Goal: Task Accomplishment & Management: Manage account settings

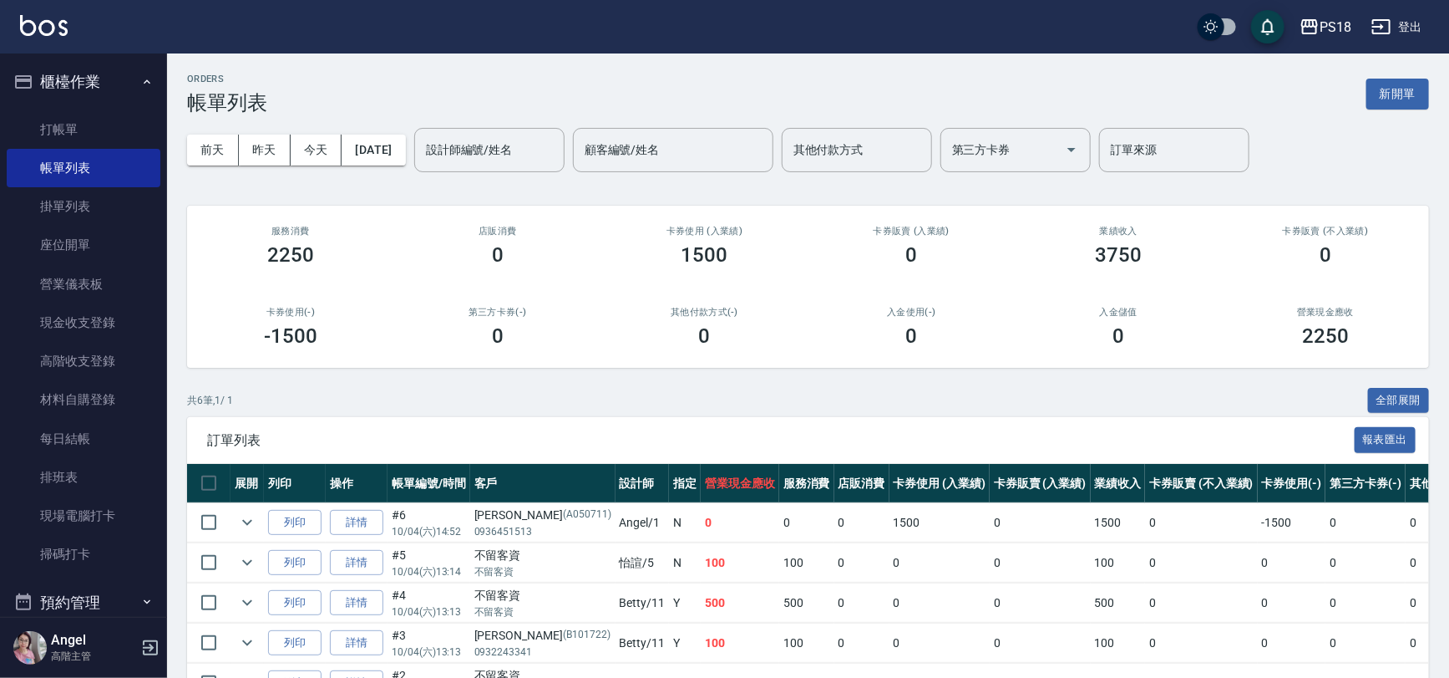
click at [1415, 18] on button "登出" at bounding box center [1397, 27] width 64 height 31
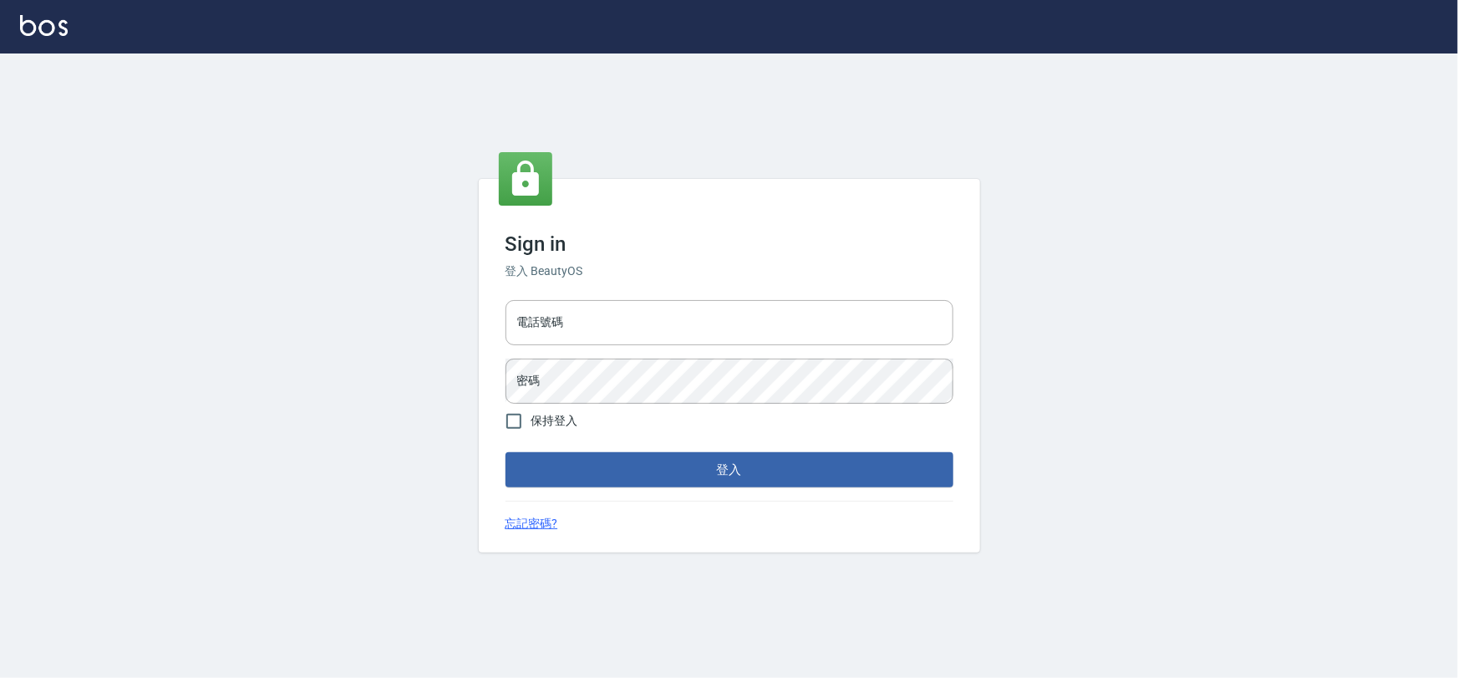
type input "0975575780"
click at [734, 467] on button "登入" at bounding box center [729, 469] width 448 height 35
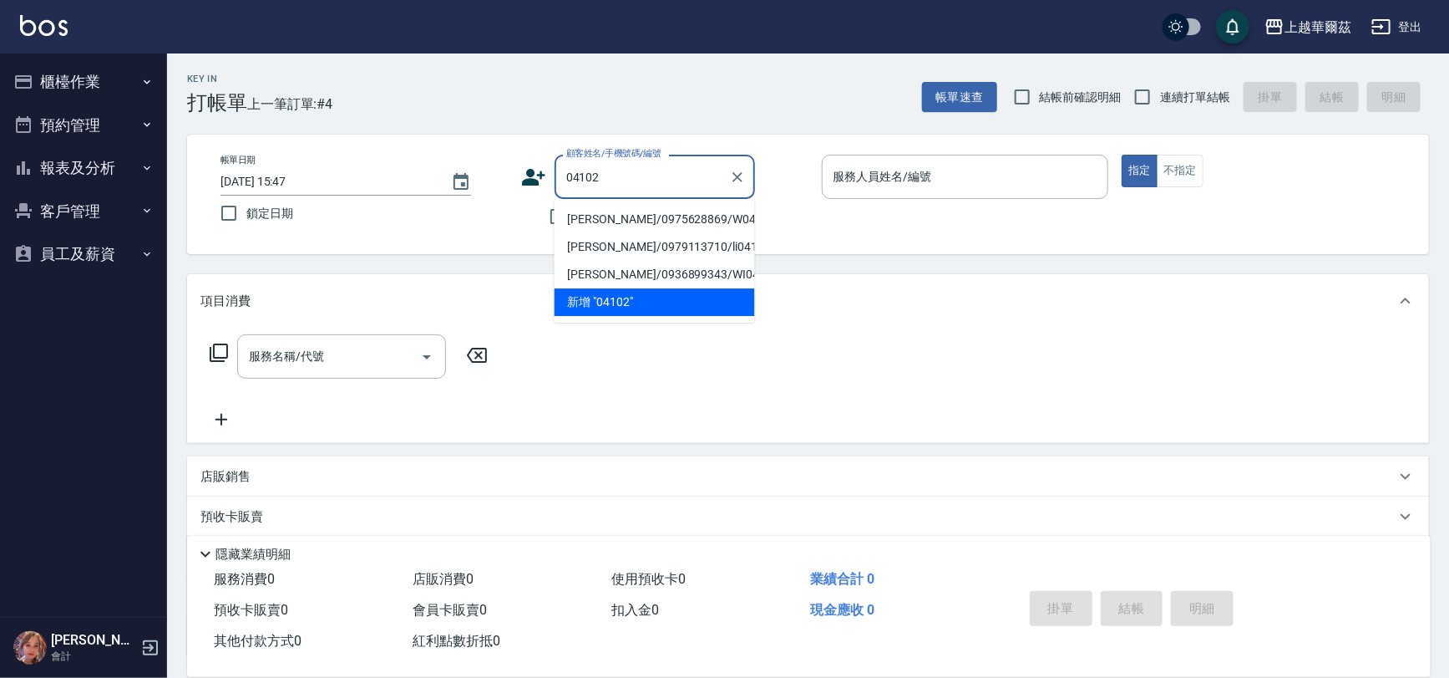
click at [618, 217] on li "[PERSON_NAME]/0975628869/W04102" at bounding box center [655, 220] width 201 height 28
type input "[PERSON_NAME]/0975628869/W04102"
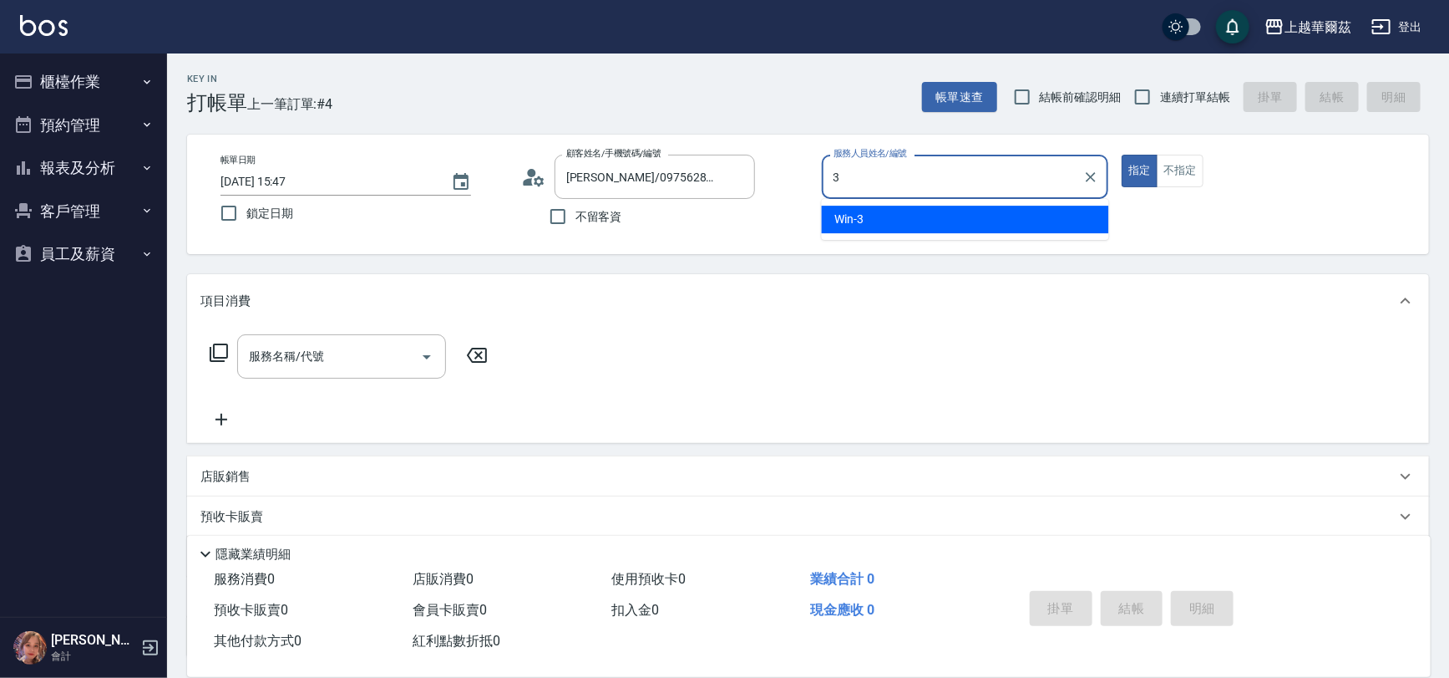
click at [862, 215] on span "Win -3" at bounding box center [849, 220] width 29 height 18
type input "Win-3"
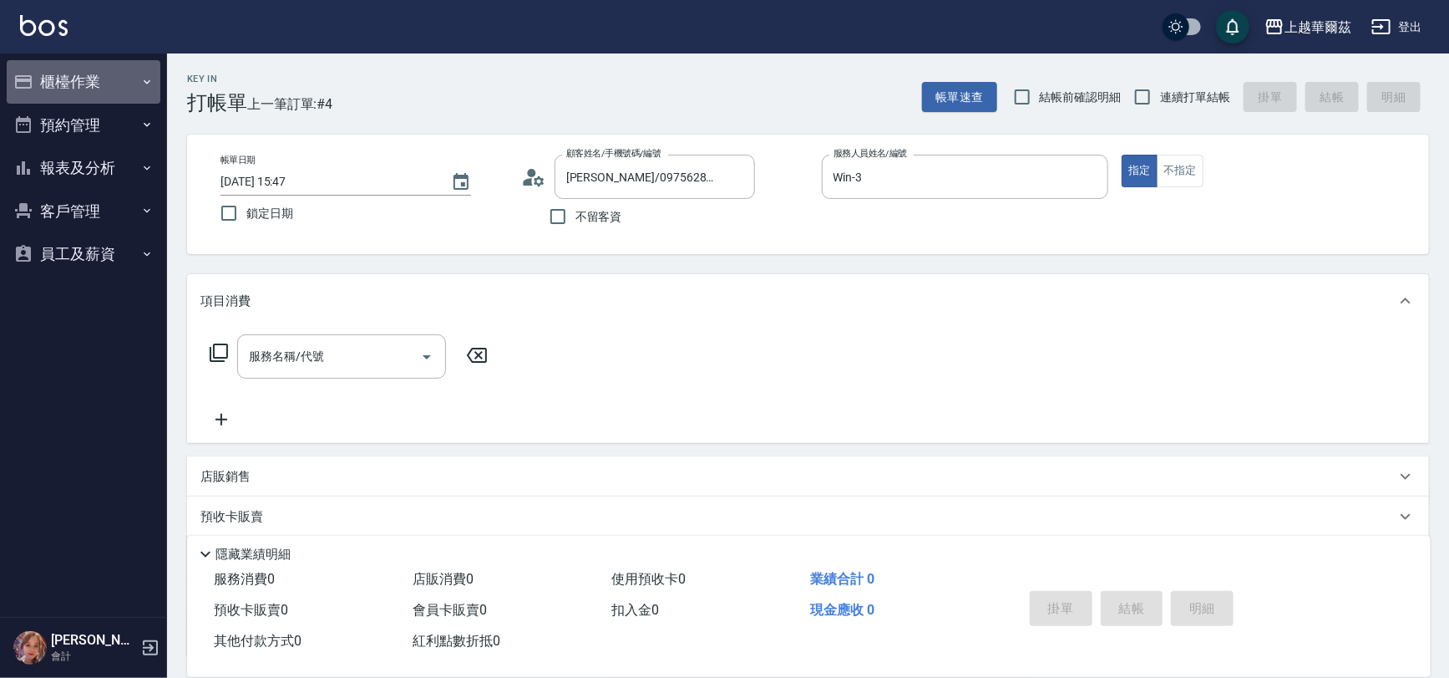
click at [69, 75] on button "櫃檯作業" at bounding box center [84, 81] width 154 height 43
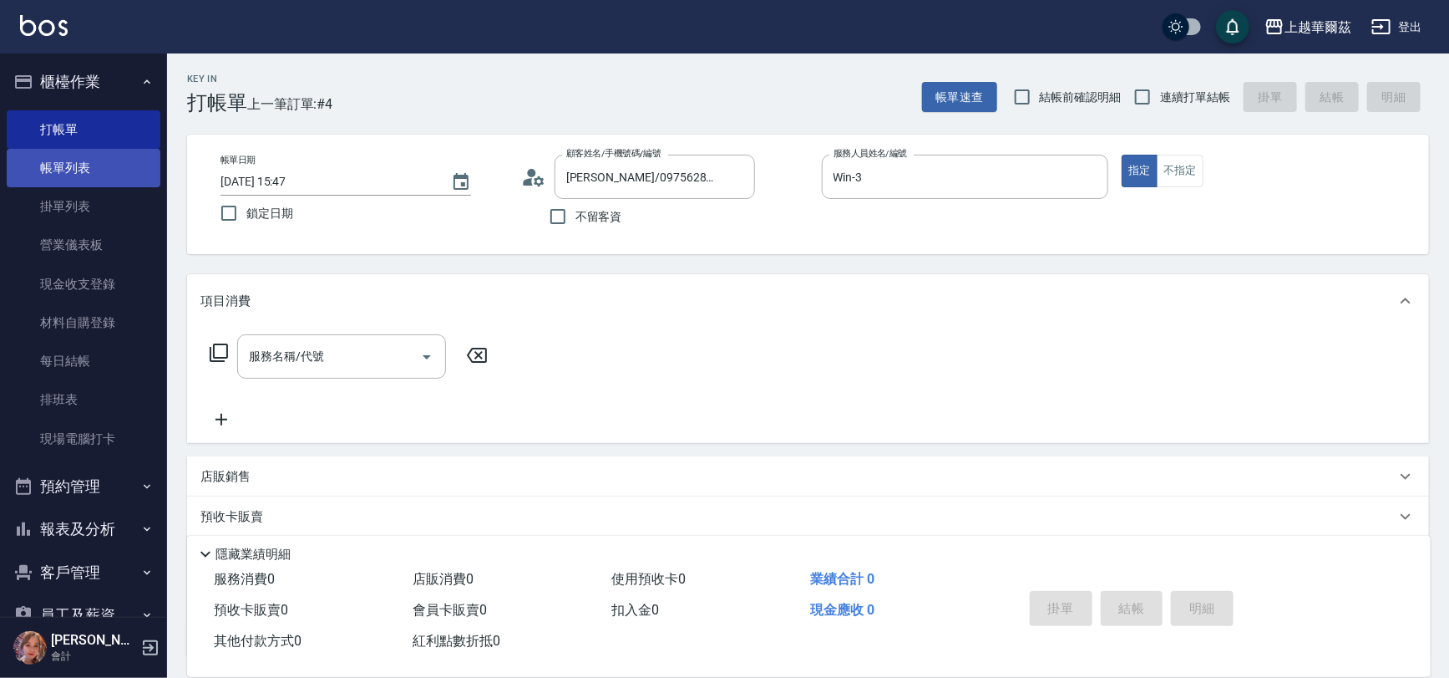
click at [73, 160] on link "帳單列表" at bounding box center [84, 168] width 154 height 38
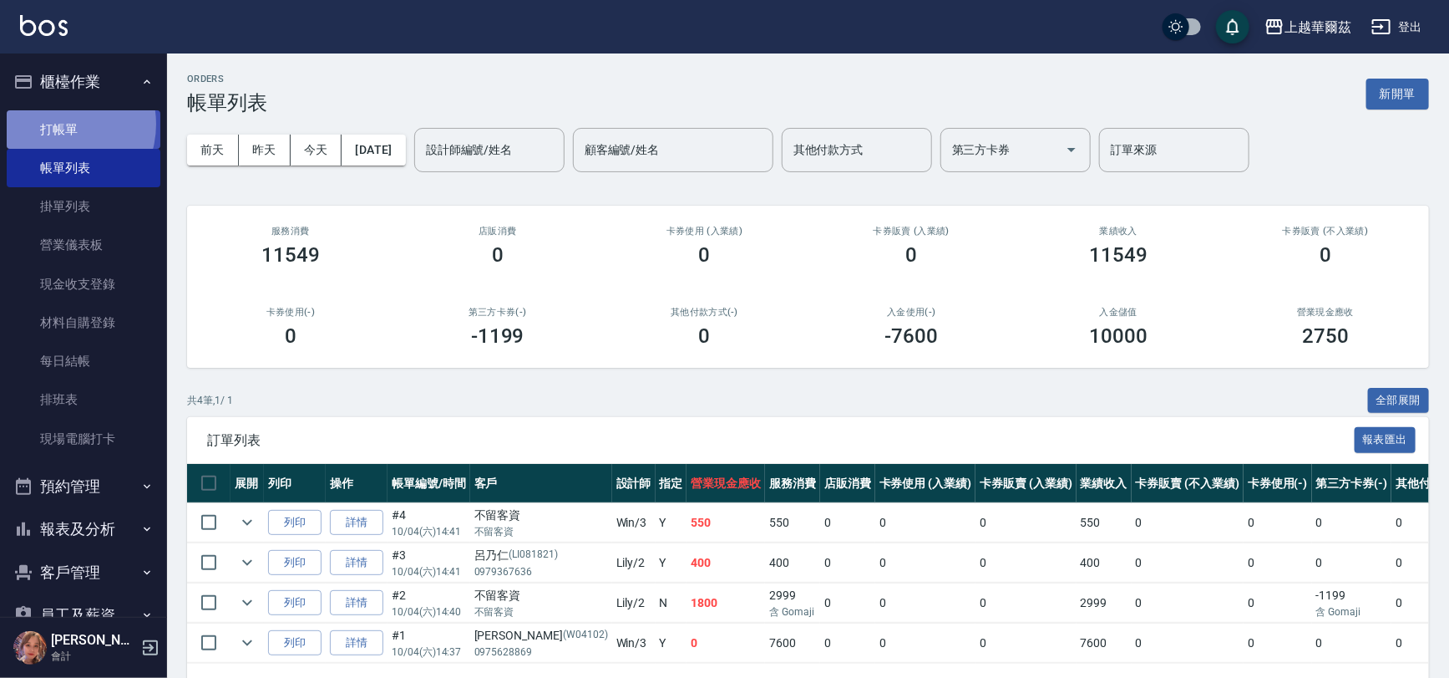
click at [55, 124] on link "打帳單" at bounding box center [84, 129] width 154 height 38
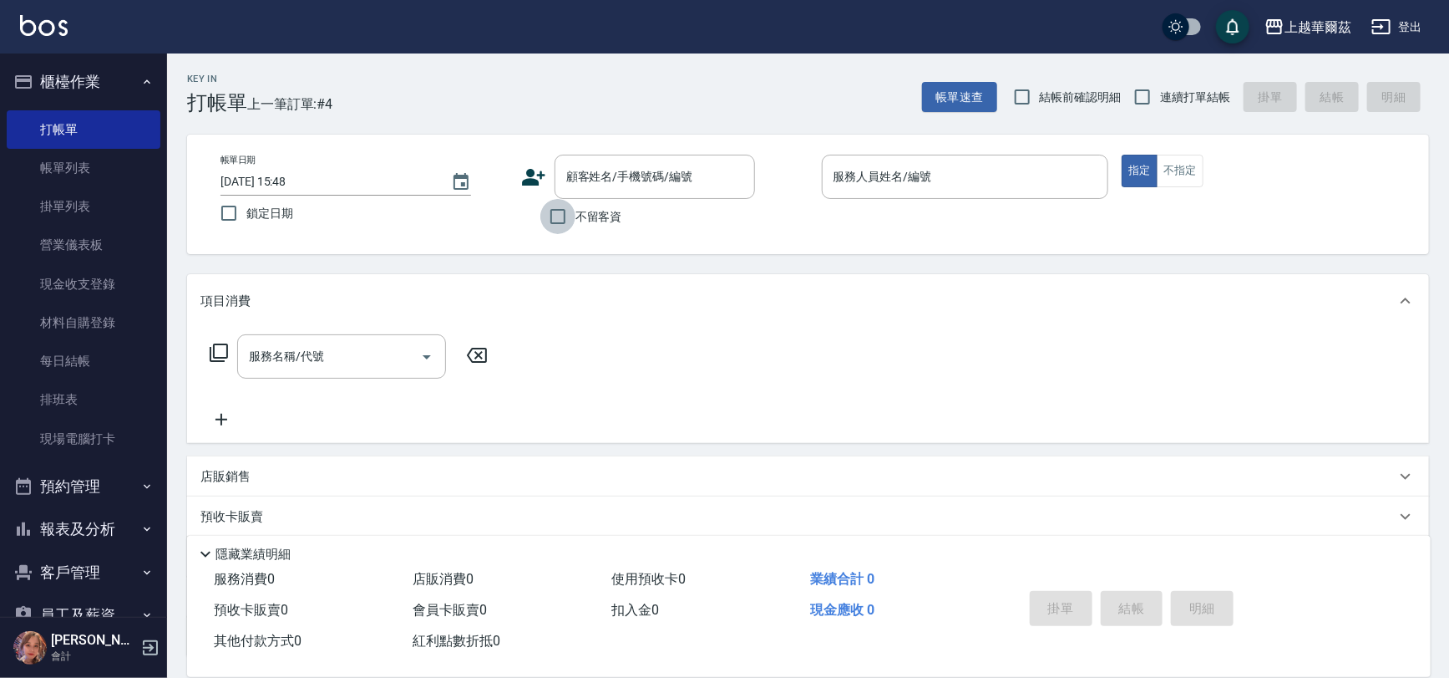
click at [558, 218] on input "不留客資" at bounding box center [558, 216] width 35 height 35
checkbox input "true"
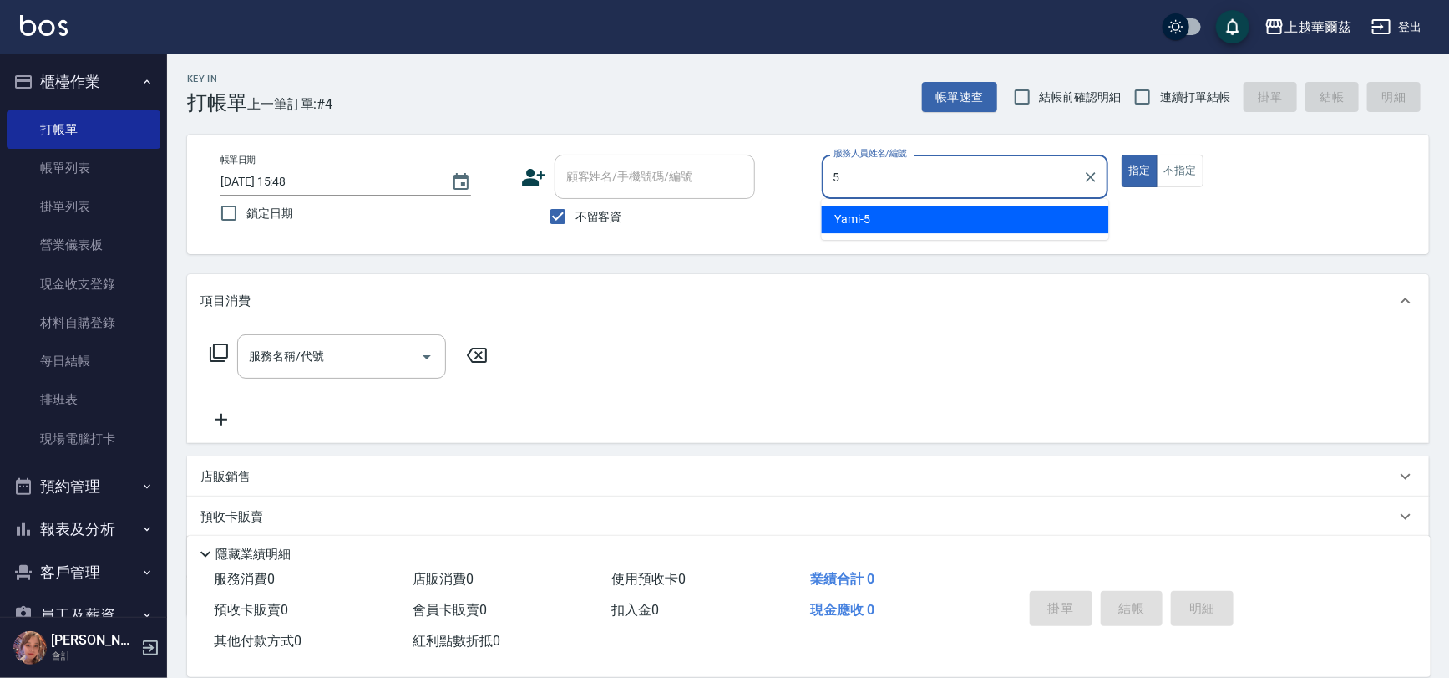
click at [871, 226] on div "Yami -5" at bounding box center [965, 220] width 287 height 28
type input "Yami-5"
click at [296, 352] on div "服務名稱/代號 服務名稱/代號" at bounding box center [341, 356] width 209 height 44
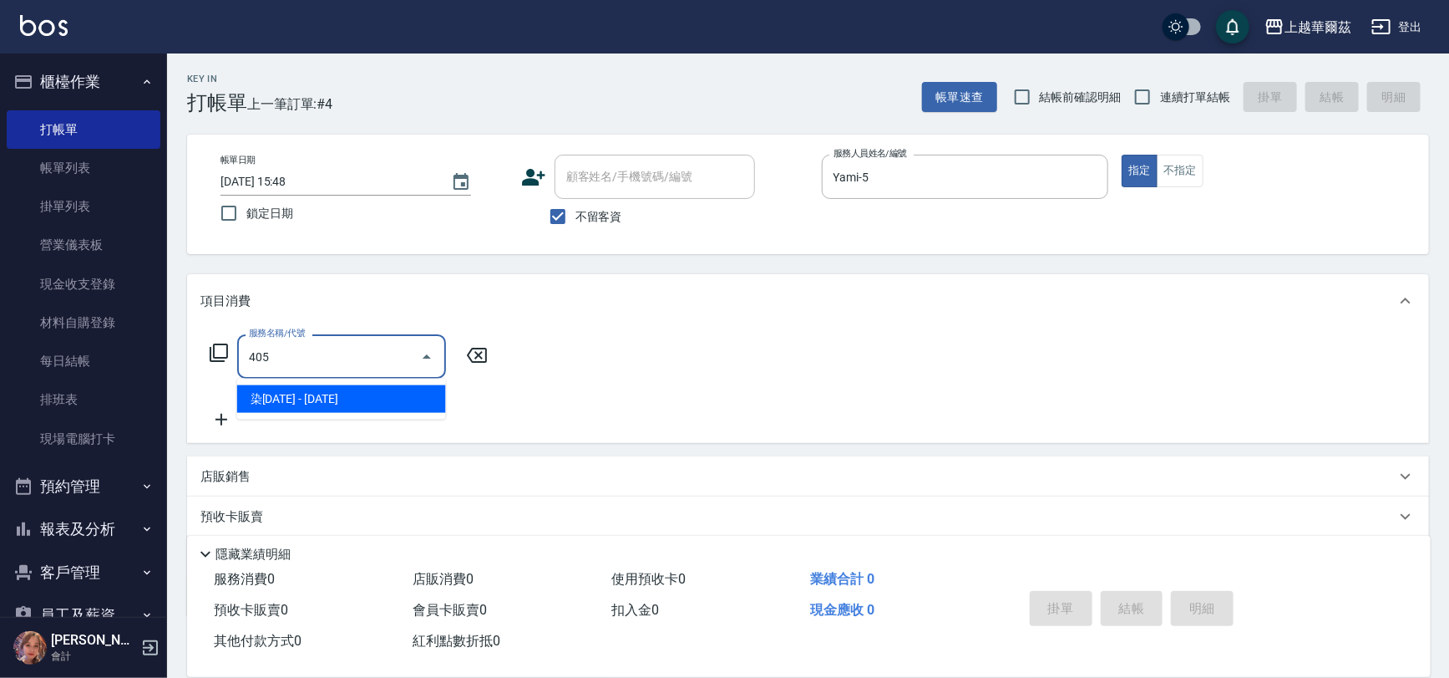
click at [323, 393] on span "染1500 - 1500" at bounding box center [341, 399] width 209 height 28
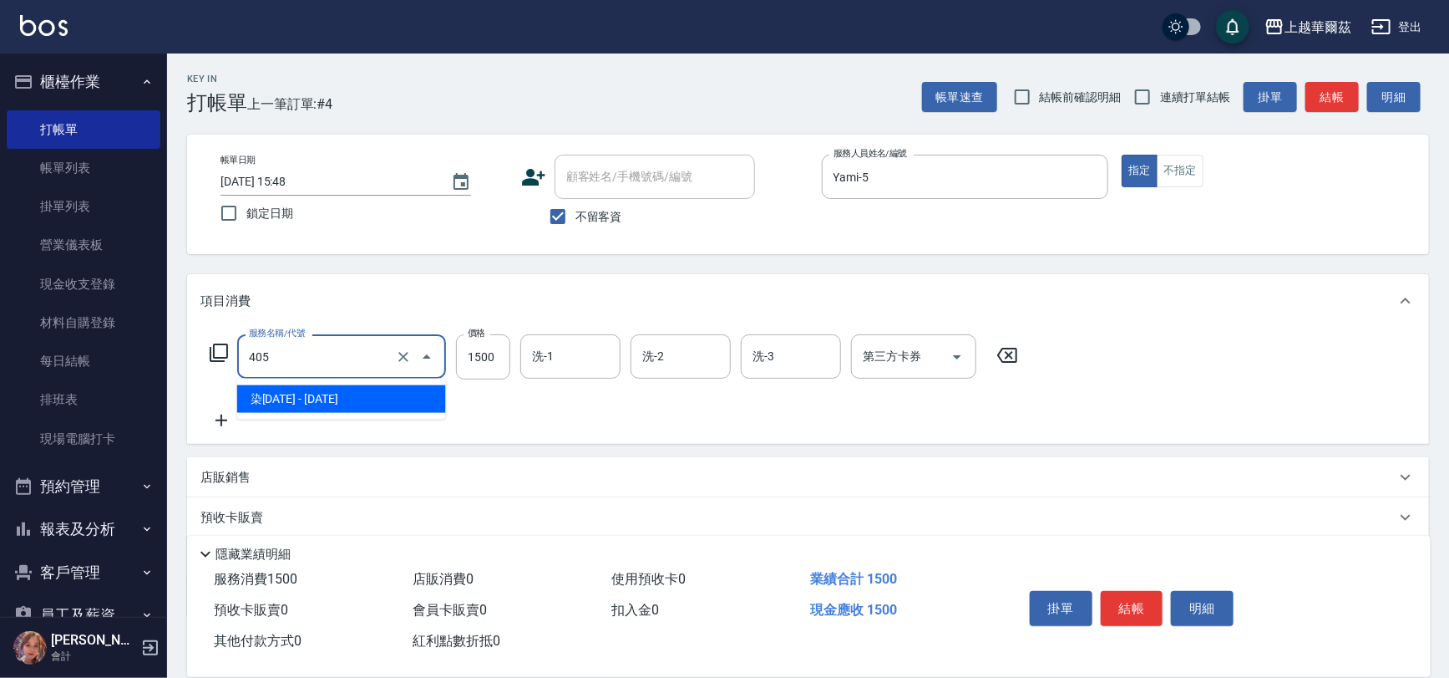
click at [319, 363] on input "405" at bounding box center [318, 356] width 147 height 29
click at [313, 400] on span "染1500 - 1500" at bounding box center [341, 399] width 209 height 28
type input "染1500(405)"
click at [493, 355] on input "1500" at bounding box center [483, 356] width 54 height 45
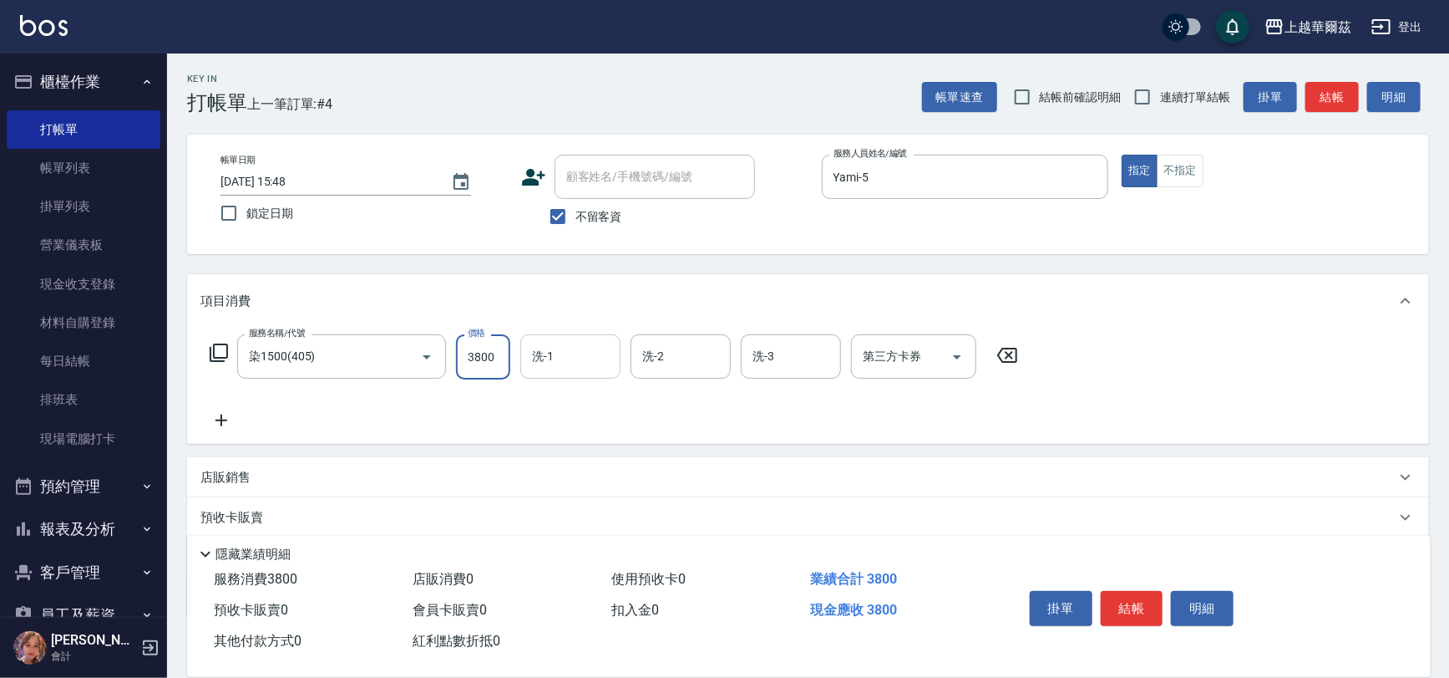
type input "3800"
click at [574, 351] on input "洗-1" at bounding box center [570, 356] width 85 height 29
type input "5"
type input "."
type input "Yami-5"
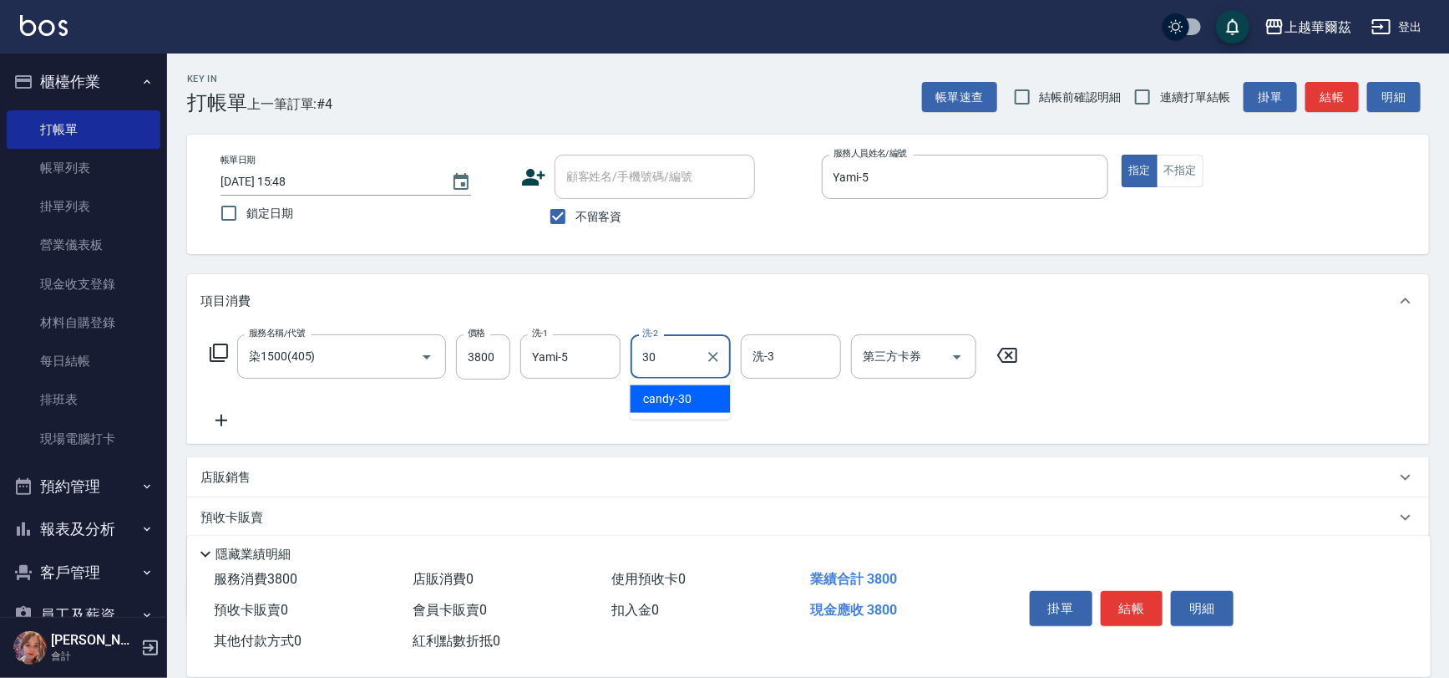
click at [651, 400] on span "candy -30" at bounding box center [668, 399] width 48 height 18
type input "candy-30"
click at [1129, 598] on button "結帳" at bounding box center [1132, 608] width 63 height 35
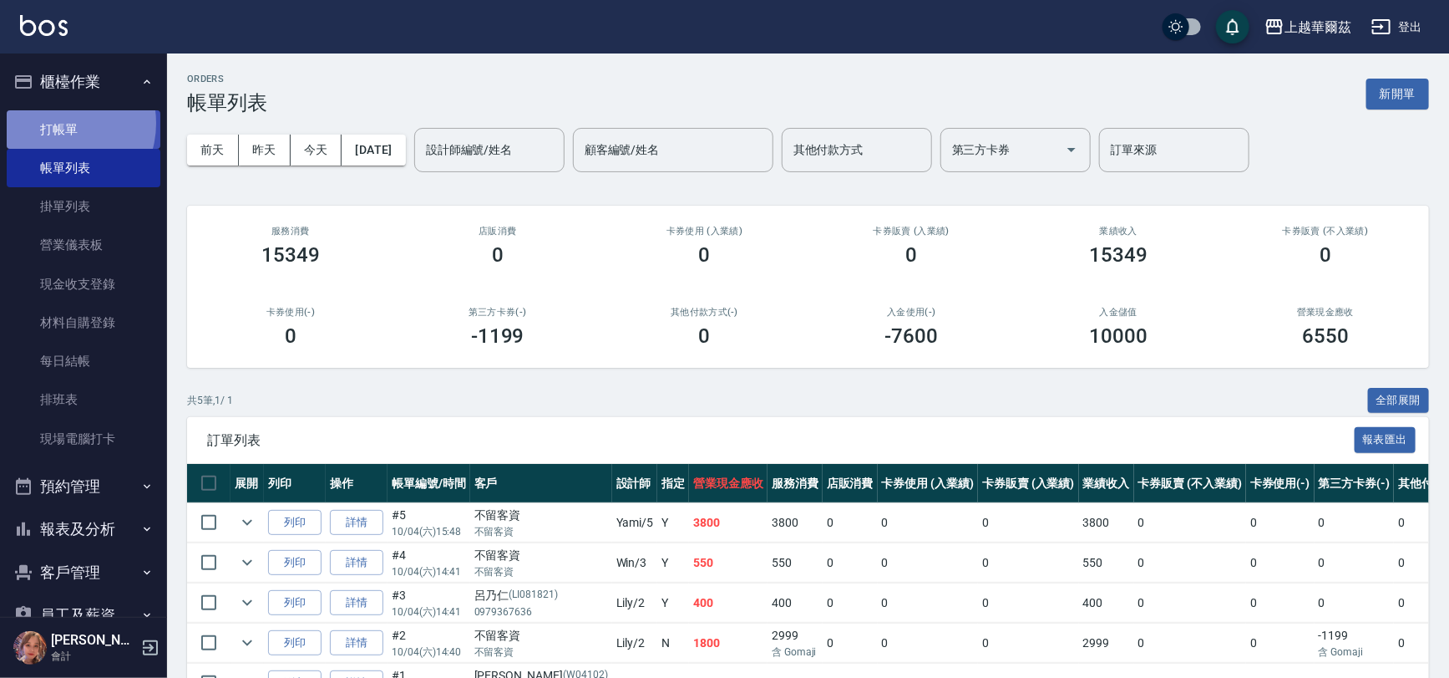
click at [58, 123] on link "打帳單" at bounding box center [84, 129] width 154 height 38
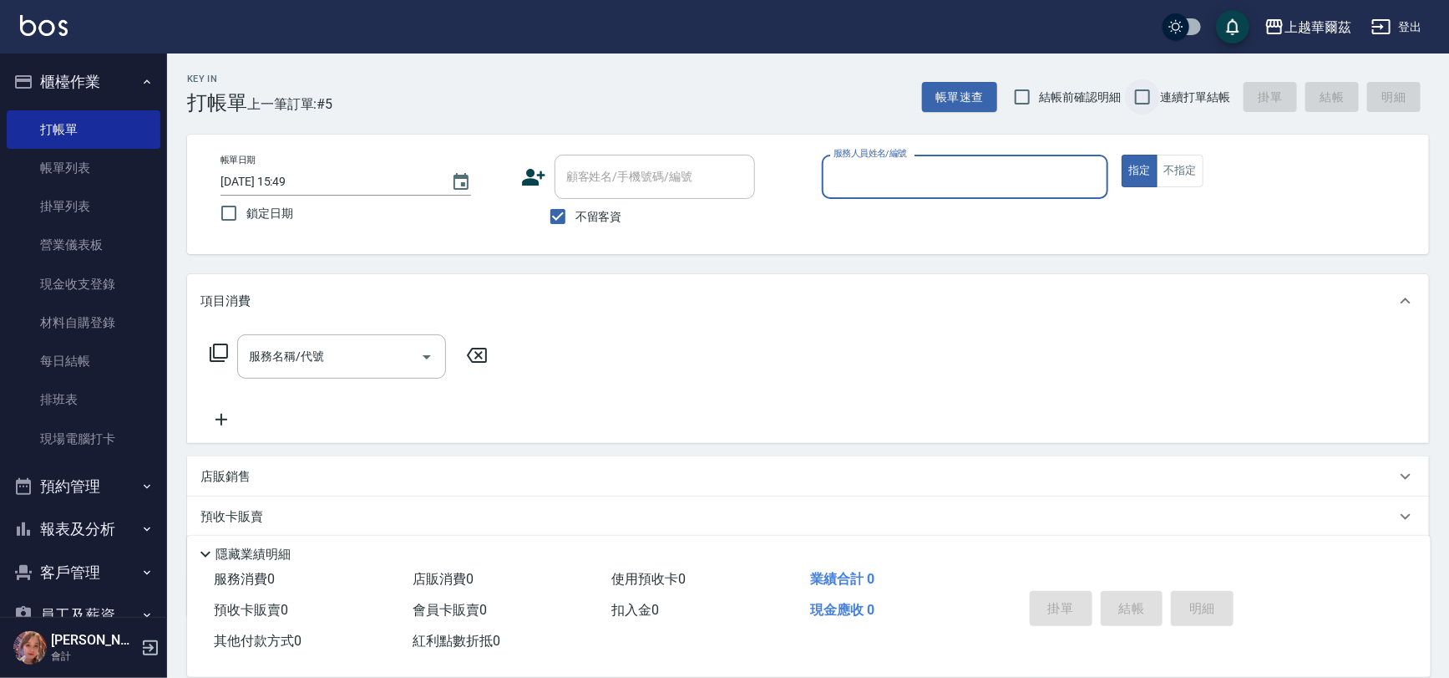
click at [1145, 94] on input "連續打單結帳" at bounding box center [1142, 96] width 35 height 35
checkbox input "true"
click at [940, 172] on input "服務人員姓名/編號" at bounding box center [966, 176] width 272 height 29
click at [907, 216] on div "Win -3" at bounding box center [965, 220] width 287 height 28
type input "Win-3"
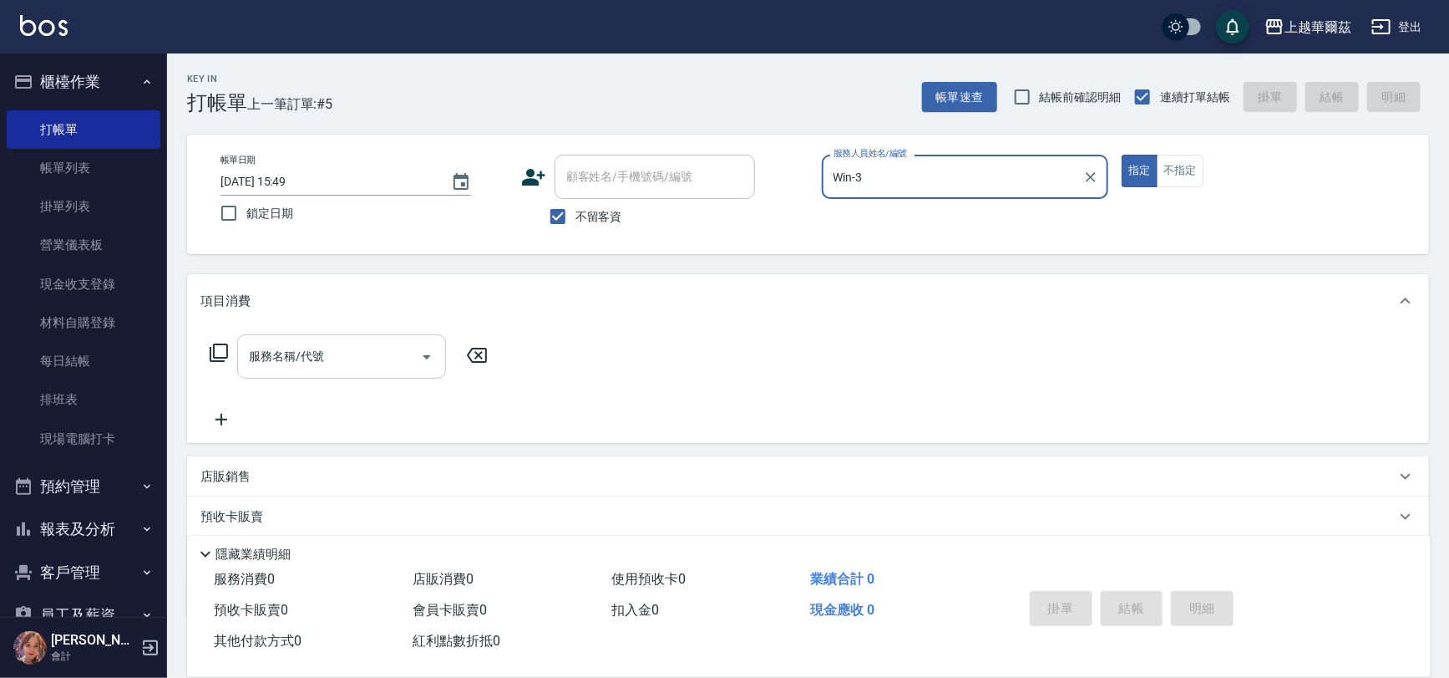
click at [292, 345] on input "服務名稱/代號" at bounding box center [329, 356] width 169 height 29
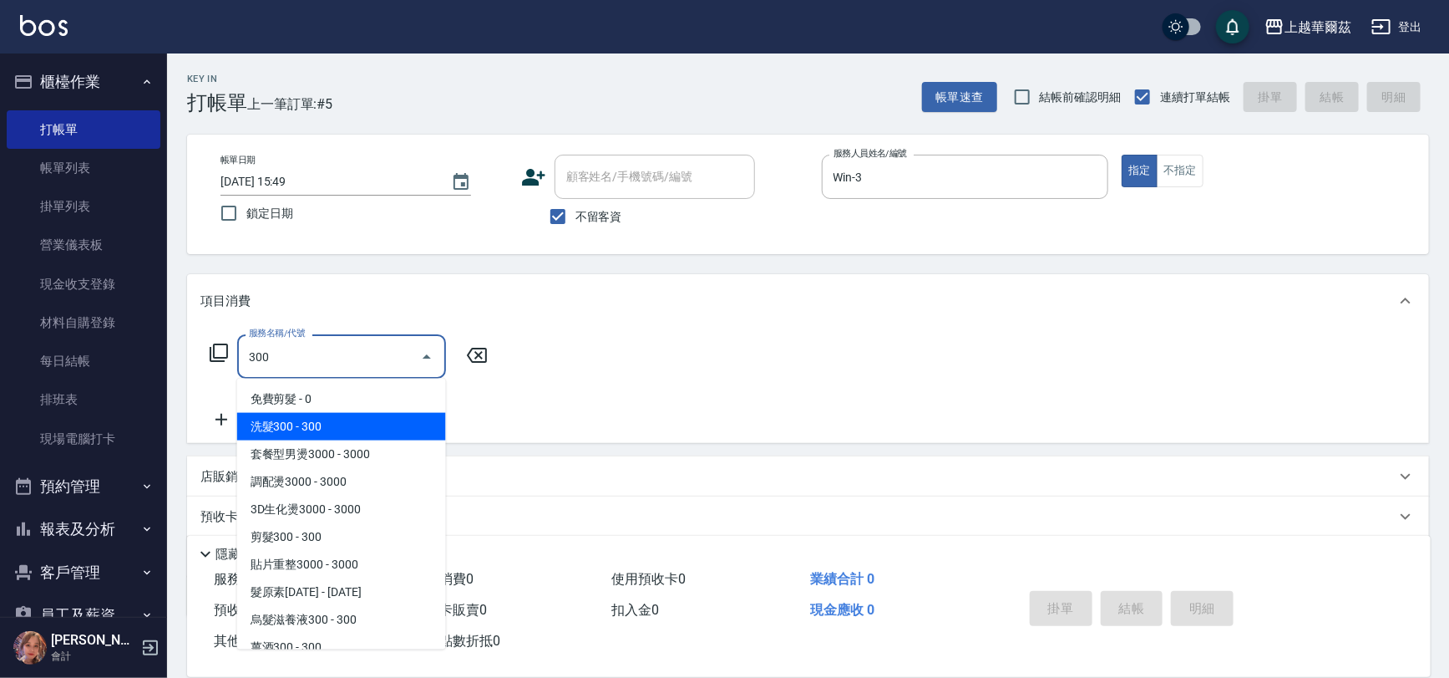
click at [292, 424] on span "洗髮300 - 300" at bounding box center [341, 427] width 209 height 28
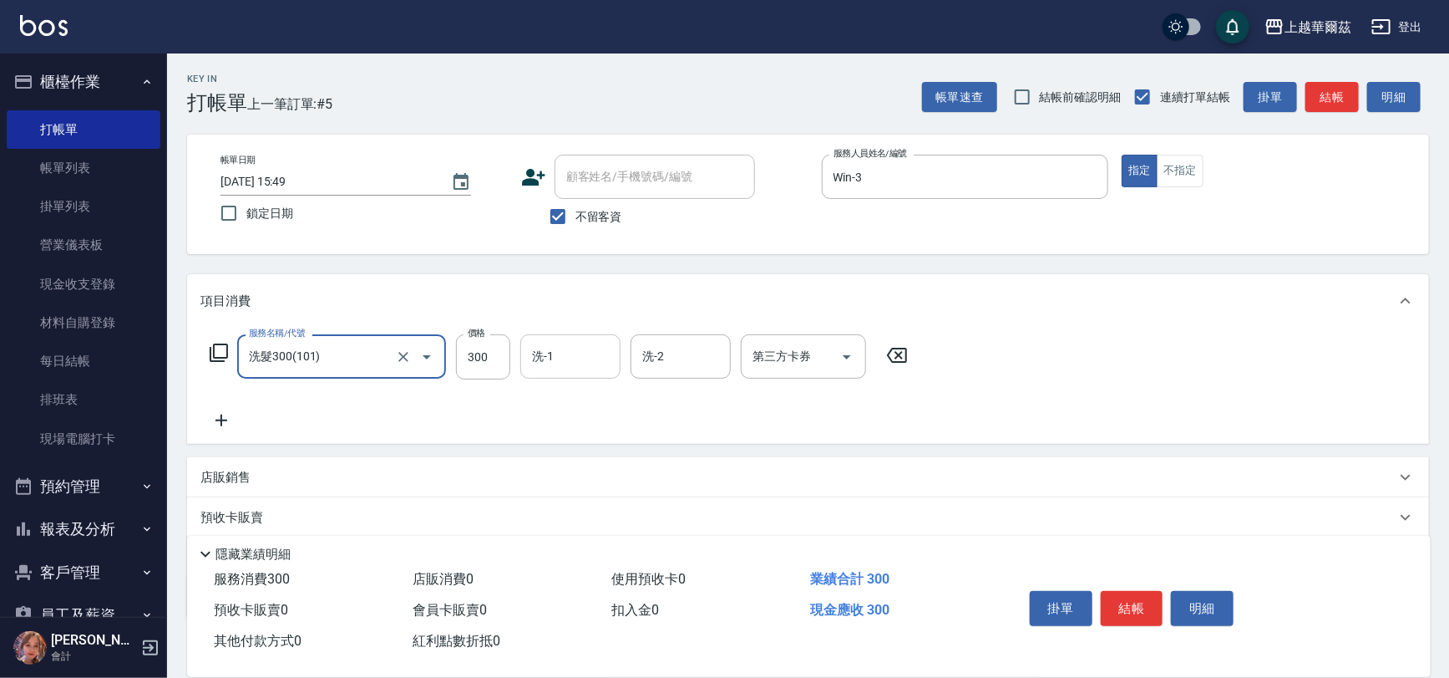
type input "洗髮300(101)"
click at [536, 358] on div "洗-1 洗-1" at bounding box center [570, 356] width 100 height 44
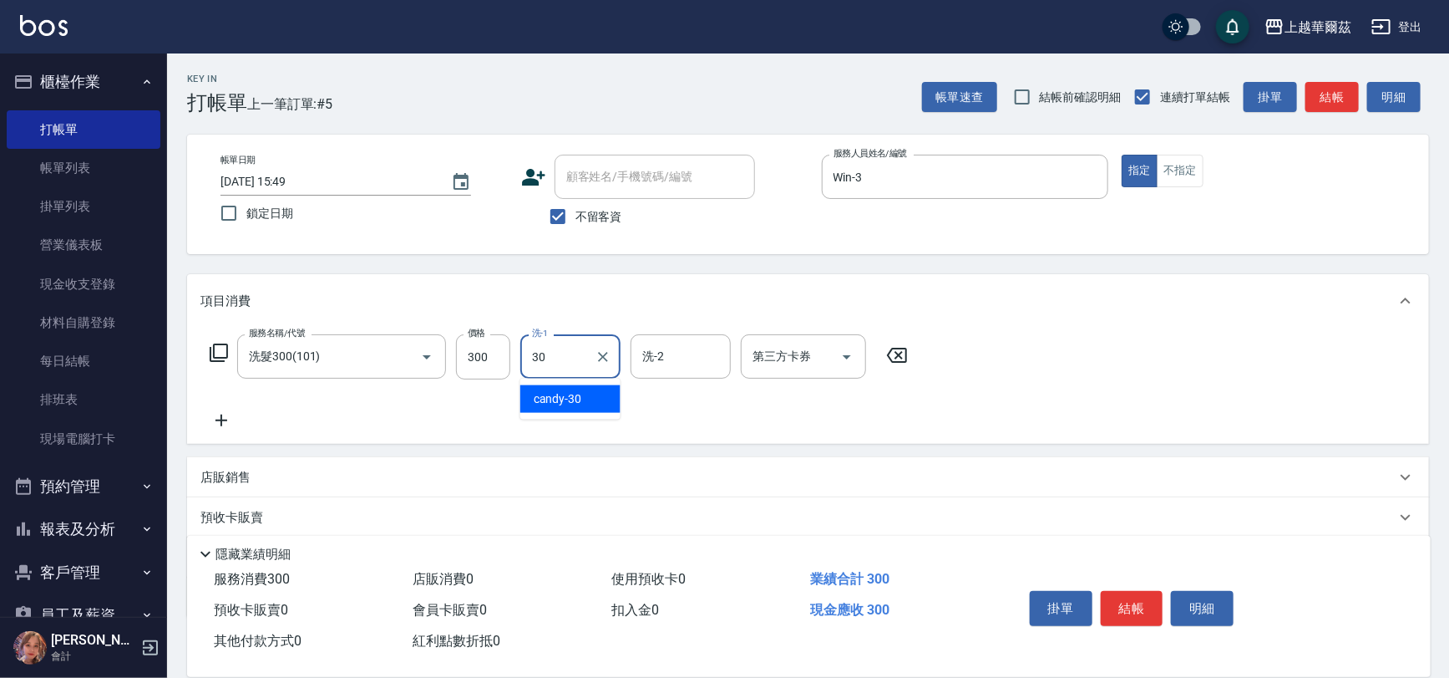
click at [546, 398] on span "candy -30" at bounding box center [558, 399] width 48 height 18
type input "candy-30"
click at [216, 414] on icon at bounding box center [222, 420] width 42 height 20
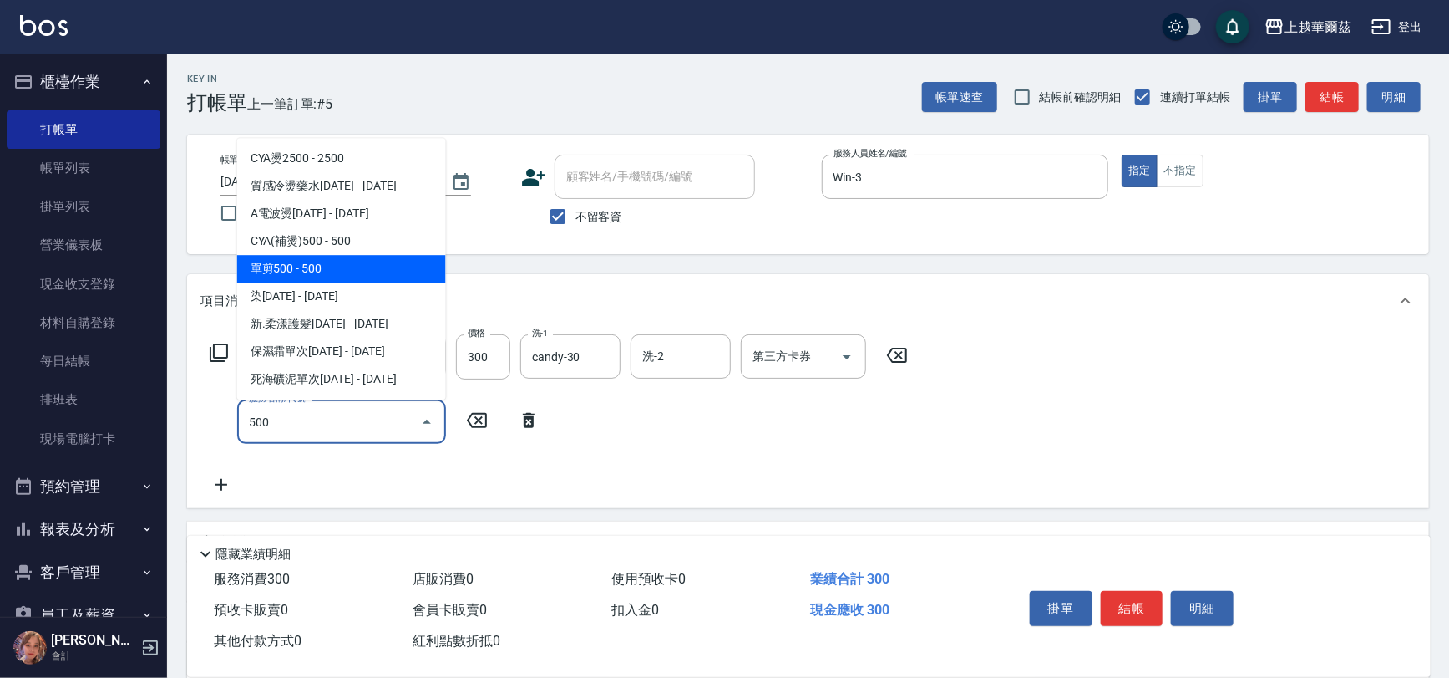
click at [312, 259] on span "單剪500 - 500" at bounding box center [341, 269] width 209 height 28
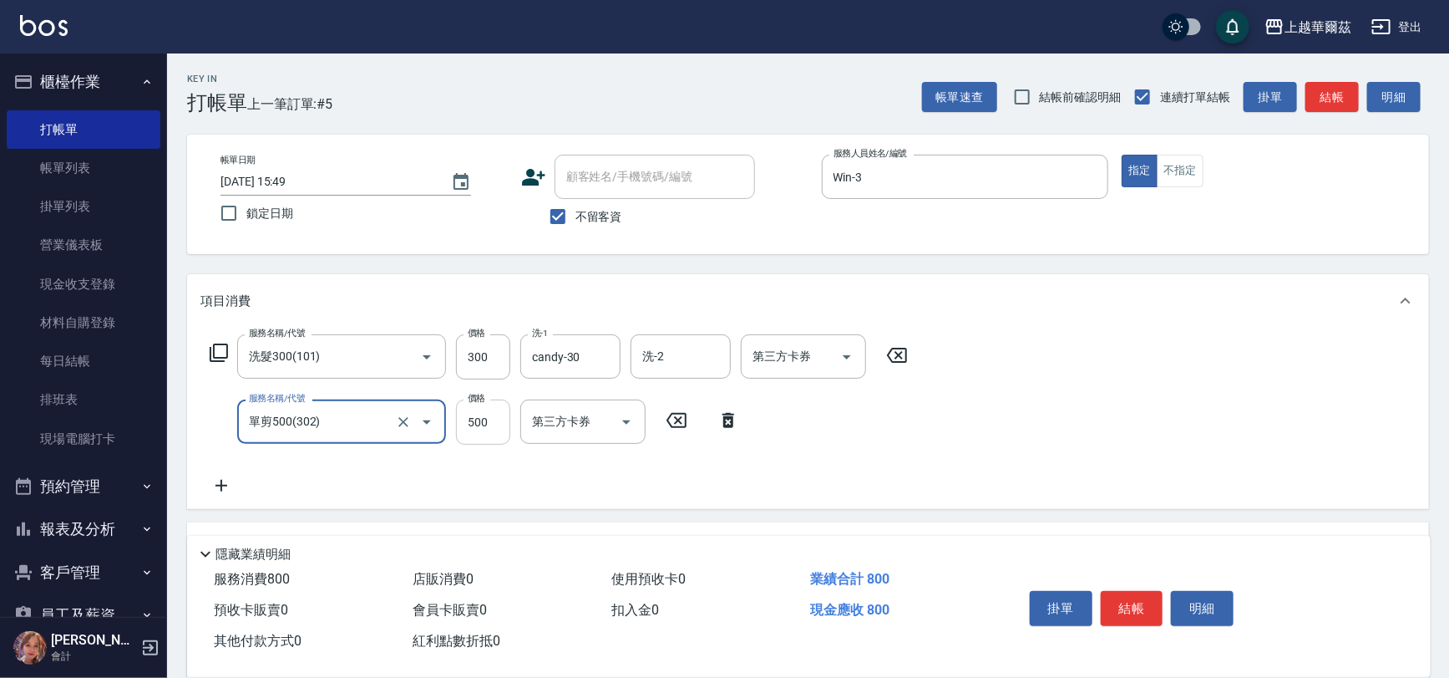
type input "單剪500(302)"
click at [486, 429] on input "500" at bounding box center [483, 421] width 54 height 45
type input "1050"
click at [223, 485] on icon at bounding box center [222, 486] width 12 height 12
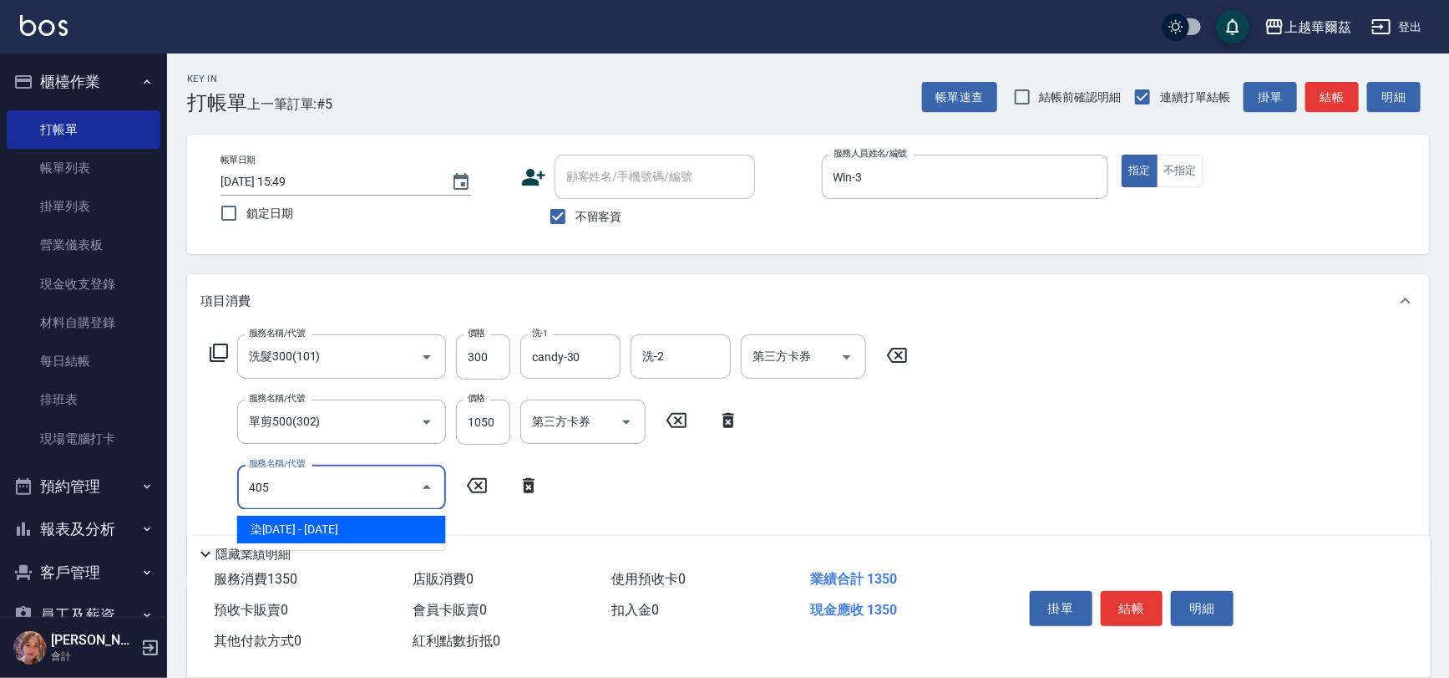
click at [305, 531] on span "染1500 - 1500" at bounding box center [341, 529] width 209 height 28
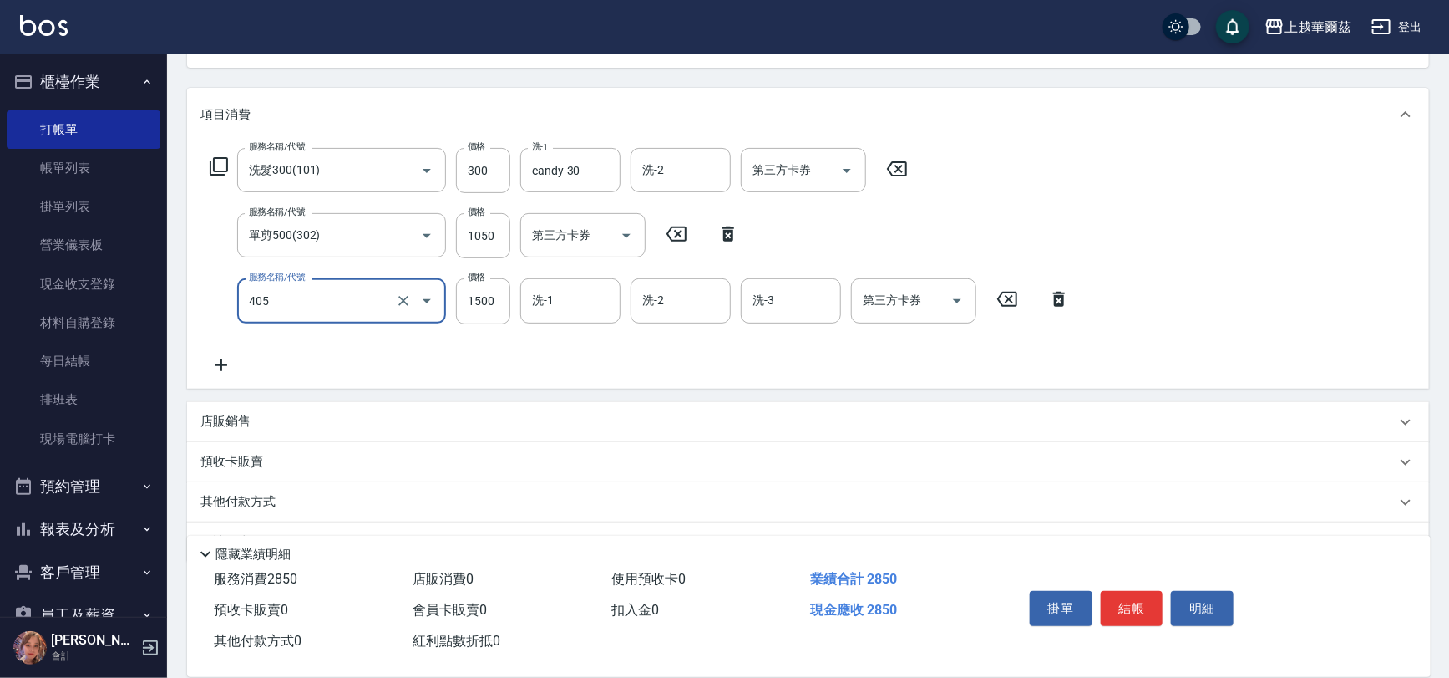
scroll to position [227, 0]
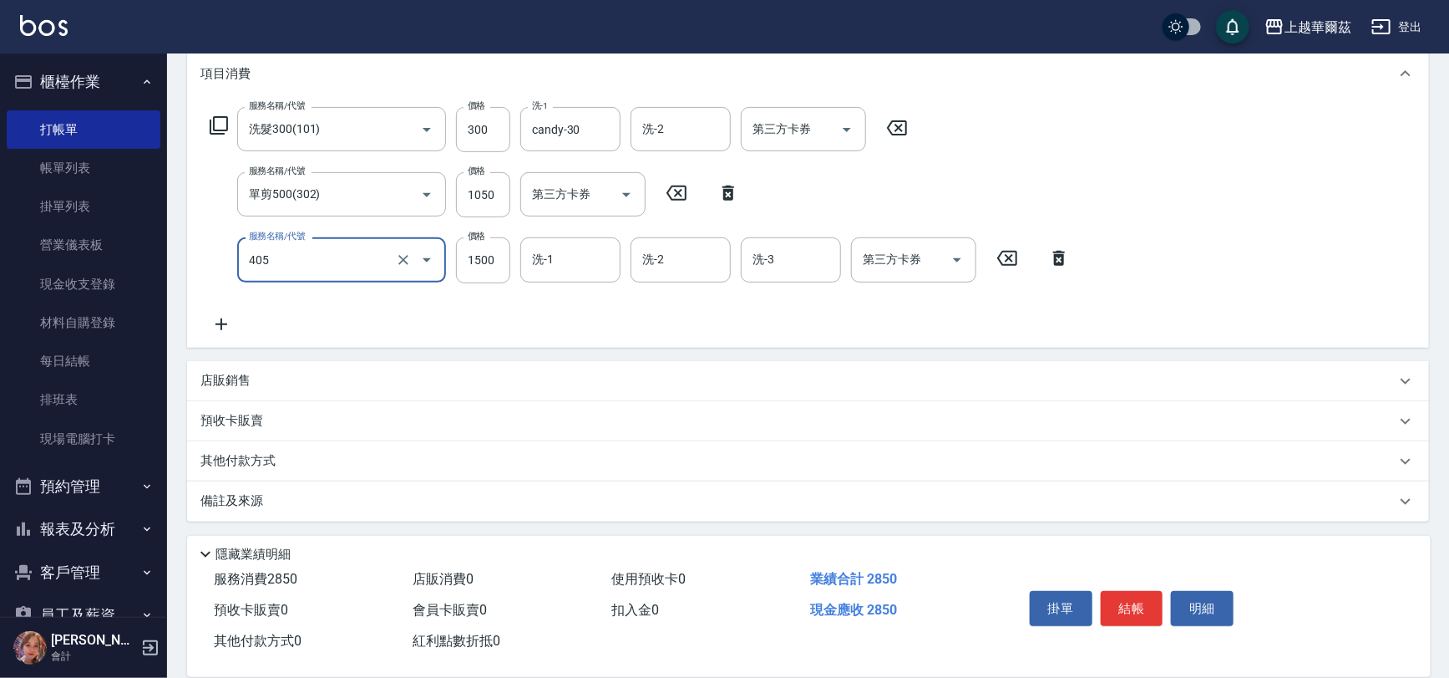
type input "染1500(405)"
click at [279, 458] on p "其他付款方式" at bounding box center [243, 461] width 84 height 18
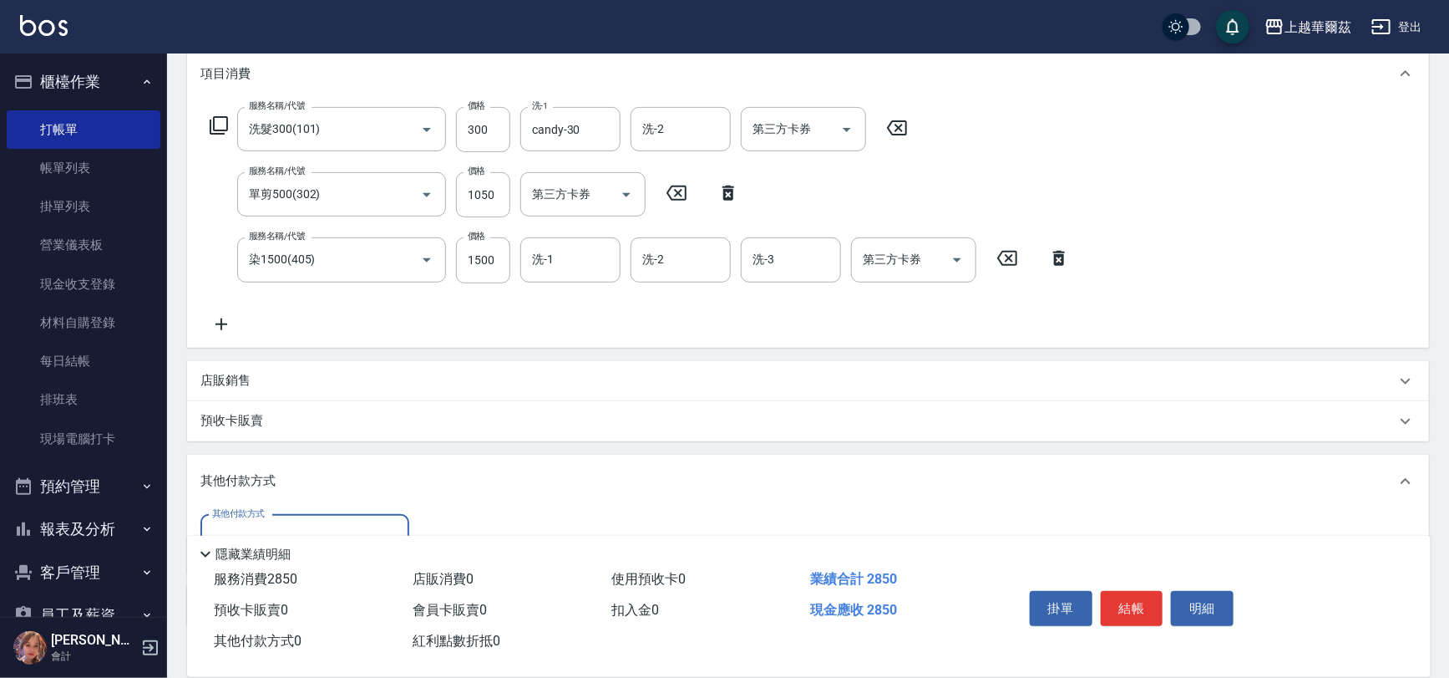
scroll to position [0, 0]
click at [302, 515] on div "其他付款方式" at bounding box center [305, 537] width 209 height 44
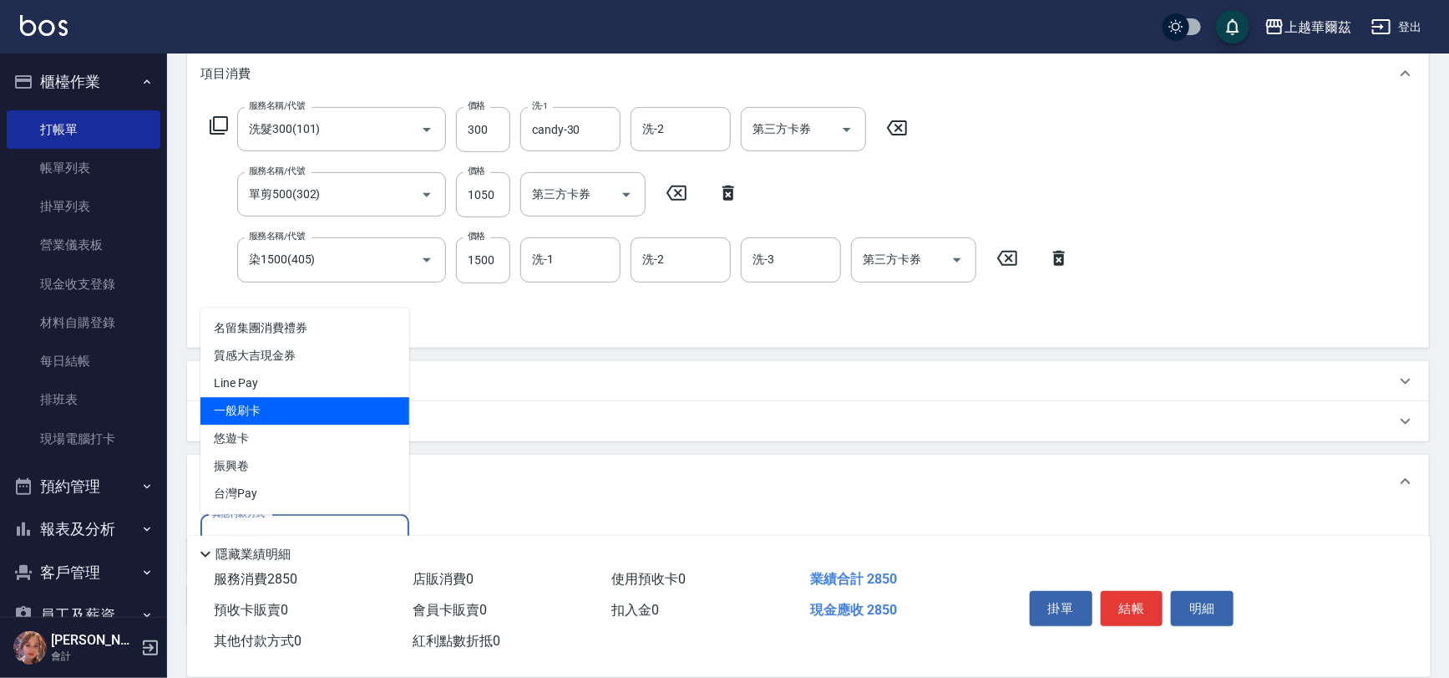
click at [255, 409] on span "一般刷卡" at bounding box center [305, 411] width 209 height 28
type input "一般刷卡"
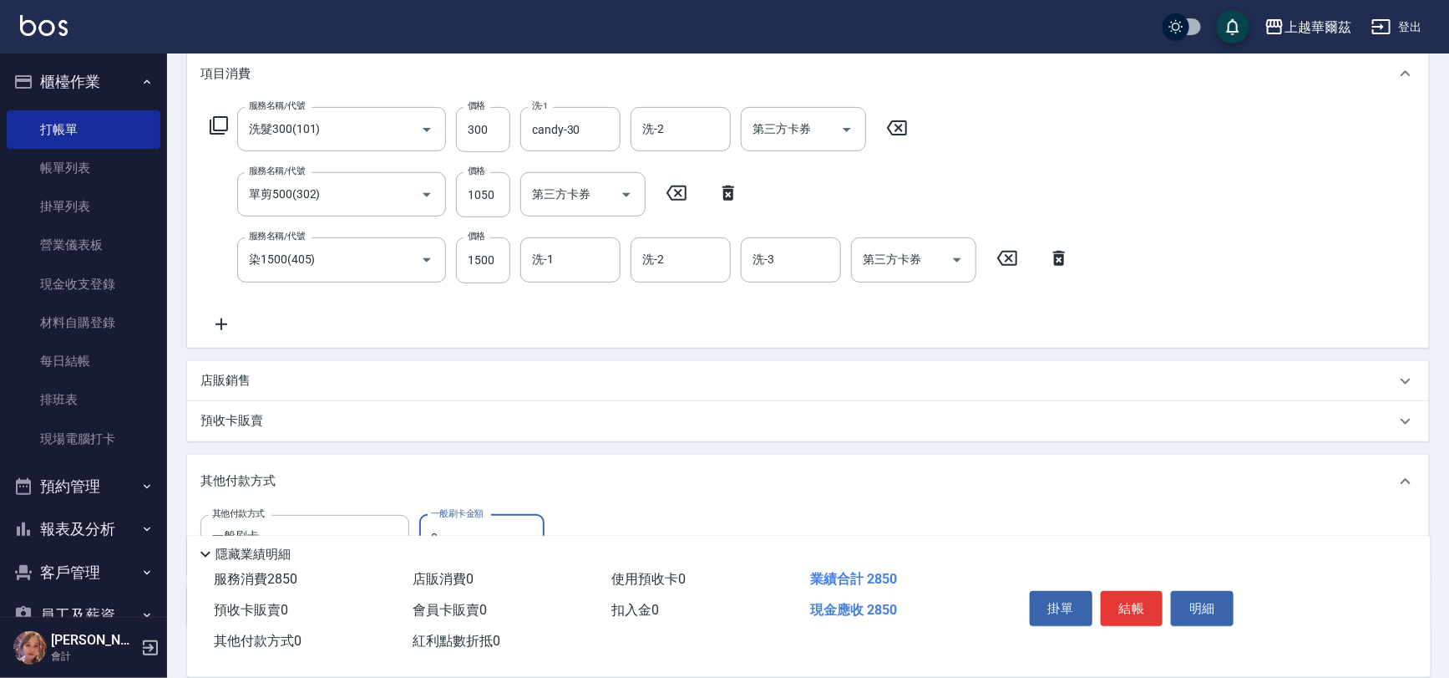
scroll to position [332, 0]
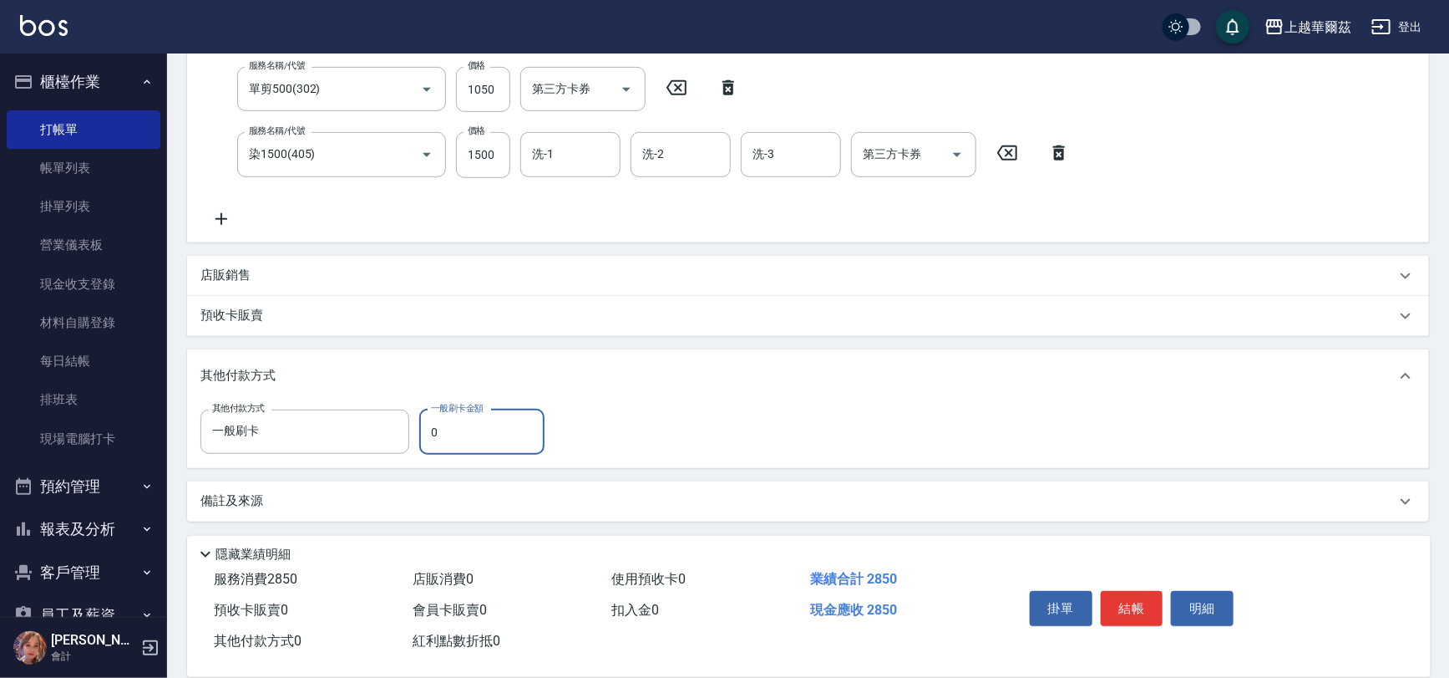
click at [424, 428] on input "0" at bounding box center [481, 431] width 125 height 45
type input "2850"
click at [1133, 610] on button "結帳" at bounding box center [1132, 608] width 63 height 35
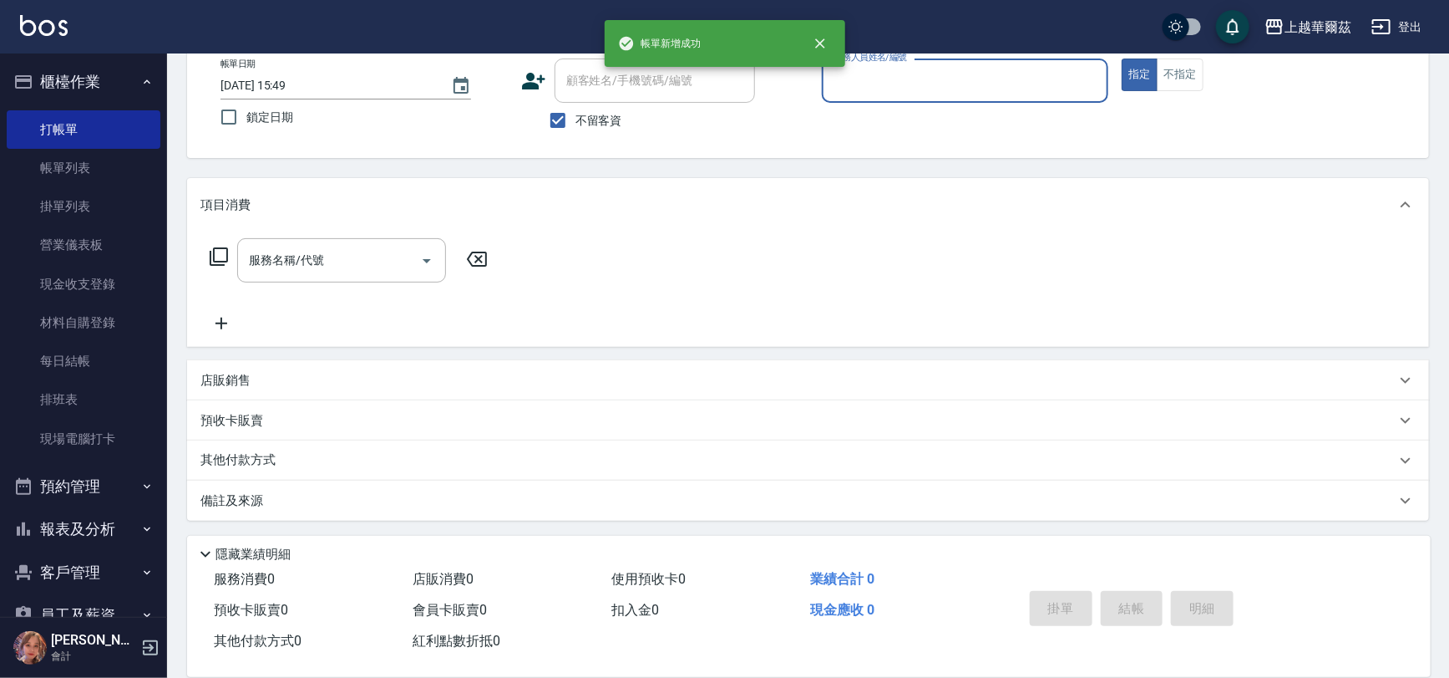
scroll to position [0, 0]
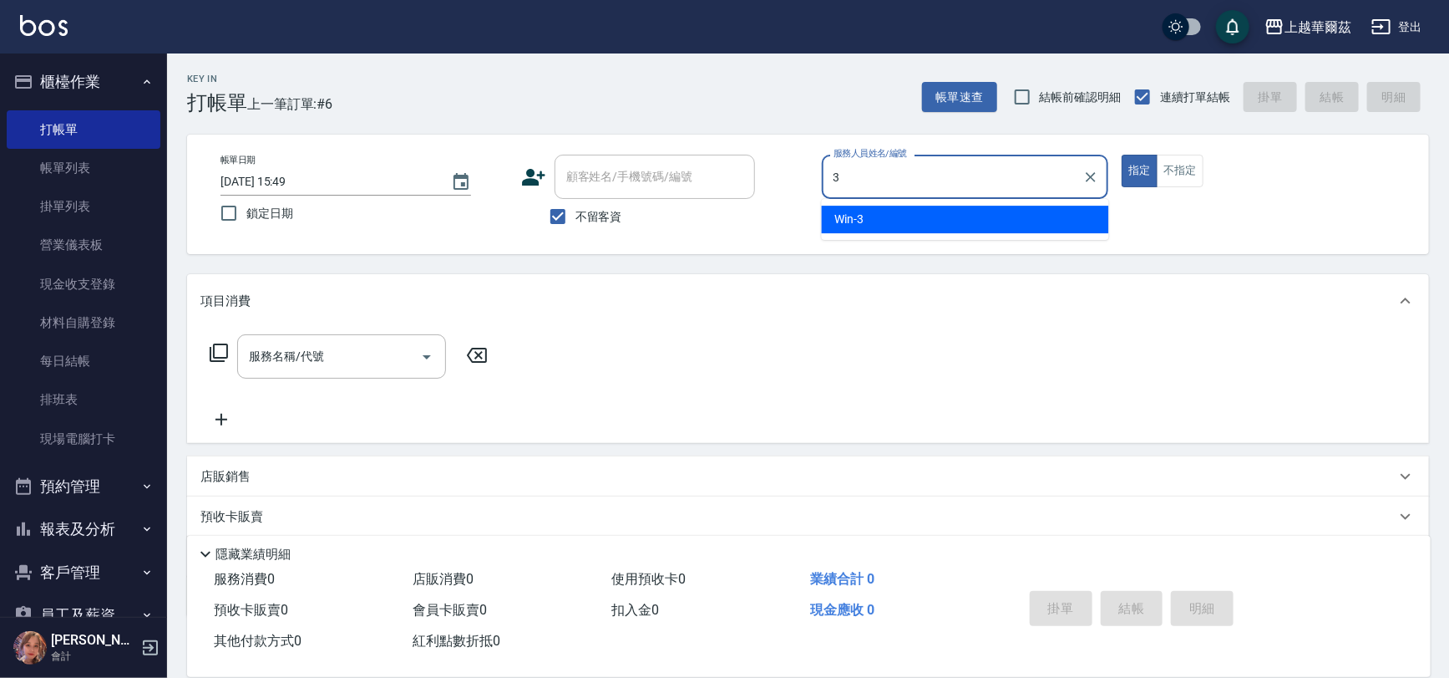
click at [848, 223] on span "Win -3" at bounding box center [849, 220] width 29 height 18
type input "Win-3"
click at [265, 349] on div "服務名稱/代號 服務名稱/代號" at bounding box center [341, 356] width 209 height 44
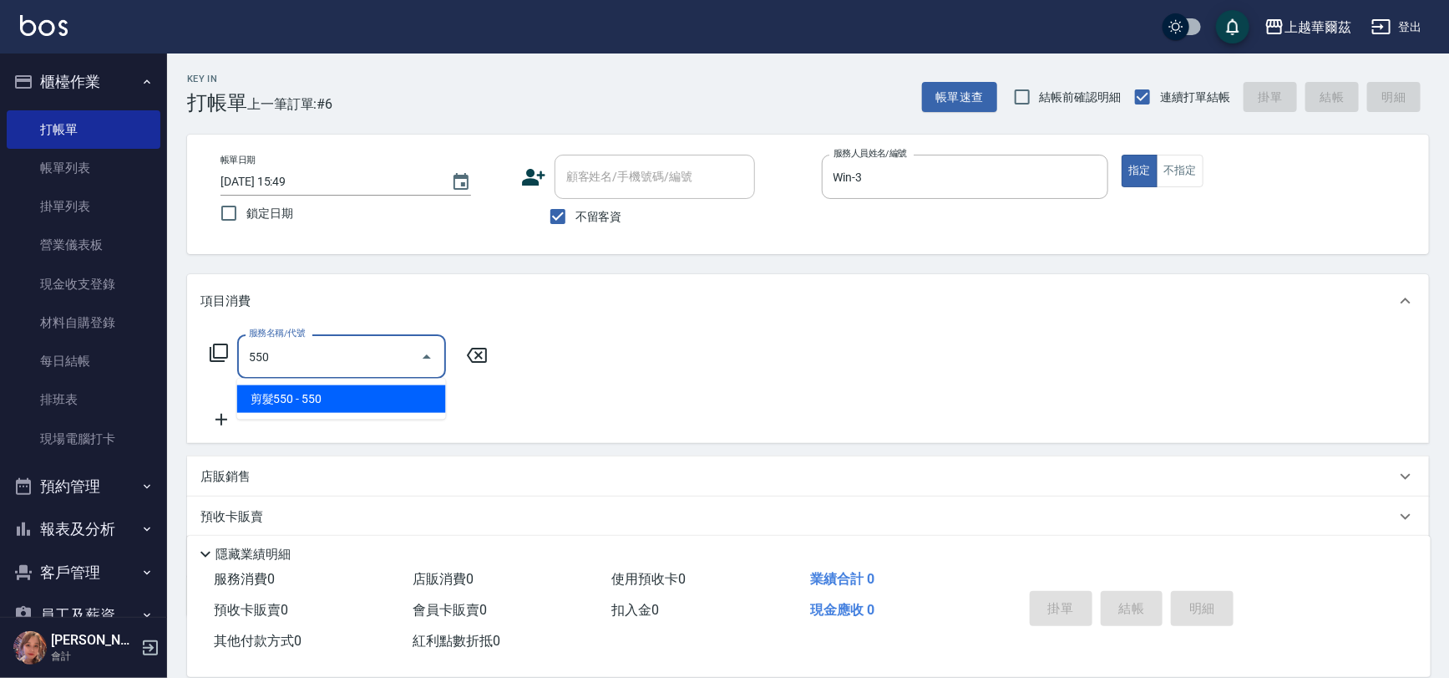
click at [303, 400] on span "剪髮550 - 550" at bounding box center [341, 399] width 209 height 28
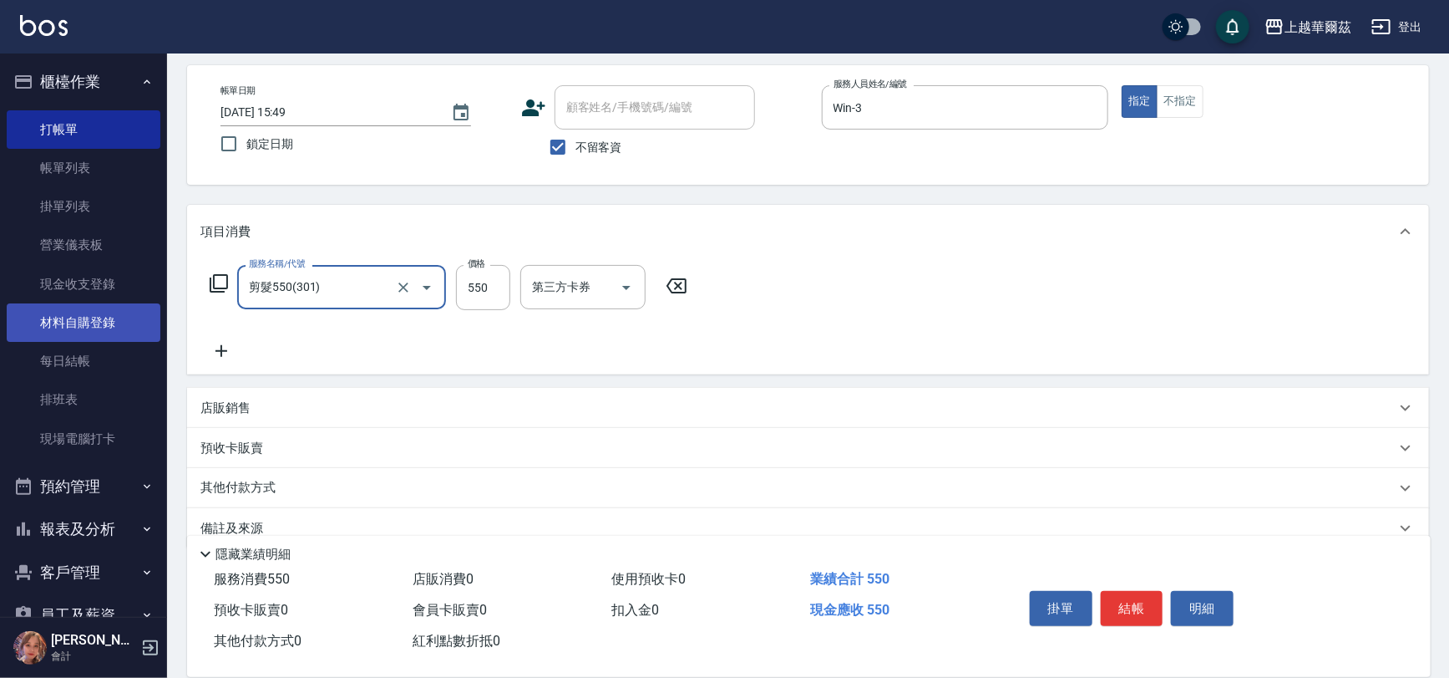
scroll to position [72, 0]
type input "剪髮550(301)"
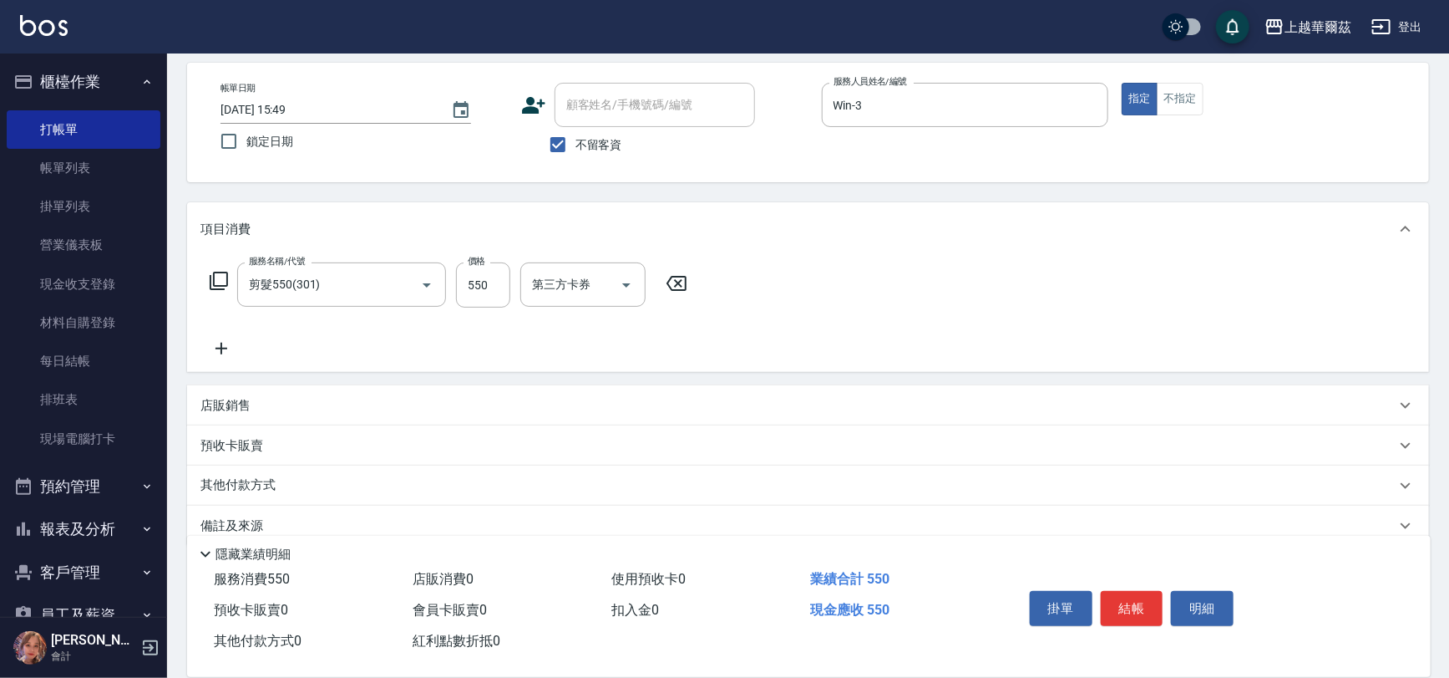
click at [221, 348] on icon at bounding box center [222, 349] width 12 height 12
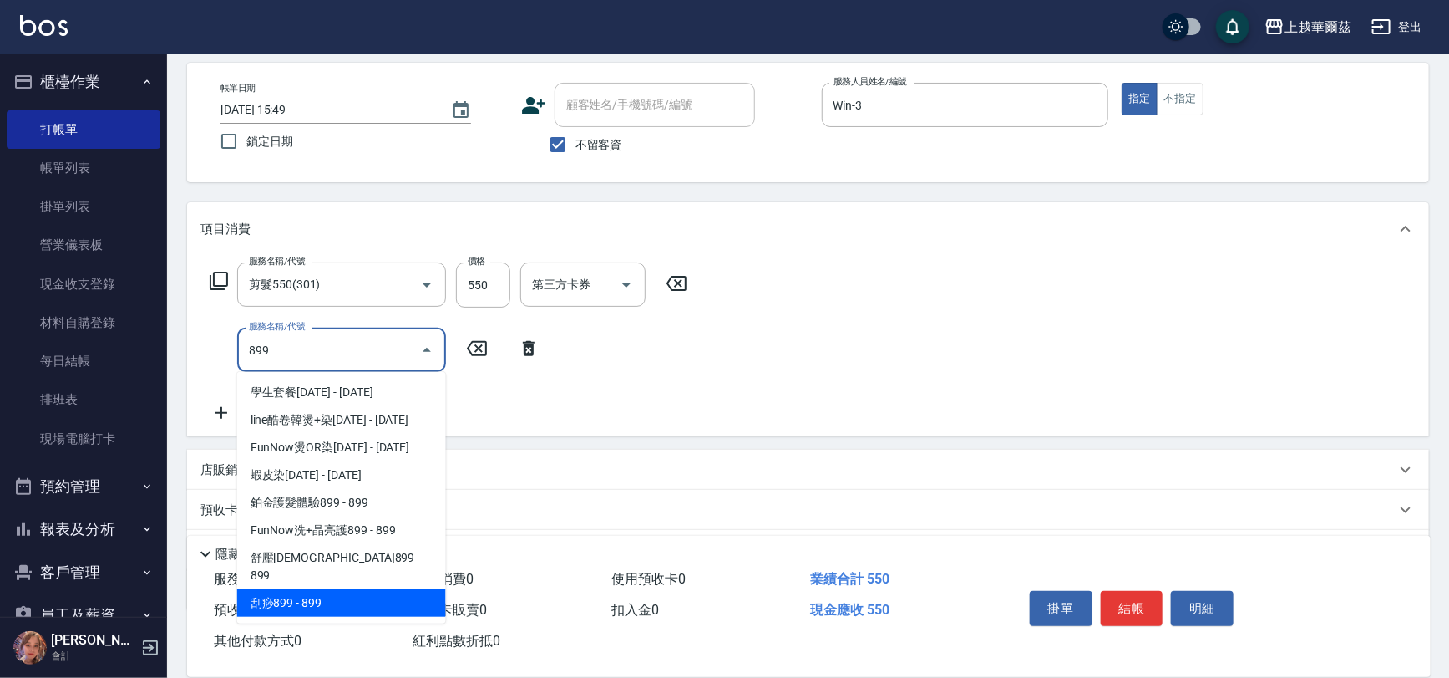
click at [322, 589] on span "刮痧899 - 899" at bounding box center [341, 603] width 209 height 28
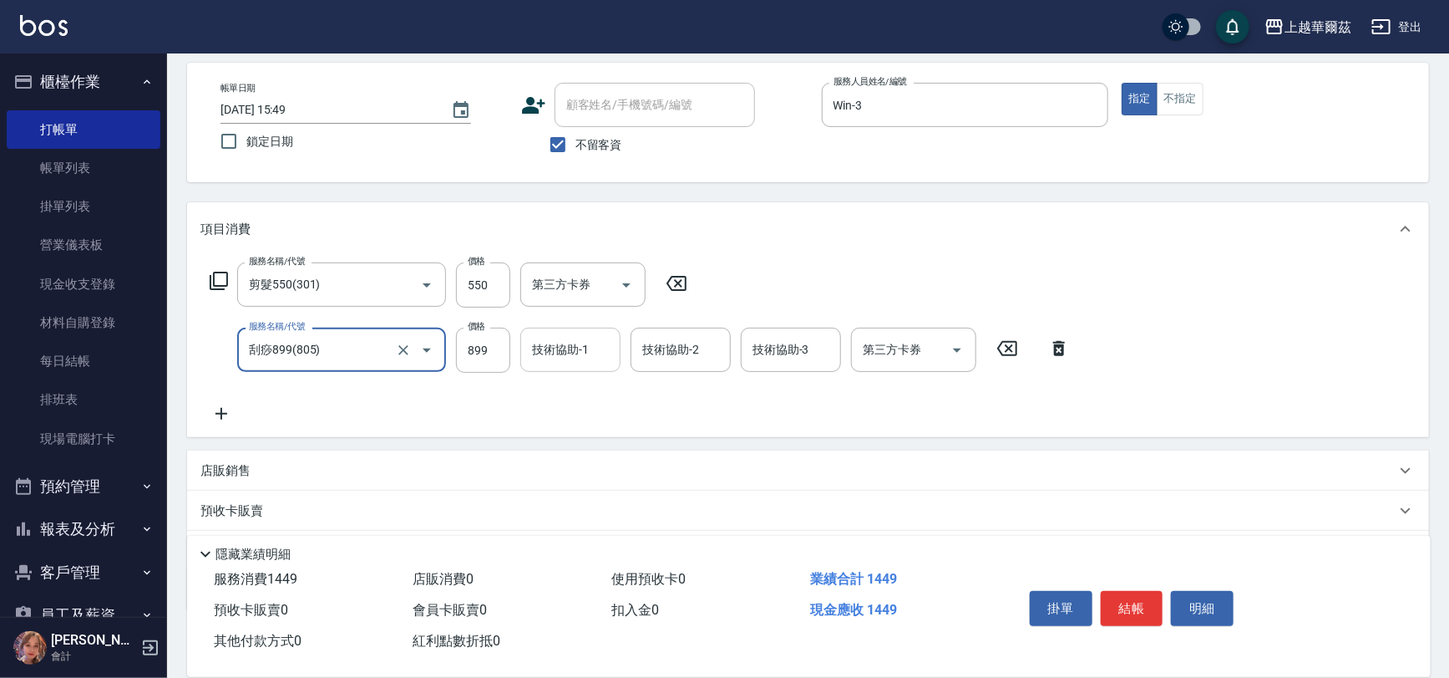
type input "刮痧899(805)"
click at [545, 352] on div "技術協助-1 技術協助-1" at bounding box center [570, 349] width 100 height 44
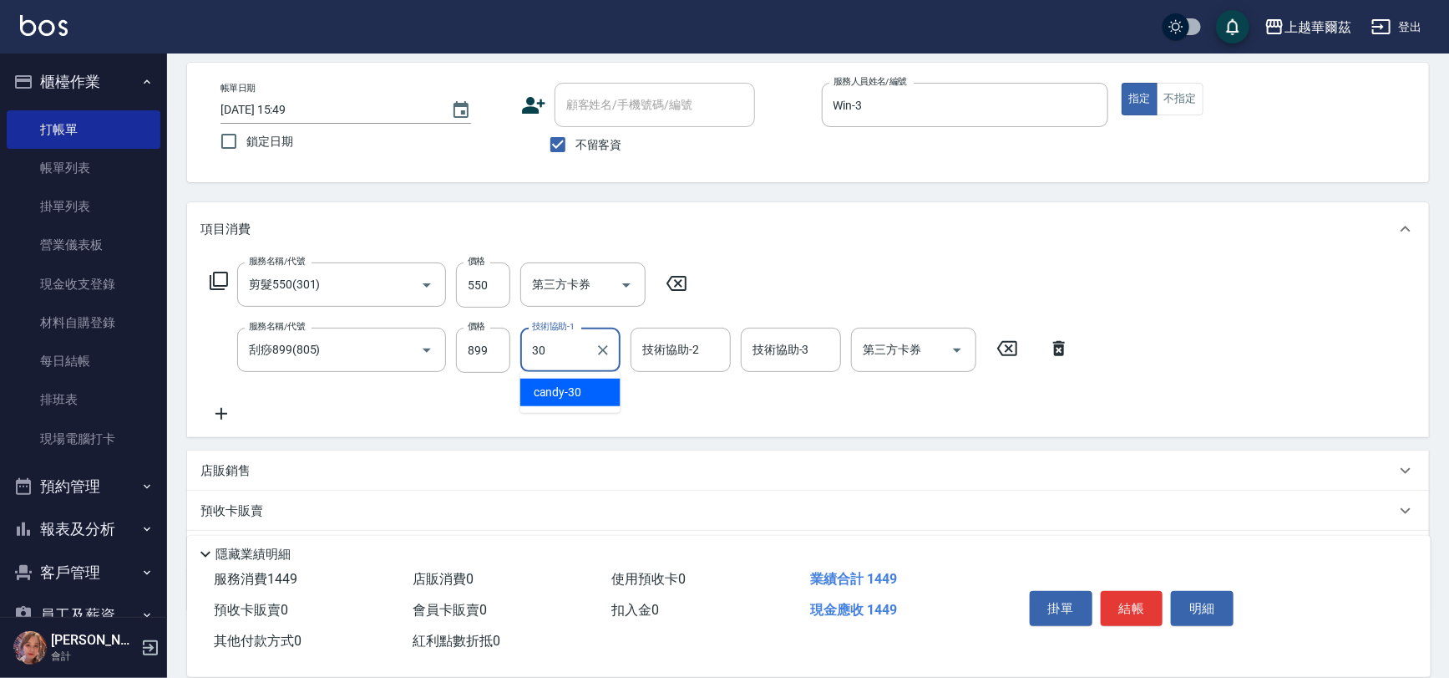
click at [585, 392] on div "candy -30" at bounding box center [570, 392] width 100 height 28
type input "candy-30"
click at [1136, 602] on button "結帳" at bounding box center [1132, 608] width 63 height 35
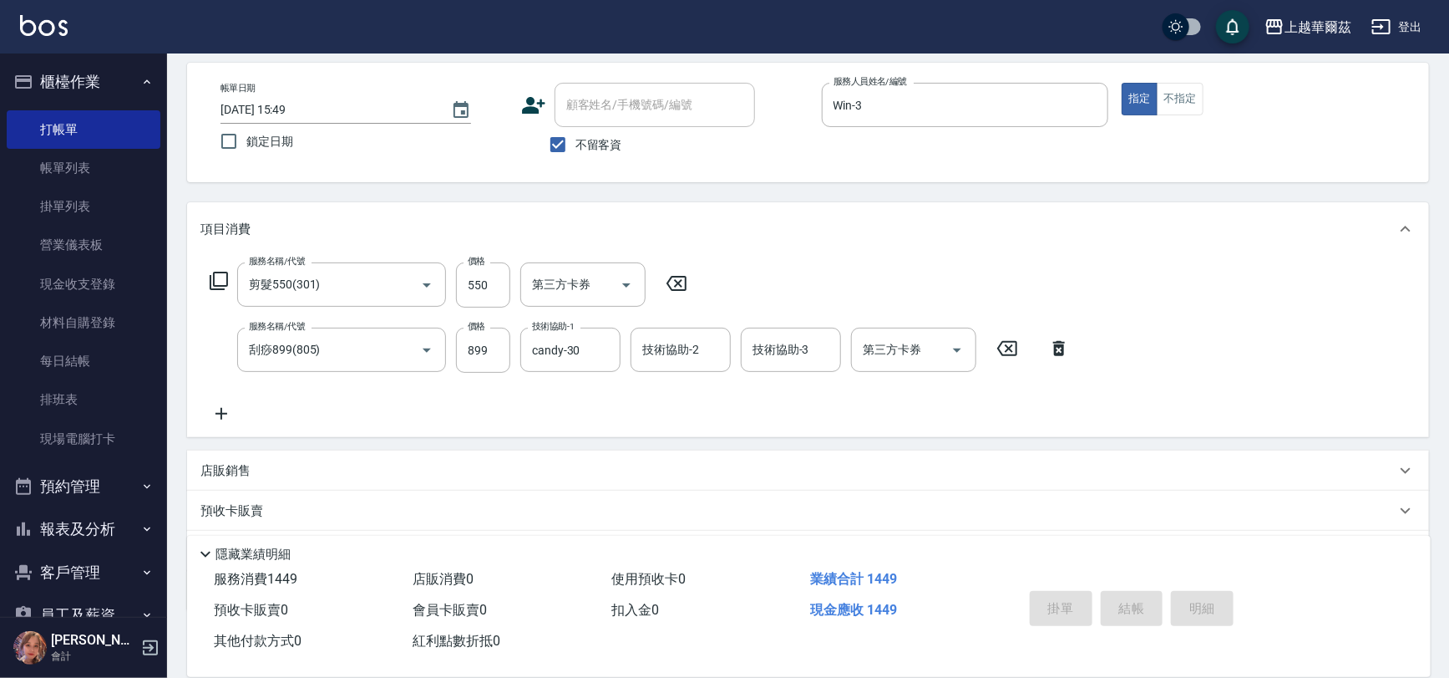
type input "2025/10/04 15:51"
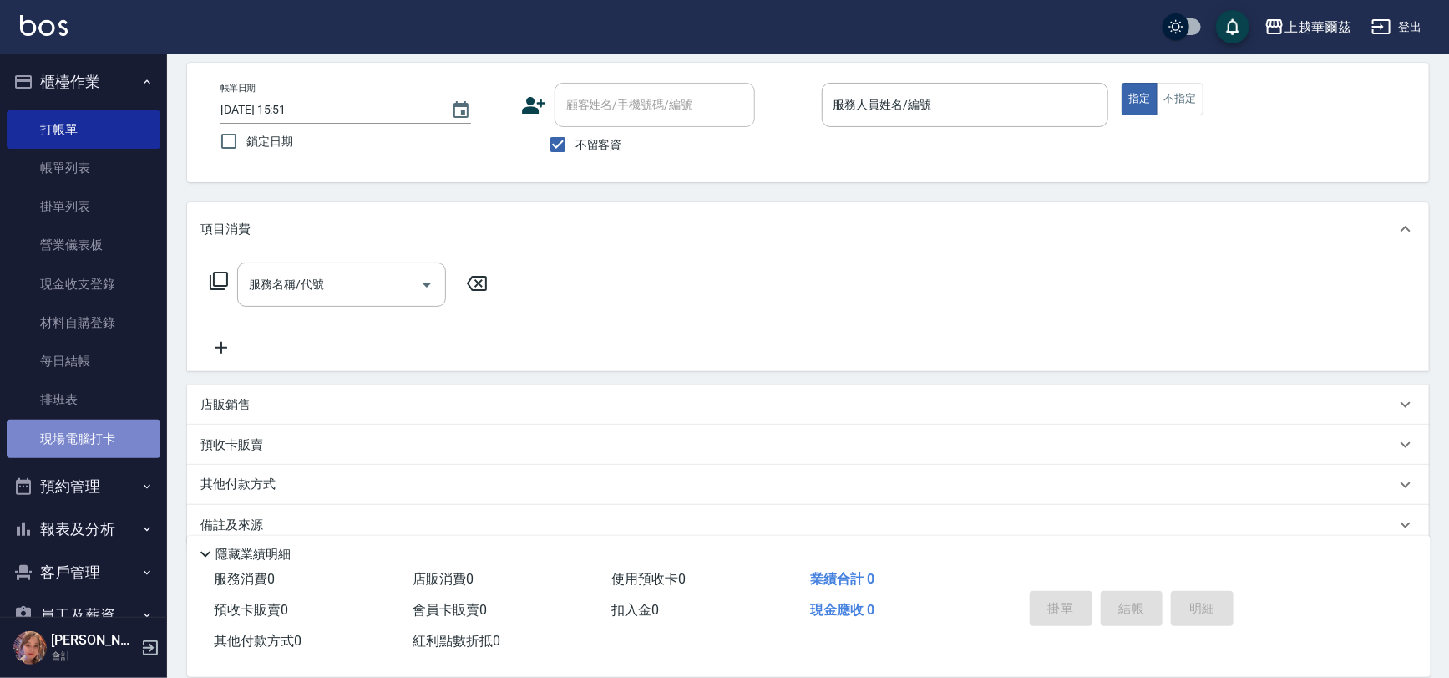
click at [84, 434] on link "現場電腦打卡" at bounding box center [84, 438] width 154 height 38
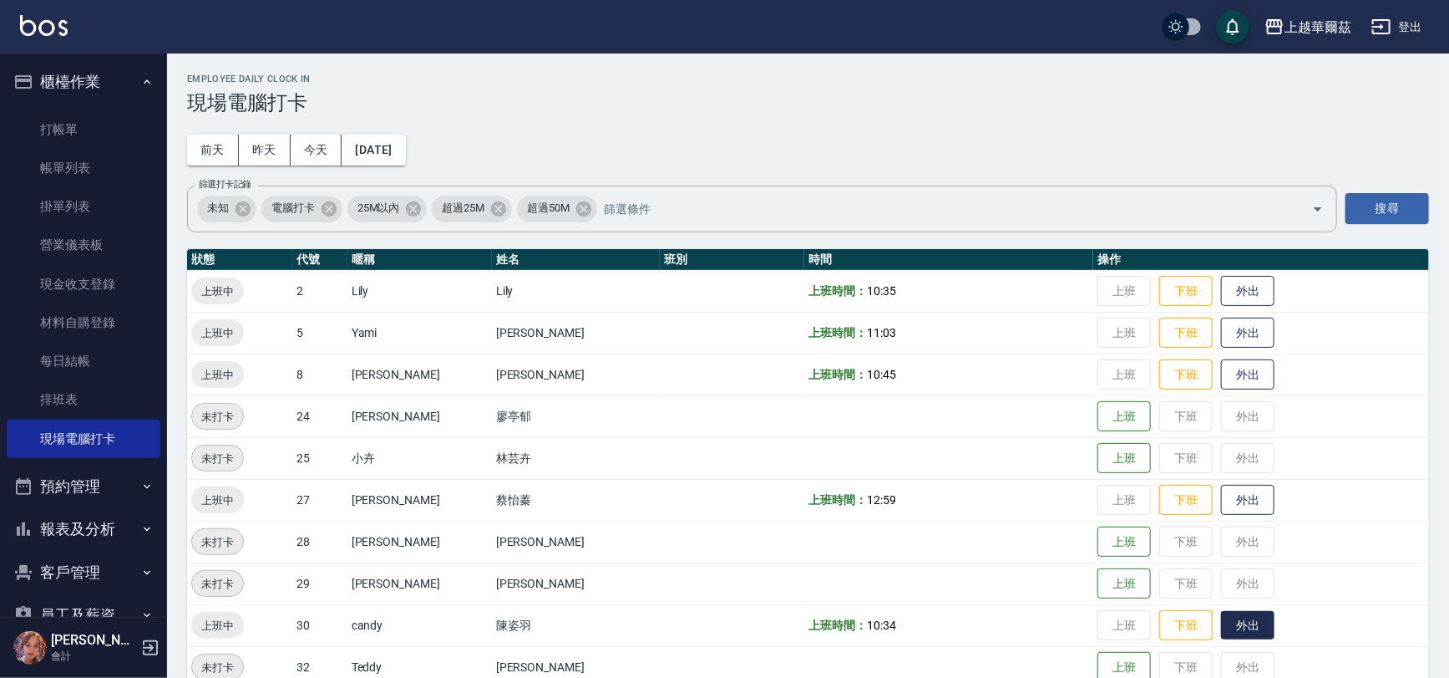
click at [1221, 626] on button "外出" at bounding box center [1247, 625] width 53 height 29
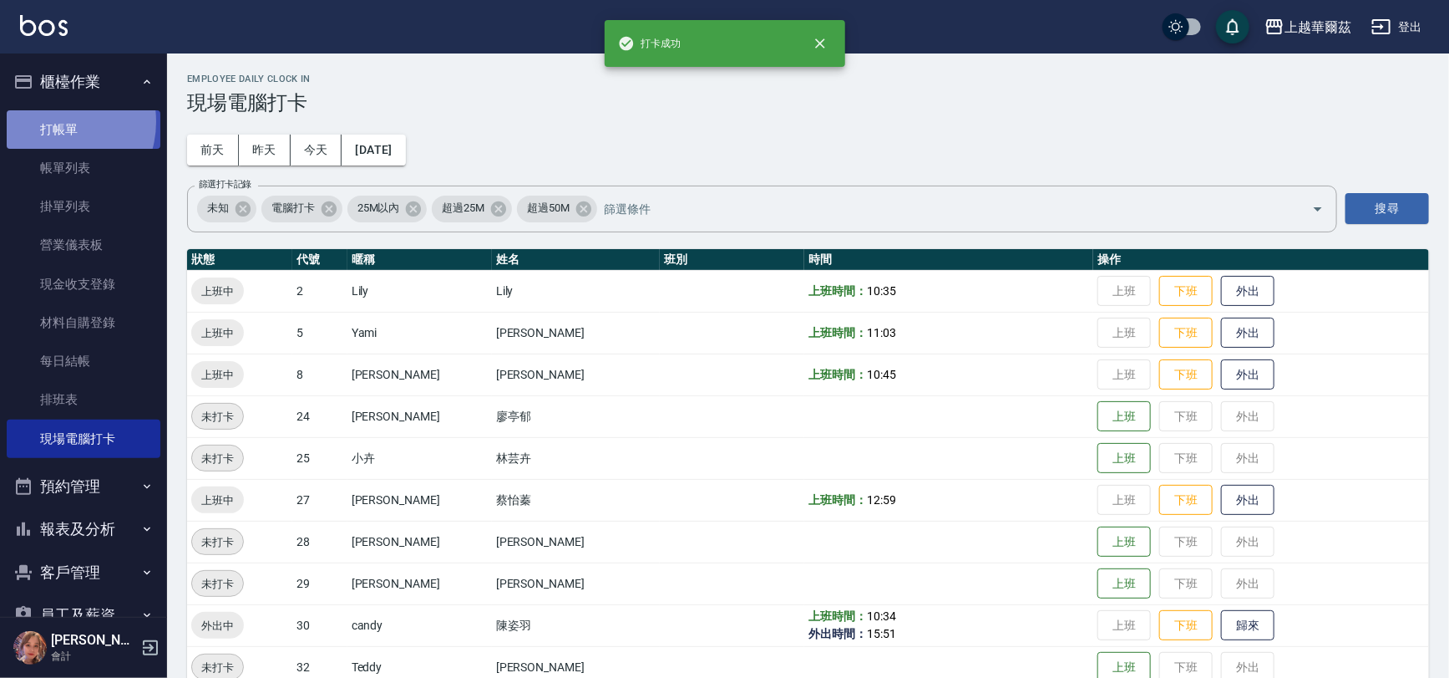
click at [53, 121] on link "打帳單" at bounding box center [84, 129] width 154 height 38
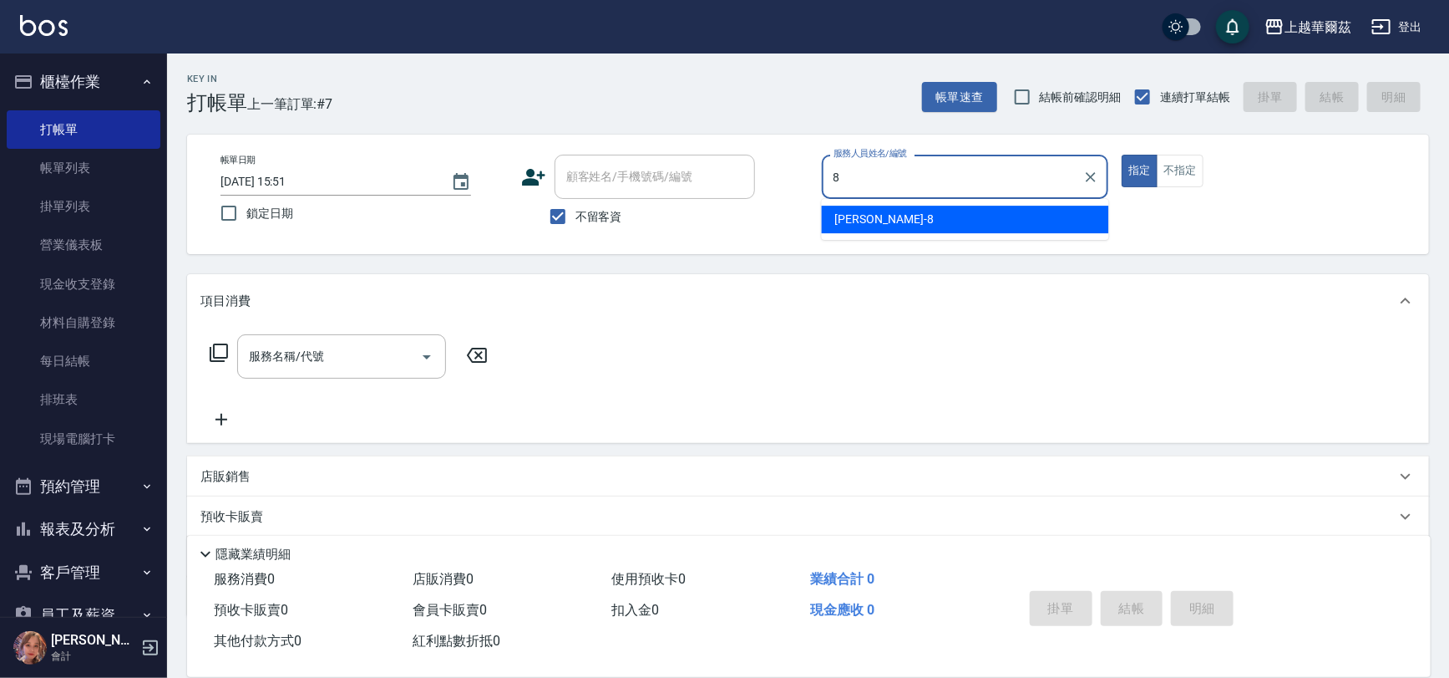
click at [880, 216] on div "Tina -8" at bounding box center [965, 220] width 287 height 28
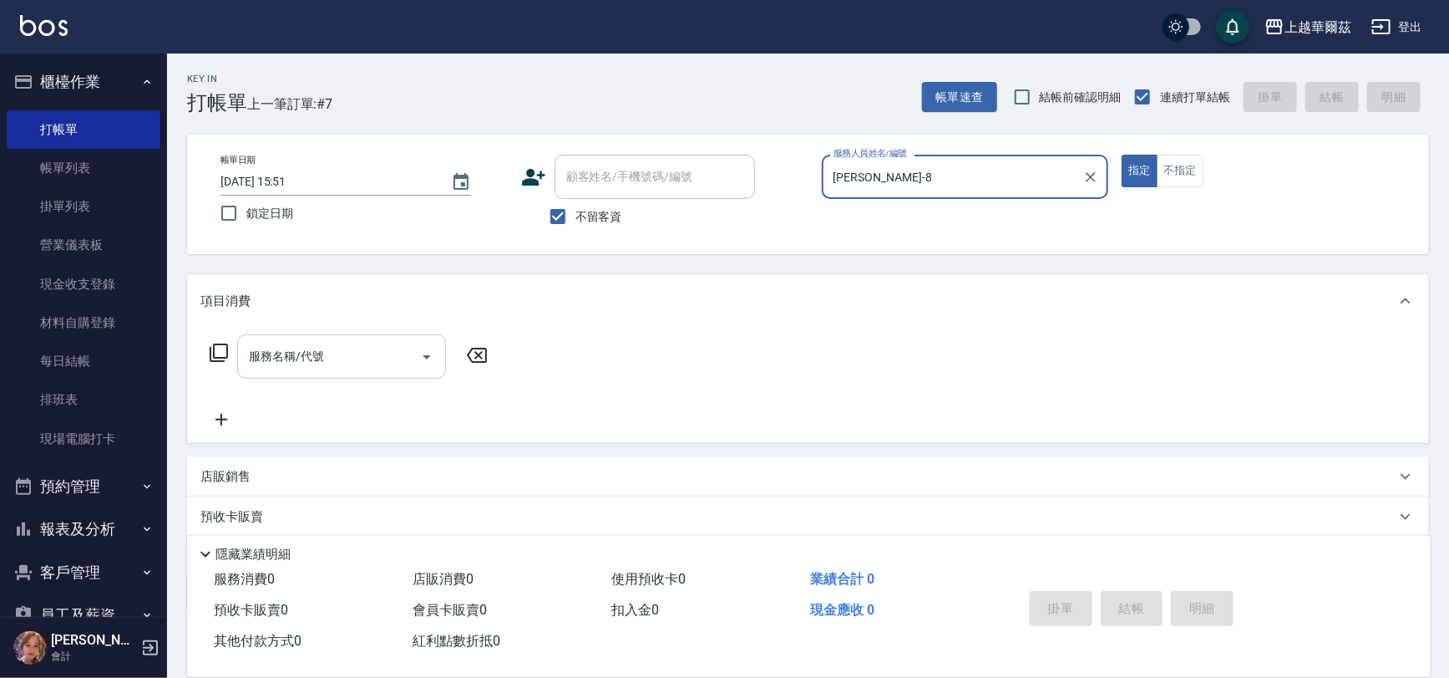
type input "Tina-8"
click at [308, 353] on div "服務名稱/代號 服務名稱/代號" at bounding box center [341, 356] width 209 height 44
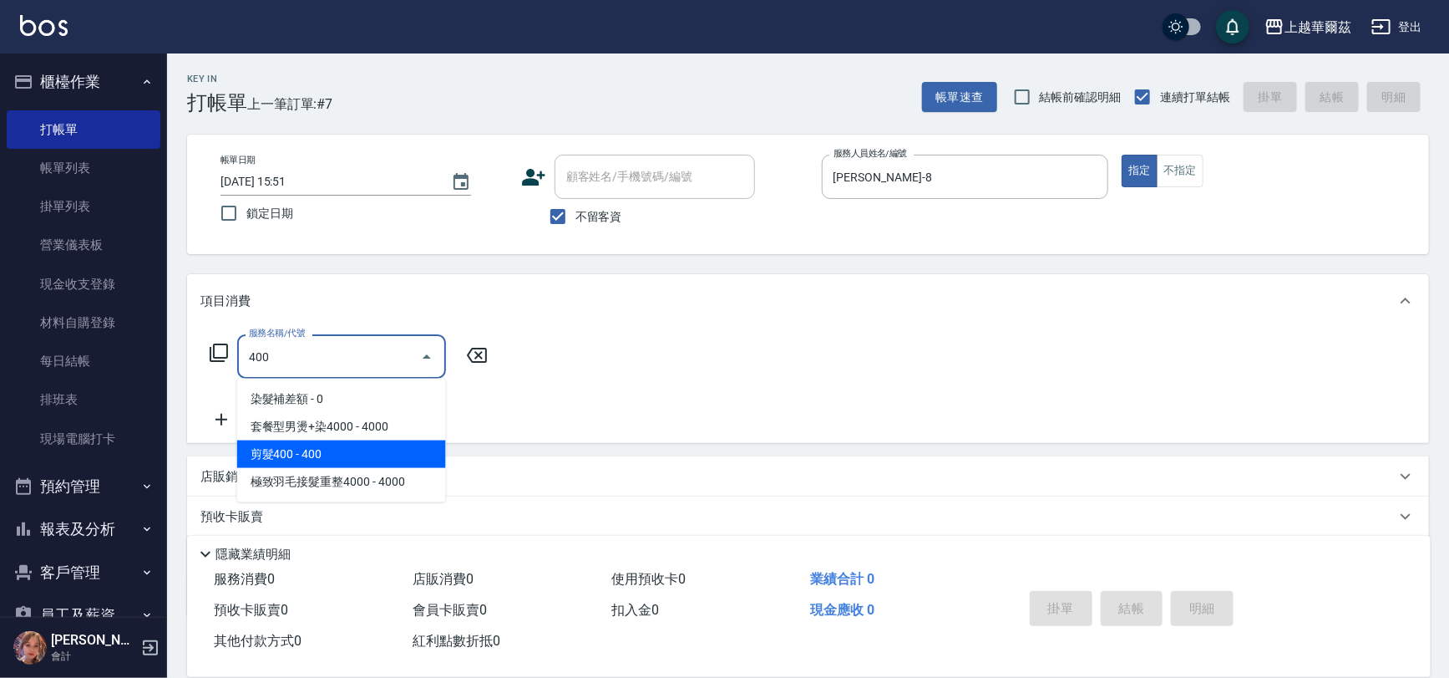
click at [352, 454] on span "剪髮400 - 400" at bounding box center [341, 454] width 209 height 28
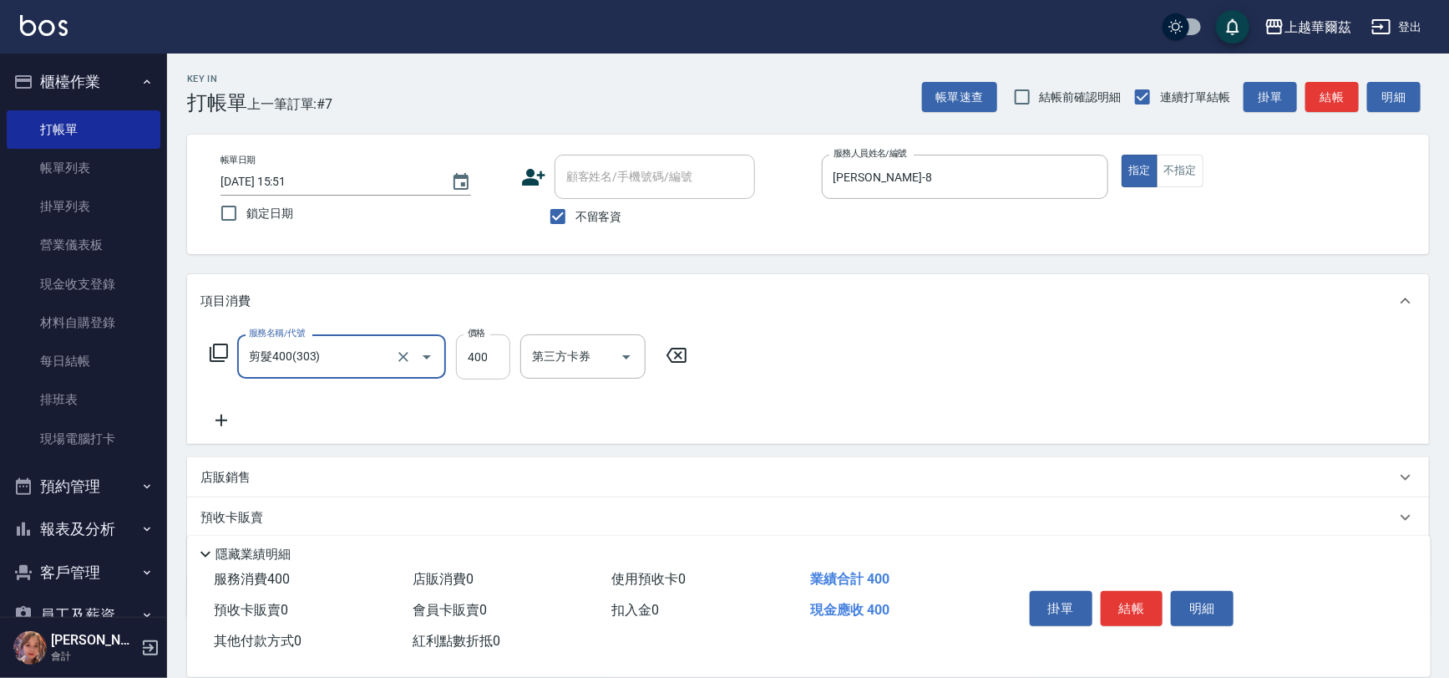
type input "剪髮400(303)"
click at [490, 365] on input "400" at bounding box center [483, 356] width 54 height 45
type input "450"
click at [1132, 607] on button "結帳" at bounding box center [1132, 608] width 63 height 35
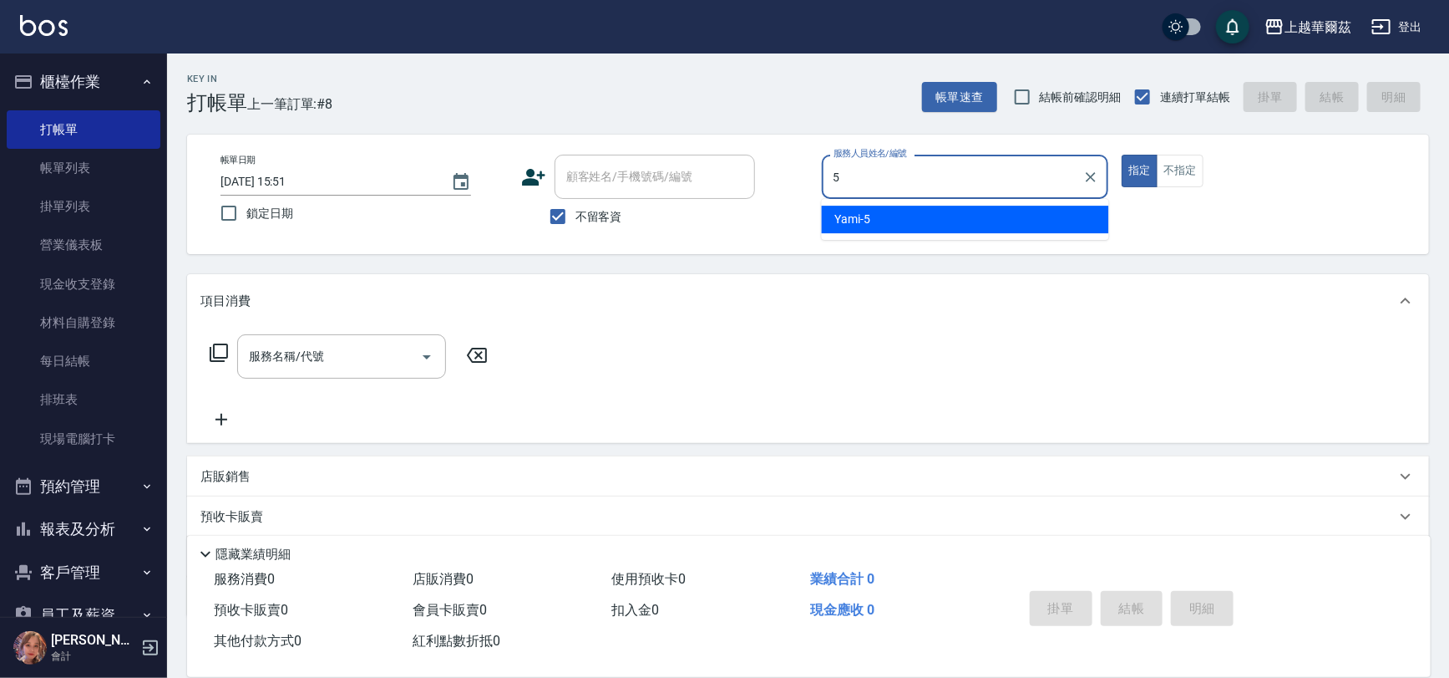
click at [862, 221] on span "Yami -5" at bounding box center [853, 220] width 36 height 18
type input "Yami-5"
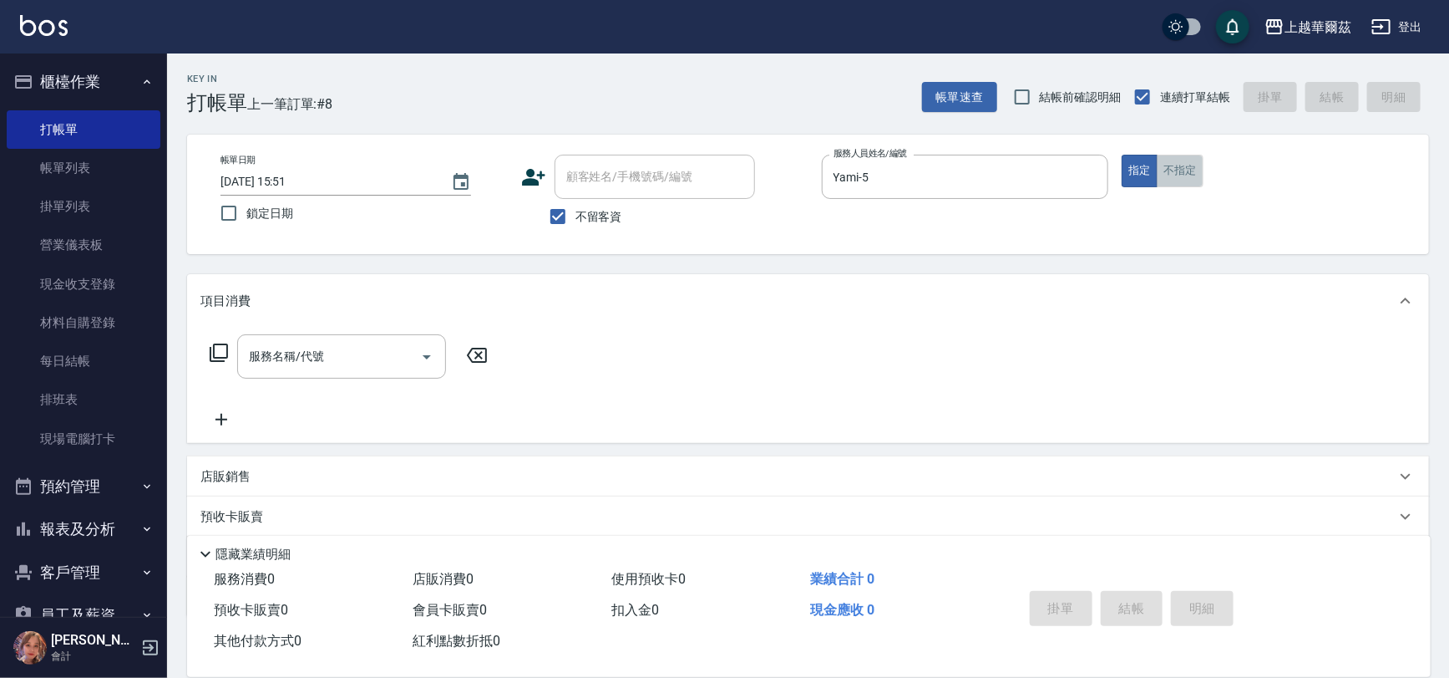
click at [1183, 167] on button "不指定" at bounding box center [1180, 171] width 47 height 33
click at [292, 348] on div "服務名稱/代號 服務名稱/代號" at bounding box center [341, 356] width 209 height 44
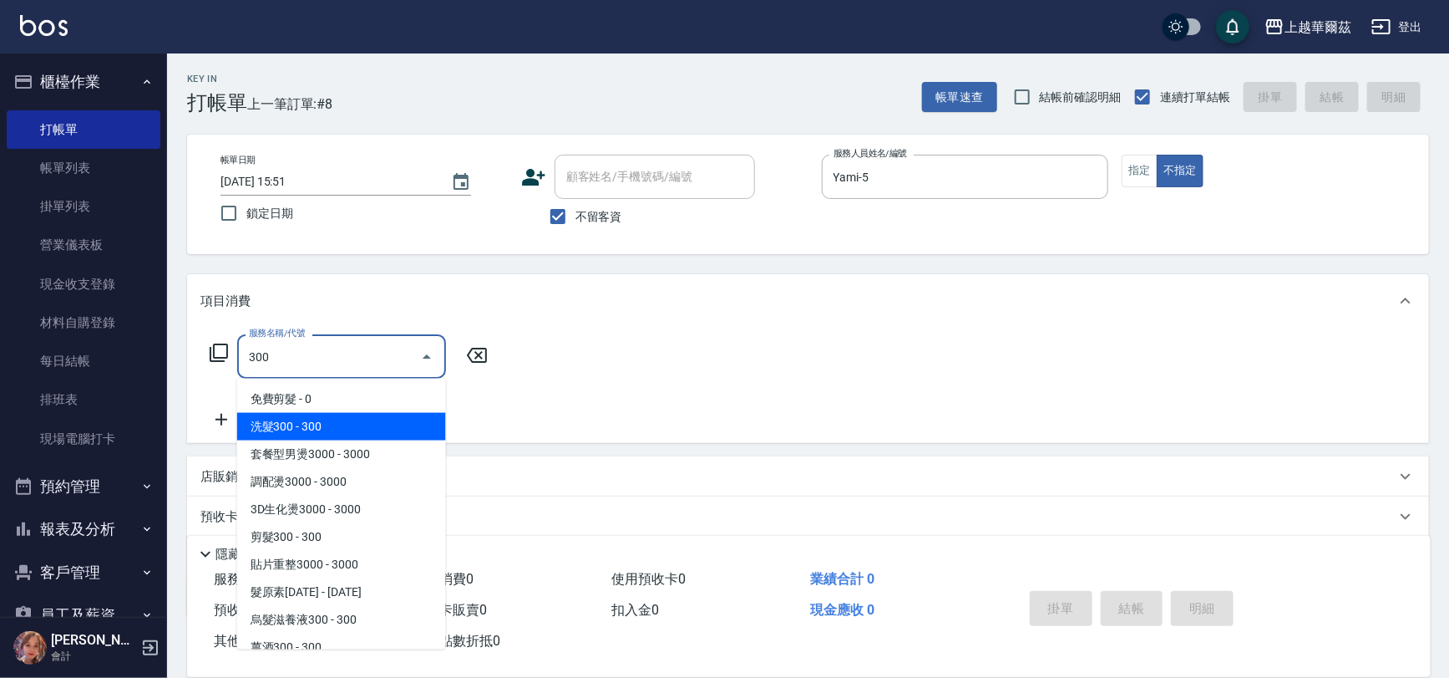
click at [292, 420] on span "洗髮300 - 300" at bounding box center [341, 427] width 209 height 28
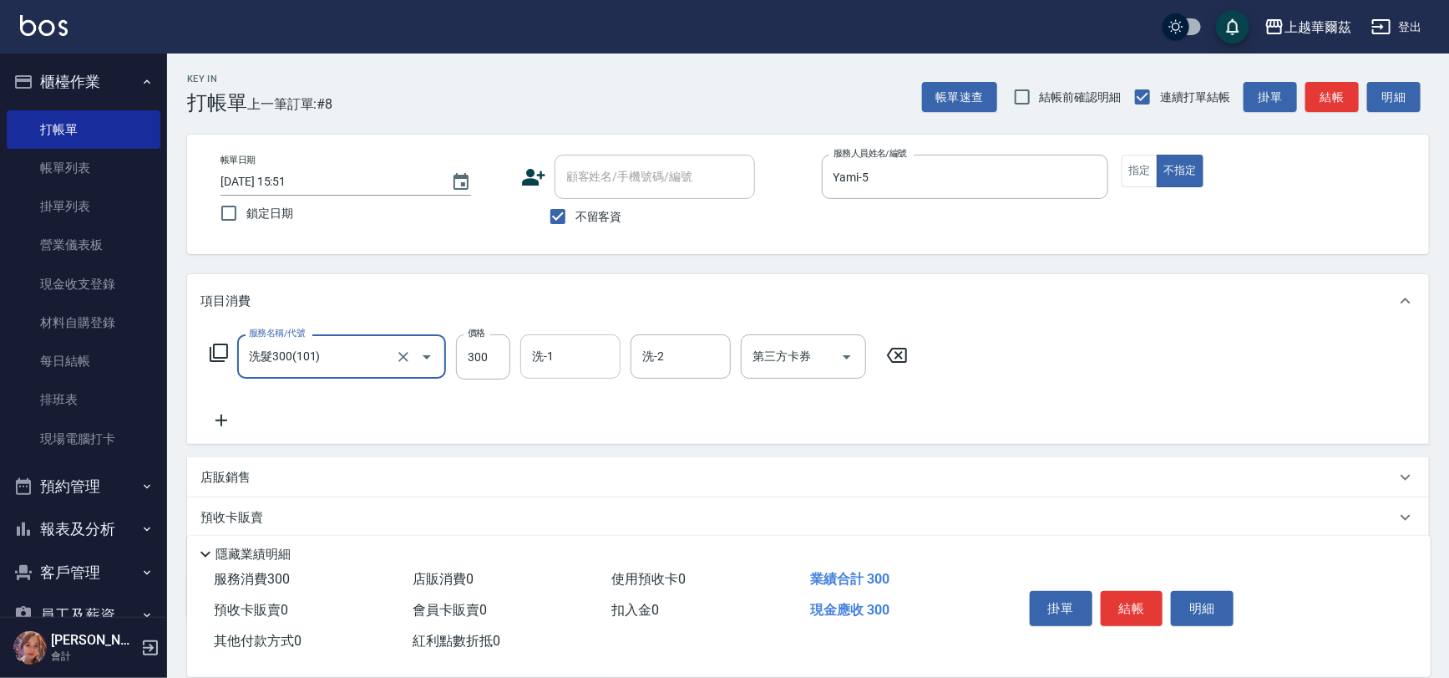
type input "洗髮300(101)"
click at [551, 363] on div "洗-1 洗-1" at bounding box center [570, 356] width 100 height 44
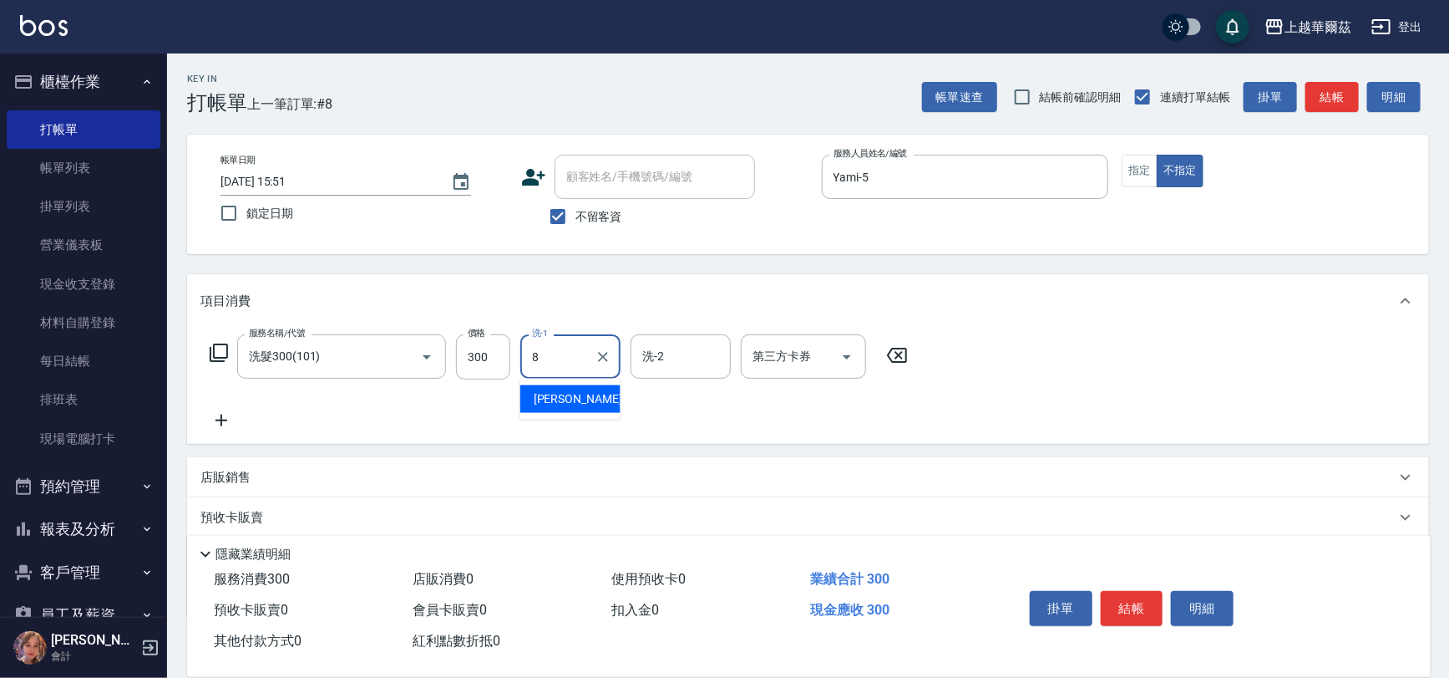
click at [573, 392] on div "Tina -8" at bounding box center [570, 399] width 100 height 28
type input "Tina-8"
click at [247, 471] on p "店販銷售" at bounding box center [226, 478] width 50 height 18
click at [226, 417] on icon at bounding box center [222, 420] width 42 height 20
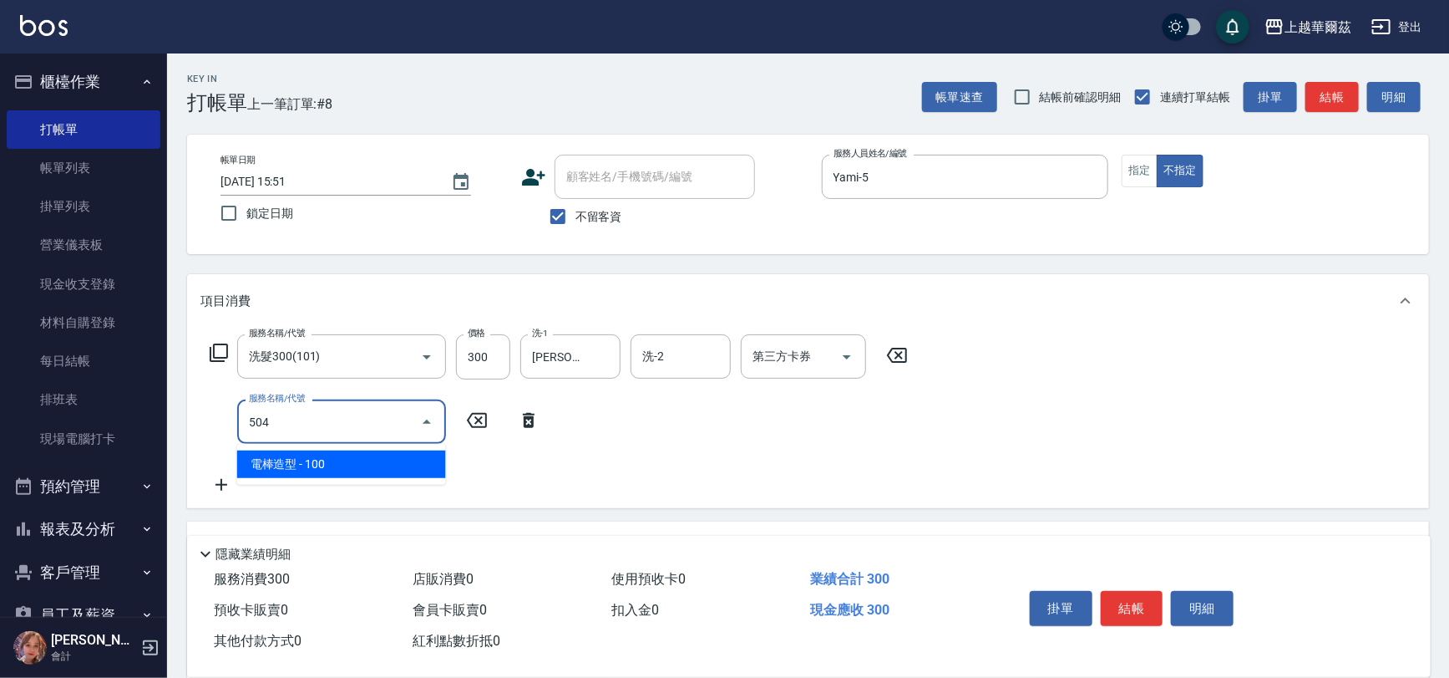
click at [256, 456] on span "電棒造型 - 100" at bounding box center [341, 464] width 209 height 28
click at [289, 425] on input "504" at bounding box center [318, 421] width 147 height 29
type input "電棒造型(504)"
click at [277, 495] on div "服務名稱/代號 洗髮300(101) 服務名稱/代號 價格 300 價格 洗-1 Tina-8 洗-1 洗-2 洗-2 第三方卡券 第三方卡券 服務名稱/代號…" at bounding box center [808, 417] width 1242 height 181
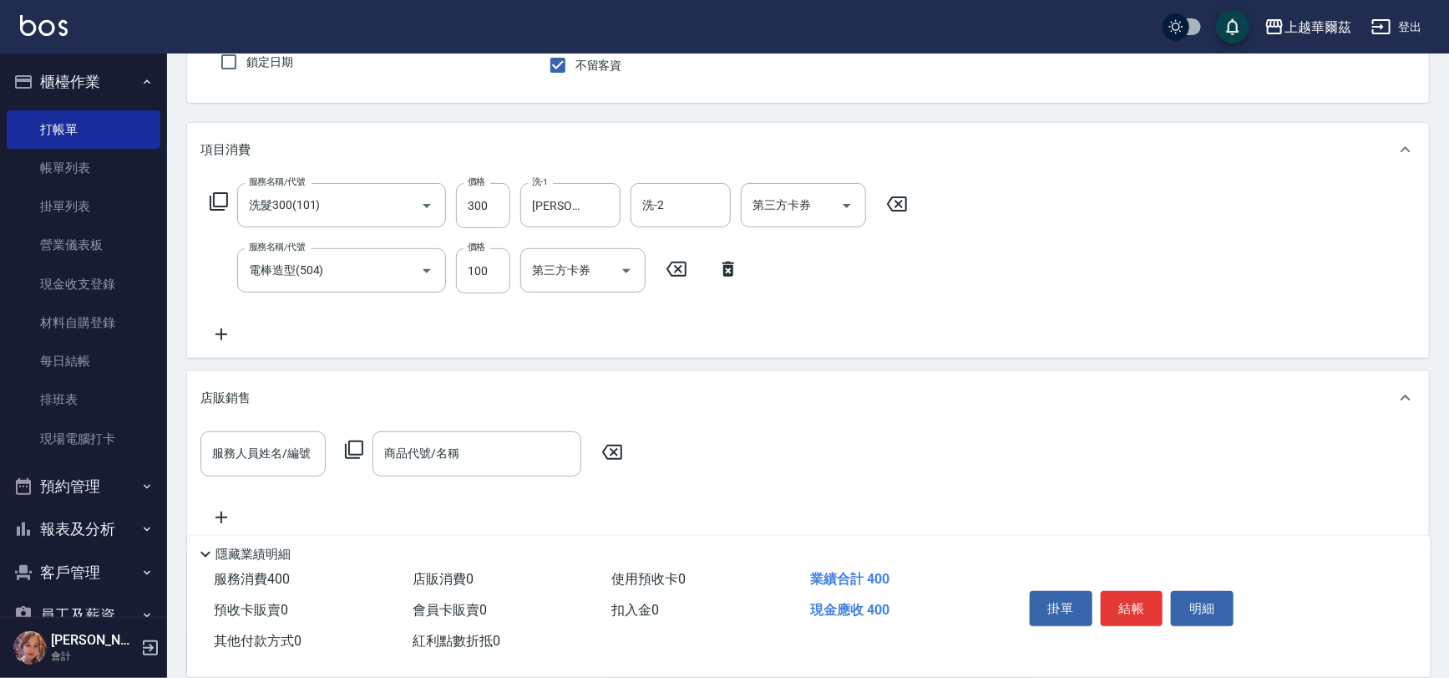
scroll to position [155, 0]
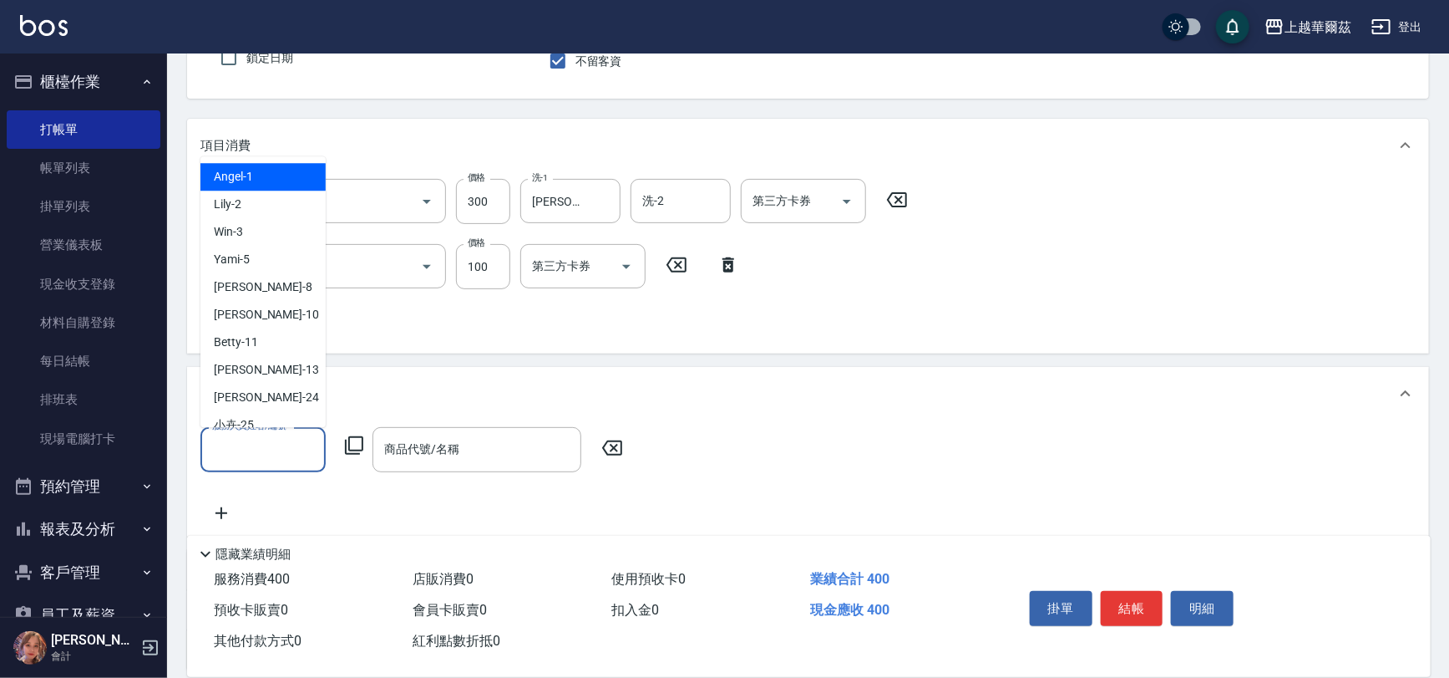
click at [237, 443] on input "服務人員姓名/編號" at bounding box center [263, 448] width 110 height 29
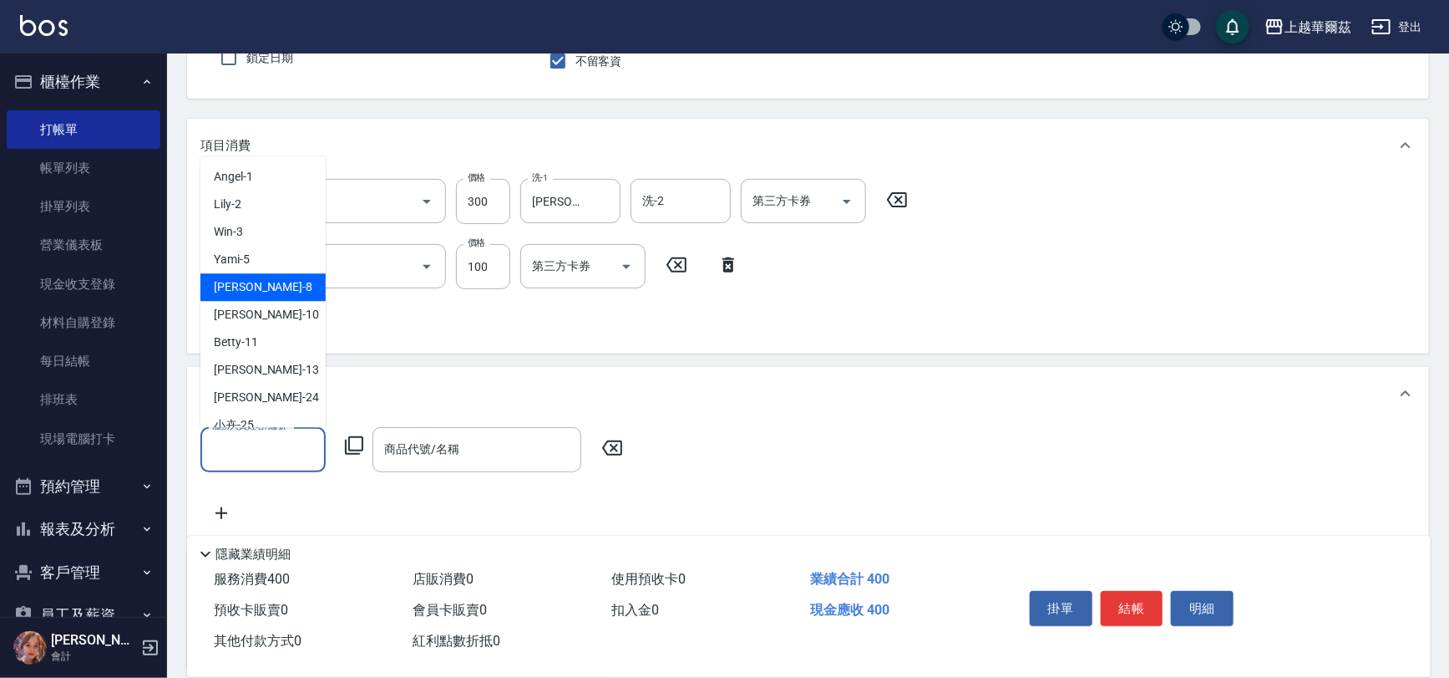
click at [262, 296] on div "Tina -8" at bounding box center [263, 287] width 125 height 28
type input "Tina-8"
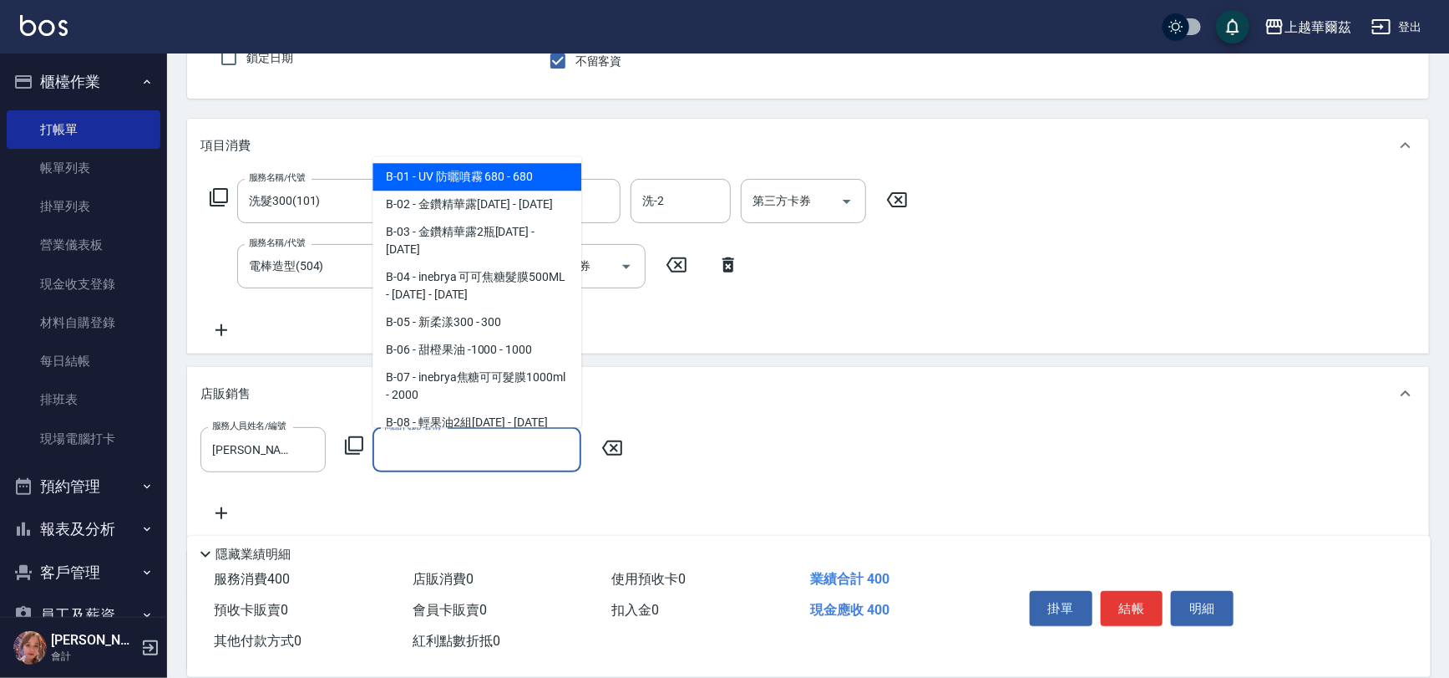
click at [414, 439] on input "商品代號/名稱" at bounding box center [477, 448] width 194 height 29
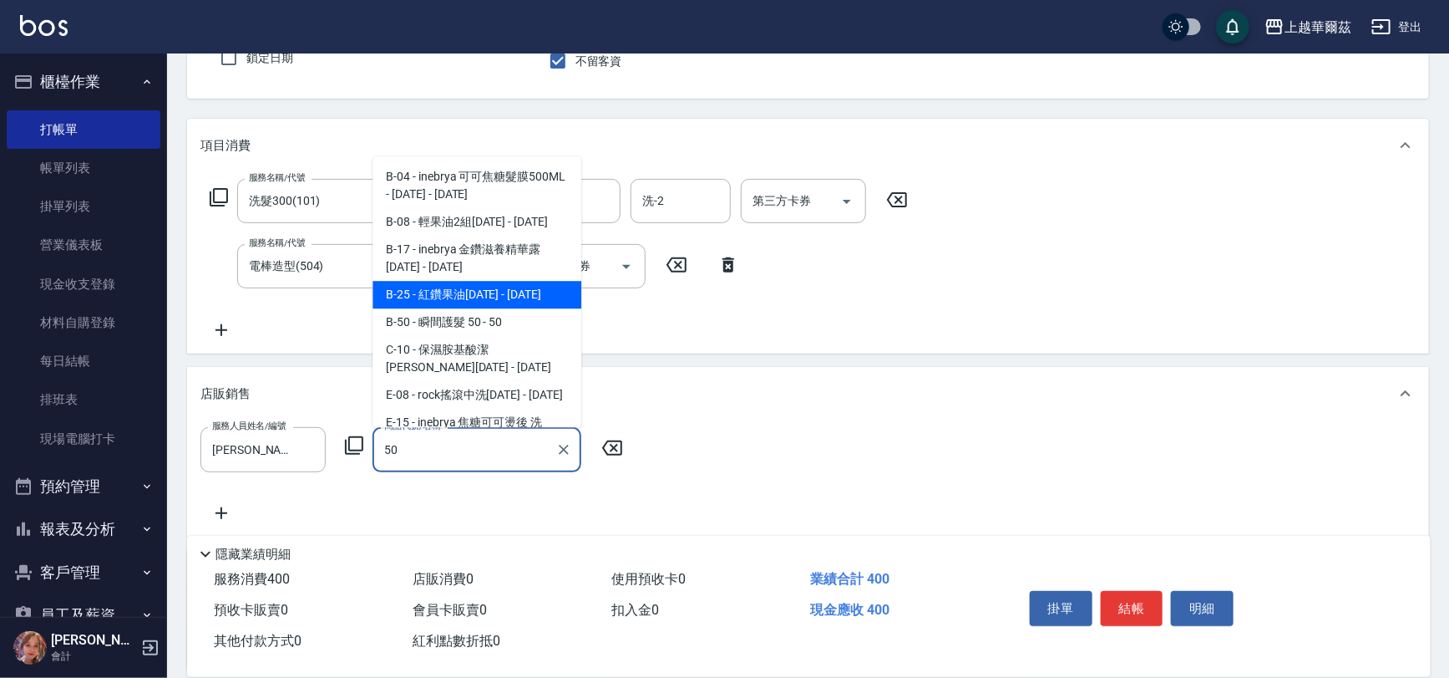
click at [509, 305] on span "B-25 - 紅鑽果油1500 - 1500" at bounding box center [477, 295] width 209 height 28
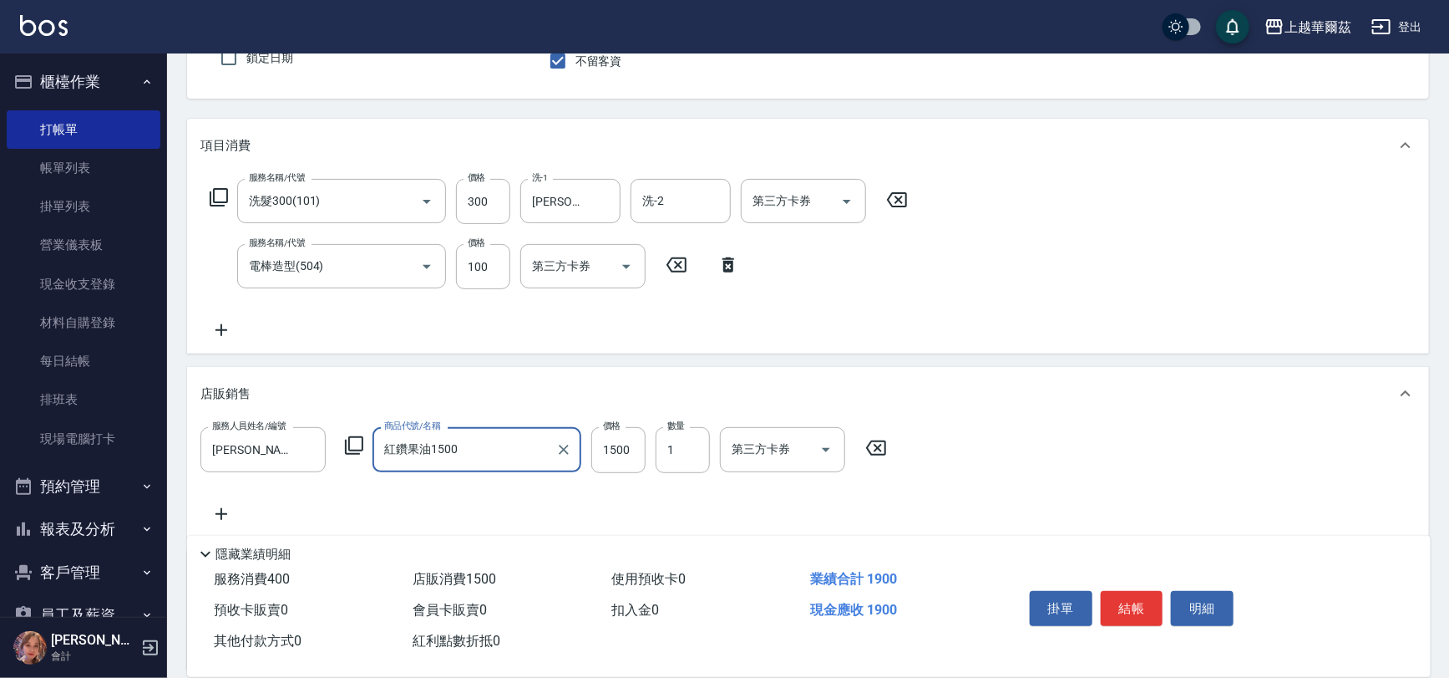
type input "紅鑽果油1500"
click at [795, 387] on div "店販銷售" at bounding box center [798, 394] width 1195 height 18
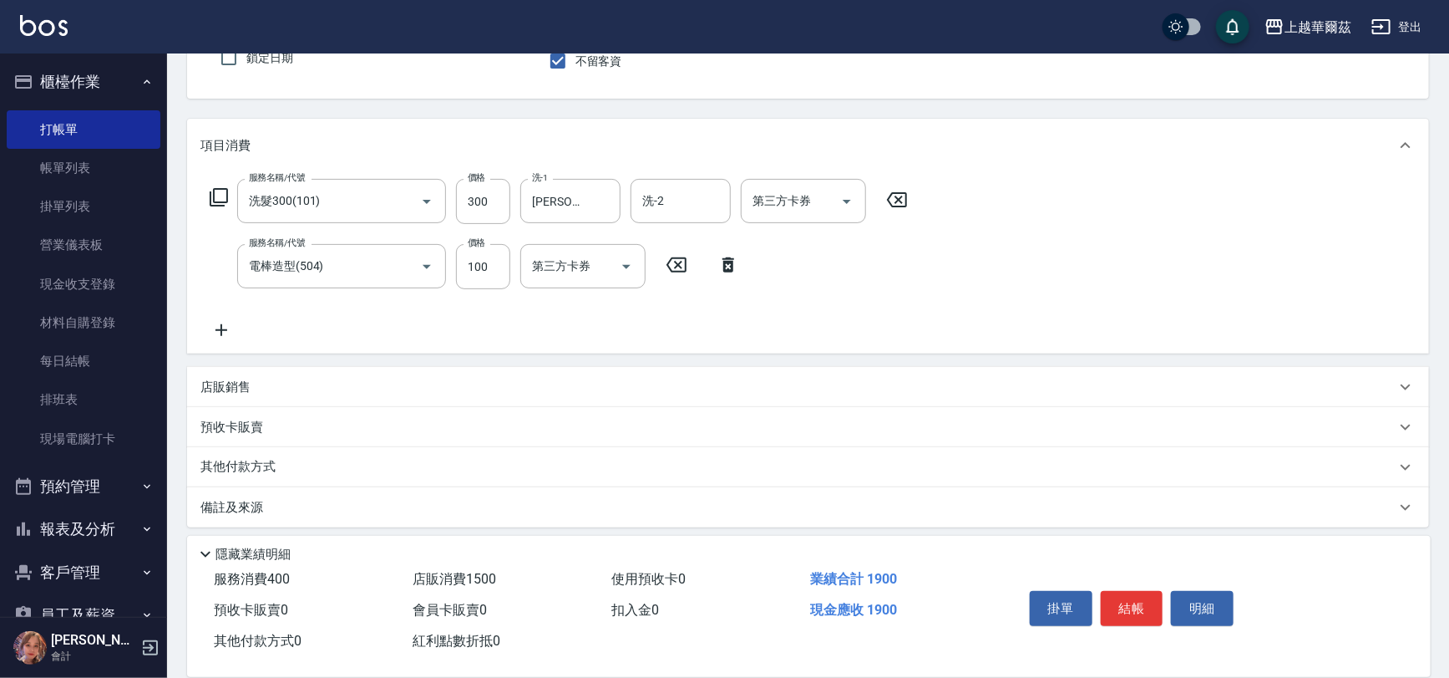
scroll to position [0, 0]
click at [242, 387] on p "店販銷售" at bounding box center [226, 387] width 50 height 18
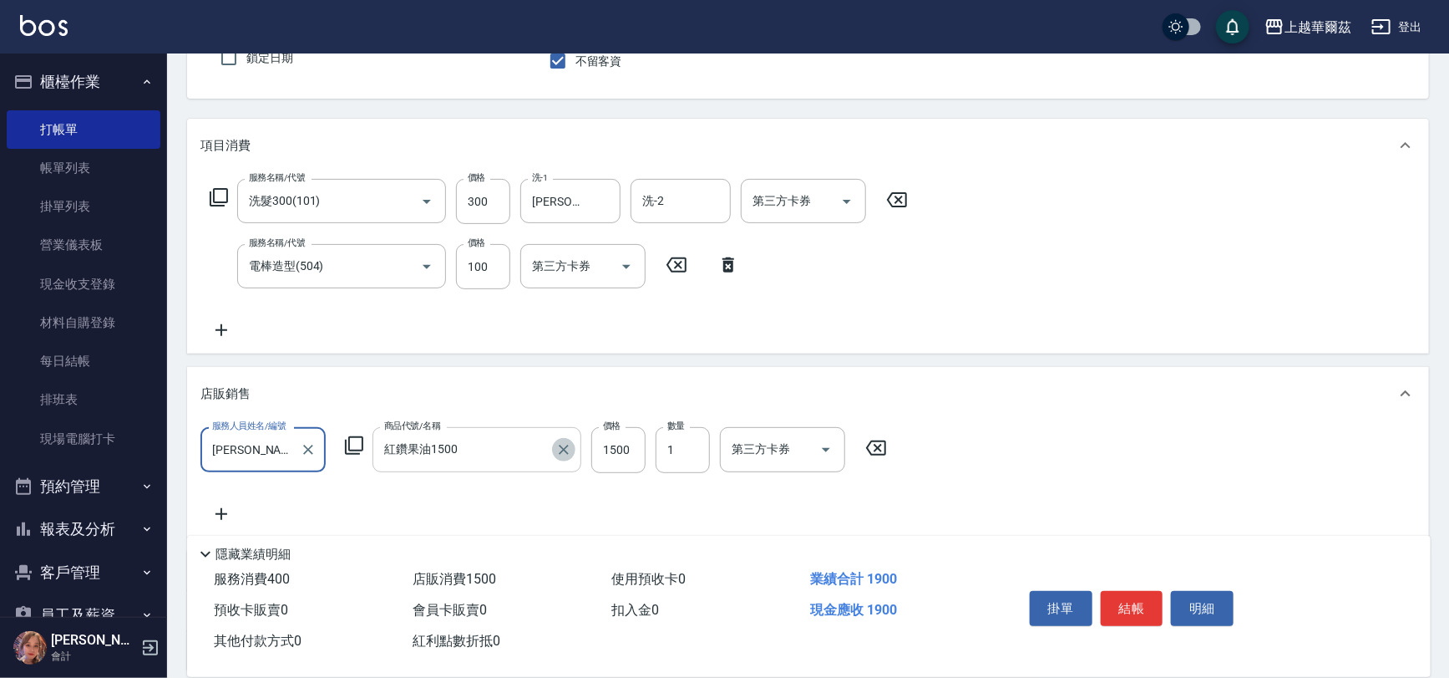
click at [563, 450] on icon "Clear" at bounding box center [564, 449] width 17 height 17
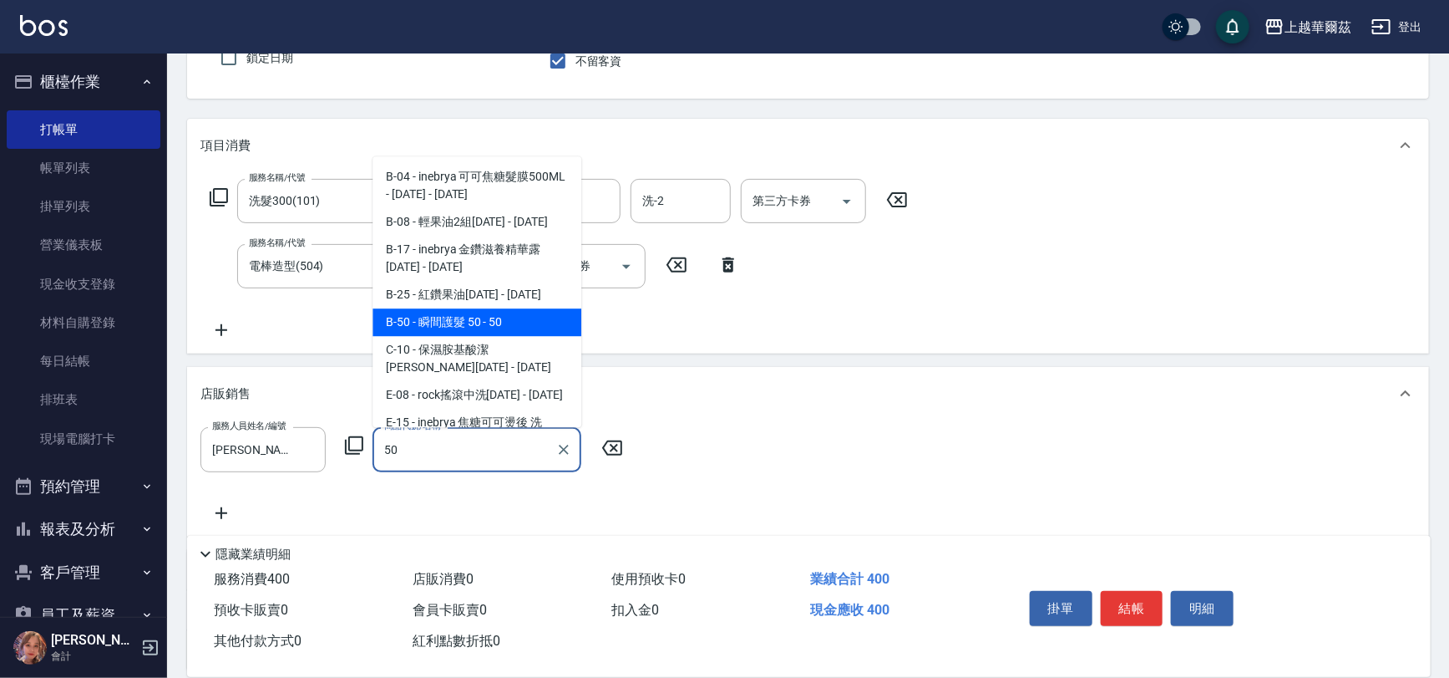
click at [444, 328] on span "B-50 - 瞬間護髮 50 - 50" at bounding box center [477, 322] width 209 height 28
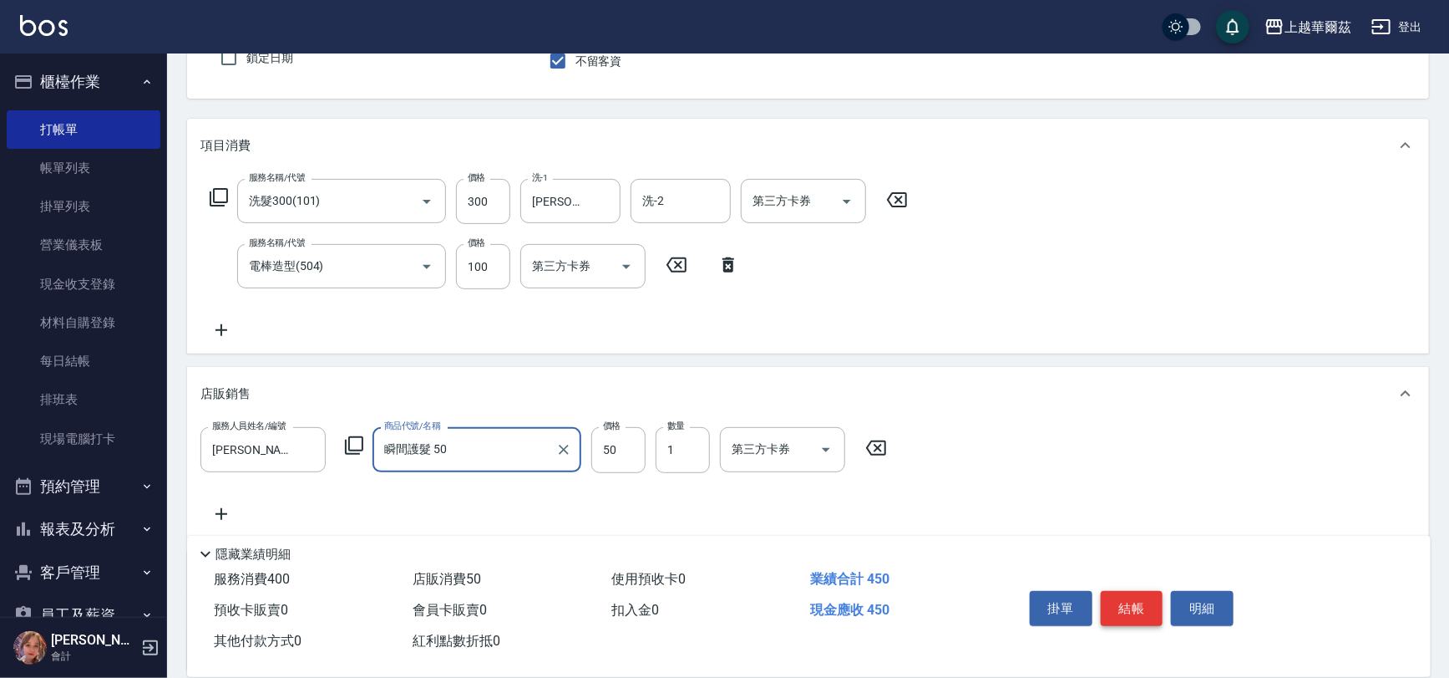
type input "瞬間護髮 50"
click at [1121, 610] on button "結帳" at bounding box center [1132, 608] width 63 height 35
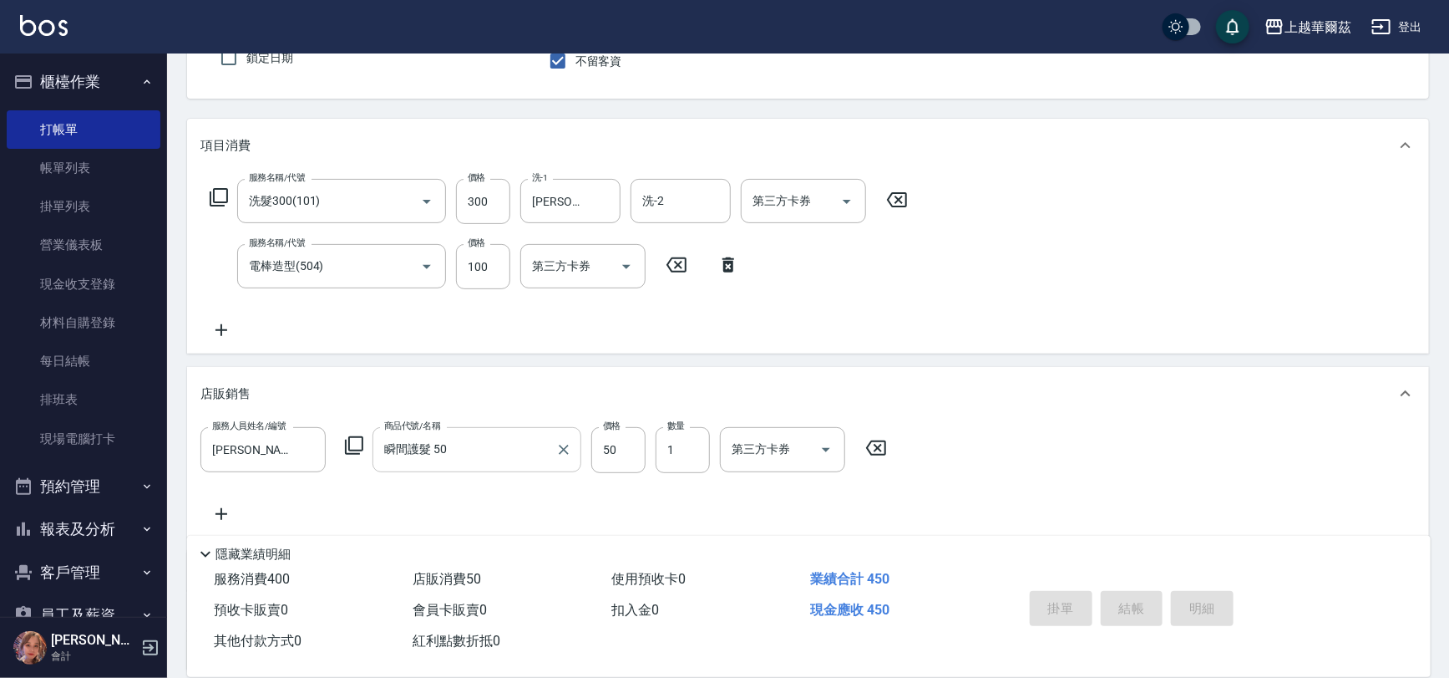
type input "2025/10/04 15:55"
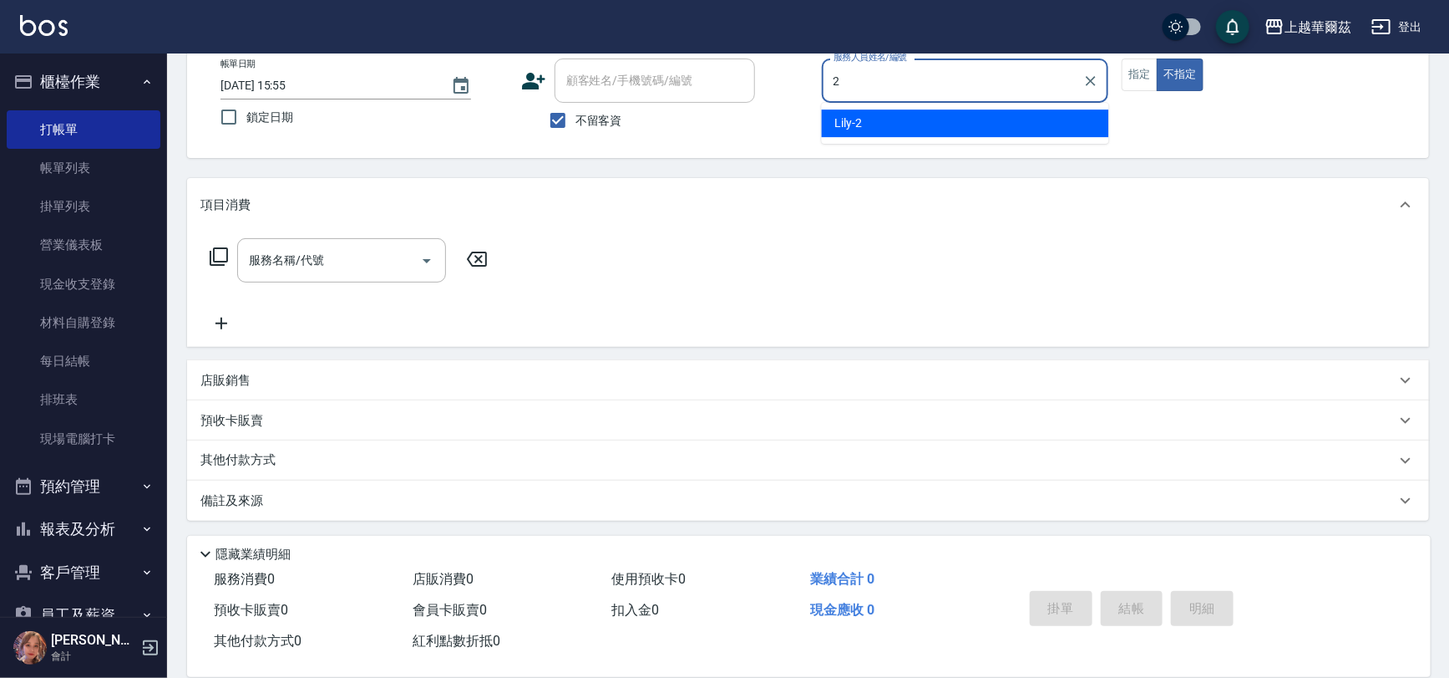
click at [855, 121] on span "Lily -2" at bounding box center [849, 123] width 28 height 18
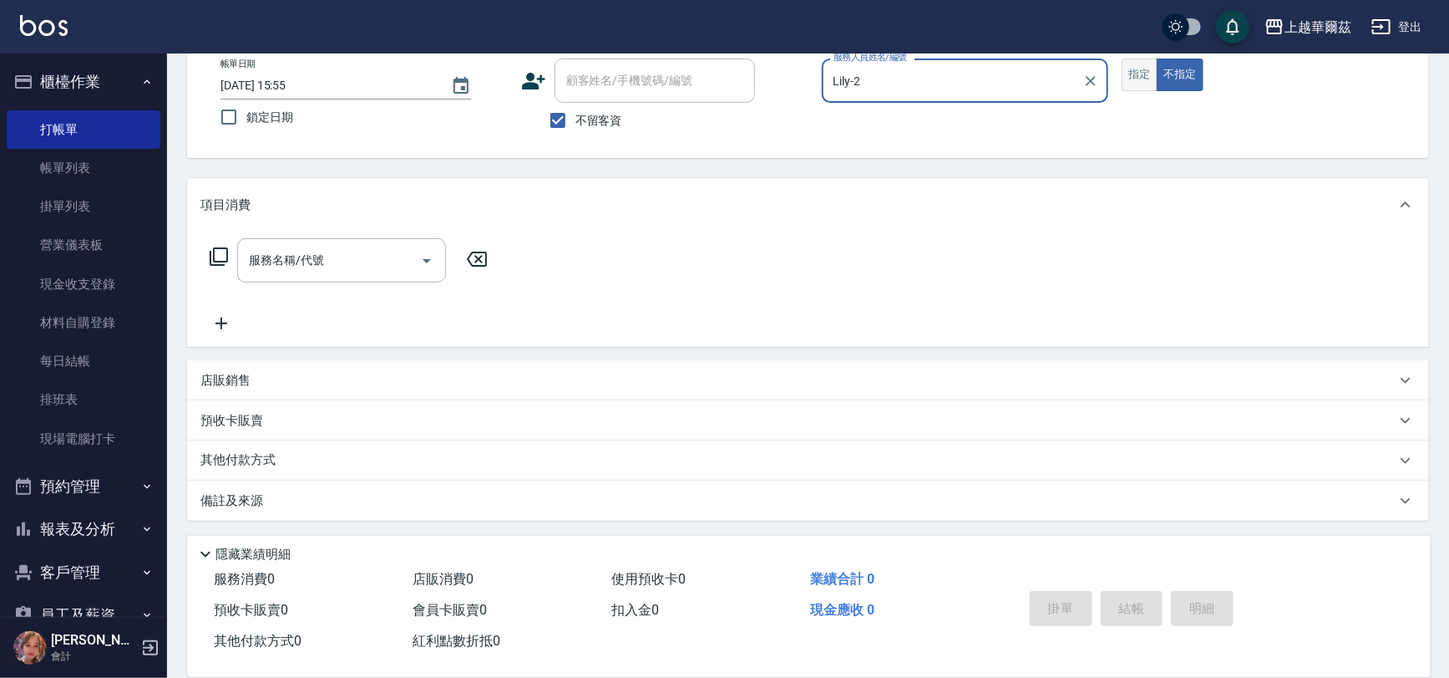
type input "Lily-2"
click at [1141, 77] on button "指定" at bounding box center [1140, 74] width 36 height 33
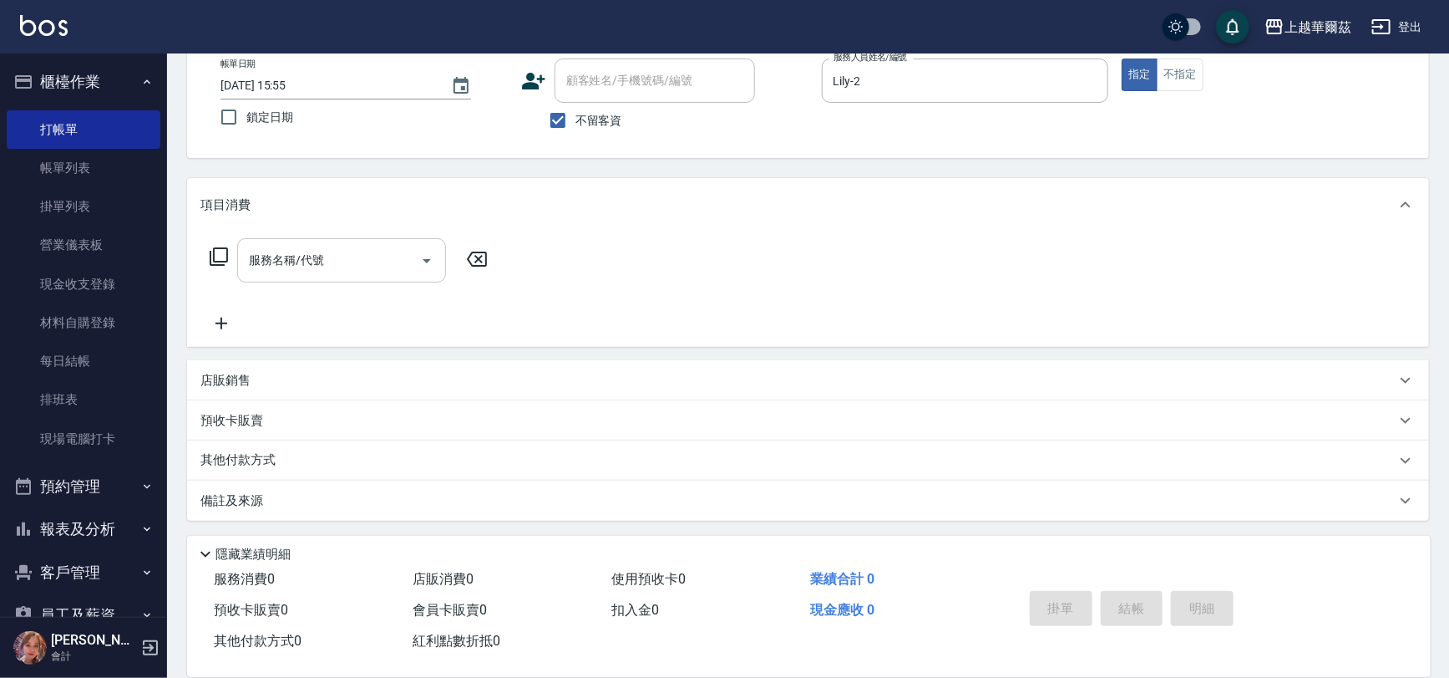
click at [267, 259] on div "服務名稱/代號 服務名稱/代號" at bounding box center [341, 260] width 209 height 44
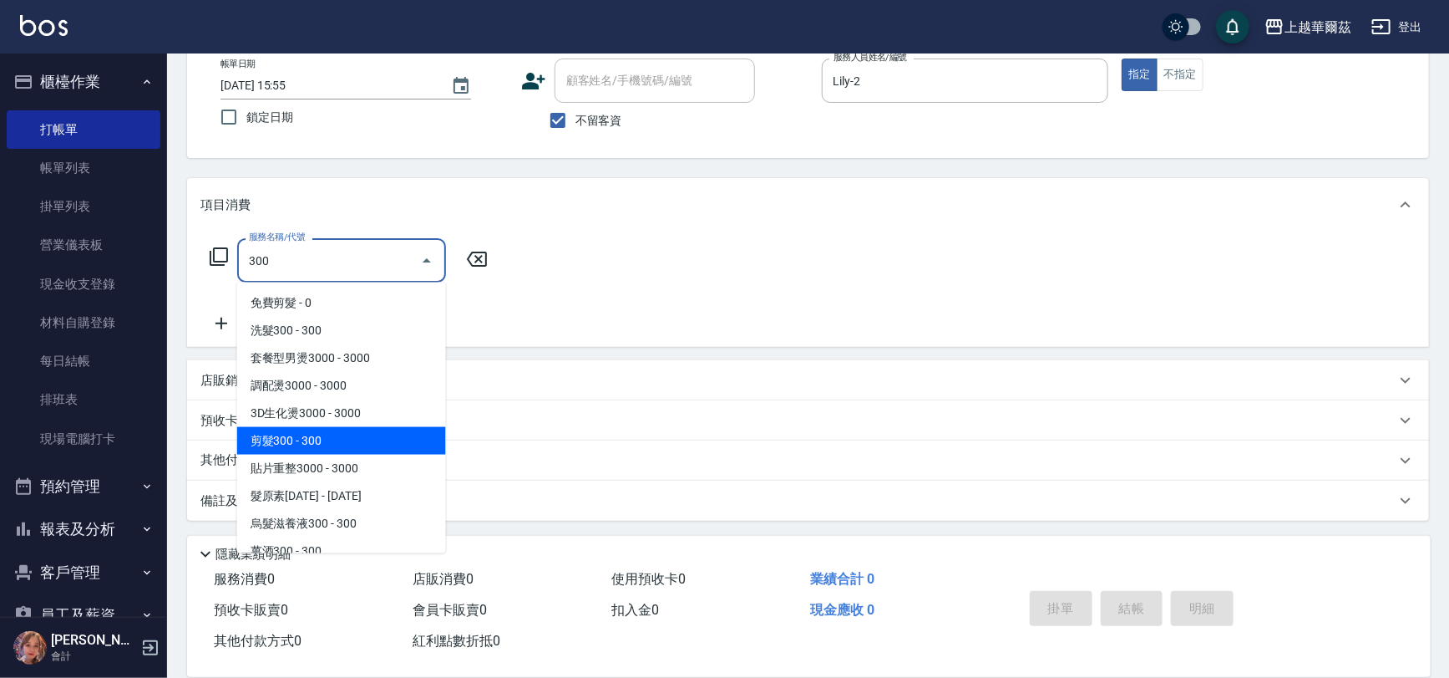
click at [261, 434] on span "剪髮300 - 300" at bounding box center [341, 441] width 209 height 28
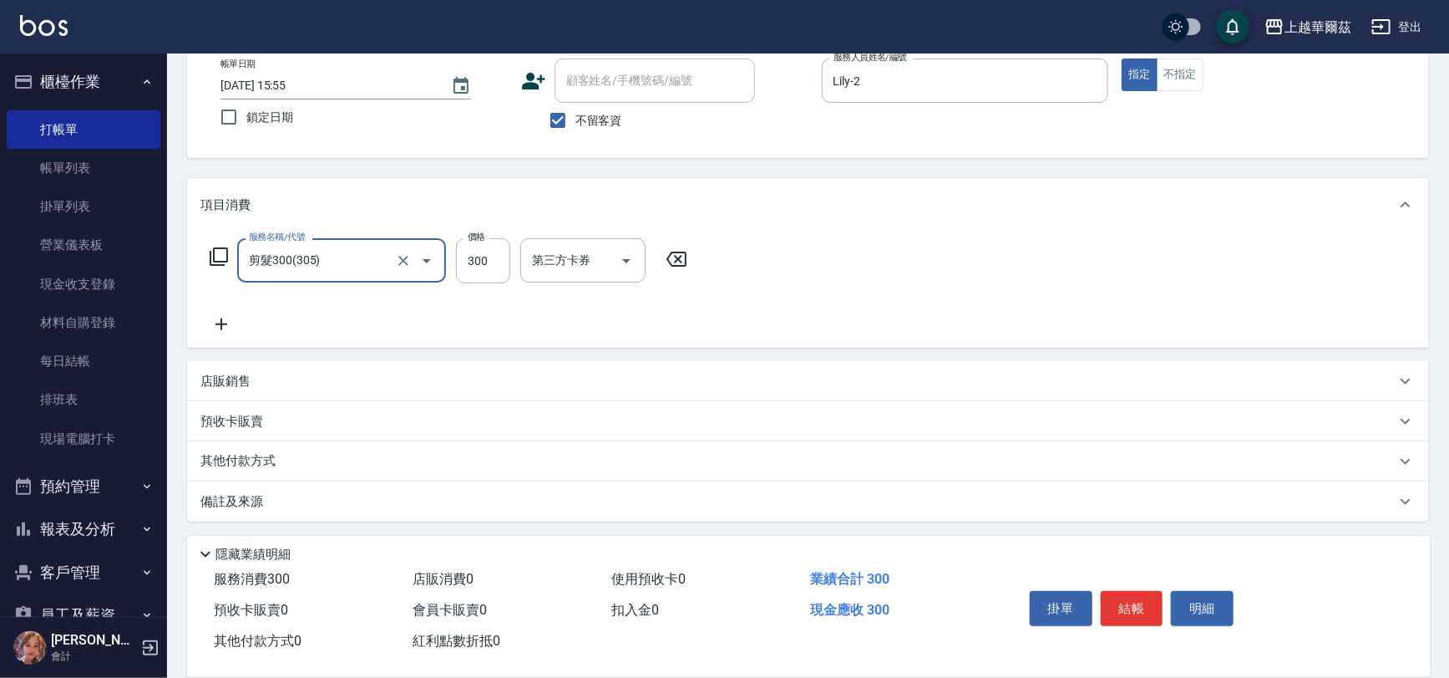
type input "剪髮300(305)"
click at [224, 318] on icon at bounding box center [222, 324] width 42 height 20
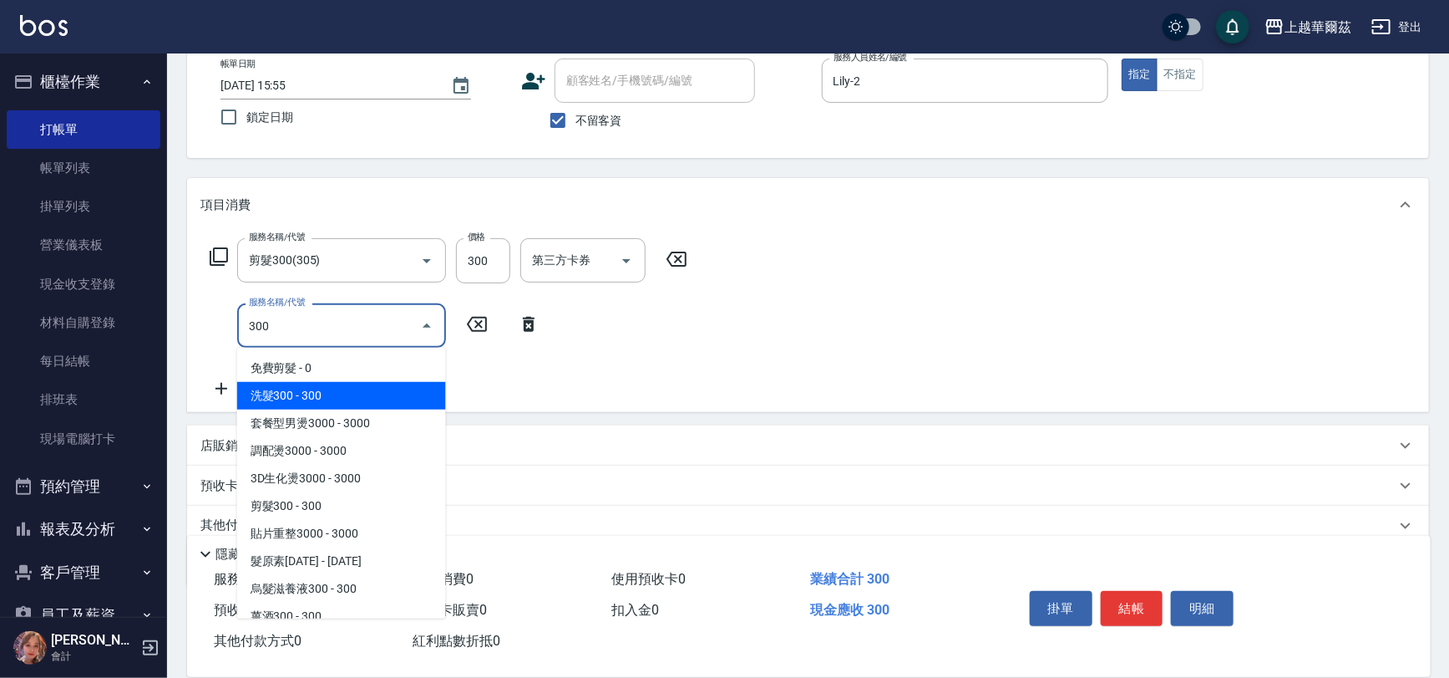
click at [265, 394] on span "洗髮300 - 300" at bounding box center [341, 396] width 209 height 28
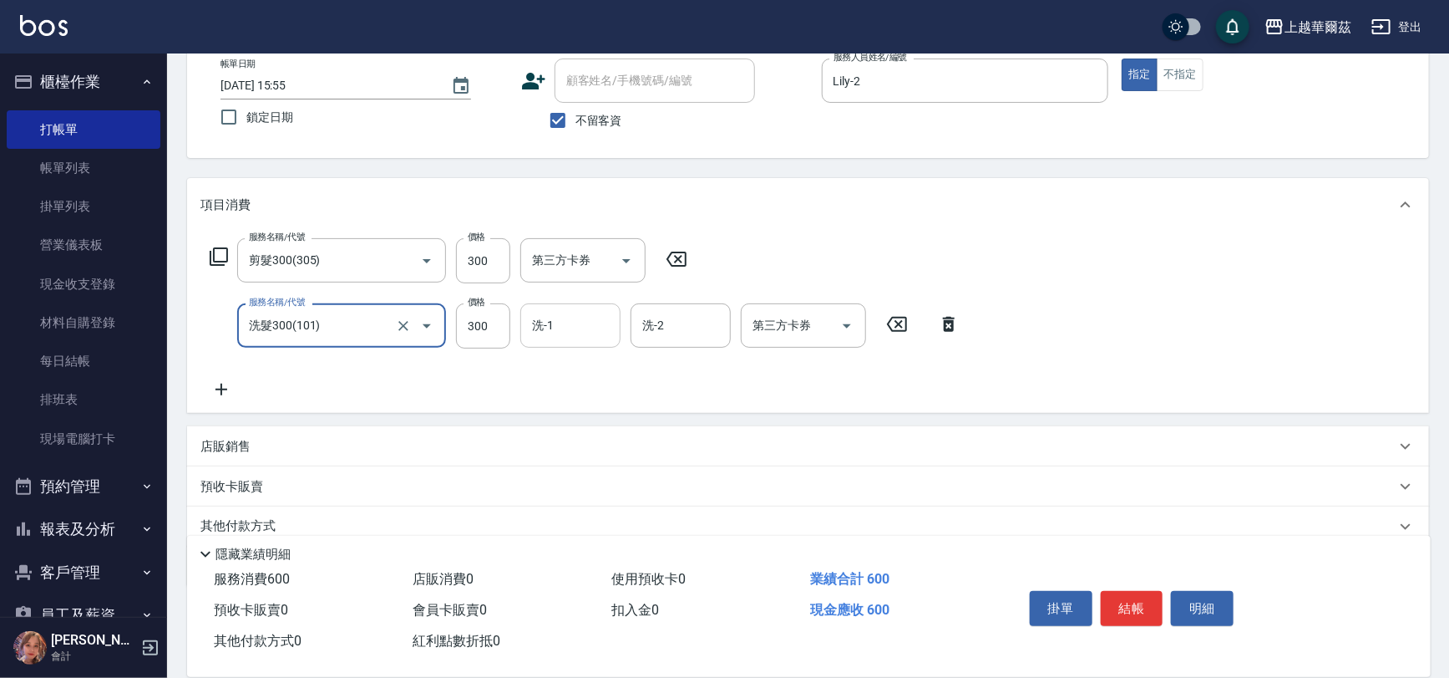
type input "洗髮300(101)"
click at [544, 323] on div "洗-1 洗-1" at bounding box center [570, 325] width 100 height 44
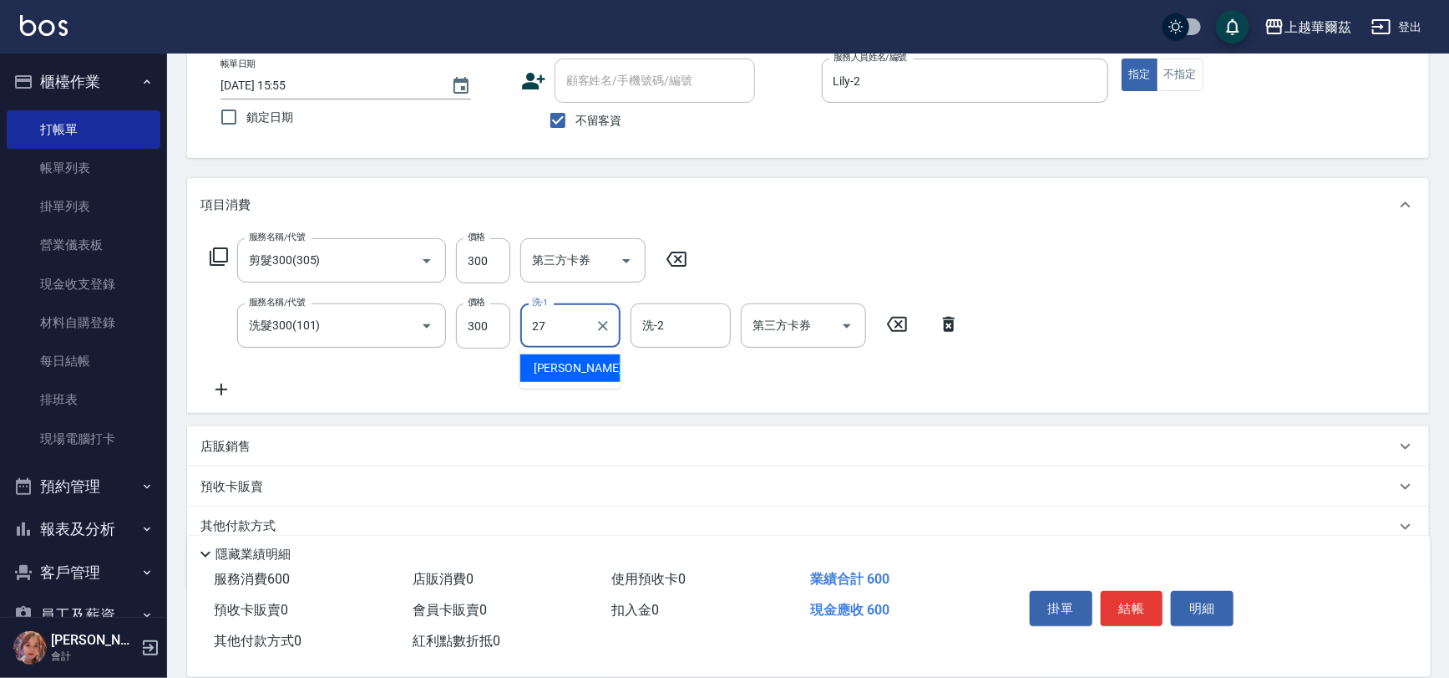
click at [551, 366] on span "Sandy -27" at bounding box center [586, 368] width 105 height 18
type input "Sandy-27"
click at [1140, 599] on button "結帳" at bounding box center [1132, 608] width 63 height 35
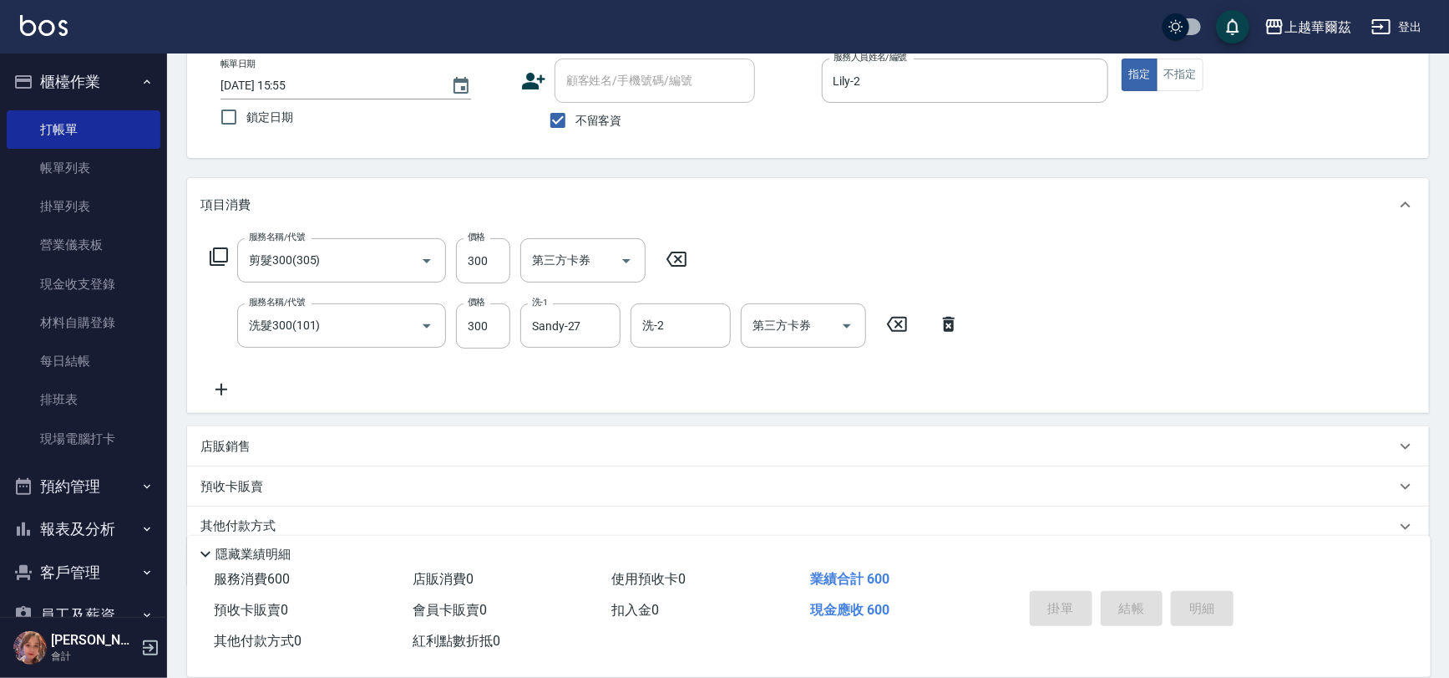
type input "2025/10/04 15:56"
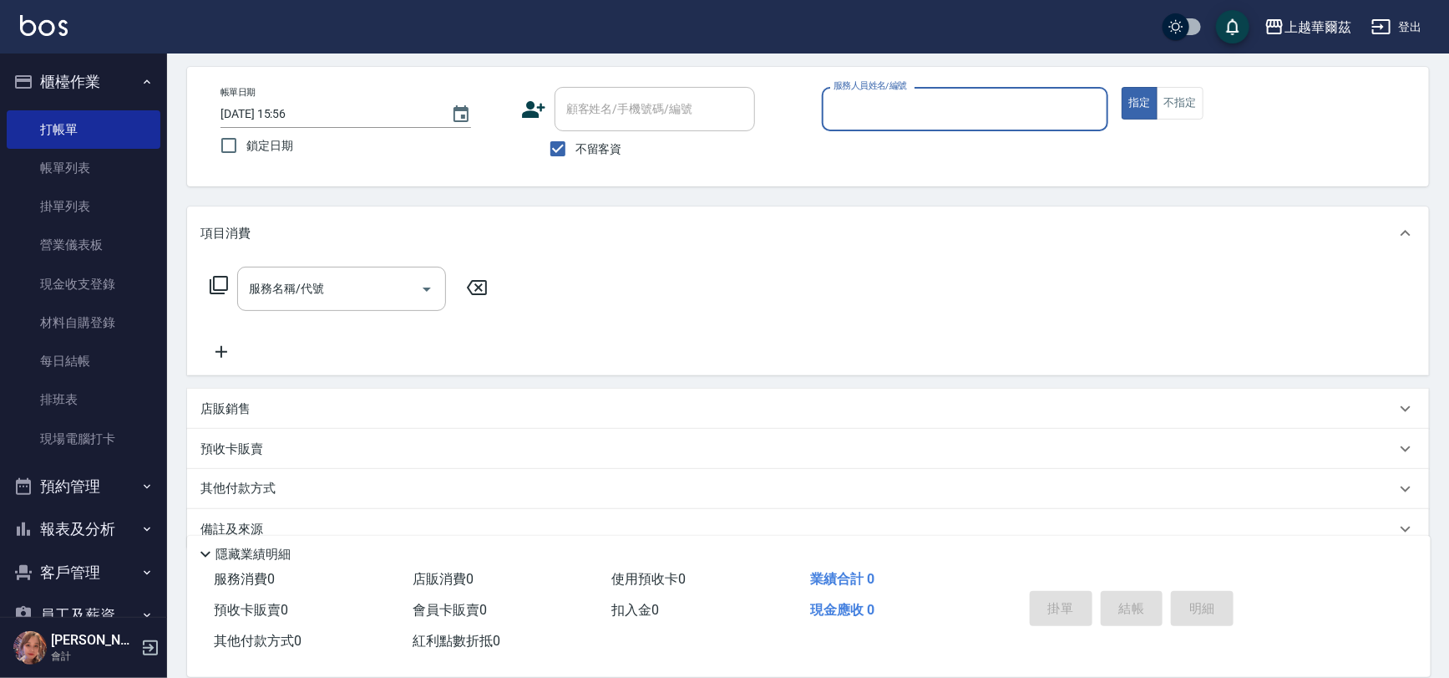
scroll to position [34, 0]
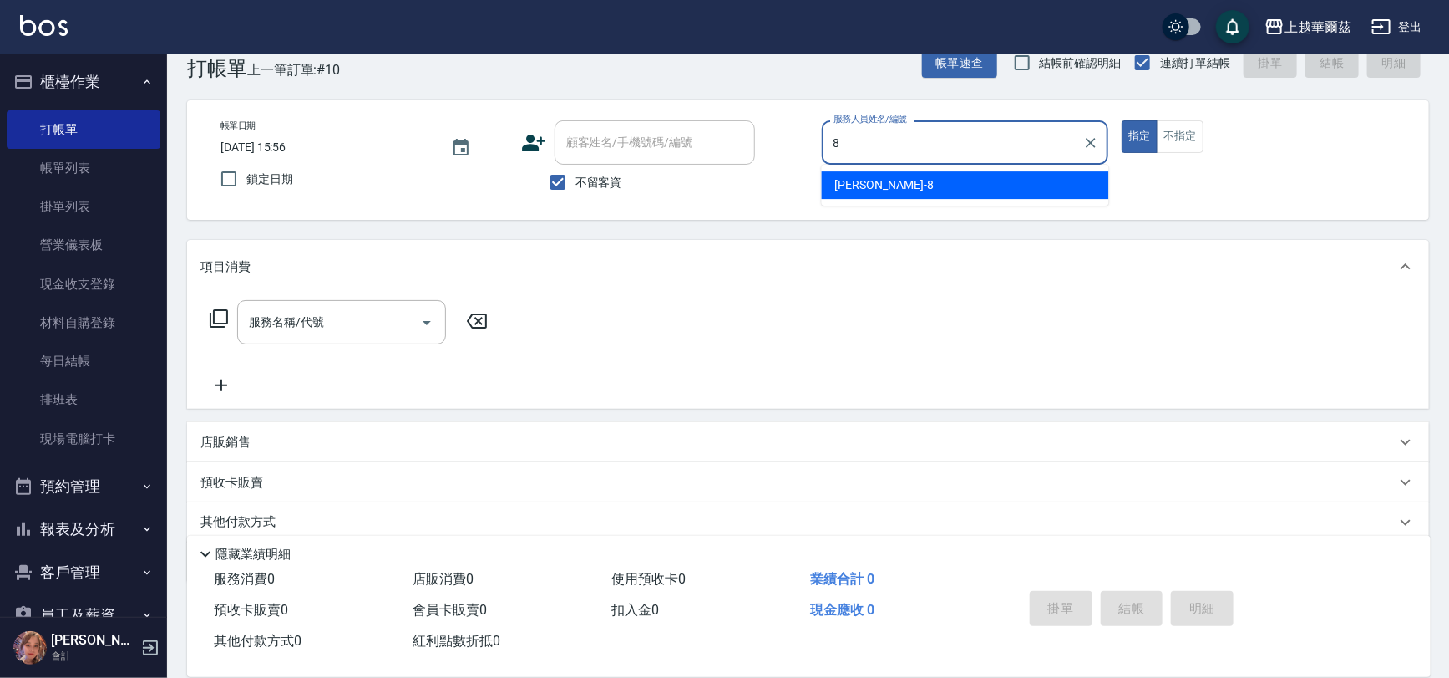
click at [843, 185] on span "Tina -8" at bounding box center [884, 185] width 99 height 18
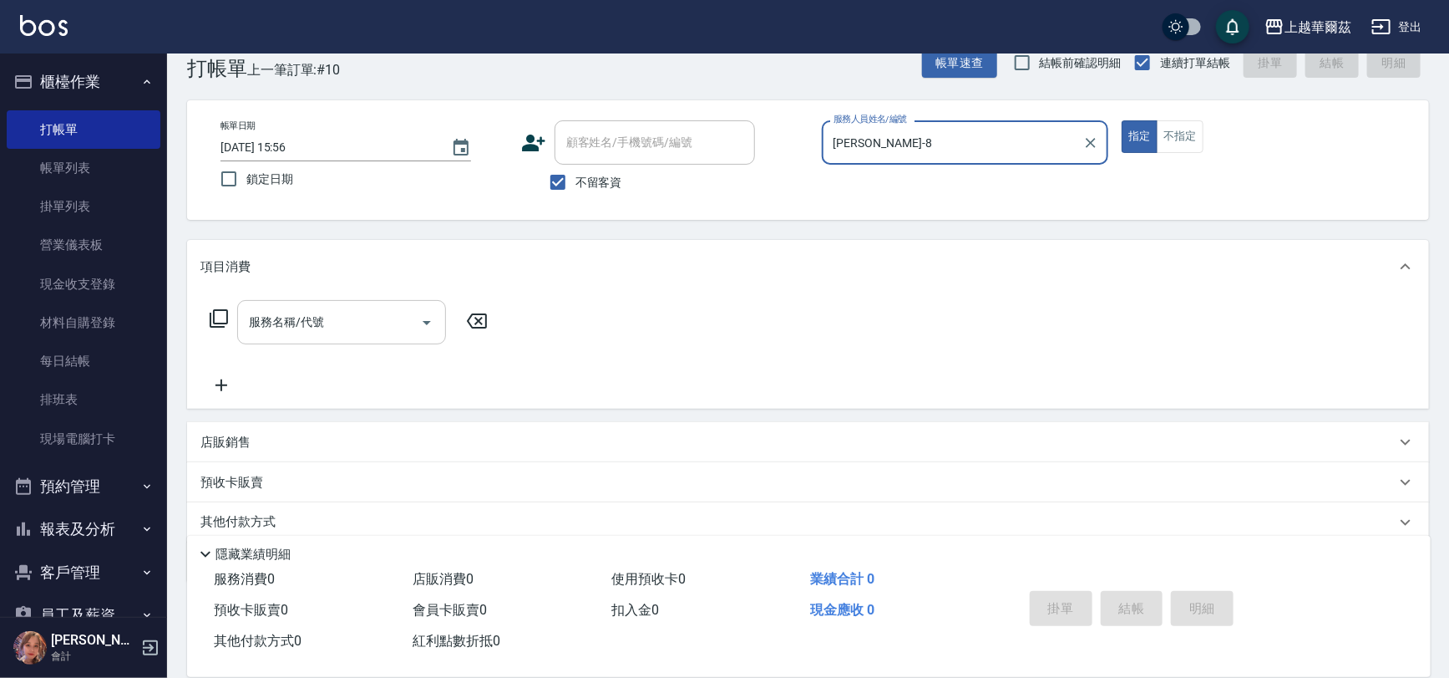
type input "Tina-8"
click at [263, 325] on div "服務名稱/代號 服務名稱/代號" at bounding box center [341, 322] width 209 height 44
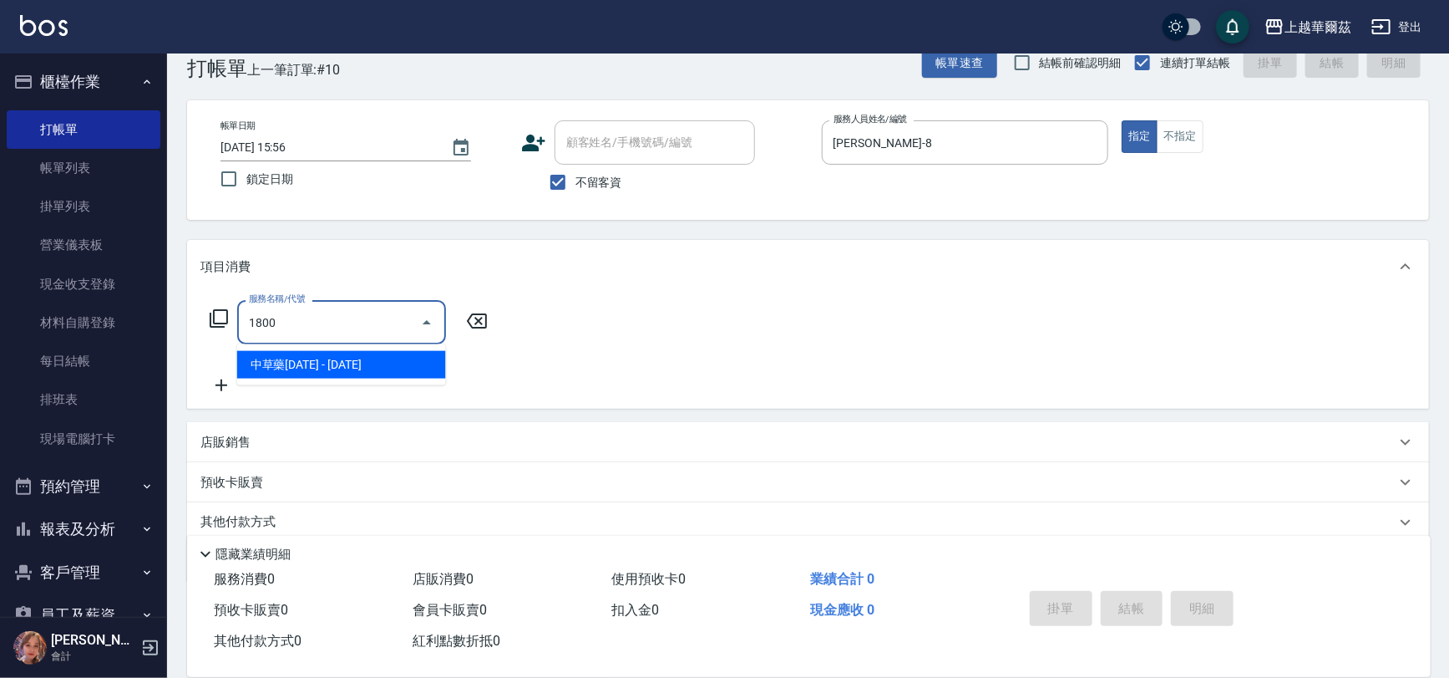
click at [302, 368] on span "中草藥1800 - 1800" at bounding box center [341, 365] width 209 height 28
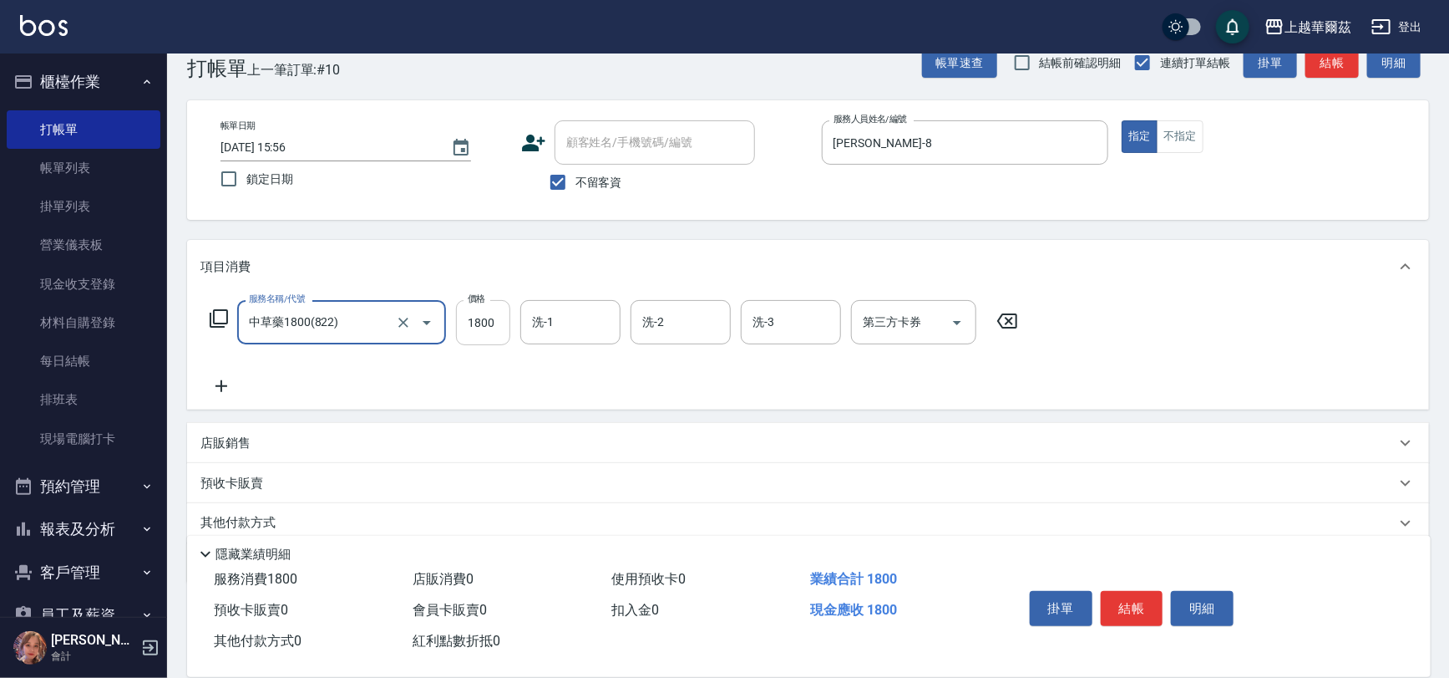
type input "中草藥1800(822)"
click at [500, 326] on input "1800" at bounding box center [483, 322] width 54 height 45
type input "2400"
click at [551, 317] on div "洗-1 洗-1" at bounding box center [570, 322] width 100 height 44
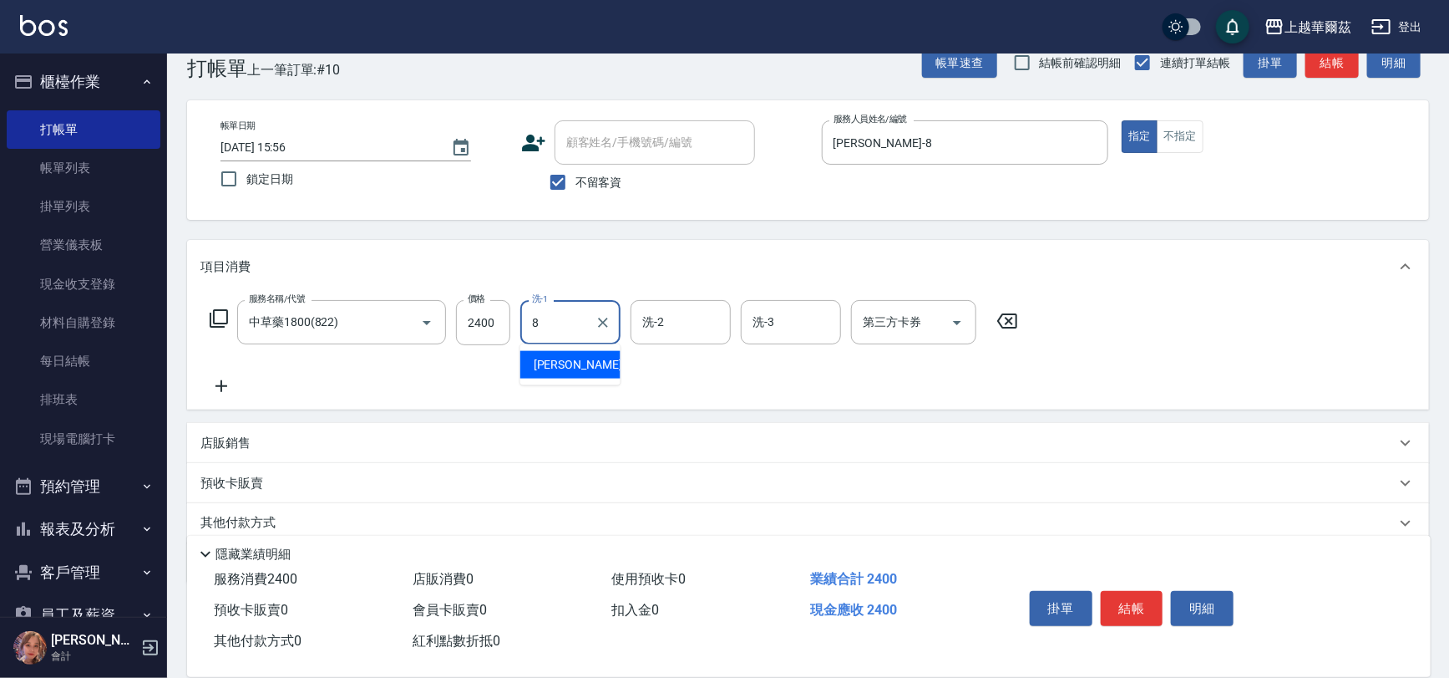
click at [556, 368] on span "Tina -8" at bounding box center [583, 365] width 99 height 18
type input "Tina-8"
click at [1145, 597] on button "結帳" at bounding box center [1132, 608] width 63 height 35
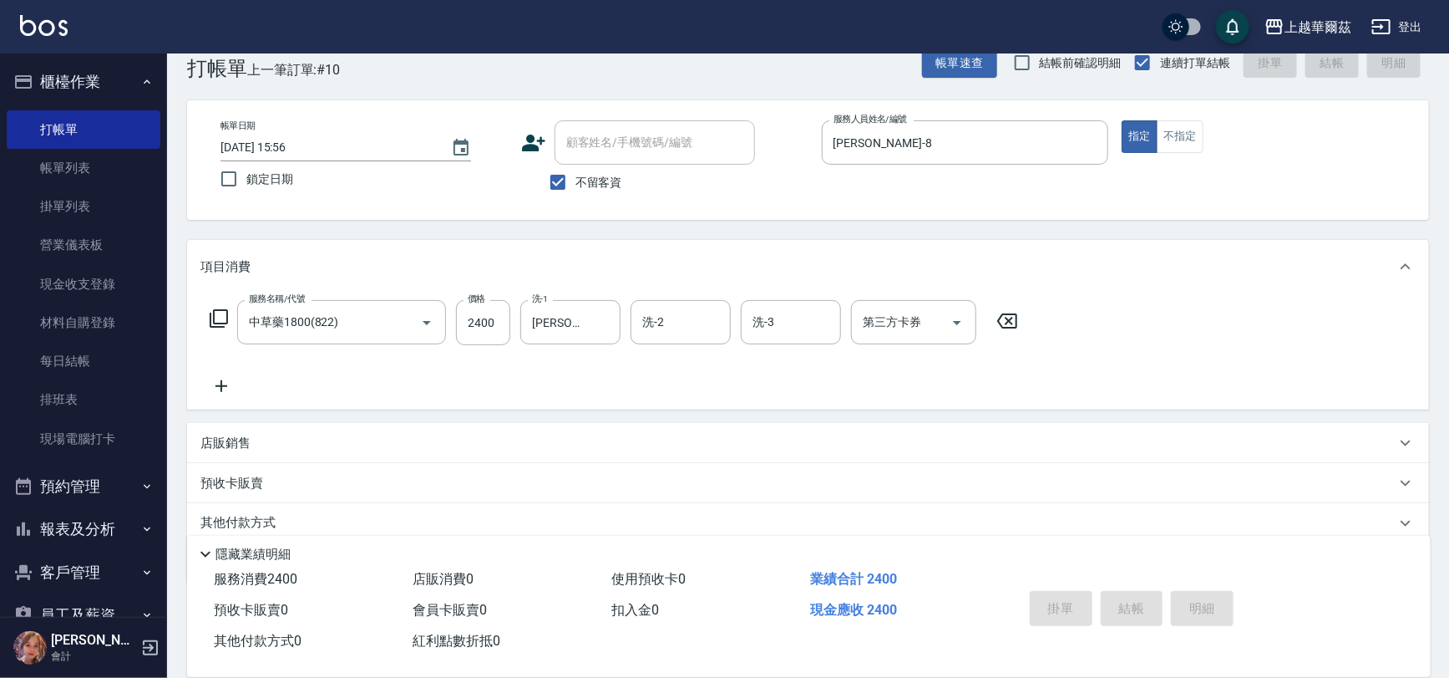
type input "2025/10/04 15:57"
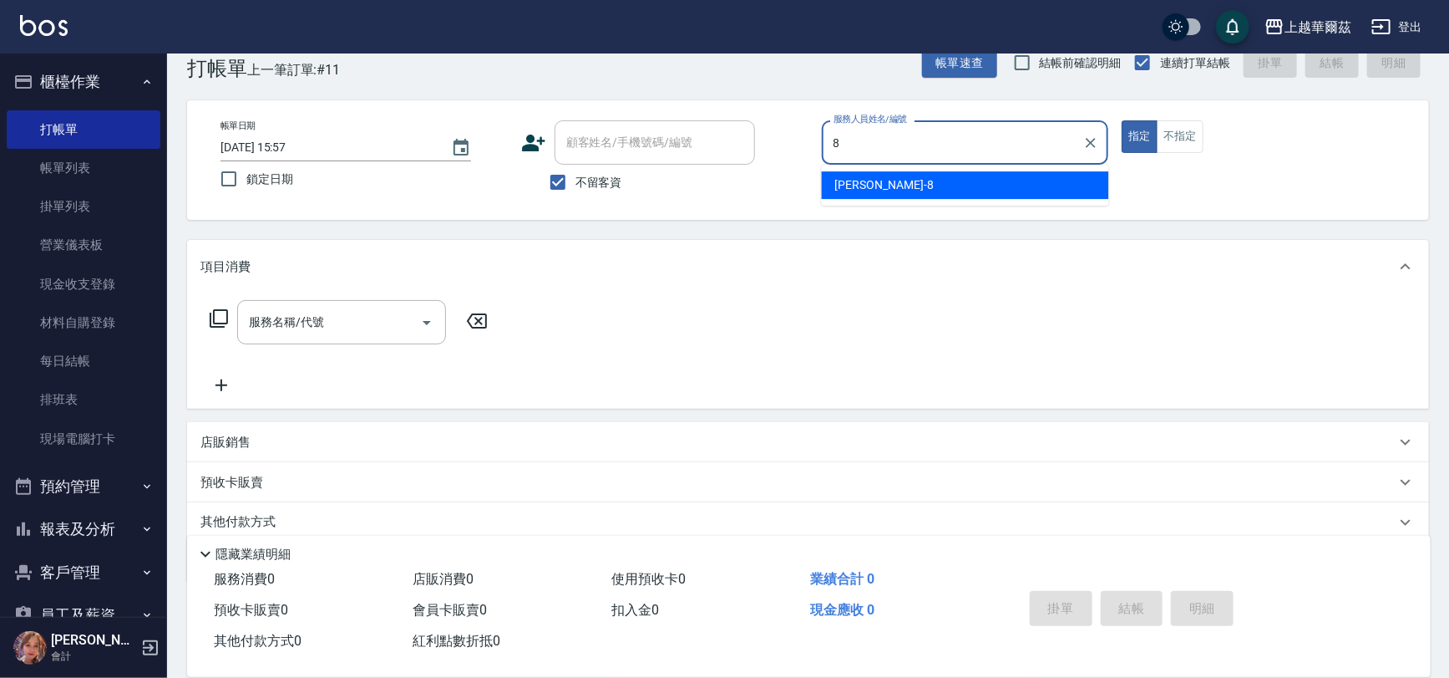
click at [890, 185] on div "Tina -8" at bounding box center [965, 185] width 287 height 28
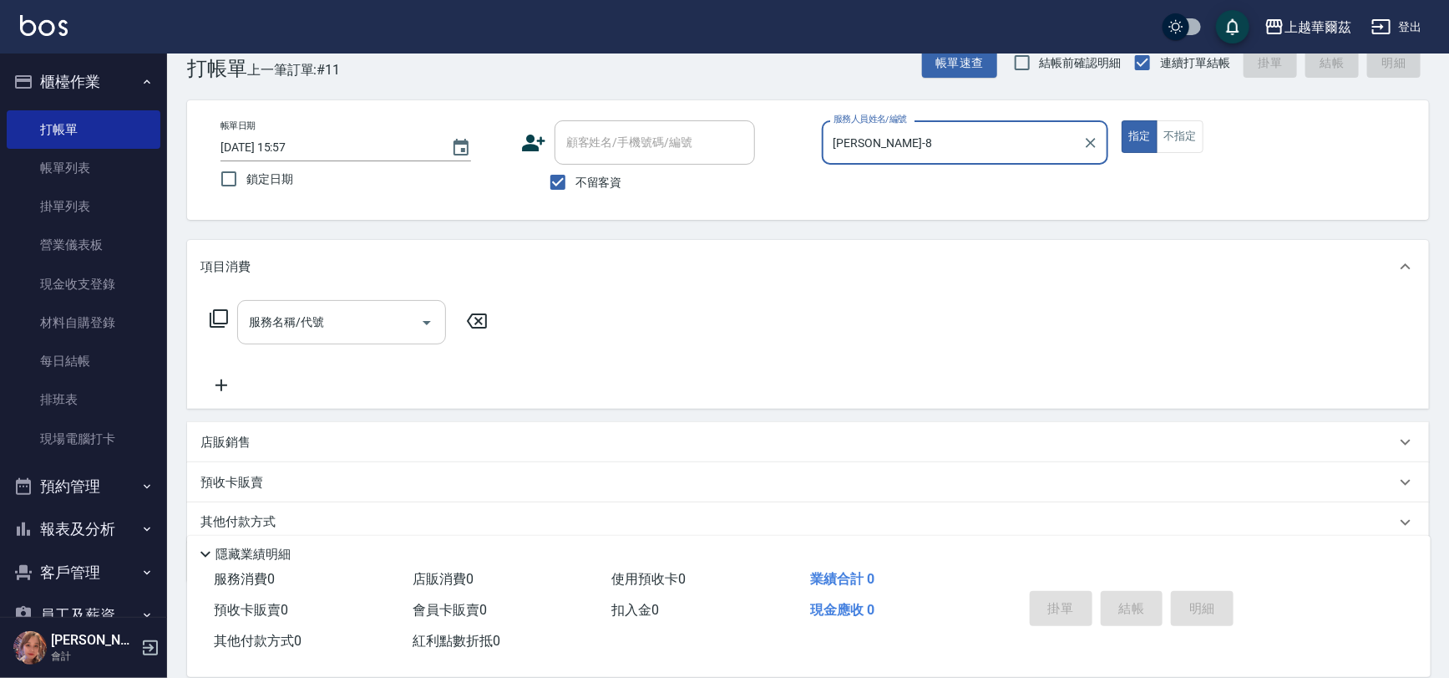
type input "Tina-8"
click at [270, 315] on div "服務名稱/代號 服務名稱/代號" at bounding box center [341, 322] width 209 height 44
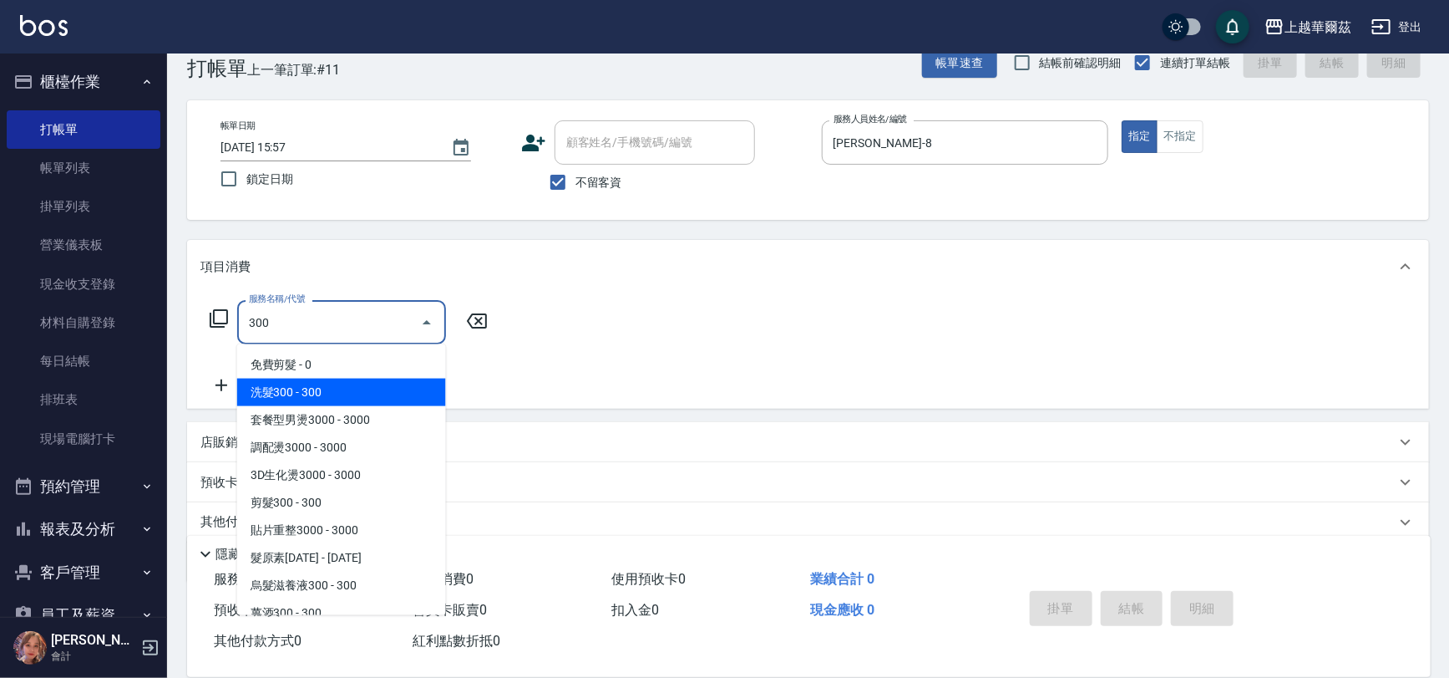
click at [273, 393] on span "洗髮300 - 300" at bounding box center [341, 392] width 209 height 28
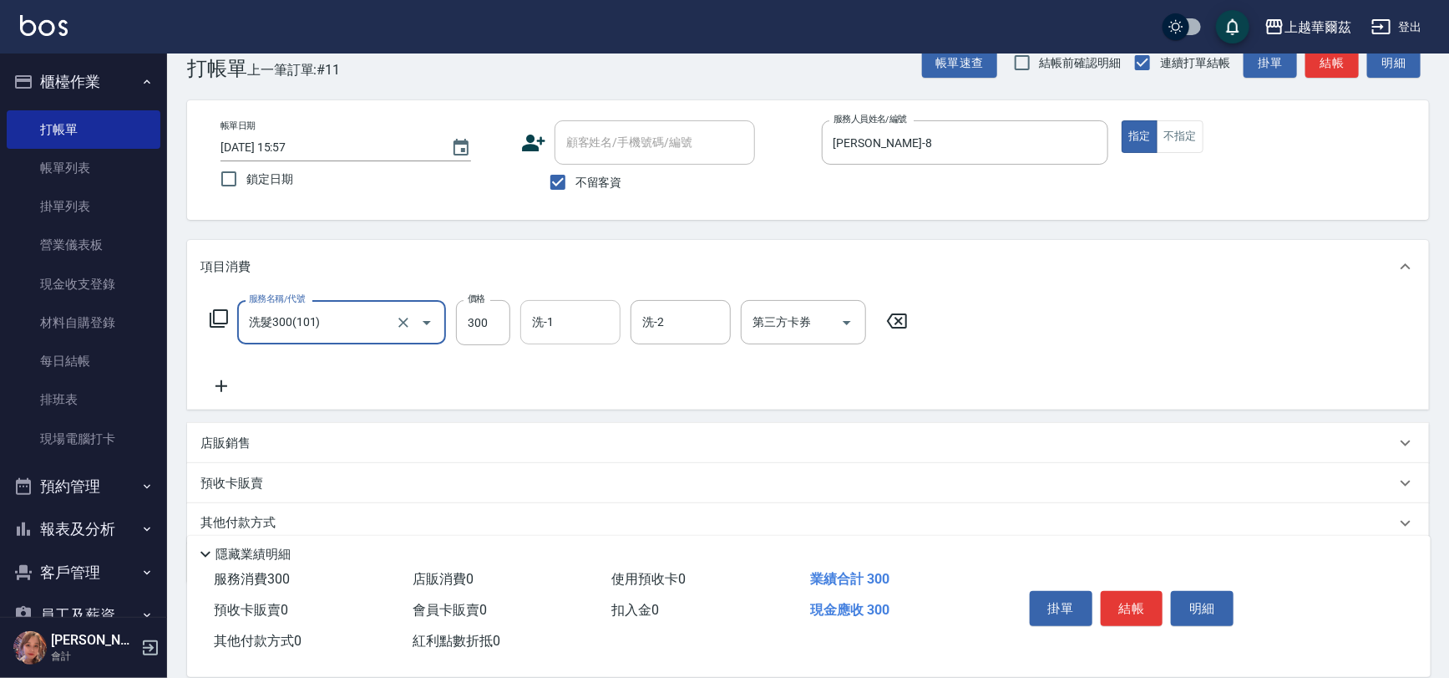
click at [526, 320] on div "洗-1" at bounding box center [570, 322] width 100 height 44
type input "洗髮300(101)"
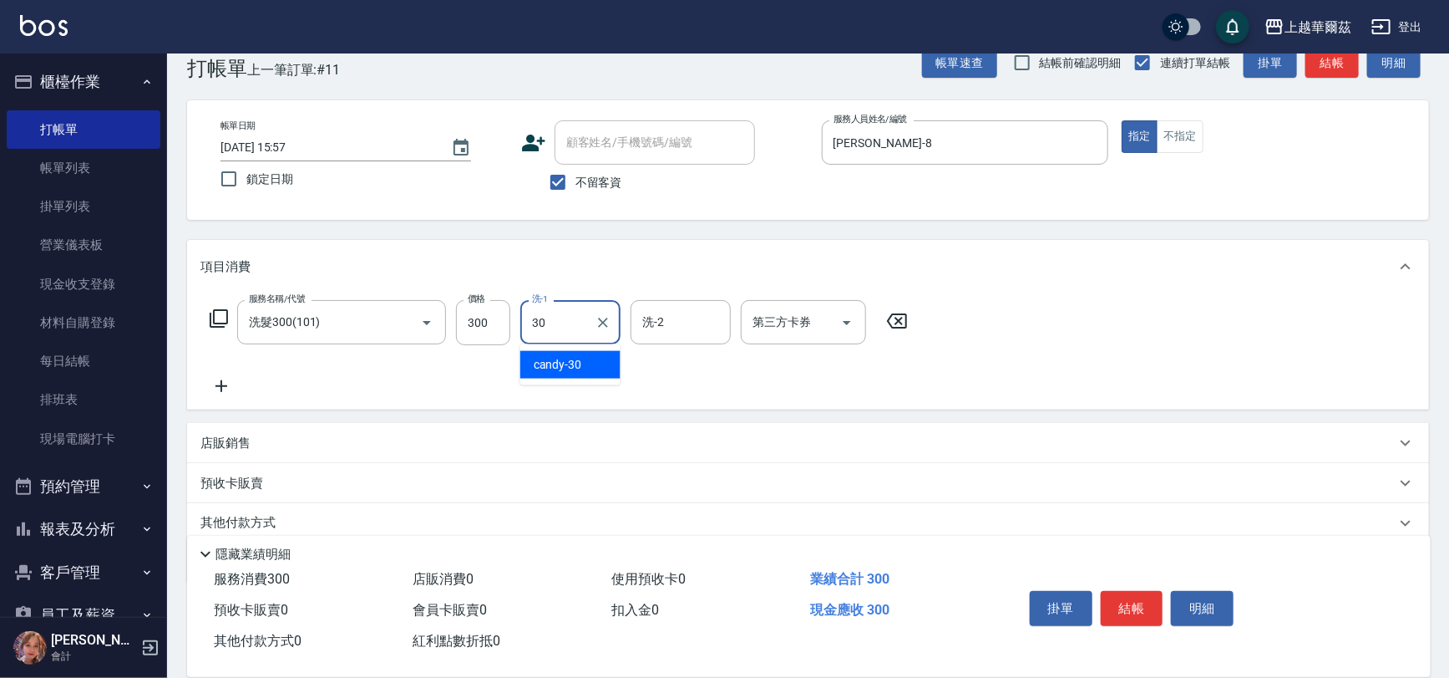
click at [546, 364] on span "candy -30" at bounding box center [558, 365] width 48 height 18
type input "candy-30"
click at [1127, 600] on button "結帳" at bounding box center [1132, 608] width 63 height 35
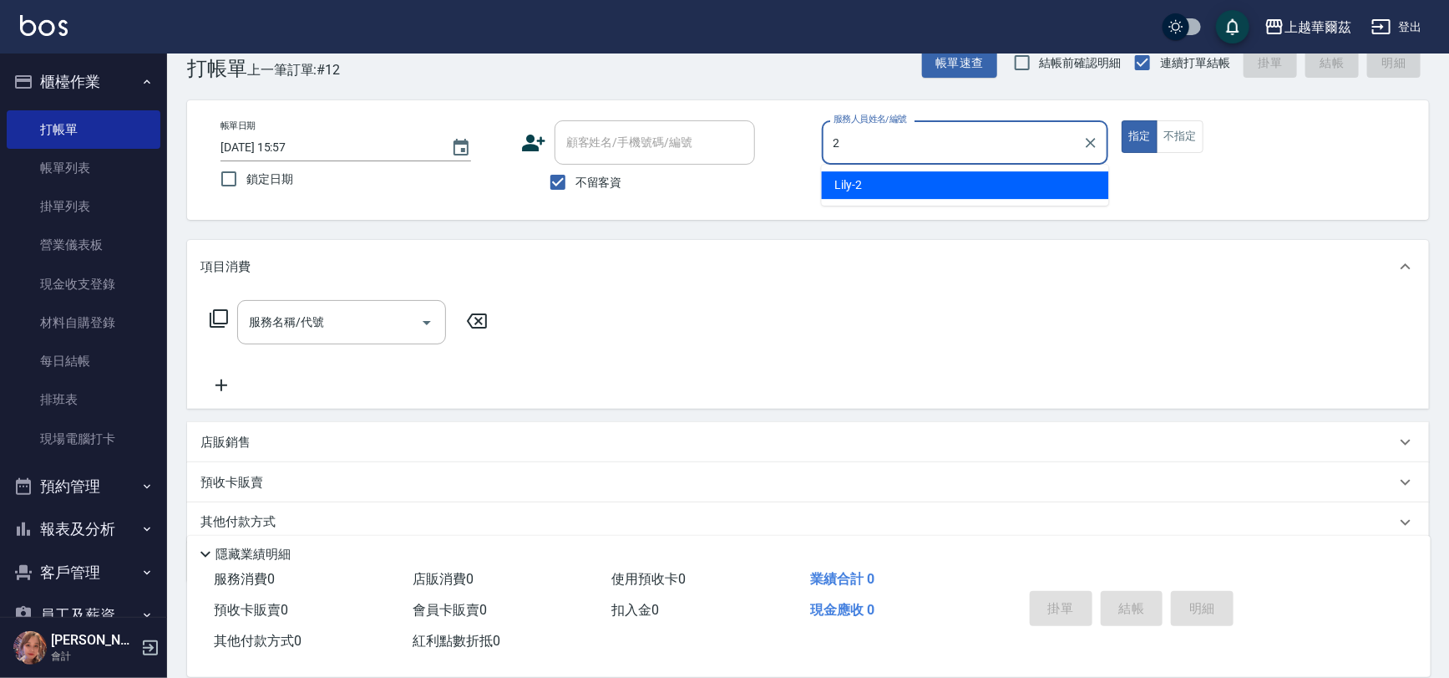
click at [860, 183] on span "Lily -2" at bounding box center [849, 185] width 28 height 18
type input "Lily-2"
click at [302, 314] on div "服務名稱/代號 服務名稱/代號" at bounding box center [341, 322] width 209 height 44
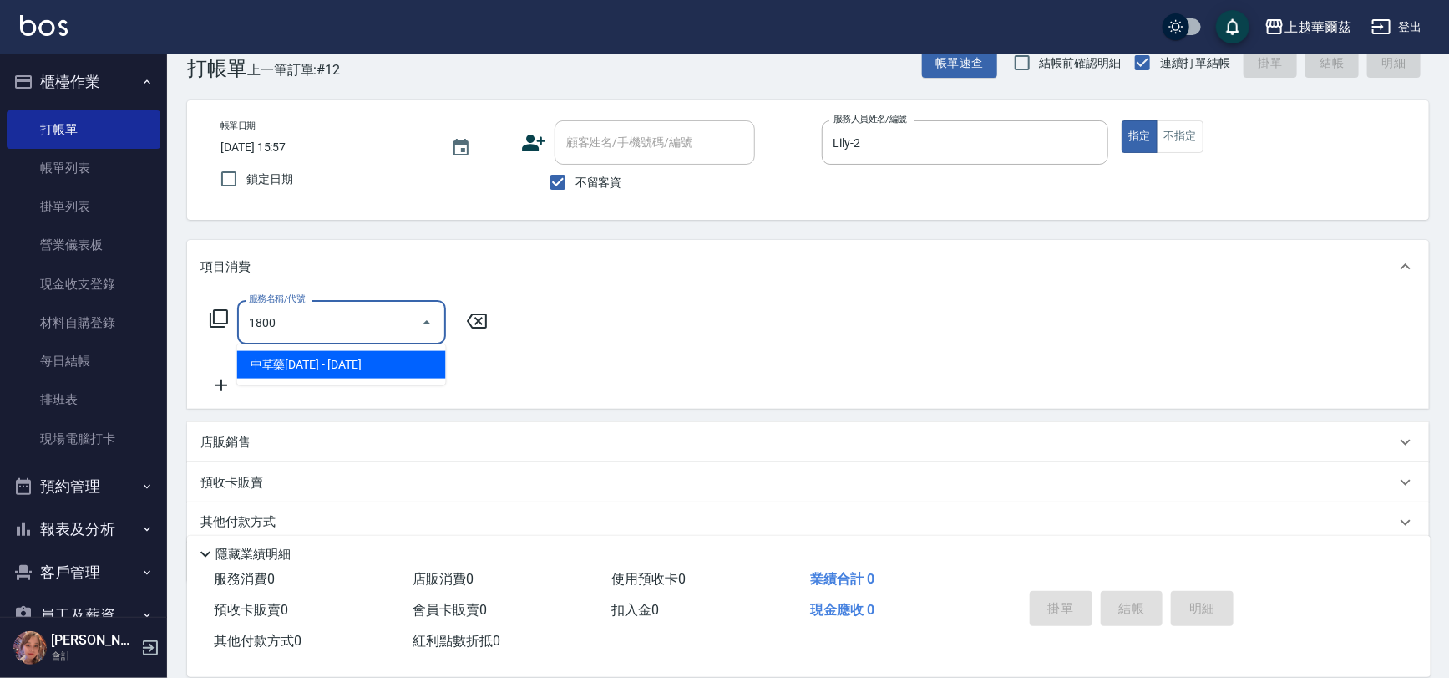
click at [292, 366] on span "中草藥1800 - 1800" at bounding box center [341, 365] width 209 height 28
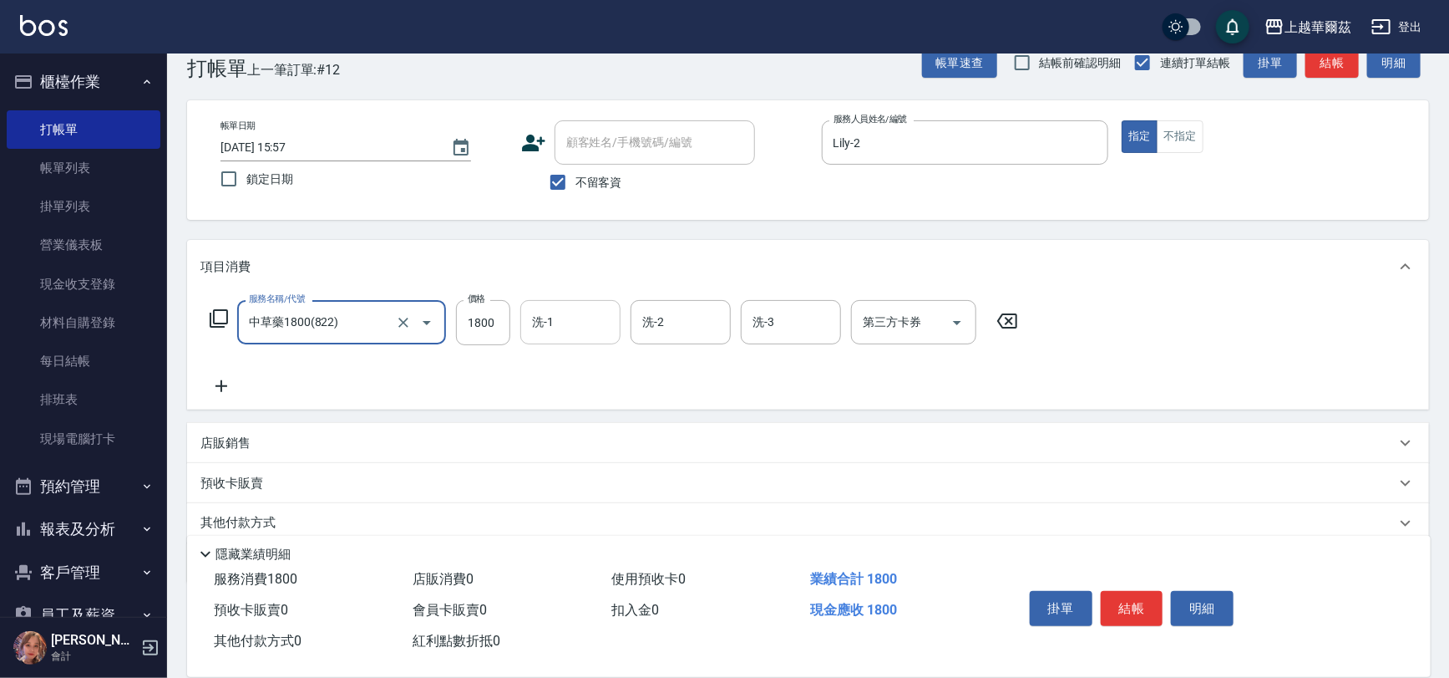
type input "中草藥1800(822)"
click at [536, 319] on div "洗-1 洗-1" at bounding box center [570, 322] width 100 height 44
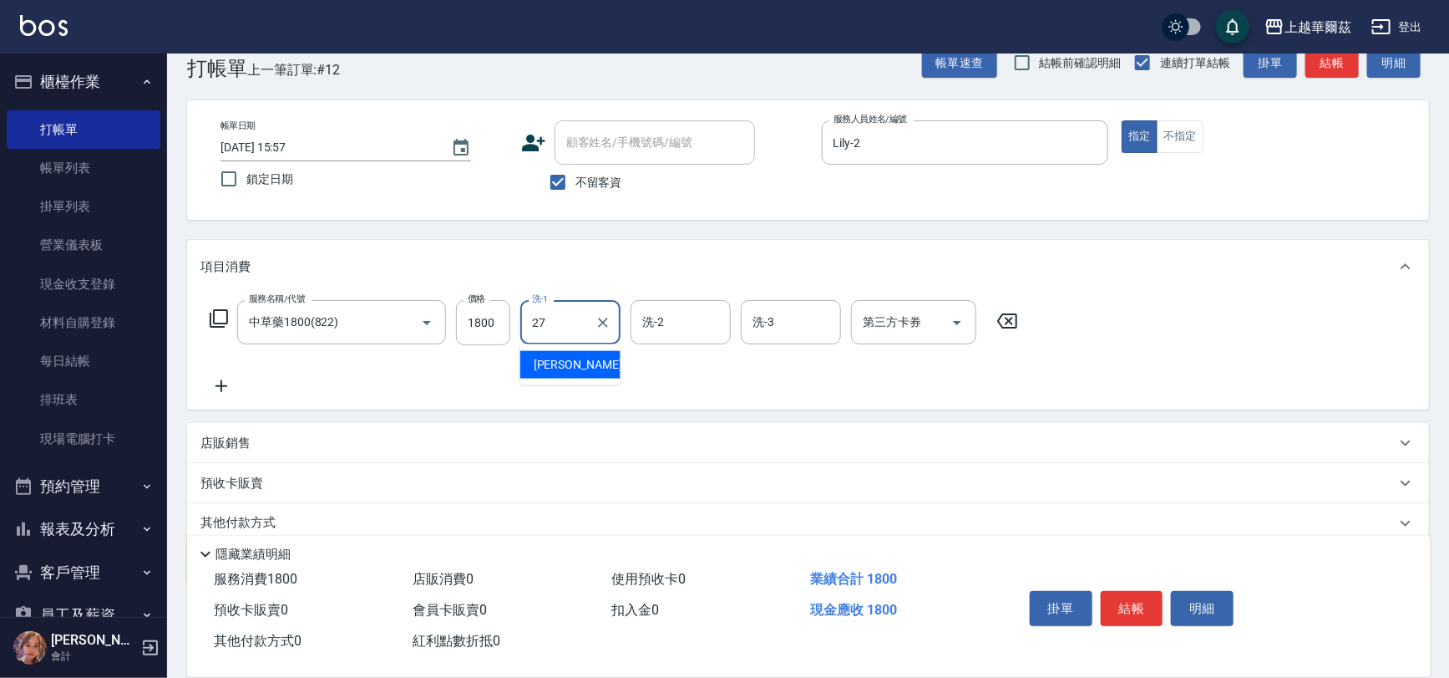
click at [543, 359] on span "Sandy -27" at bounding box center [586, 365] width 105 height 18
type input "Sandy-27"
click at [1134, 596] on button "結帳" at bounding box center [1132, 608] width 63 height 35
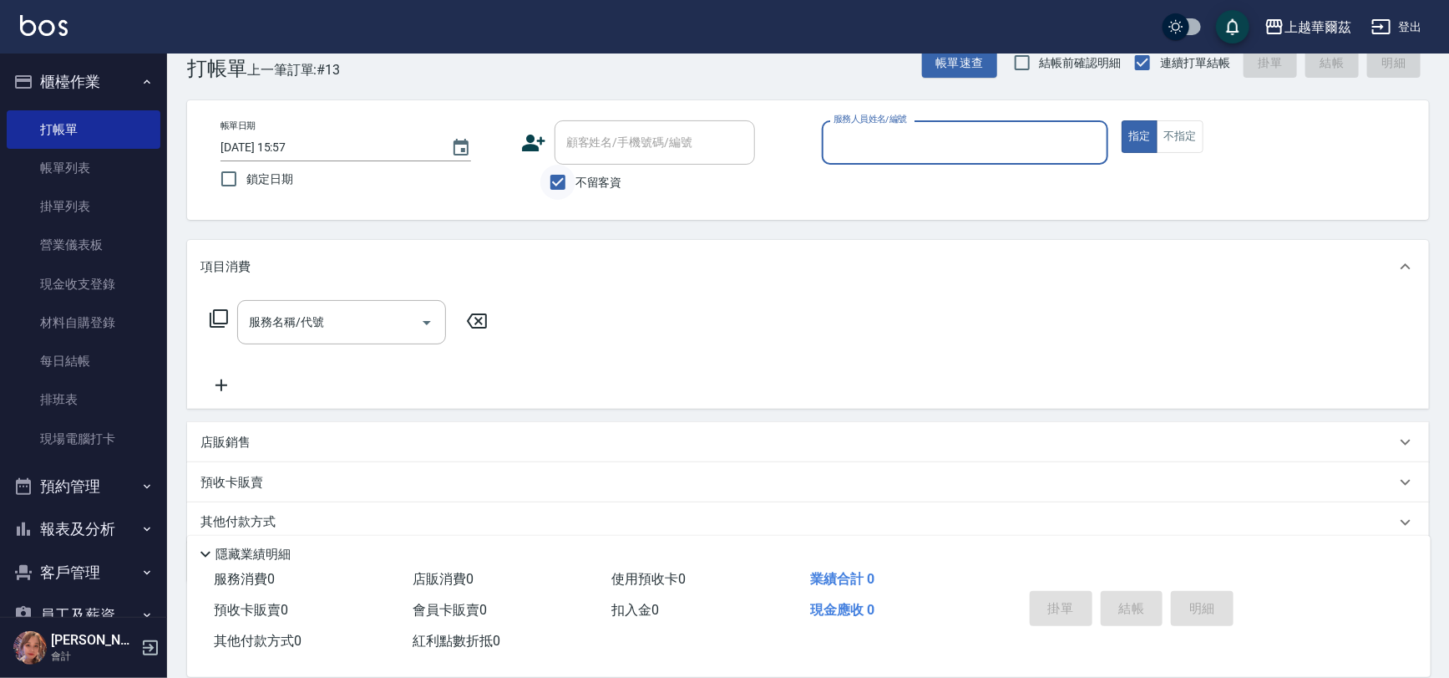
drag, startPoint x: 556, startPoint y: 180, endPoint x: 596, endPoint y: 110, distance: 80.8
click at [556, 180] on input "不留客資" at bounding box center [558, 182] width 35 height 35
checkbox input "false"
click at [595, 143] on div "顧客姓名/手機號碼/編號 顧客姓名/手機號碼/編號" at bounding box center [655, 142] width 201 height 44
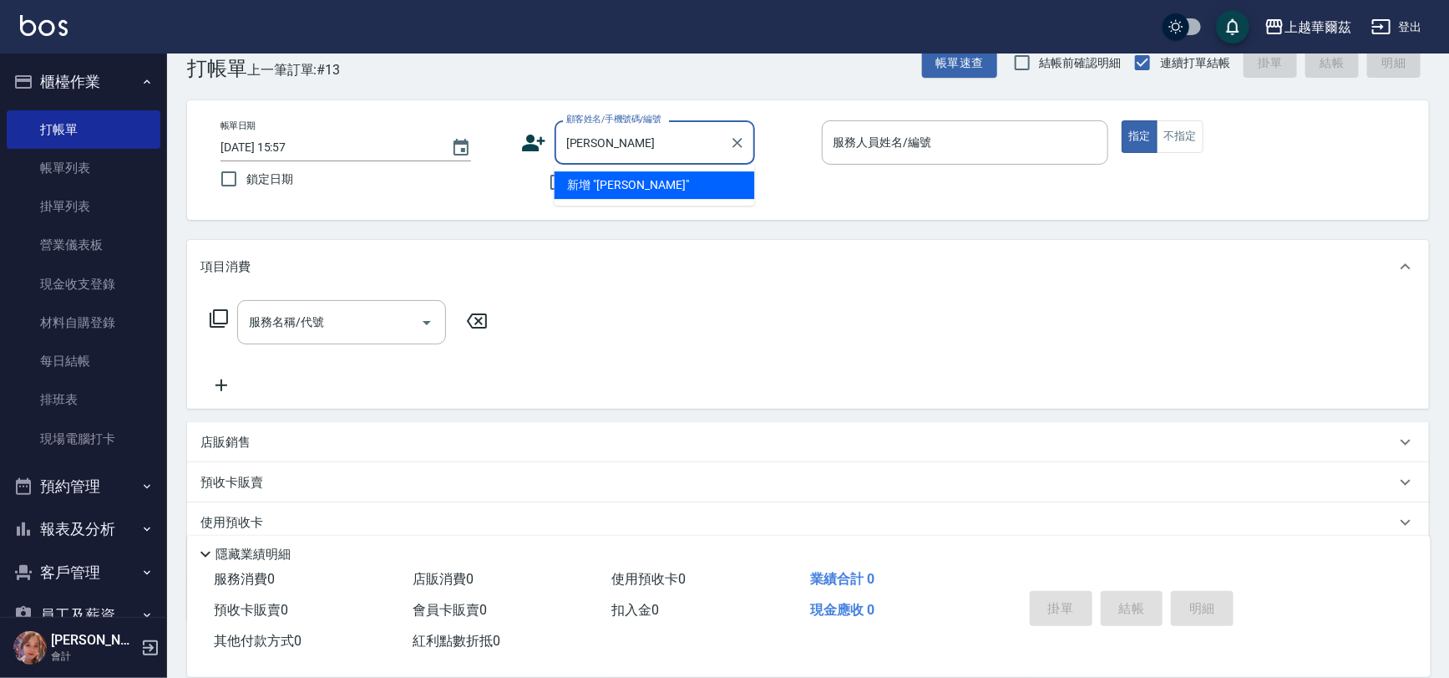
click at [593, 140] on input "王黎潔" at bounding box center [642, 142] width 160 height 29
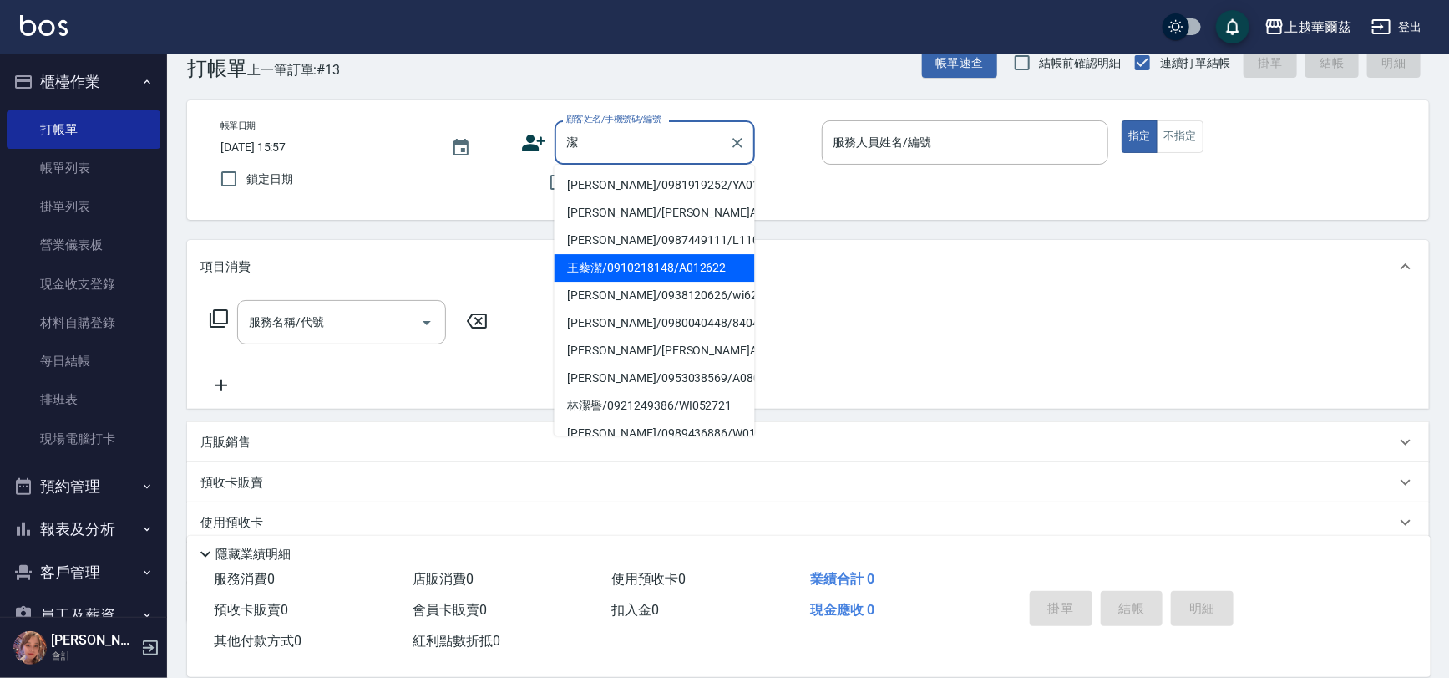
click at [602, 261] on li "王藜潔/0910218148/A012622" at bounding box center [655, 268] width 201 height 28
type input "王藜潔/0910218148/A012622"
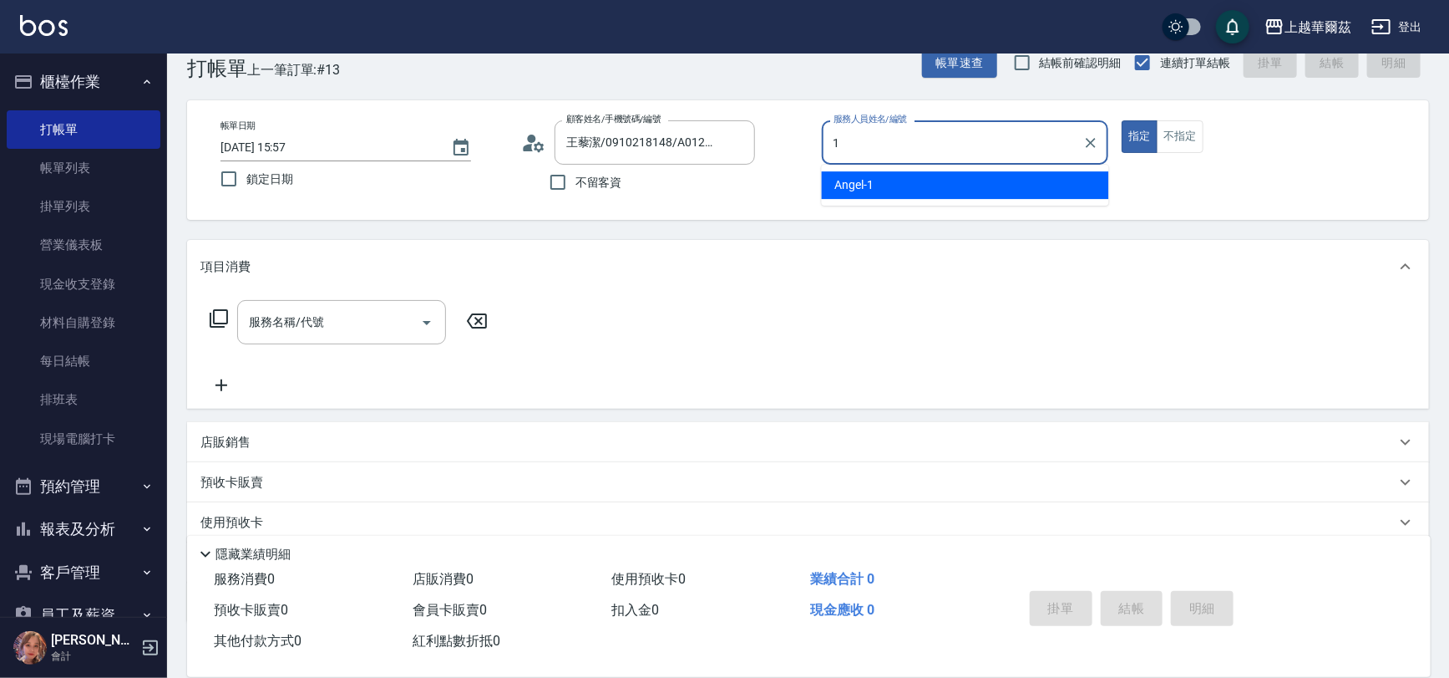
click at [913, 180] on div "Angel -1" at bounding box center [965, 185] width 287 height 28
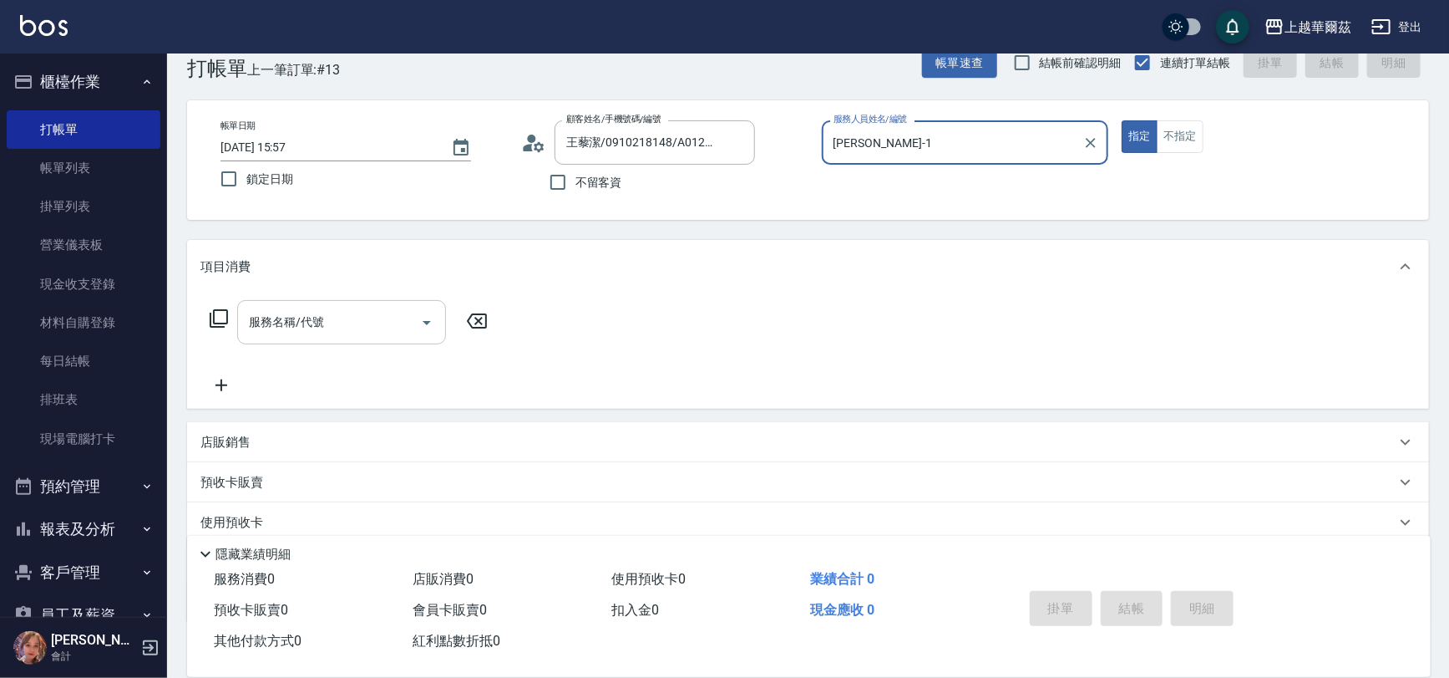
type input "Angel-1"
click at [276, 317] on div "服務名稱/代號 服務名稱/代號" at bounding box center [341, 322] width 209 height 44
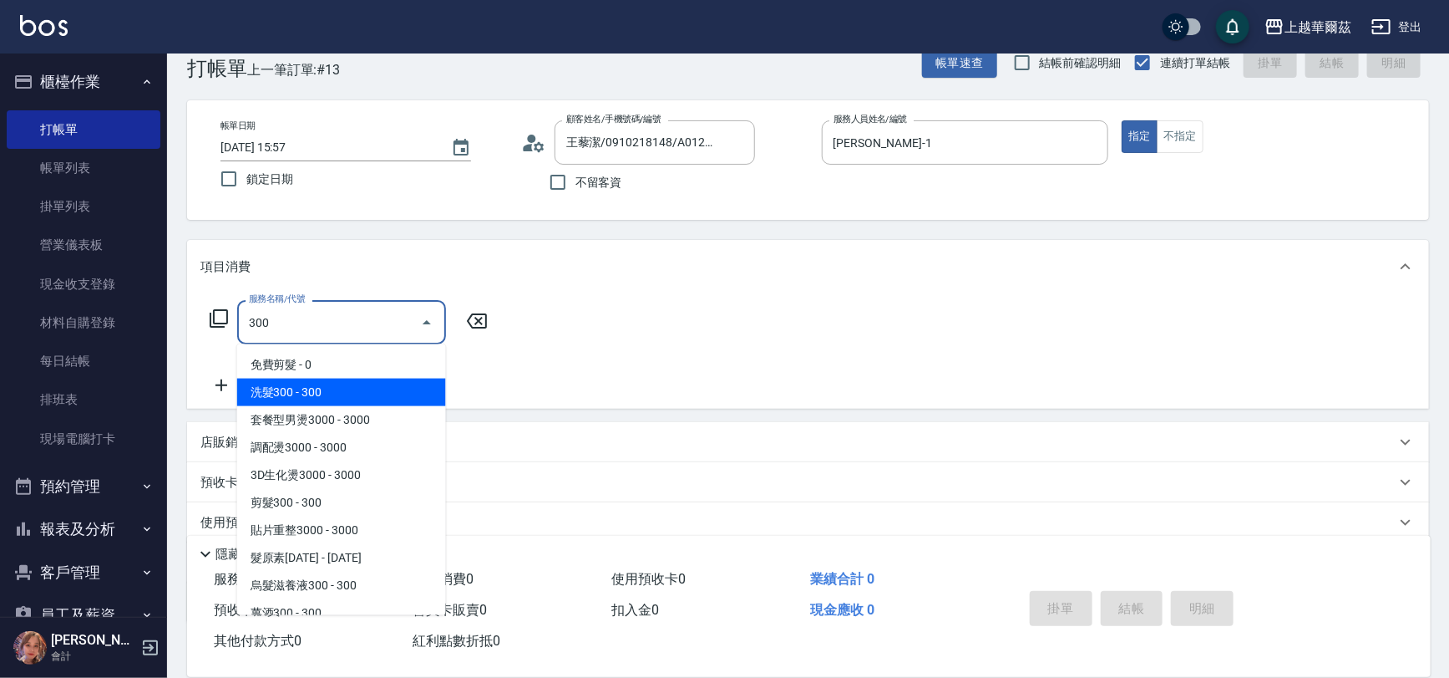
click at [284, 388] on span "洗髮300 - 300" at bounding box center [341, 392] width 209 height 28
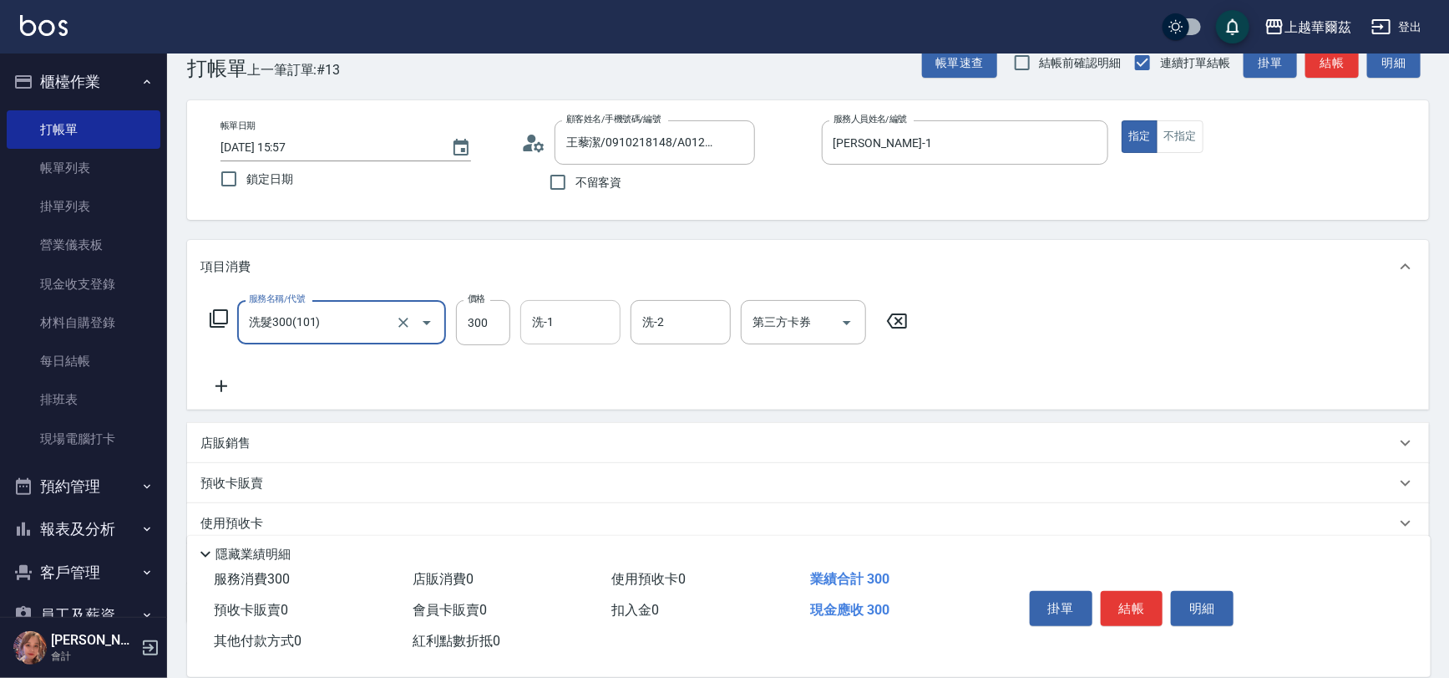
type input "洗髮300(101)"
click at [528, 322] on input "洗-1" at bounding box center [570, 321] width 85 height 29
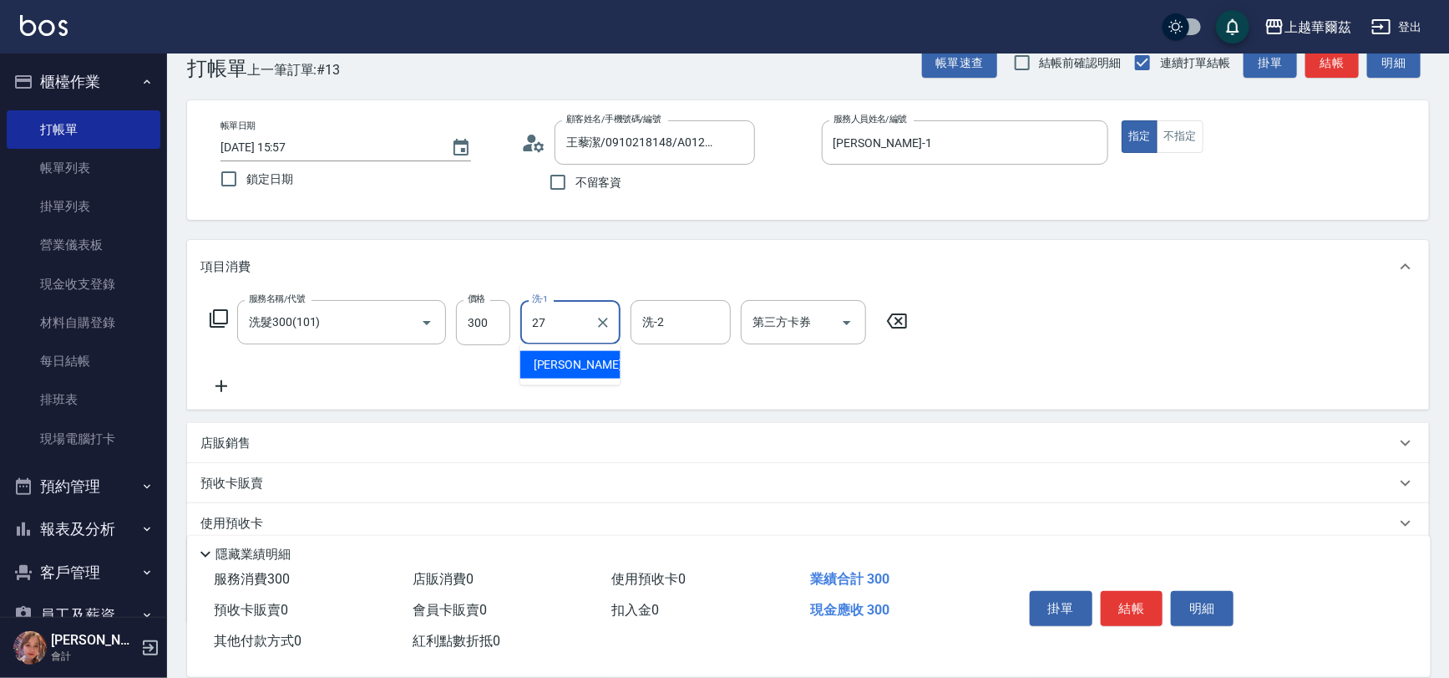
click at [553, 362] on span "Sandy -27" at bounding box center [586, 365] width 105 height 18
type input "Sandy-27"
click at [223, 381] on icon at bounding box center [222, 386] width 42 height 20
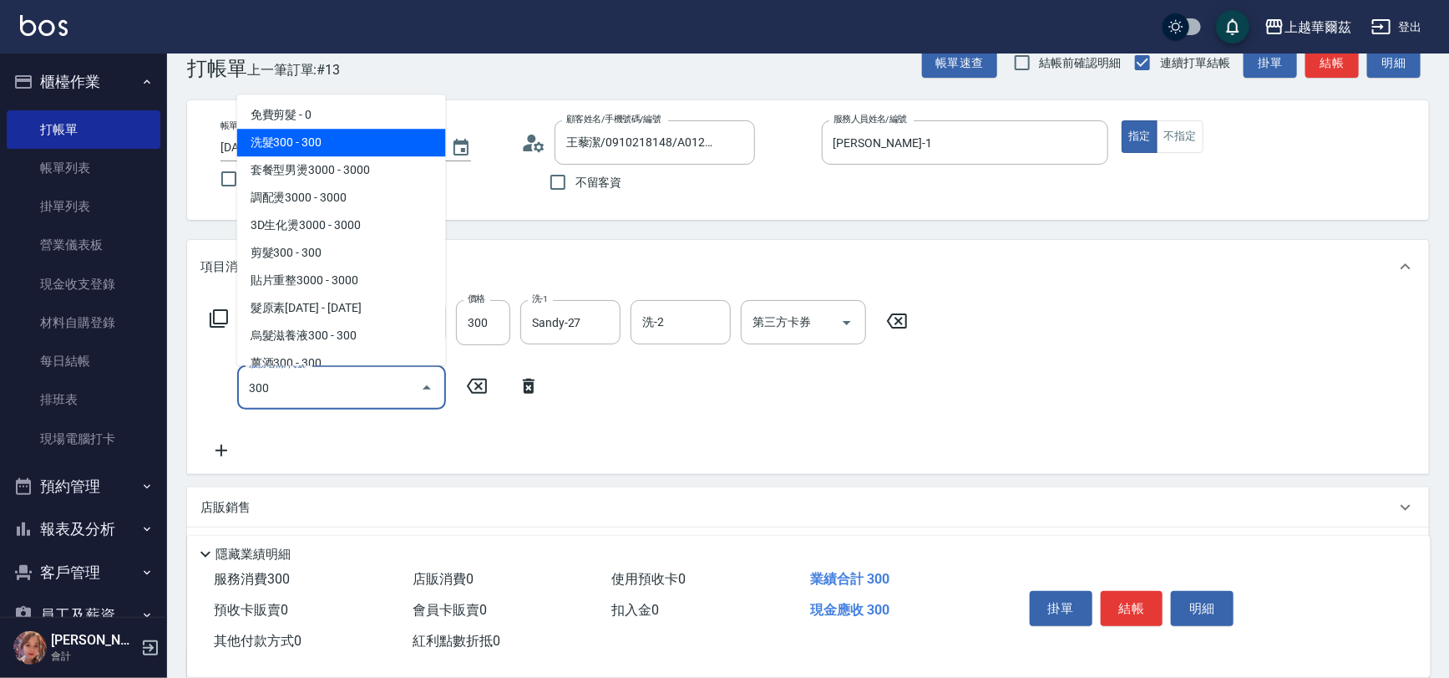
click at [387, 149] on span "洗髮300 - 300" at bounding box center [341, 143] width 209 height 28
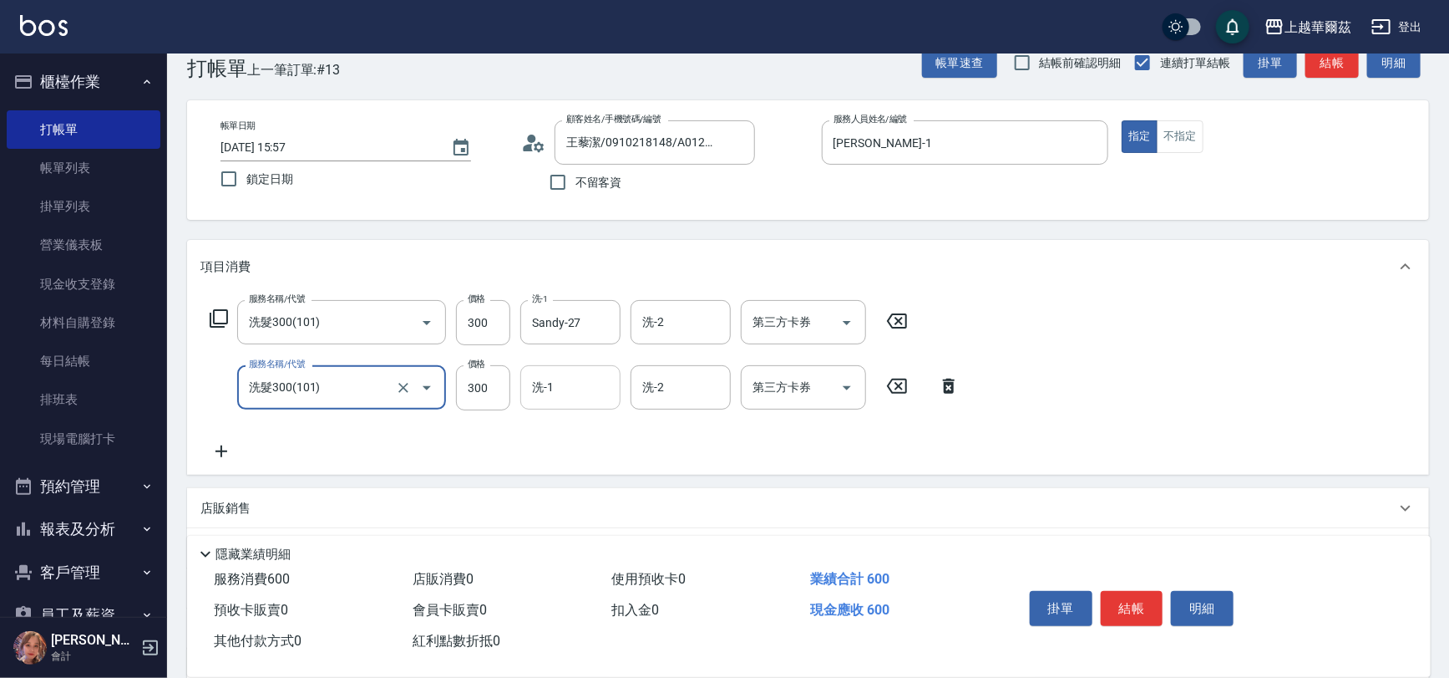
type input "洗髮300(101)"
click at [545, 386] on div "洗-1 洗-1" at bounding box center [570, 387] width 100 height 44
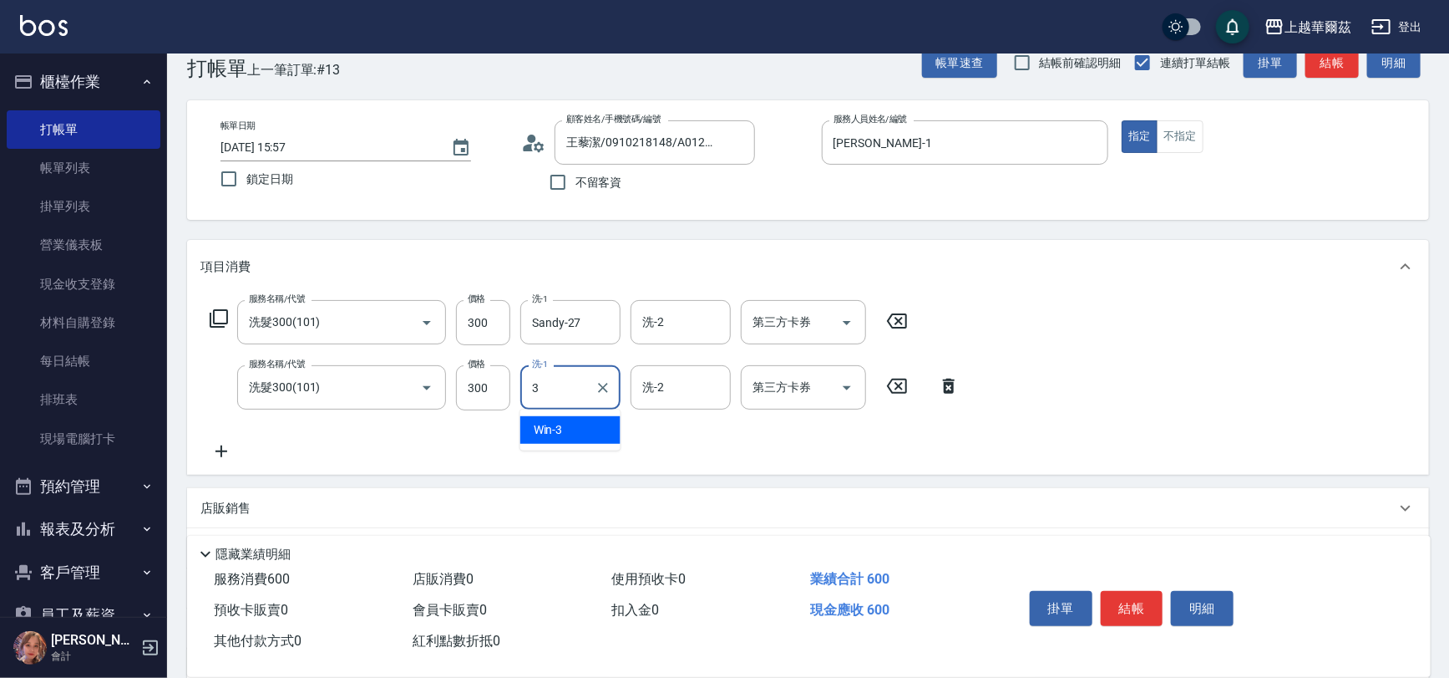
click at [548, 426] on span "Win -3" at bounding box center [548, 430] width 29 height 18
type input "Win-3"
click at [225, 451] on icon at bounding box center [222, 451] width 42 height 20
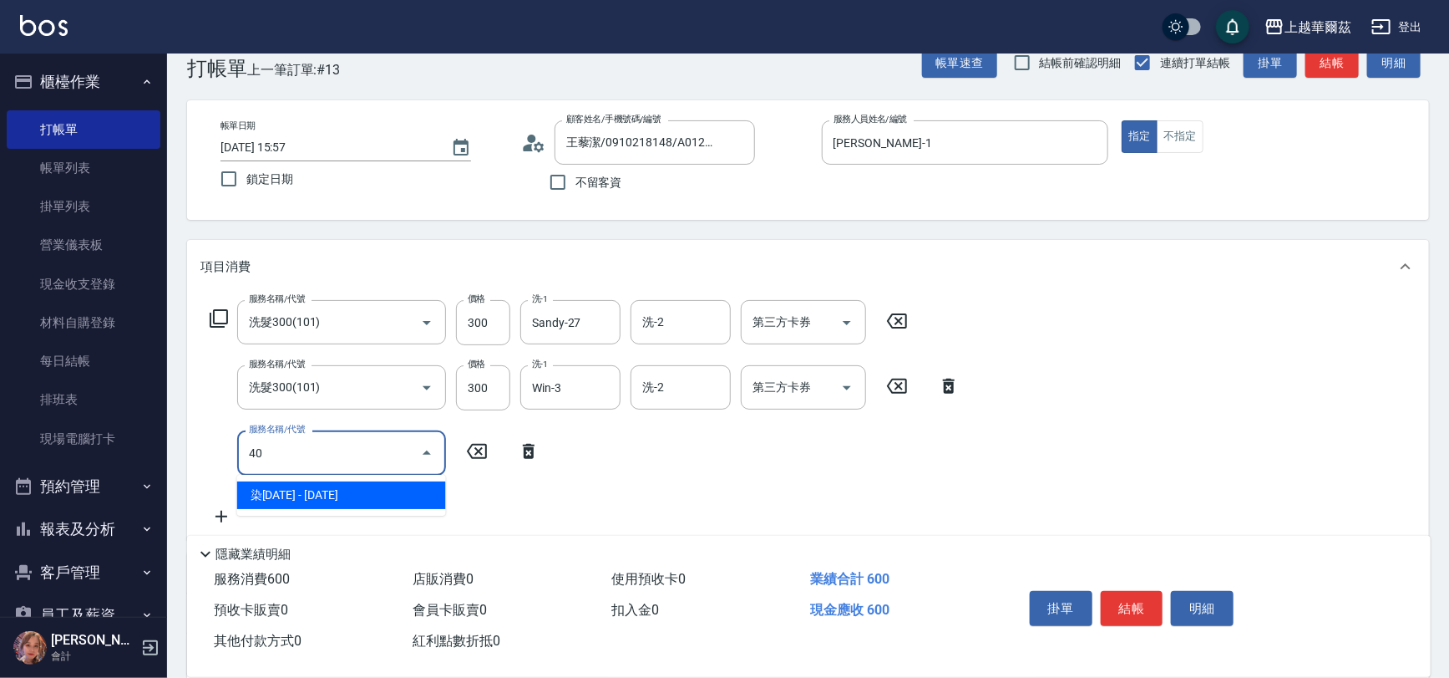
type input "4"
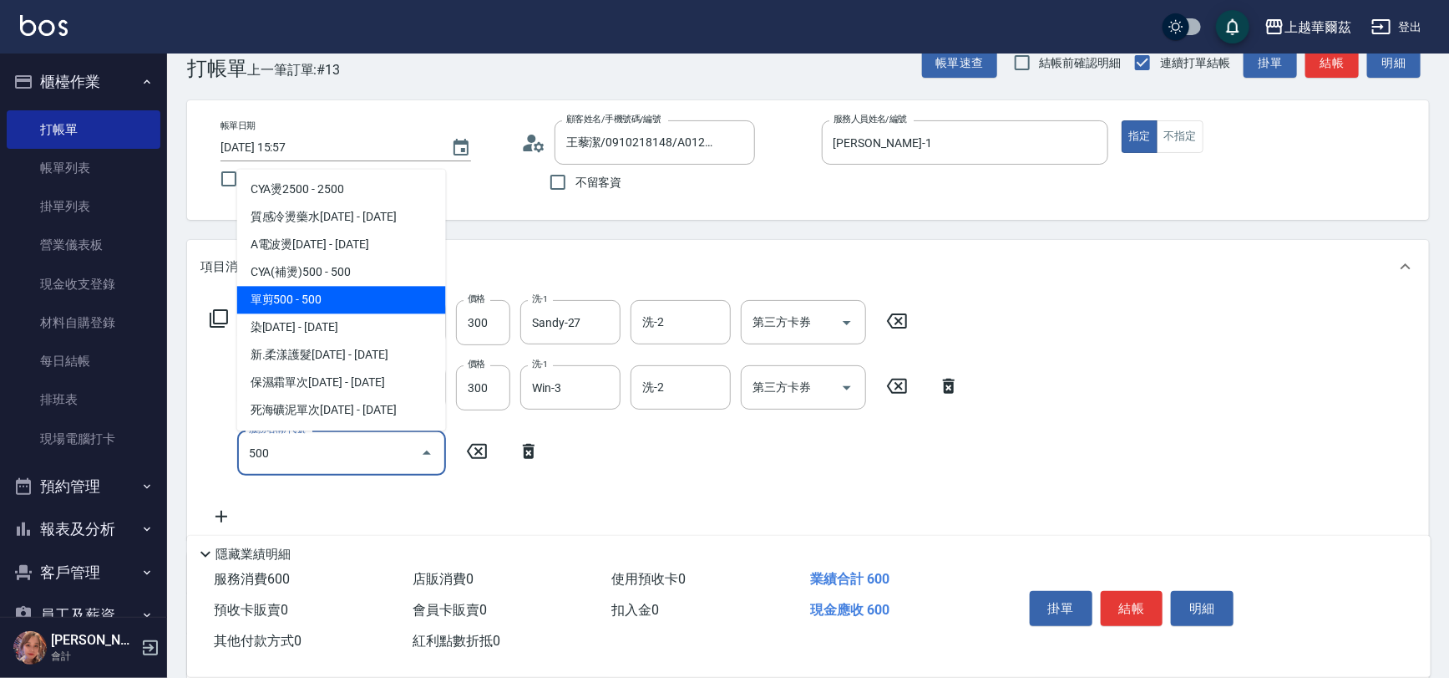
click at [293, 292] on span "單剪500 - 500" at bounding box center [341, 300] width 209 height 28
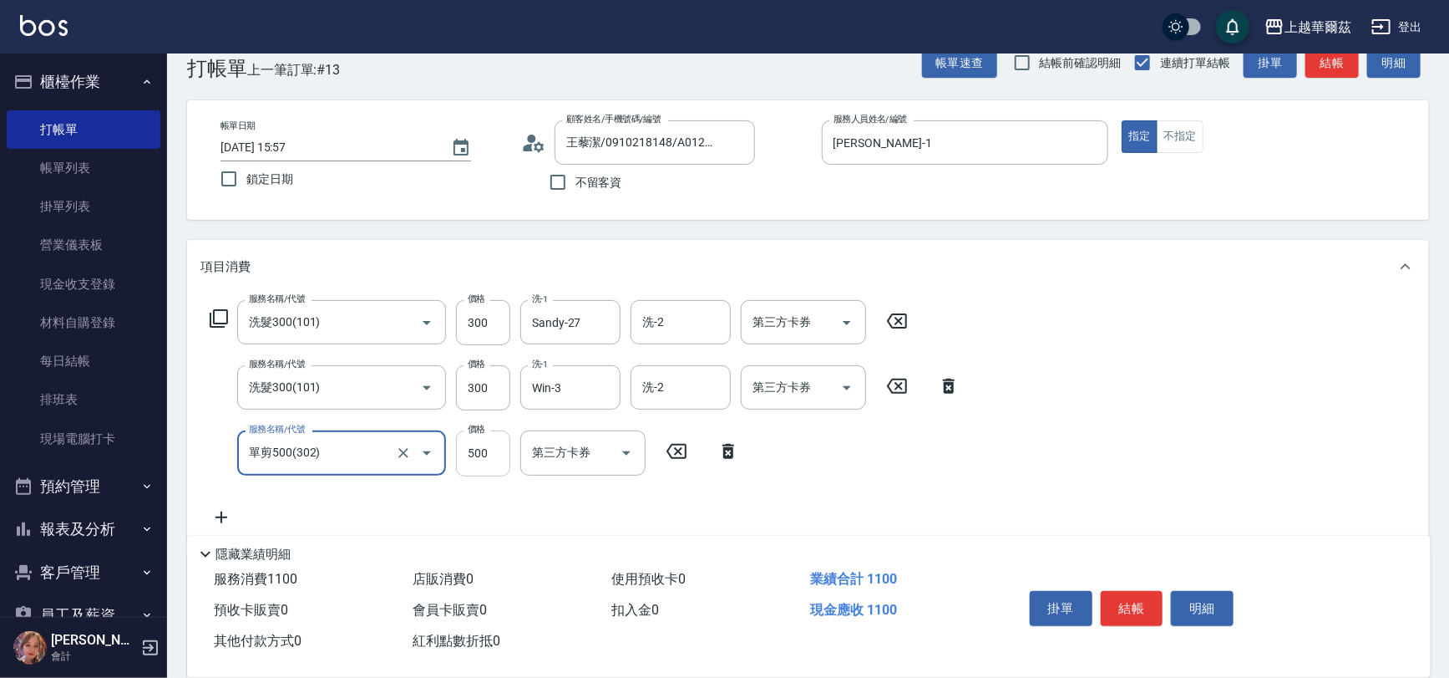
type input "單剪500(302)"
click at [493, 457] on input "500" at bounding box center [483, 452] width 54 height 45
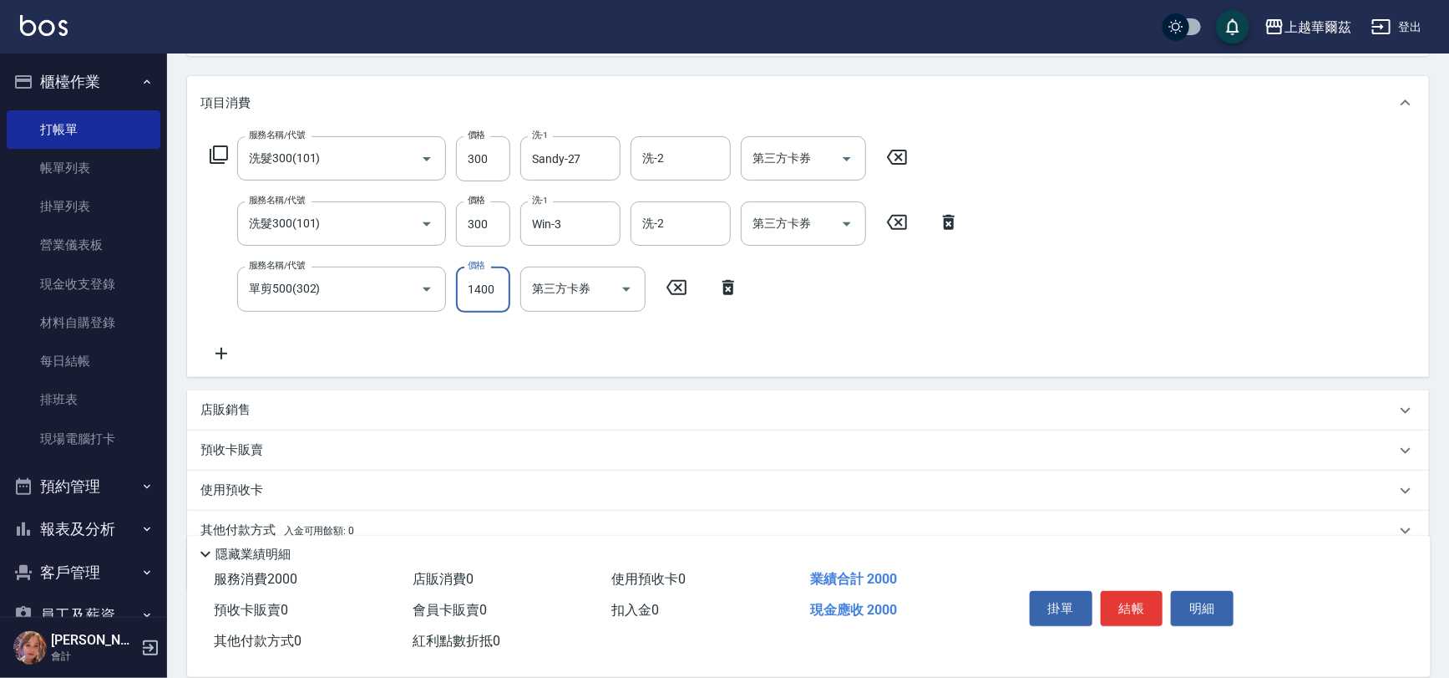
type input "1400"
click at [214, 404] on p "店販銷售" at bounding box center [226, 410] width 50 height 18
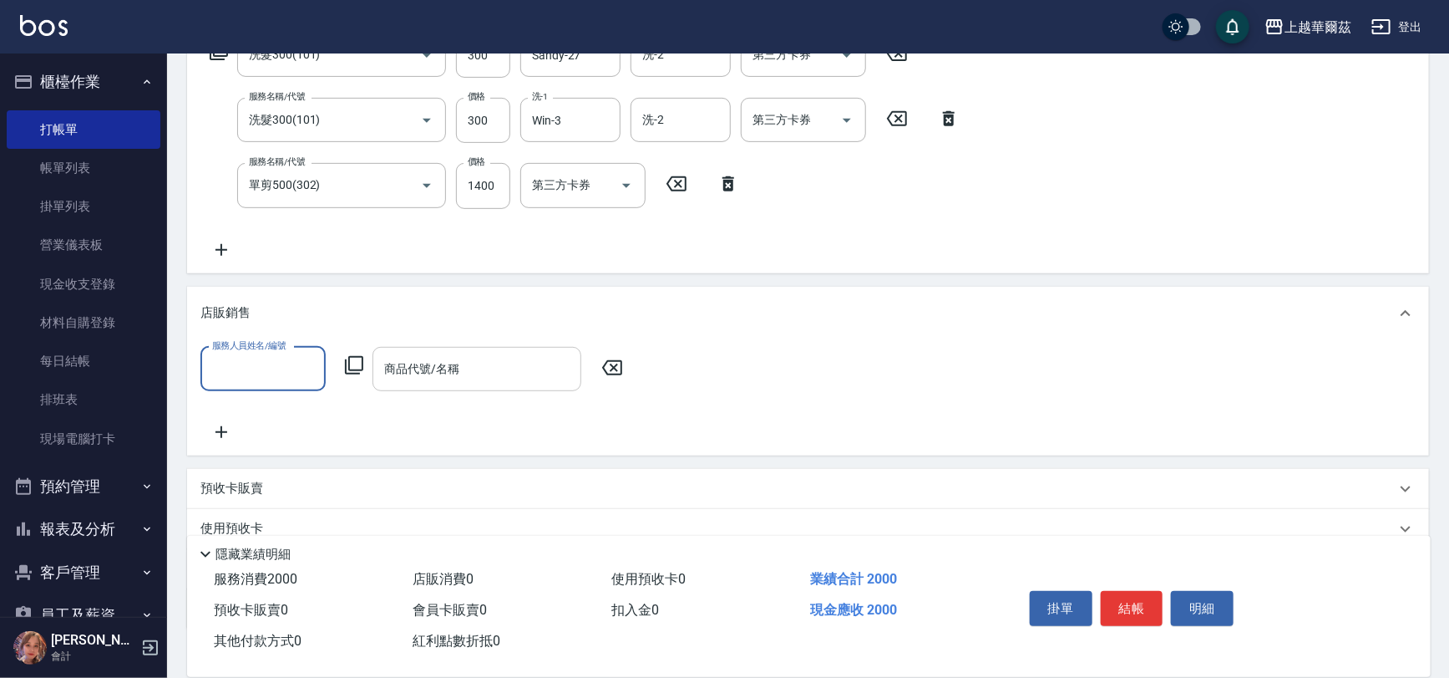
scroll to position [308, 0]
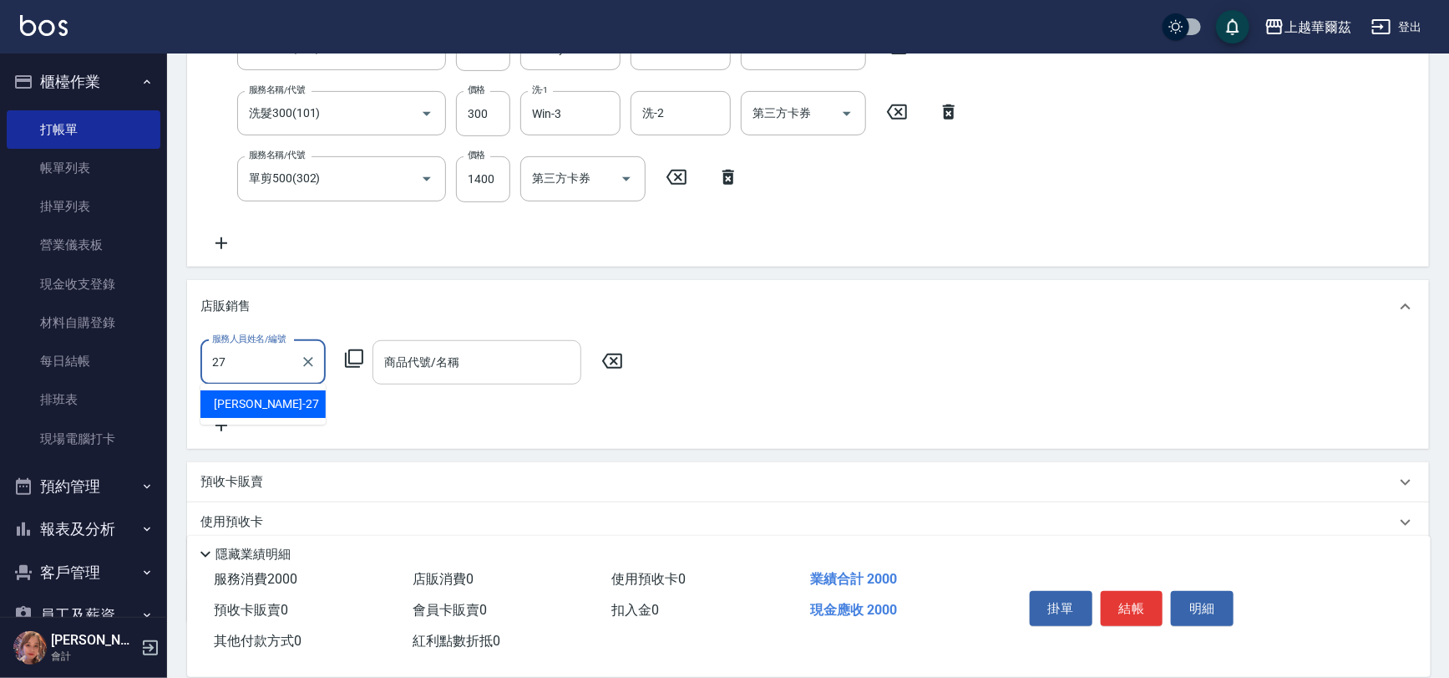
type input "Sandy-27"
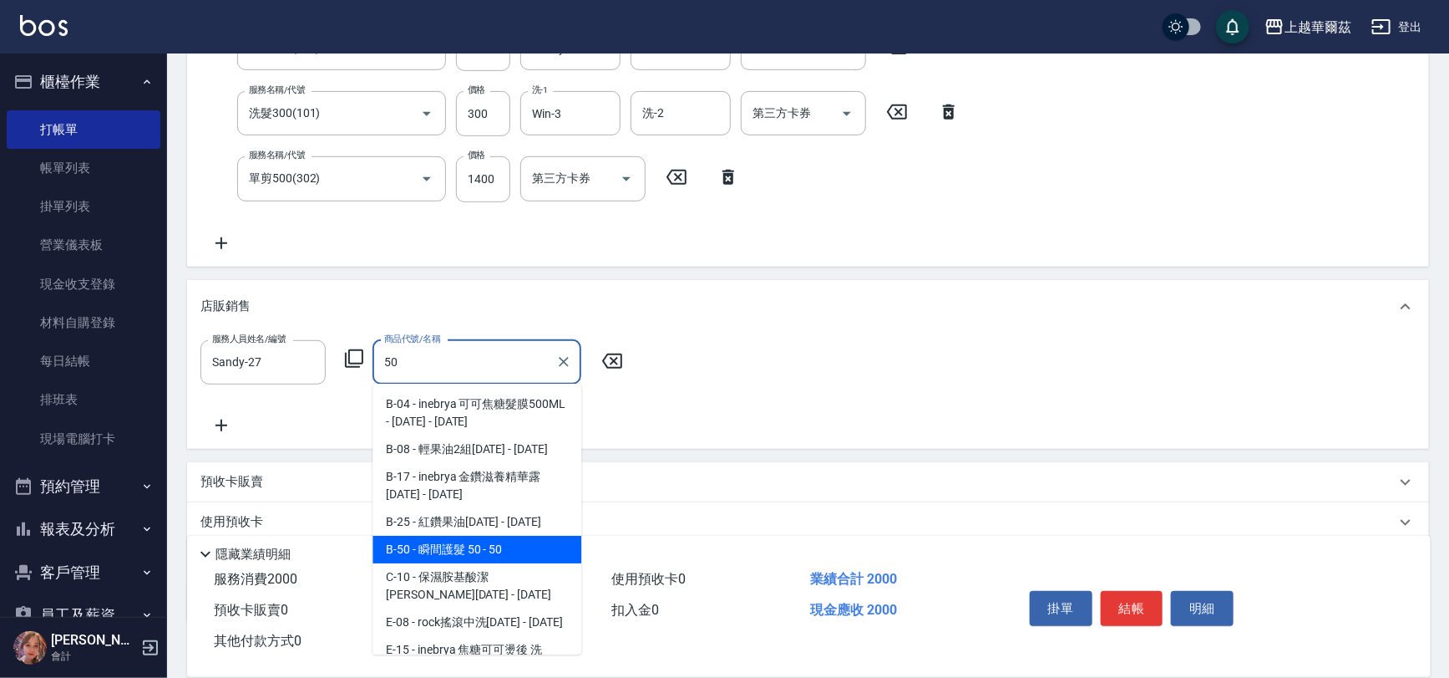
click at [434, 551] on span "B-50 - 瞬間護髮 50 - 50" at bounding box center [477, 550] width 209 height 28
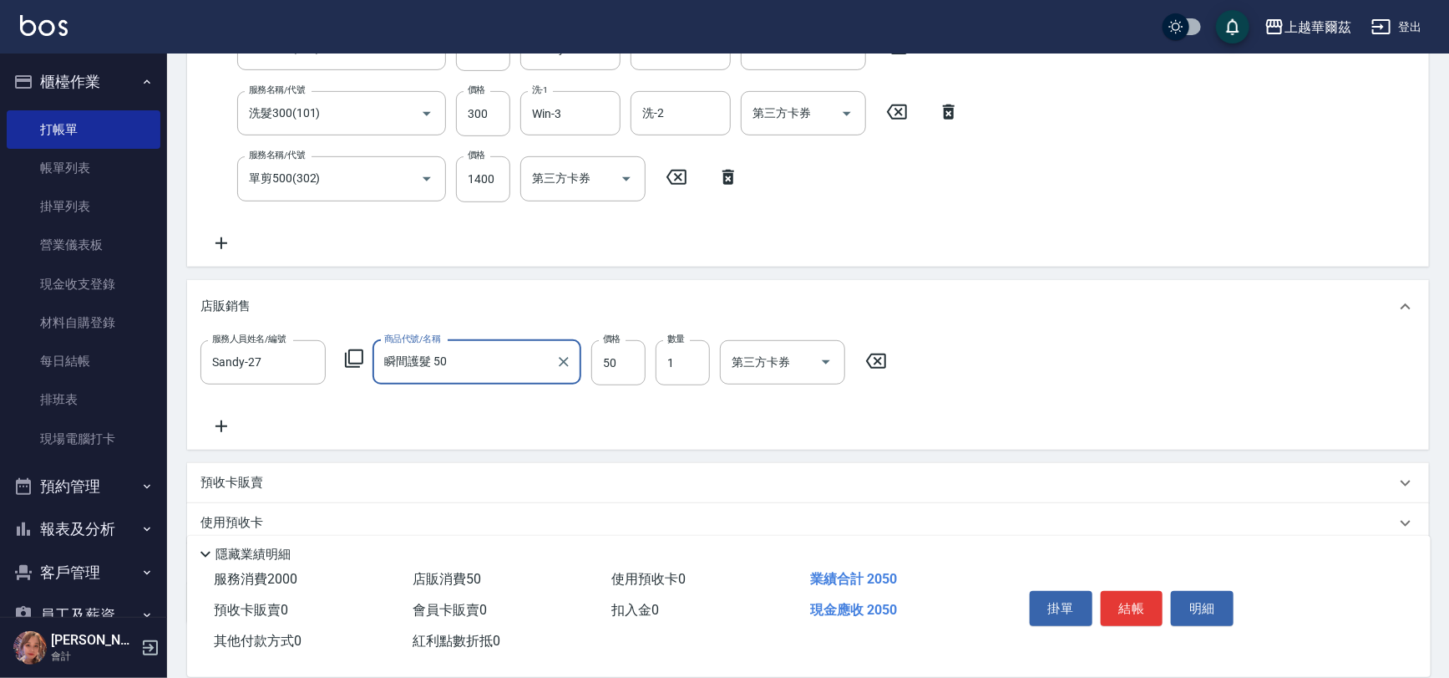
type input "瞬間護髮 50"
click at [220, 423] on icon at bounding box center [222, 426] width 42 height 20
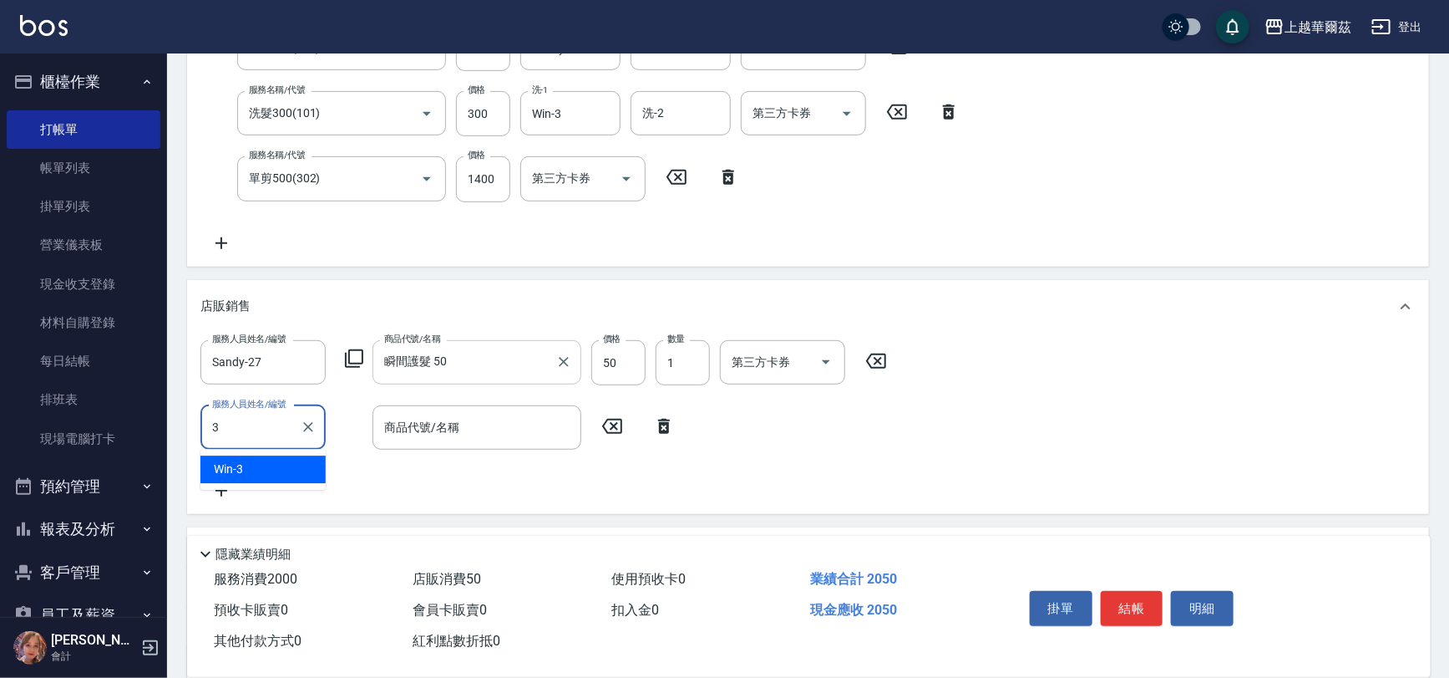
click at [248, 468] on div "Win -3" at bounding box center [263, 469] width 125 height 28
type input "Win-3"
click at [434, 430] on div "商品代號/名稱 商品代號/名稱" at bounding box center [477, 427] width 209 height 44
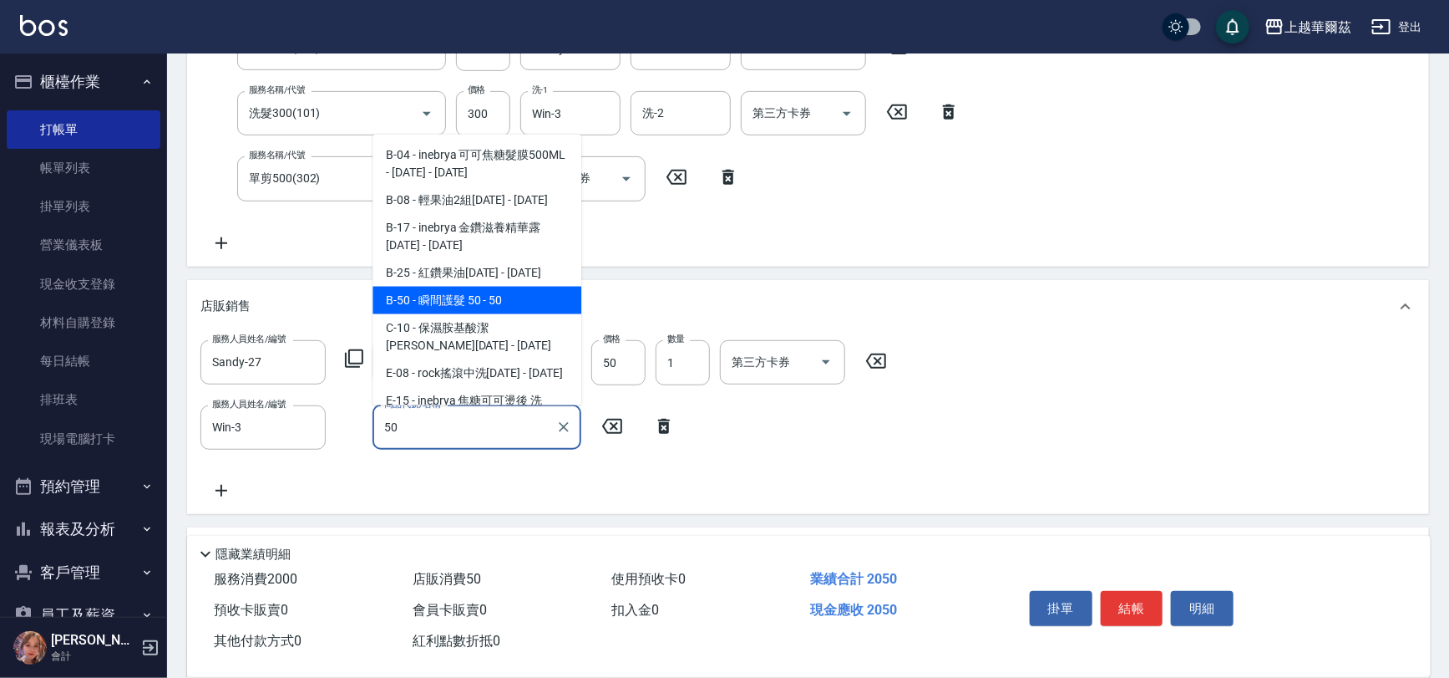
click at [429, 301] on span "B-50 - 瞬間護髮 50 - 50" at bounding box center [477, 300] width 209 height 28
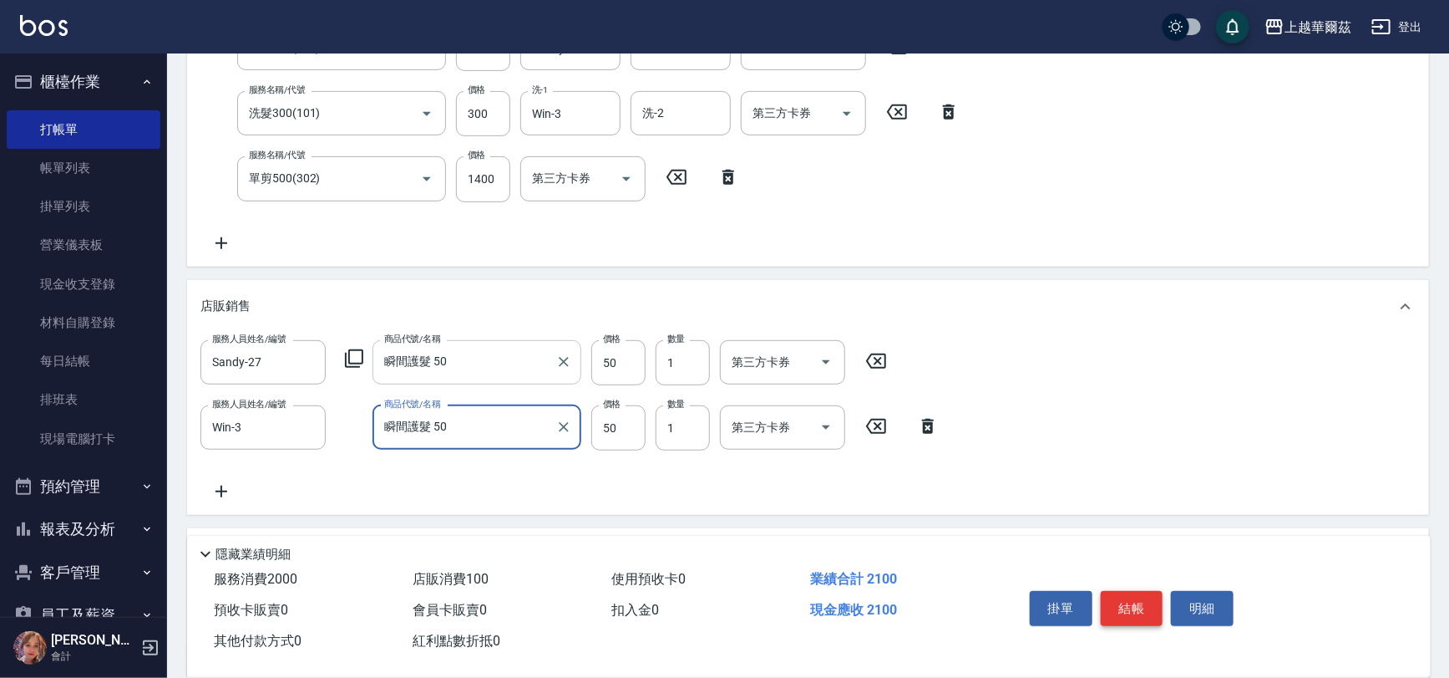
type input "瞬間護髮 50"
click at [1132, 605] on button "結帳" at bounding box center [1132, 608] width 63 height 35
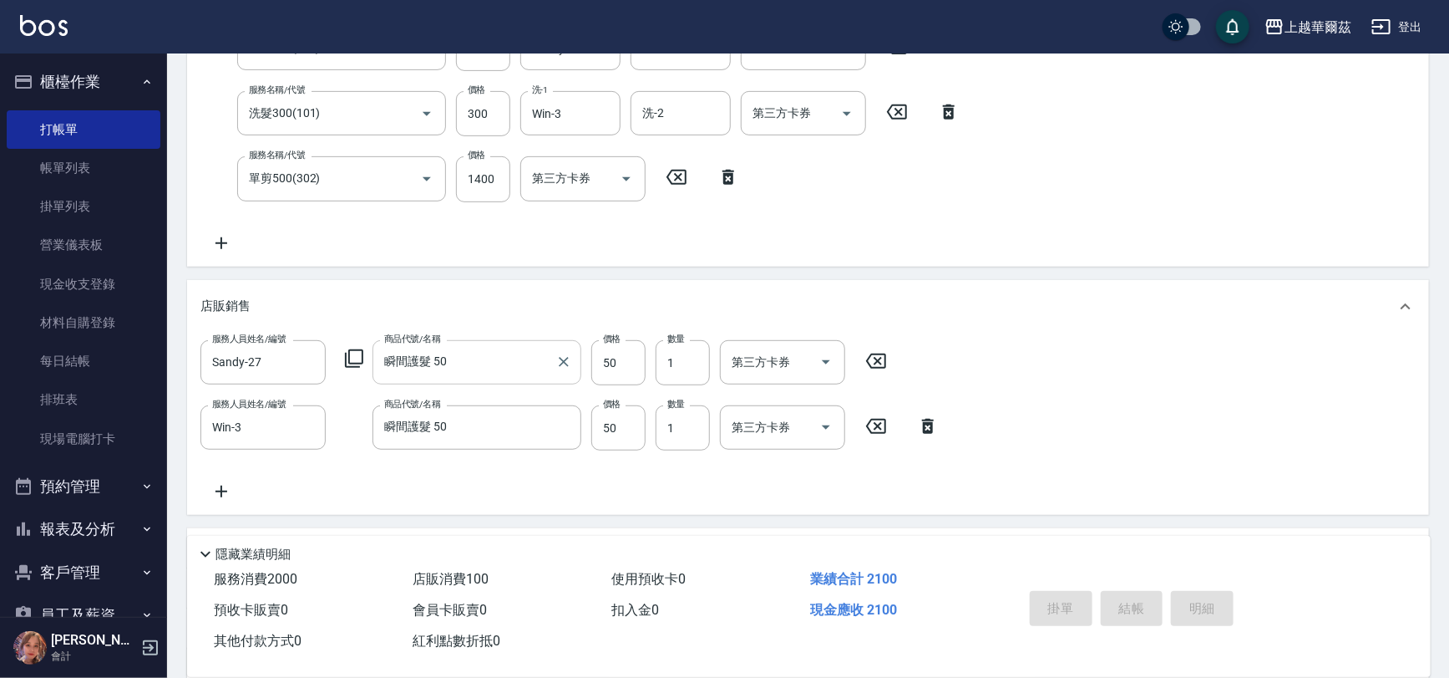
type input "2025/10/04 15:59"
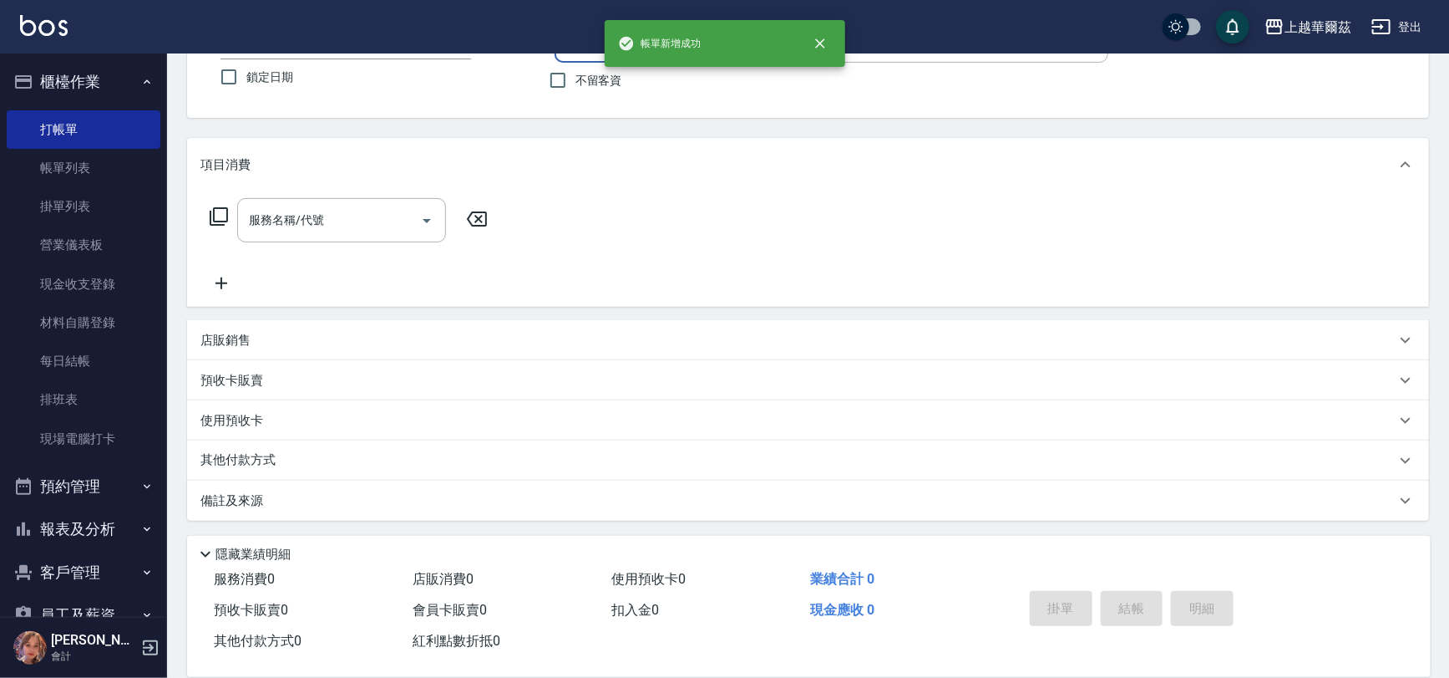
scroll to position [0, 0]
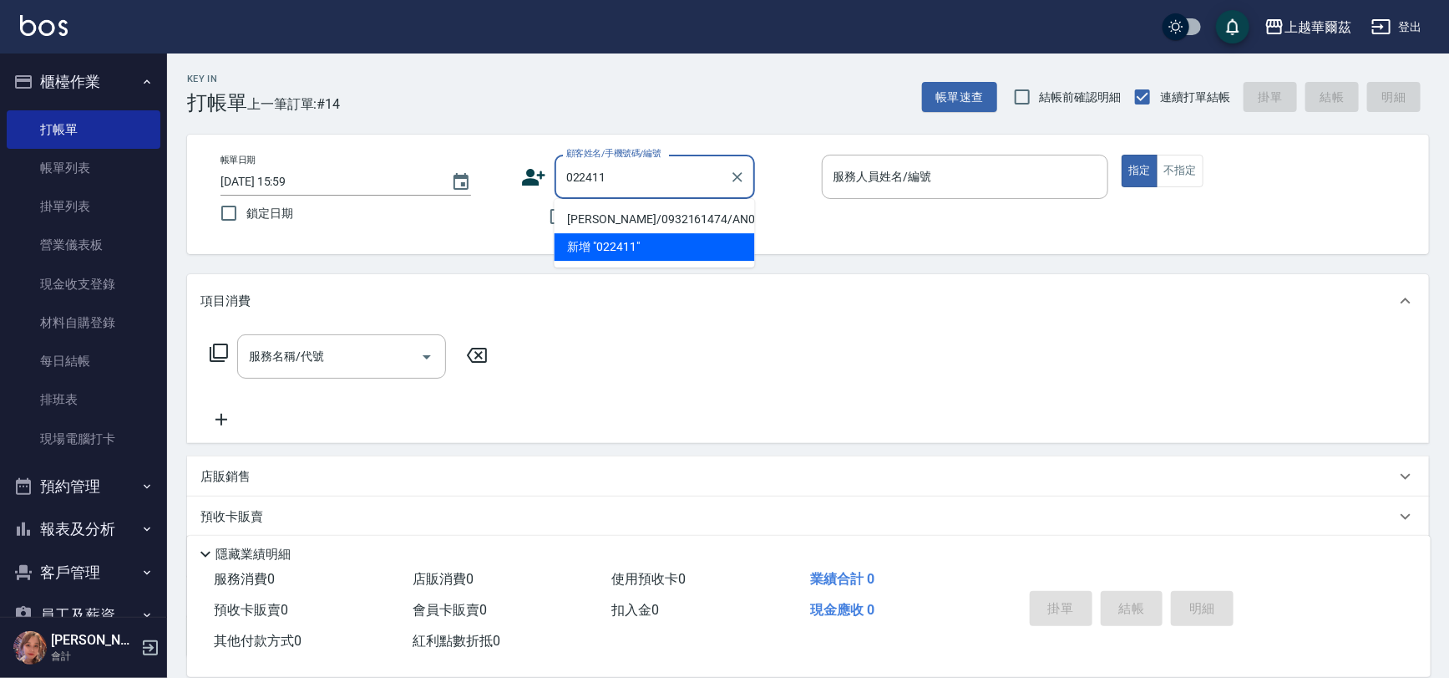
click at [619, 214] on li "張人達/0932161474/AN022411" at bounding box center [655, 220] width 201 height 28
type input "張人達/0932161474/AN022411"
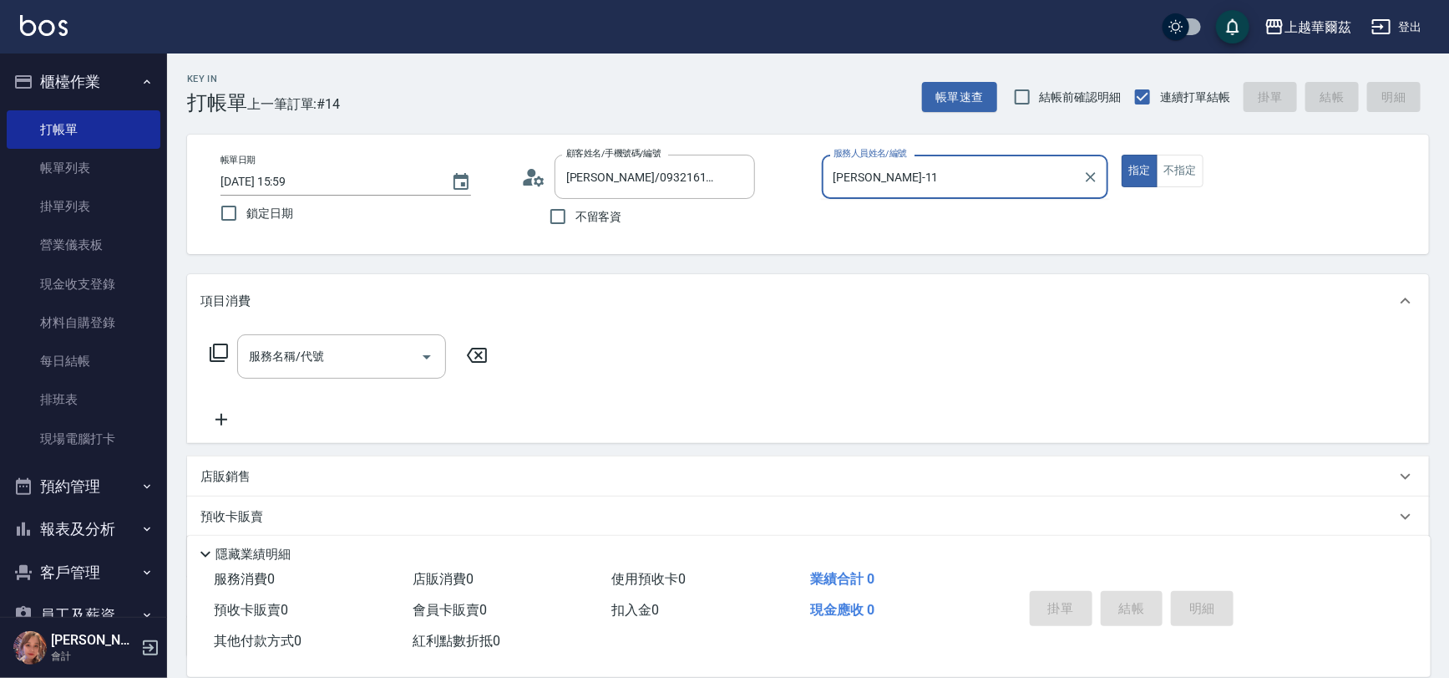
type input "Angel-1"
click at [272, 358] on div "服務名稱/代號 服務名稱/代號" at bounding box center [341, 356] width 209 height 44
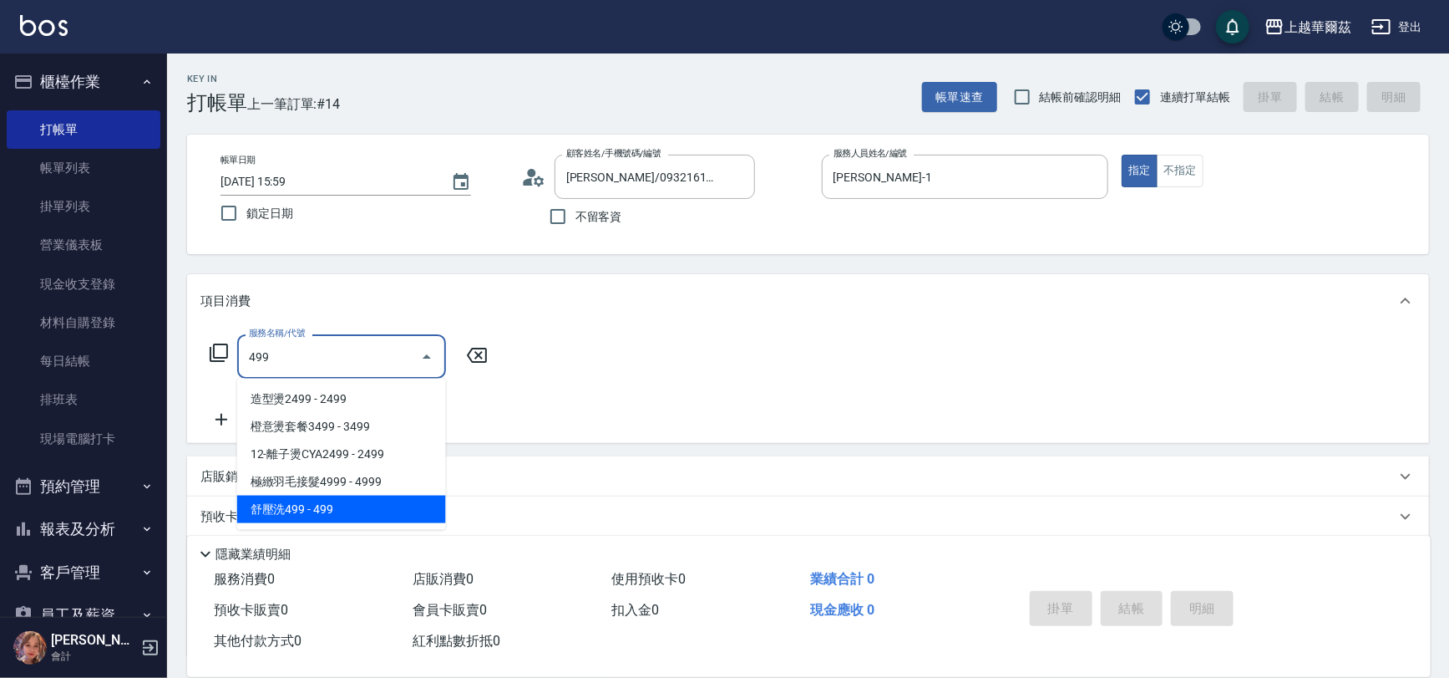
click at [307, 512] on span "舒壓洗499 - 499" at bounding box center [341, 509] width 209 height 28
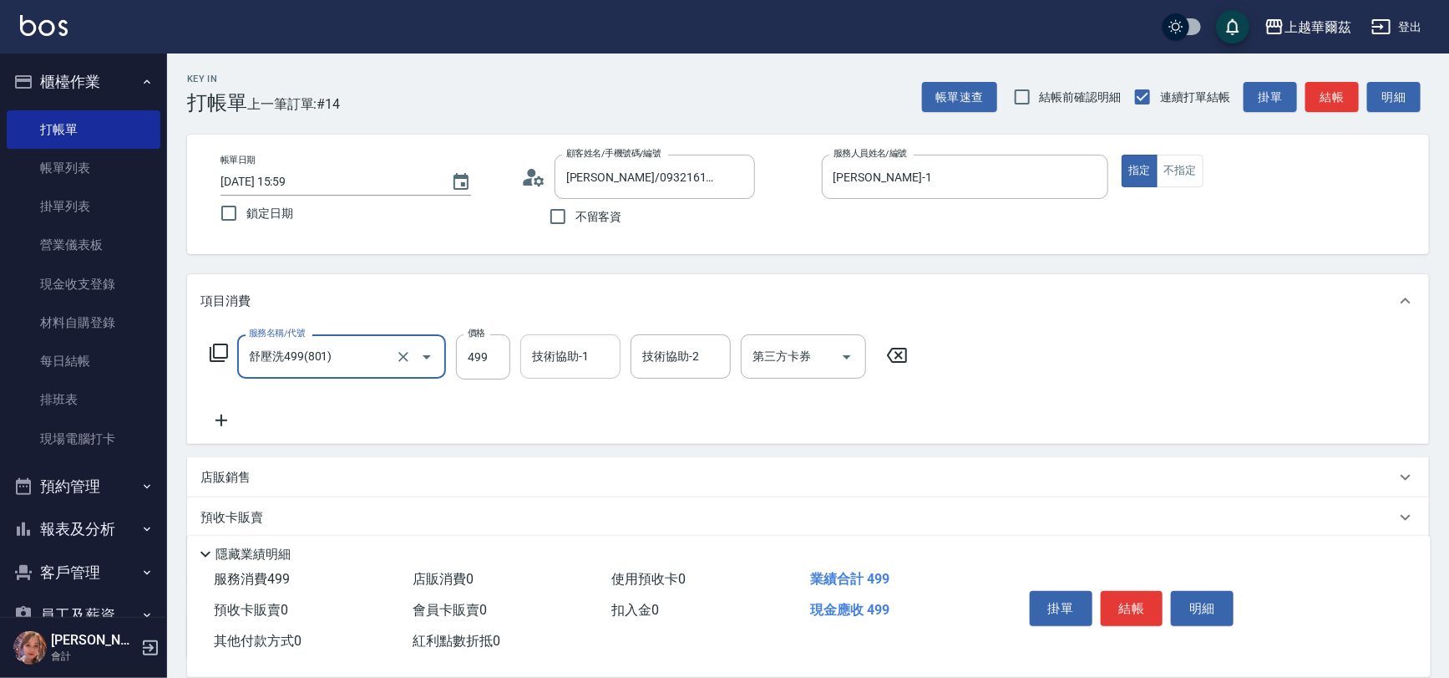
type input "舒壓洗499(801)"
click at [541, 355] on div "技術協助-1 技術協助-1" at bounding box center [570, 356] width 100 height 44
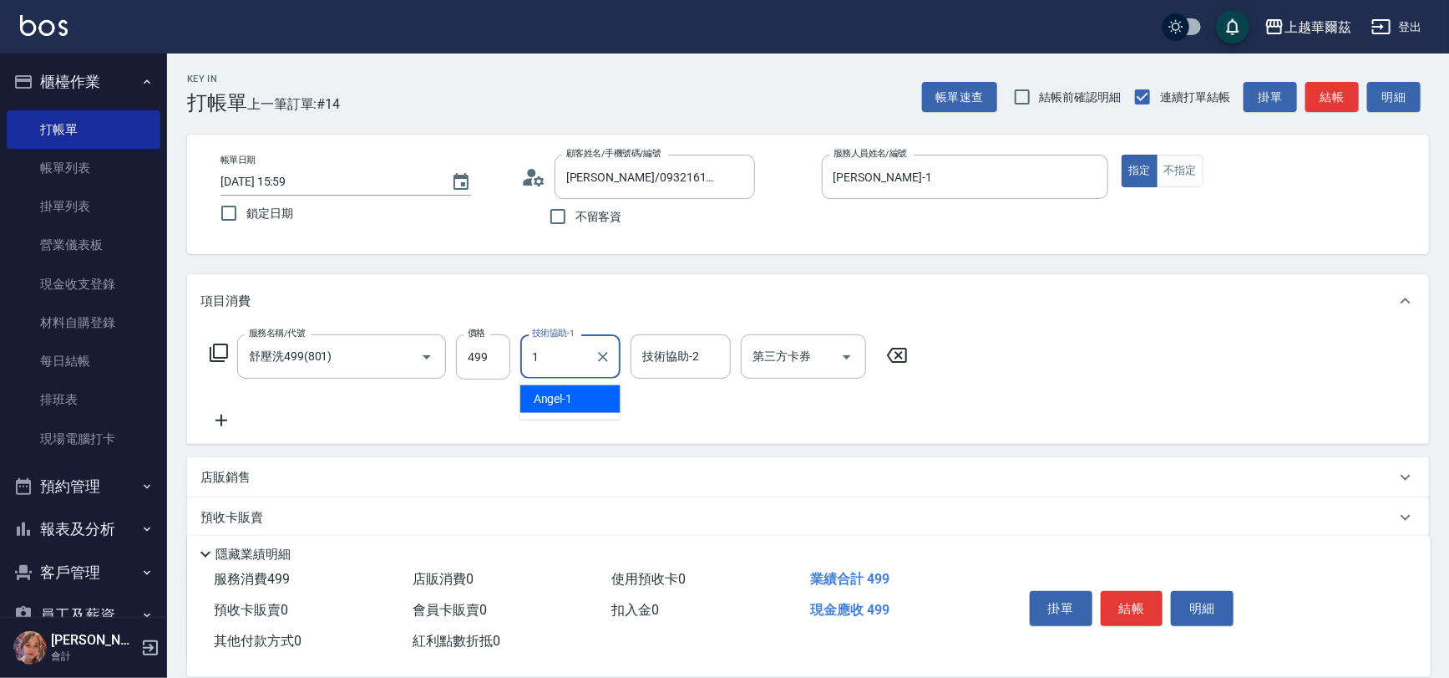
click at [586, 404] on div "Angel -1" at bounding box center [570, 399] width 100 height 28
type input "Angel-1"
click at [221, 418] on icon at bounding box center [222, 420] width 12 height 12
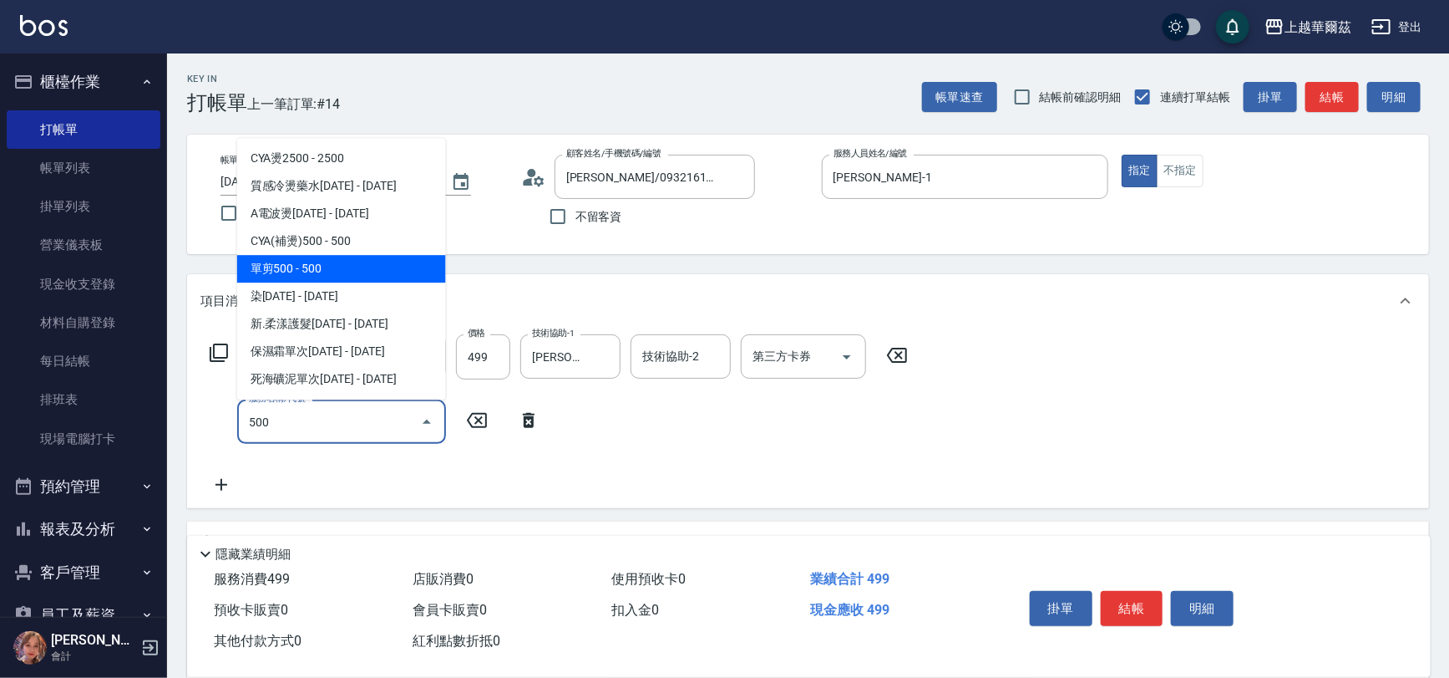
click at [319, 267] on span "單剪500 - 500" at bounding box center [341, 269] width 209 height 28
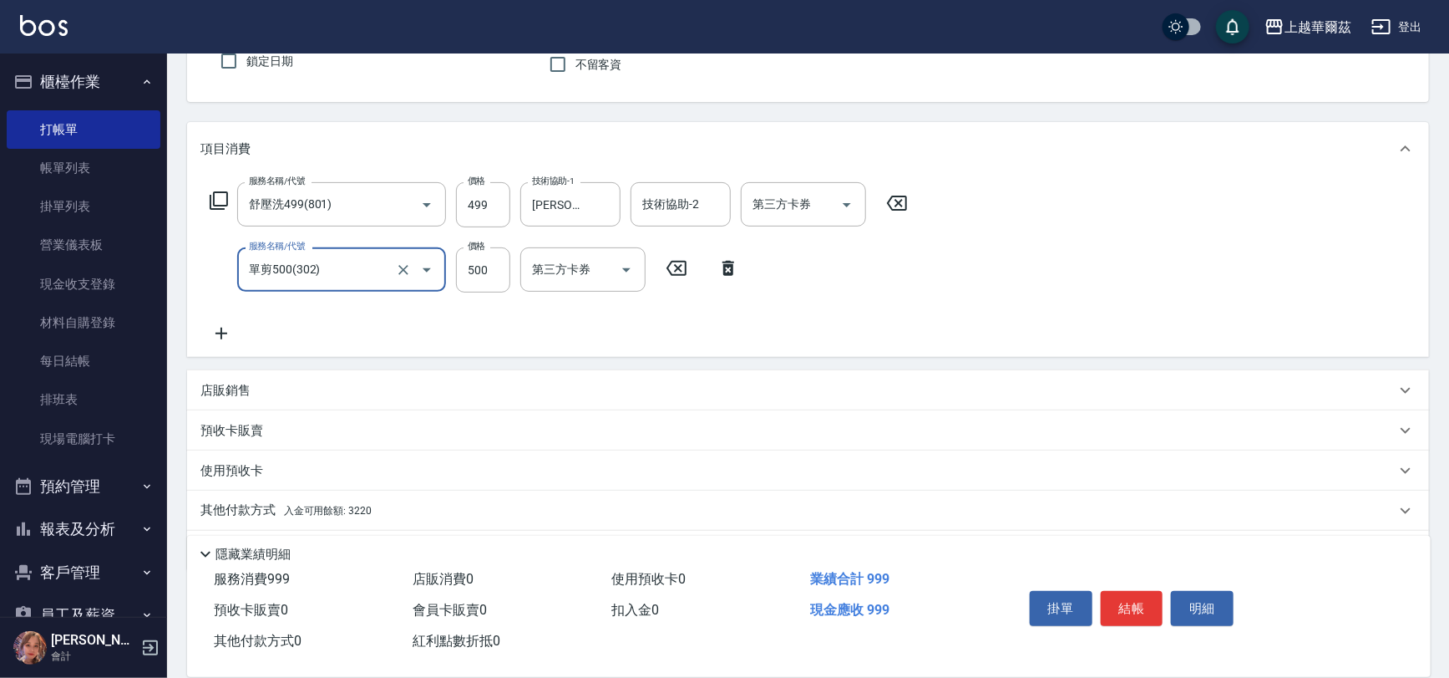
scroll to position [159, 0]
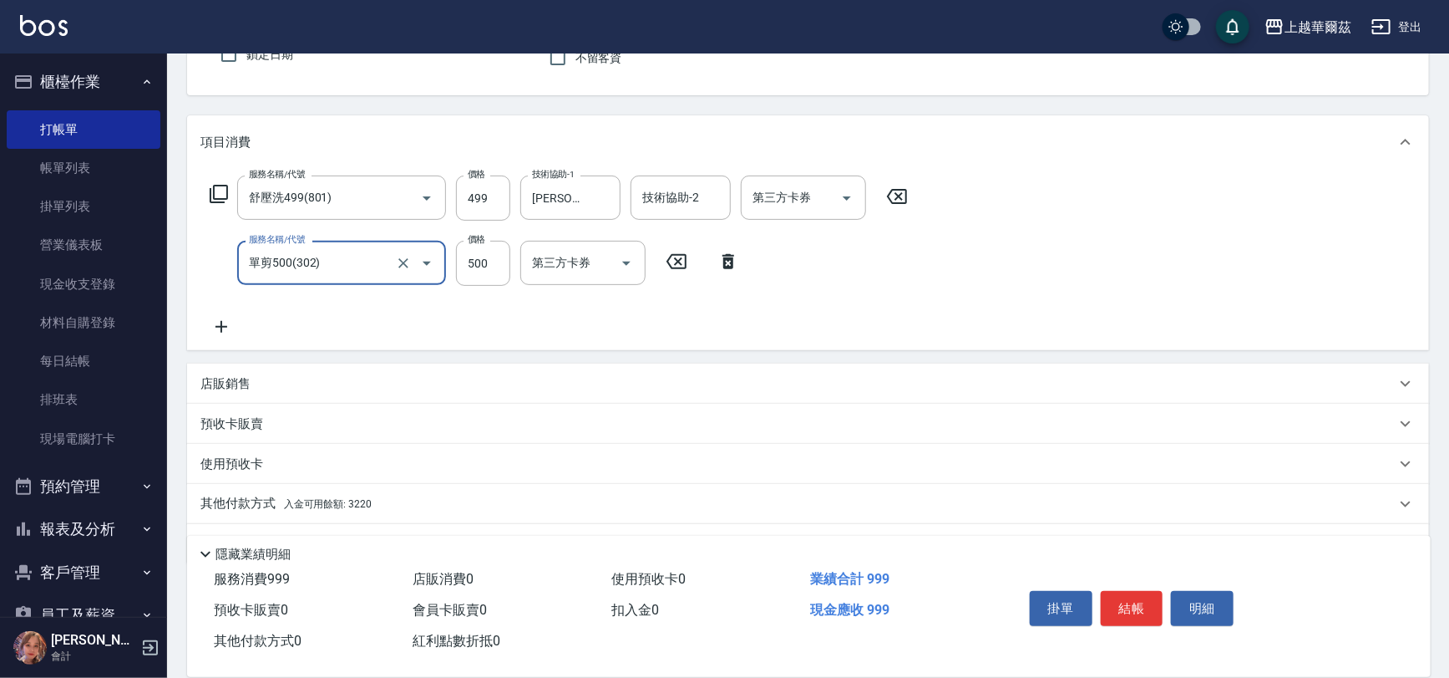
type input "單剪500(302)"
click at [342, 501] on span "入金可用餘額: 3220" at bounding box center [328, 504] width 88 height 12
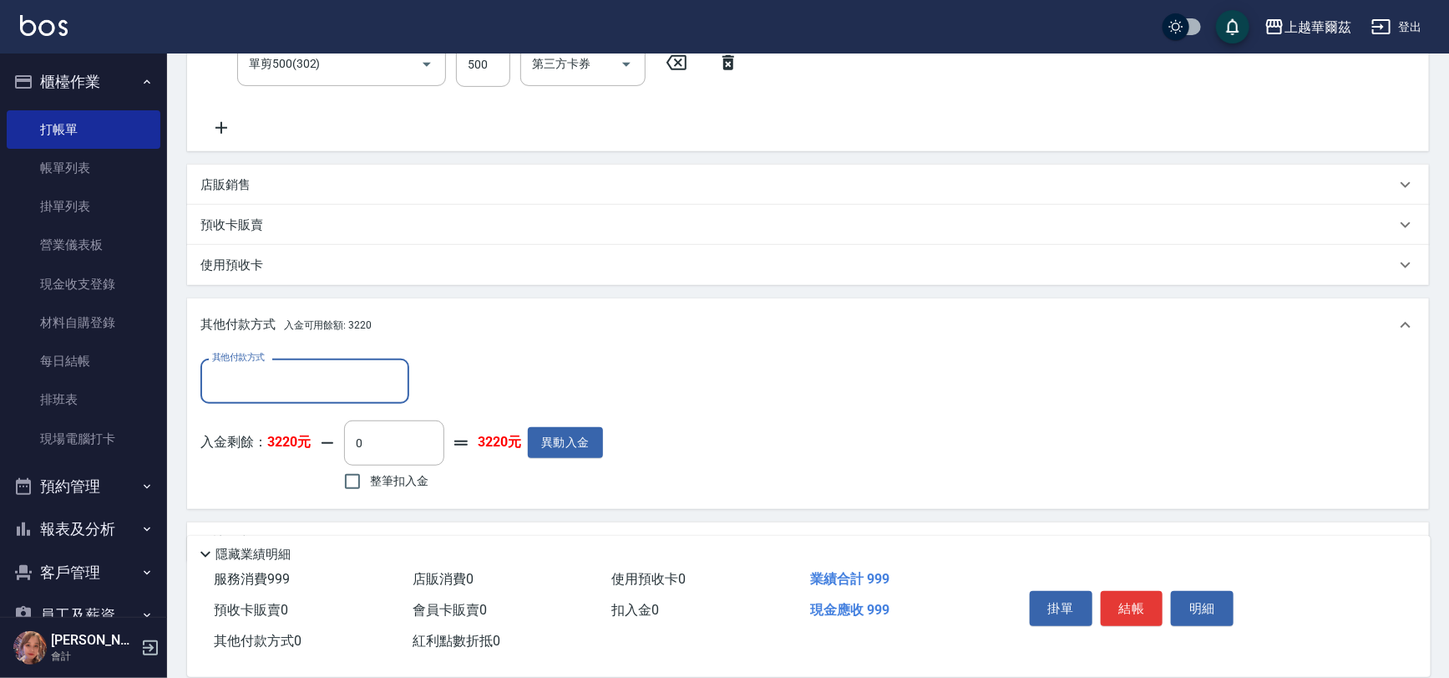
scroll to position [390, 0]
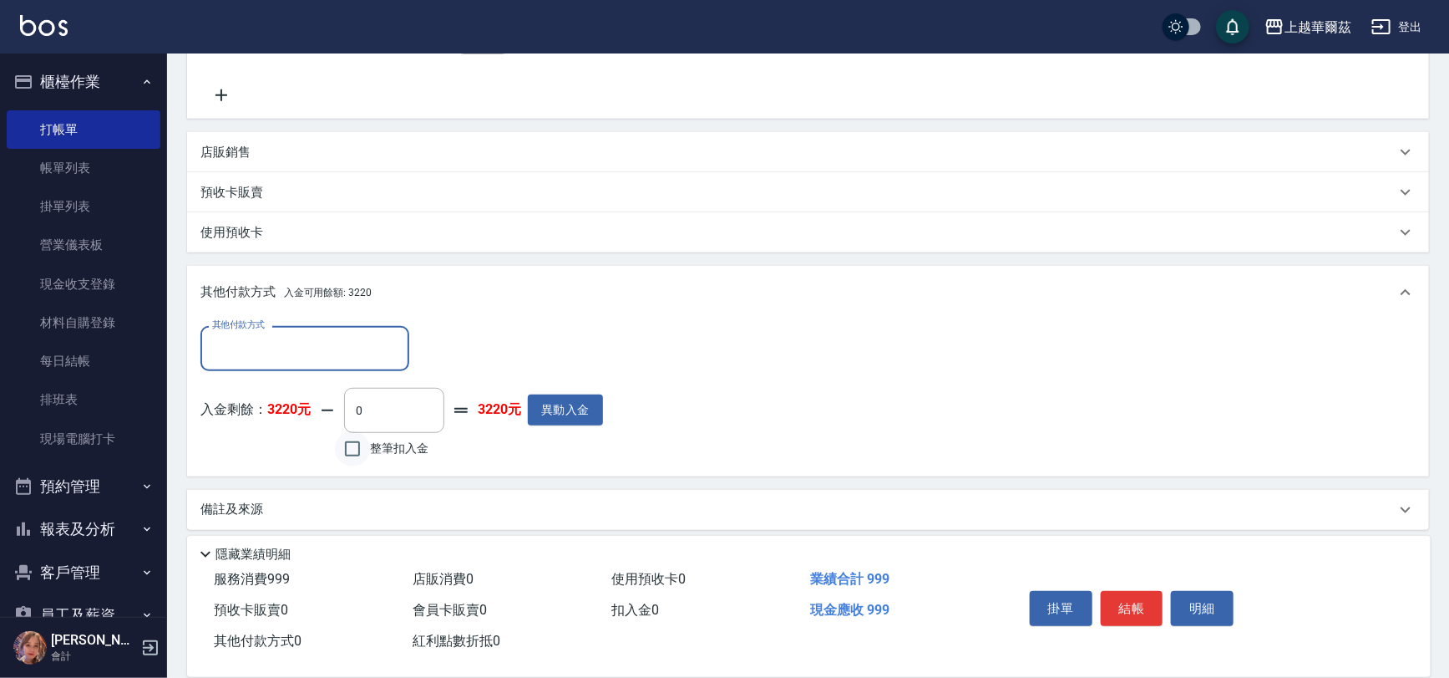
click at [353, 446] on input "整筆扣入金" at bounding box center [352, 448] width 35 height 35
checkbox input "true"
type input "999"
drag, startPoint x: 1140, startPoint y: 607, endPoint x: 1112, endPoint y: 588, distance: 33.8
click at [1141, 607] on button "結帳" at bounding box center [1132, 608] width 63 height 35
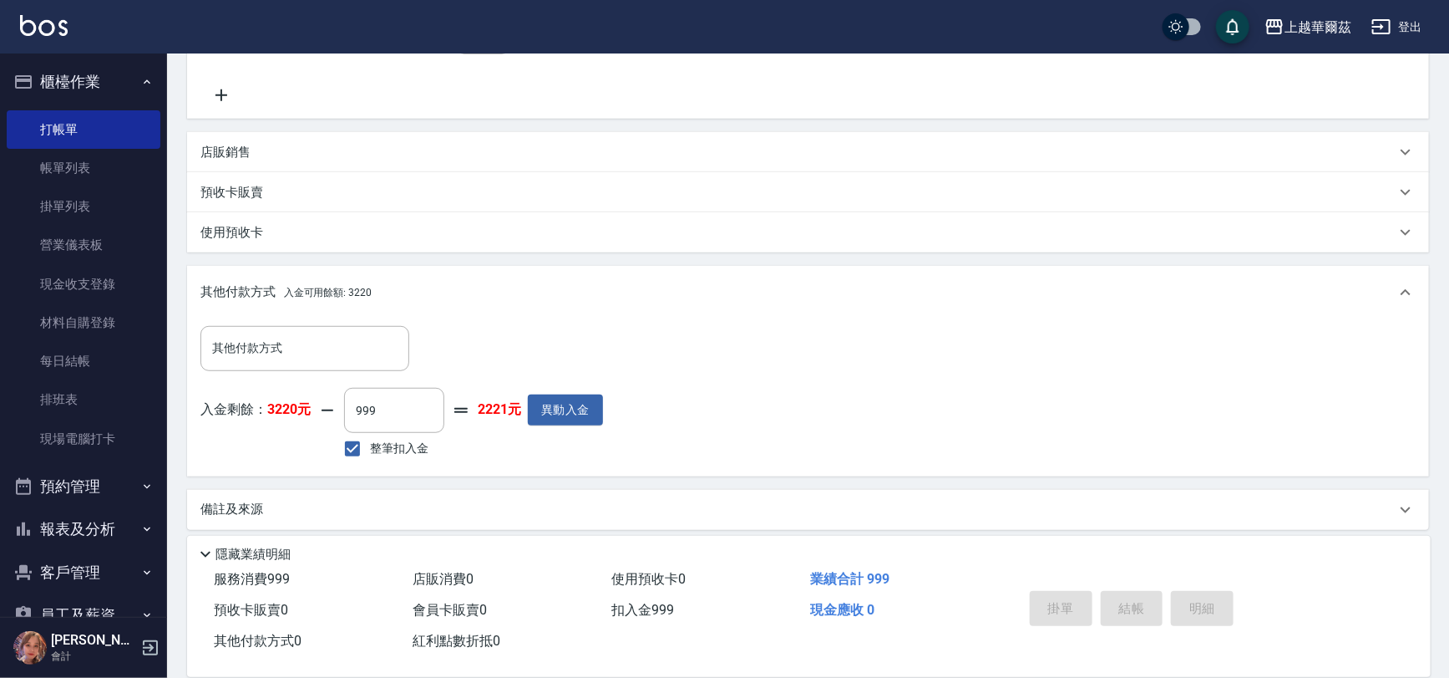
type input "2025/10/04 16:01"
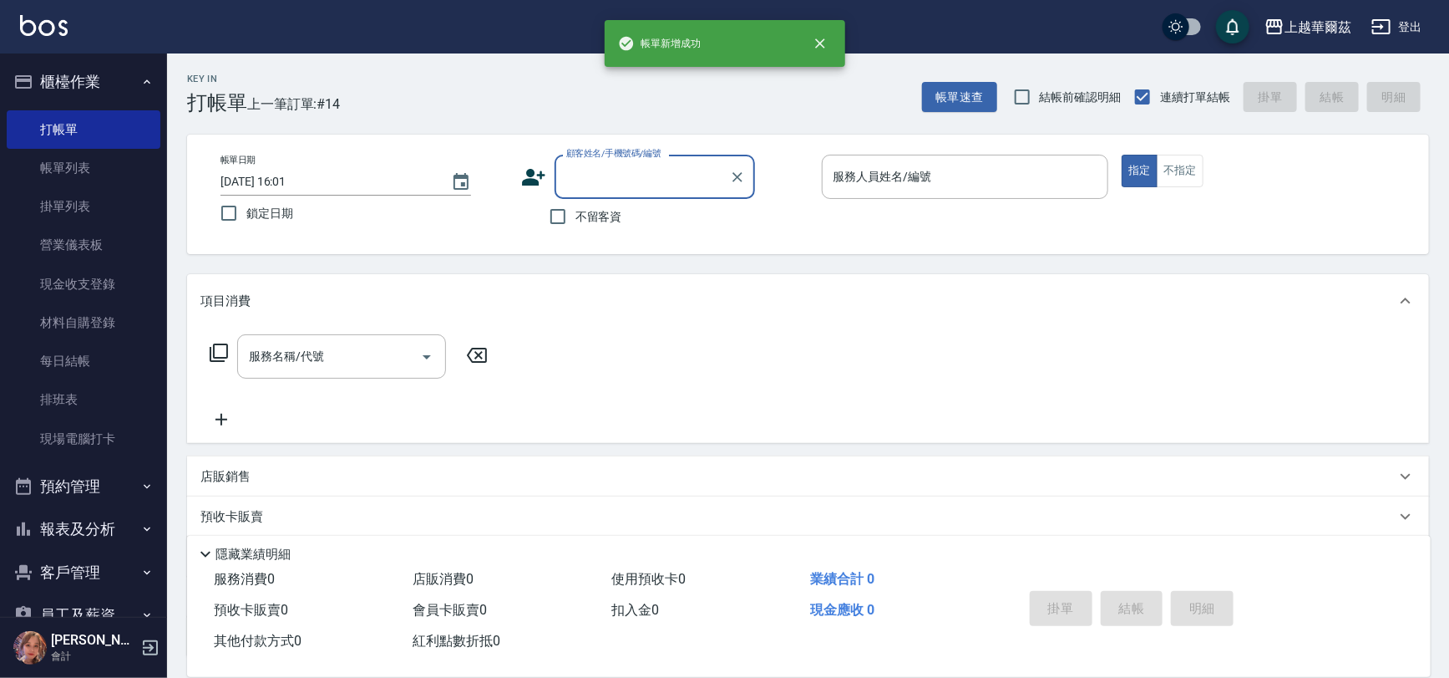
scroll to position [0, 0]
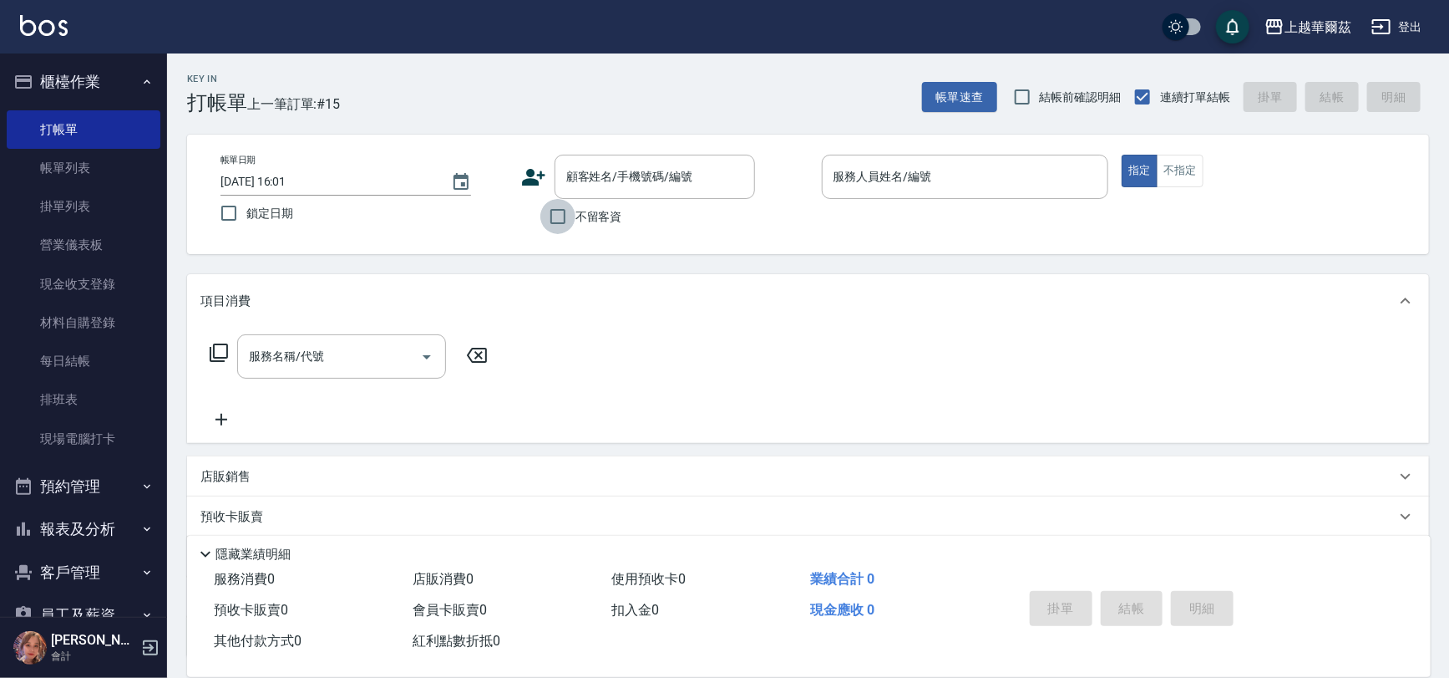
click at [554, 214] on input "不留客資" at bounding box center [558, 216] width 35 height 35
checkbox input "true"
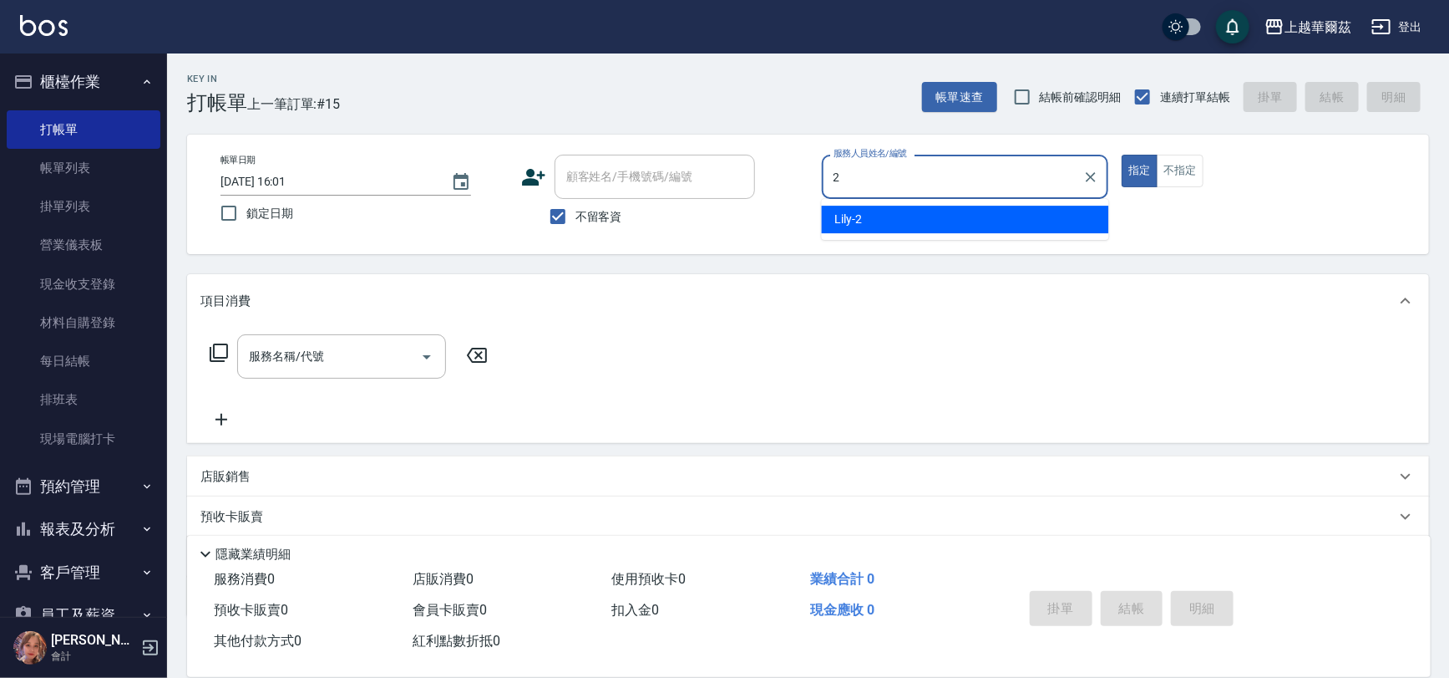
click at [860, 215] on span "Lily -2" at bounding box center [849, 220] width 28 height 18
type input "Lily-2"
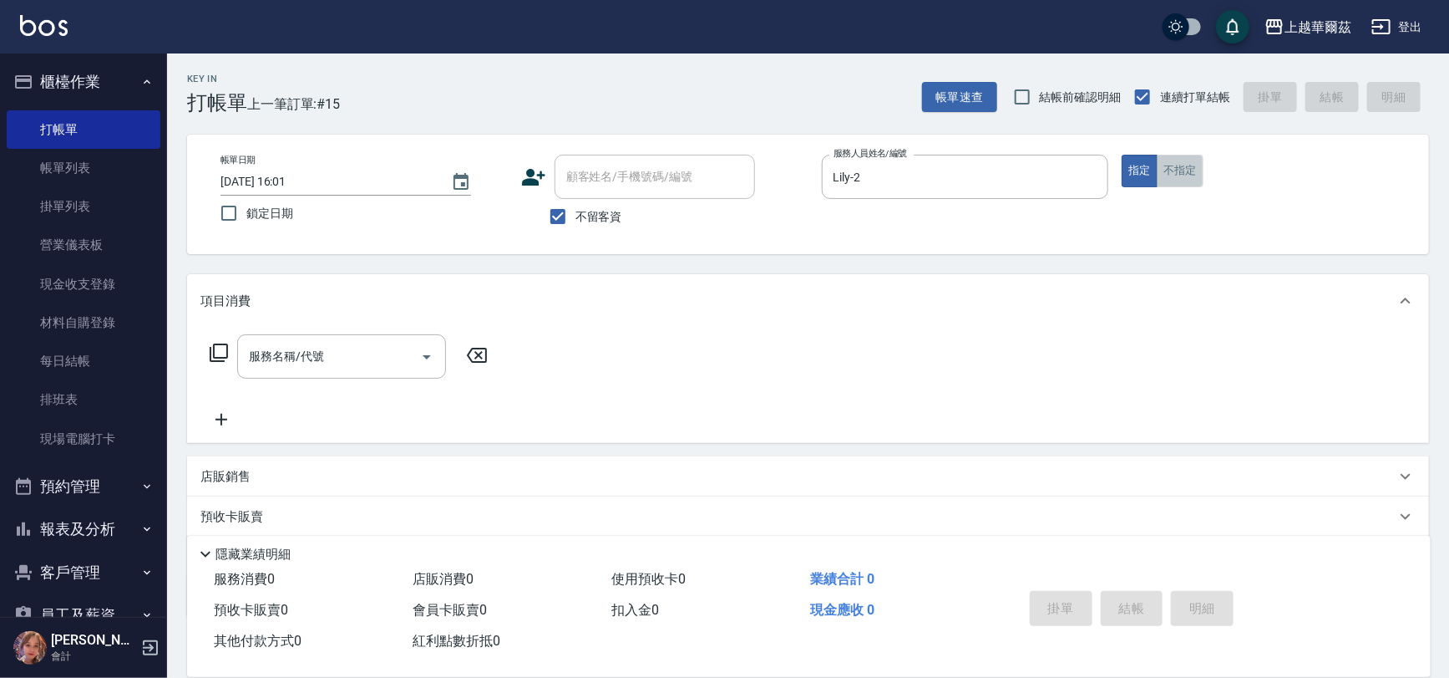
click at [1166, 166] on button "不指定" at bounding box center [1180, 171] width 47 height 33
click at [245, 354] on input "服務名稱/代號" at bounding box center [329, 356] width 169 height 29
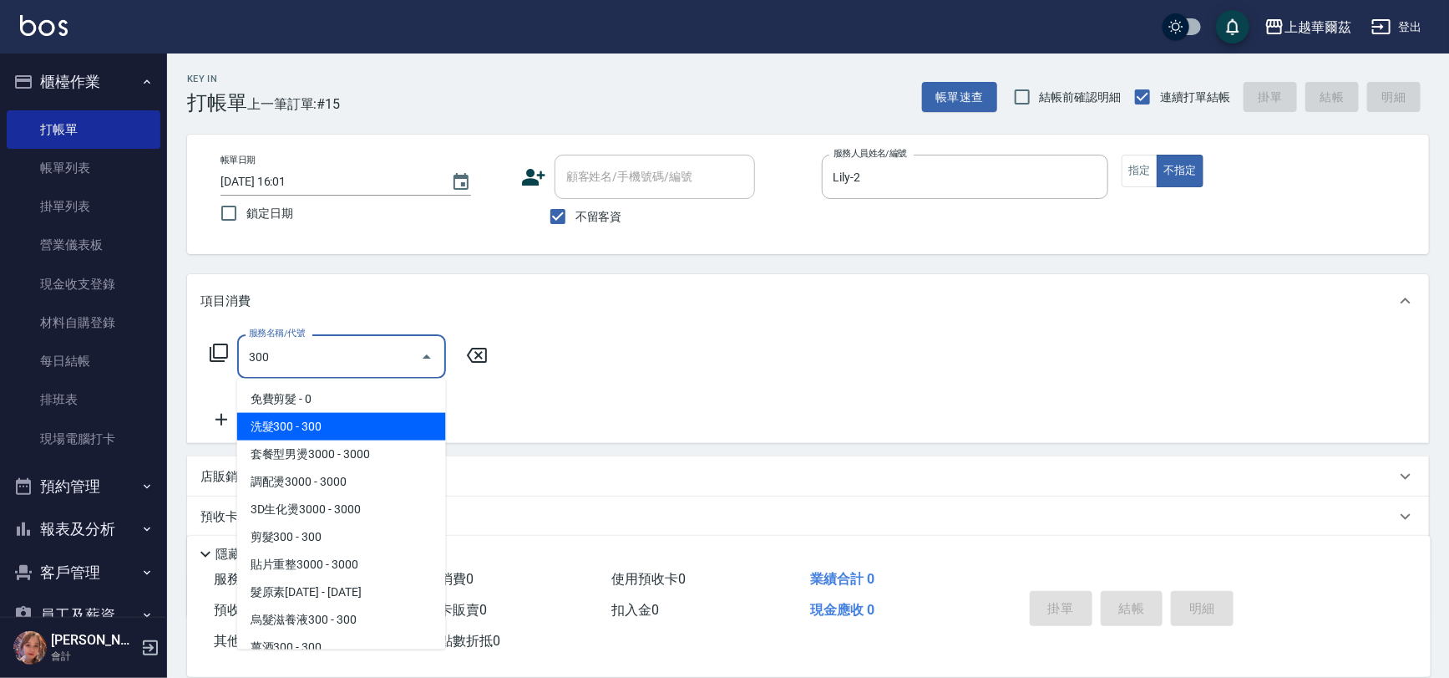
click at [268, 423] on span "洗髮300 - 300" at bounding box center [341, 427] width 209 height 28
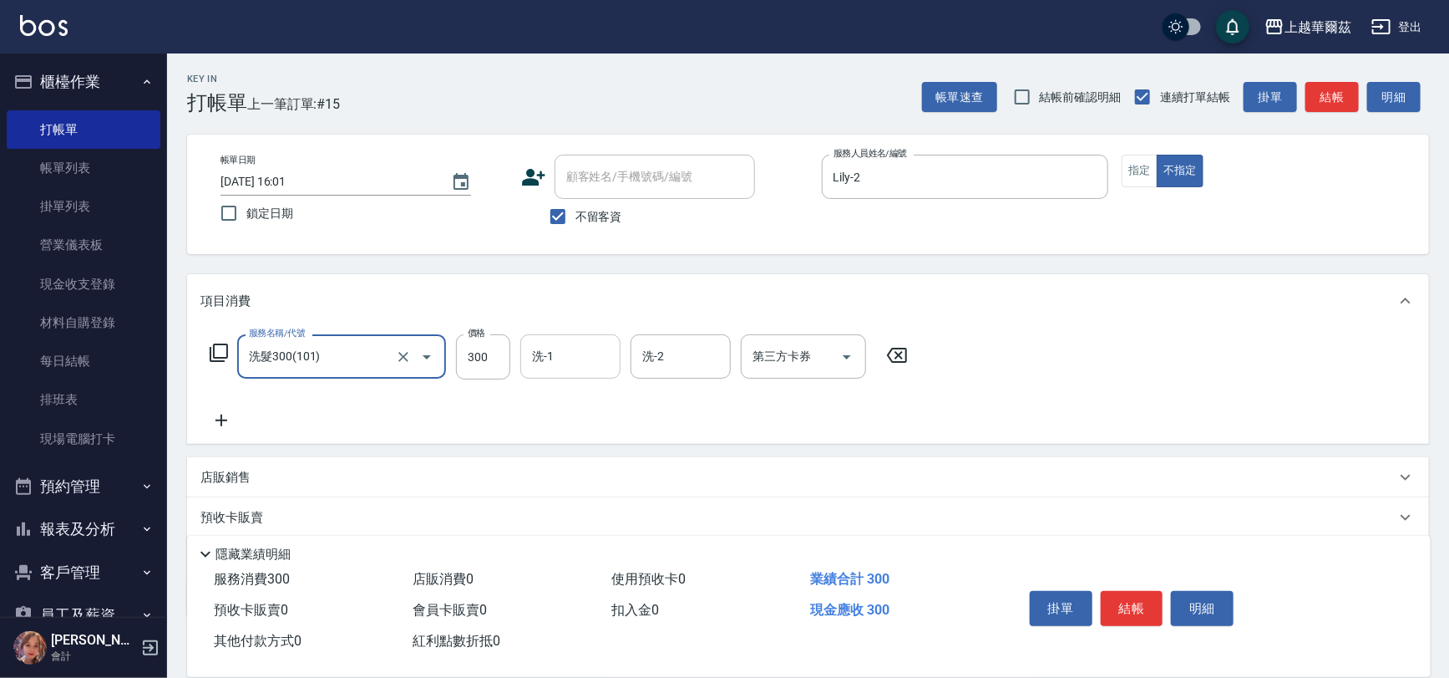
type input "洗髮300(101)"
click at [537, 355] on div "洗-1 洗-1" at bounding box center [570, 356] width 100 height 44
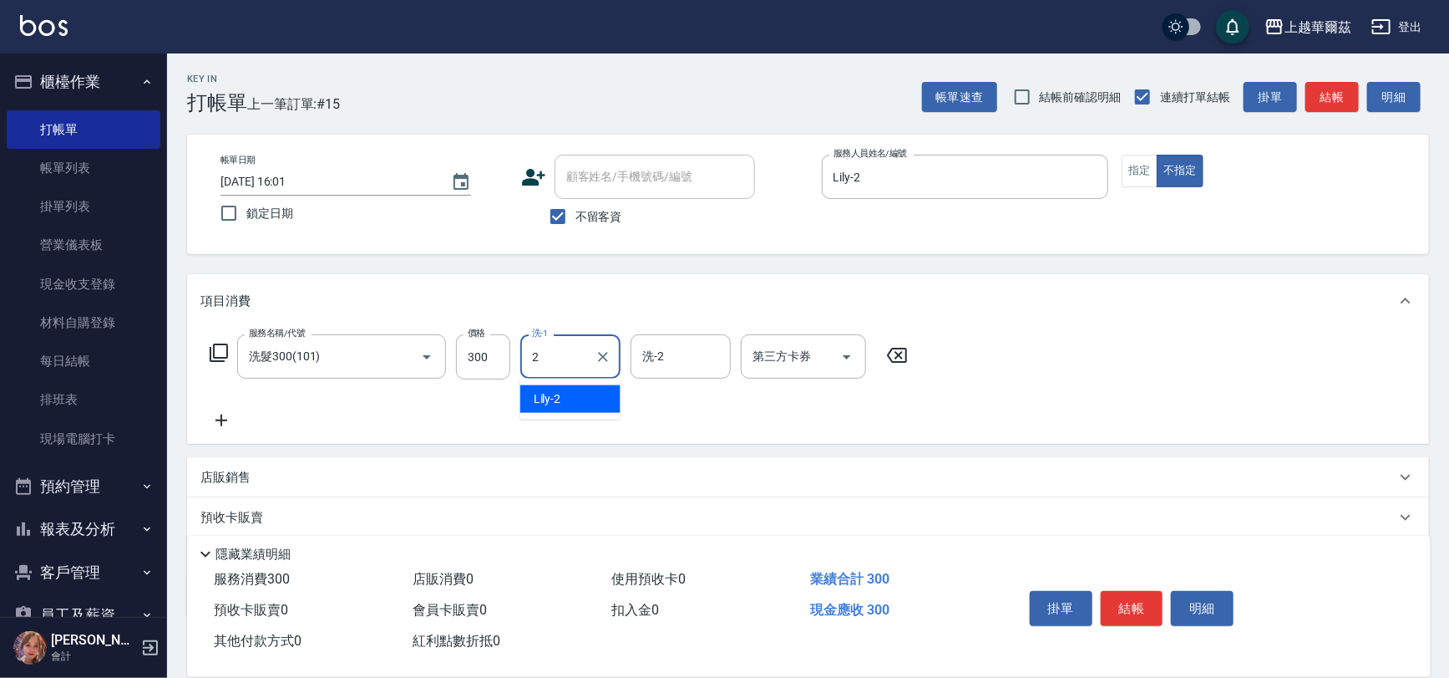
click at [551, 399] on span "Lily -2" at bounding box center [548, 399] width 28 height 18
type input "Lily-2"
click at [221, 420] on icon at bounding box center [222, 420] width 12 height 12
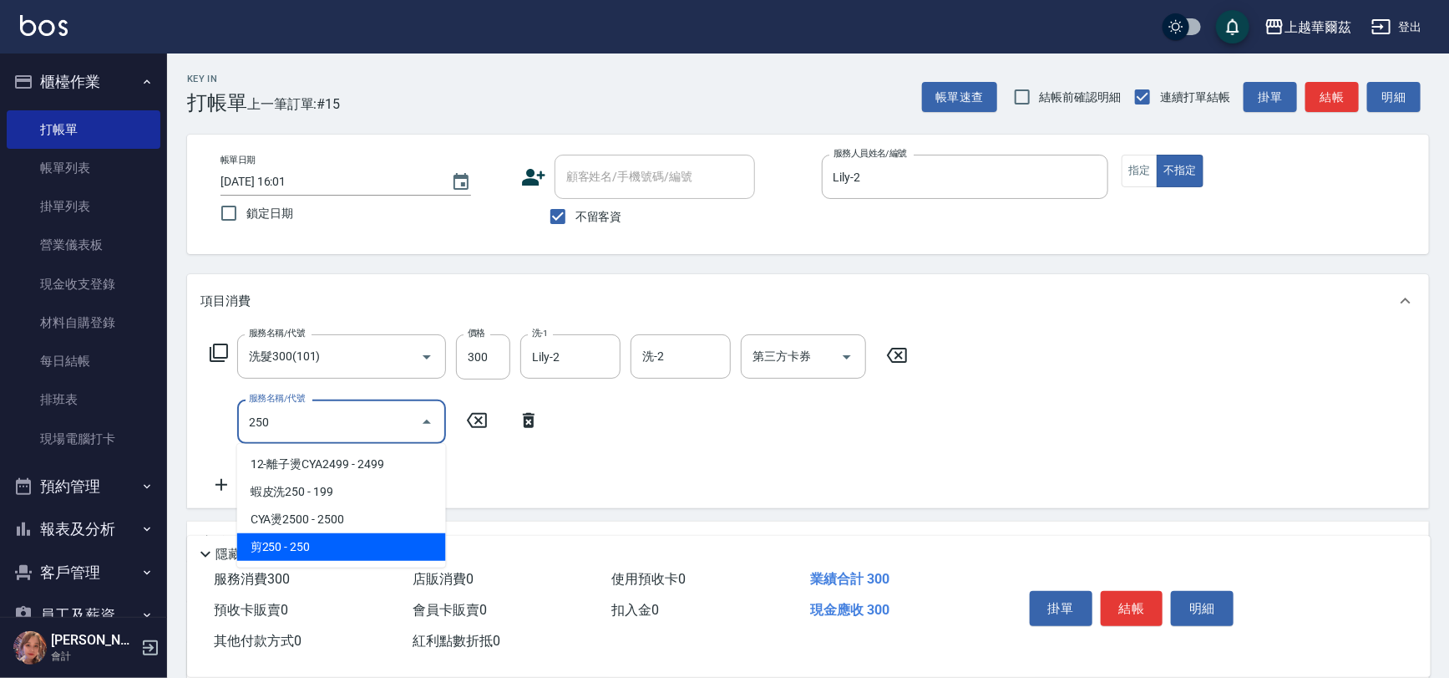
click at [303, 546] on span "剪250 - 250" at bounding box center [341, 547] width 209 height 28
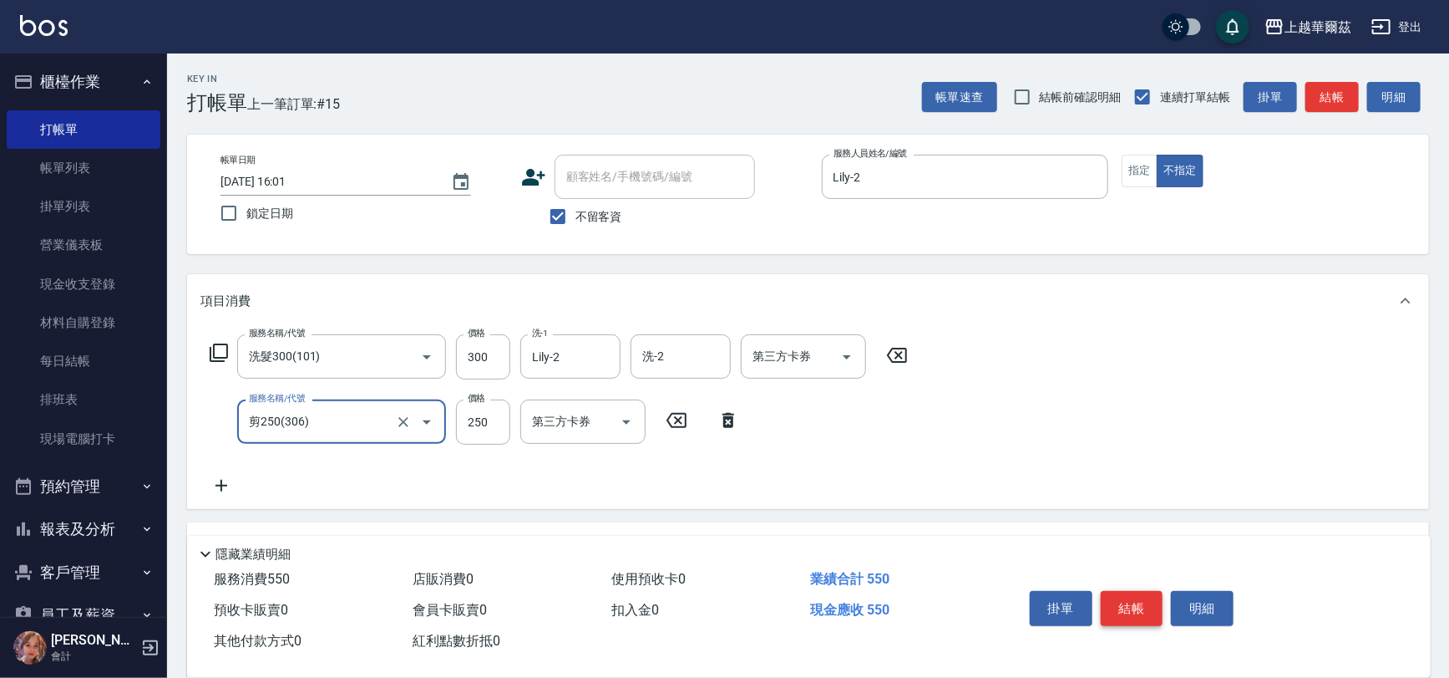
type input "剪250(306)"
click at [1114, 596] on button "結帳" at bounding box center [1132, 608] width 63 height 35
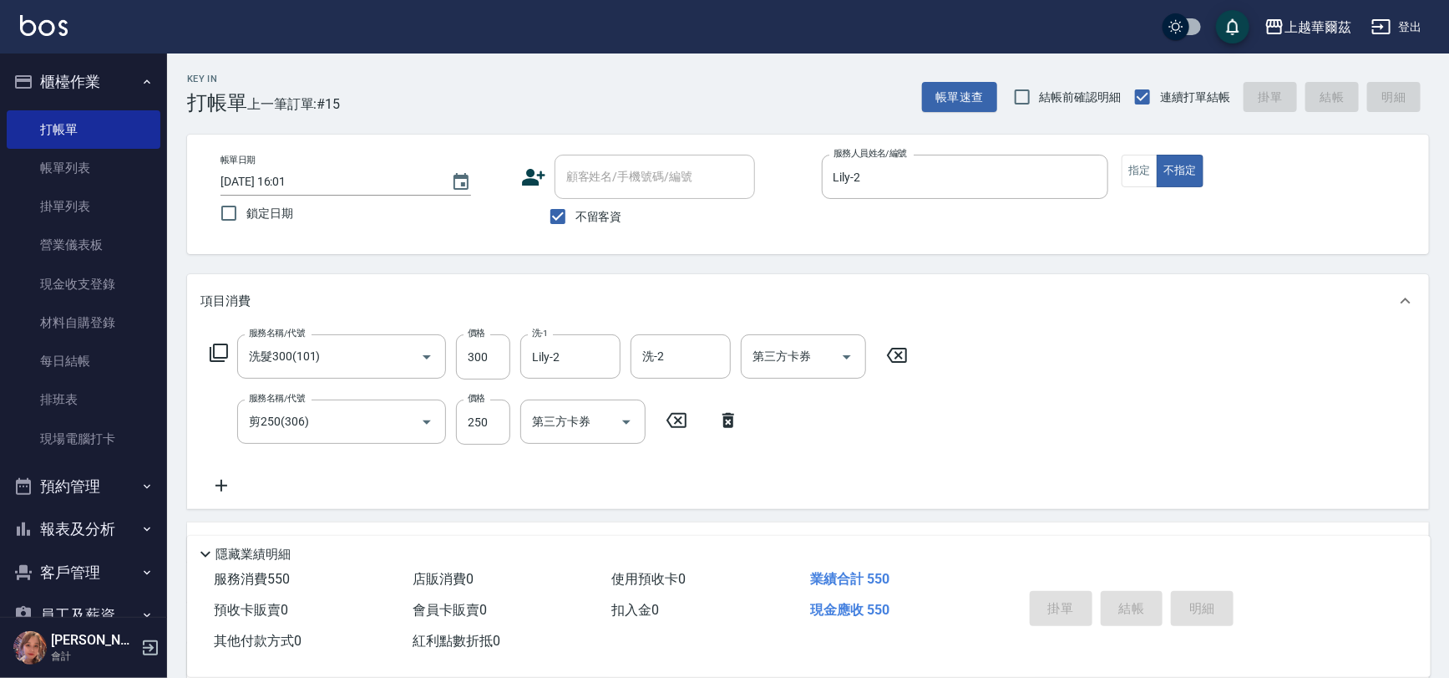
type input "2025/10/04 16:02"
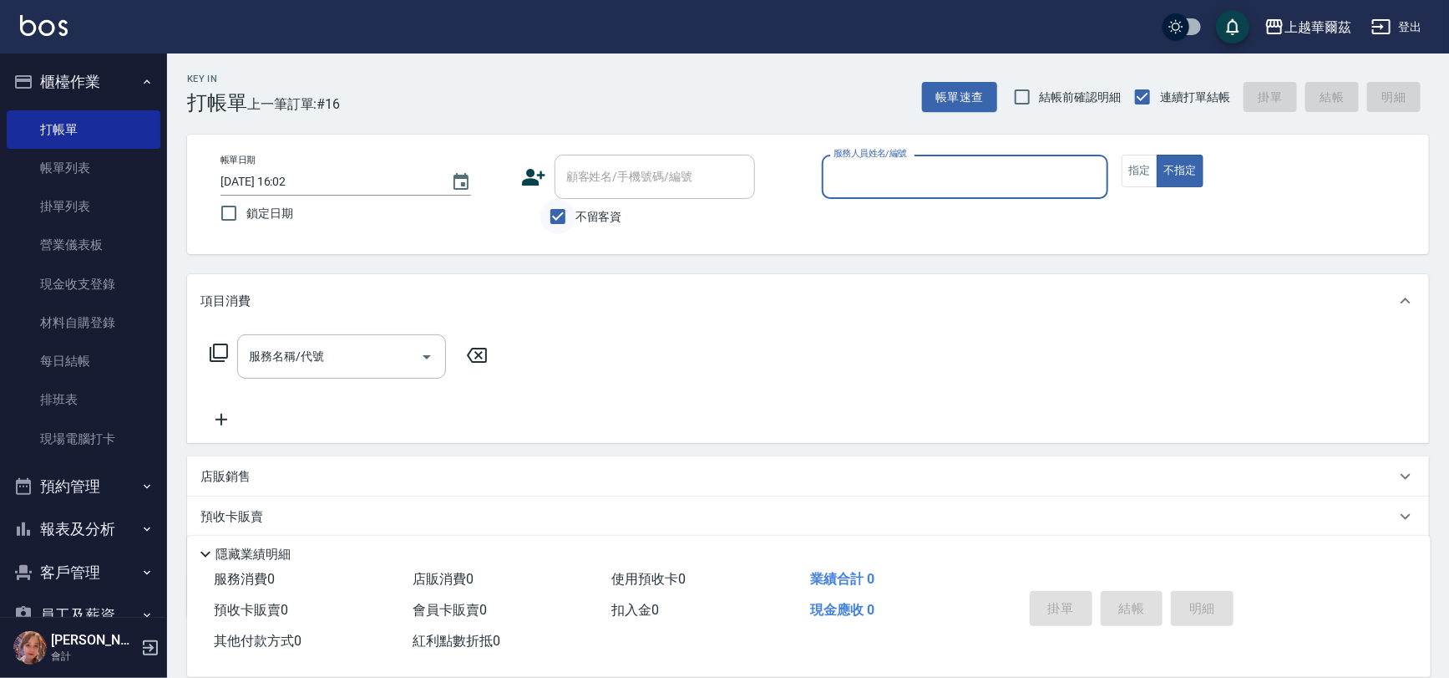
click at [558, 218] on input "不留客資" at bounding box center [558, 216] width 35 height 35
checkbox input "false"
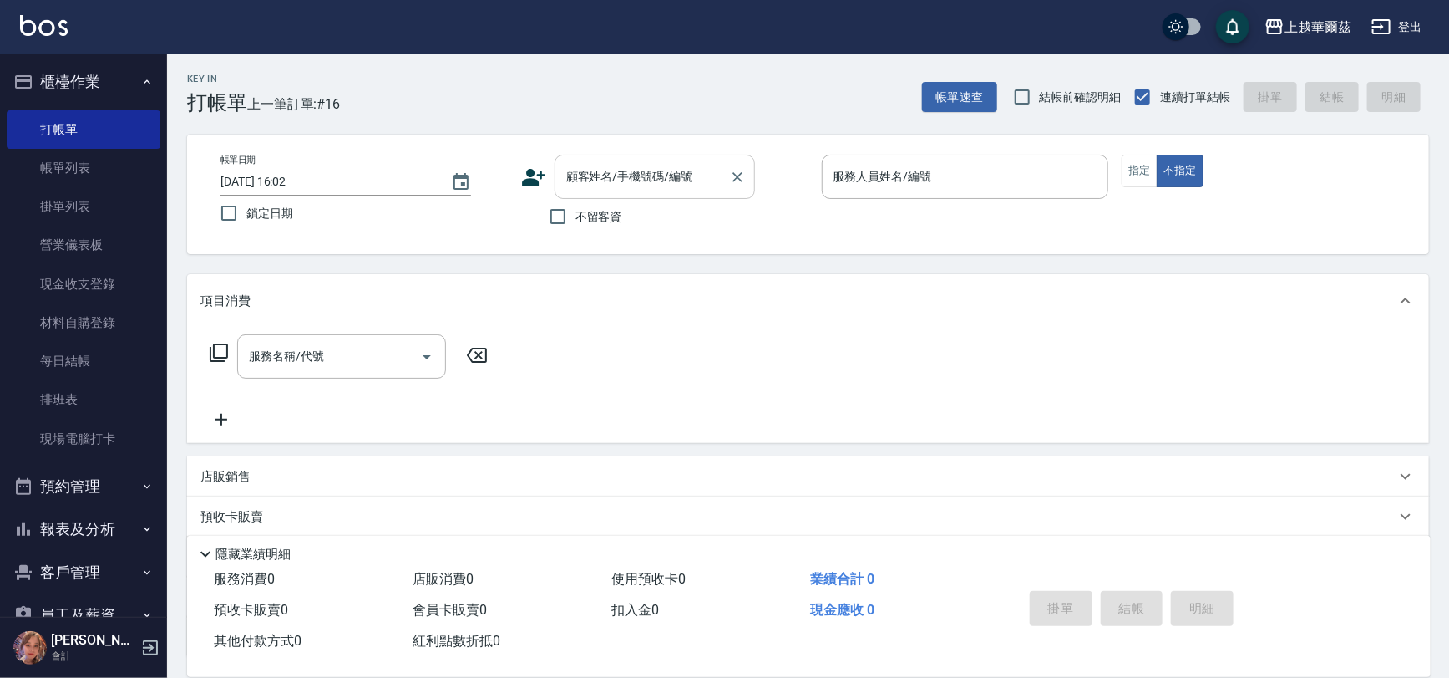
click at [591, 173] on div "顧客姓名/手機號碼/編號 顧客姓名/手機號碼/編號" at bounding box center [655, 177] width 201 height 44
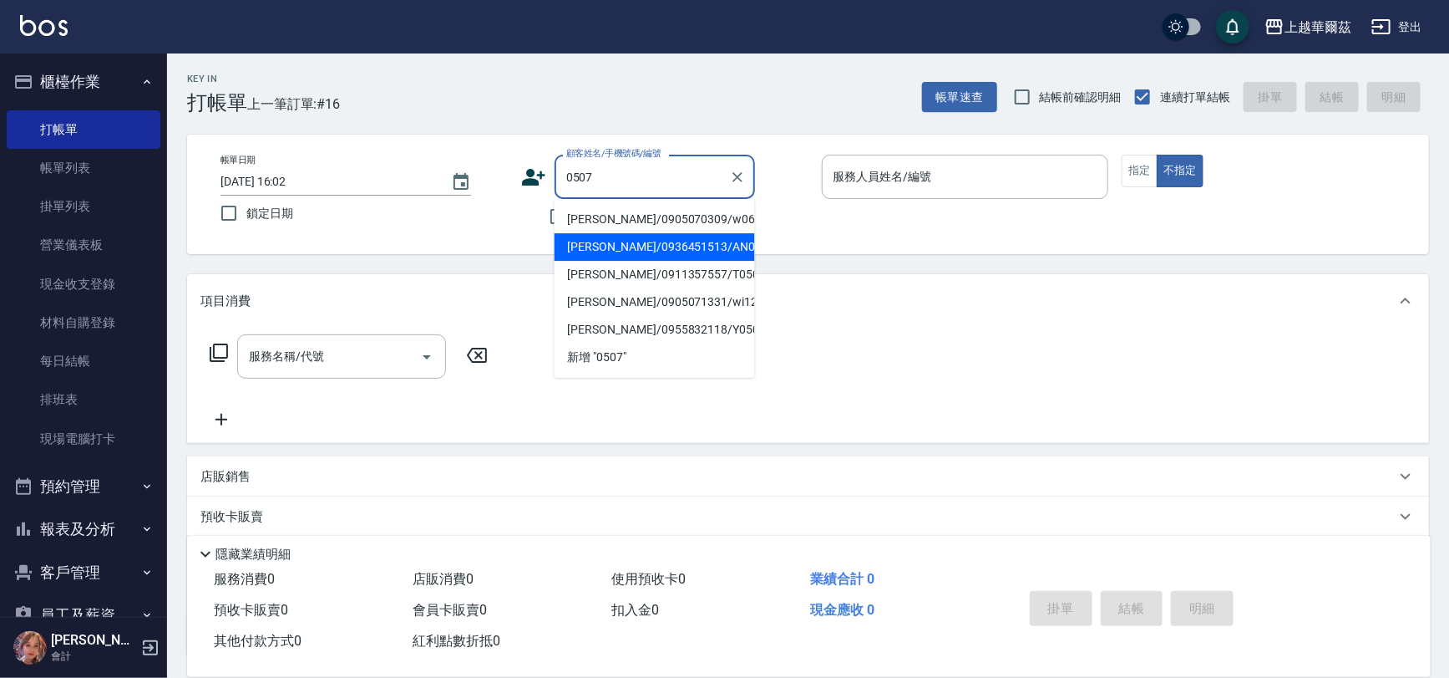
click at [610, 249] on li "鄭鈞元/0936451513/AN050712" at bounding box center [655, 247] width 201 height 28
type input "鄭鈞元/0936451513/AN050712"
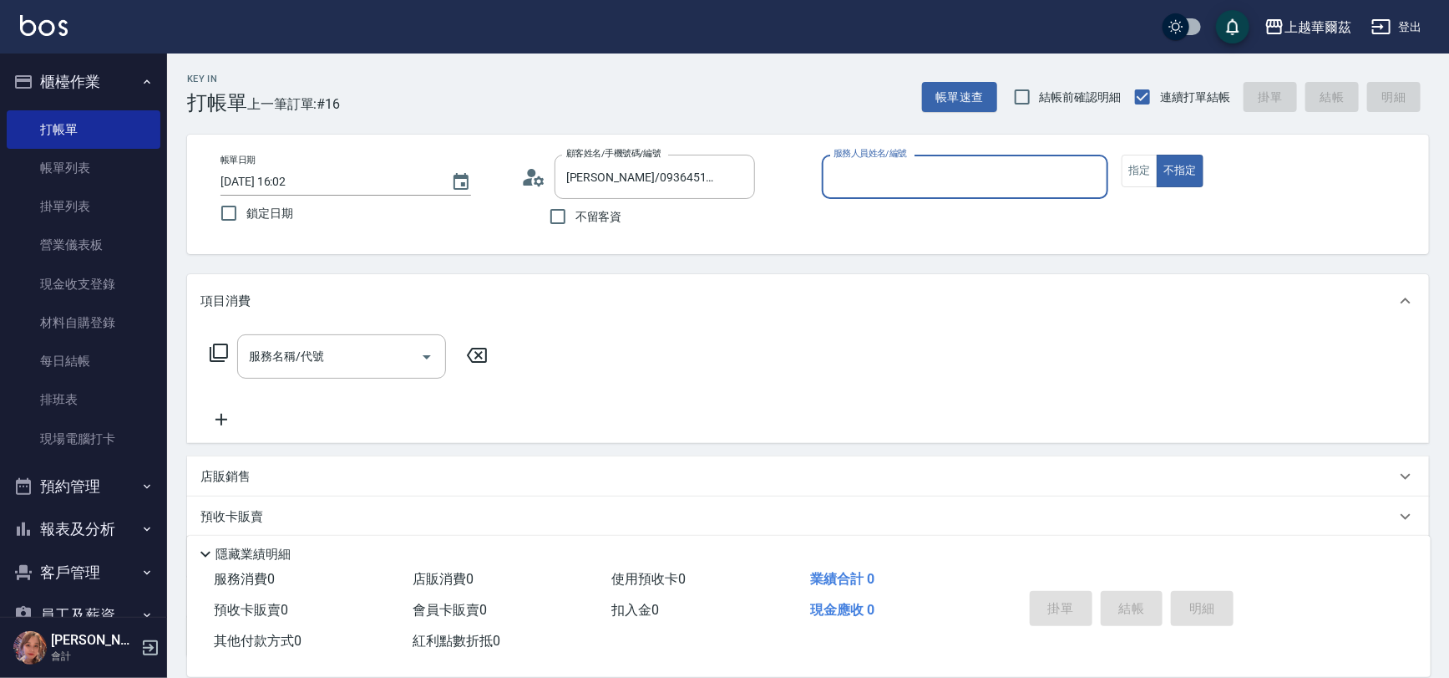
type input "Angel-1"
click at [292, 348] on div "服務名稱/代號 服務名稱/代號" at bounding box center [341, 356] width 209 height 44
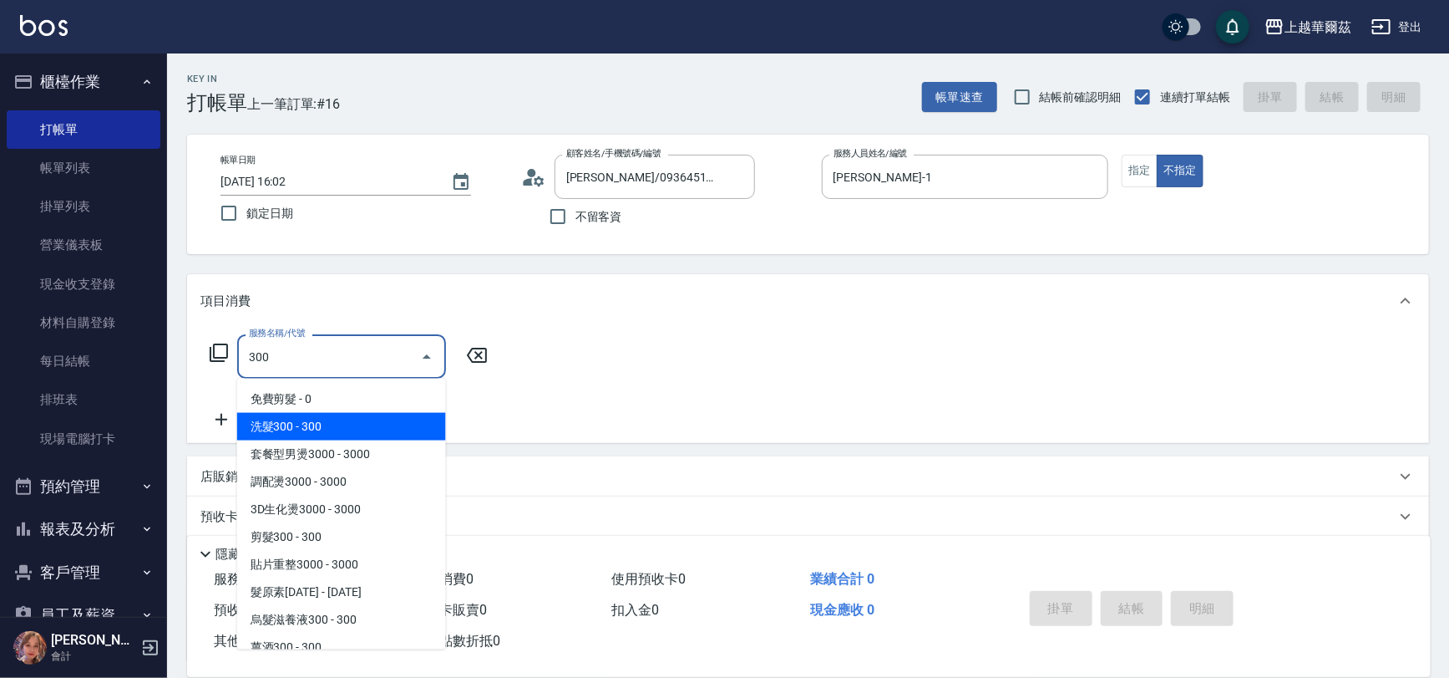
click at [312, 424] on span "洗髮300 - 300" at bounding box center [341, 427] width 209 height 28
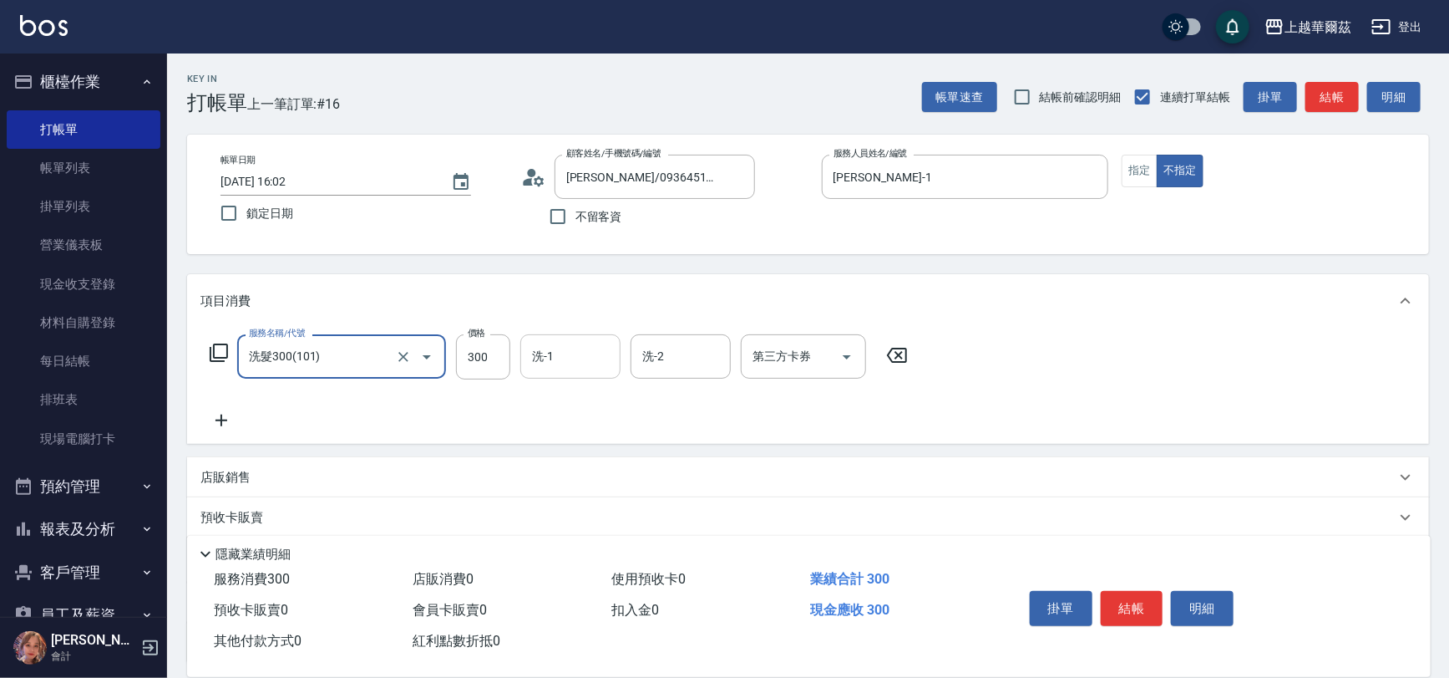
type input "洗髮300(101)"
click at [555, 352] on input "洗-1" at bounding box center [570, 356] width 85 height 29
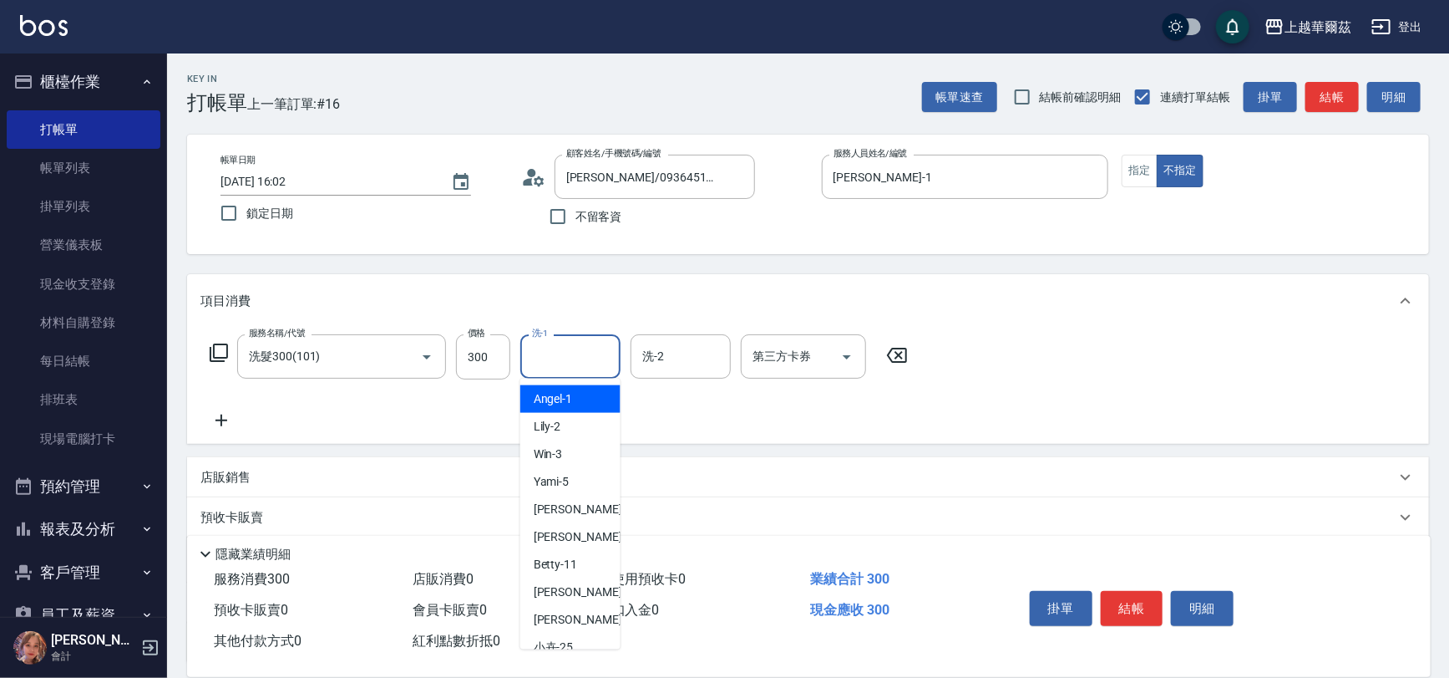
type input "1"
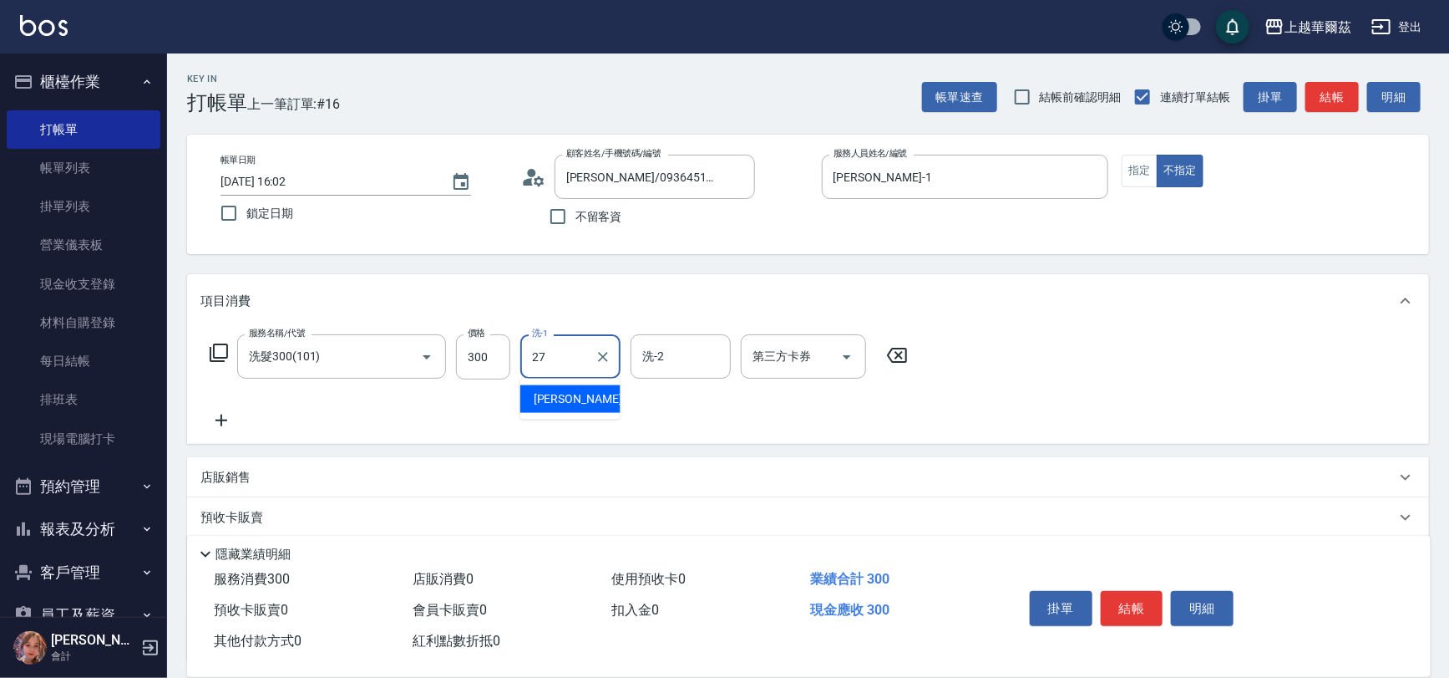
click at [564, 397] on span "Sandy -27" at bounding box center [586, 399] width 105 height 18
type input "Sandy-27"
click at [221, 416] on icon at bounding box center [222, 420] width 12 height 12
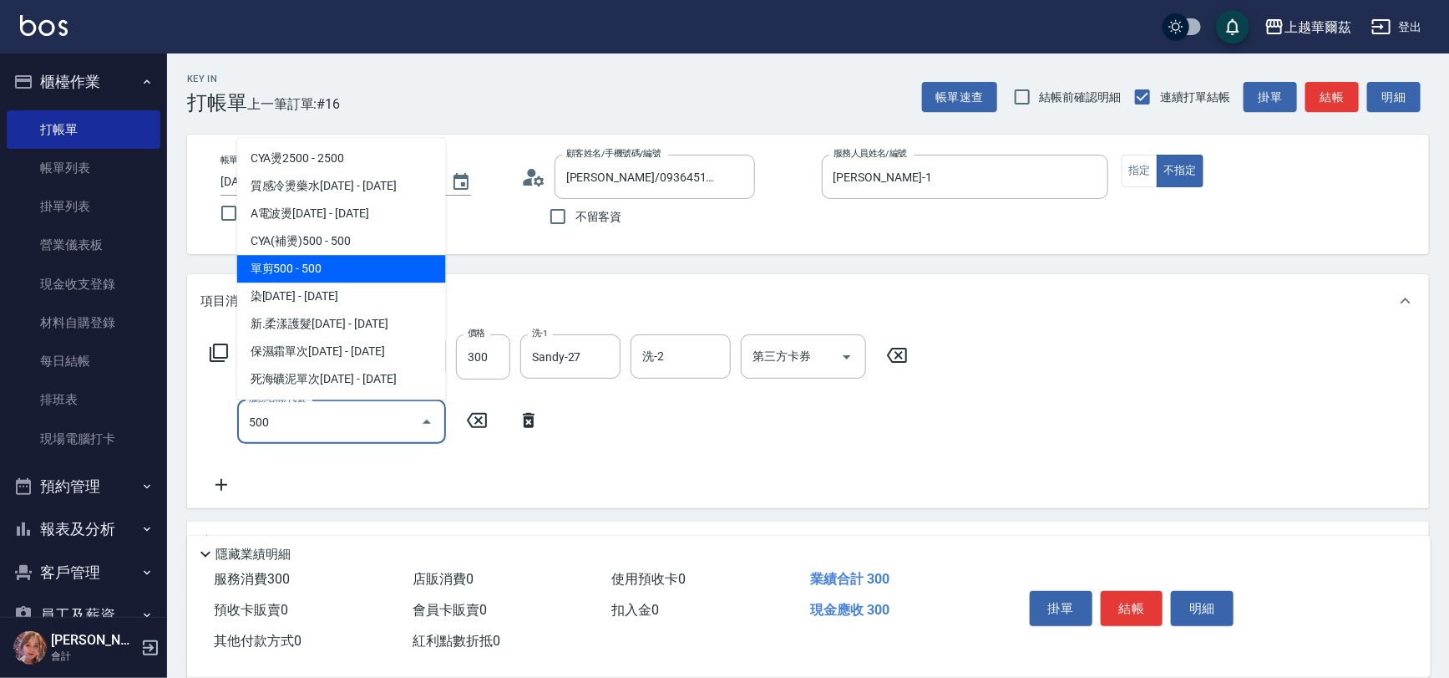
click at [316, 267] on span "單剪500 - 500" at bounding box center [341, 269] width 209 height 28
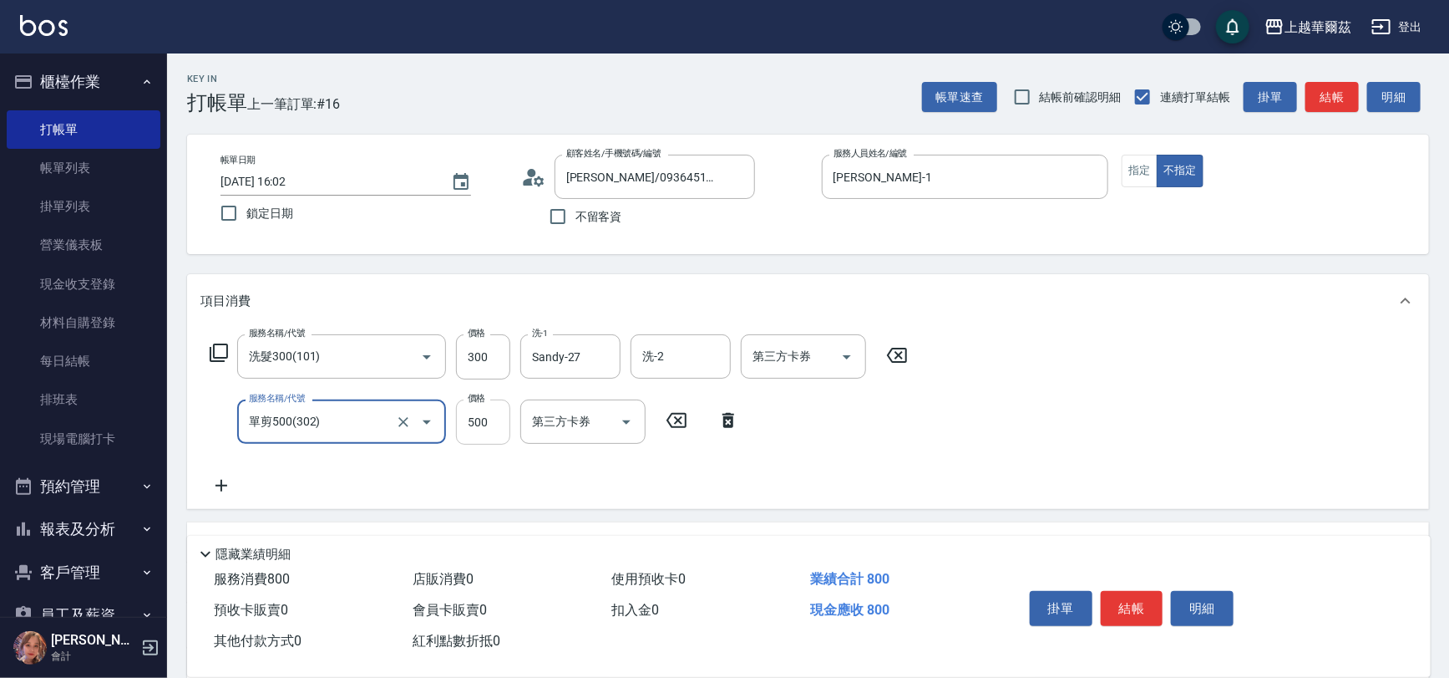
type input "單剪500(302)"
click at [495, 414] on input "500" at bounding box center [483, 421] width 54 height 45
type input "900"
click at [1128, 600] on button "結帳" at bounding box center [1132, 608] width 63 height 35
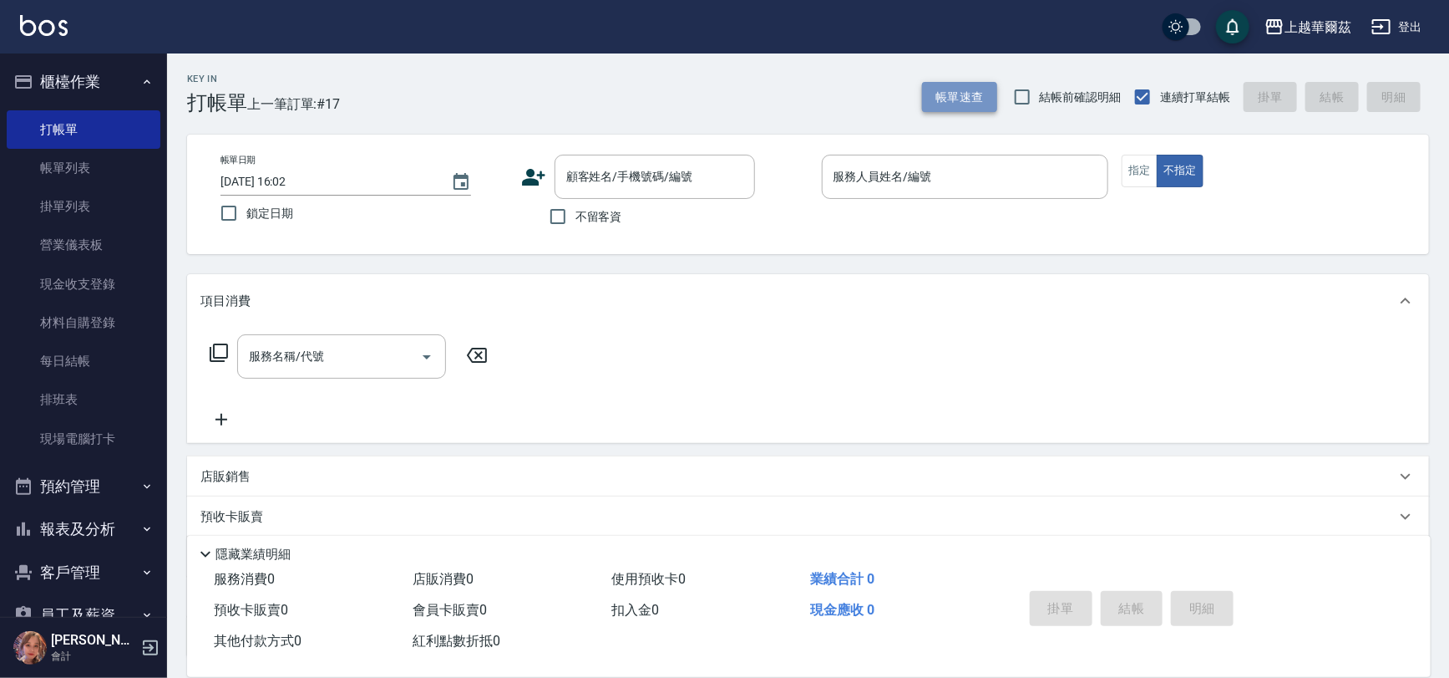
click at [972, 92] on button "帳單速查" at bounding box center [959, 97] width 75 height 31
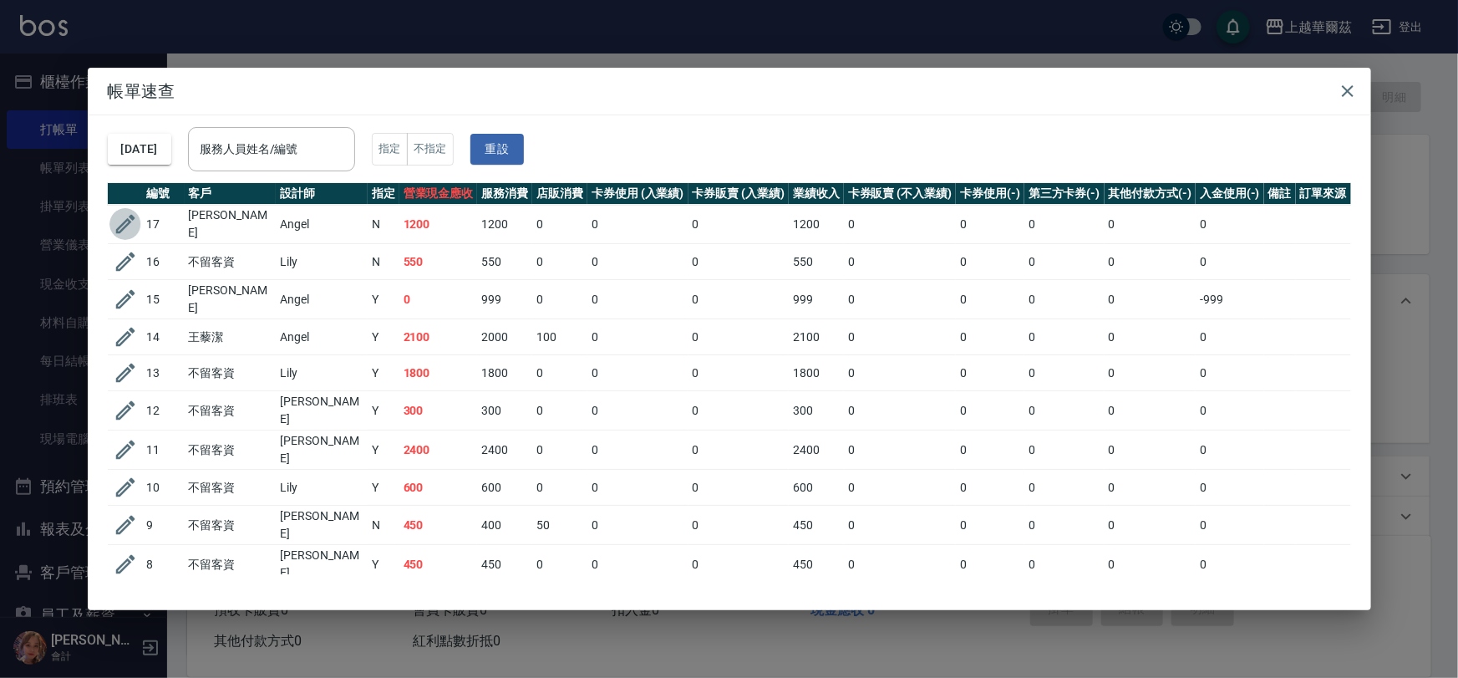
click at [126, 217] on icon "button" at bounding box center [124, 224] width 19 height 19
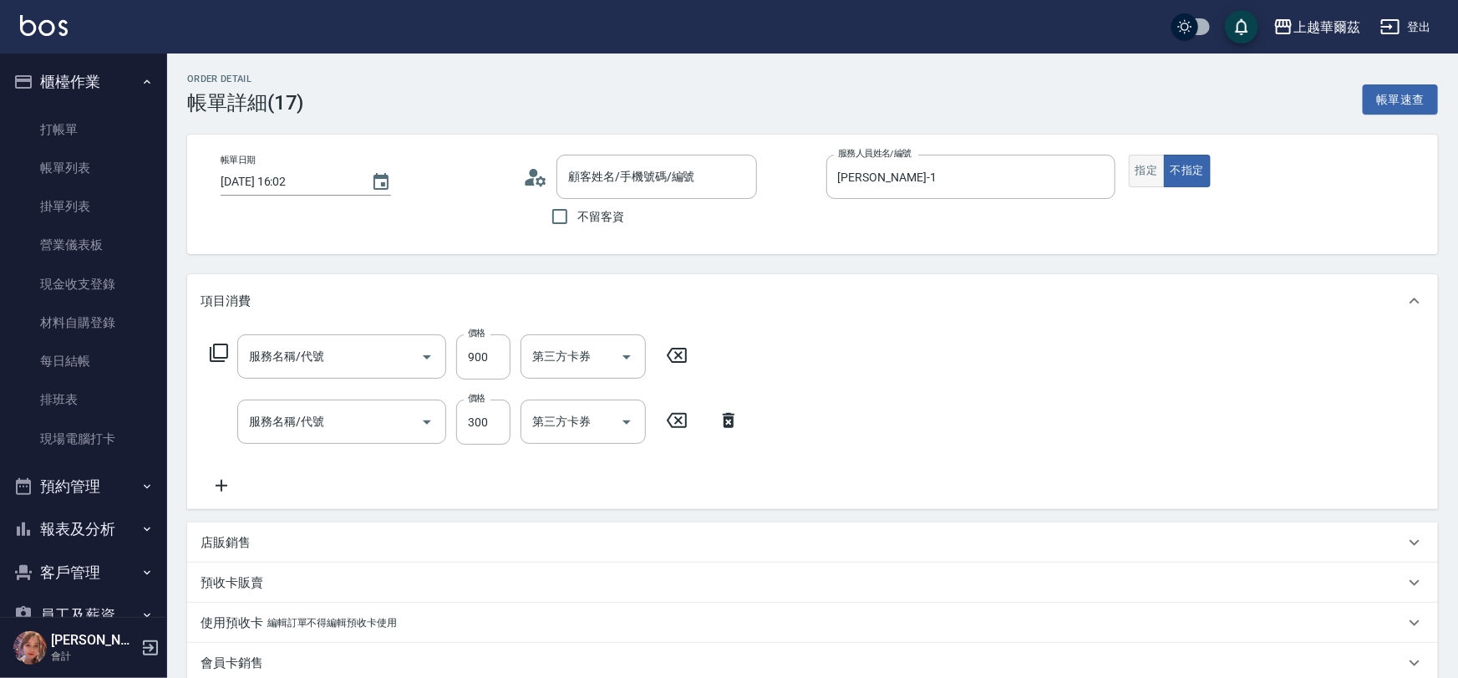
type input "Angel-1"
click at [1147, 175] on button "指定" at bounding box center [1140, 171] width 36 height 33
type input "單剪500(302)"
type input "洗髮300(101)"
type input "鄭鈞元/0936451513/AN050712"
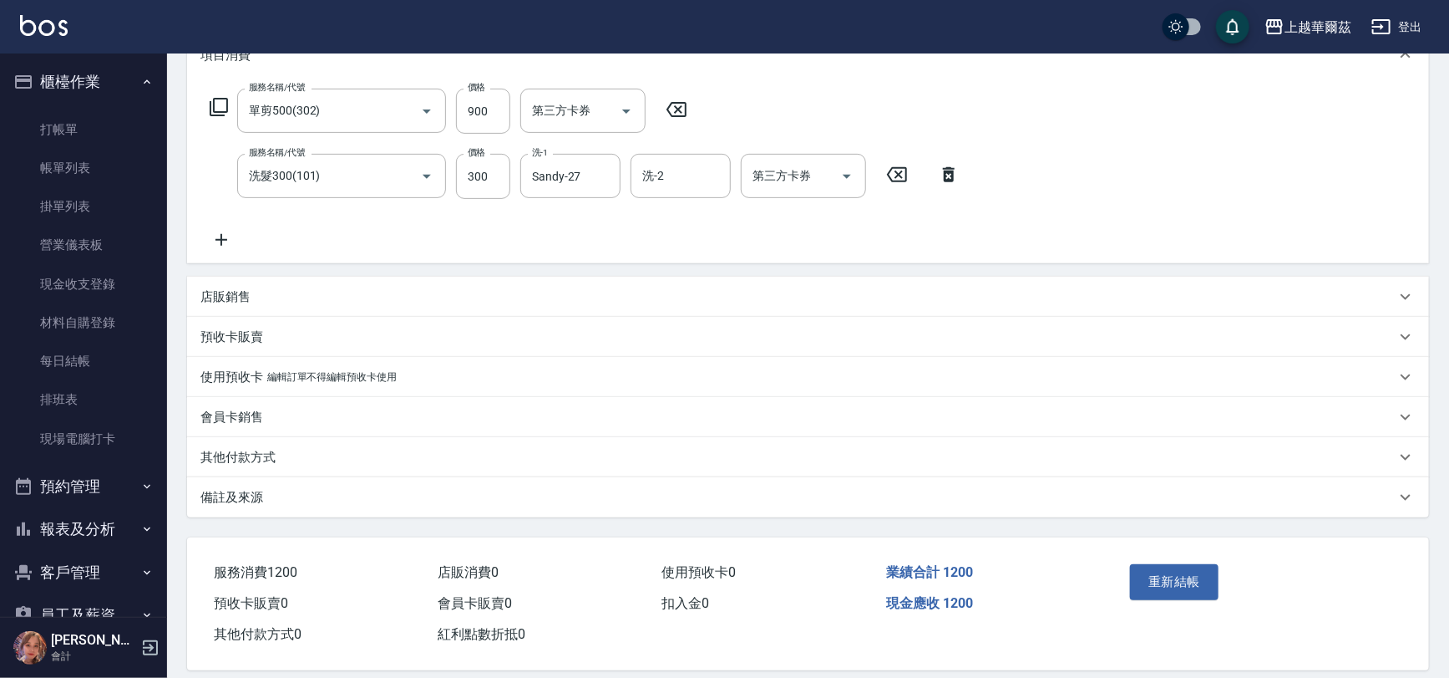
scroll to position [259, 0]
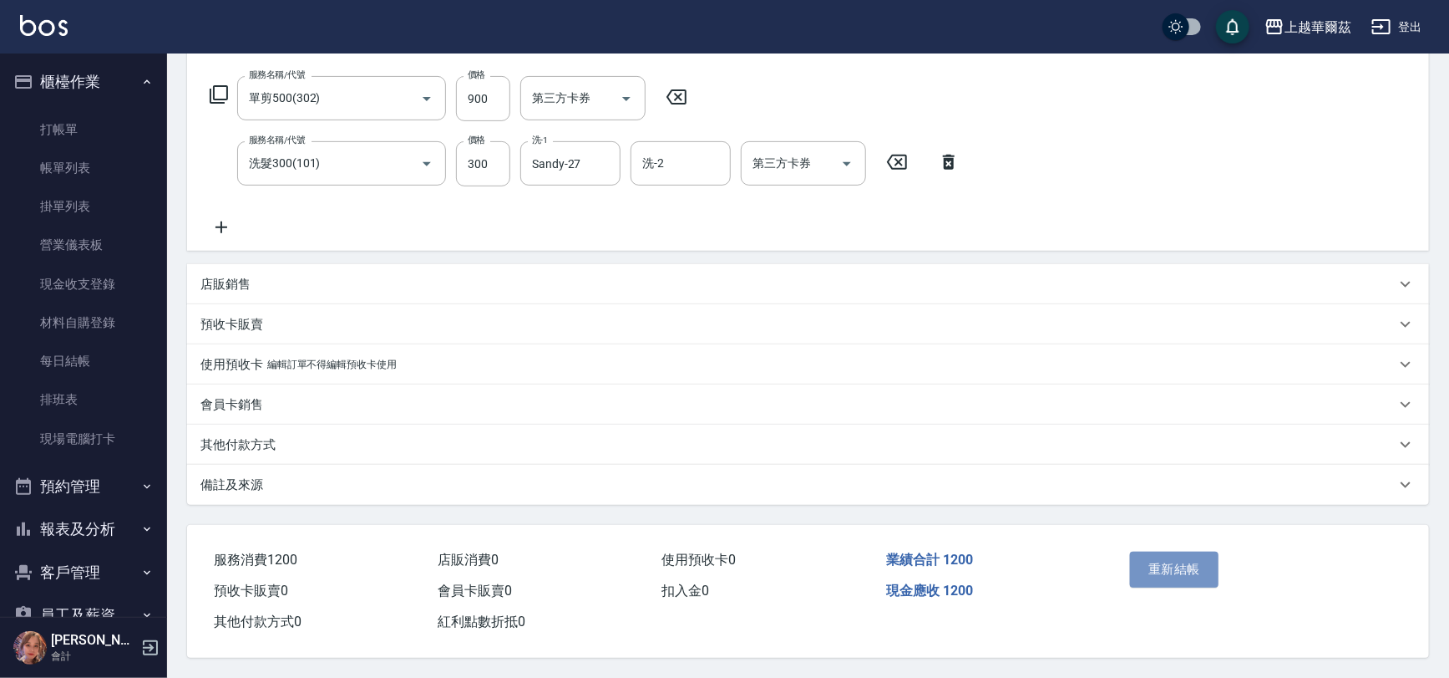
click at [1181, 560] on button "重新結帳" at bounding box center [1174, 568] width 89 height 35
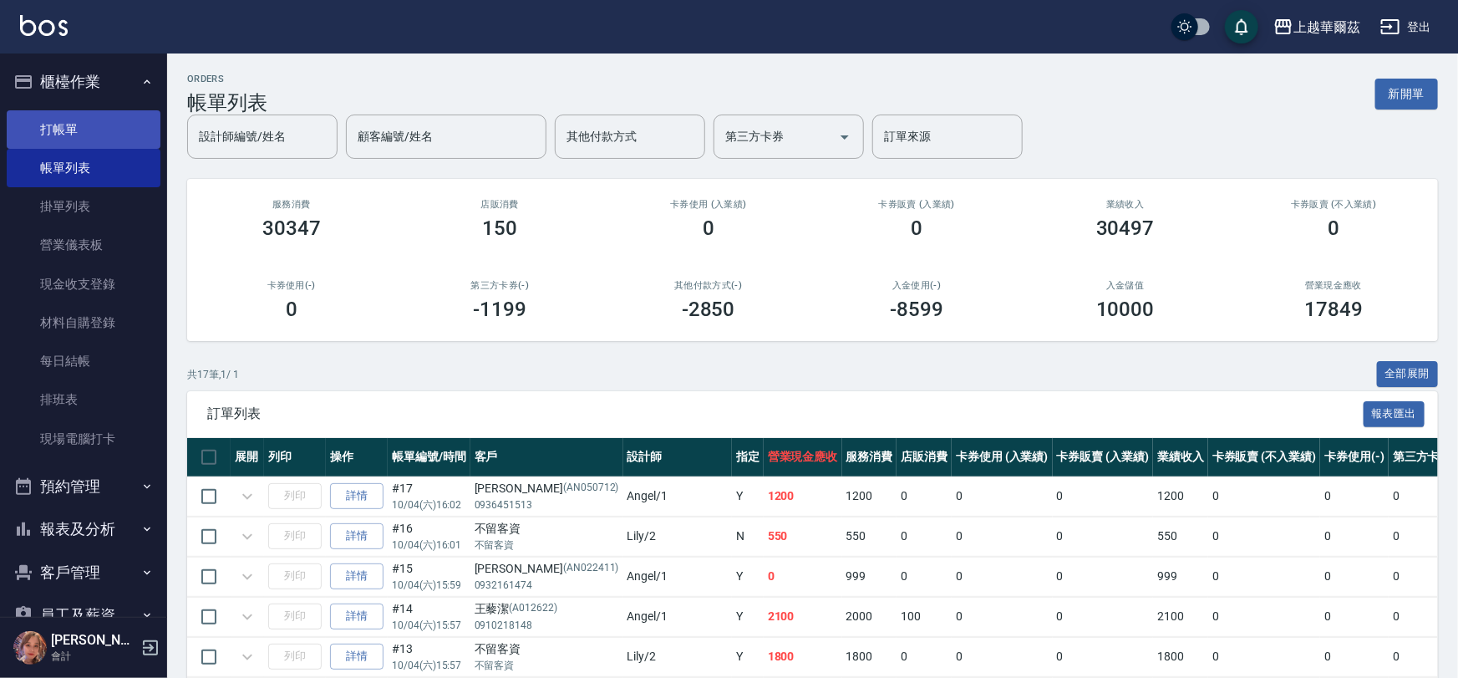
click at [55, 128] on link "打帳單" at bounding box center [84, 129] width 154 height 38
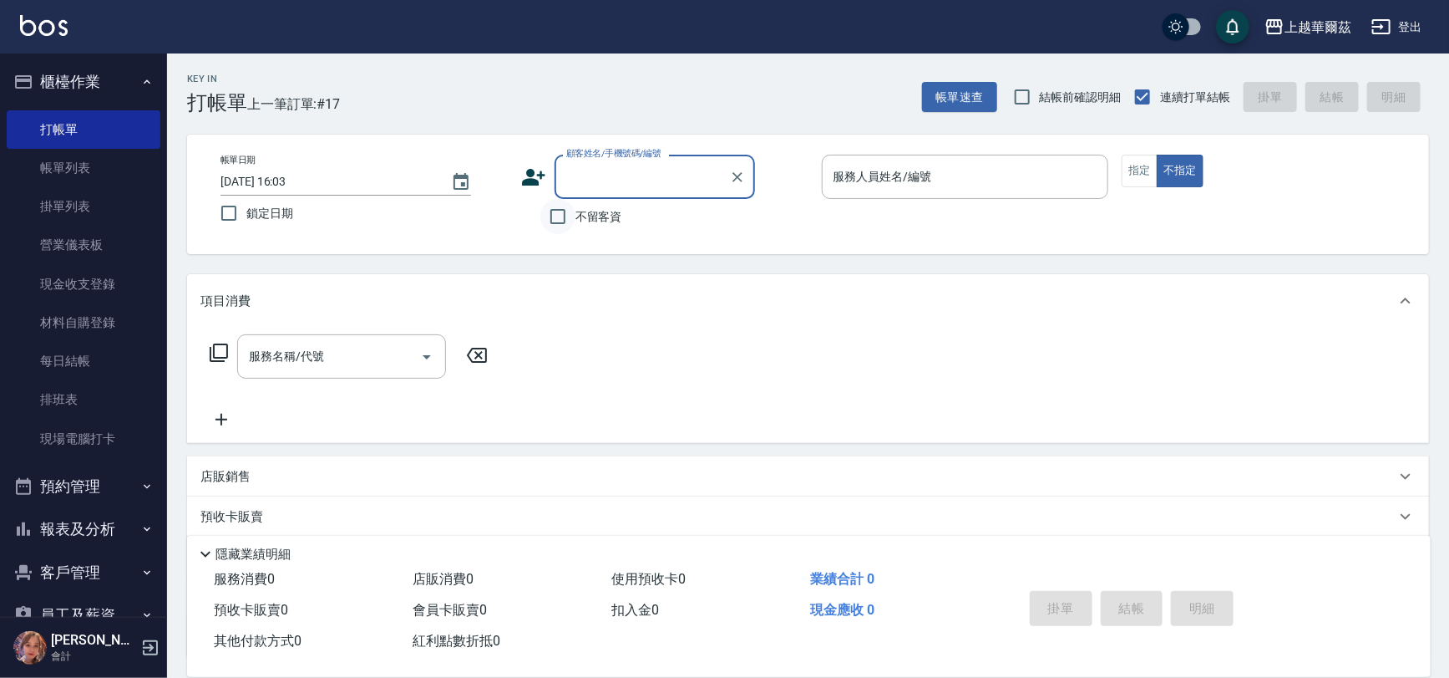
click at [556, 217] on input "不留客資" at bounding box center [558, 216] width 35 height 35
checkbox input "true"
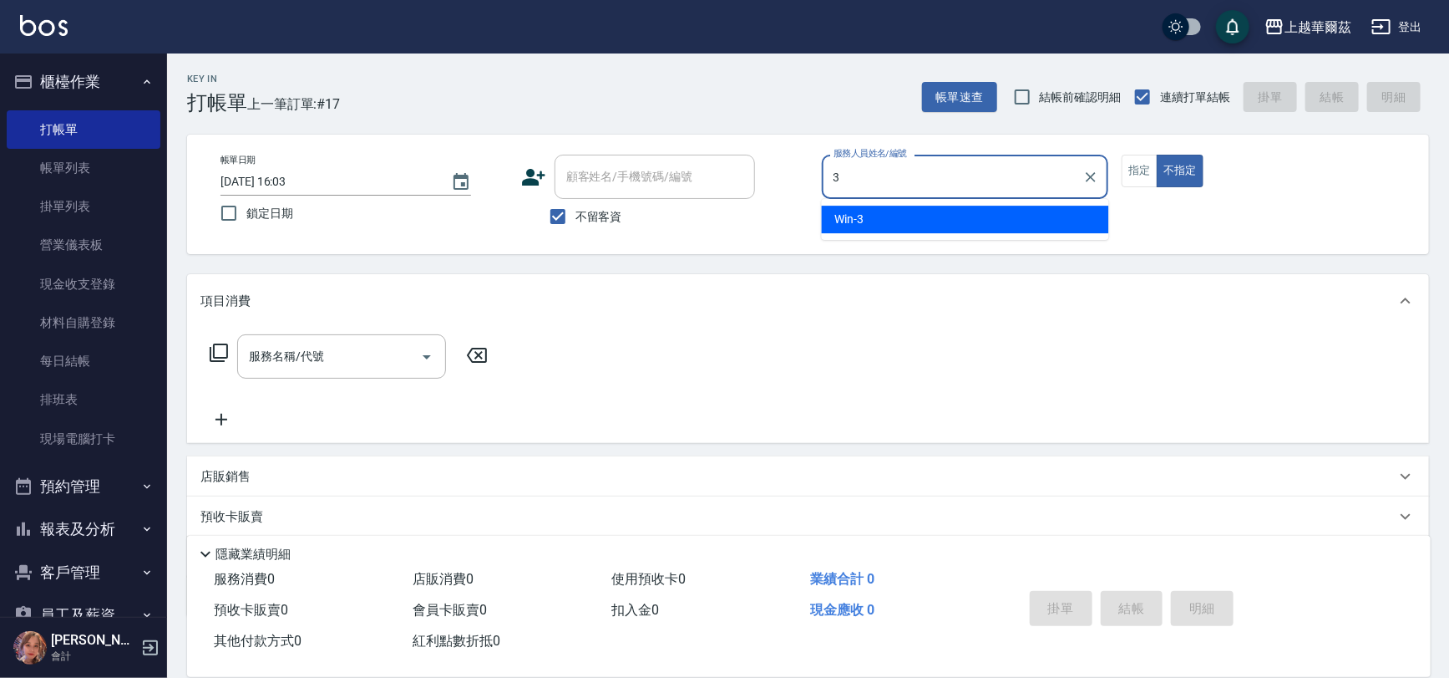
click at [888, 216] on div "Win -3" at bounding box center [965, 220] width 287 height 28
type input "Win-3"
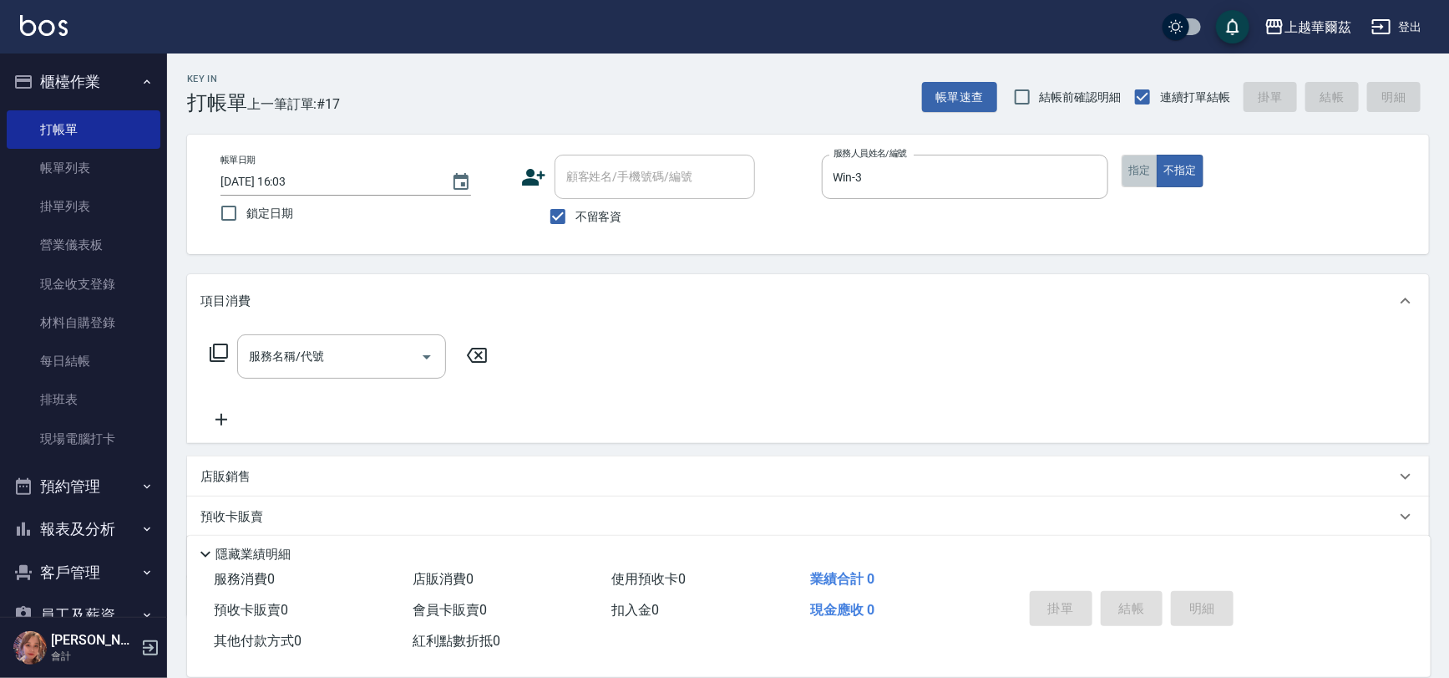
click at [1140, 170] on button "指定" at bounding box center [1140, 171] width 36 height 33
click at [277, 354] on div "服務名稱/代號 服務名稱/代號" at bounding box center [341, 356] width 209 height 44
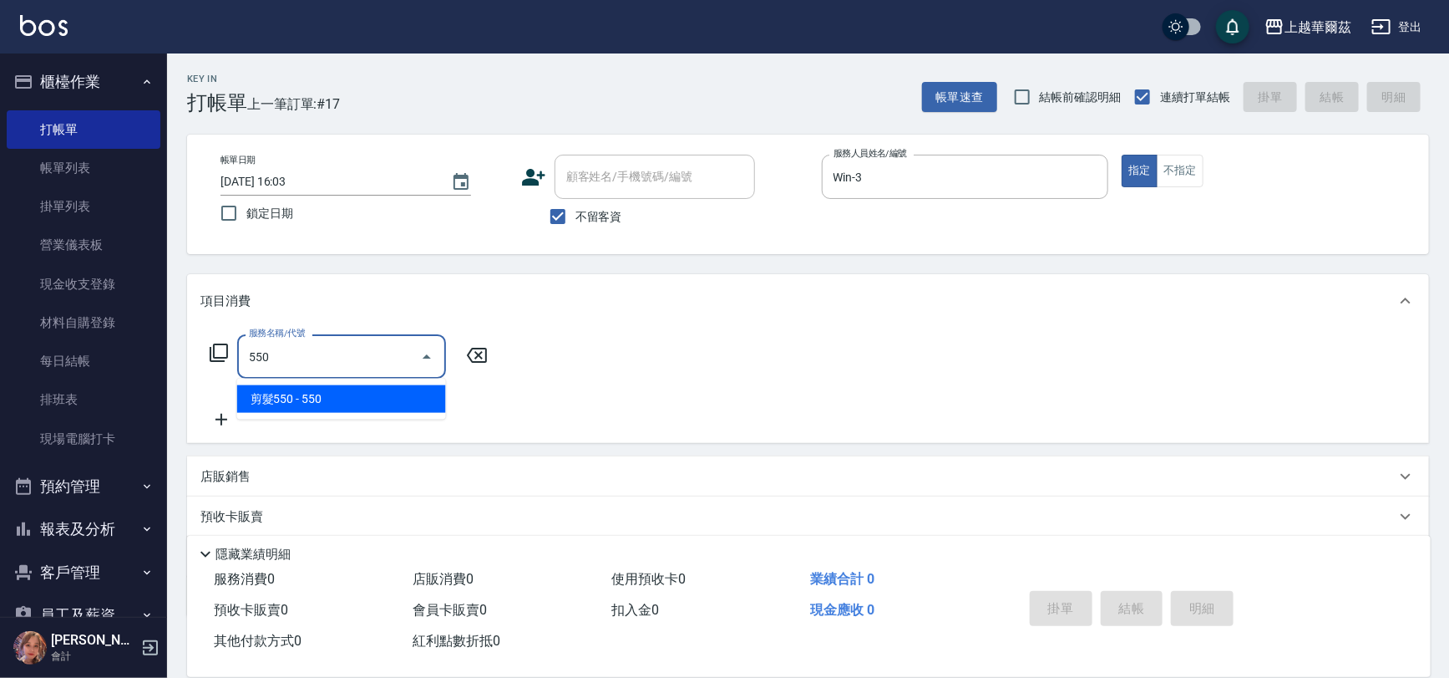
click at [296, 399] on span "剪髮550 - 550" at bounding box center [341, 399] width 209 height 28
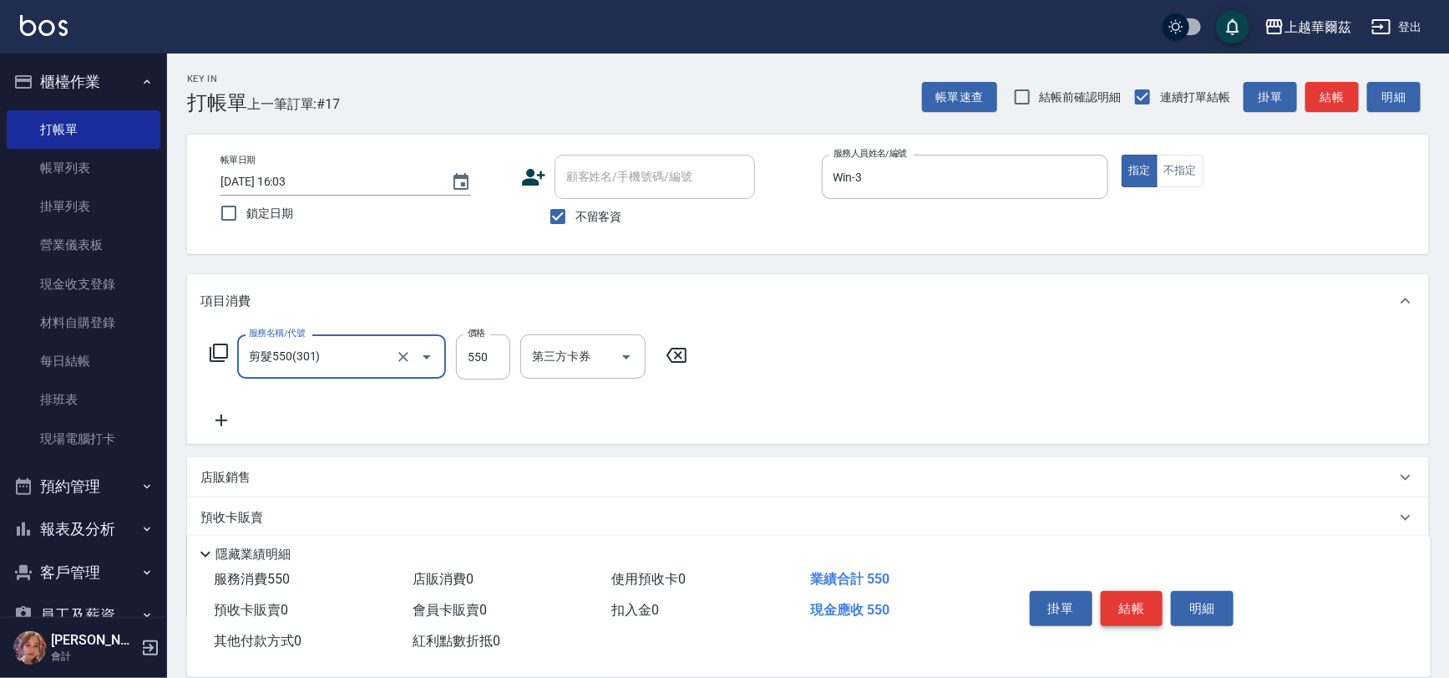
type input "剪髮550(301)"
click at [1138, 602] on button "結帳" at bounding box center [1132, 608] width 63 height 35
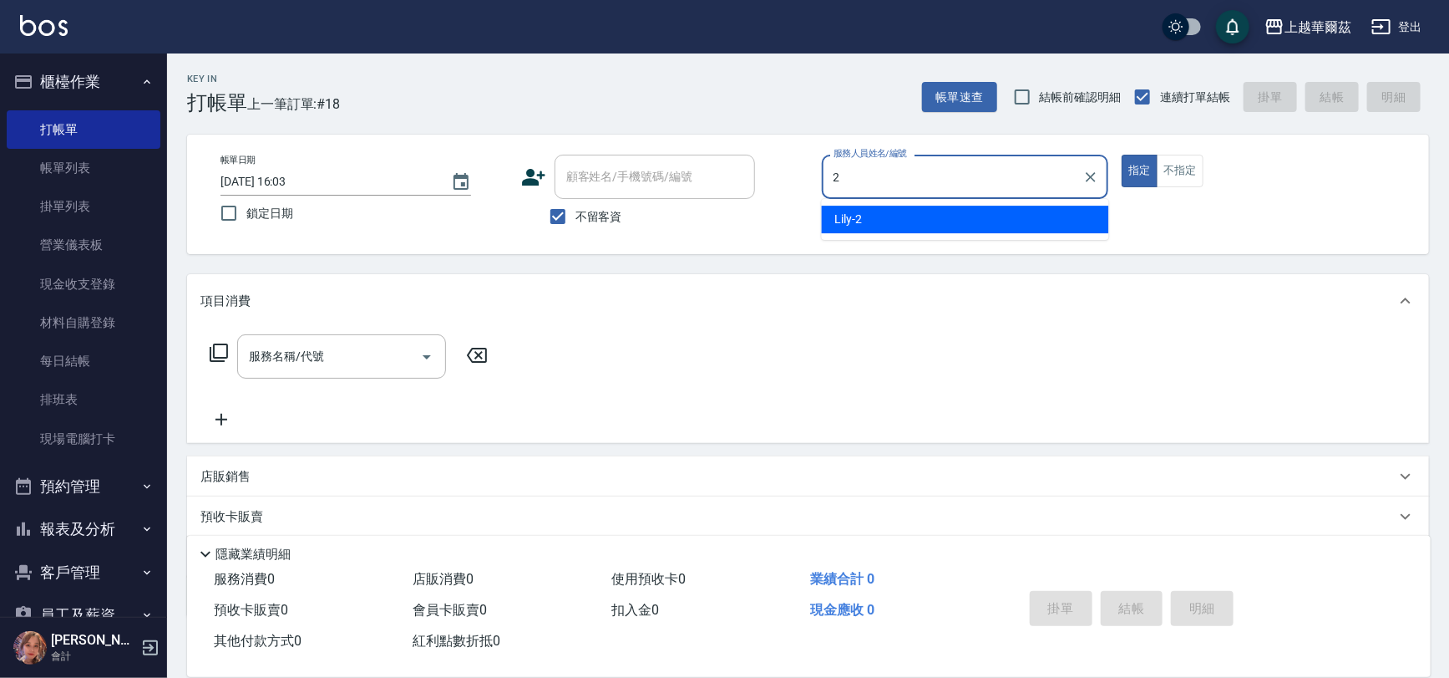
click at [876, 213] on div "Lily -2" at bounding box center [965, 220] width 287 height 28
type input "Lily-2"
click at [269, 353] on div "服務名稱/代號 服務名稱/代號" at bounding box center [341, 356] width 209 height 44
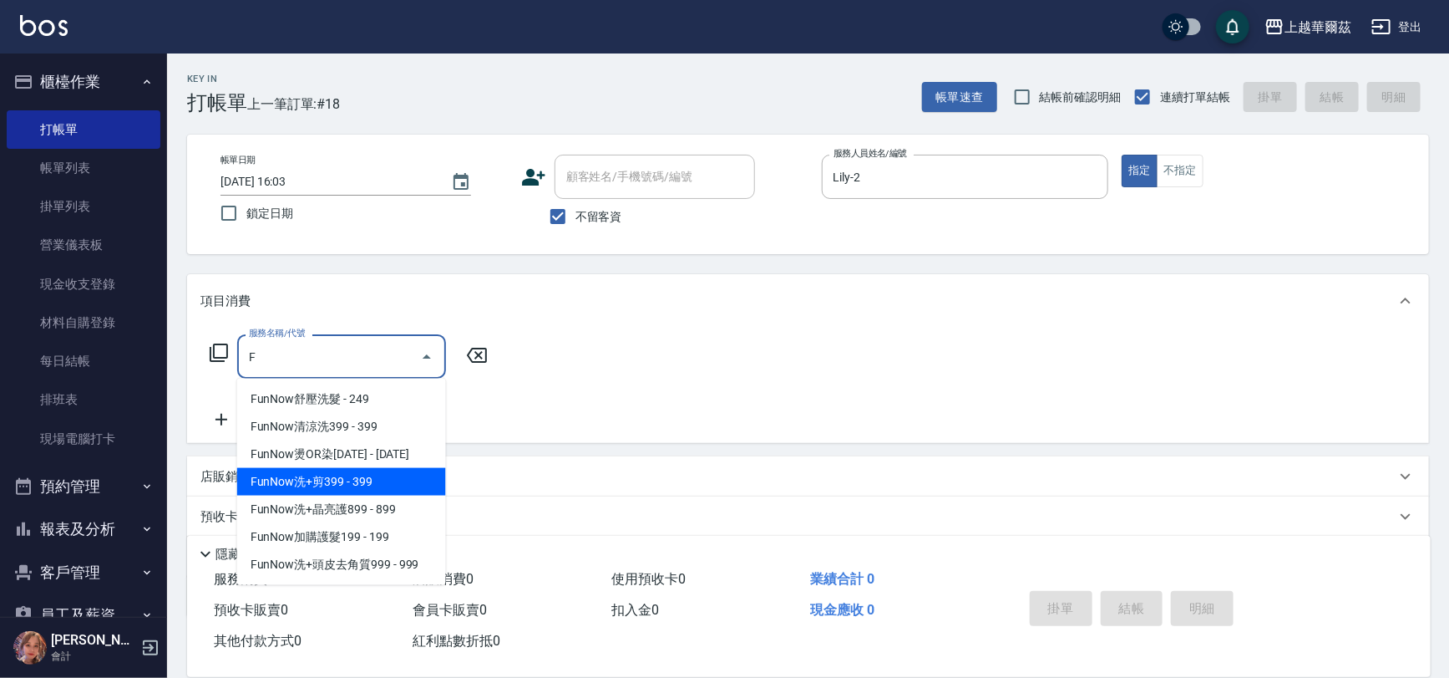
click at [355, 482] on span "FunNow洗+剪399 - 399" at bounding box center [341, 482] width 209 height 28
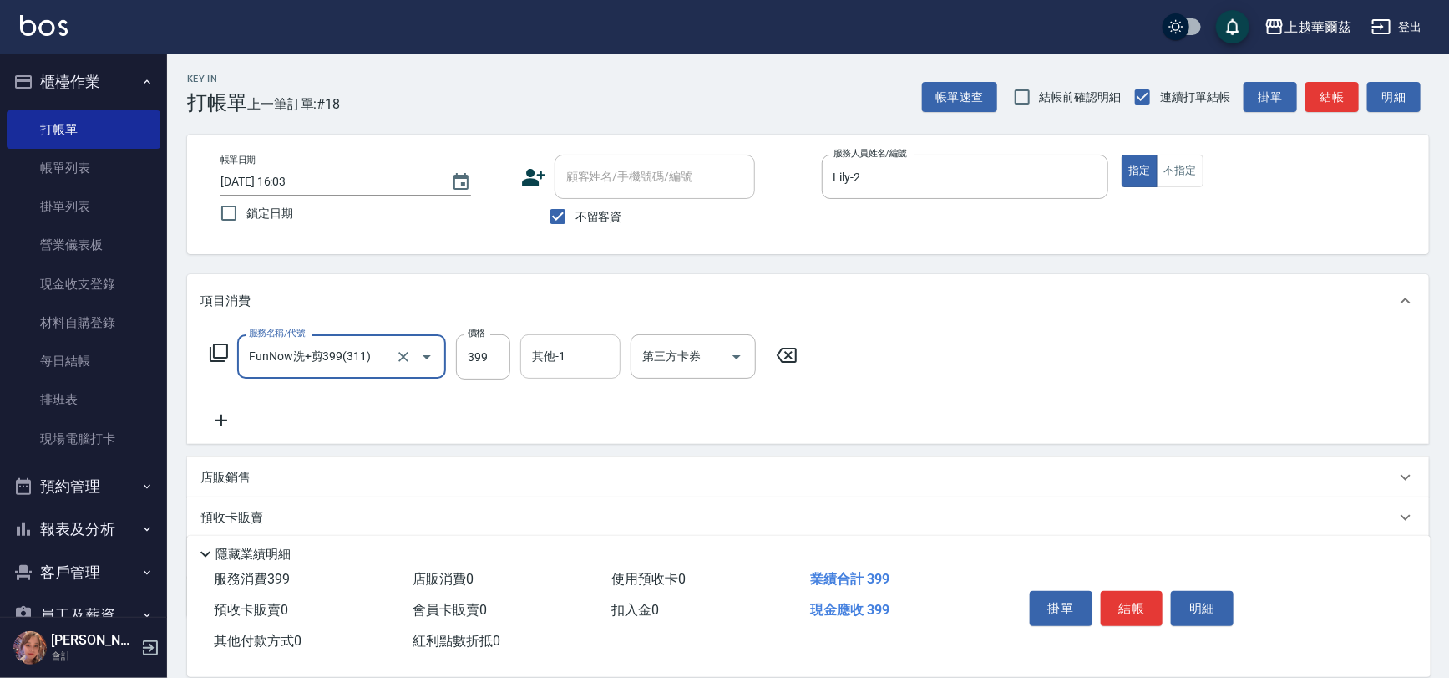
type input "FunNow洗+剪399(311)"
click at [568, 358] on input "其他-1" at bounding box center [570, 356] width 85 height 29
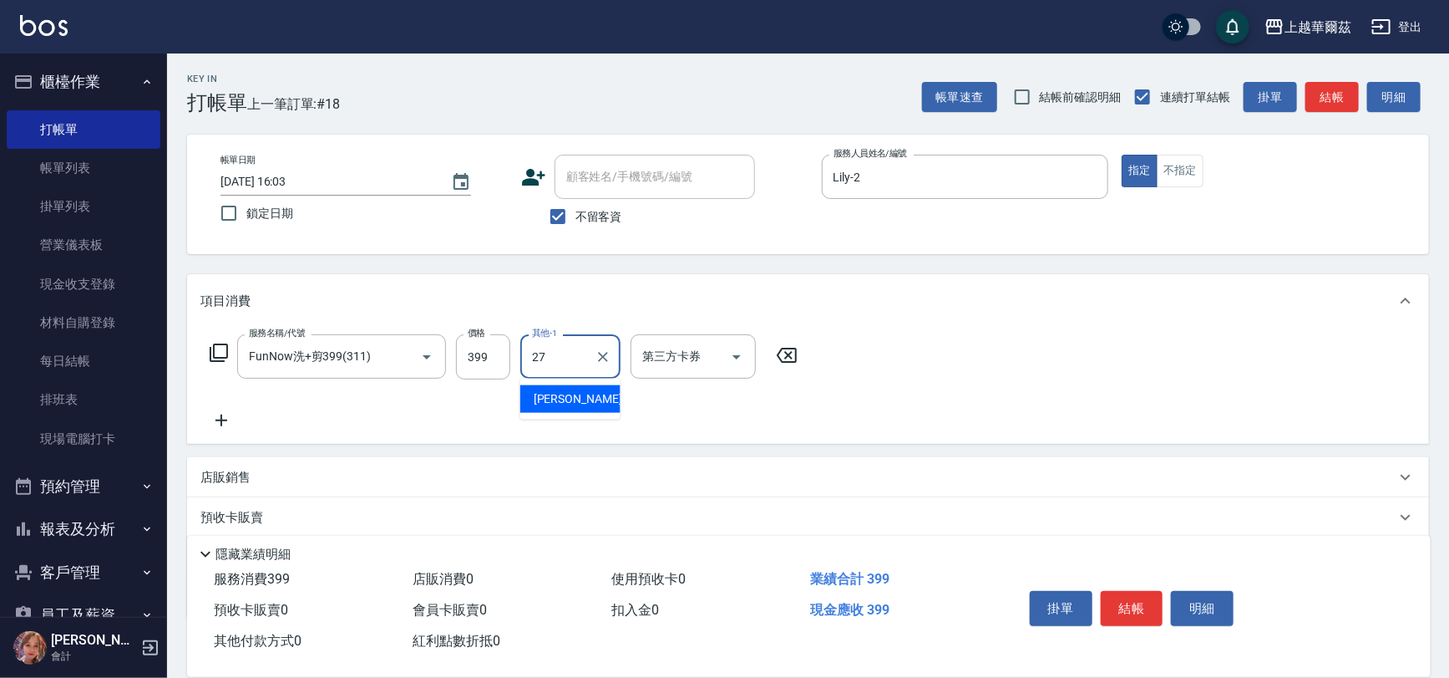
click at [589, 398] on div "Sandy -27" at bounding box center [570, 399] width 100 height 28
click at [737, 355] on icon "Open" at bounding box center [737, 357] width 8 height 4
type input "Sandy-27"
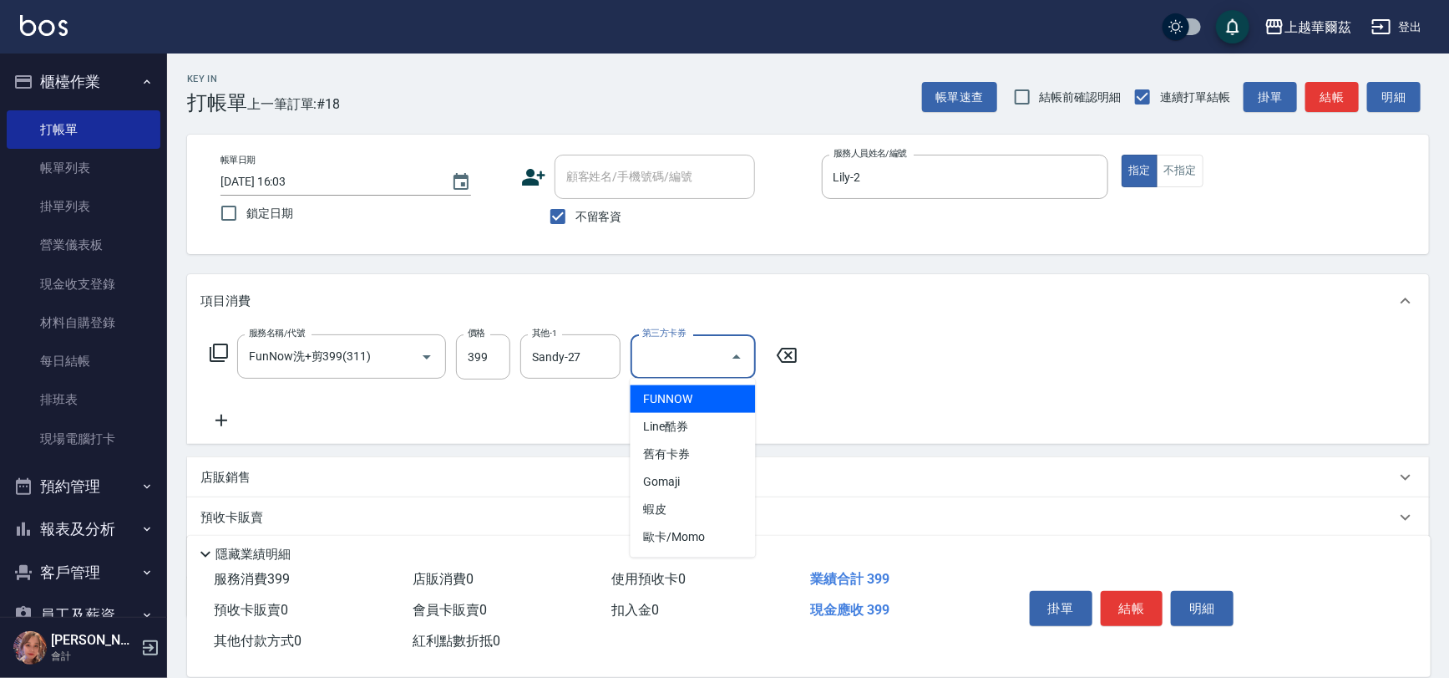
click at [708, 398] on span "FUNNOW" at bounding box center [693, 399] width 125 height 28
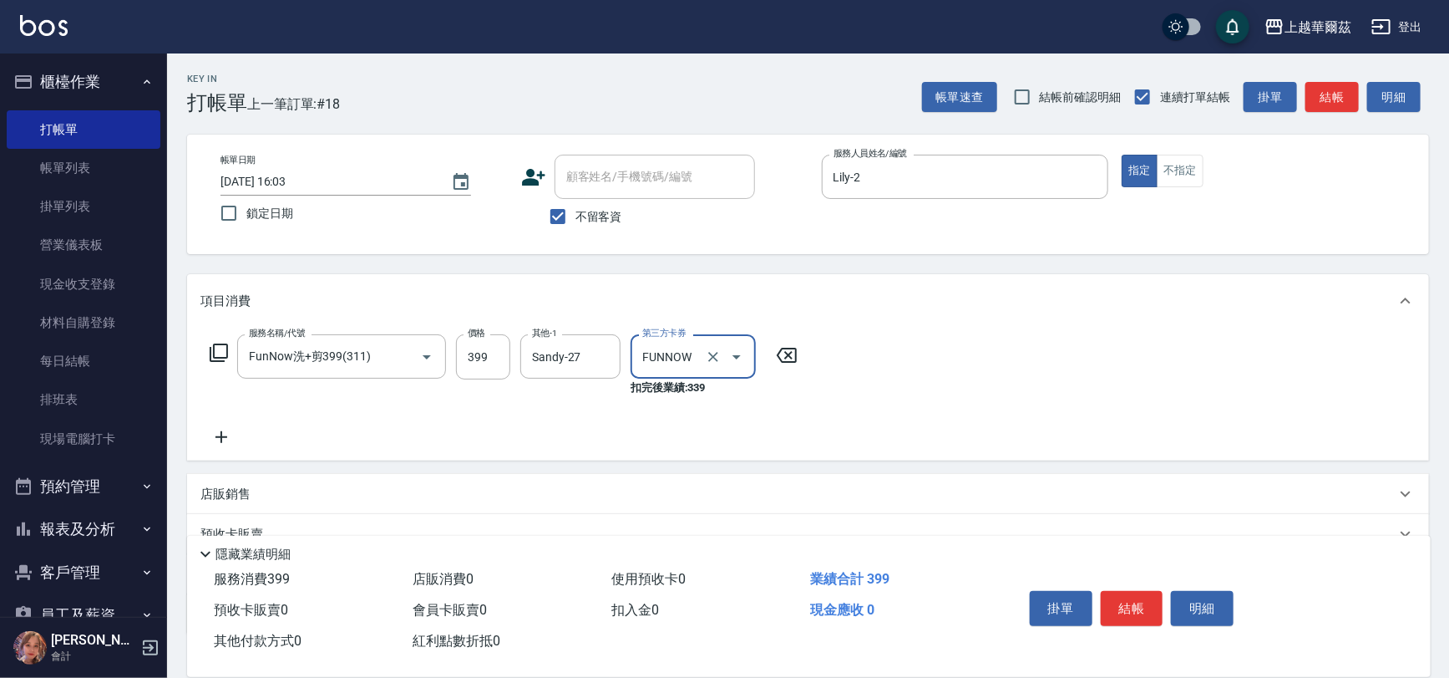
type input "FUNNOW"
click at [585, 356] on input "Sandy-27" at bounding box center [558, 356] width 60 height 29
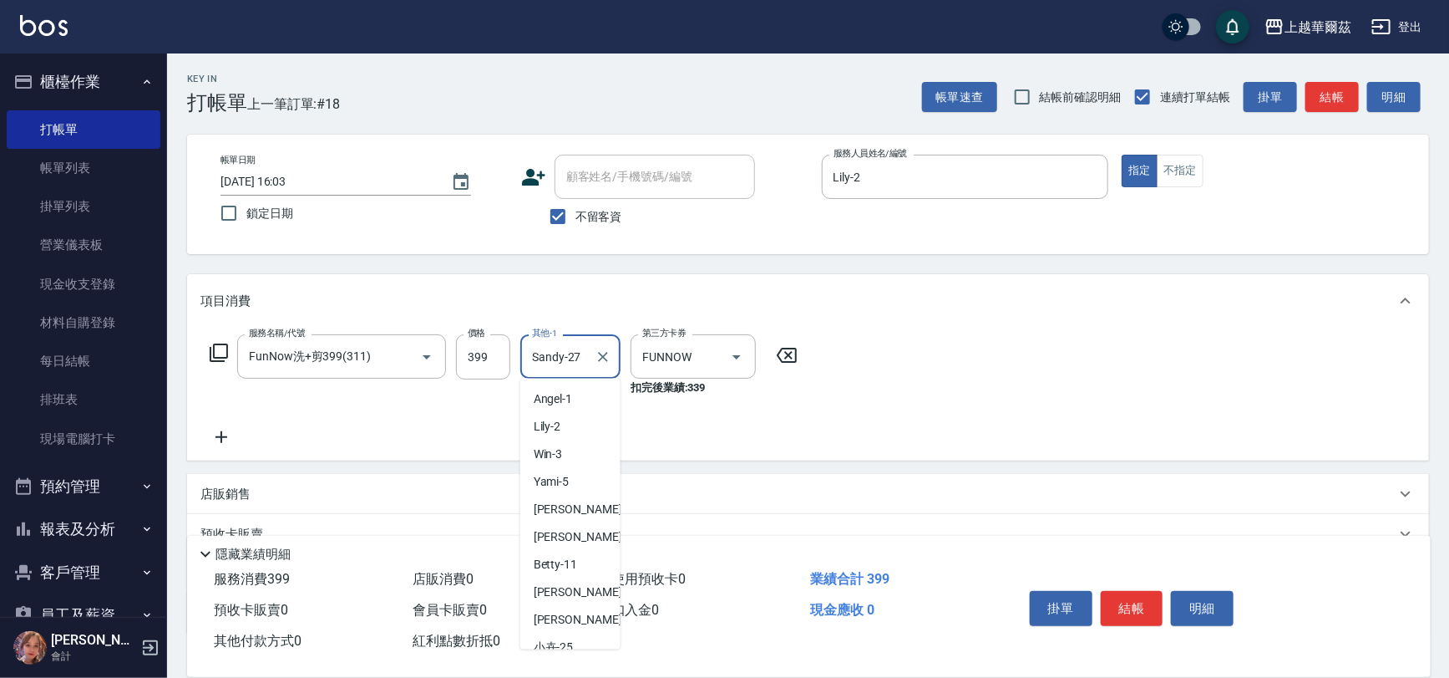
scroll to position [38, 0]
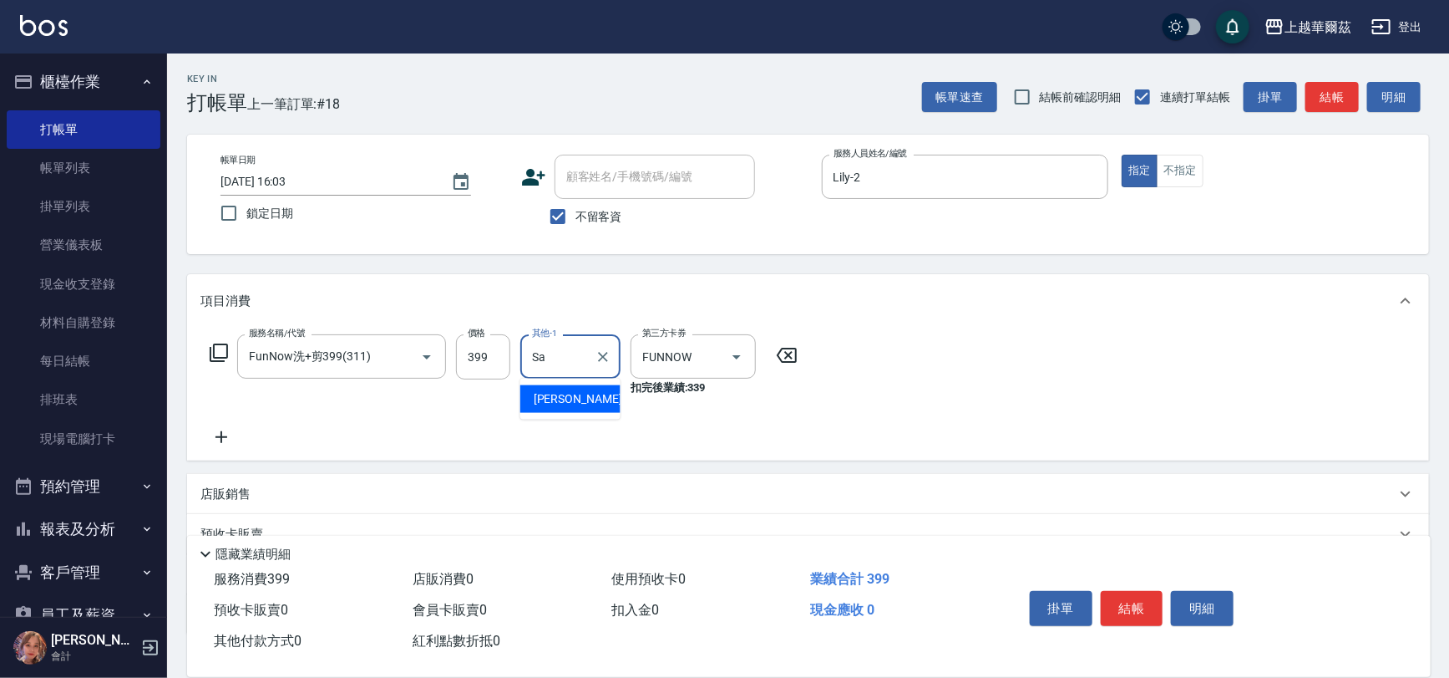
type input "S"
click at [586, 400] on div "Lily -2" at bounding box center [570, 399] width 100 height 28
type input "Lily-2"
click at [1124, 604] on button "結帳" at bounding box center [1132, 608] width 63 height 35
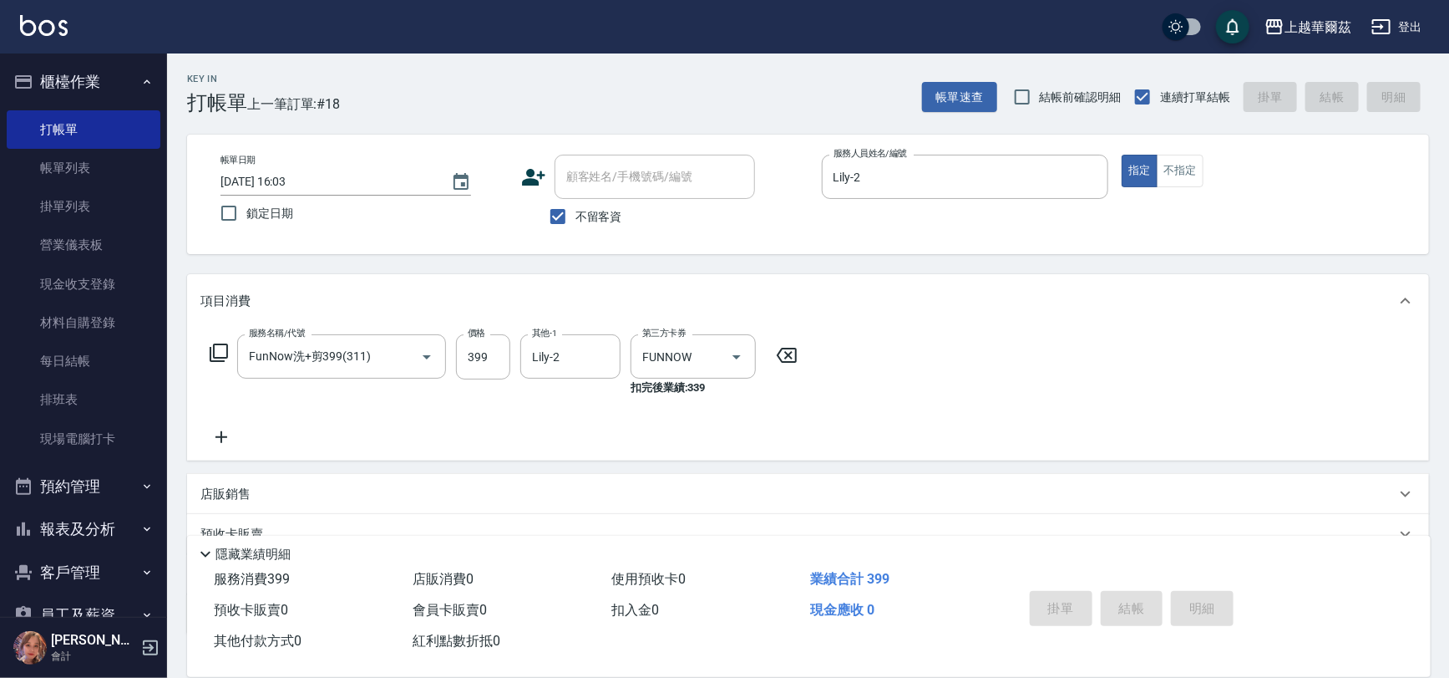
type input "2025/10/04 16:04"
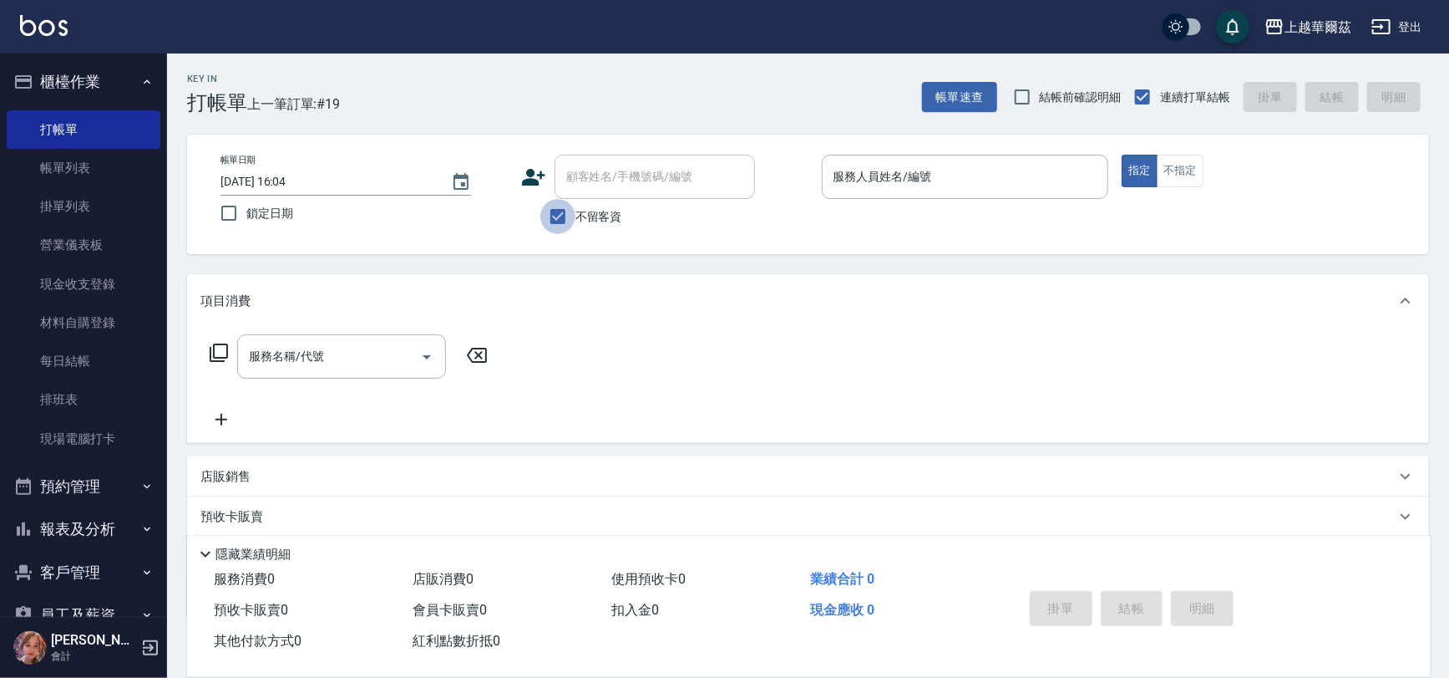
click at [551, 217] on input "不留客資" at bounding box center [558, 216] width 35 height 35
checkbox input "false"
click at [598, 163] on input "顧客姓名/手機號碼/編號" at bounding box center [642, 176] width 160 height 29
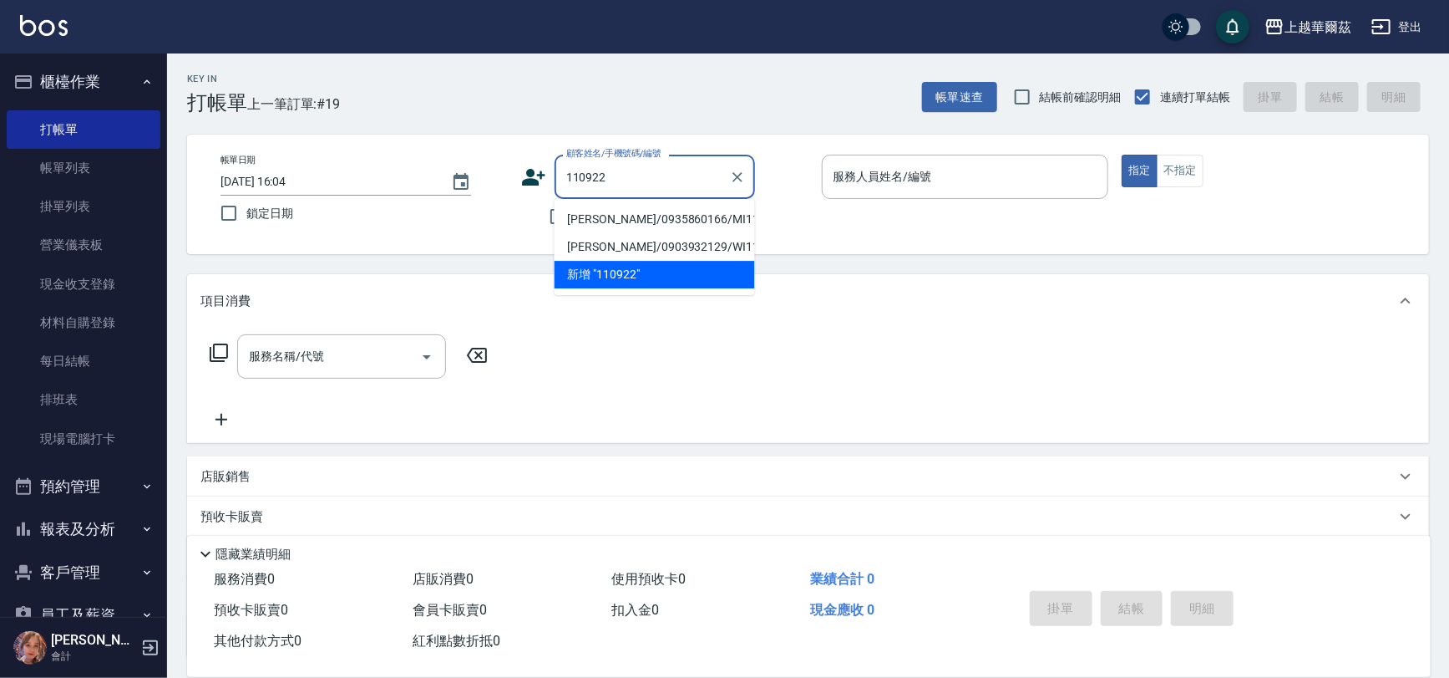
click at [600, 220] on li "徐碧娟/0935860166/MI110922" at bounding box center [655, 220] width 201 height 28
type input "徐碧娟/0935860166/MI110922"
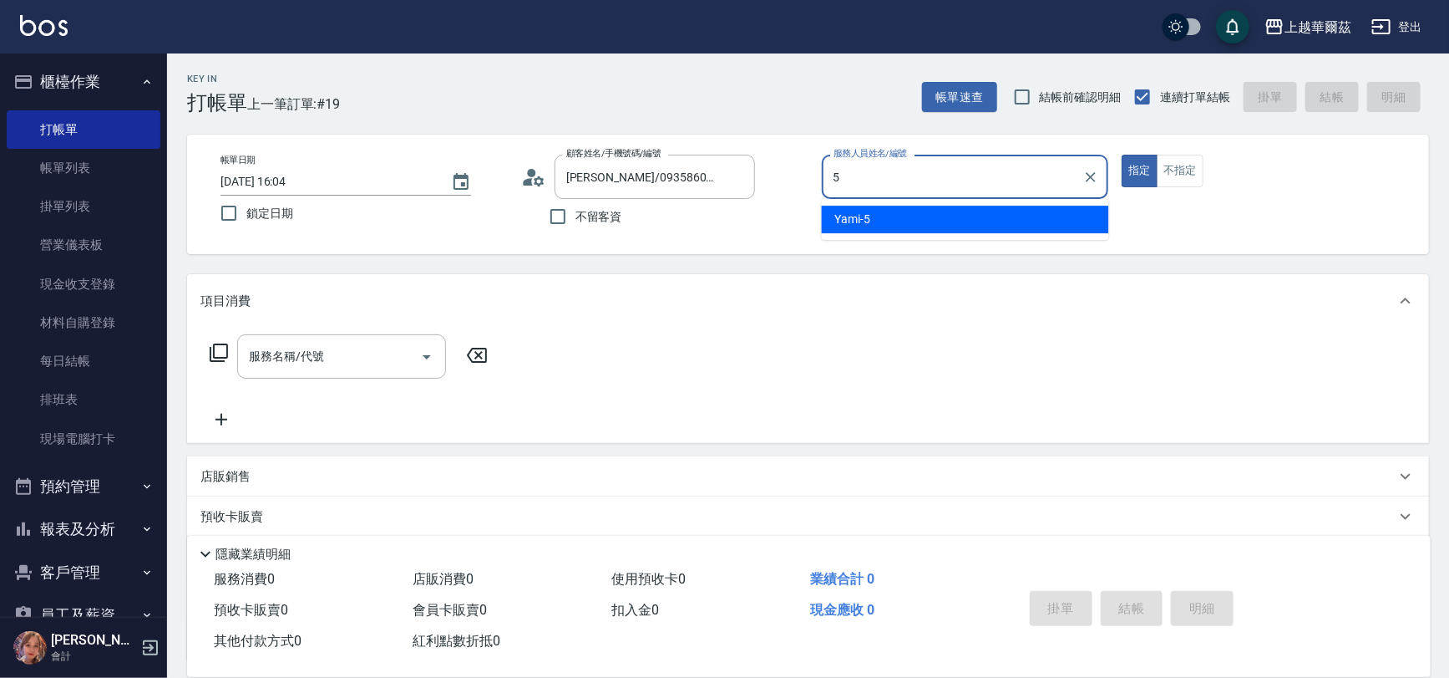
click at [882, 221] on div "Yami -5" at bounding box center [965, 220] width 287 height 28
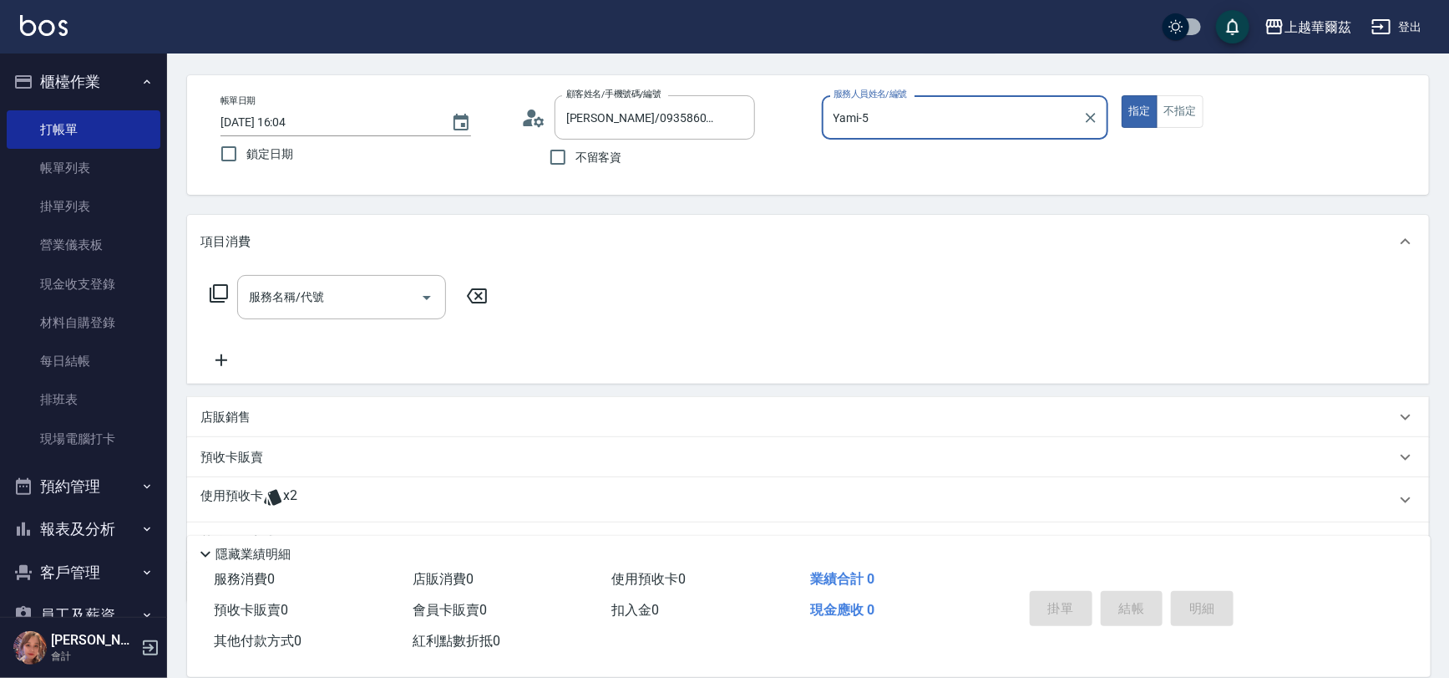
scroll to position [141, 0]
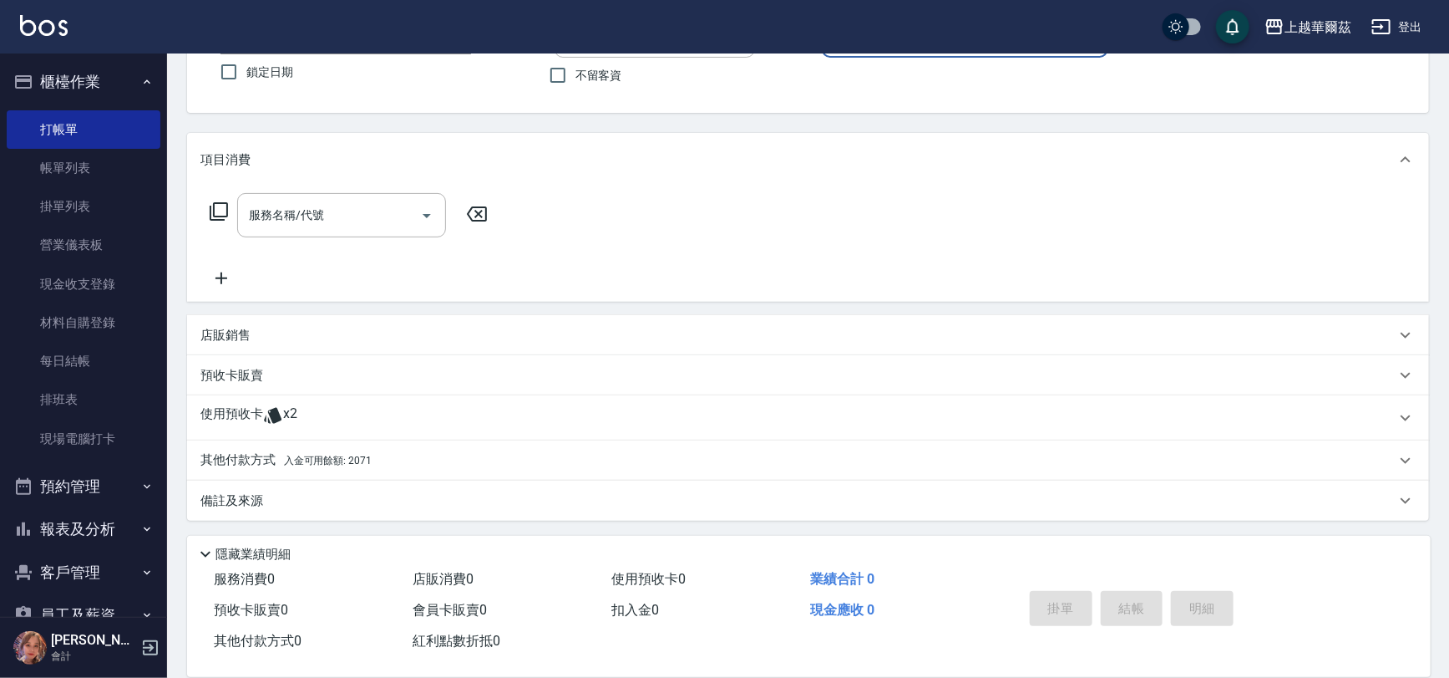
type input "Yami-5"
click at [283, 406] on icon at bounding box center [273, 415] width 20 height 20
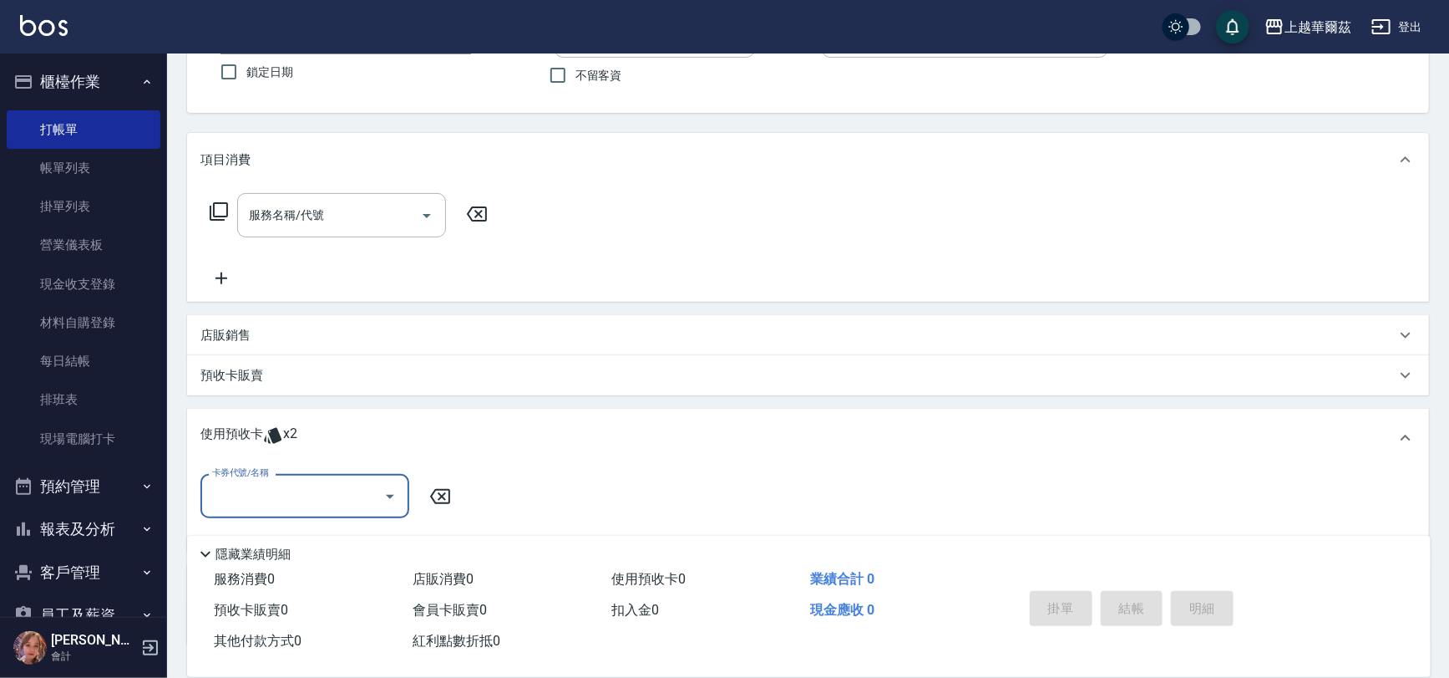
scroll to position [0, 0]
click at [302, 485] on input "卡券代號/名稱" at bounding box center [292, 495] width 169 height 29
click at [294, 537] on div "草本1250 剩餘2張" at bounding box center [305, 539] width 209 height 28
type input "草本1250"
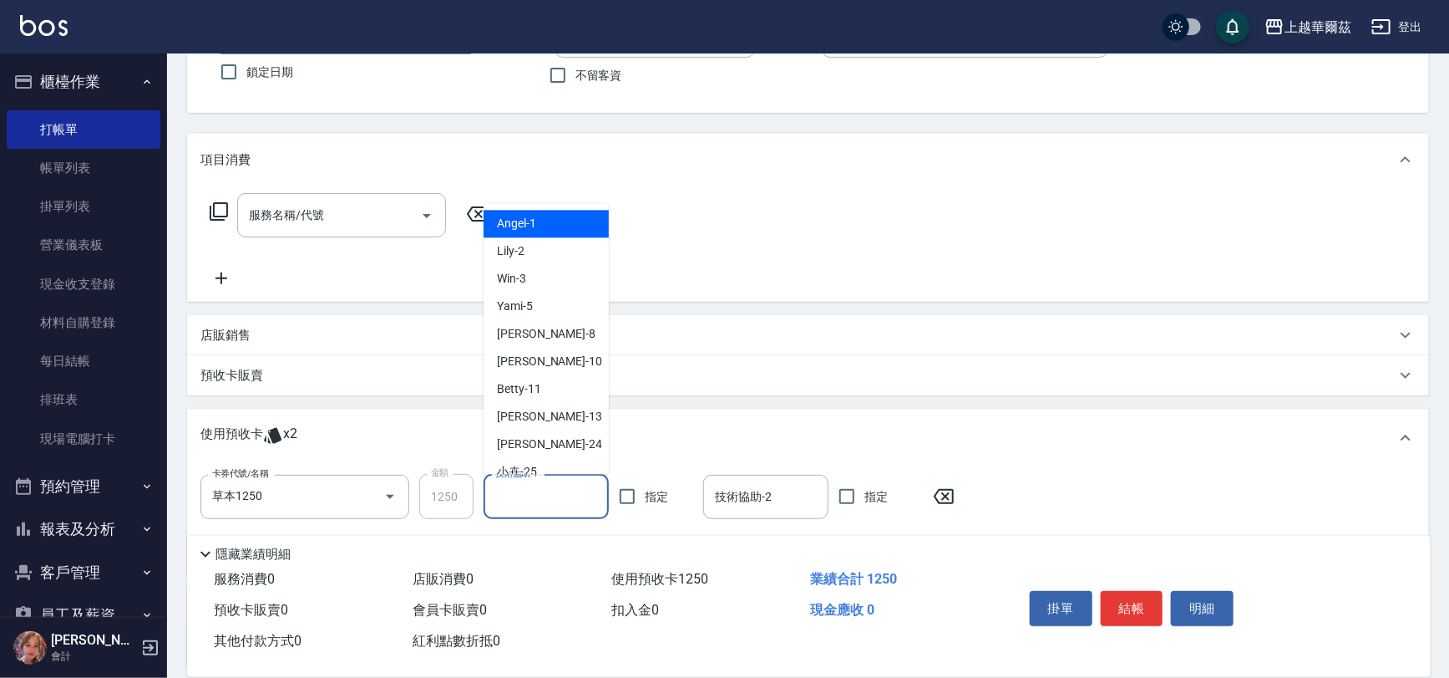
click at [526, 491] on div "技術協助-1 技術協助-1" at bounding box center [546, 497] width 125 height 44
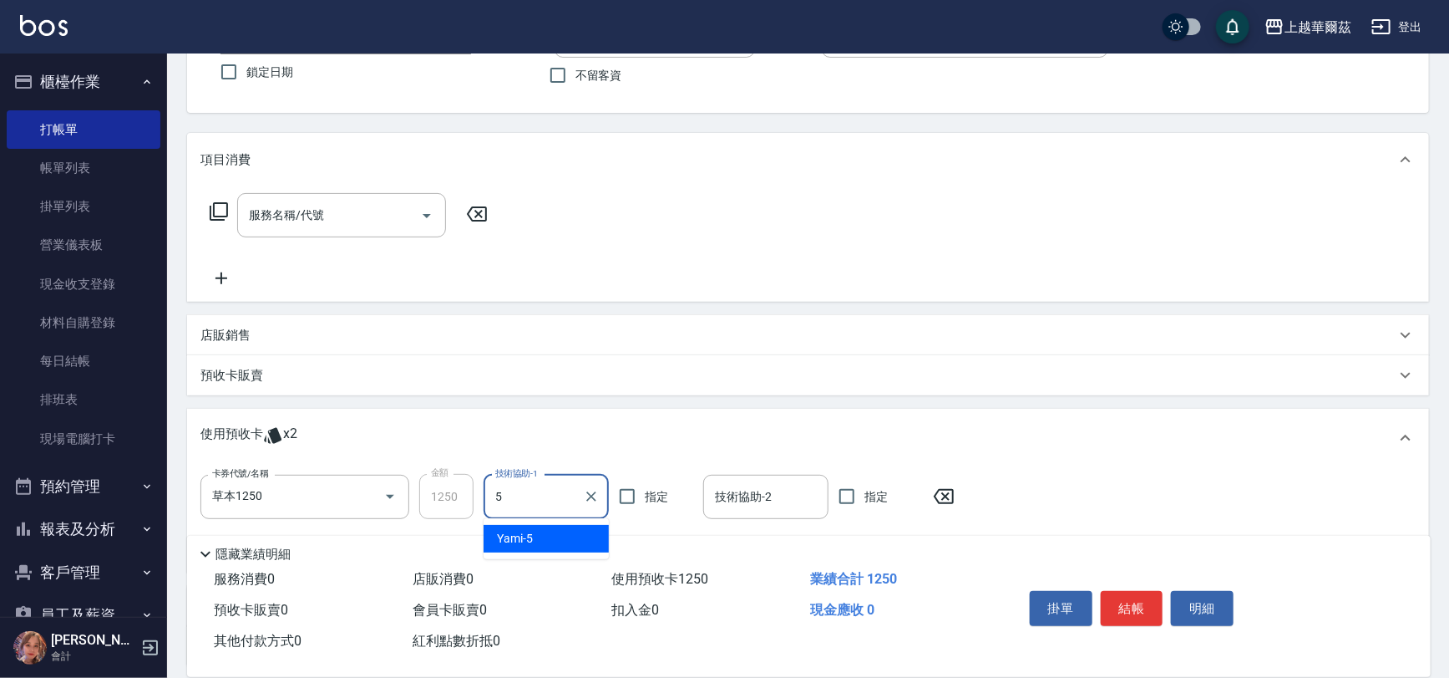
type input "Yami-5"
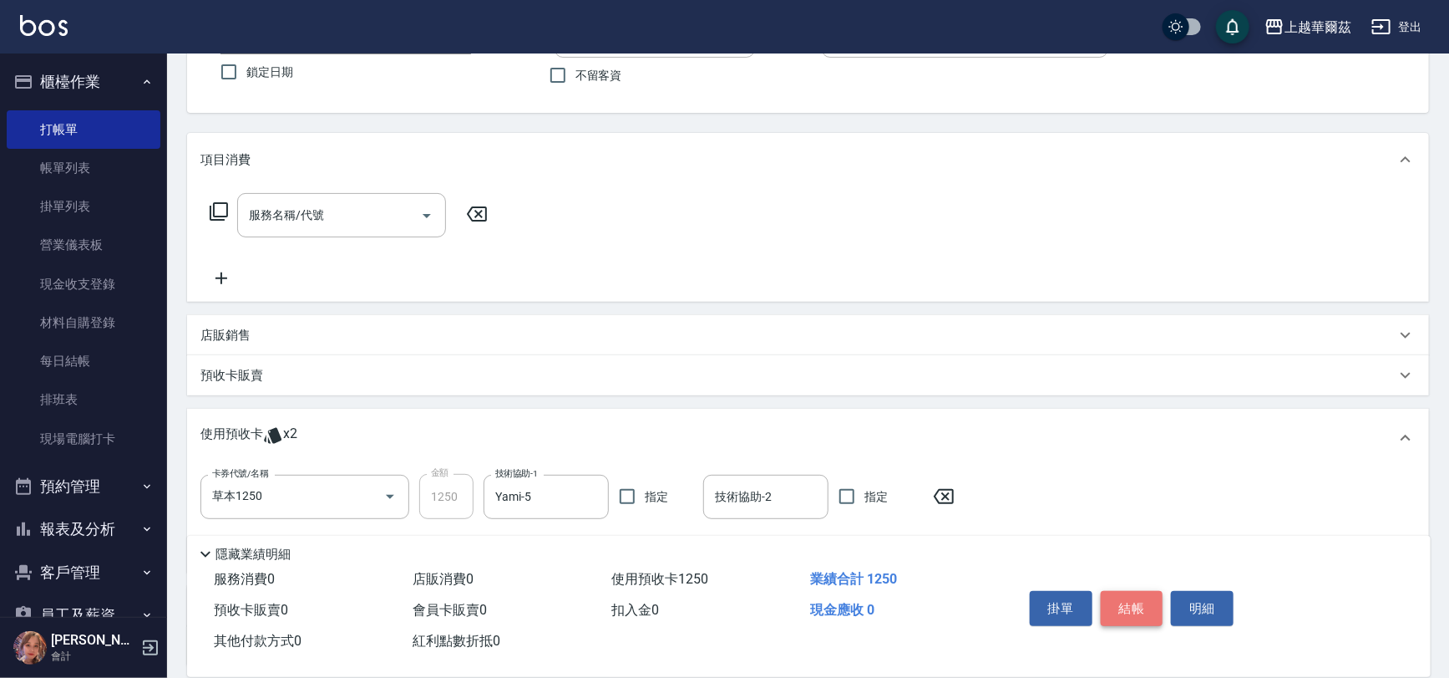
click at [1140, 604] on button "結帳" at bounding box center [1132, 608] width 63 height 35
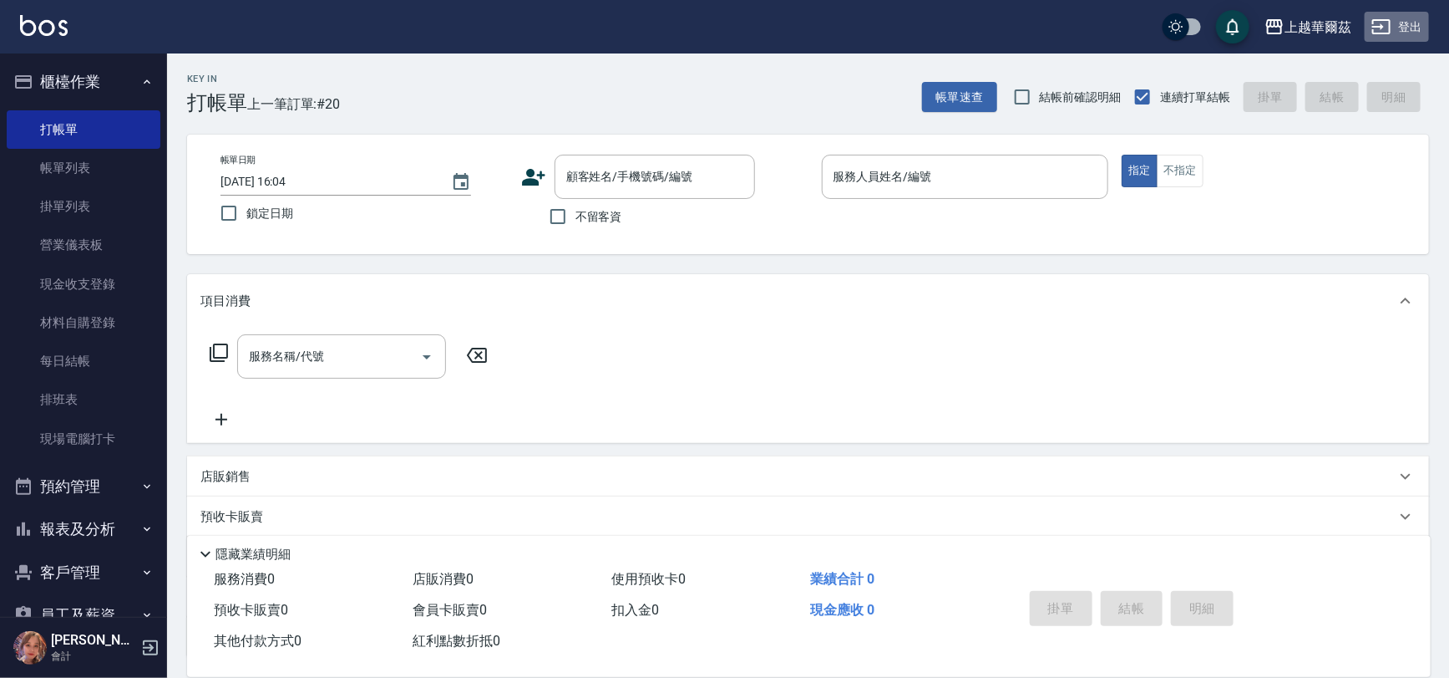
click at [1415, 21] on button "登出" at bounding box center [1397, 27] width 64 height 31
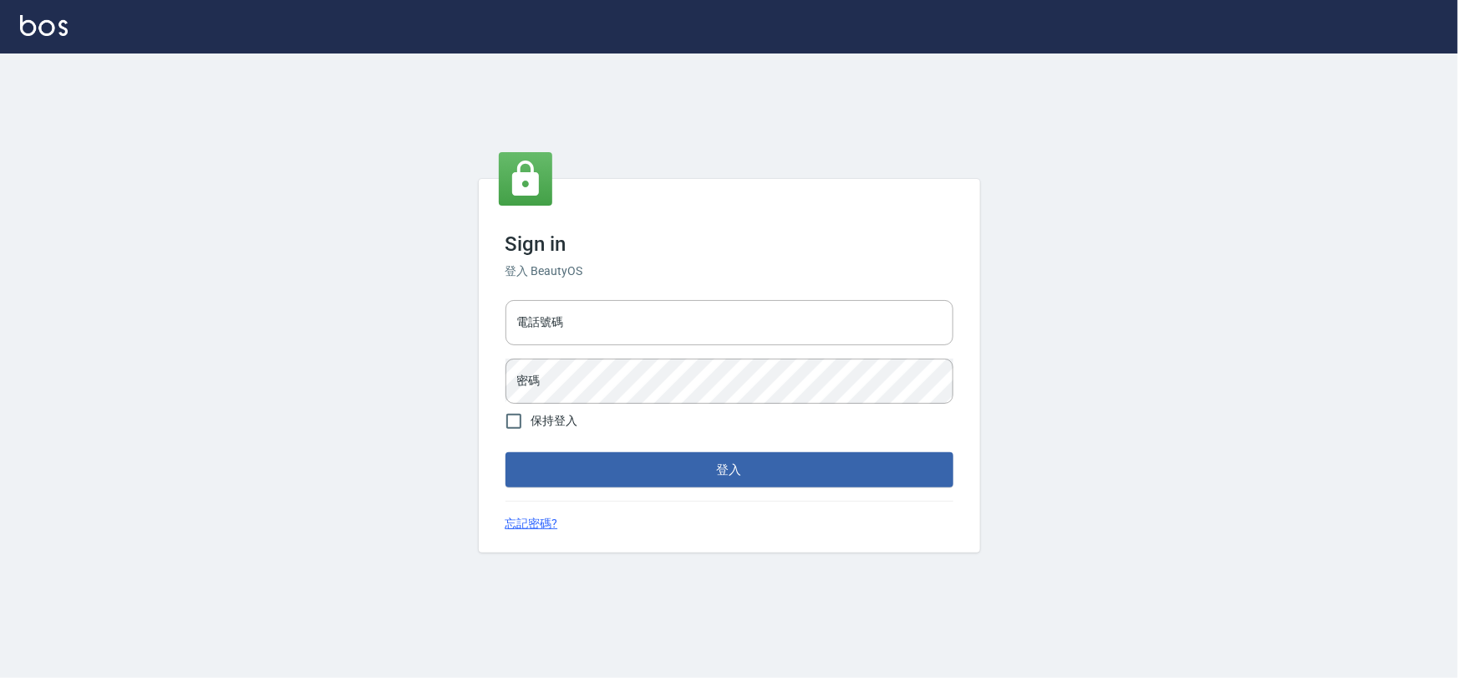
type input "0975575780"
drag, startPoint x: 0, startPoint y: 0, endPoint x: 621, endPoint y: 325, distance: 700.6
click at [621, 325] on input "0975575780" at bounding box center [729, 322] width 448 height 45
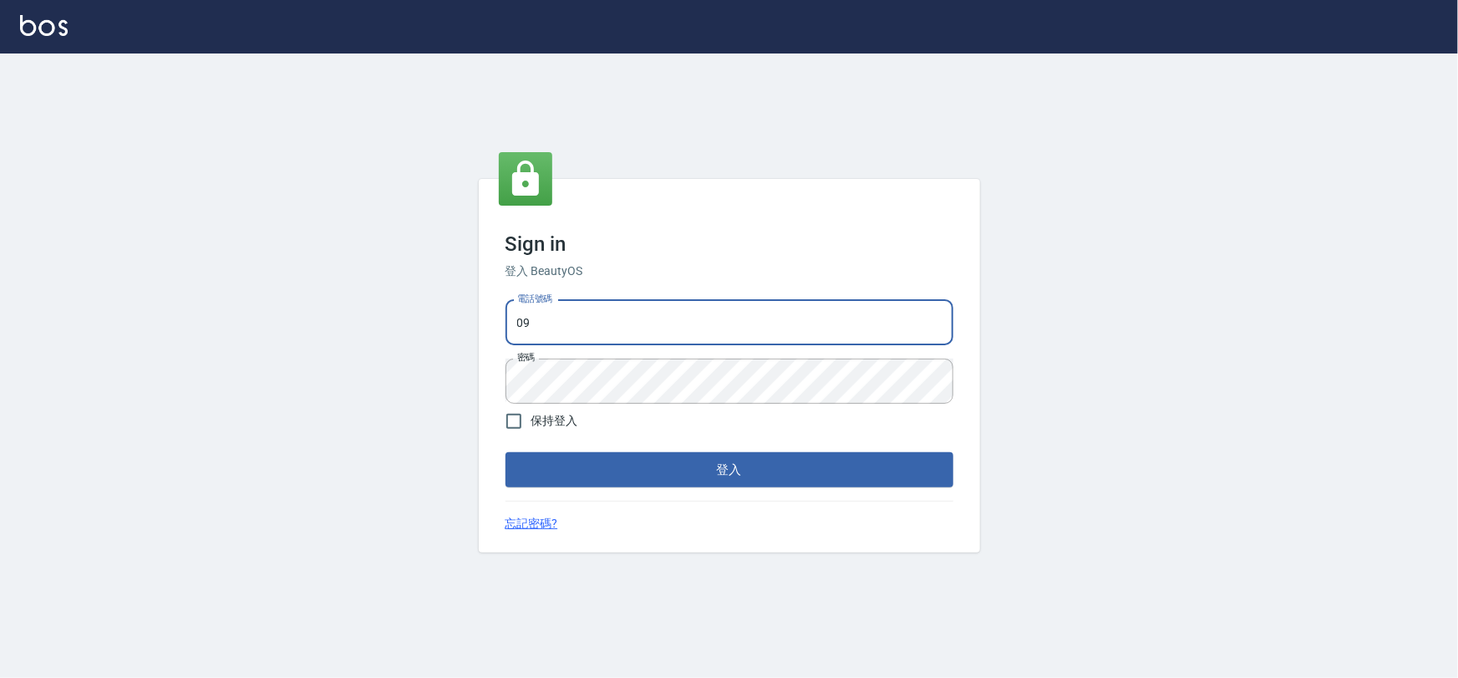
type input "0"
type input "0933473141"
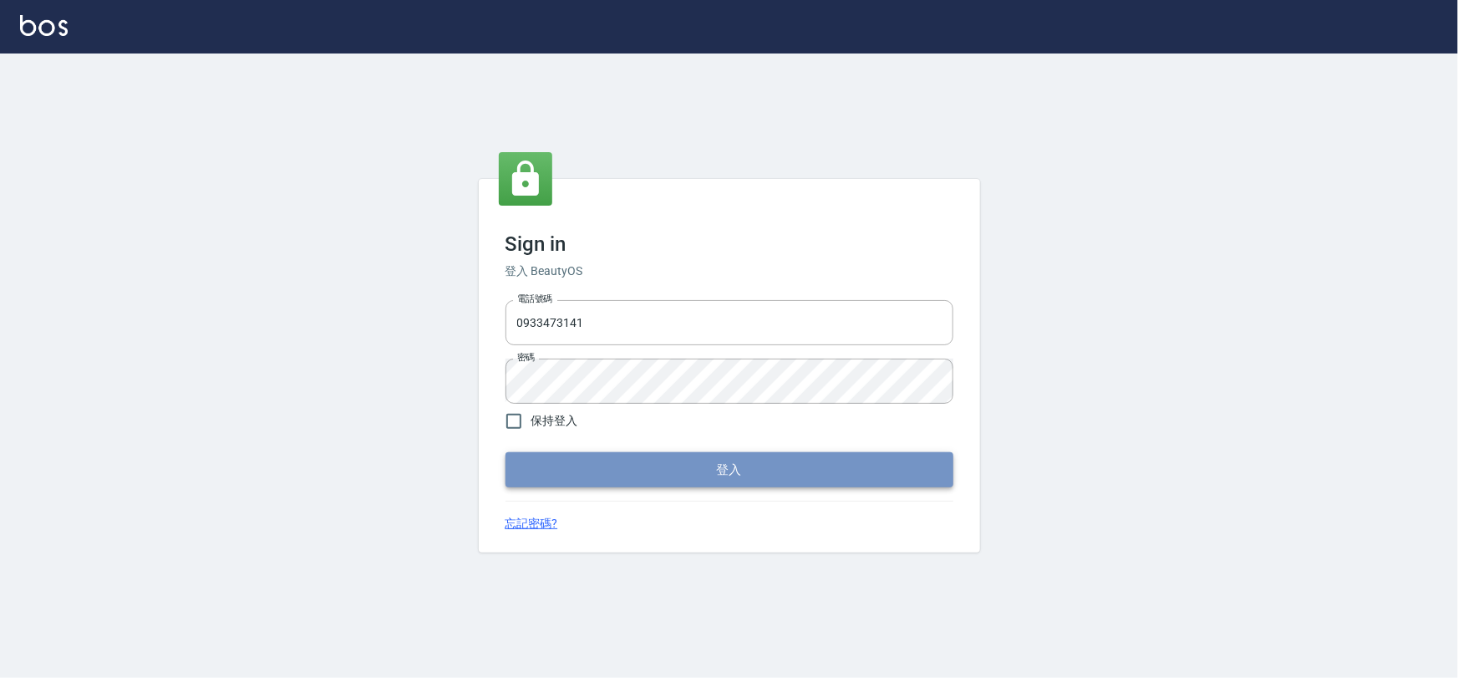
click at [662, 471] on button "登入" at bounding box center [729, 469] width 448 height 35
click at [650, 475] on button "登入" at bounding box center [729, 469] width 448 height 35
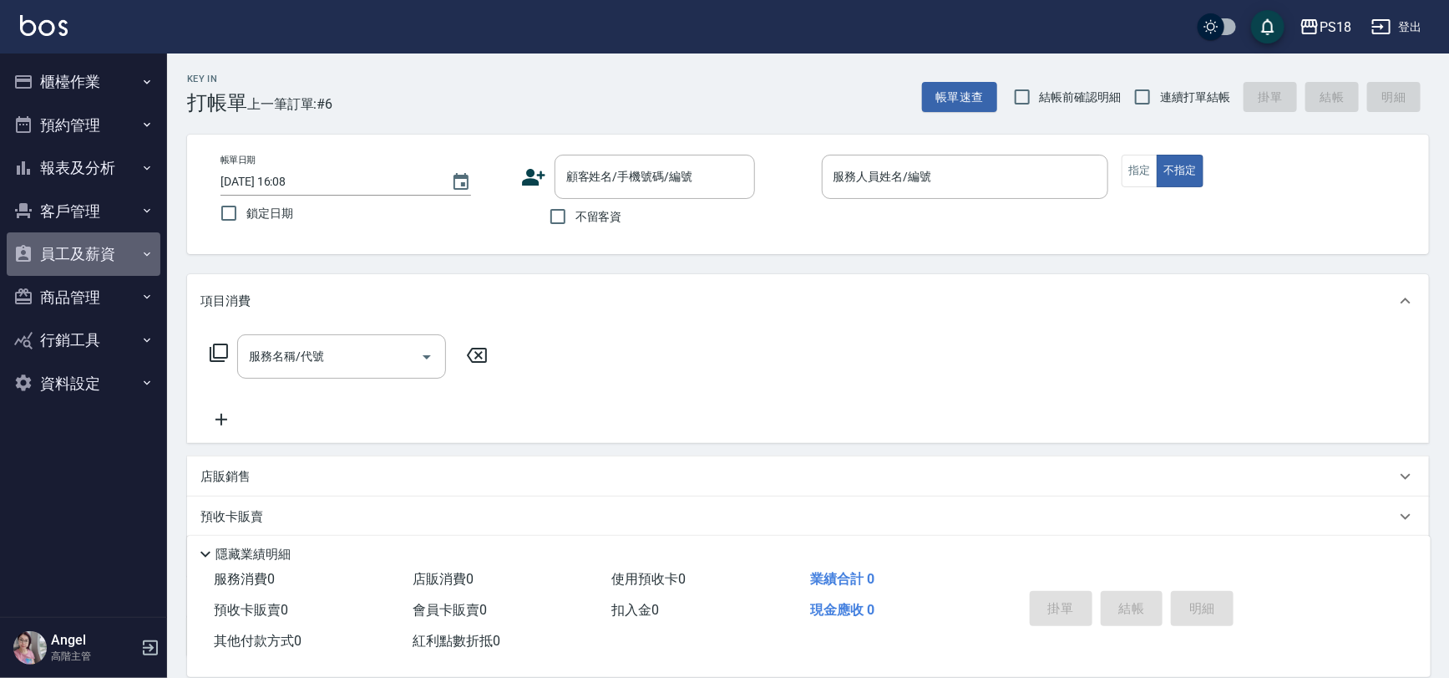
click at [84, 251] on button "員工及薪資" at bounding box center [84, 253] width 154 height 43
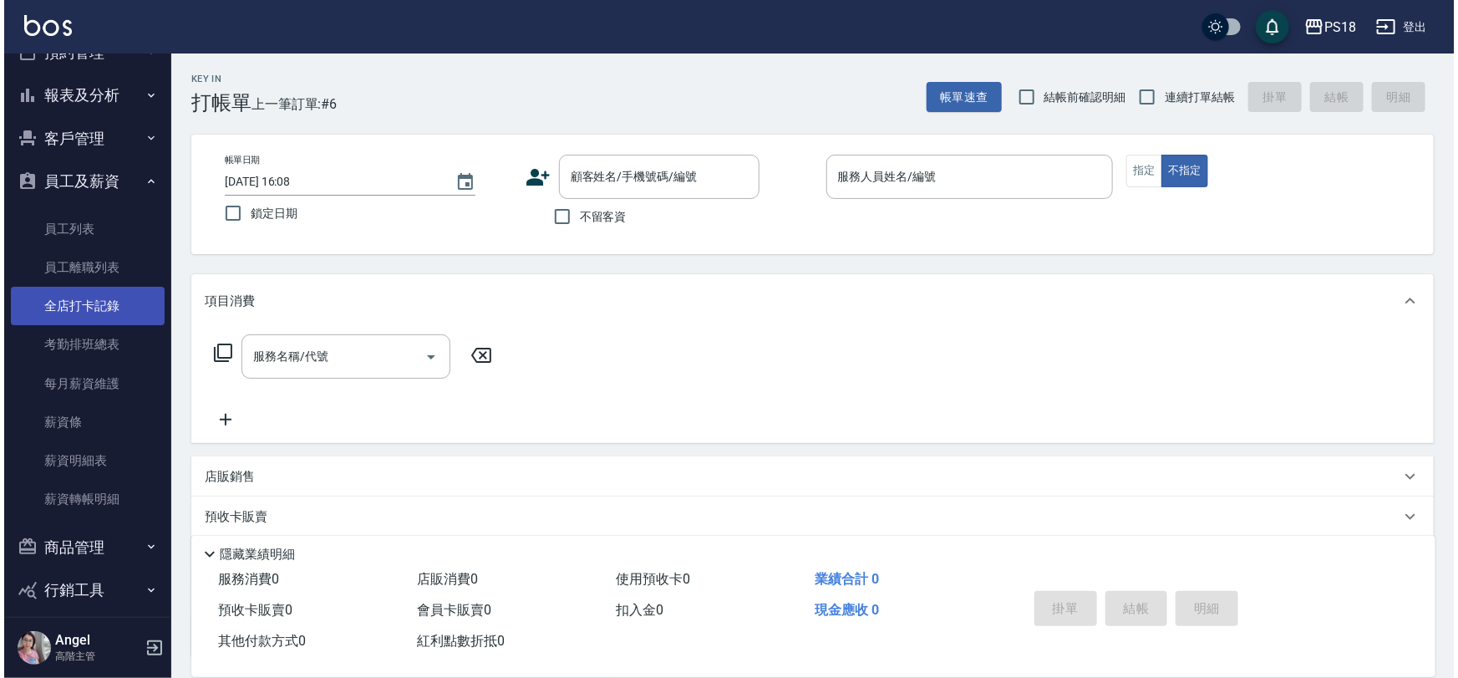
scroll to position [75, 0]
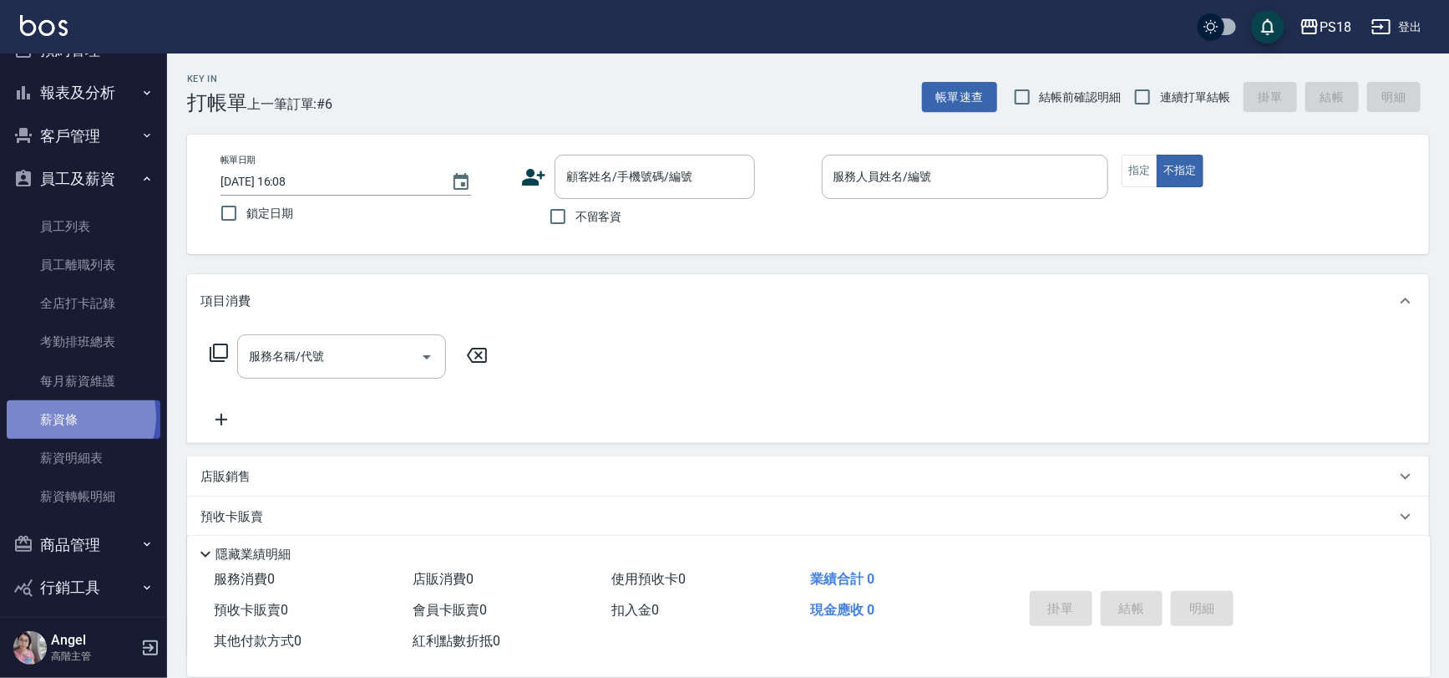
click at [71, 417] on link "薪資條" at bounding box center [84, 419] width 154 height 38
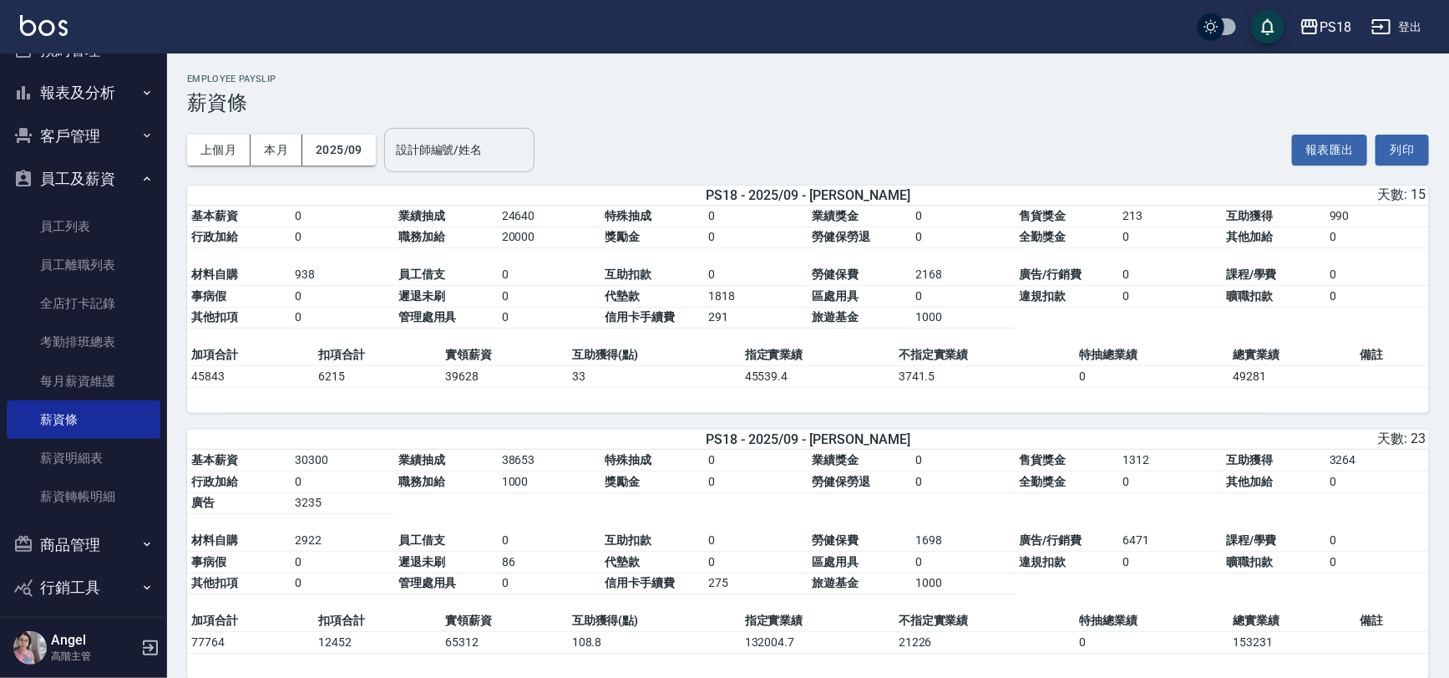
click at [452, 146] on div "設計師編號/姓名 設計師編號/姓名" at bounding box center [459, 150] width 150 height 44
click at [469, 184] on div "Mushroom -36" at bounding box center [458, 192] width 150 height 28
type input "Mushroom-36"
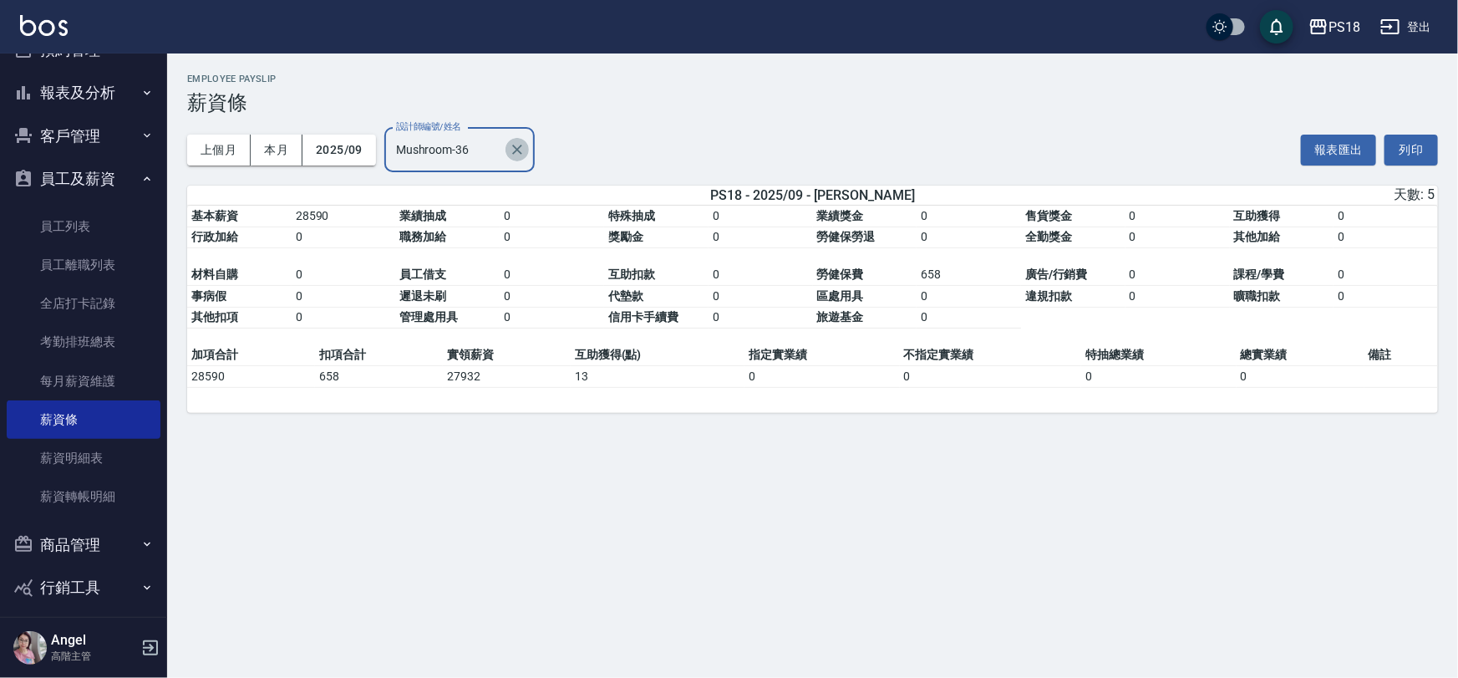
click at [519, 146] on icon "Clear" at bounding box center [517, 150] width 10 height 10
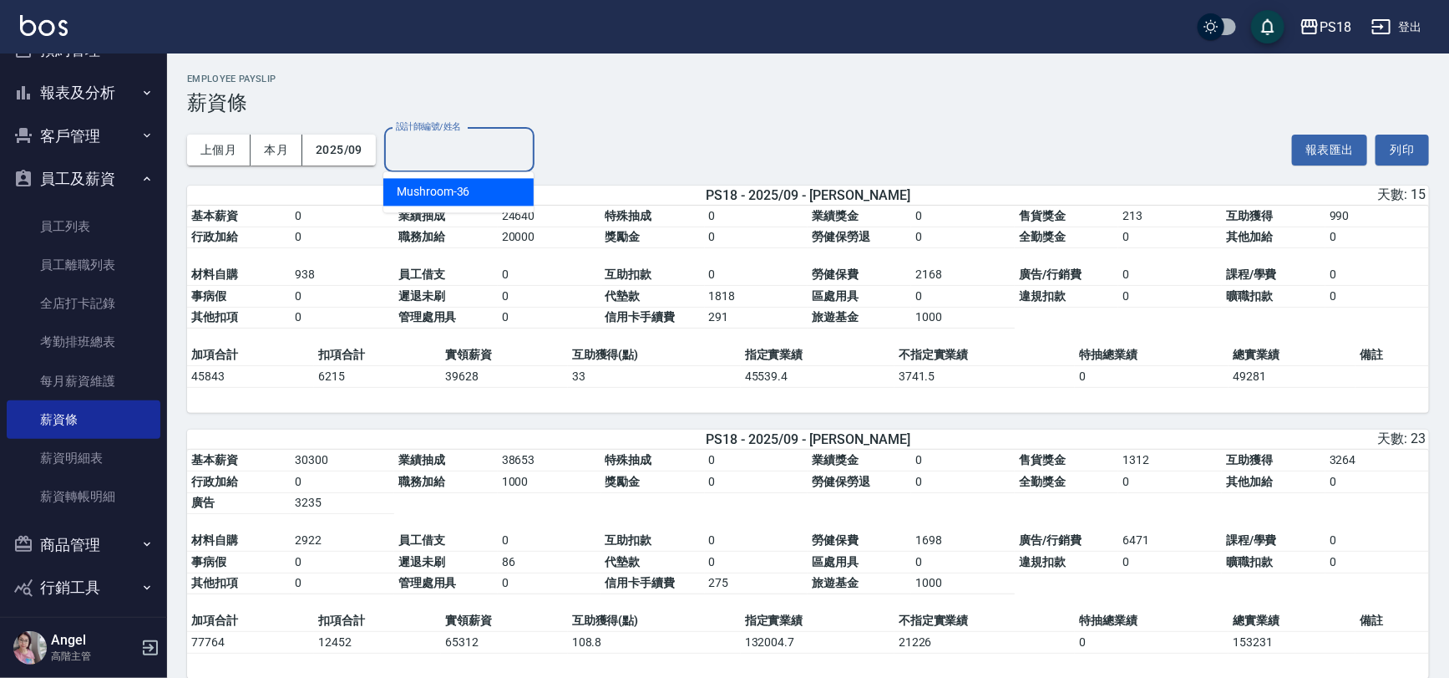
click at [457, 148] on input "設計師編號/姓名" at bounding box center [459, 149] width 135 height 29
click at [458, 190] on div "YO-YO -37" at bounding box center [458, 192] width 150 height 28
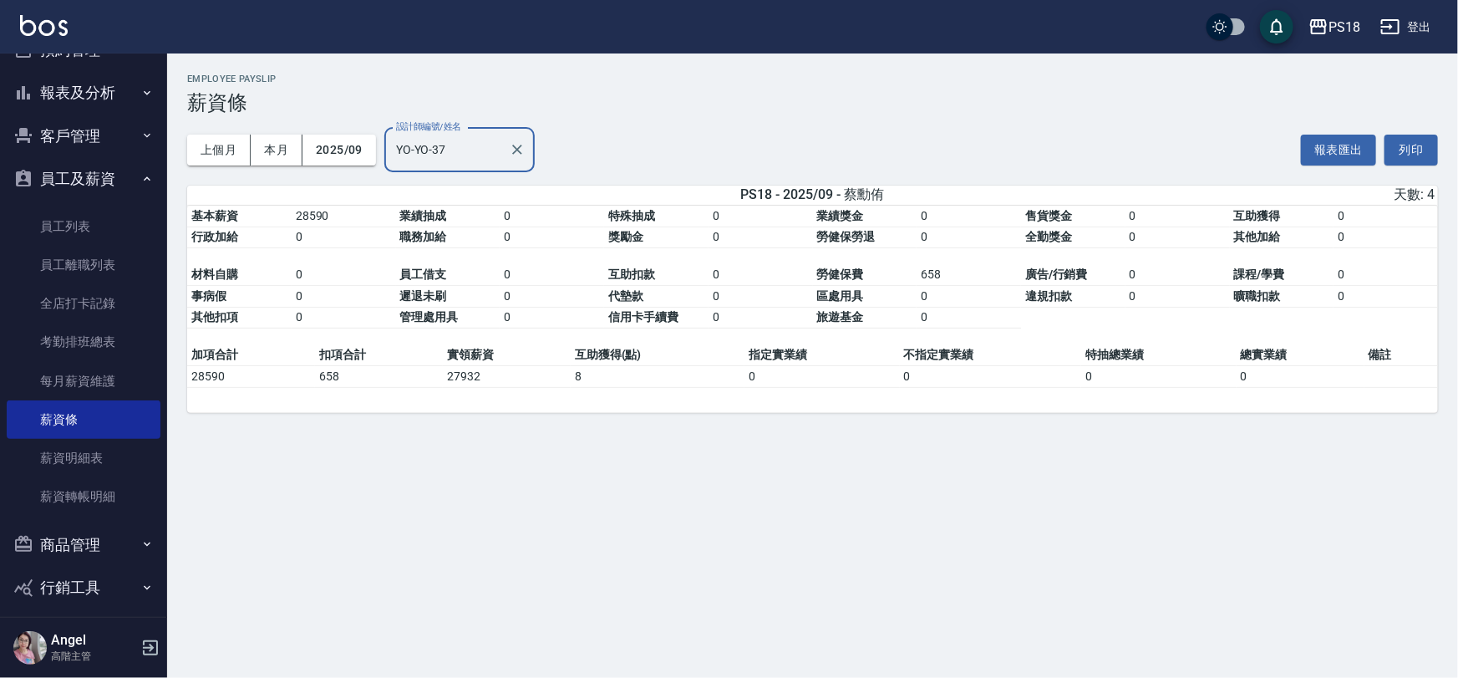
type input "YO-YO-37"
click at [449, 148] on input "YO-YO-37" at bounding box center [447, 149] width 110 height 29
click at [426, 189] on span "YO-YO" at bounding box center [413, 192] width 33 height 18
click at [917, 120] on div "上個月 本月 2025/09 設計師編號/姓名 YO-YO-37 設計師編號/姓名 報表匯出 列印" at bounding box center [812, 149] width 1251 height 71
click at [1337, 24] on div "PS18" at bounding box center [1344, 27] width 32 height 21
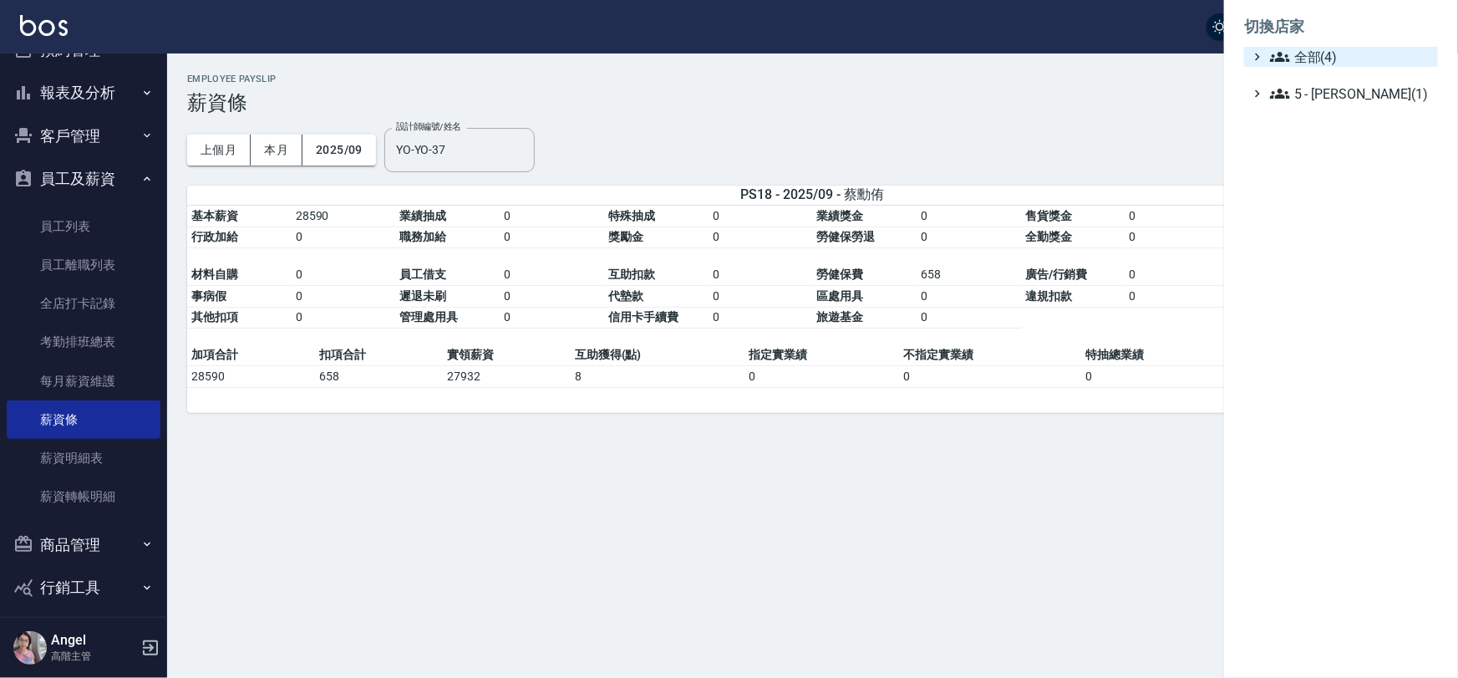
click at [1321, 56] on span "全部(4)" at bounding box center [1350, 57] width 161 height 20
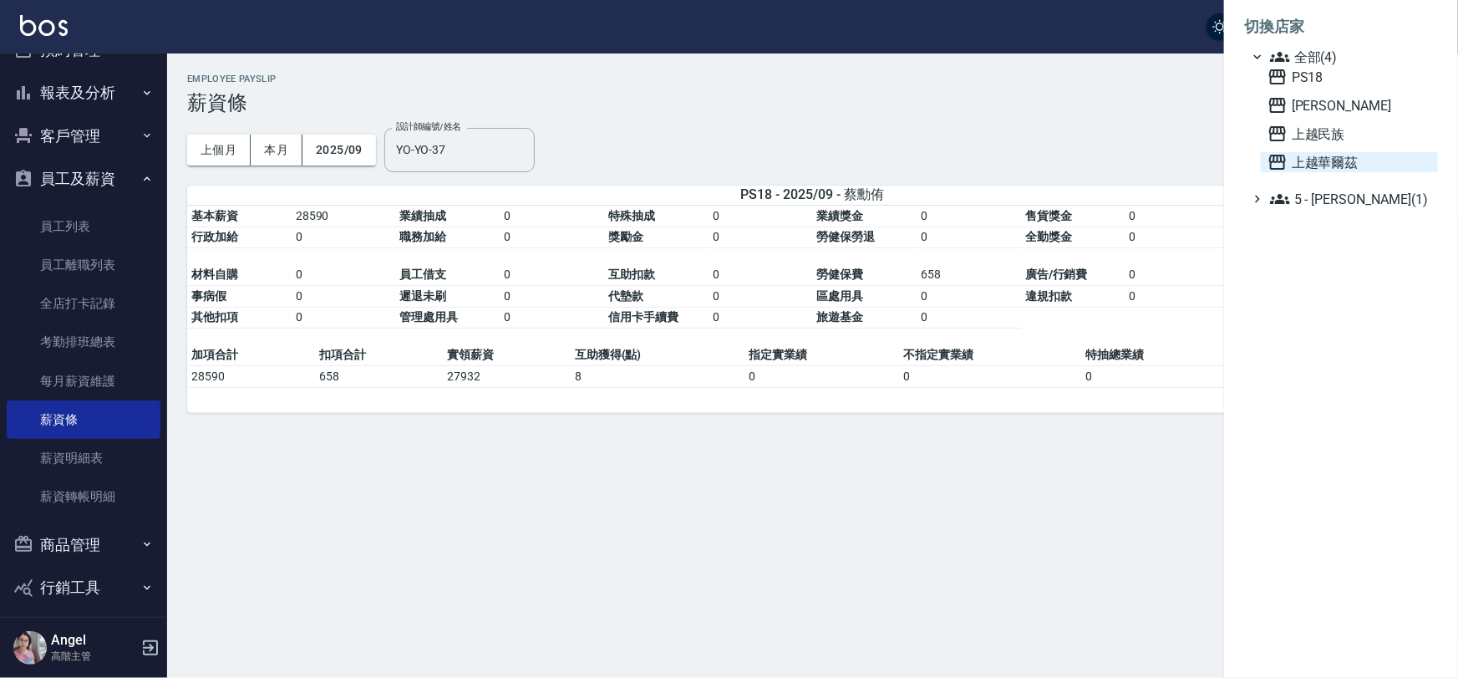
click at [1332, 165] on span "上越華爾茲" at bounding box center [1349, 162] width 164 height 20
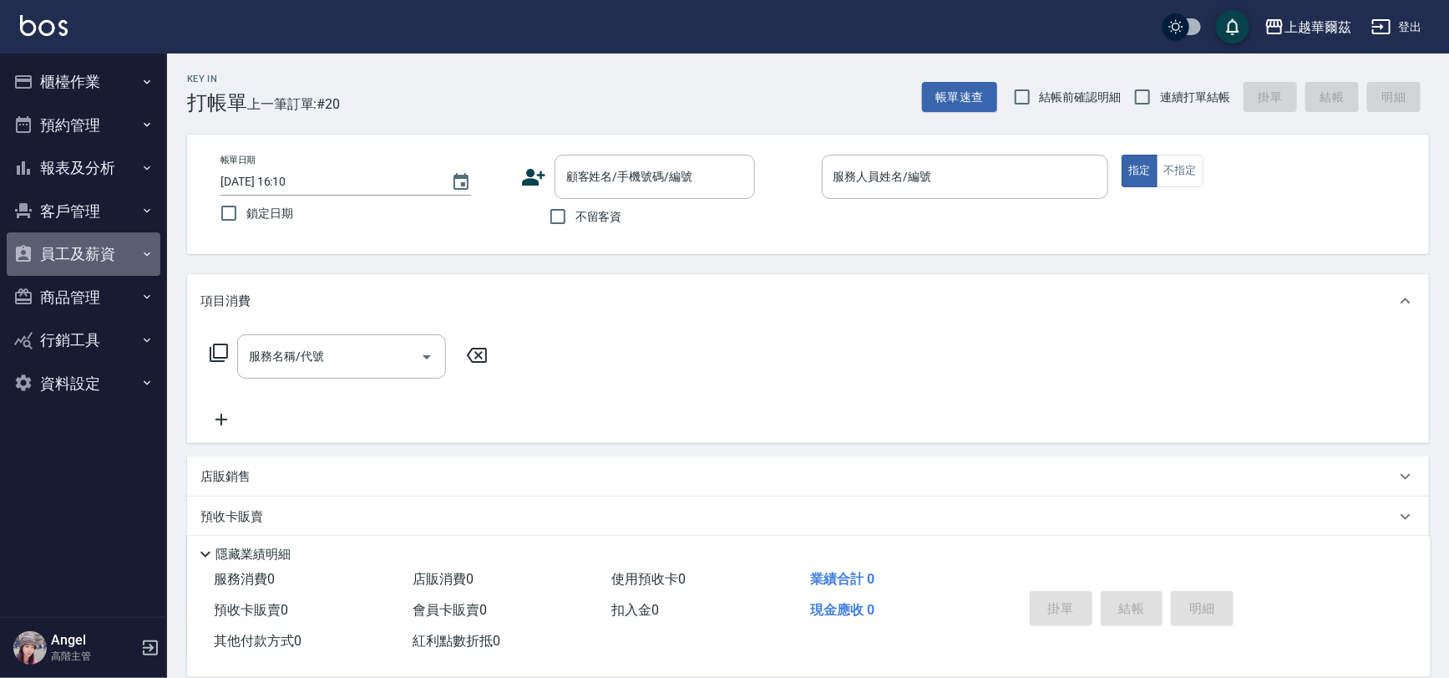
click at [46, 250] on button "員工及薪資" at bounding box center [84, 253] width 154 height 43
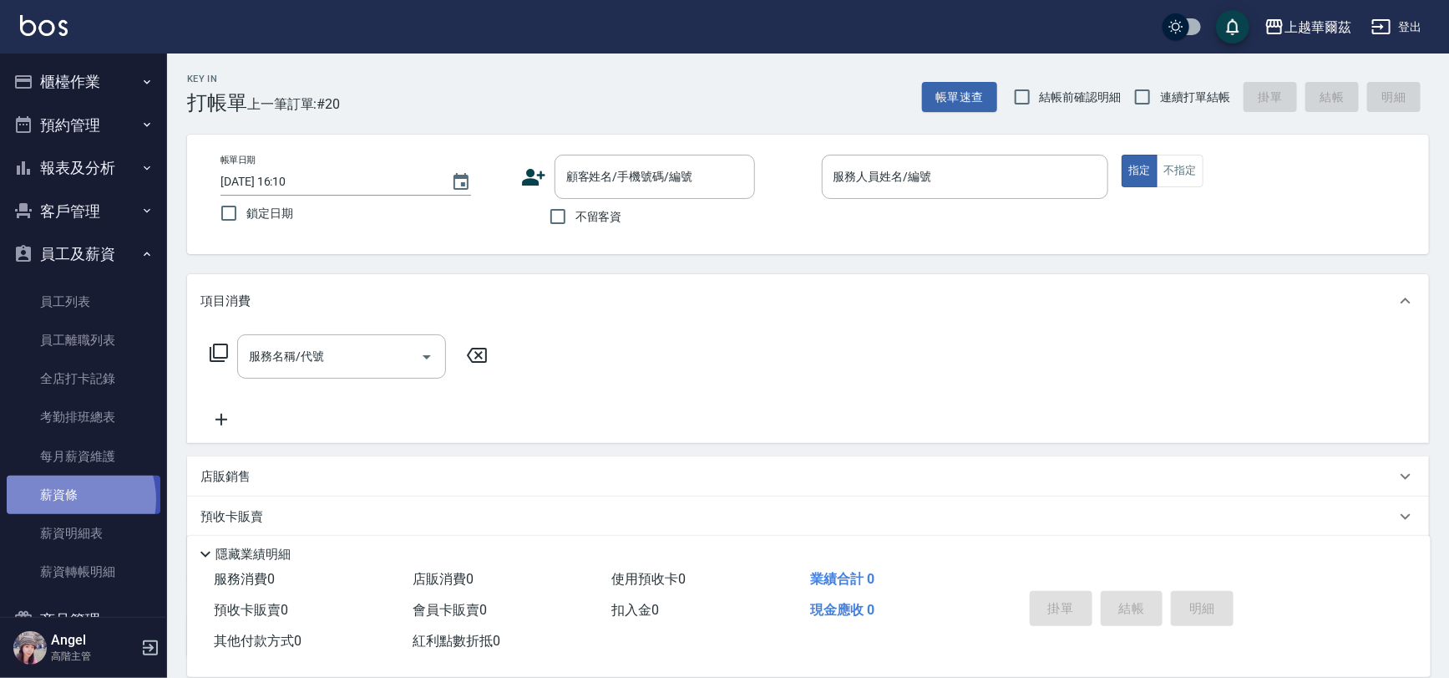
click at [71, 500] on link "薪資條" at bounding box center [84, 494] width 154 height 38
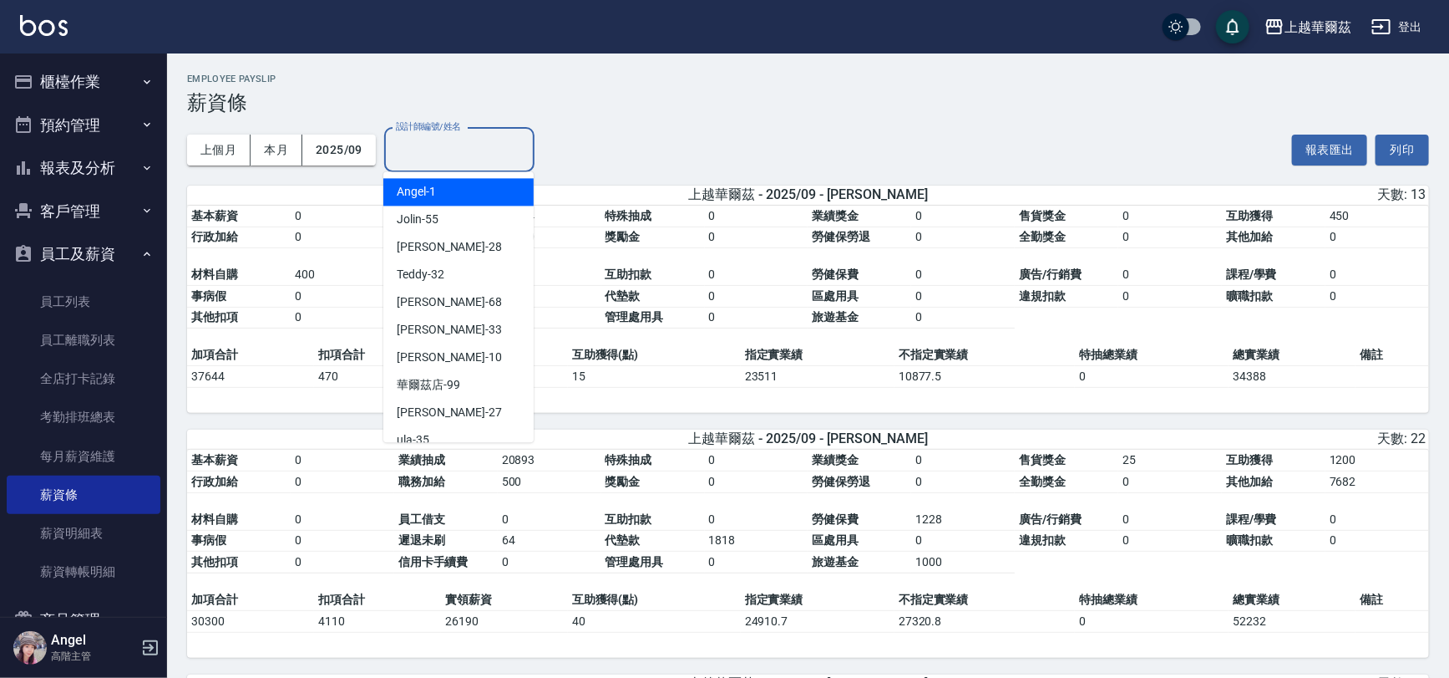
click at [441, 146] on div "設計師編號/姓名 設計師編號/姓名" at bounding box center [459, 150] width 150 height 44
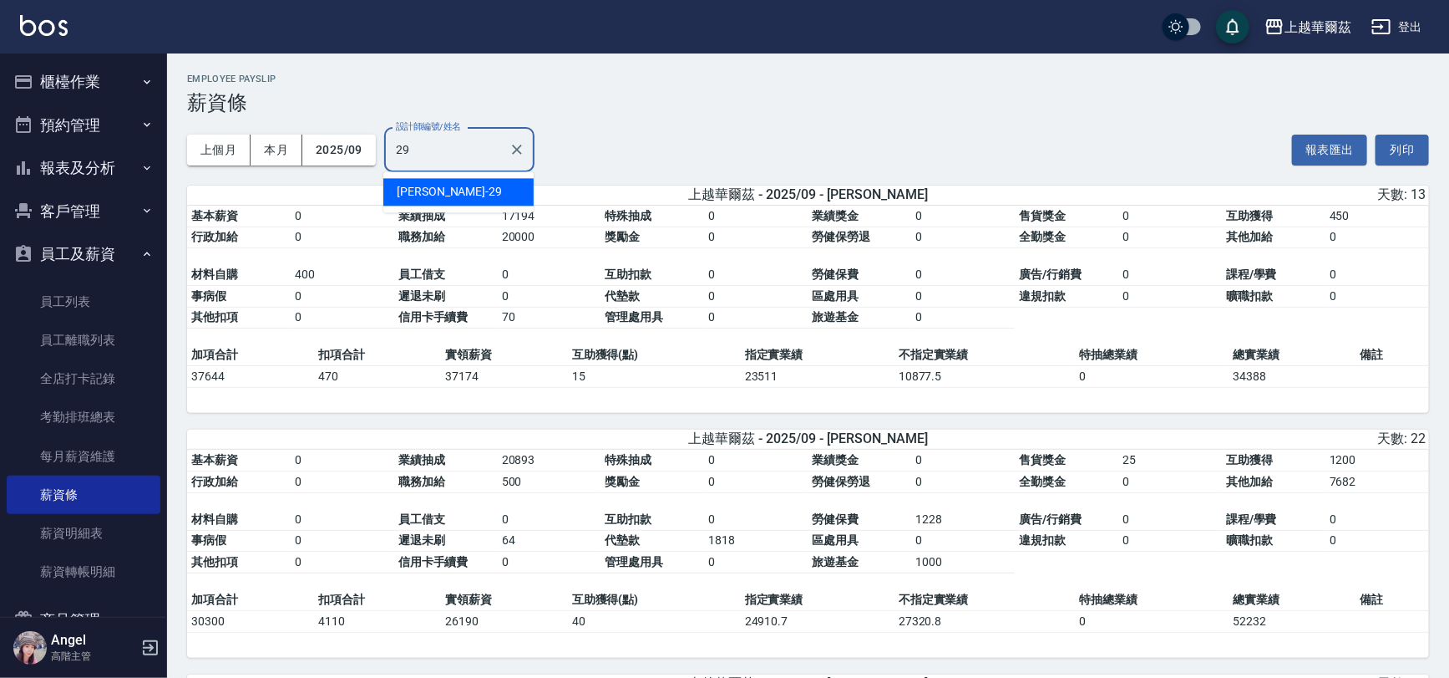
click at [459, 186] on div "Annie -29" at bounding box center [458, 192] width 150 height 28
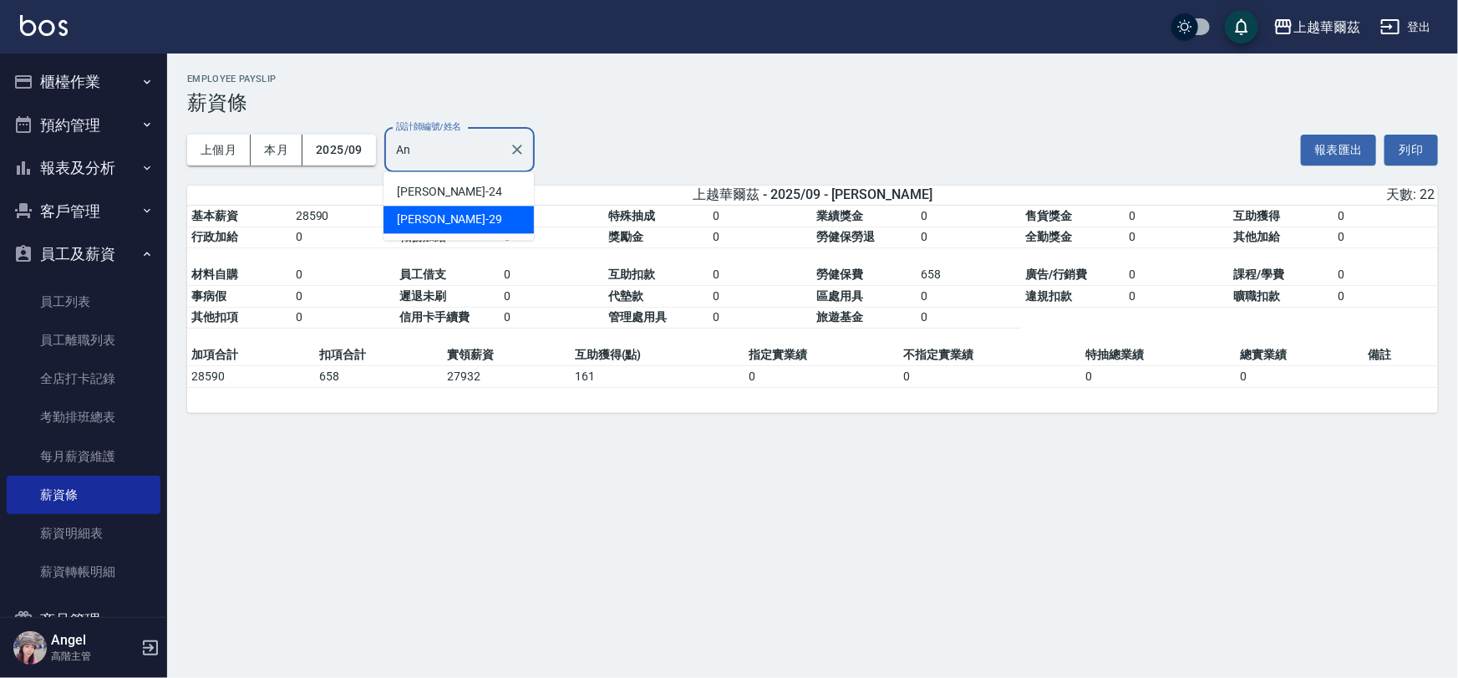
type input "A"
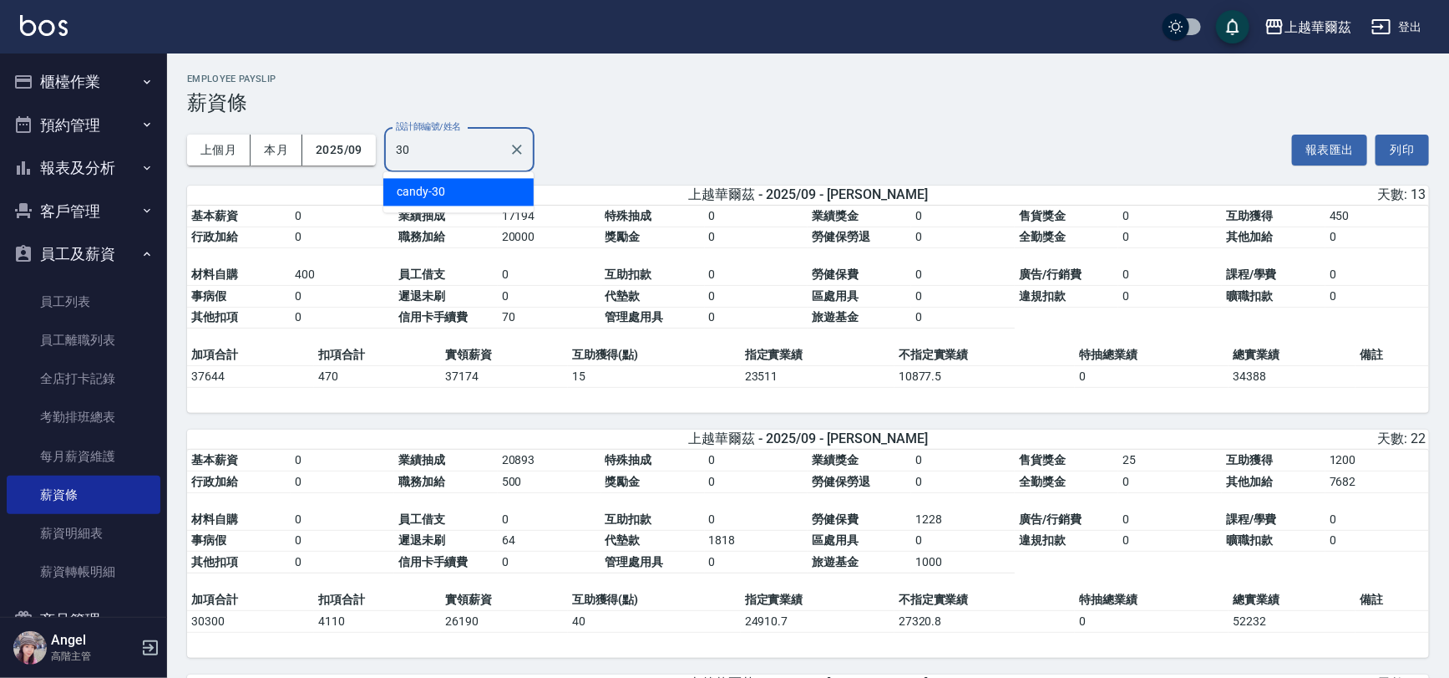
click at [451, 191] on div "candy -30" at bounding box center [458, 192] width 150 height 28
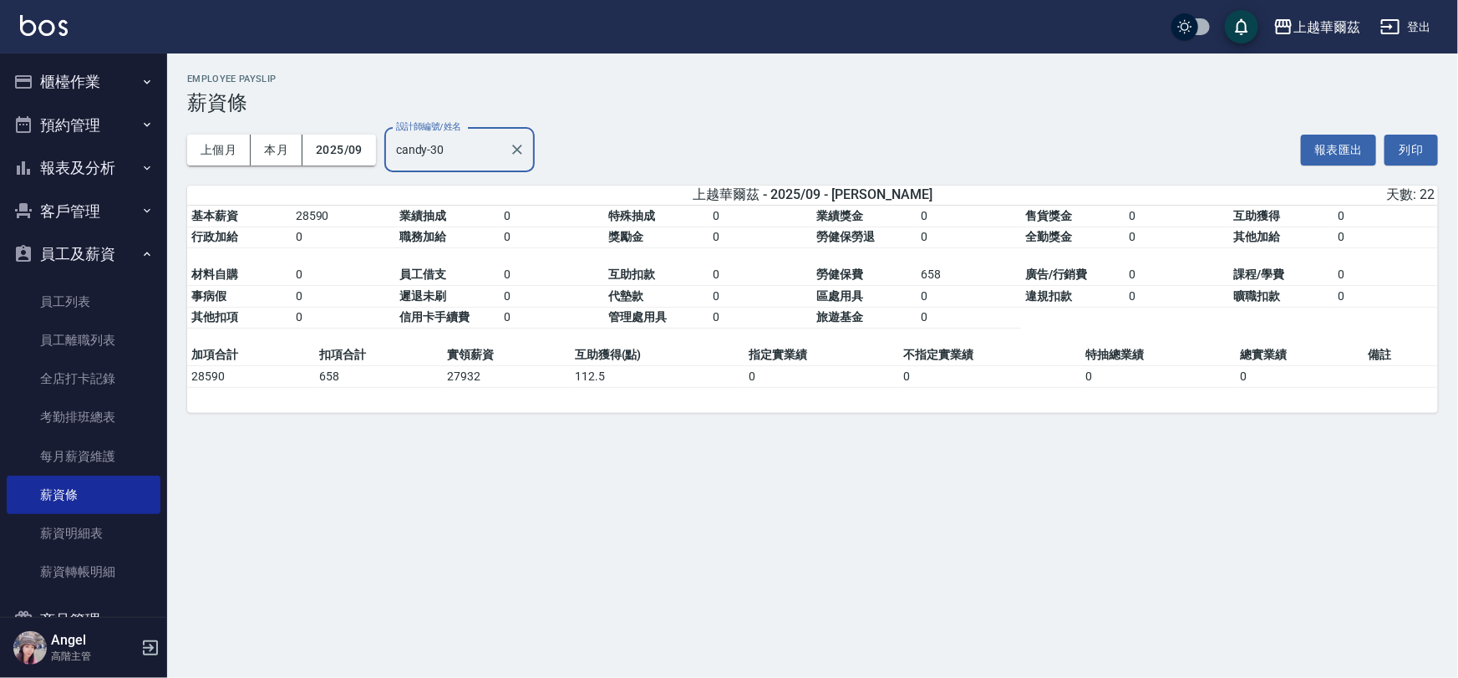
type input "candy-30"
click at [1417, 26] on button "登出" at bounding box center [1405, 27] width 64 height 31
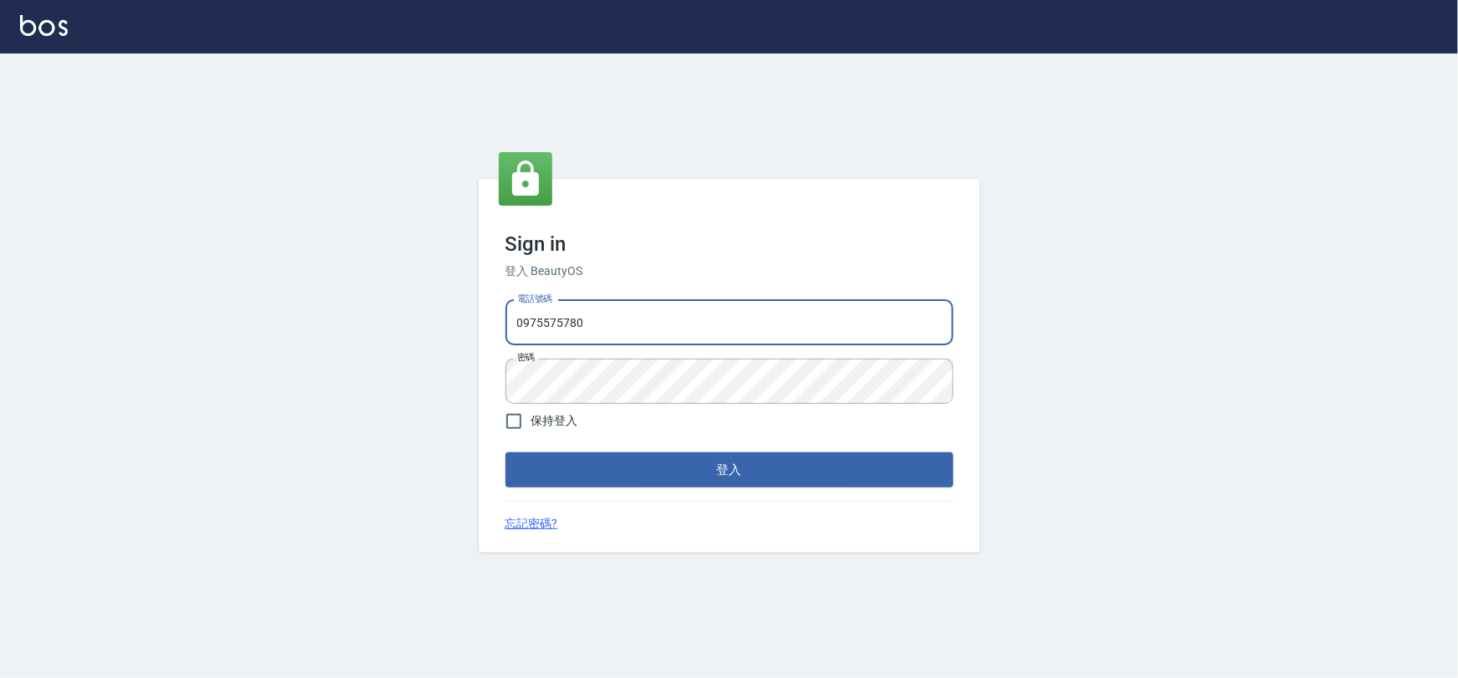
click at [618, 319] on input "0975575780" at bounding box center [729, 322] width 448 height 45
type input "0"
type input "0933473141"
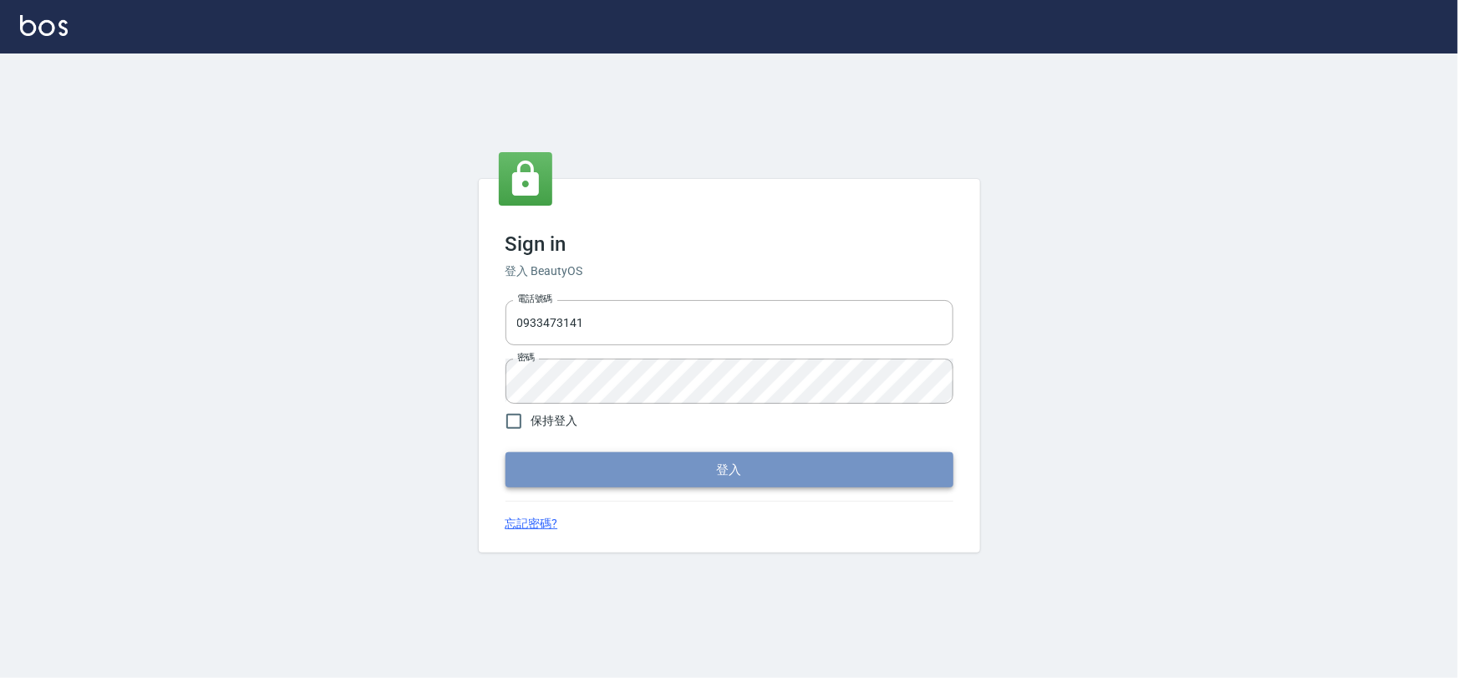
click at [638, 470] on button "登入" at bounding box center [729, 469] width 448 height 35
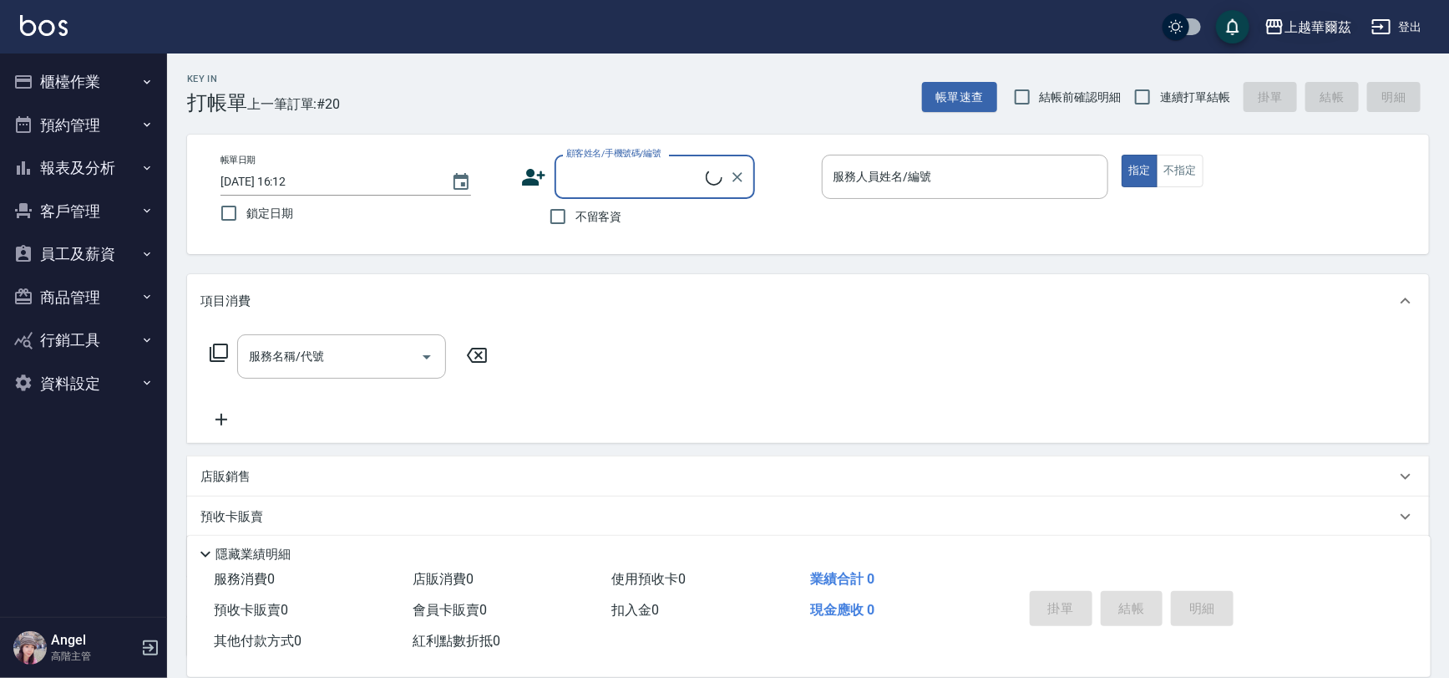
click at [1329, 18] on div "上越華爾茲" at bounding box center [1318, 27] width 67 height 21
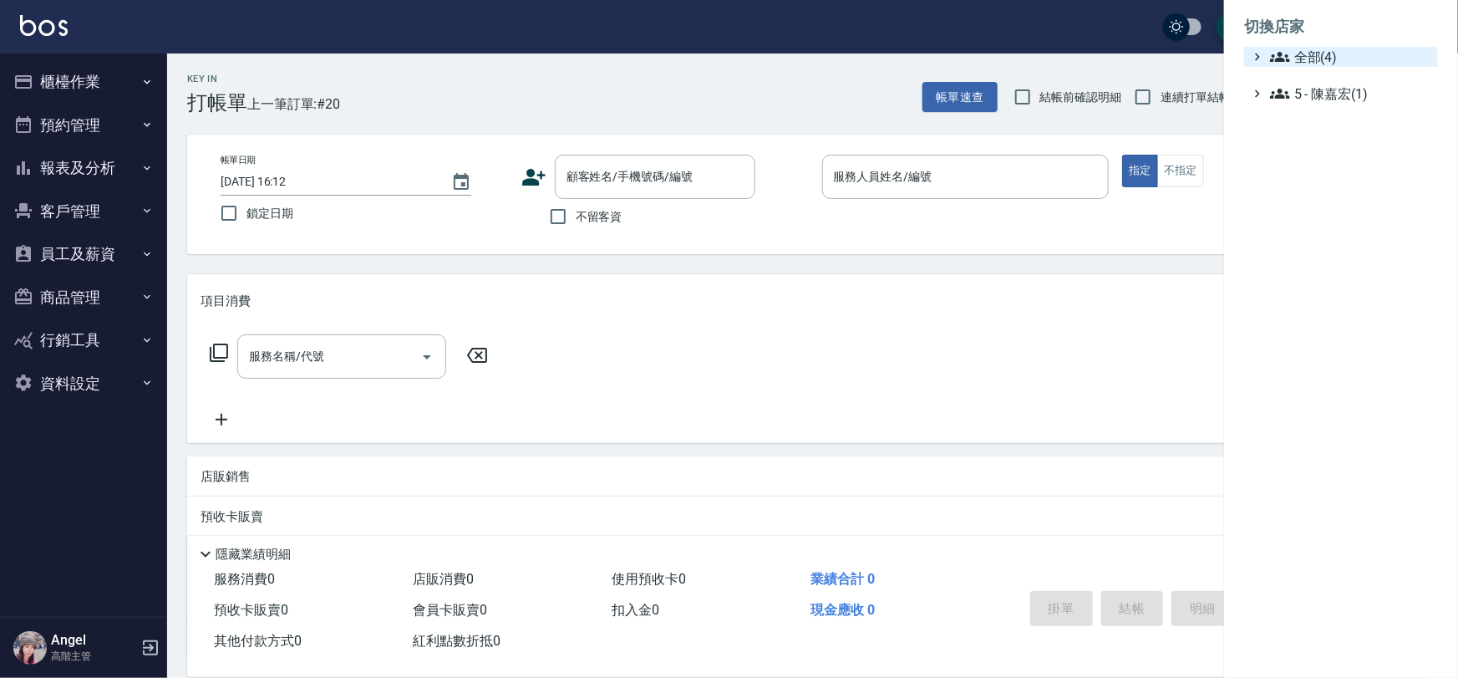
click at [1320, 48] on span "全部(4)" at bounding box center [1350, 57] width 161 height 20
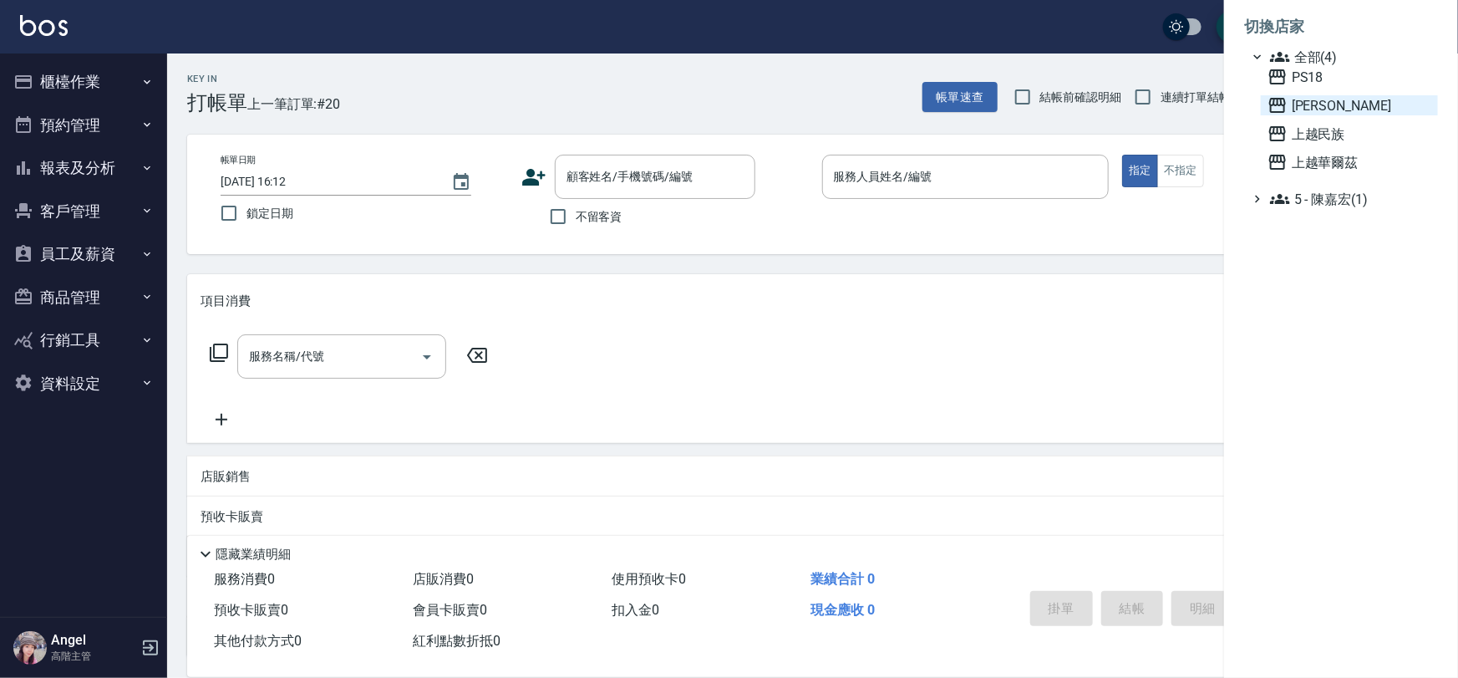
click at [1326, 109] on span "[PERSON_NAME]" at bounding box center [1349, 105] width 164 height 20
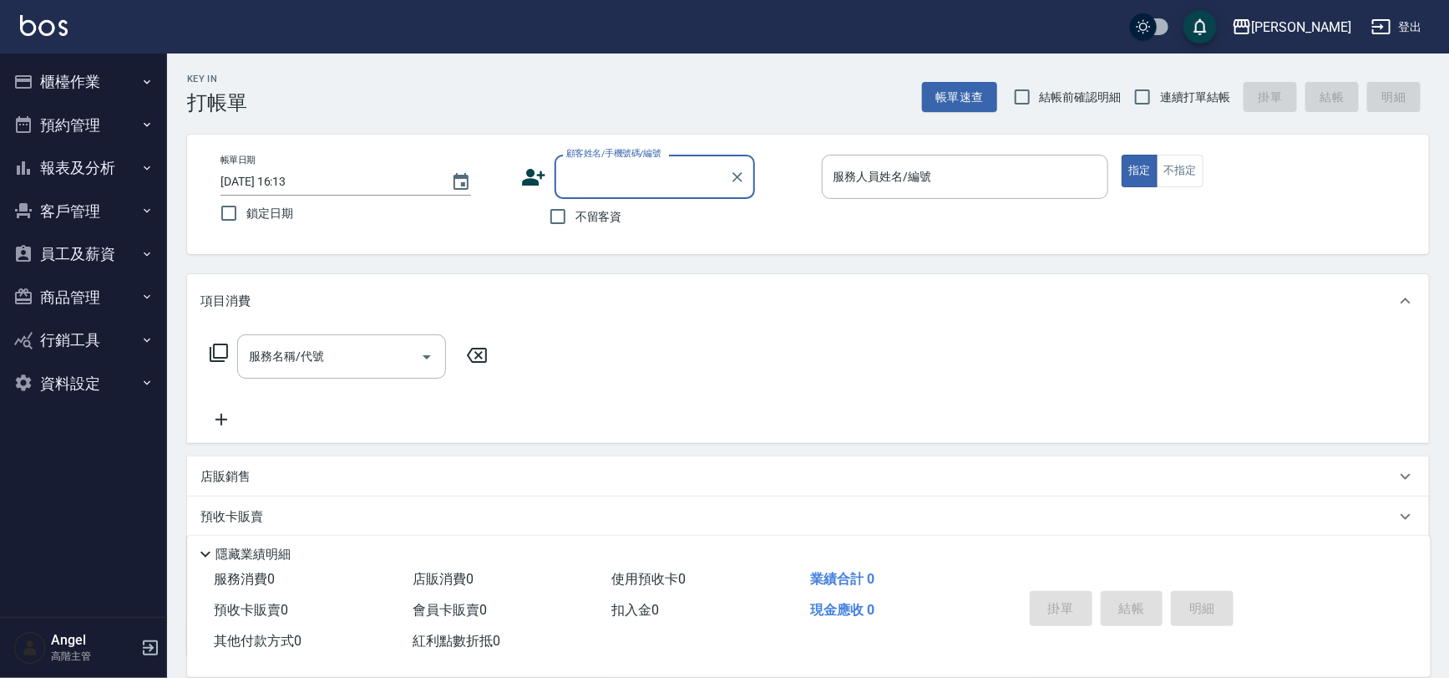
click at [94, 252] on button "員工及薪資" at bounding box center [84, 253] width 154 height 43
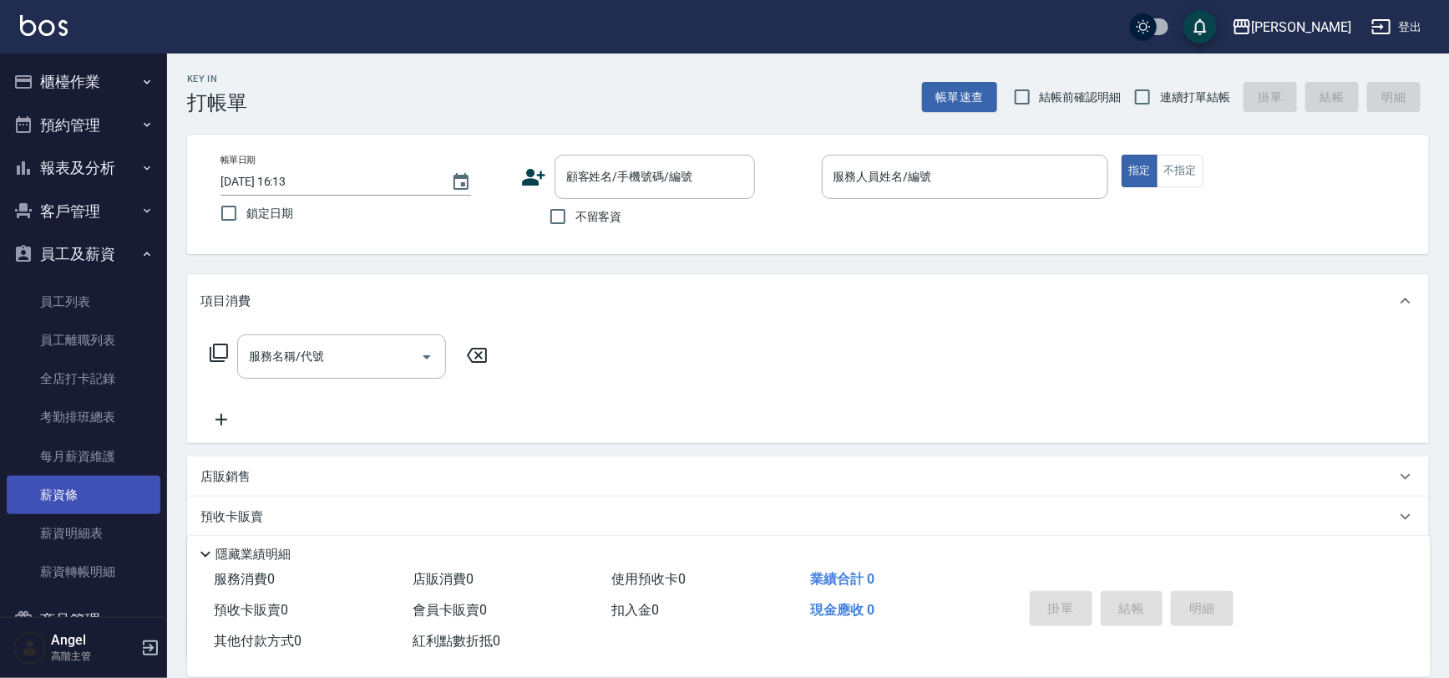
click at [76, 490] on link "薪資條" at bounding box center [84, 494] width 154 height 38
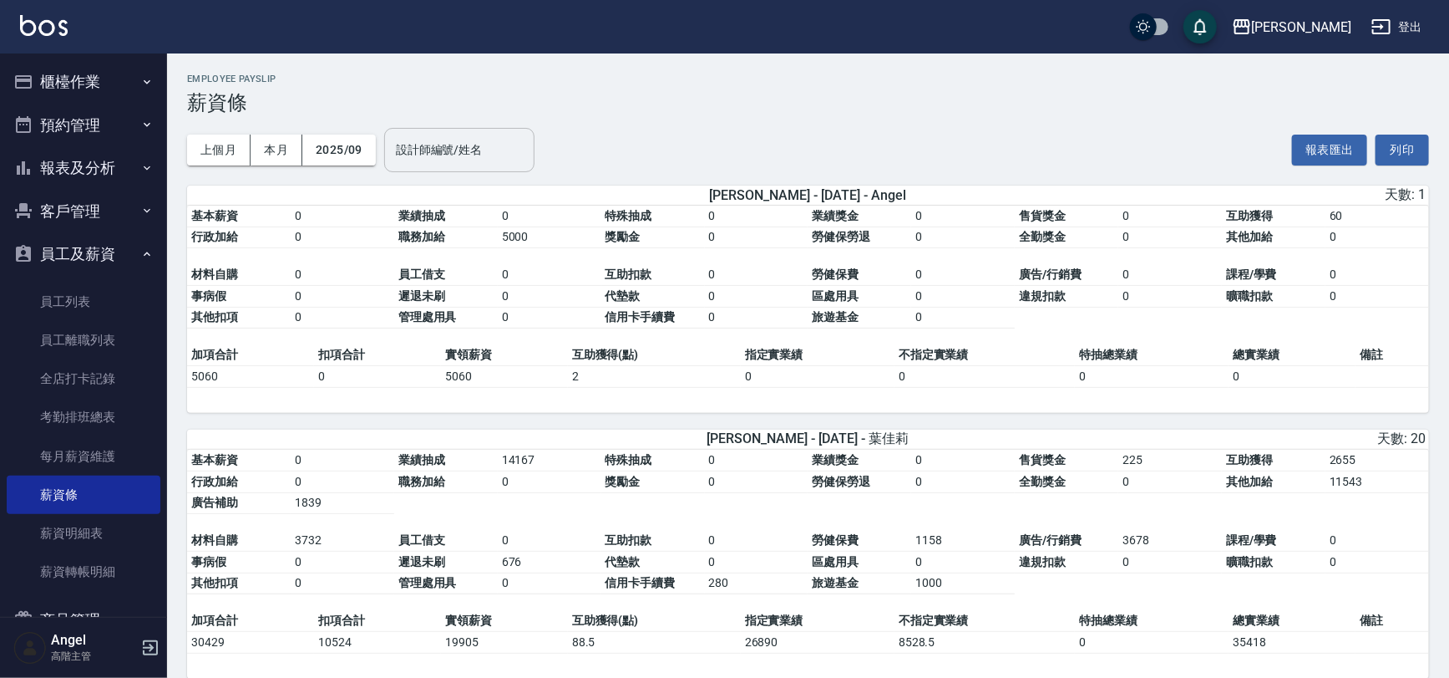
click at [427, 137] on div "設計師編號/姓名 設計師編號/姓名" at bounding box center [459, 150] width 150 height 44
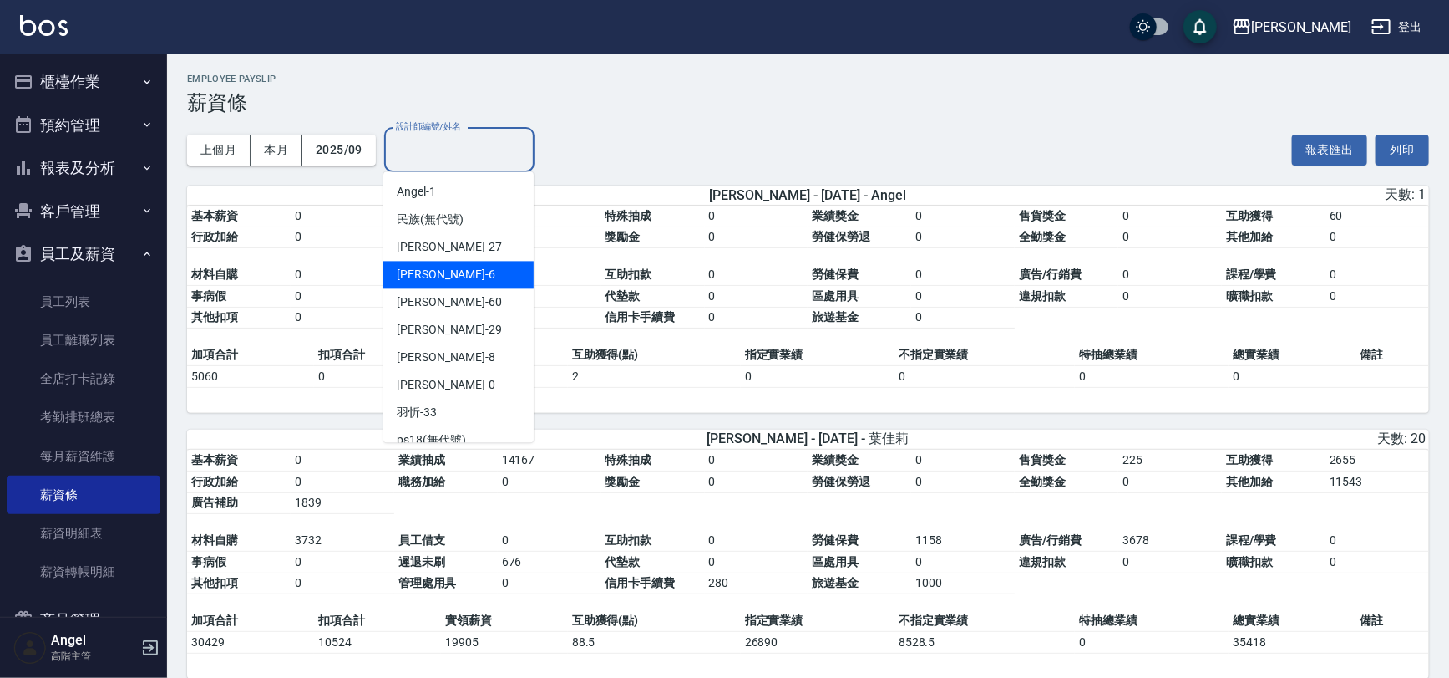
click at [432, 277] on div "Jenny -6" at bounding box center [458, 275] width 150 height 28
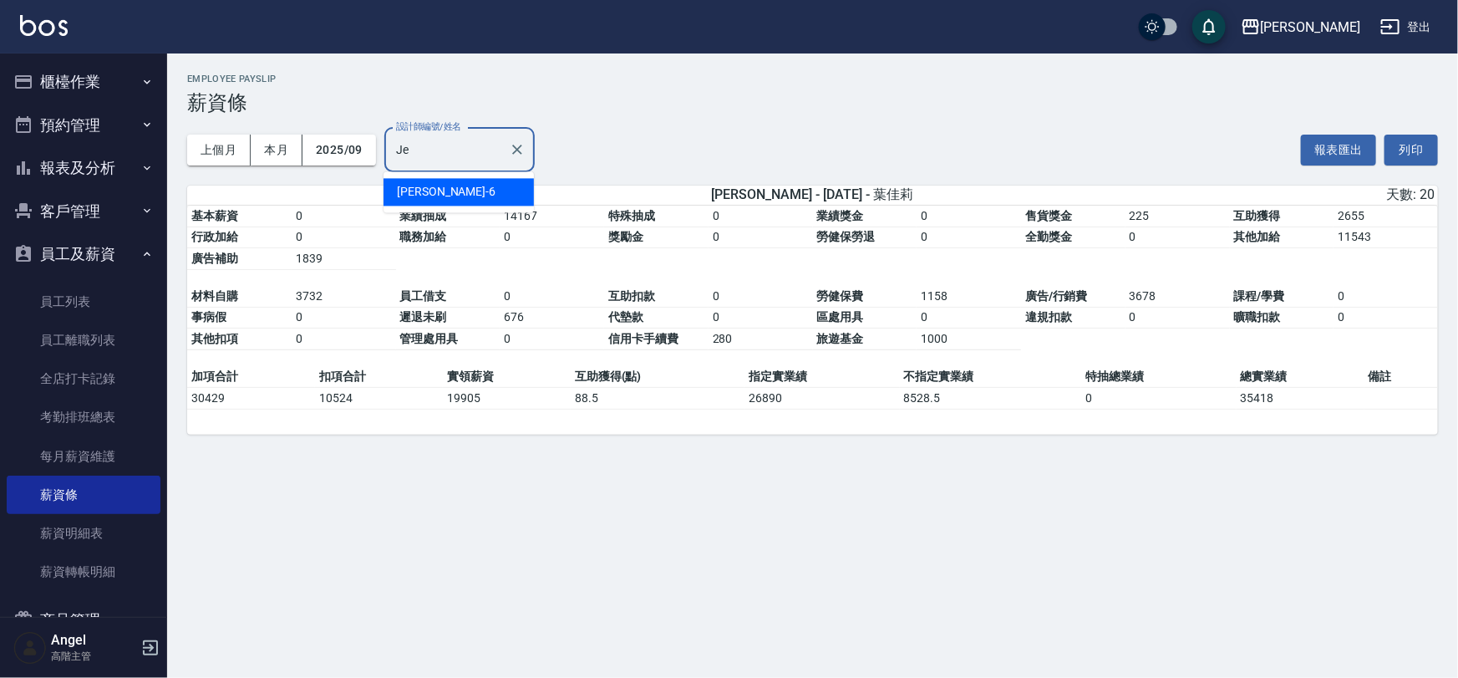
type input "J"
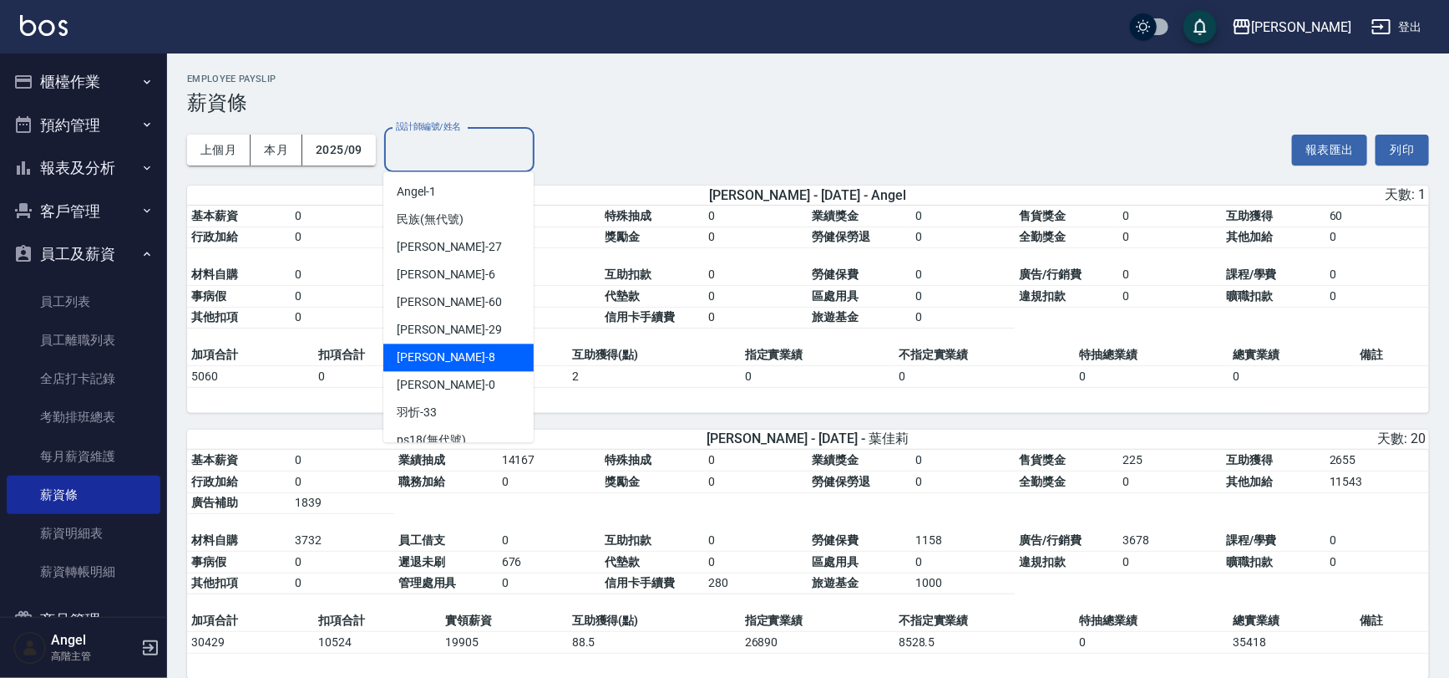
click at [446, 355] on div "BENSON -8" at bounding box center [458, 357] width 150 height 28
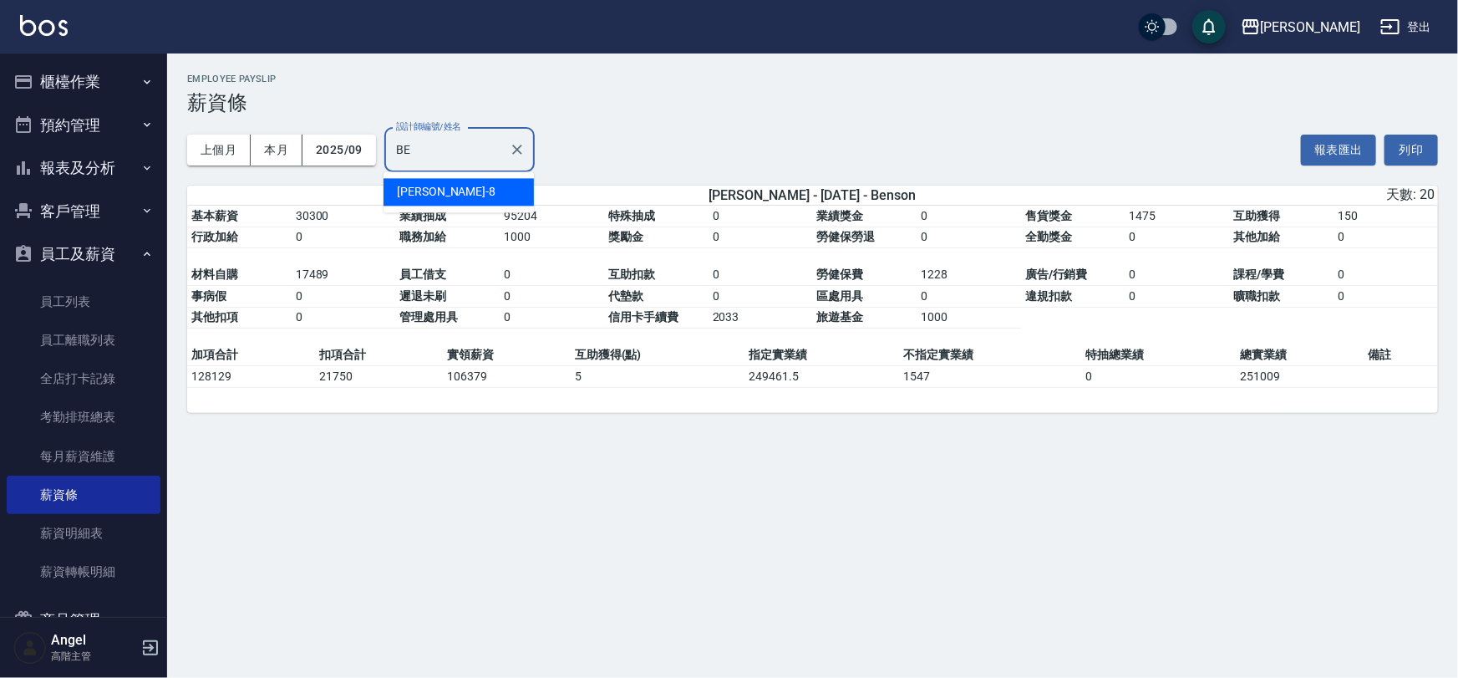
type input "B"
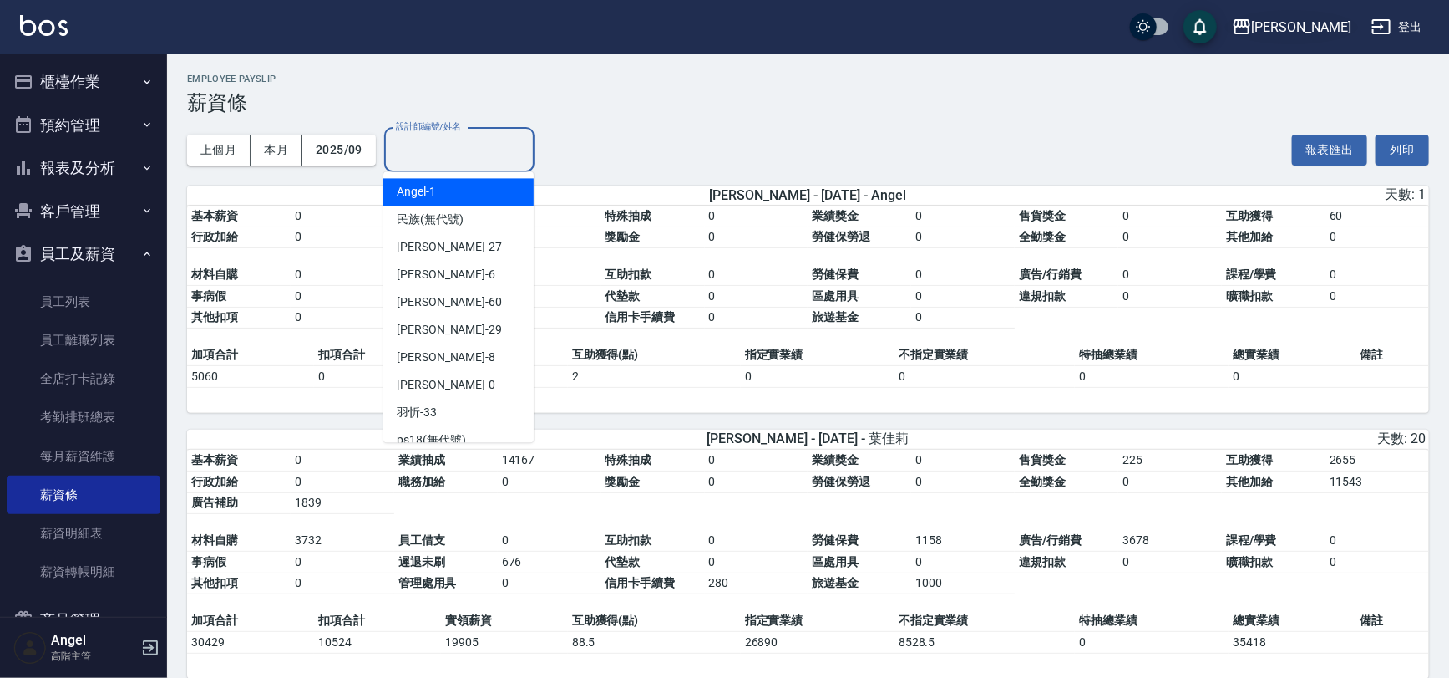
click at [1318, 21] on div "[PERSON_NAME]" at bounding box center [1301, 27] width 99 height 21
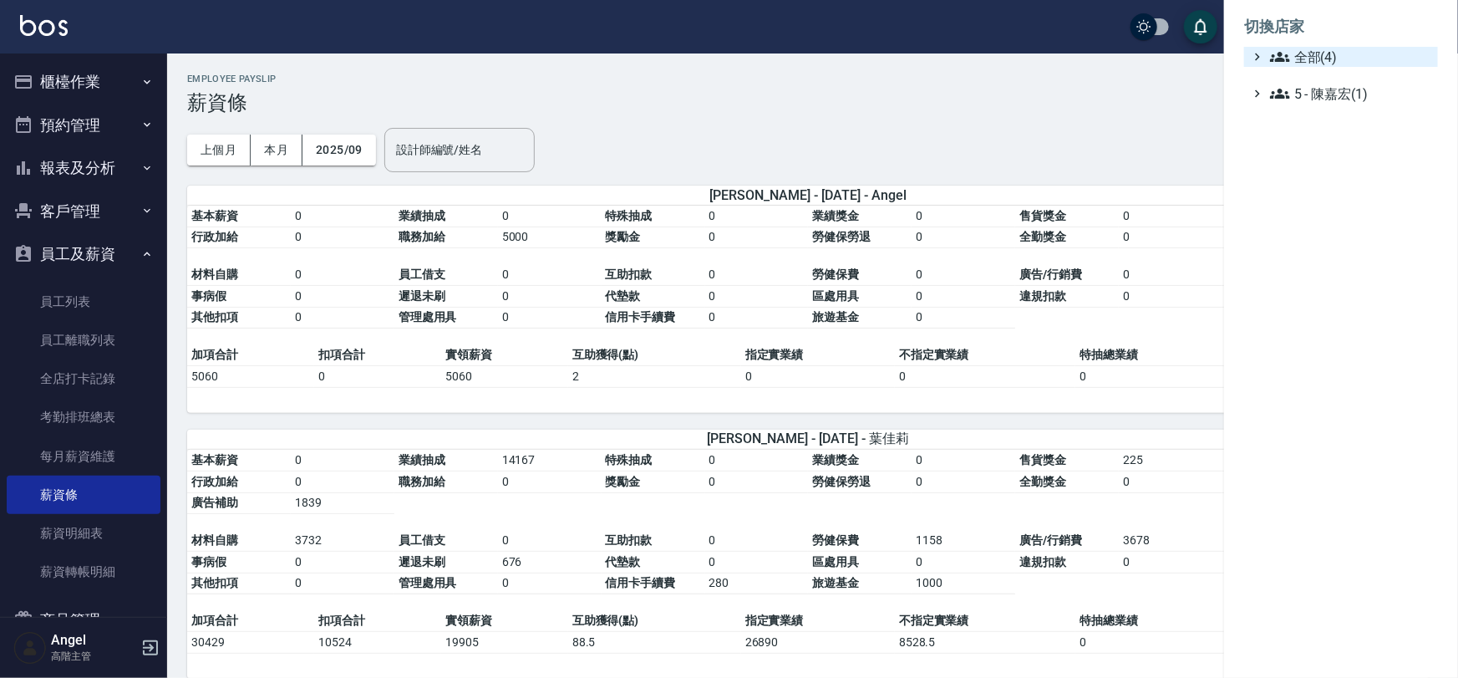
click at [1318, 58] on span "全部(4)" at bounding box center [1350, 57] width 161 height 20
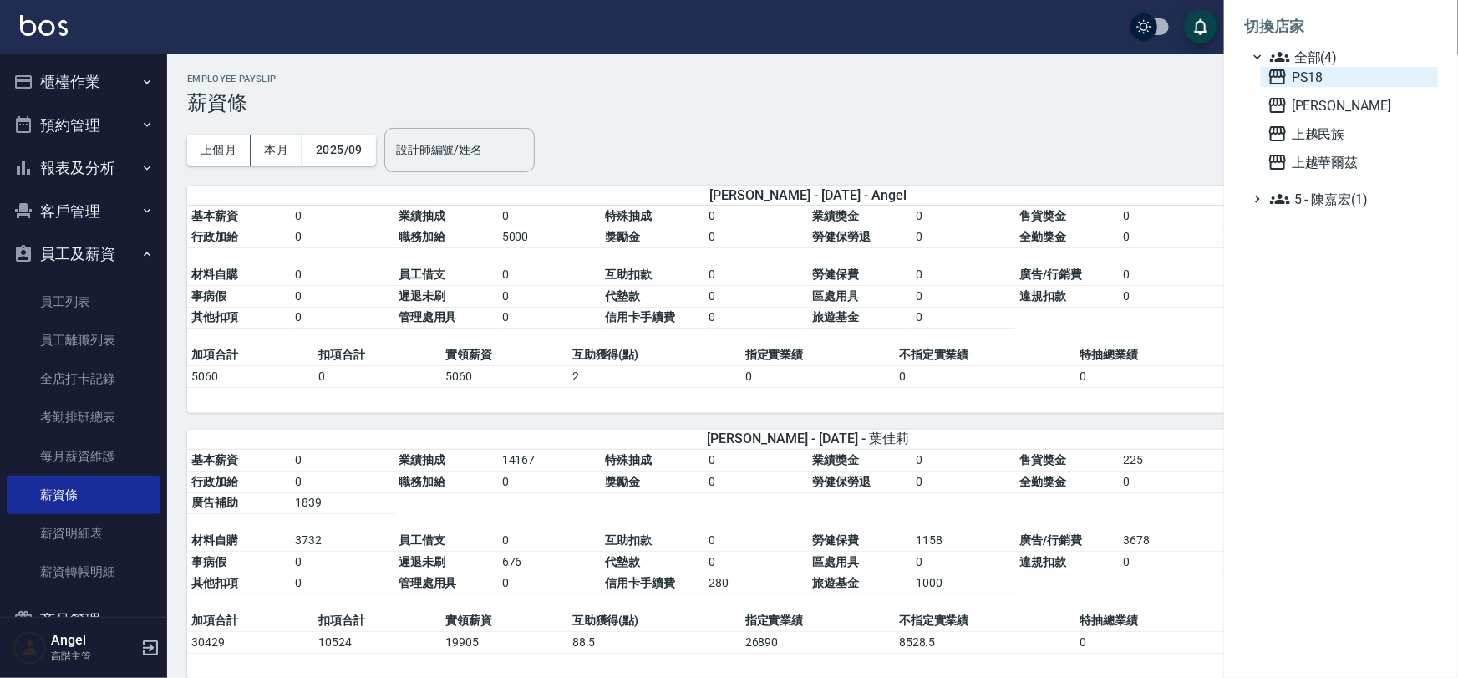
click at [1319, 75] on span "PS18" at bounding box center [1349, 77] width 164 height 20
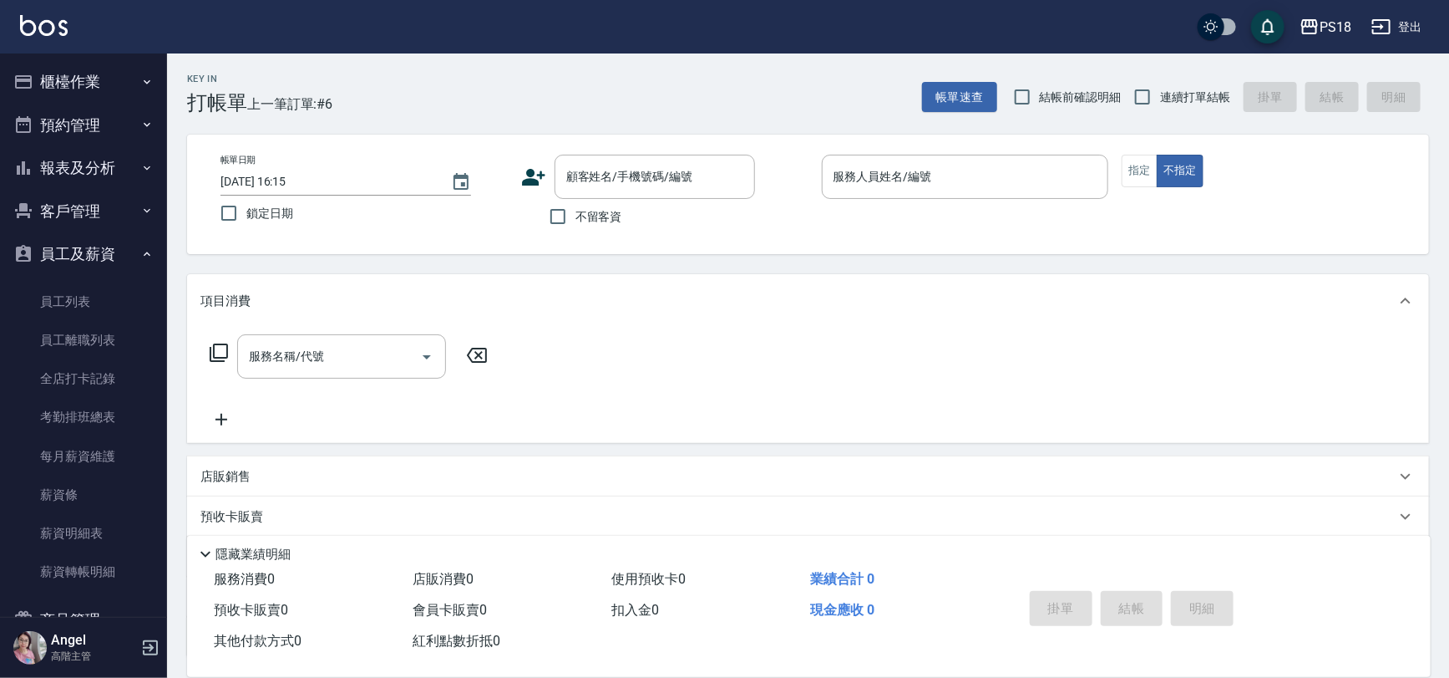
click at [77, 490] on link "薪資條" at bounding box center [84, 494] width 154 height 38
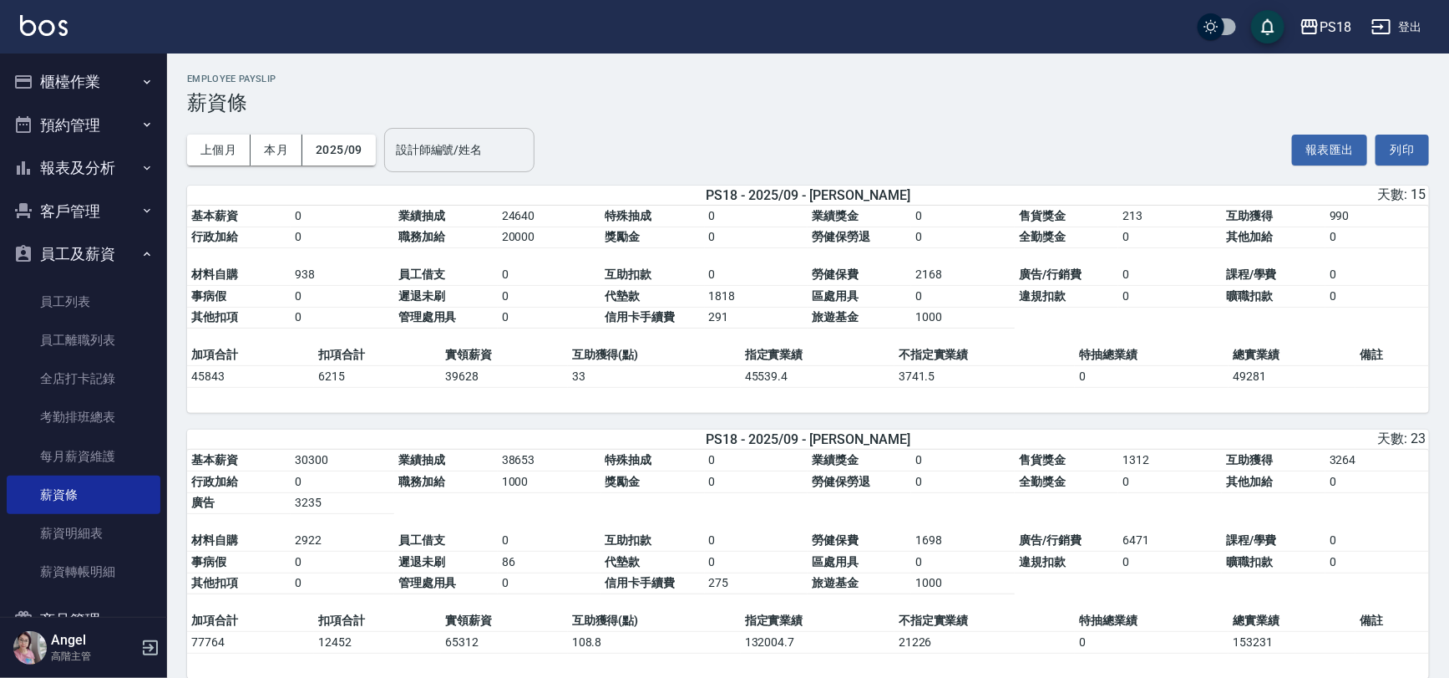
click at [432, 147] on div "設計師編號/姓名 設計師編號/姓名" at bounding box center [459, 150] width 150 height 44
click at [443, 188] on div "小卉 -25" at bounding box center [458, 192] width 150 height 28
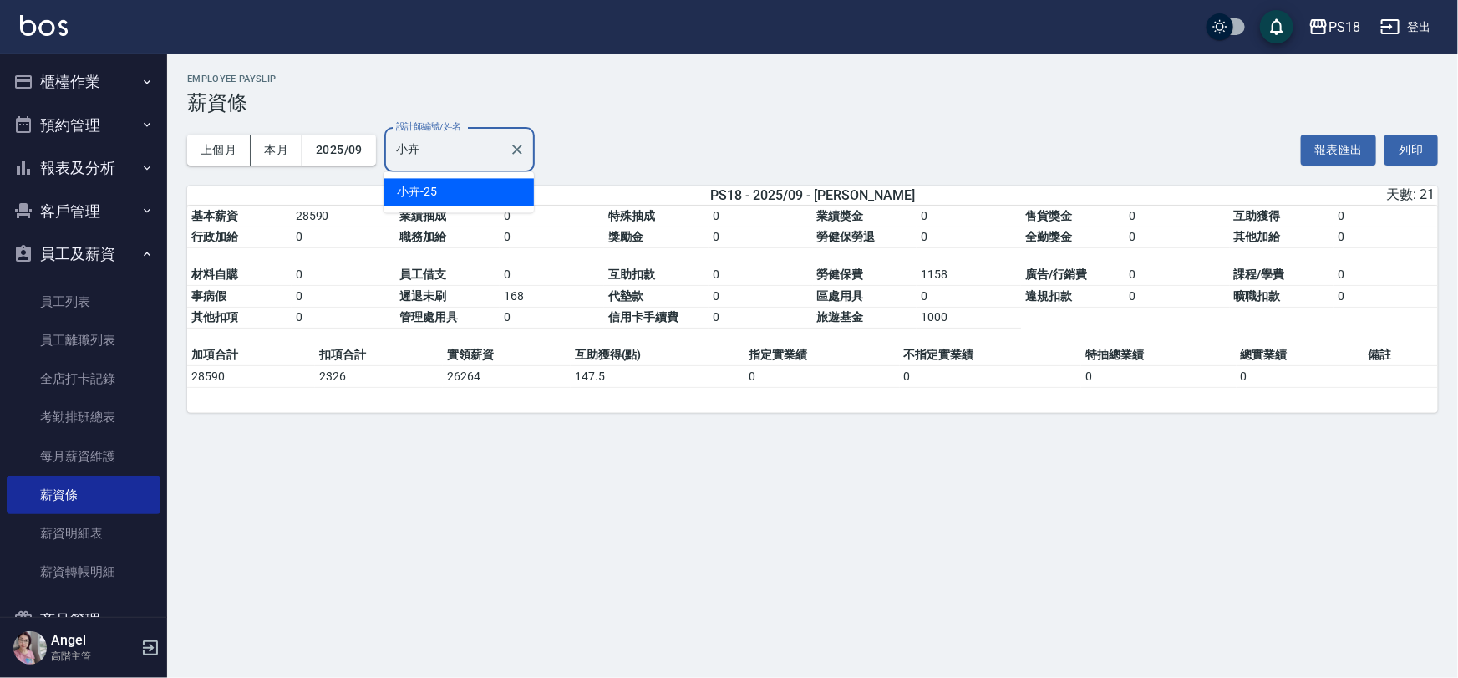
type input "小"
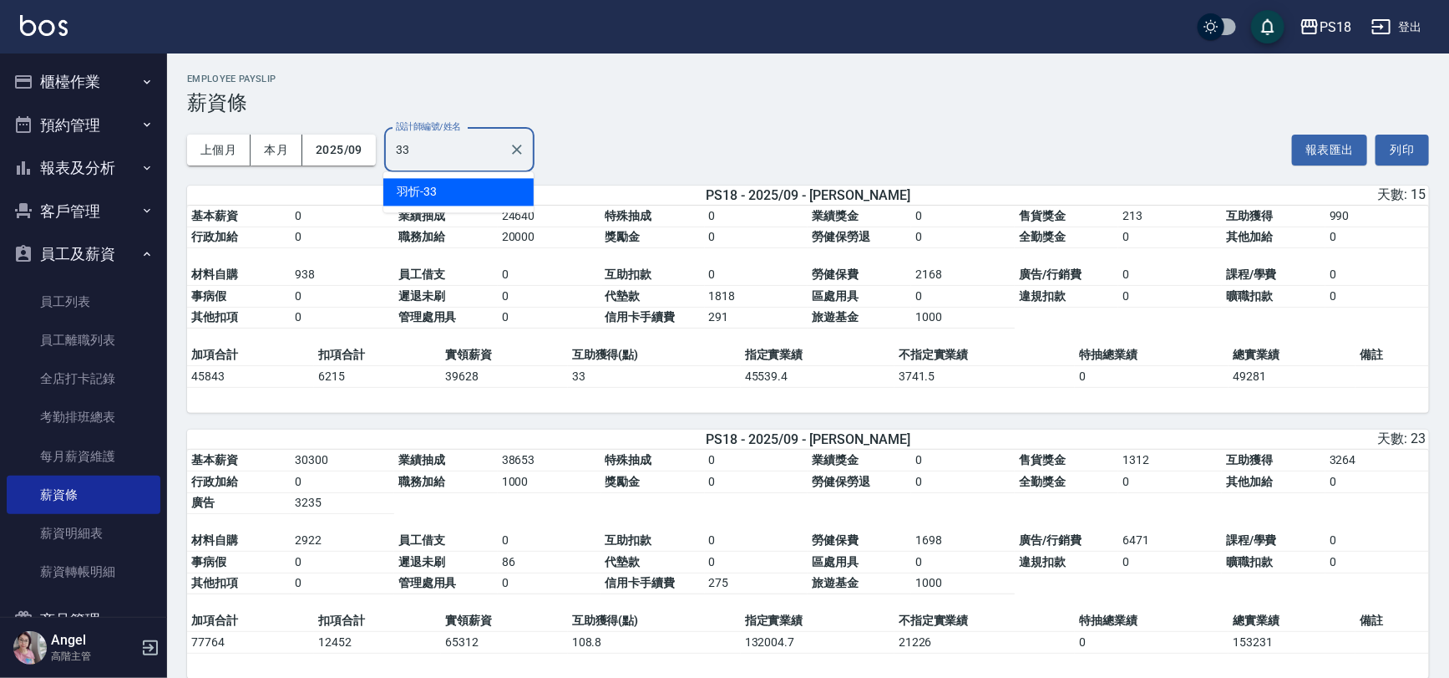
click at [417, 191] on span "羽忻" at bounding box center [408, 192] width 23 height 18
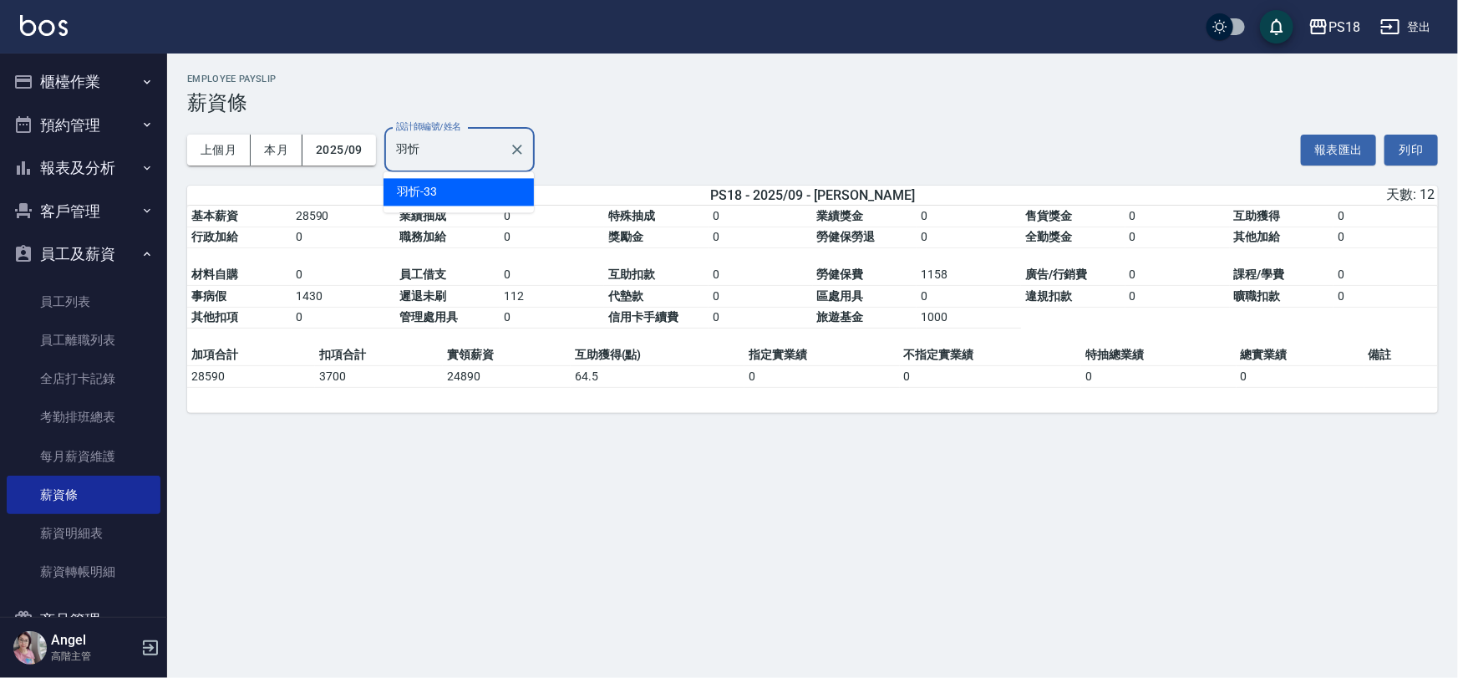
type input "羽"
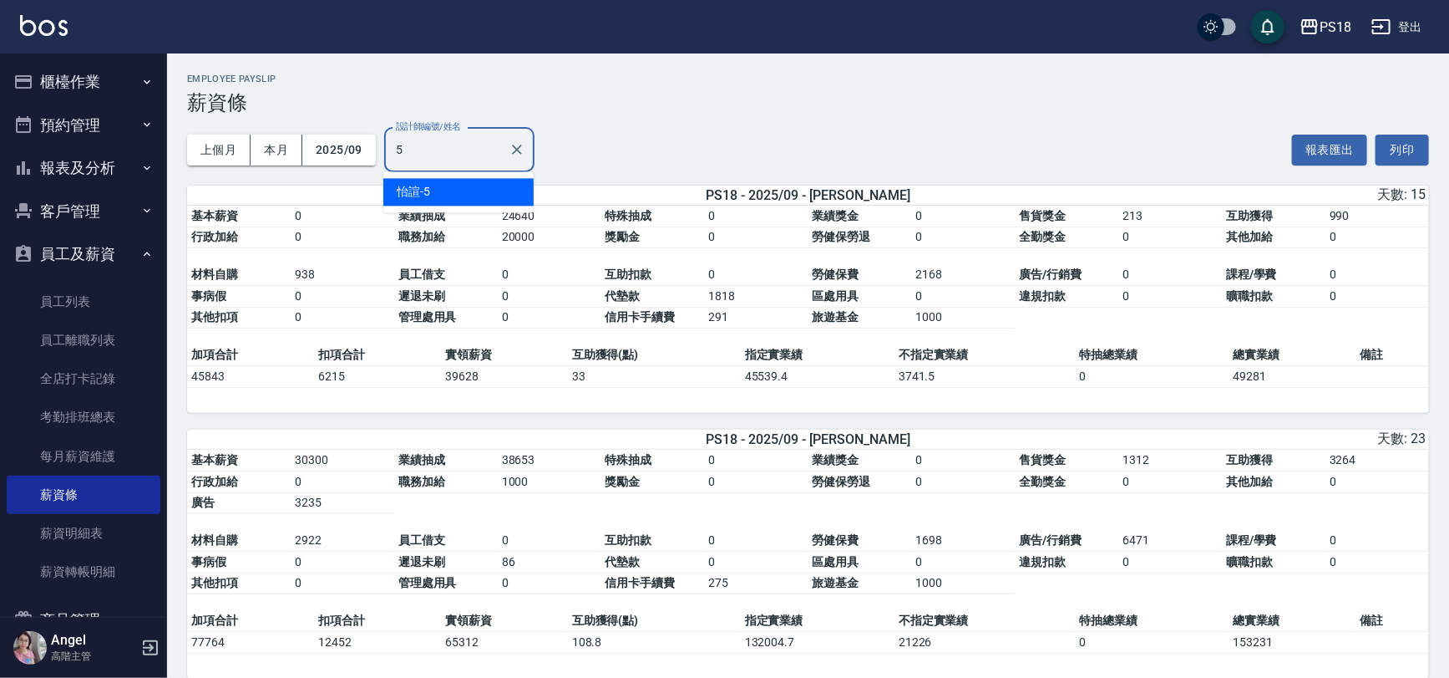
click at [429, 185] on div "怡諠 -5" at bounding box center [458, 192] width 150 height 28
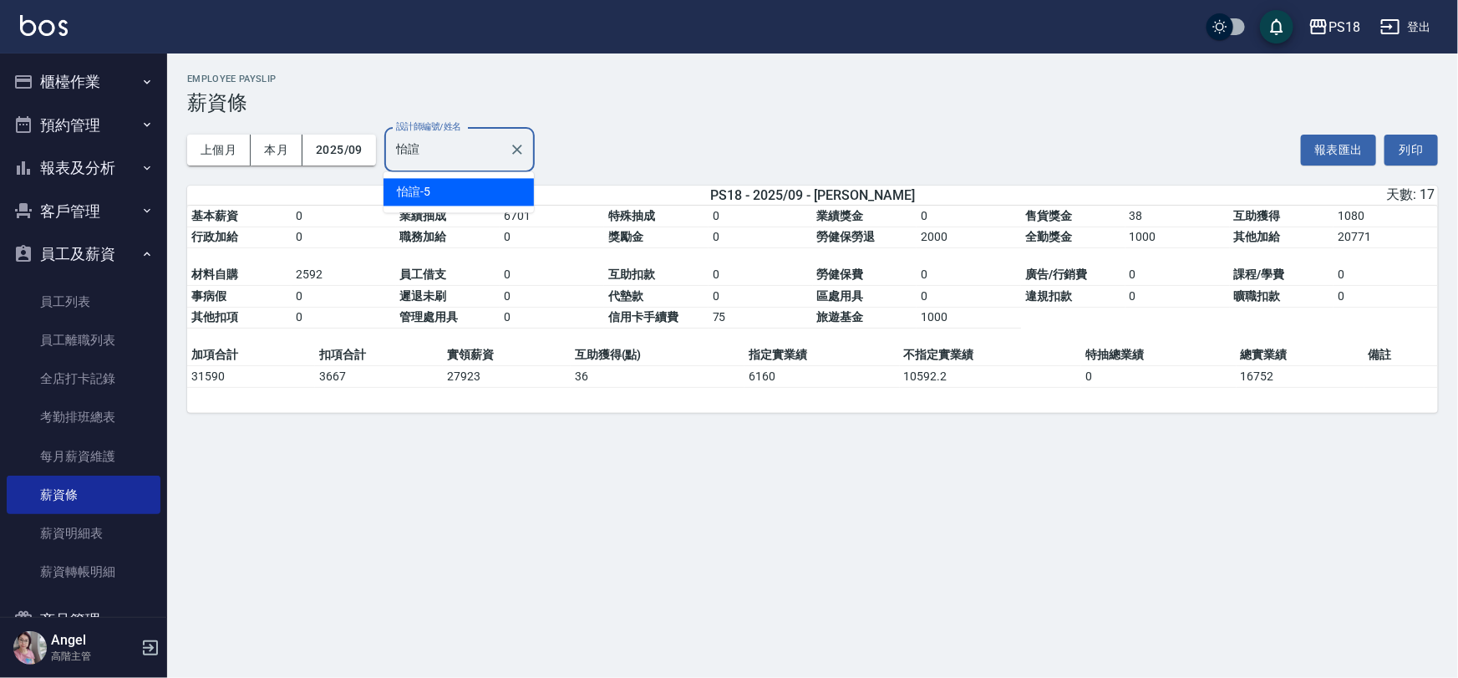
type input "怡"
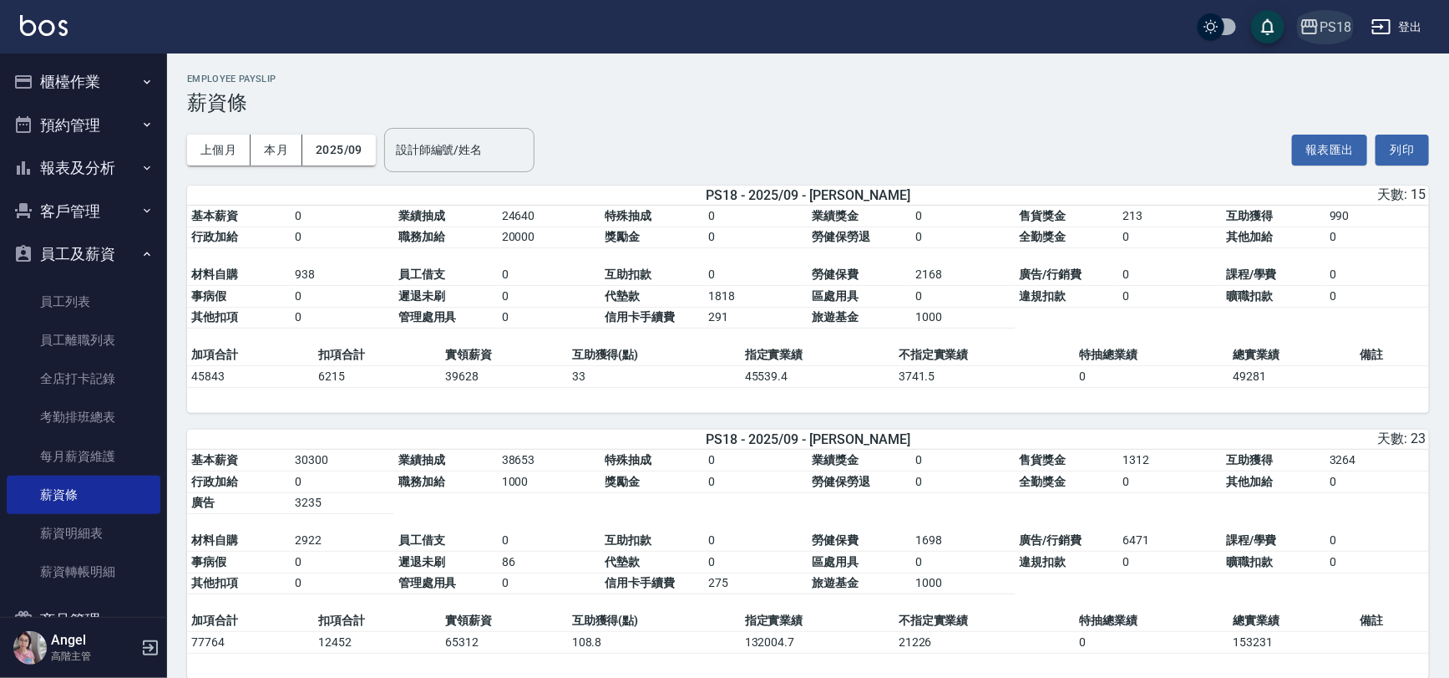
click at [1338, 23] on div "PS18" at bounding box center [1336, 27] width 32 height 21
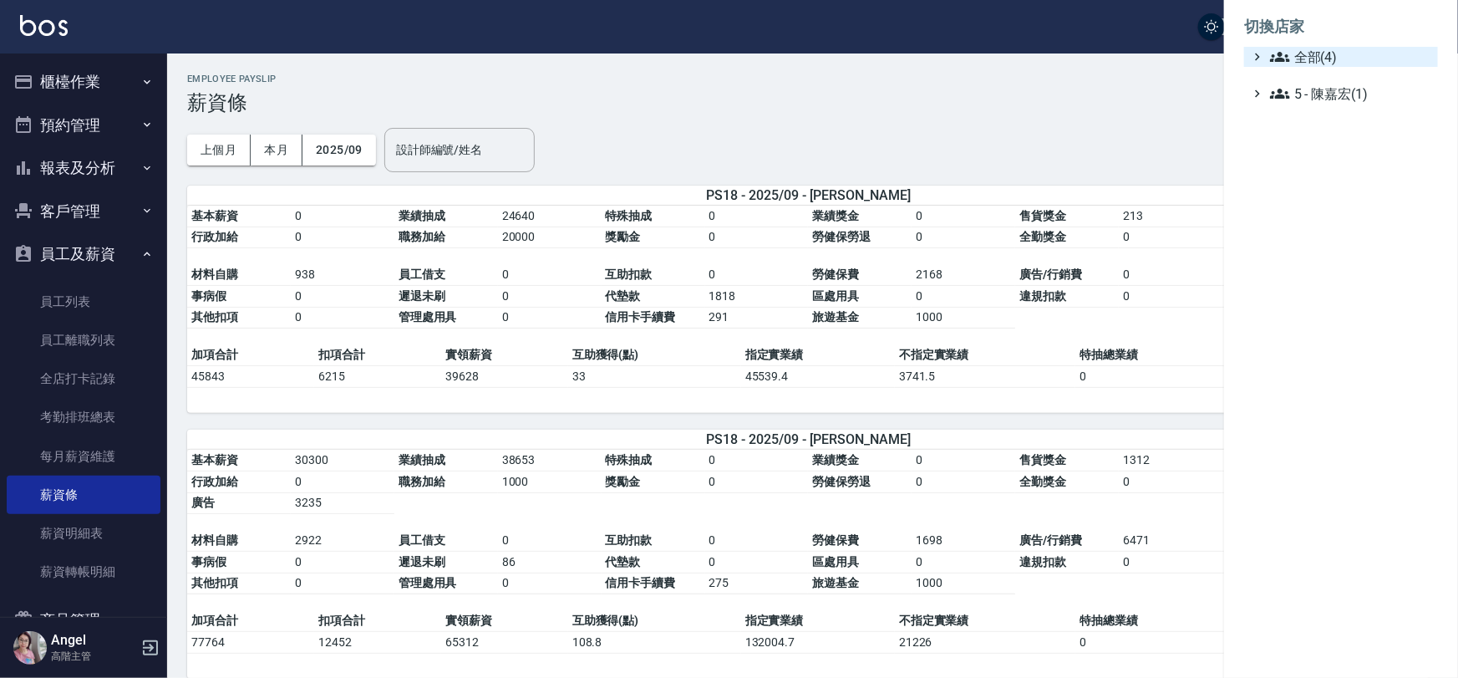
click at [1328, 57] on span "全部(4)" at bounding box center [1350, 57] width 161 height 20
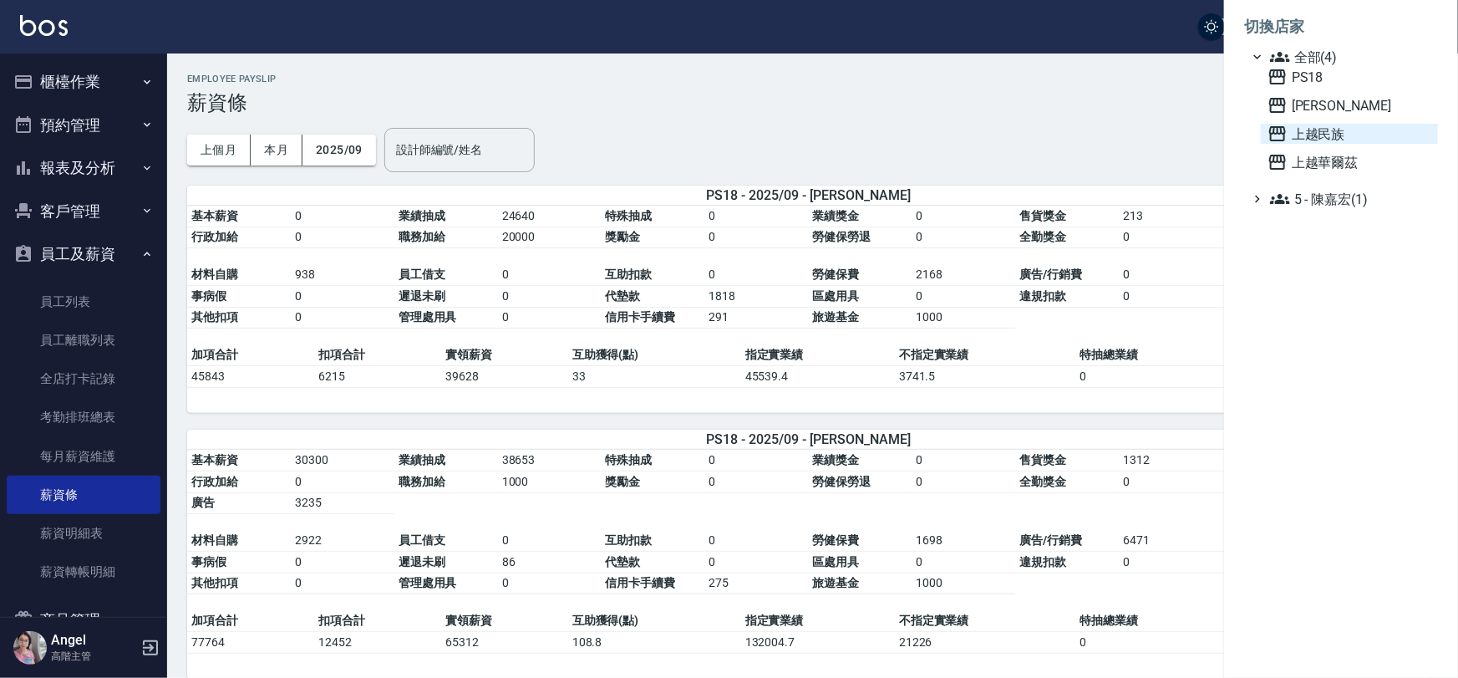
click at [1333, 130] on span "上越民族" at bounding box center [1349, 134] width 164 height 20
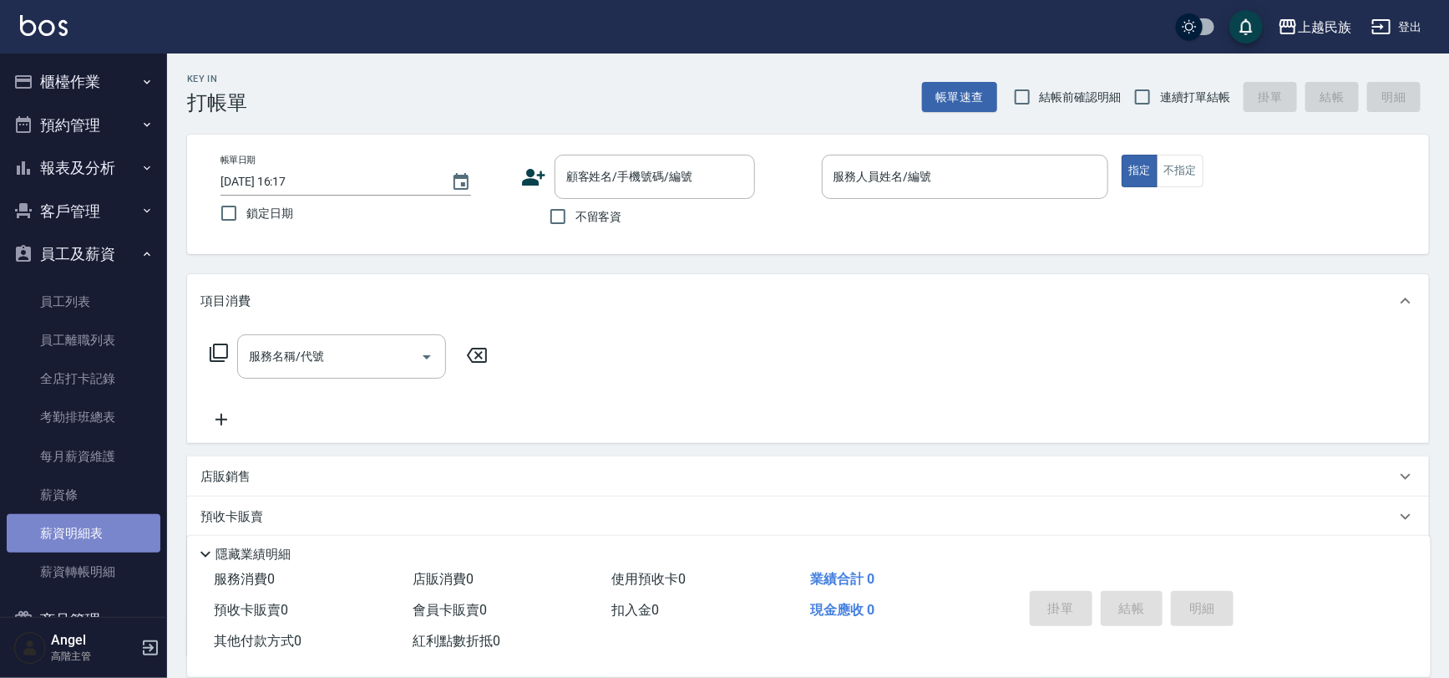
click at [85, 528] on link "薪資明細表" at bounding box center [84, 533] width 154 height 38
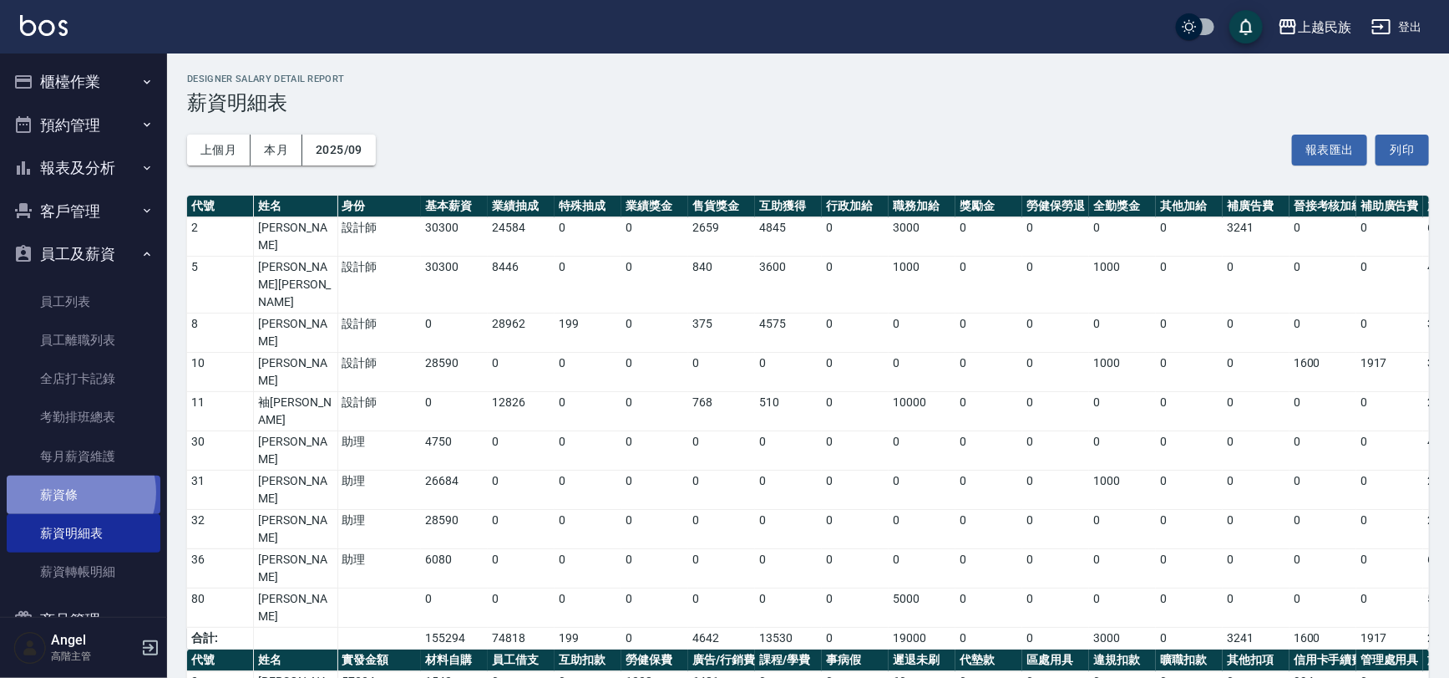
click at [78, 492] on link "薪資條" at bounding box center [84, 494] width 154 height 38
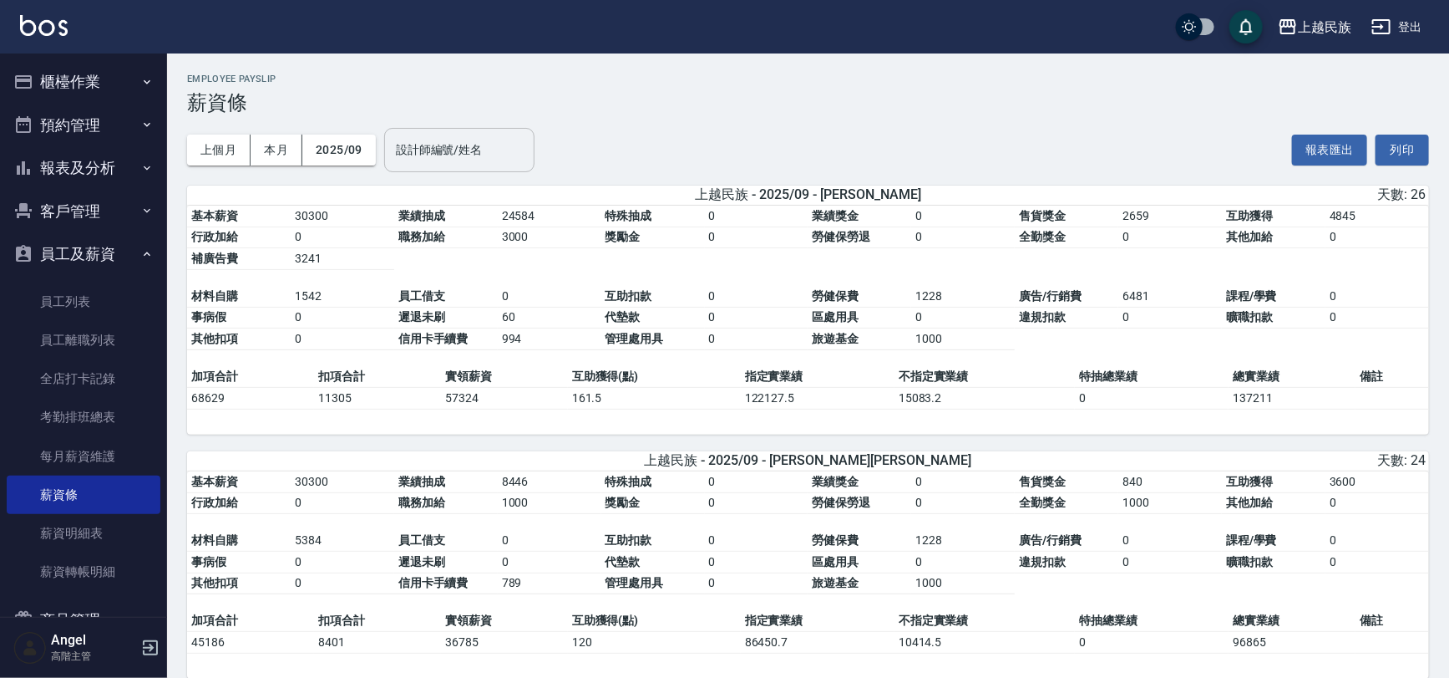
click at [425, 147] on div "設計師編號/姓名 設計師編號/姓名" at bounding box center [459, 150] width 150 height 44
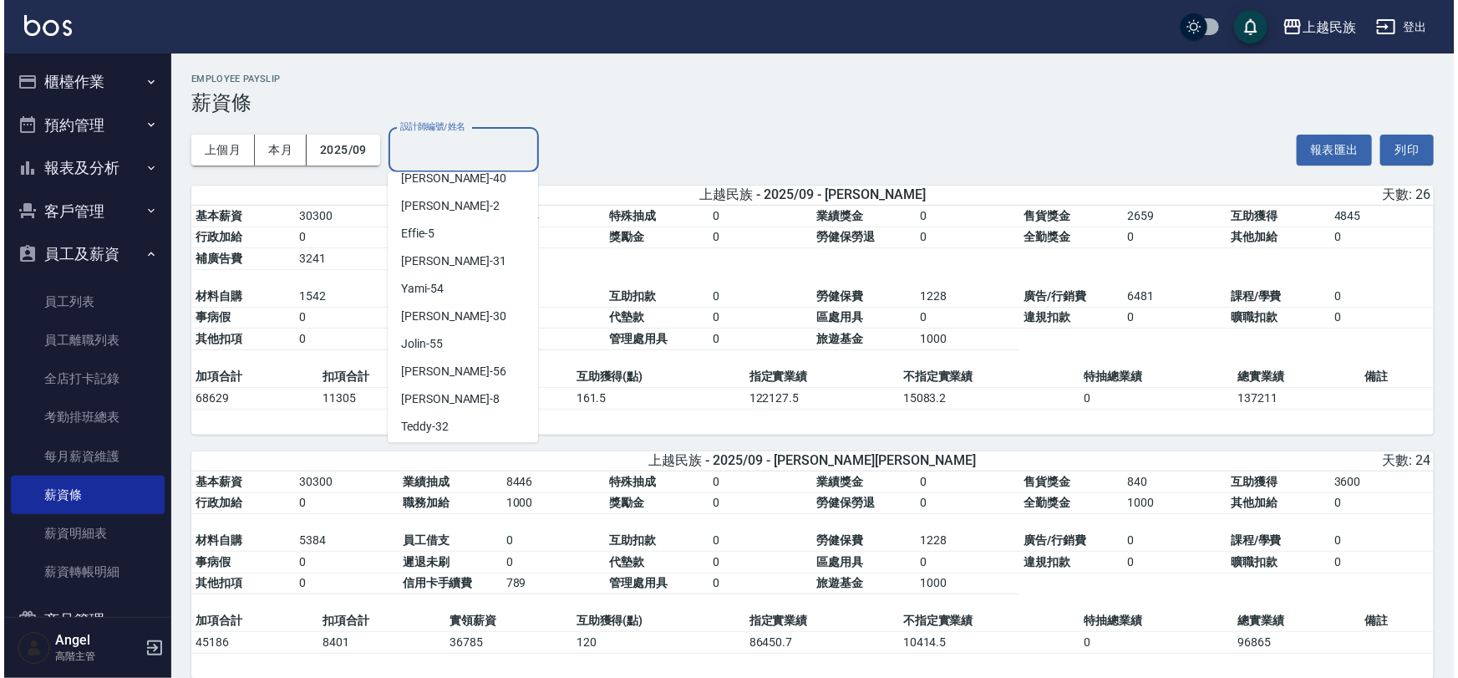
scroll to position [210, 0]
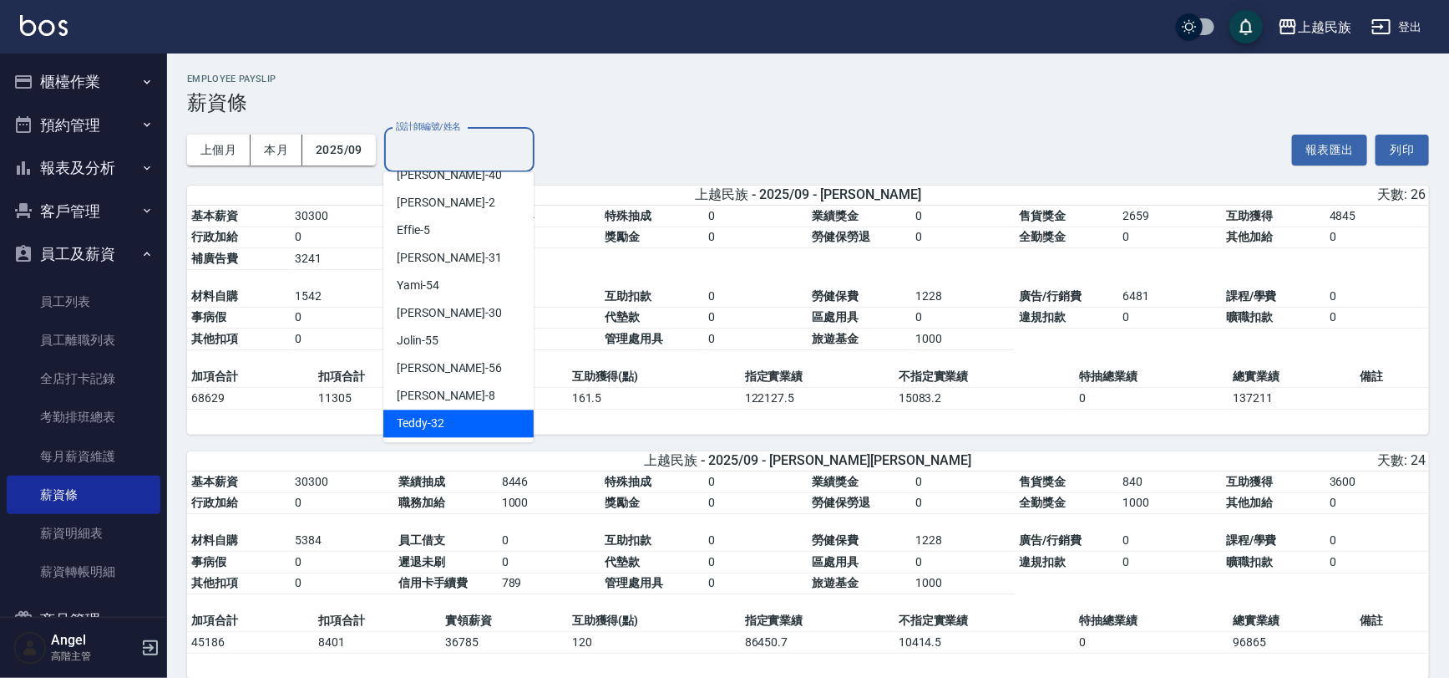
click at [436, 425] on div "Teddy -32" at bounding box center [458, 423] width 150 height 28
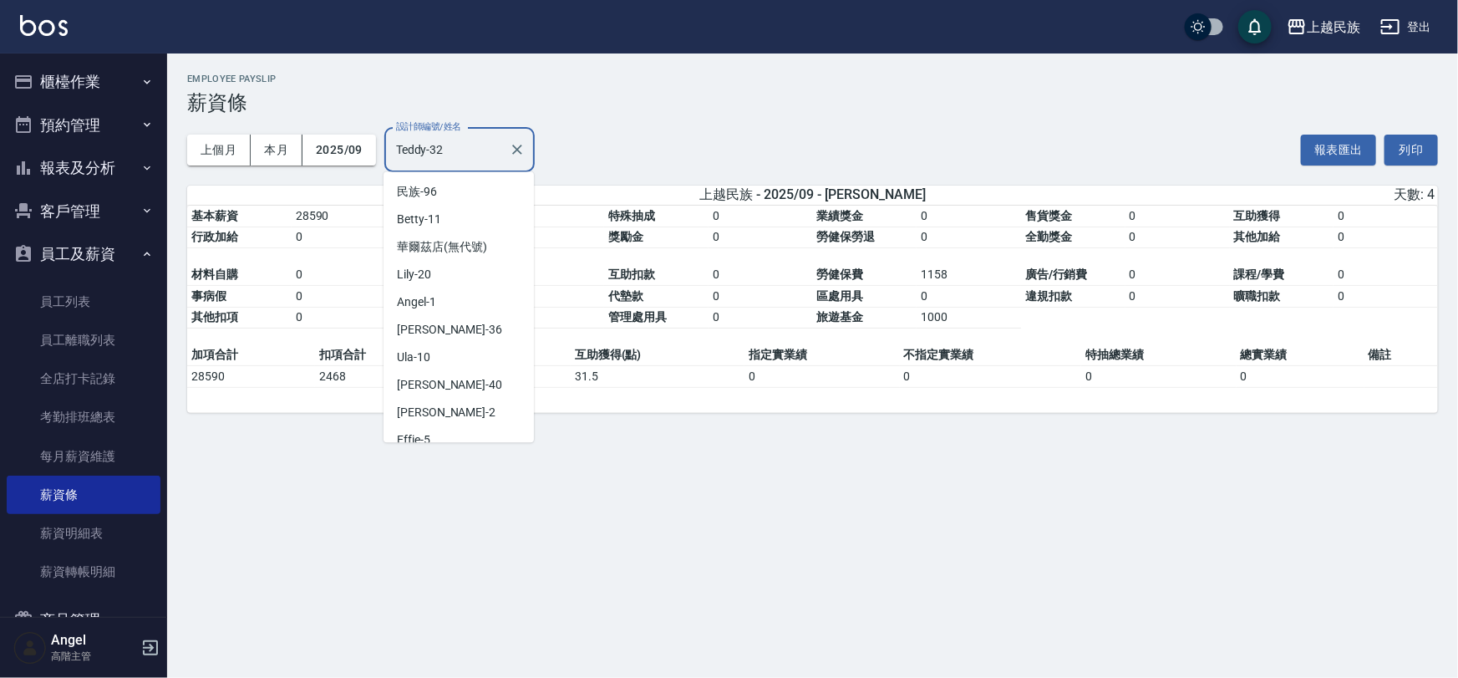
click at [454, 145] on input "Teddy-32" at bounding box center [447, 149] width 110 height 29
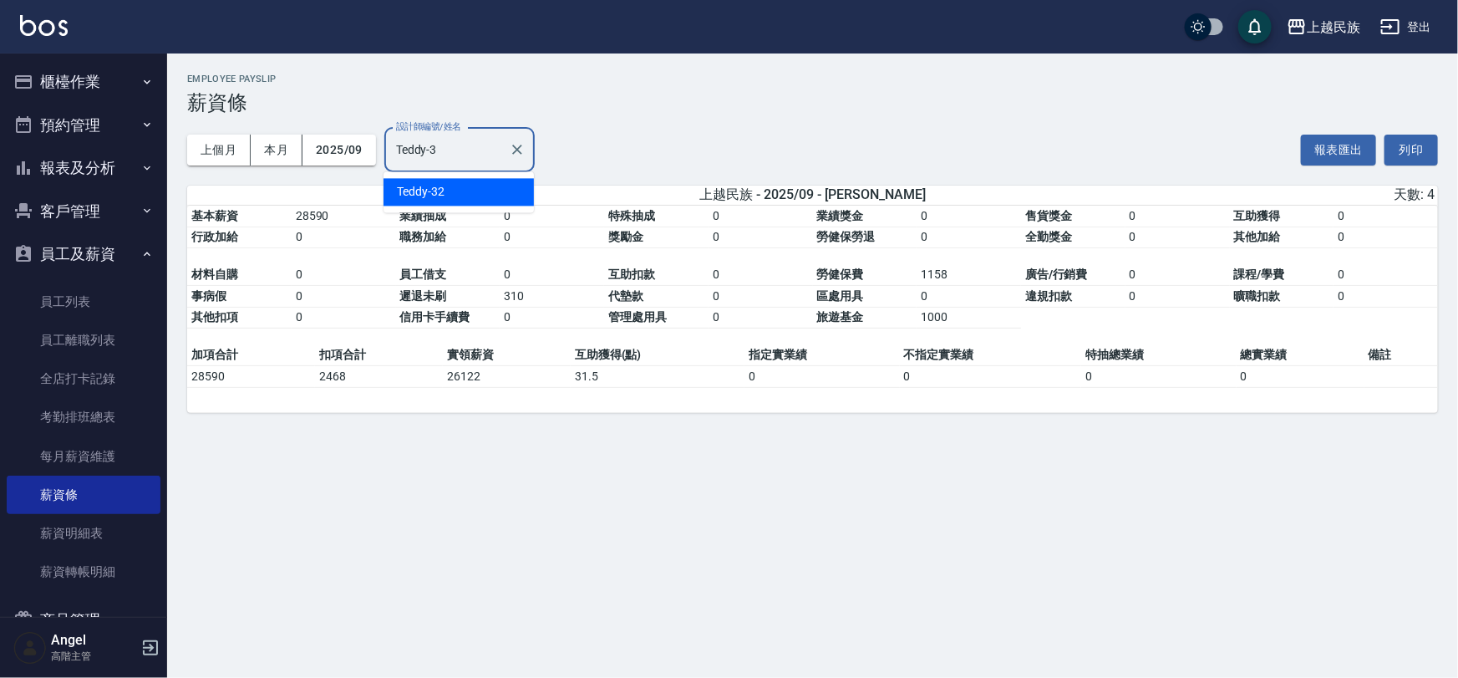
scroll to position [0, 0]
type input "T"
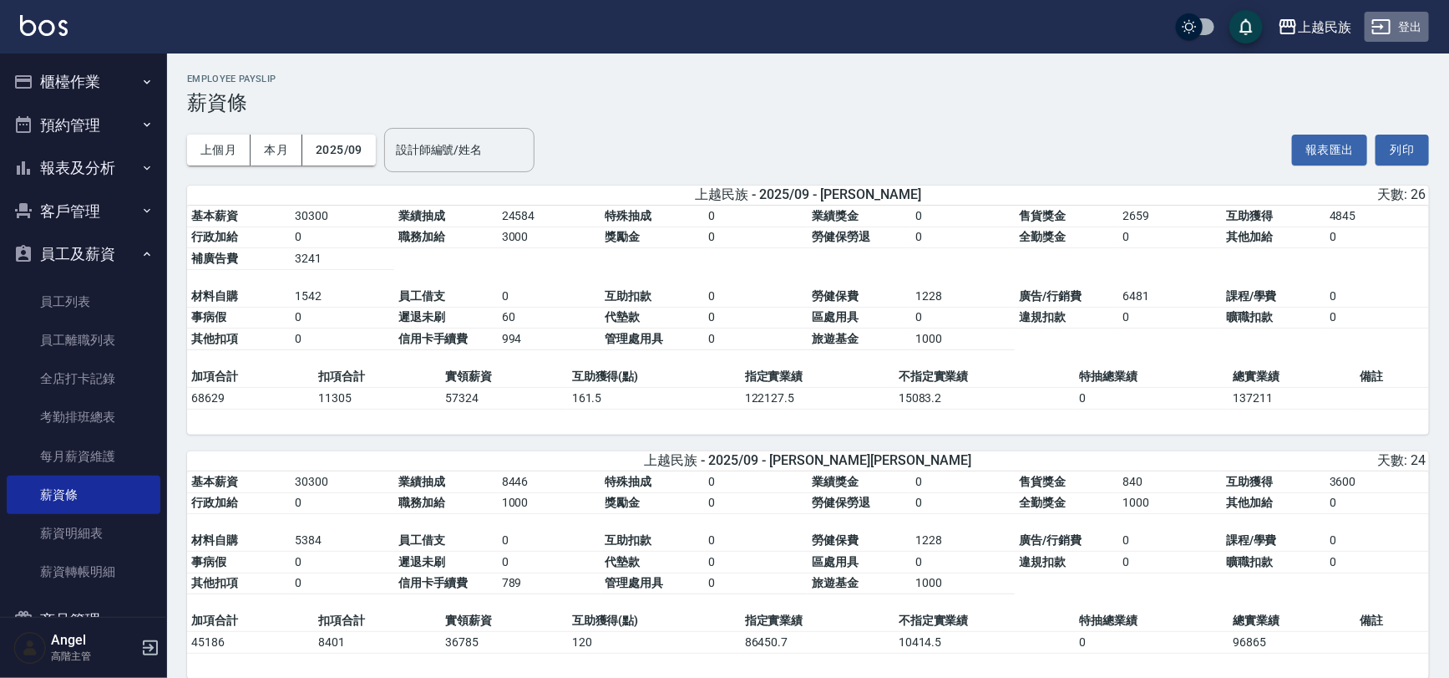
click at [1414, 20] on button "登出" at bounding box center [1397, 27] width 64 height 31
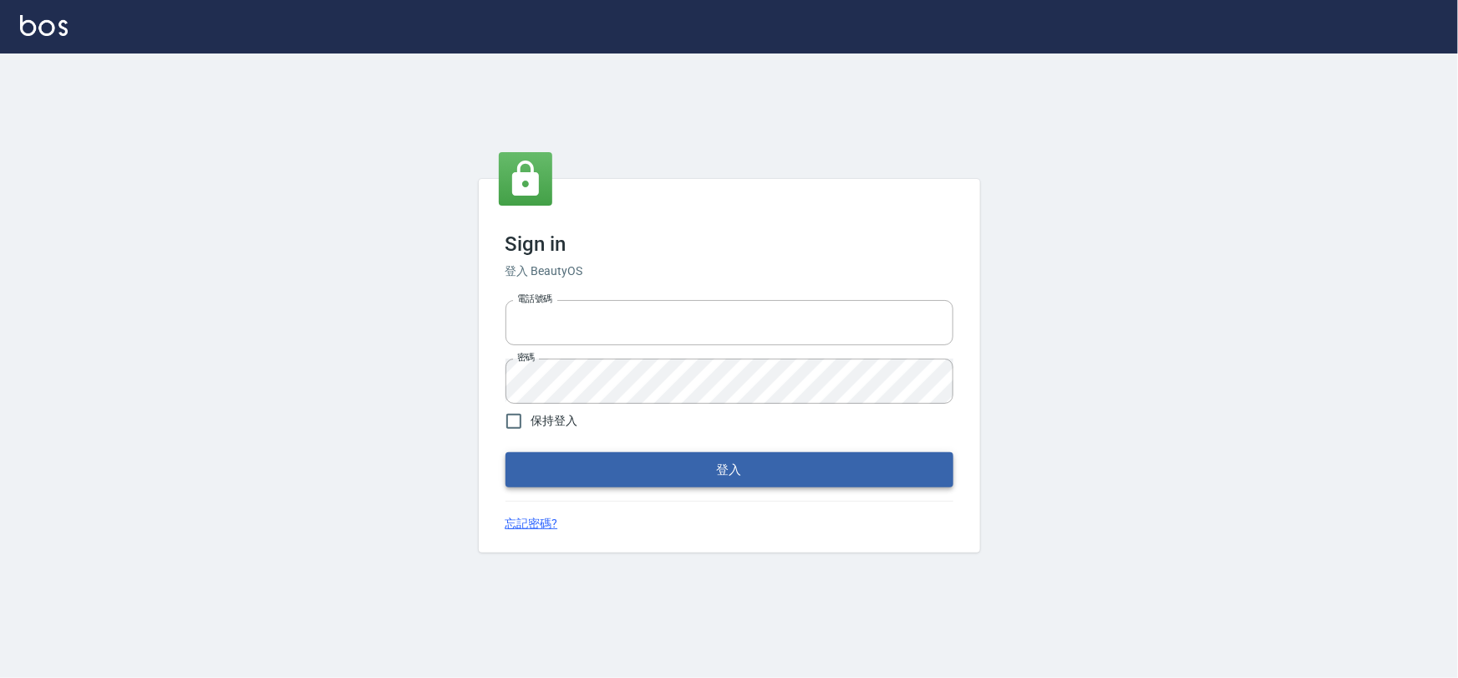
type input "0975575780"
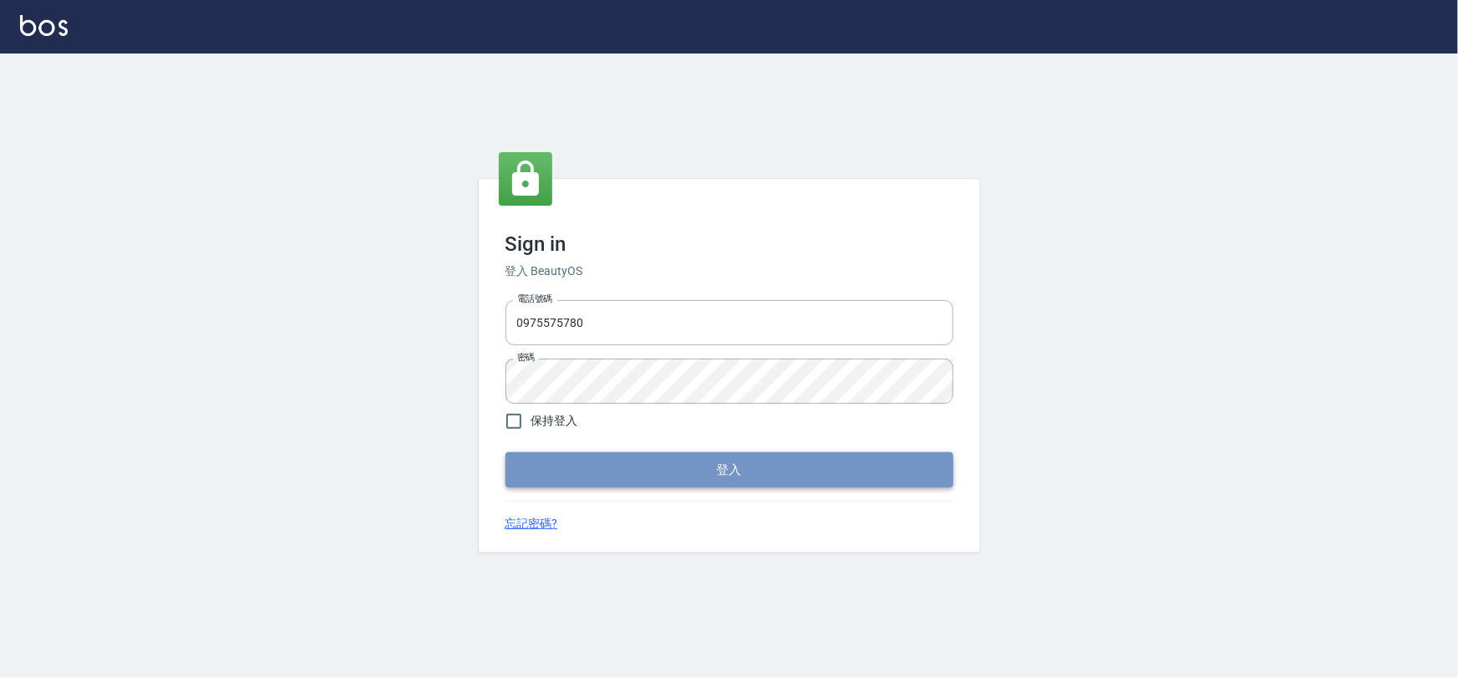
click at [751, 464] on button "登入" at bounding box center [729, 469] width 448 height 35
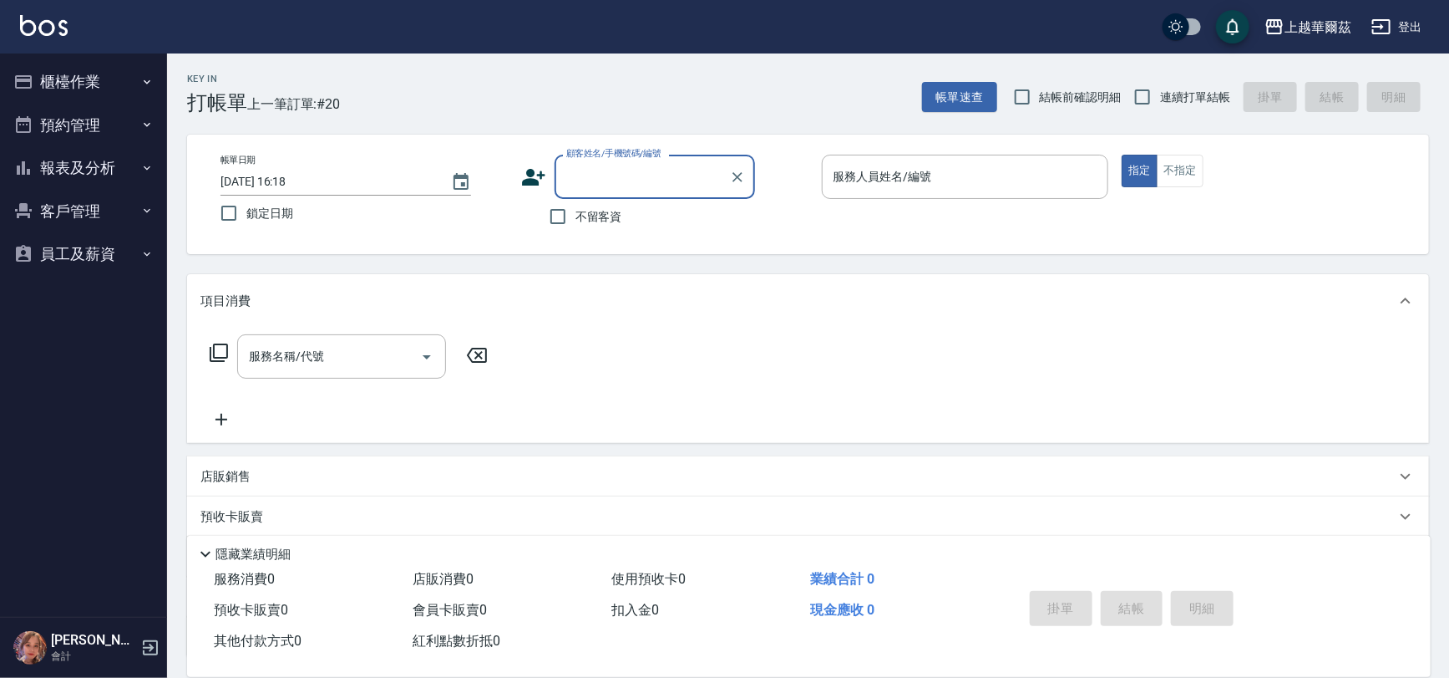
click at [55, 86] on button "櫃檯作業" at bounding box center [84, 81] width 154 height 43
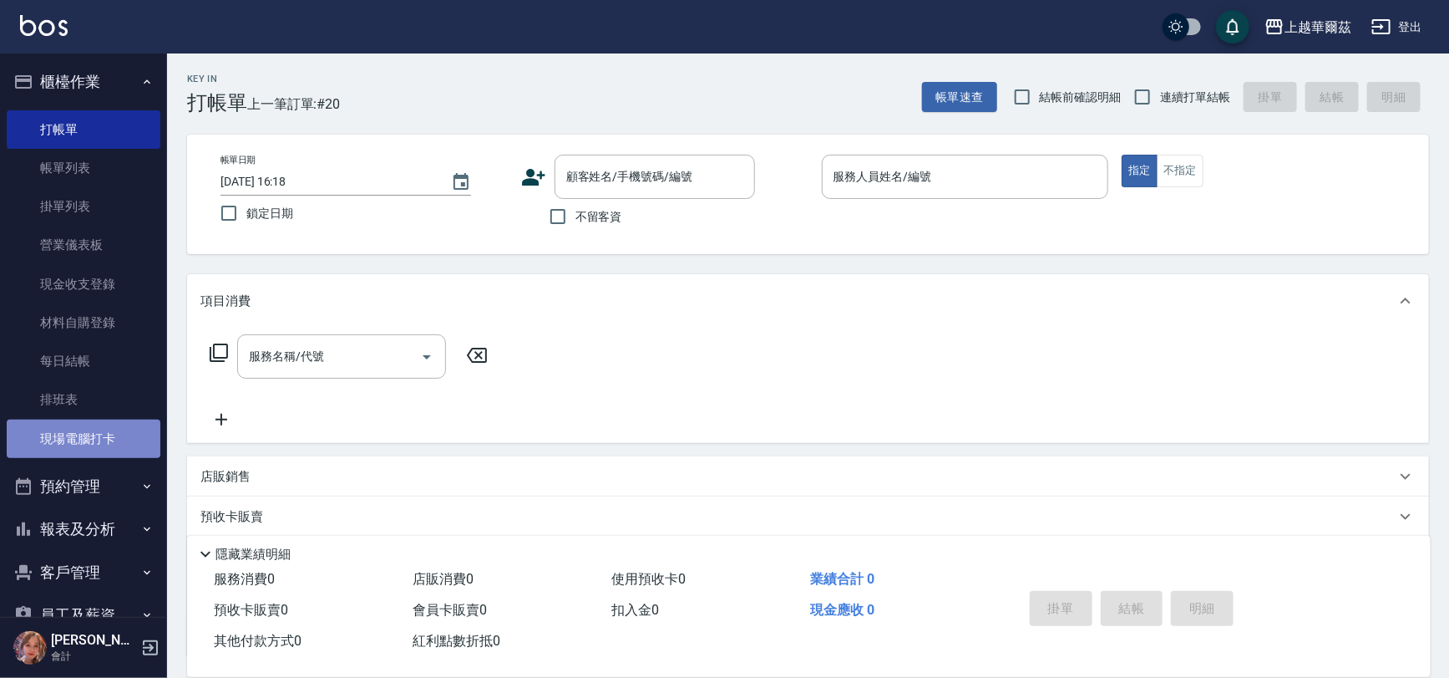
drag, startPoint x: 121, startPoint y: 442, endPoint x: 147, endPoint y: 443, distance: 25.9
click at [121, 443] on link "現場電腦打卡" at bounding box center [84, 438] width 154 height 38
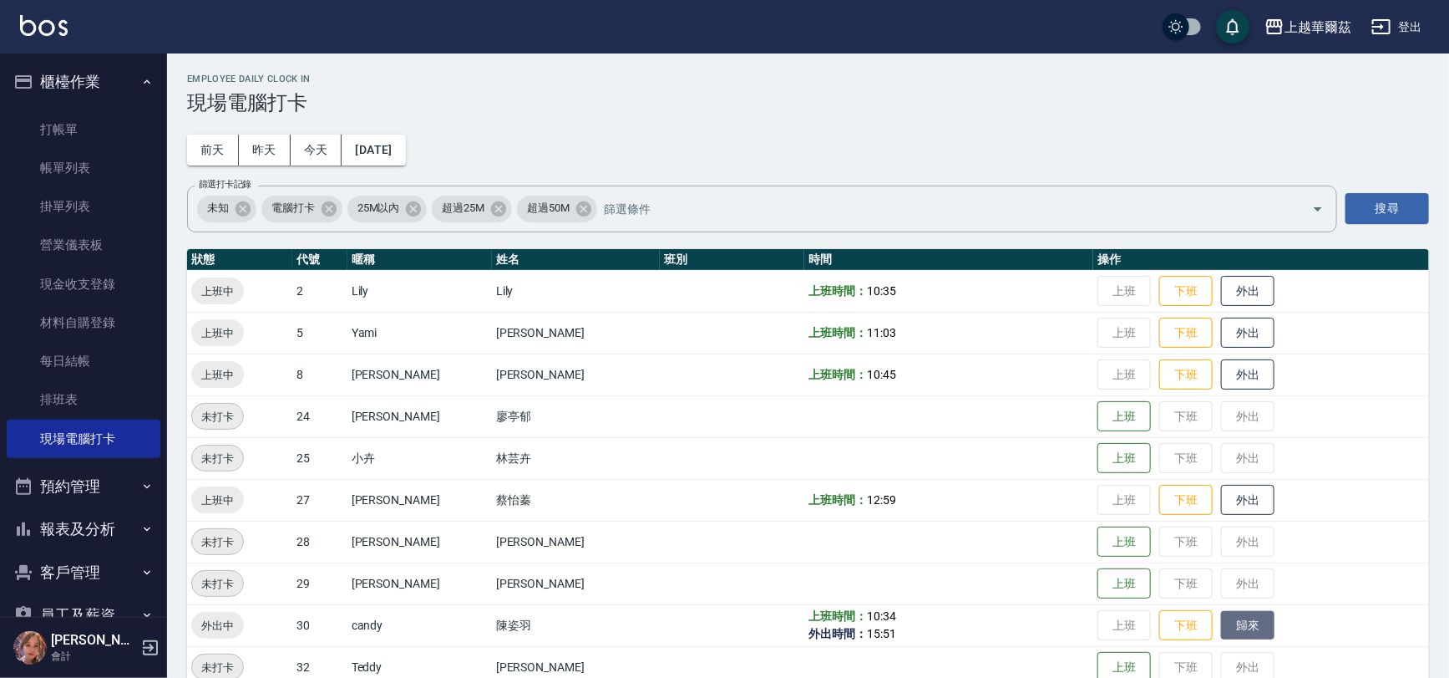
click at [1221, 618] on button "歸來" at bounding box center [1247, 625] width 53 height 29
click at [75, 156] on link "帳單列表" at bounding box center [84, 168] width 154 height 38
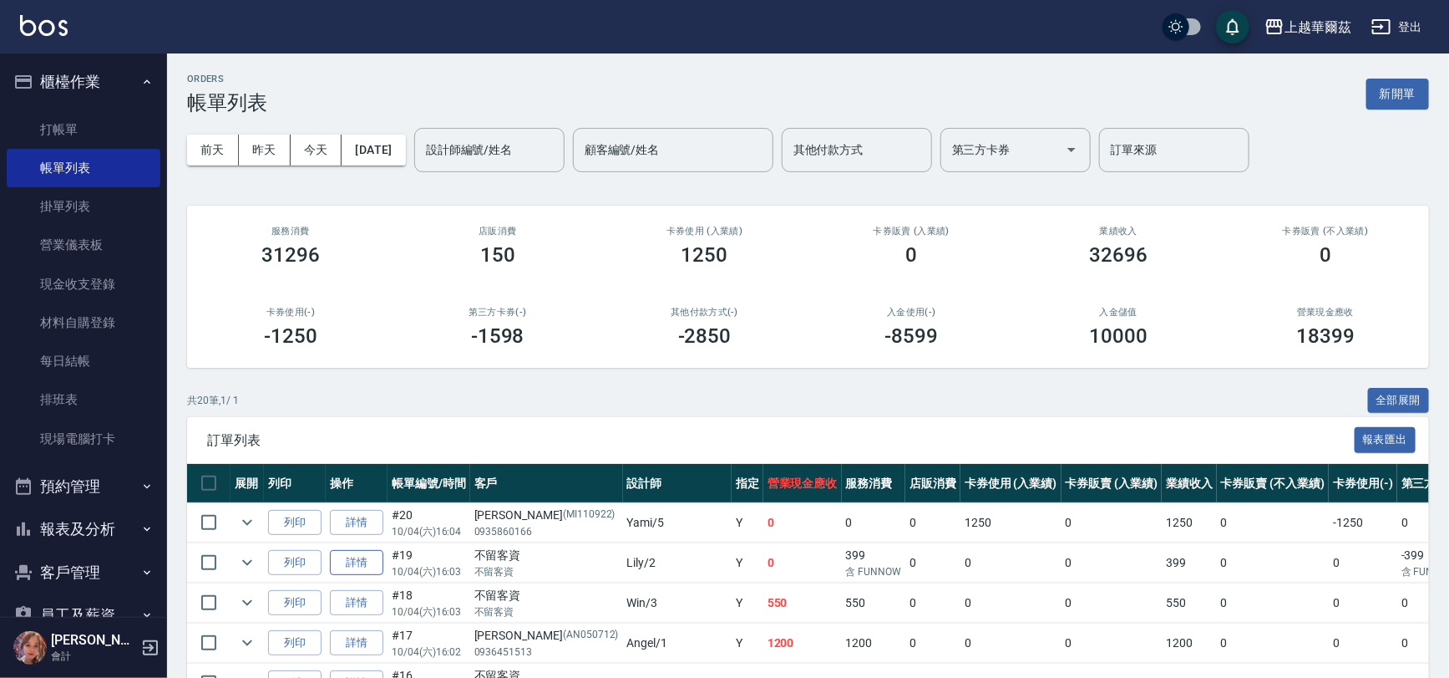
click at [358, 556] on link "詳情" at bounding box center [356, 563] width 53 height 26
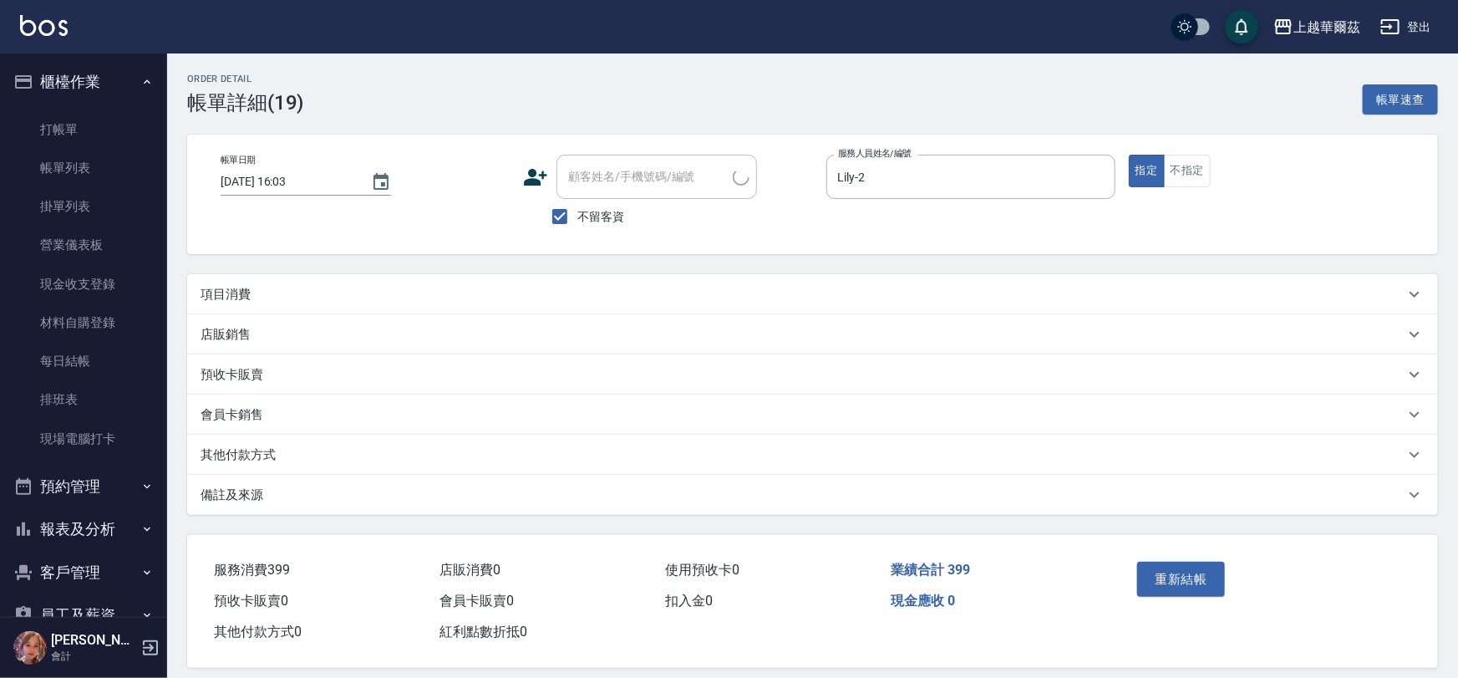
type input "2025/10/04 16:03"
checkbox input "true"
type input "Lily-2"
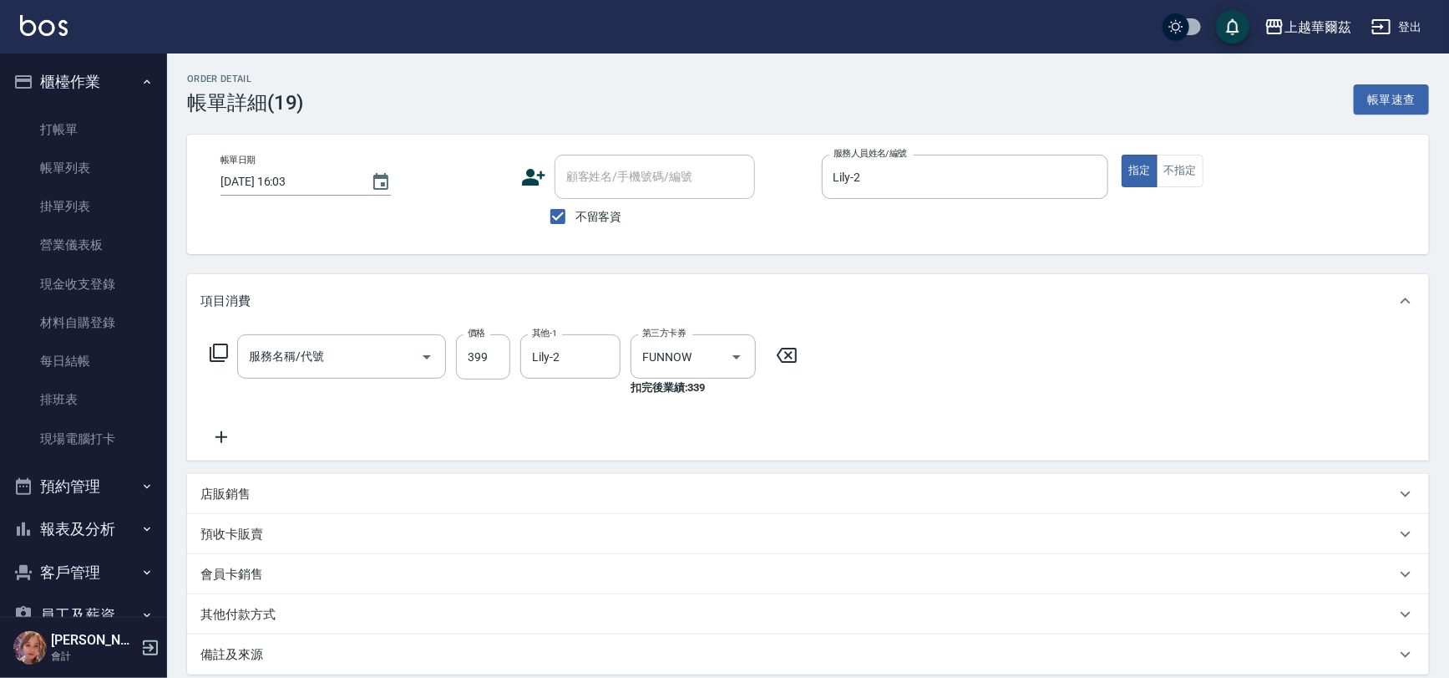
type input "FunNow洗+剪399(311)"
click at [212, 443] on icon at bounding box center [222, 437] width 42 height 20
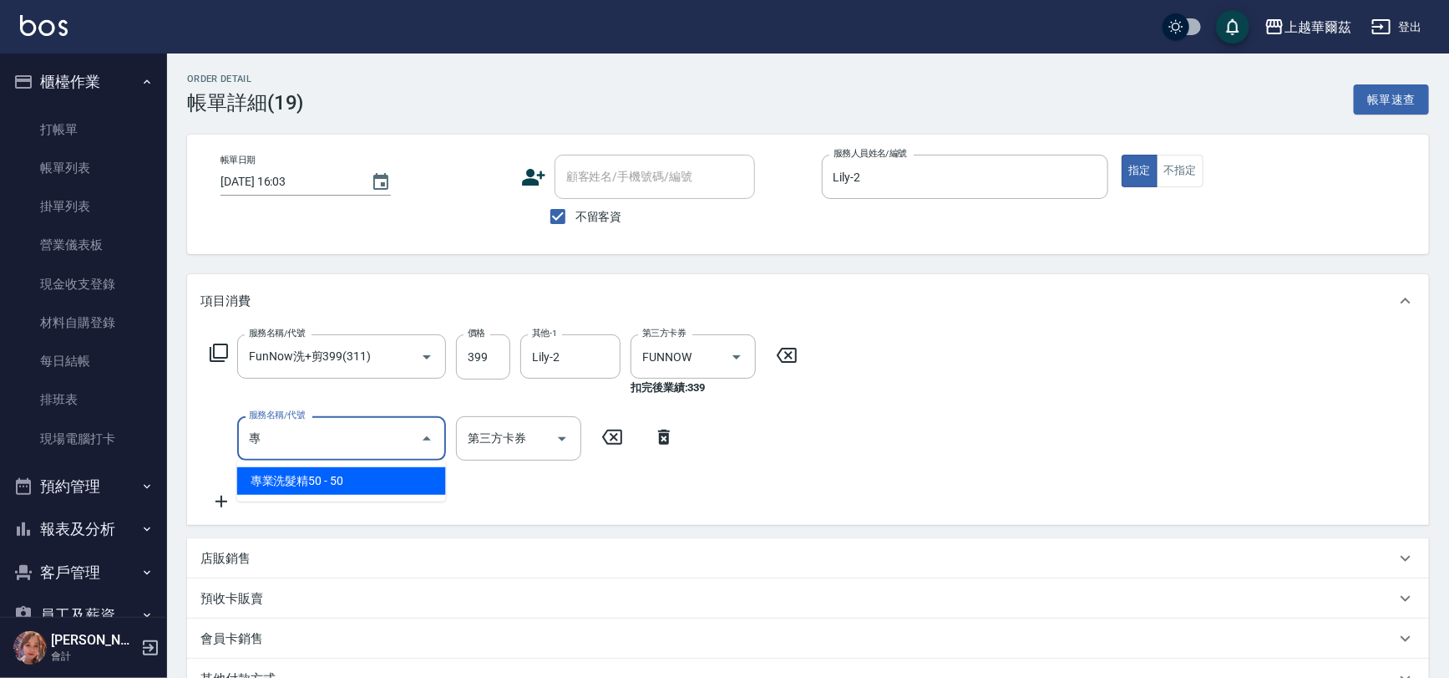
click at [305, 486] on span "專業洗髮精50 - 50" at bounding box center [341, 481] width 209 height 28
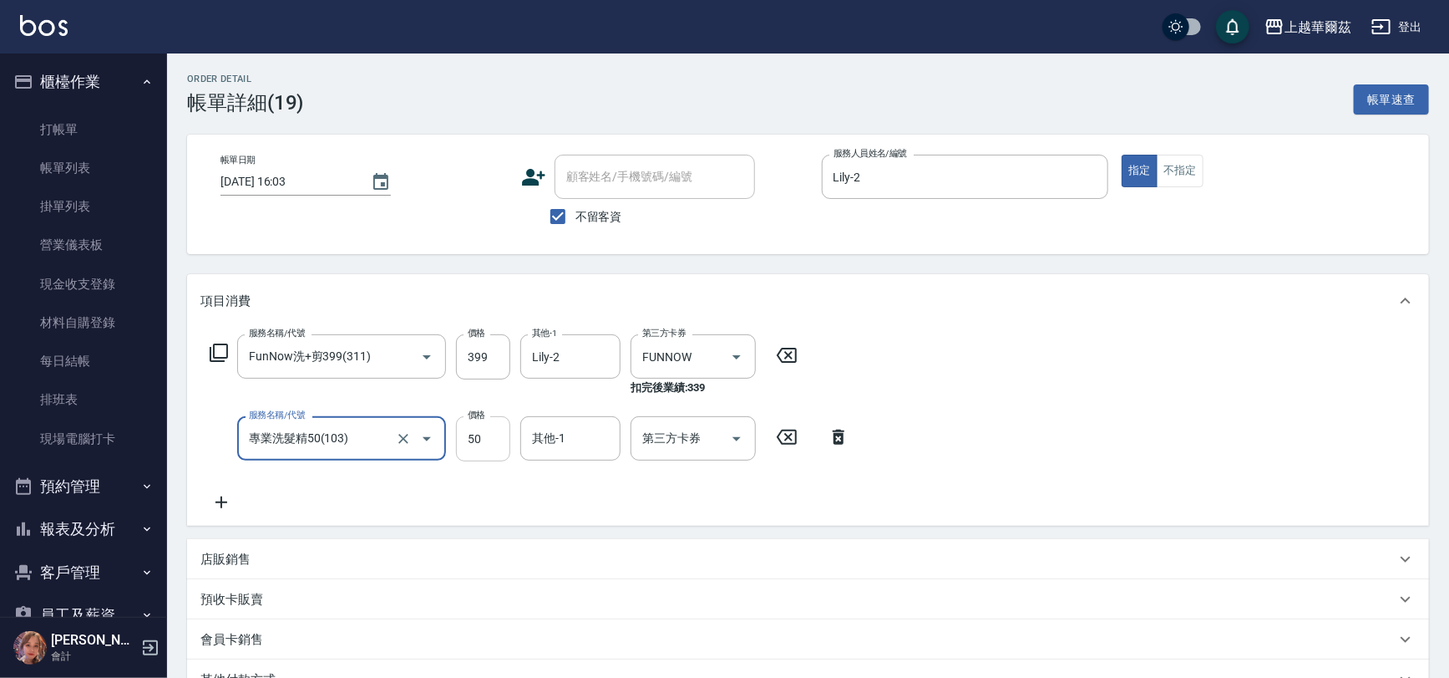
type input "專業洗髮精50(103)"
click at [482, 441] on input "50" at bounding box center [483, 438] width 54 height 45
type input "100"
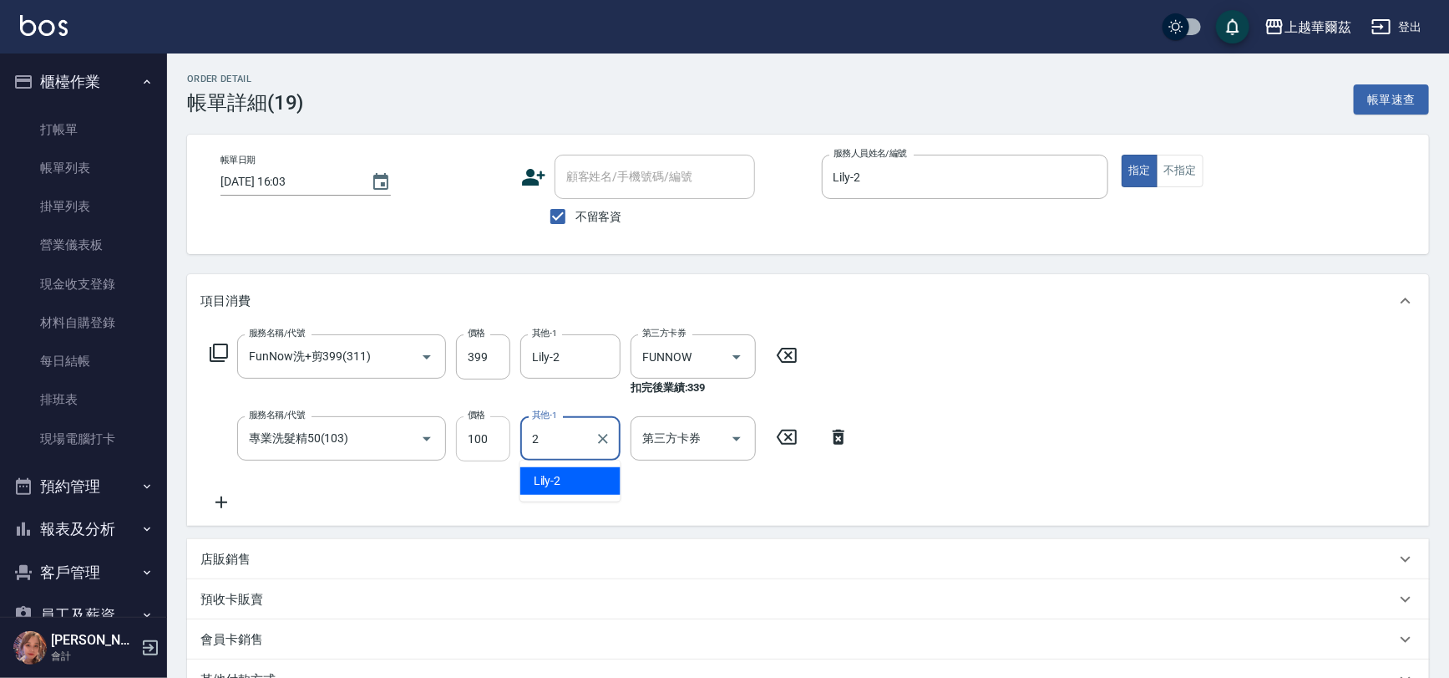
type input "Lily-2"
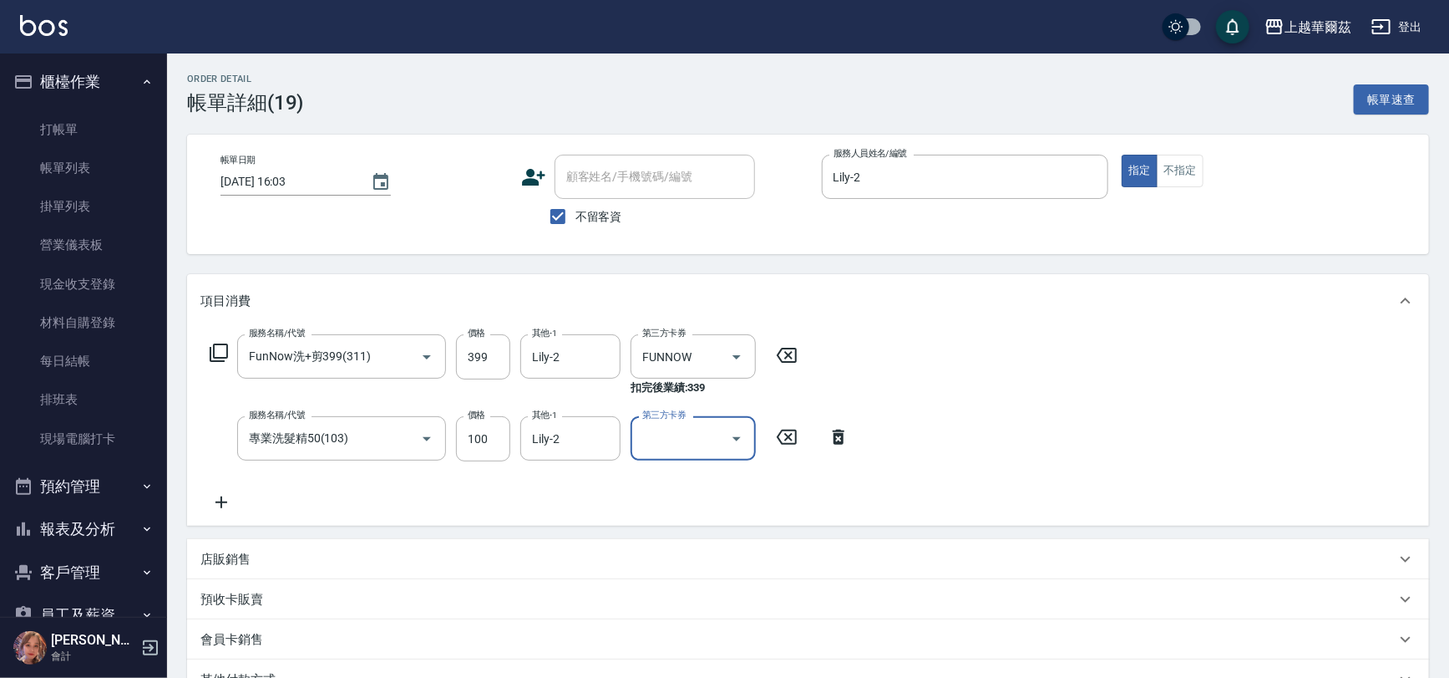
scroll to position [239, 0]
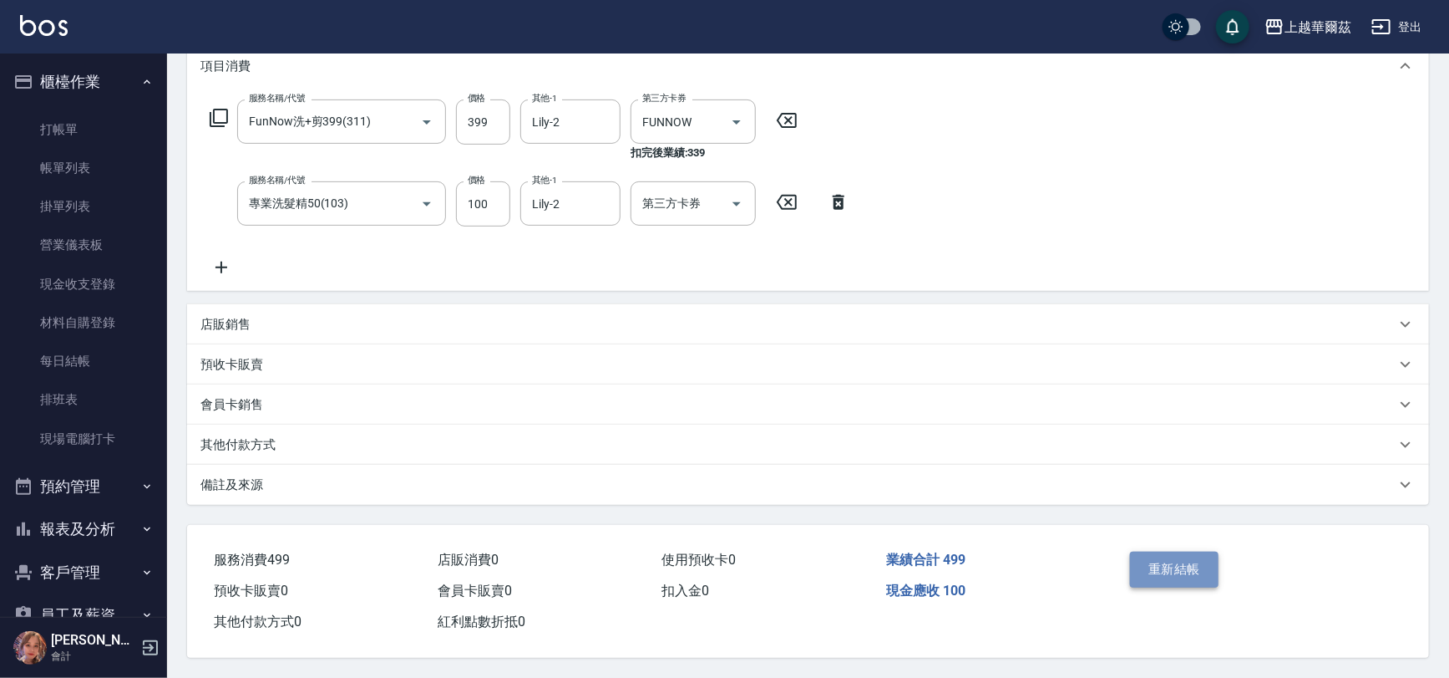
click at [1188, 569] on button "重新結帳" at bounding box center [1174, 568] width 89 height 35
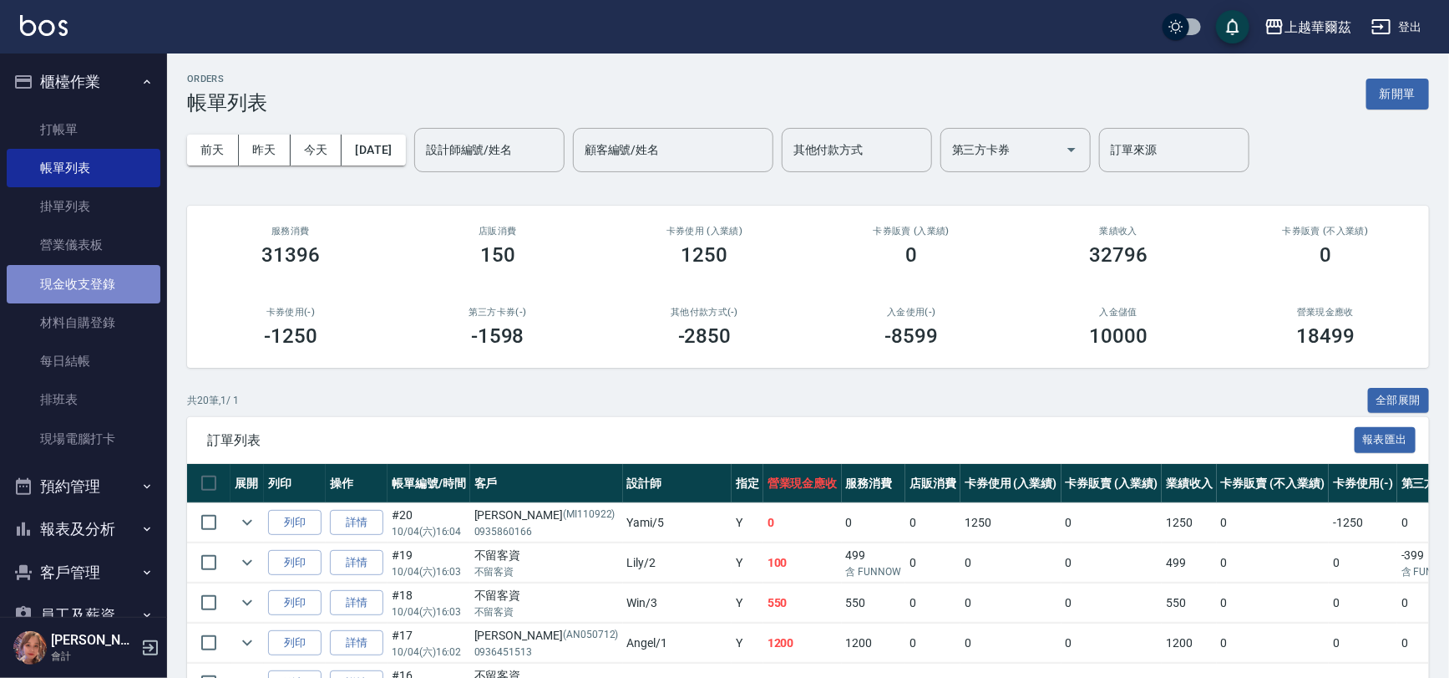
click at [94, 290] on link "現金收支登錄" at bounding box center [84, 284] width 154 height 38
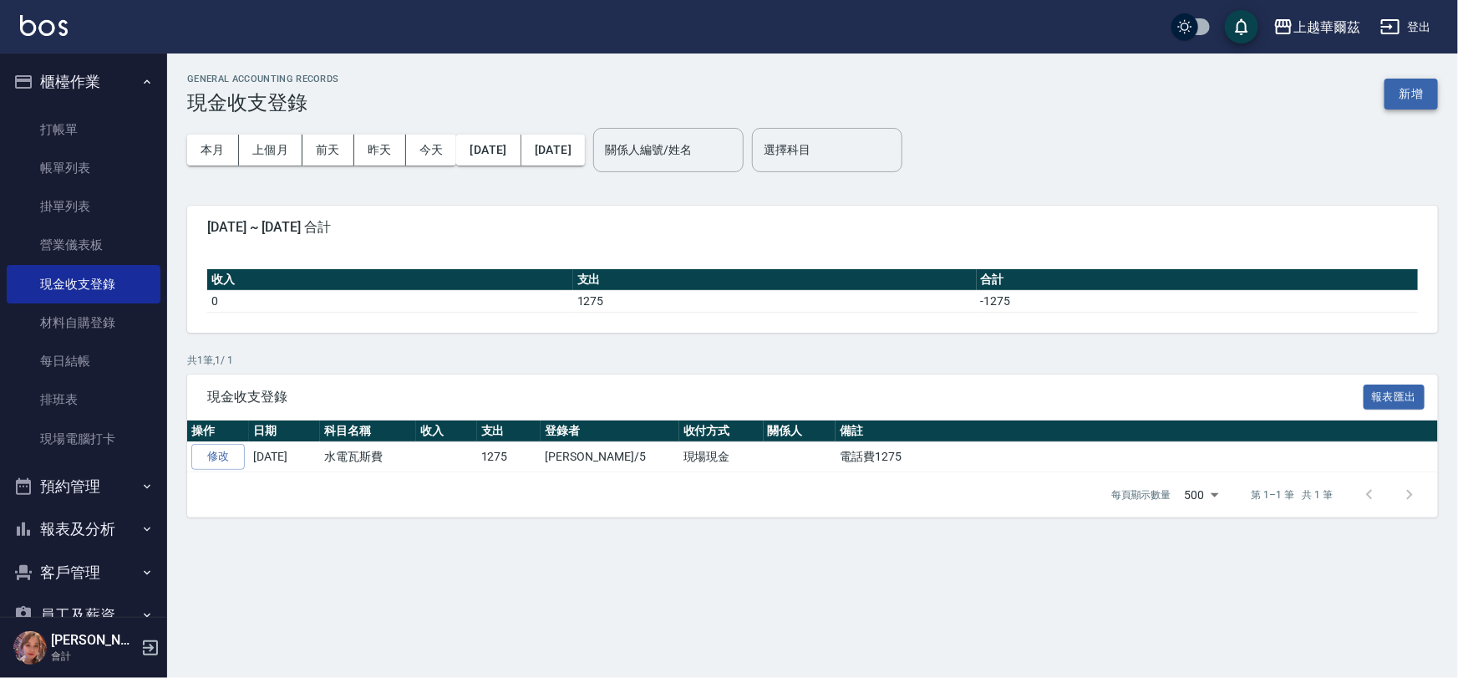
click at [1404, 86] on button "新增" at bounding box center [1410, 94] width 53 height 31
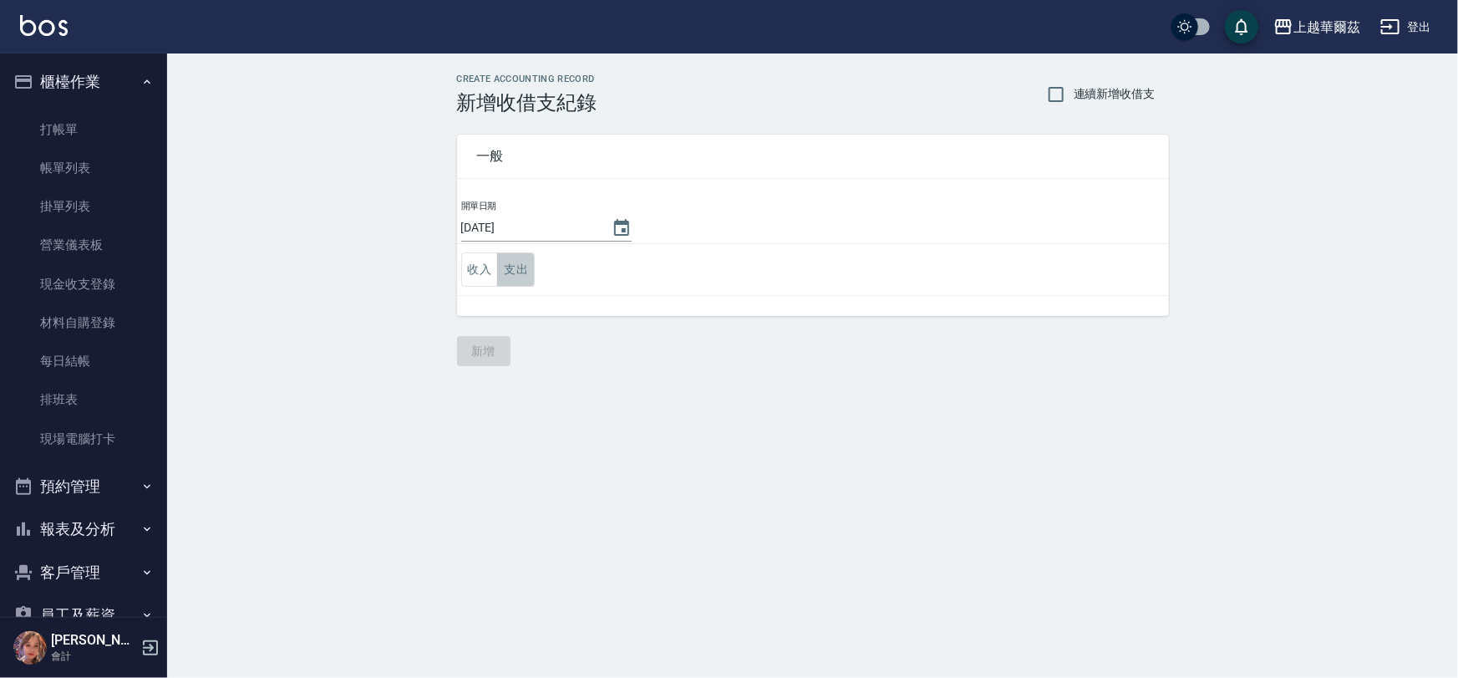
click at [503, 263] on button "支出" at bounding box center [516, 269] width 38 height 34
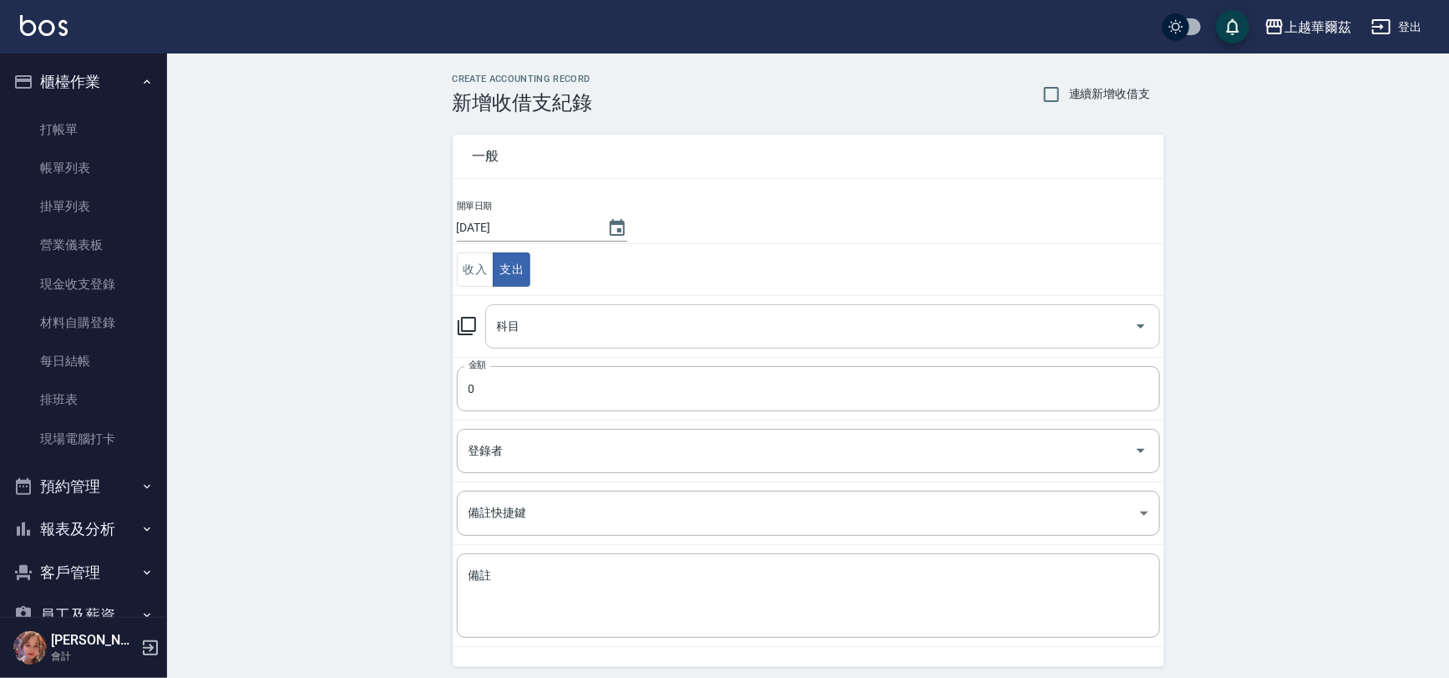
click at [523, 322] on input "科目" at bounding box center [810, 326] width 635 height 29
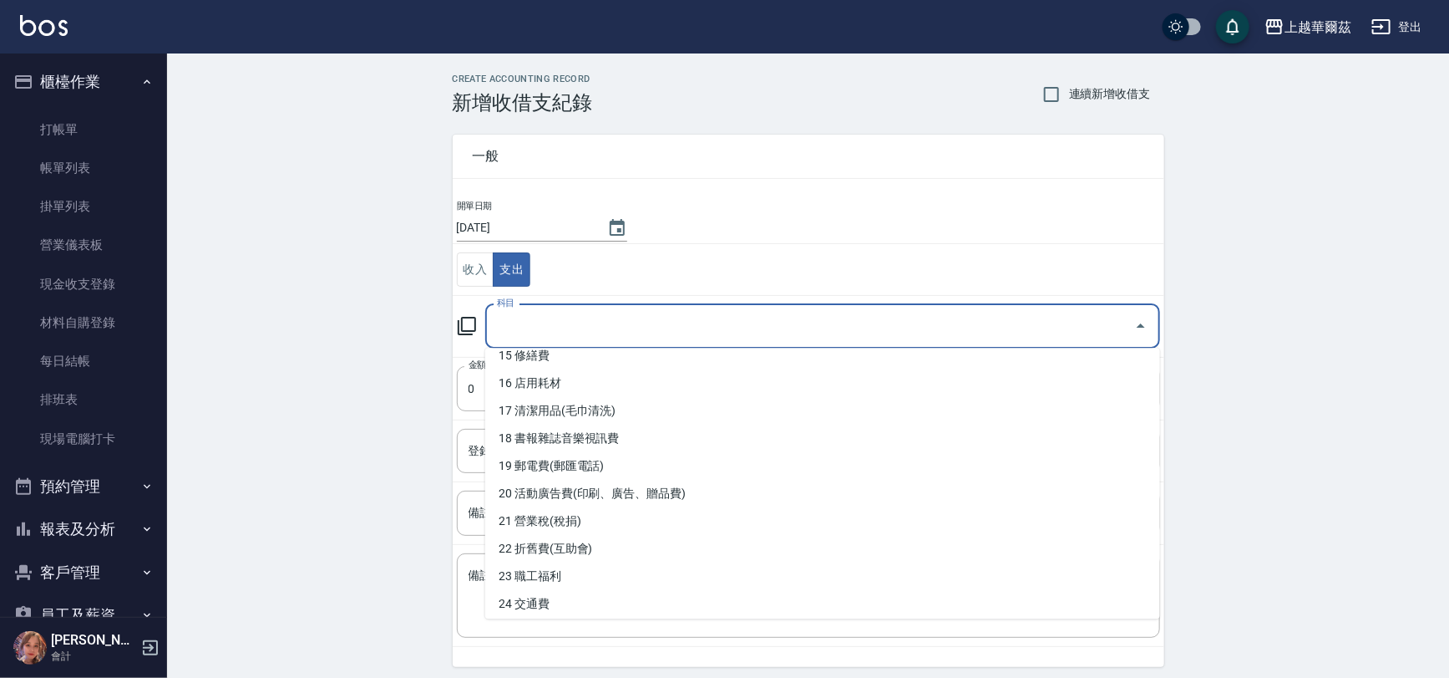
scroll to position [413, 0]
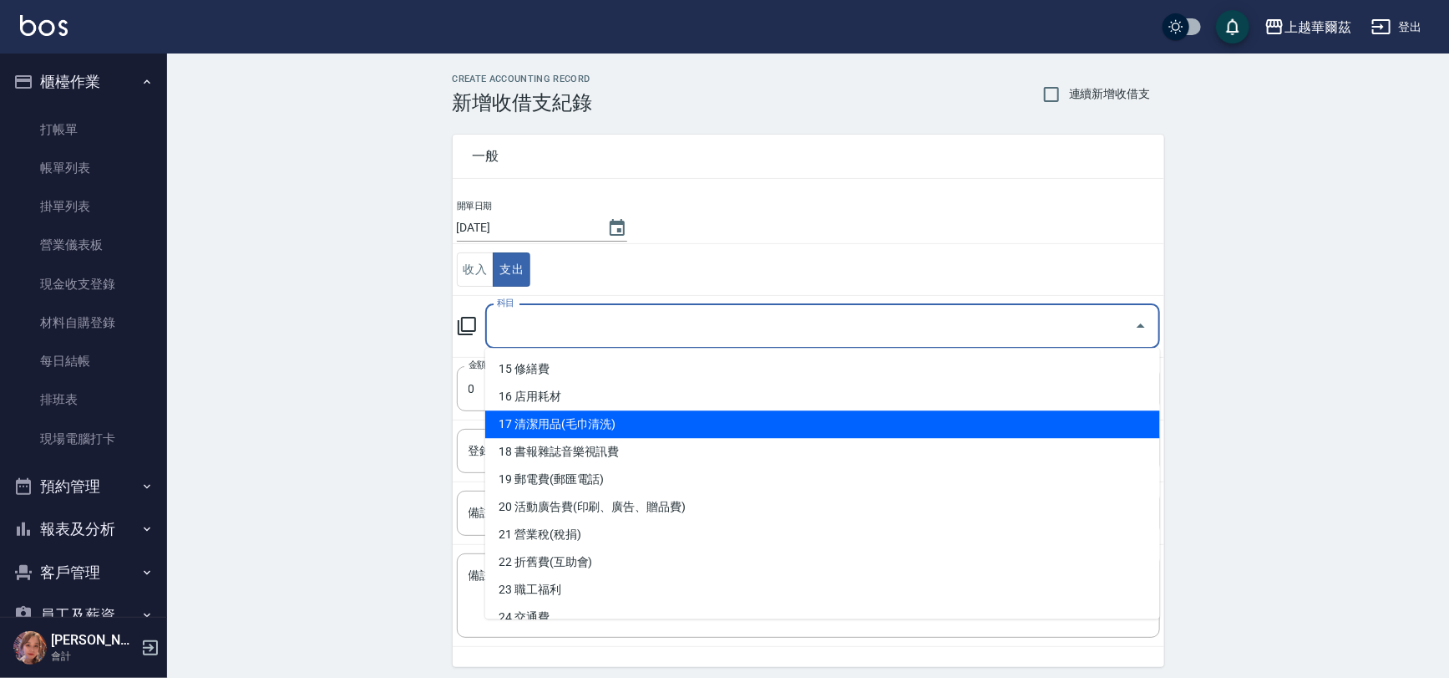
click at [565, 414] on li "17 清潔用品(毛巾清洗)" at bounding box center [822, 424] width 675 height 28
type input "17 清潔用品(毛巾清洗)"
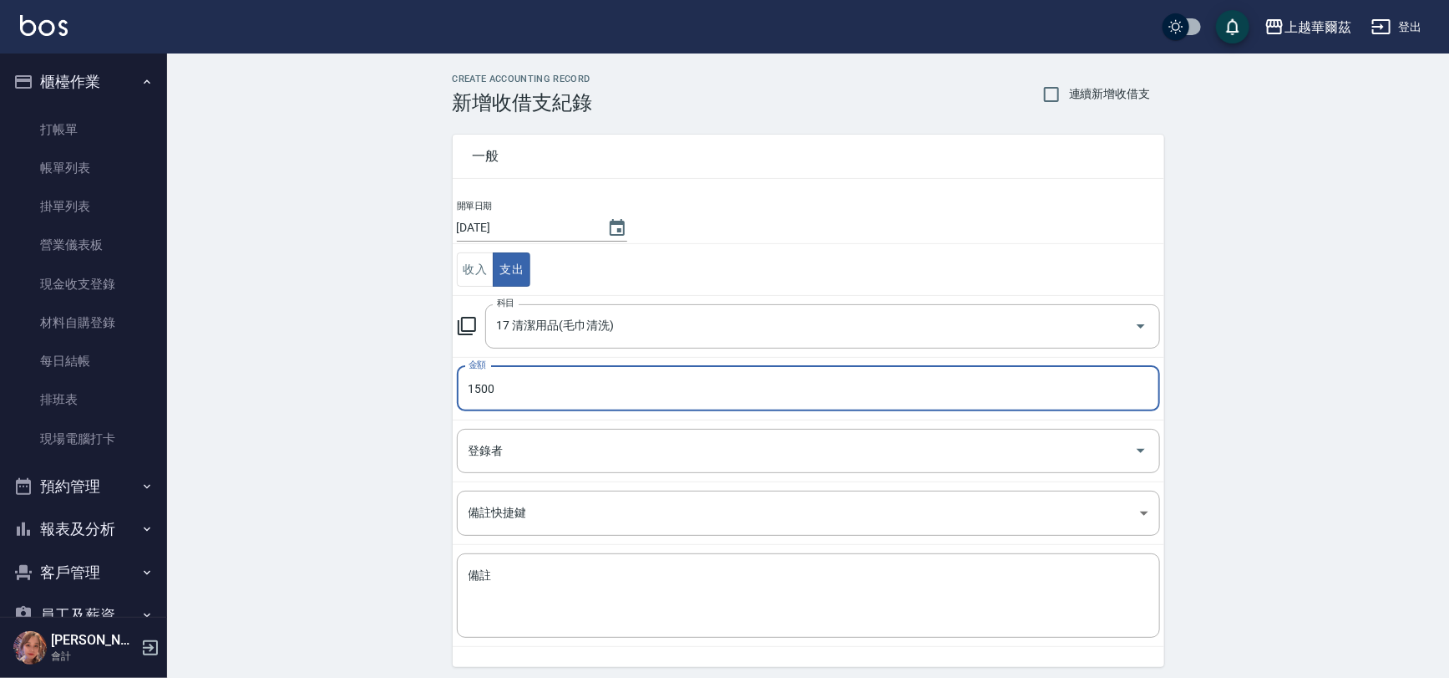
type input "1500"
click at [446, 470] on div "一般 開單日期 2025/10/04 收入 支出 科目 17 清潔用品(毛巾清洗) 科目 金額 1500 金額 登錄者 登錄者 備註快捷鍵 ​ 備註快捷鍵 備…" at bounding box center [799, 390] width 732 height 552
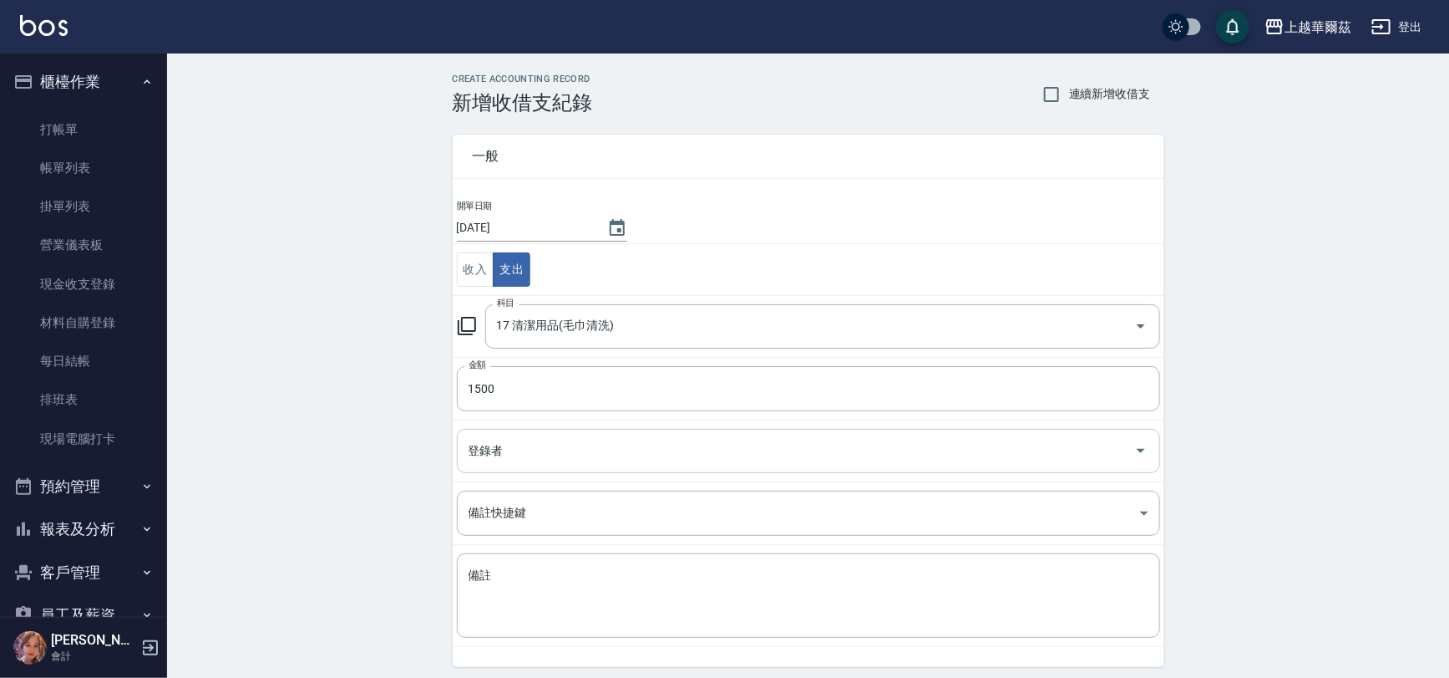
click at [496, 449] on div "登錄者 登錄者" at bounding box center [808, 451] width 703 height 44
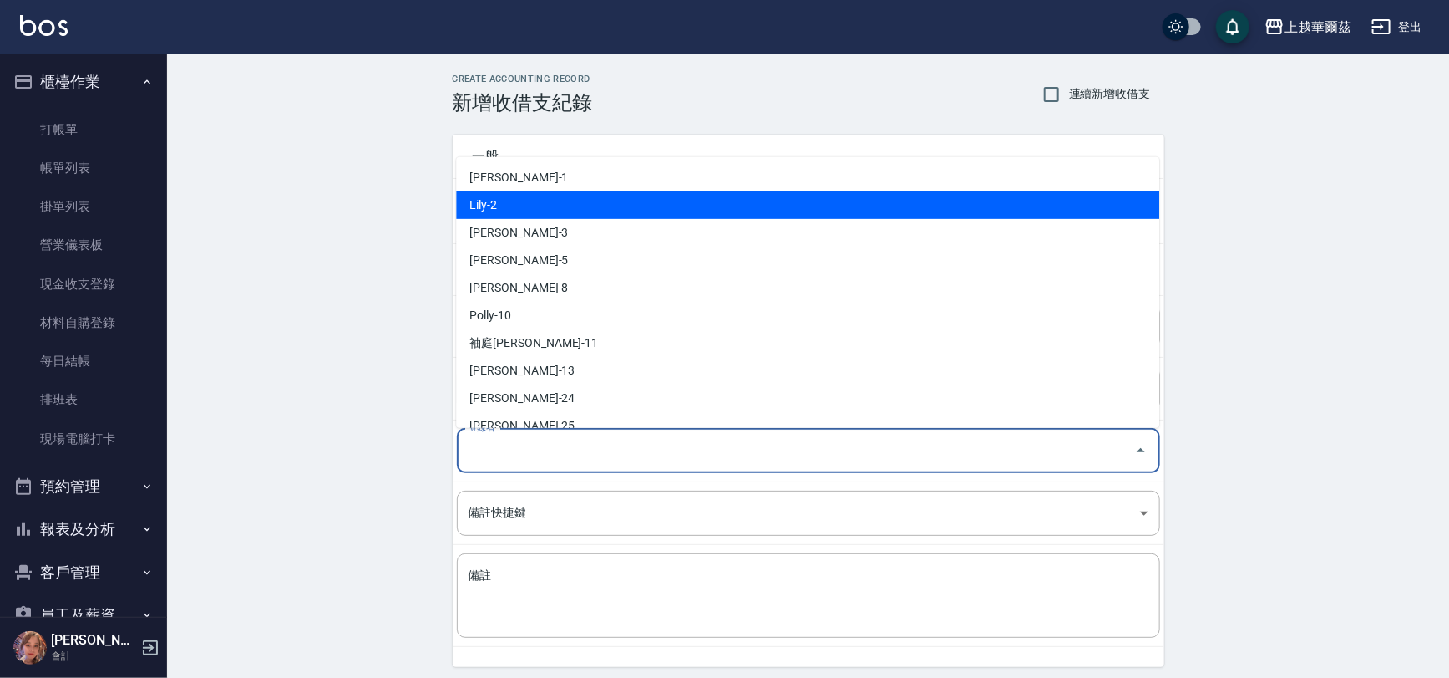
click at [524, 191] on li "Lily-2" at bounding box center [807, 205] width 703 height 28
type input "Lily-2"
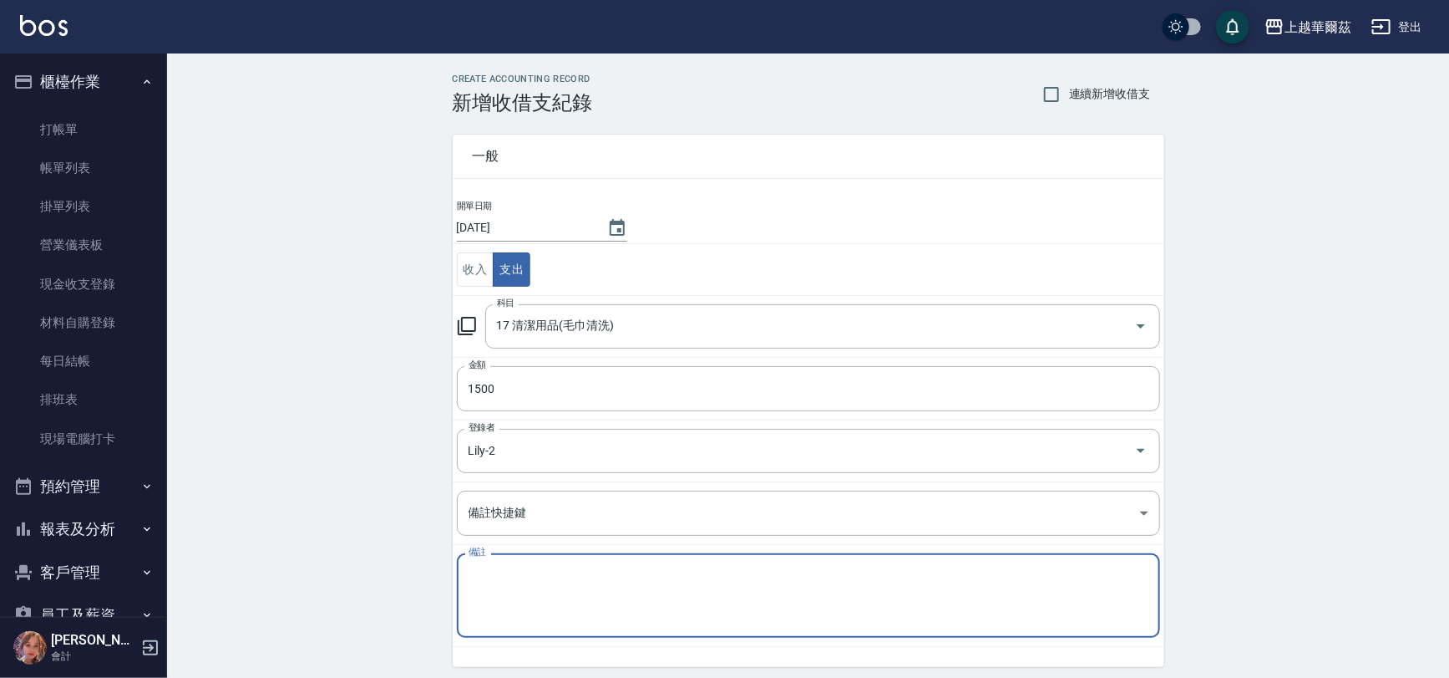
click at [552, 575] on textarea "備註" at bounding box center [809, 595] width 680 height 57
click at [474, 573] on textarea "垃圾費" at bounding box center [809, 595] width 680 height 57
click at [521, 567] on textarea "10月垃圾費" at bounding box center [809, 595] width 680 height 57
click at [515, 574] on textarea "10月垃圾費" at bounding box center [809, 595] width 680 height 57
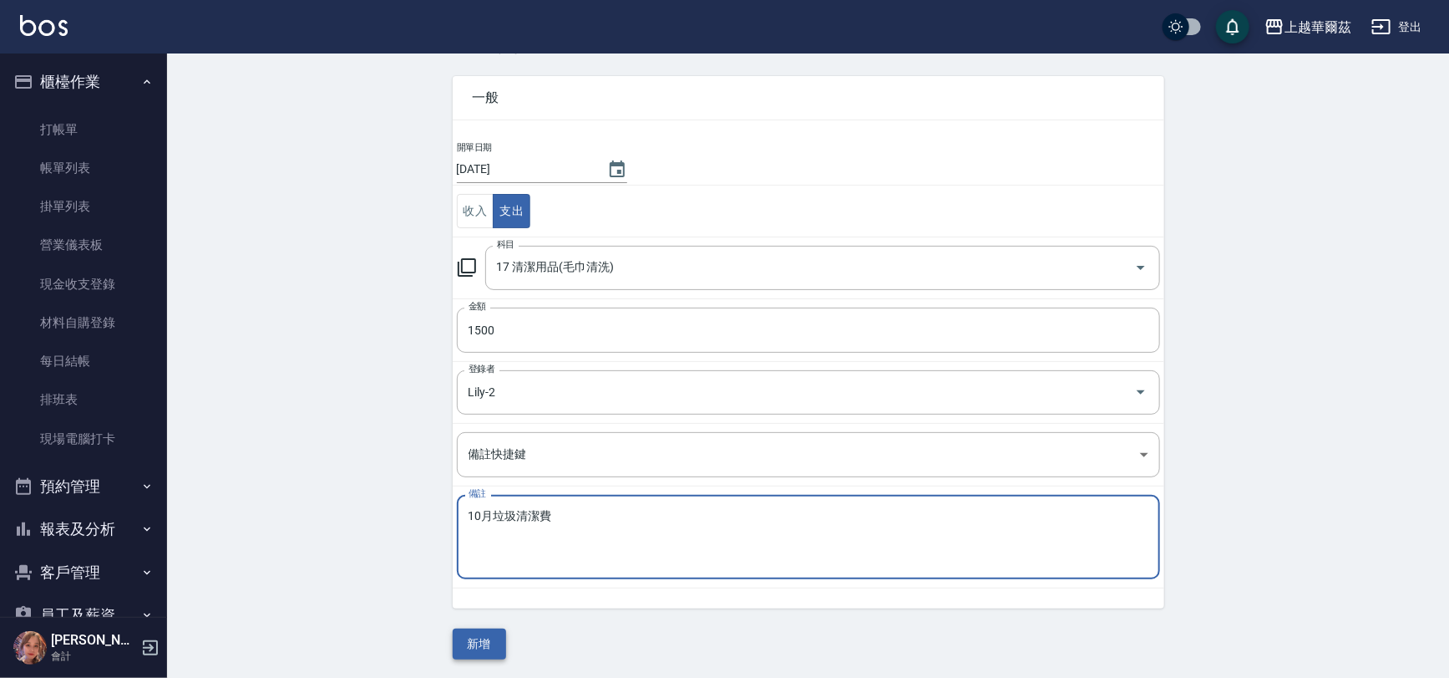
type textarea "10月垃圾清潔費"
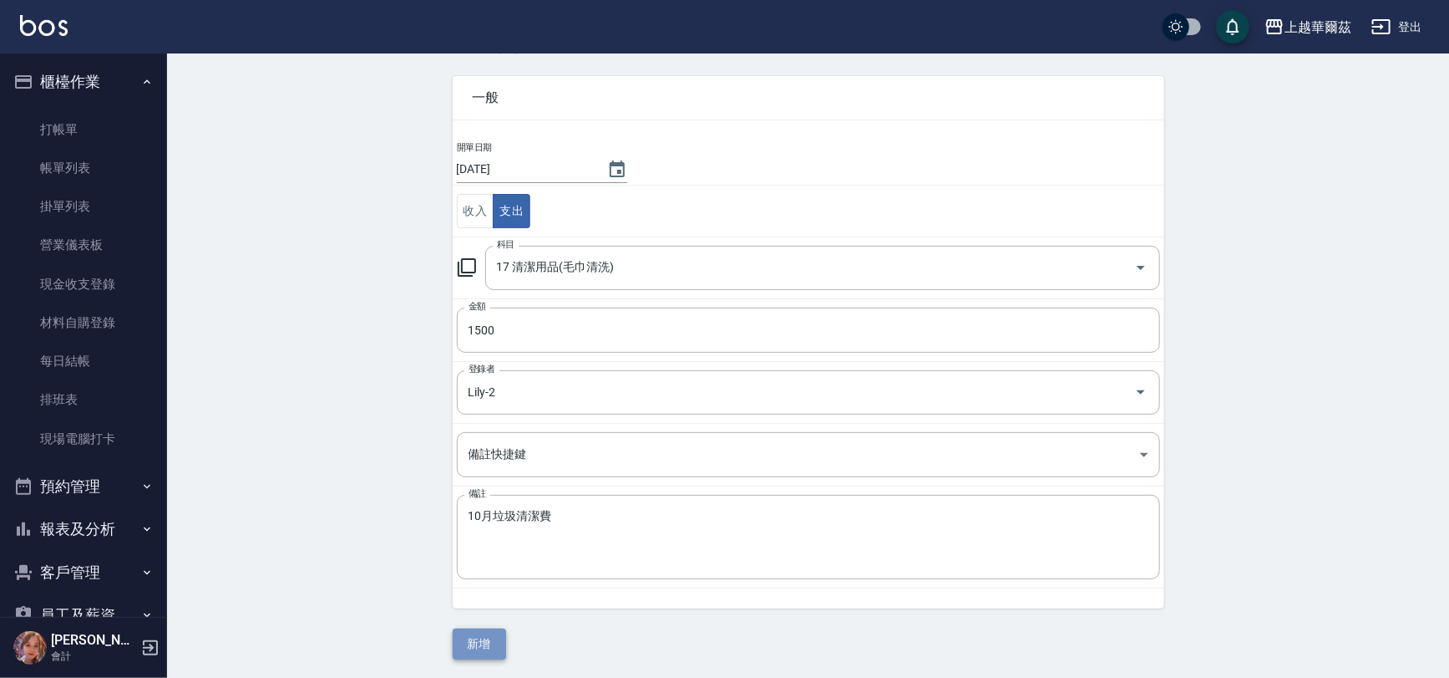
click at [483, 646] on button "新增" at bounding box center [479, 643] width 53 height 31
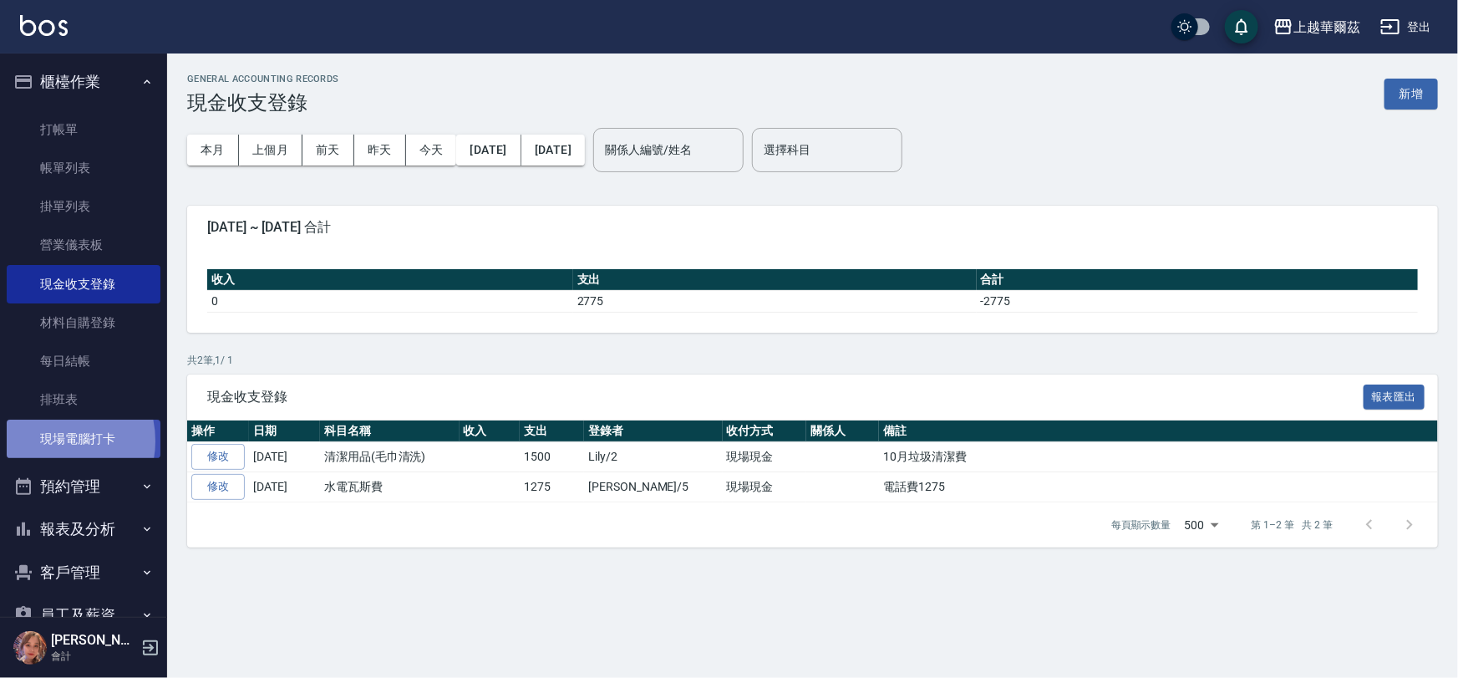
click at [53, 440] on link "現場電腦打卡" at bounding box center [84, 438] width 154 height 38
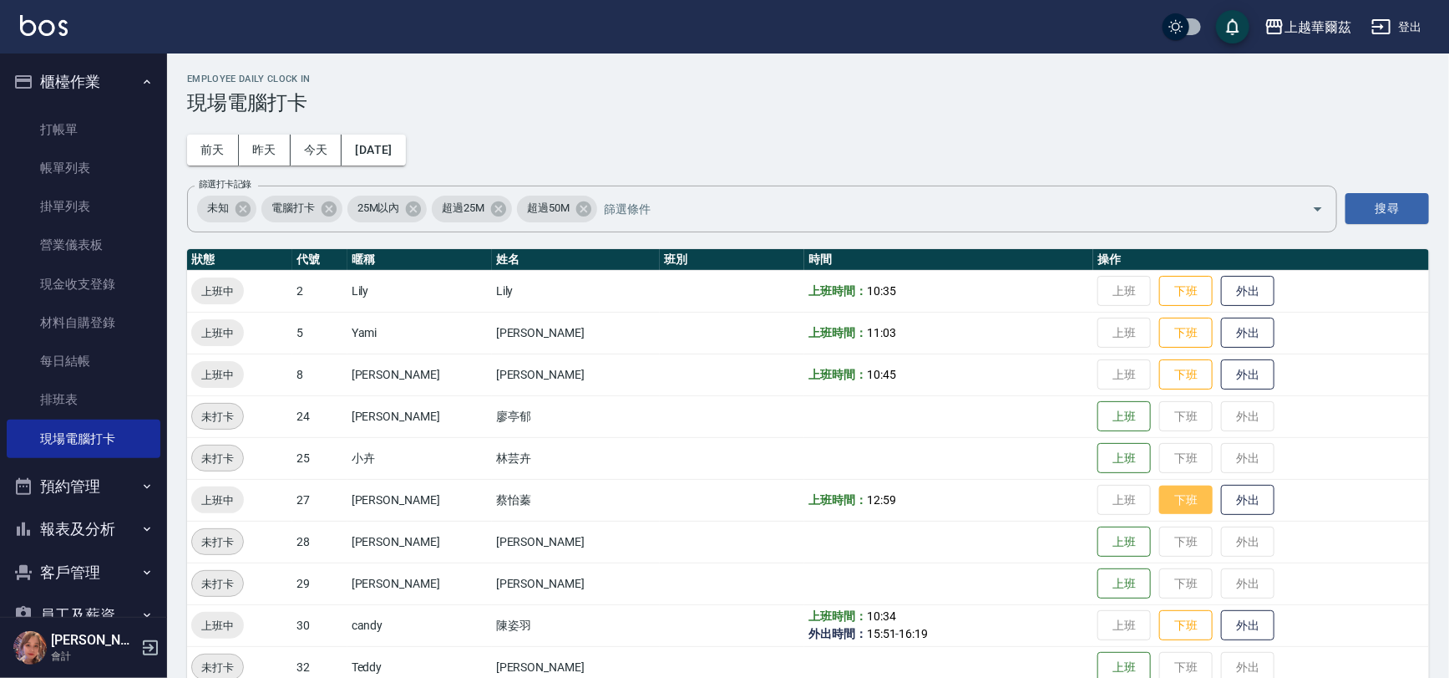
click at [1160, 498] on button "下班" at bounding box center [1186, 499] width 53 height 29
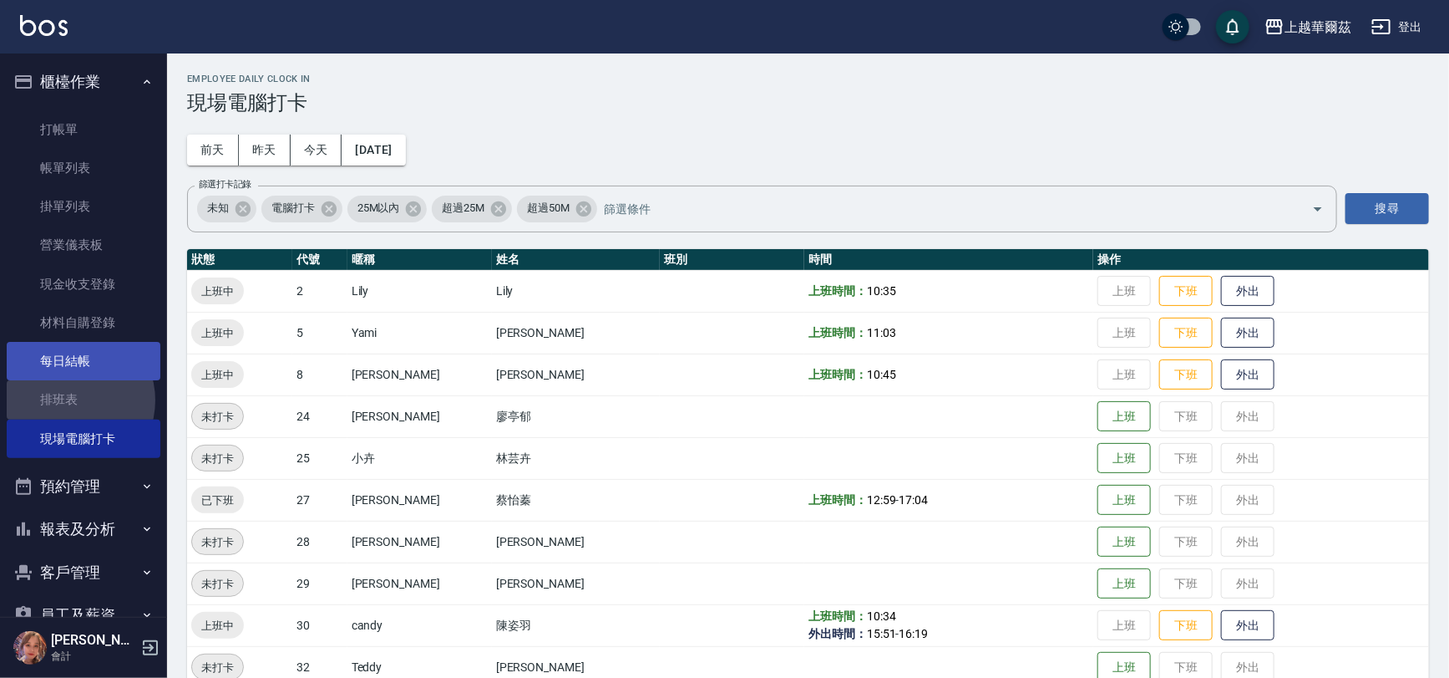
drag, startPoint x: 69, startPoint y: 400, endPoint x: 11, endPoint y: 373, distance: 64.3
click at [71, 401] on link "排班表" at bounding box center [84, 399] width 154 height 38
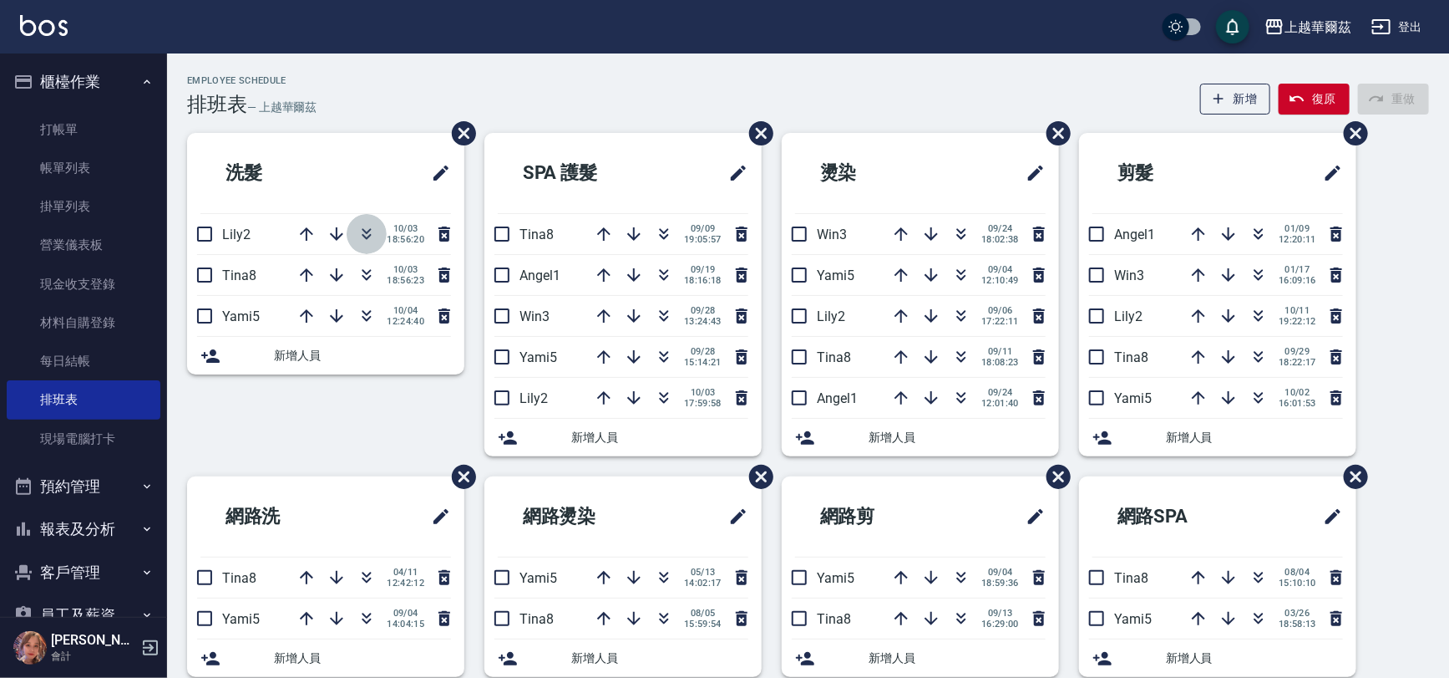
click at [367, 231] on icon "button" at bounding box center [367, 231] width 9 height 6
click at [101, 449] on link "現場電腦打卡" at bounding box center [84, 438] width 154 height 38
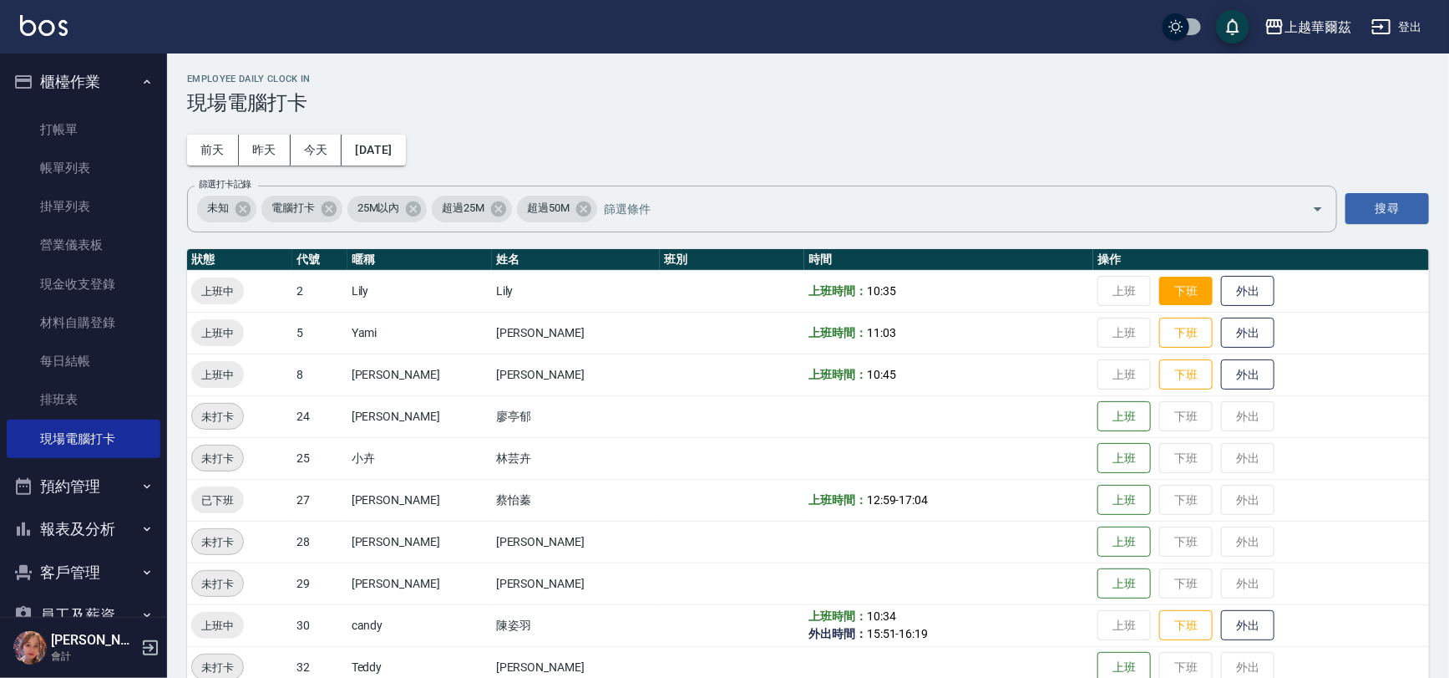
click at [1160, 288] on button "下班" at bounding box center [1186, 291] width 53 height 29
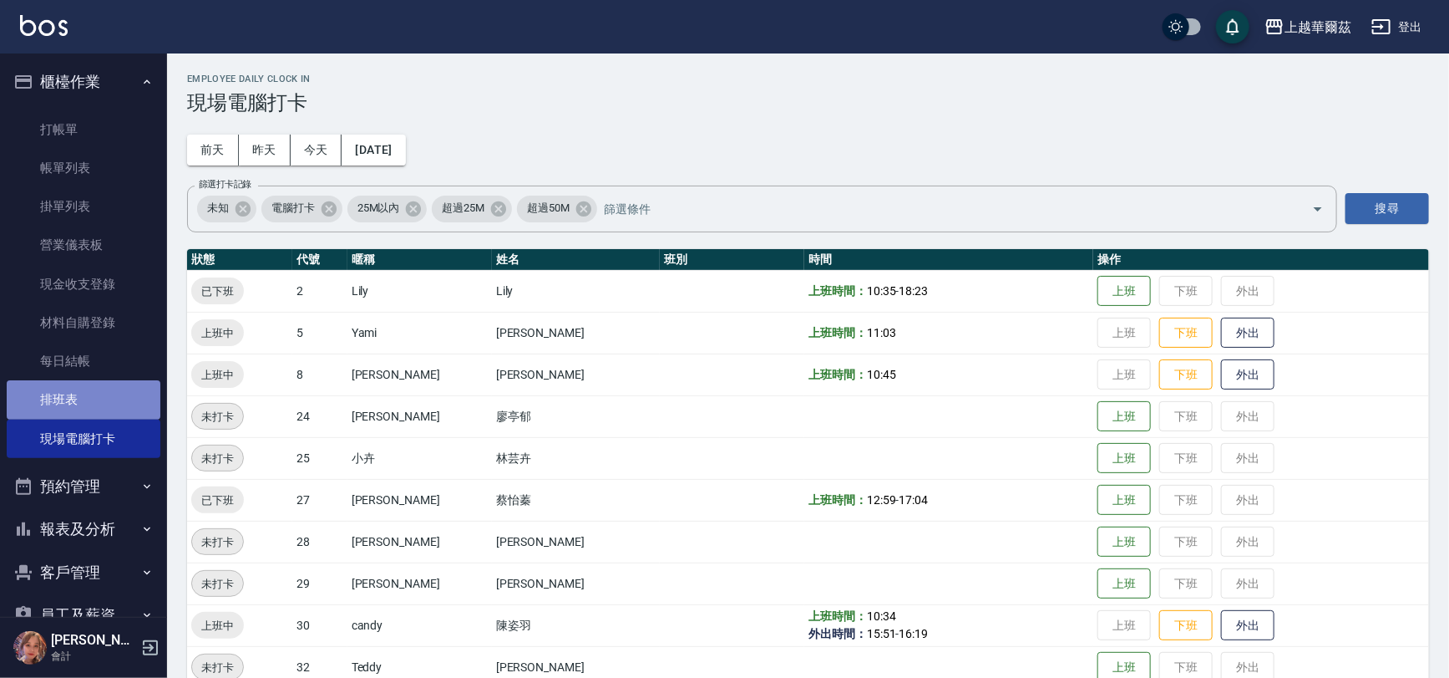
click at [103, 407] on link "排班表" at bounding box center [84, 399] width 154 height 38
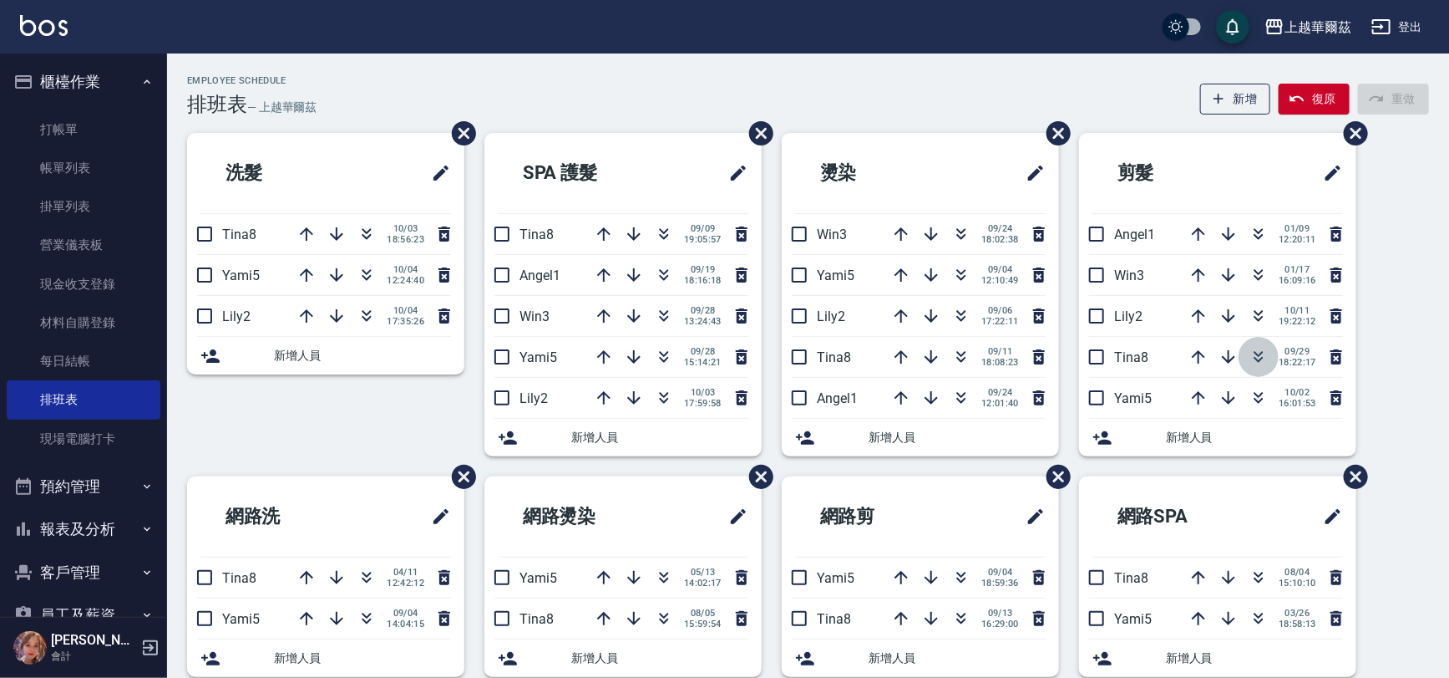
click at [1256, 353] on icon "button" at bounding box center [1259, 354] width 9 height 6
click at [48, 432] on link "現場電腦打卡" at bounding box center [84, 438] width 154 height 38
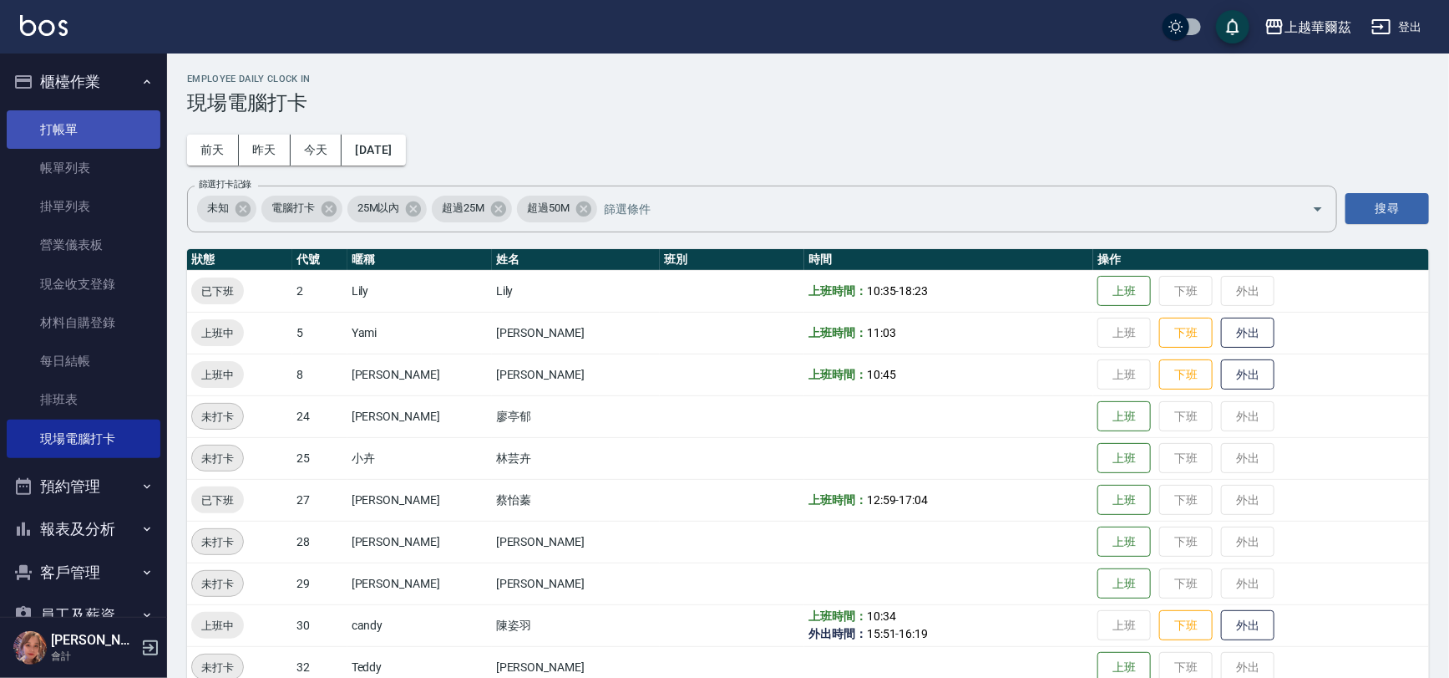
click at [65, 142] on link "打帳單" at bounding box center [84, 129] width 154 height 38
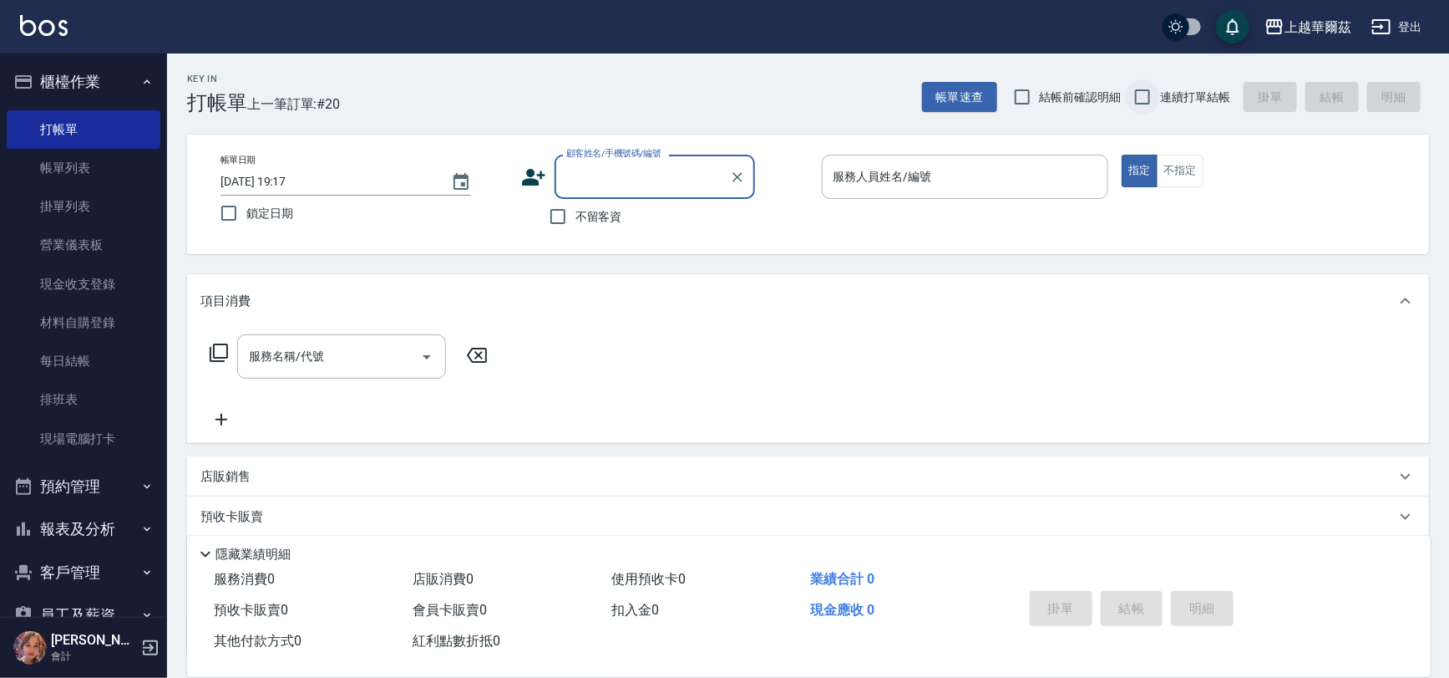
click at [1145, 93] on input "連續打單結帳" at bounding box center [1142, 96] width 35 height 35
checkbox input "true"
click at [554, 217] on input "不留客資" at bounding box center [558, 216] width 35 height 35
checkbox input "true"
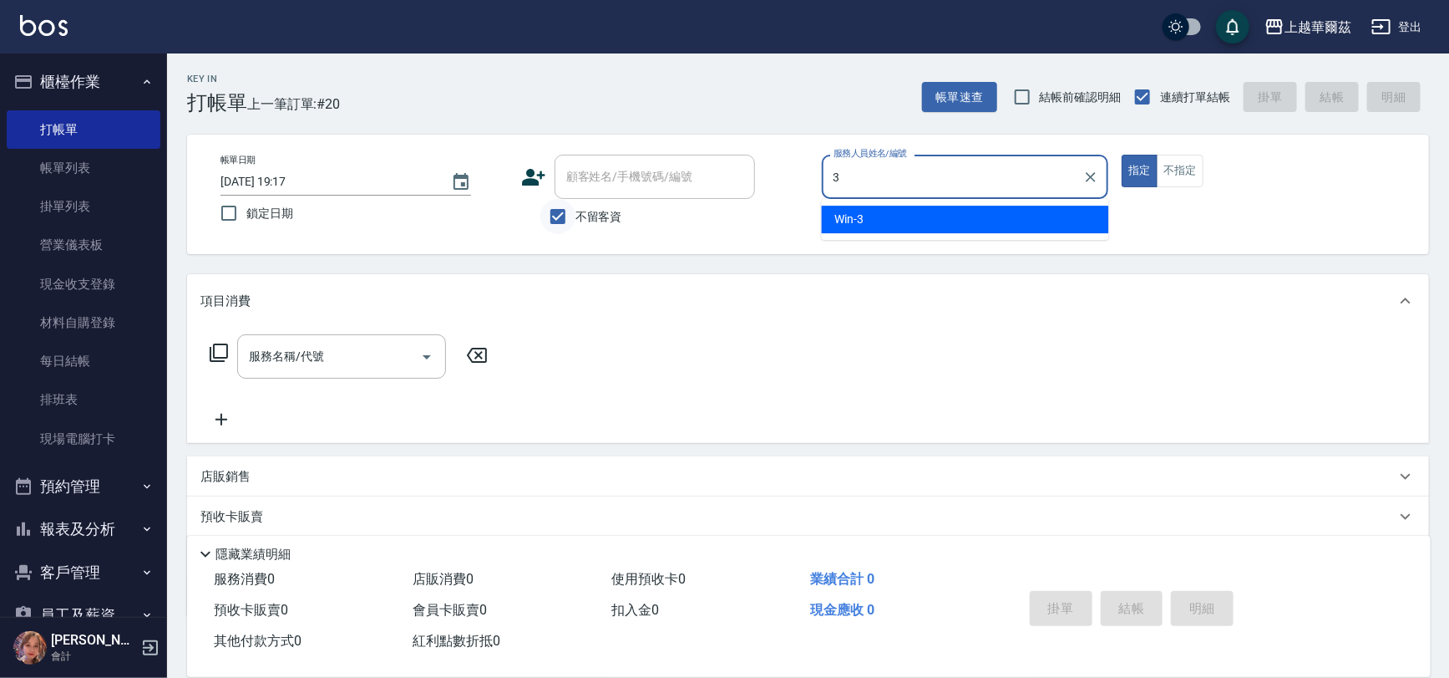
type input "3"
type button "true"
type input "Win-3"
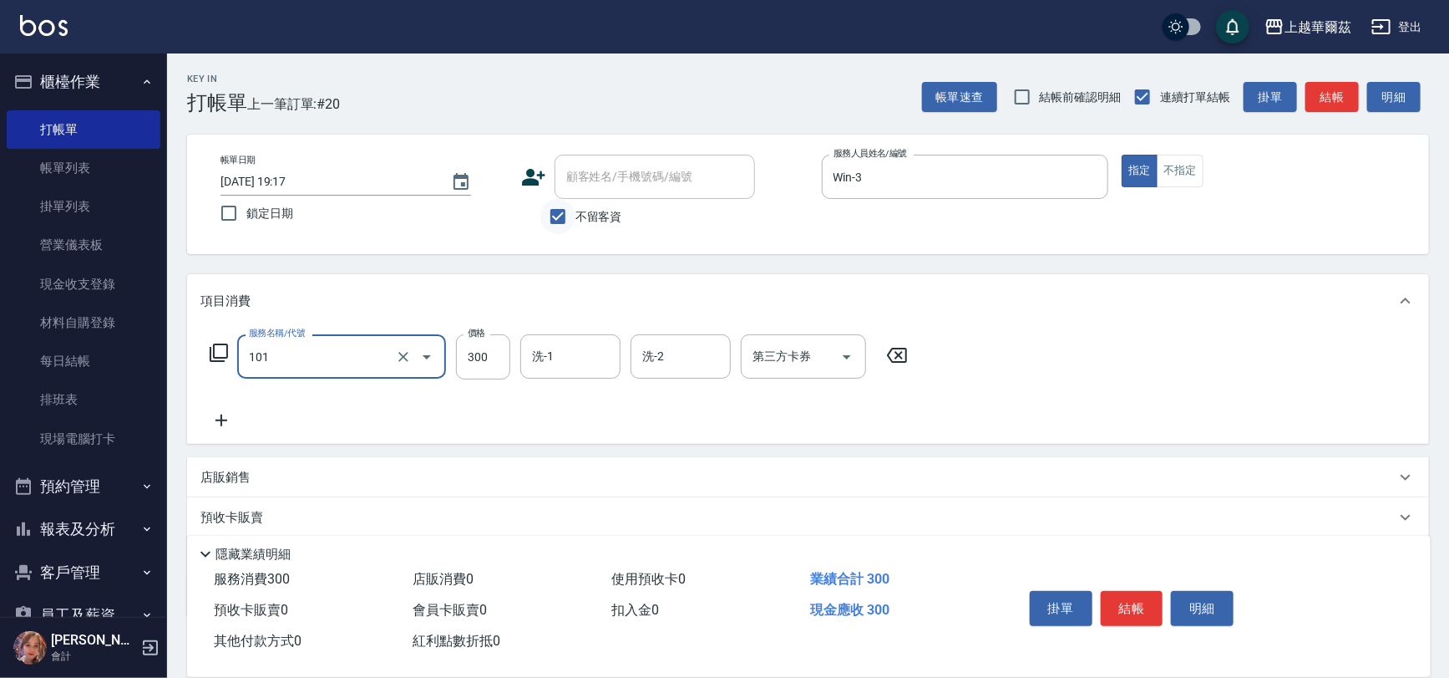
type input "洗髮300(101)"
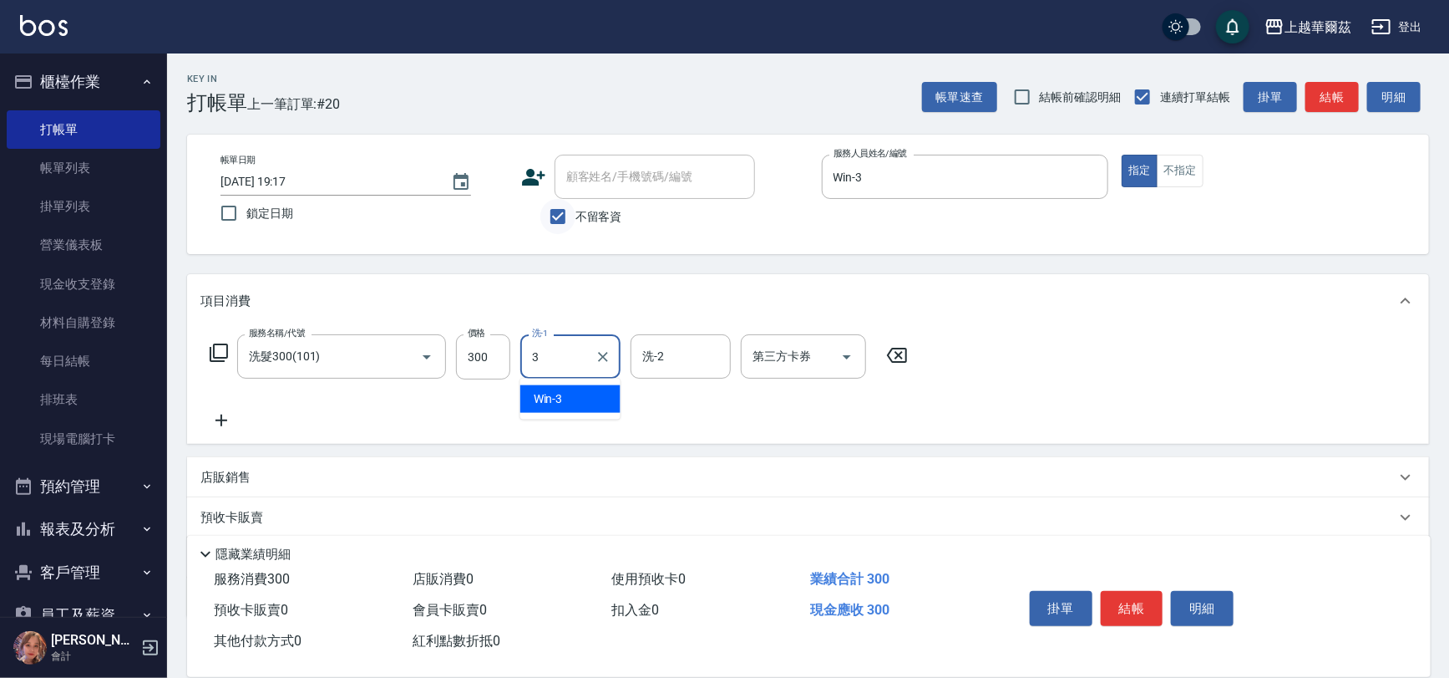
type input "Win-3"
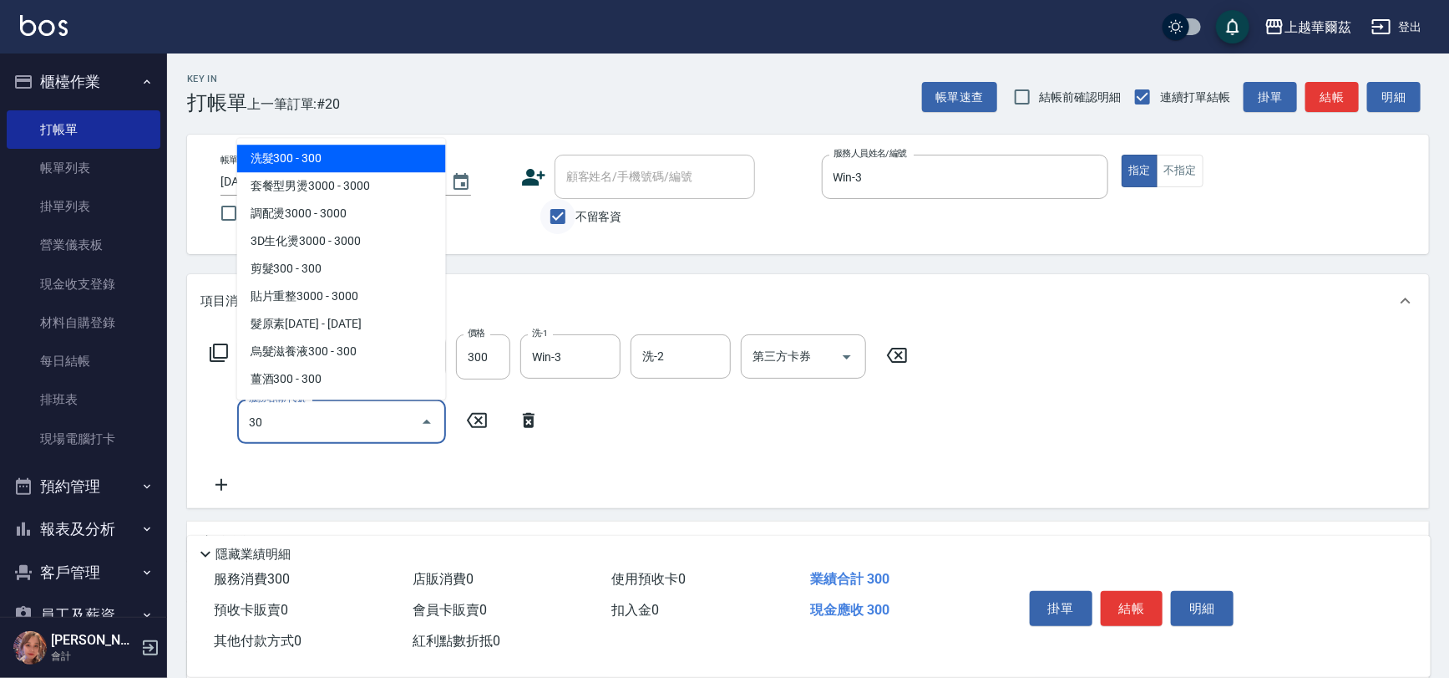
type input "301"
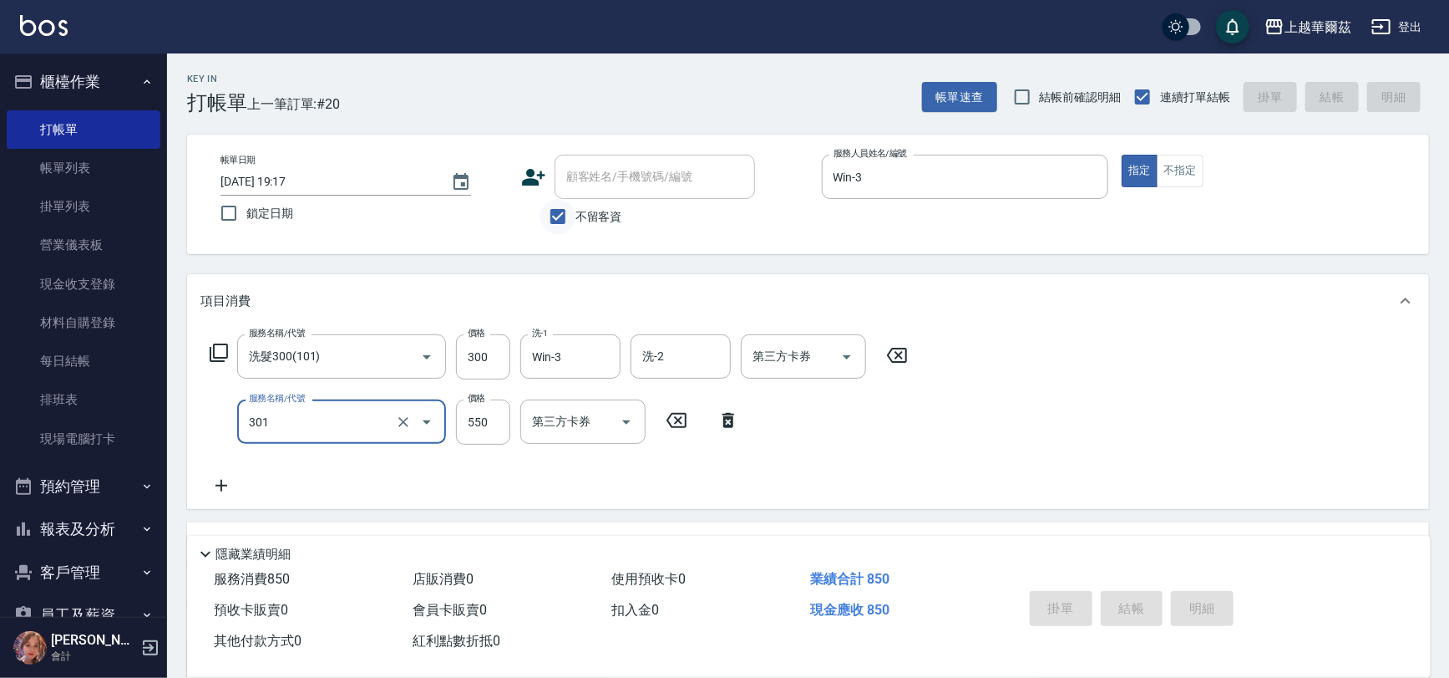
type input "2025/10/04 19:18"
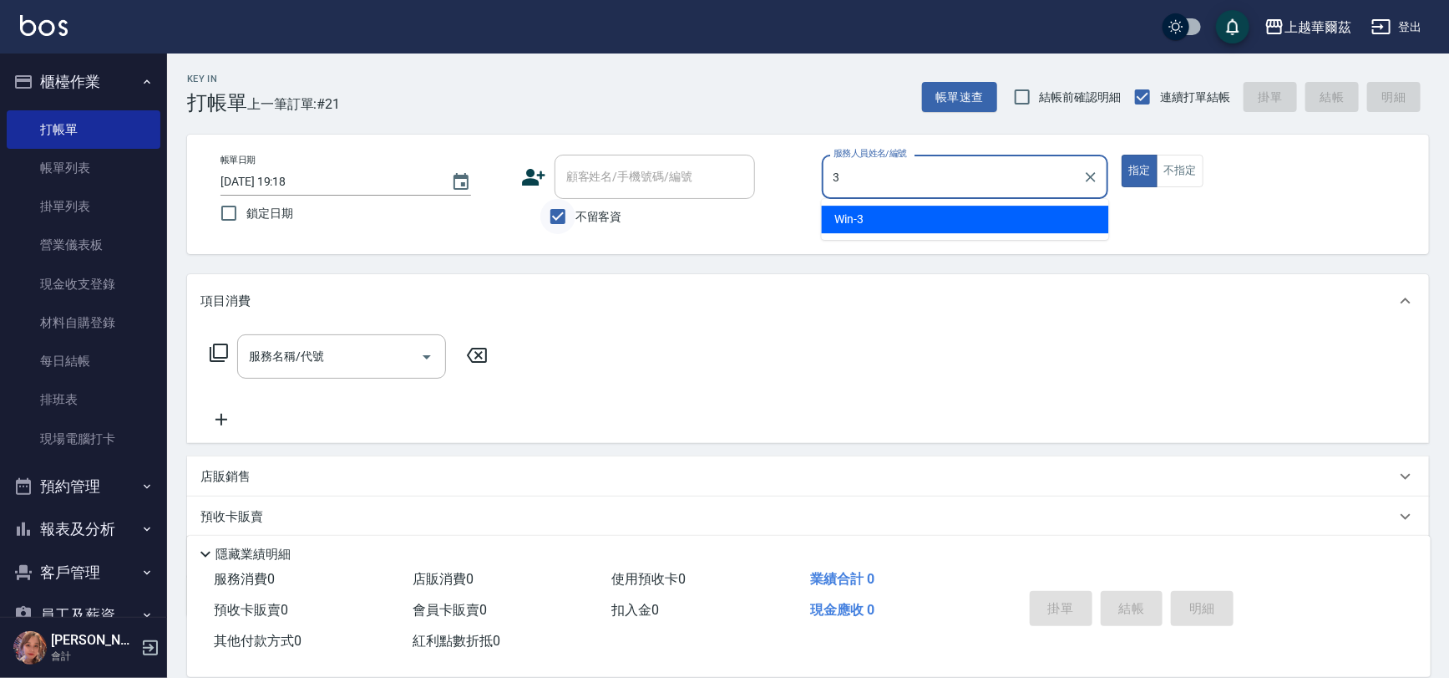
type input "Win-3"
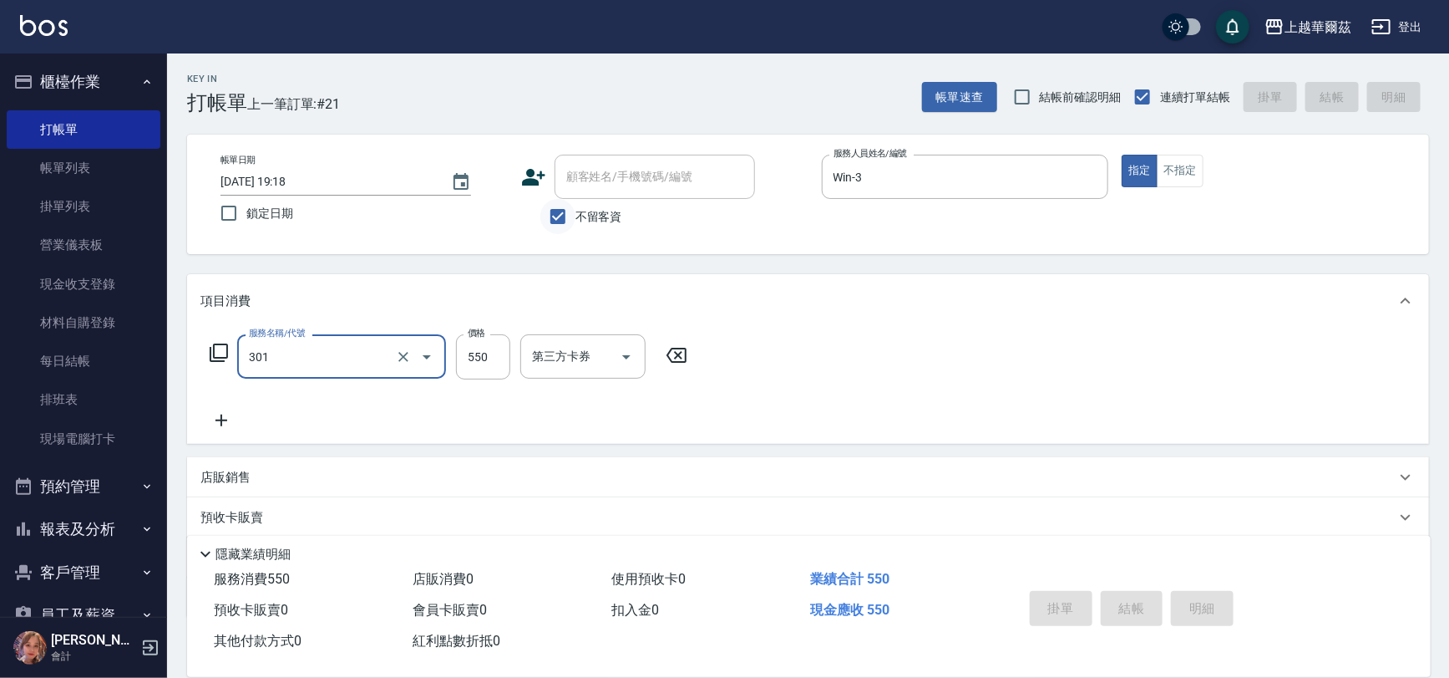
type input "301"
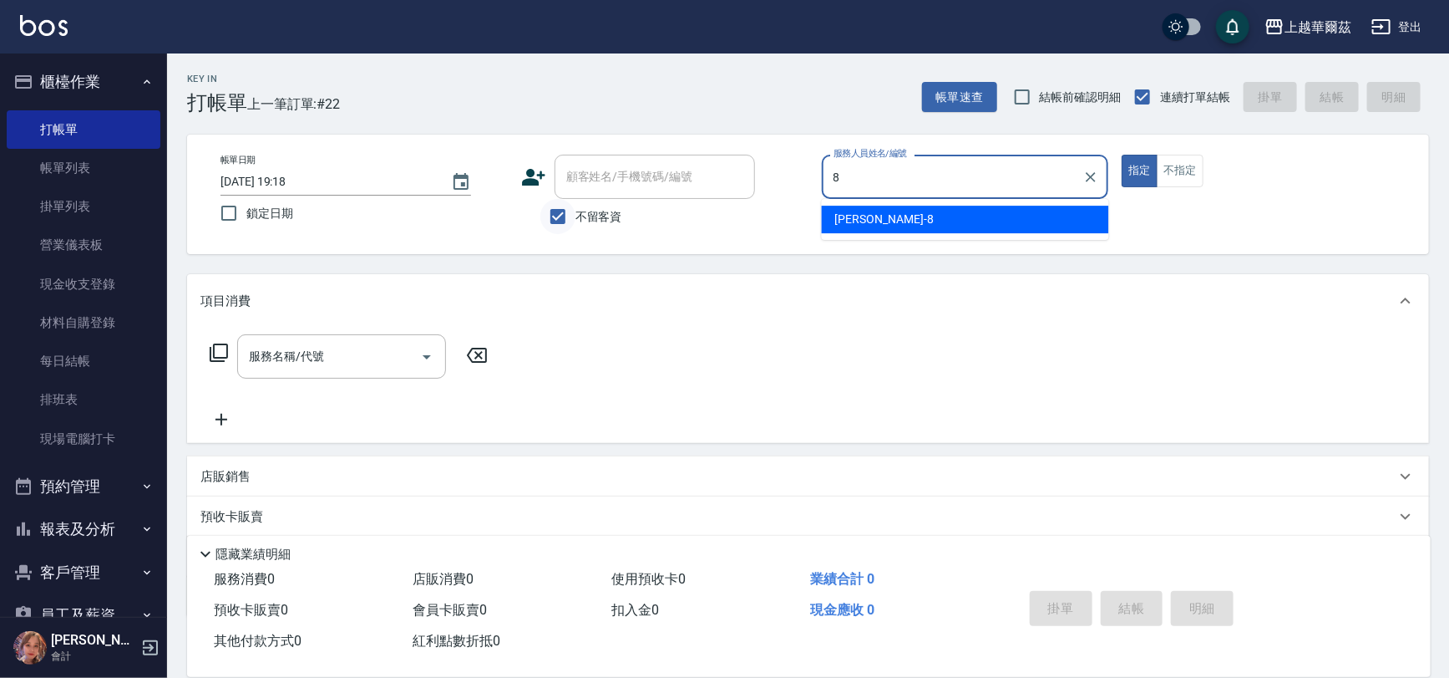
type input "Tina-8"
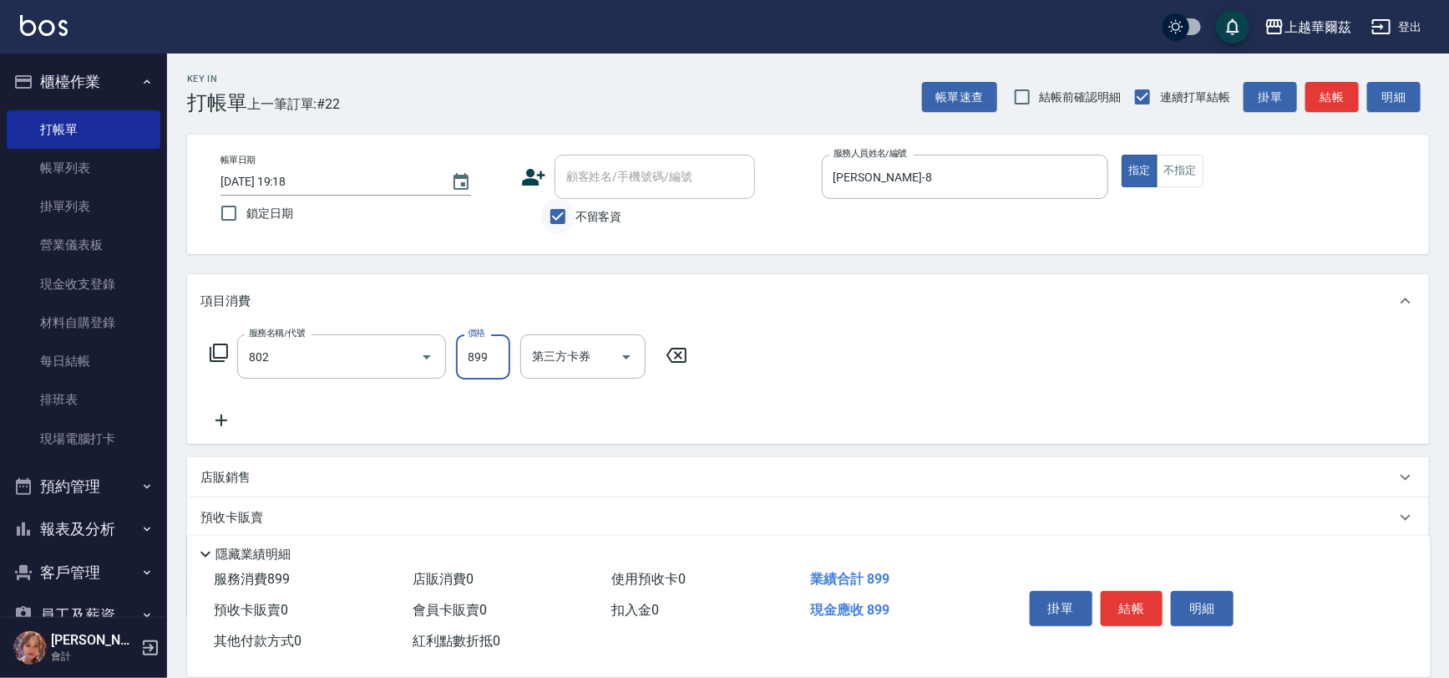
type input "舒壓洗899(802)"
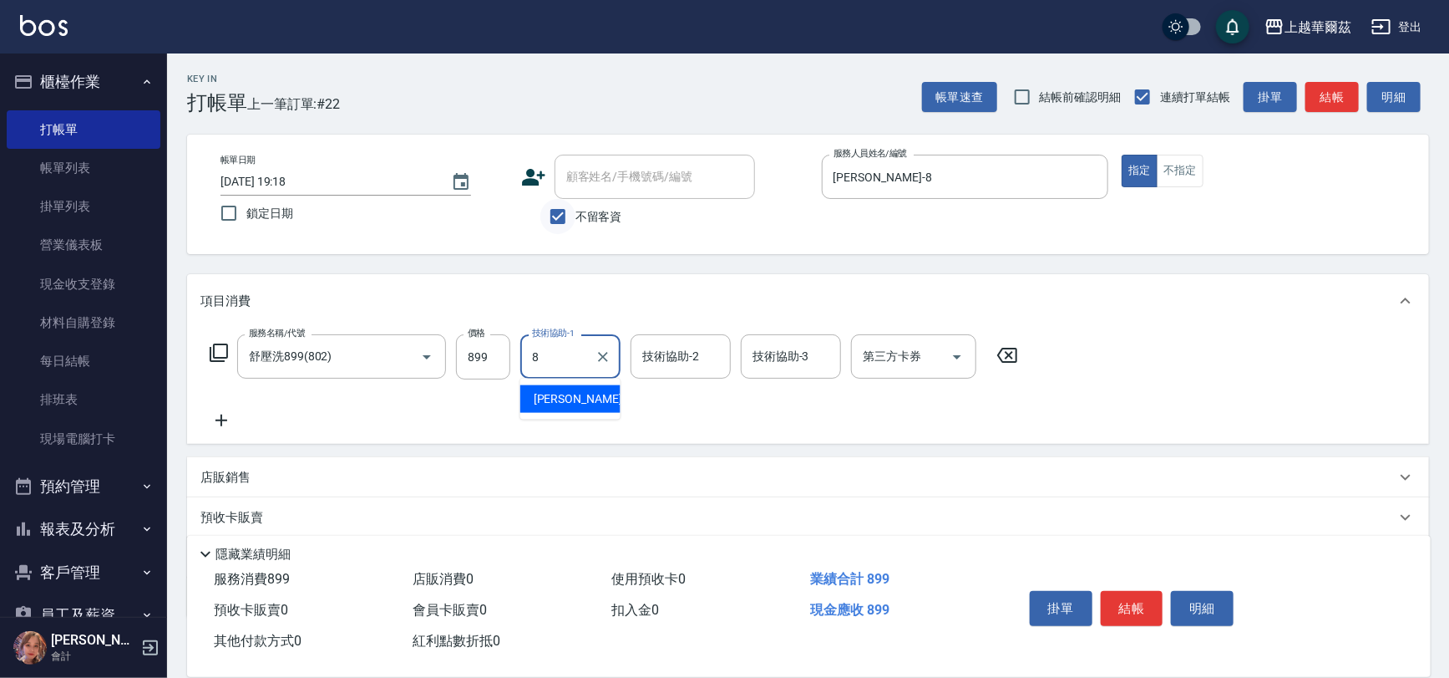
type input "Tina-8"
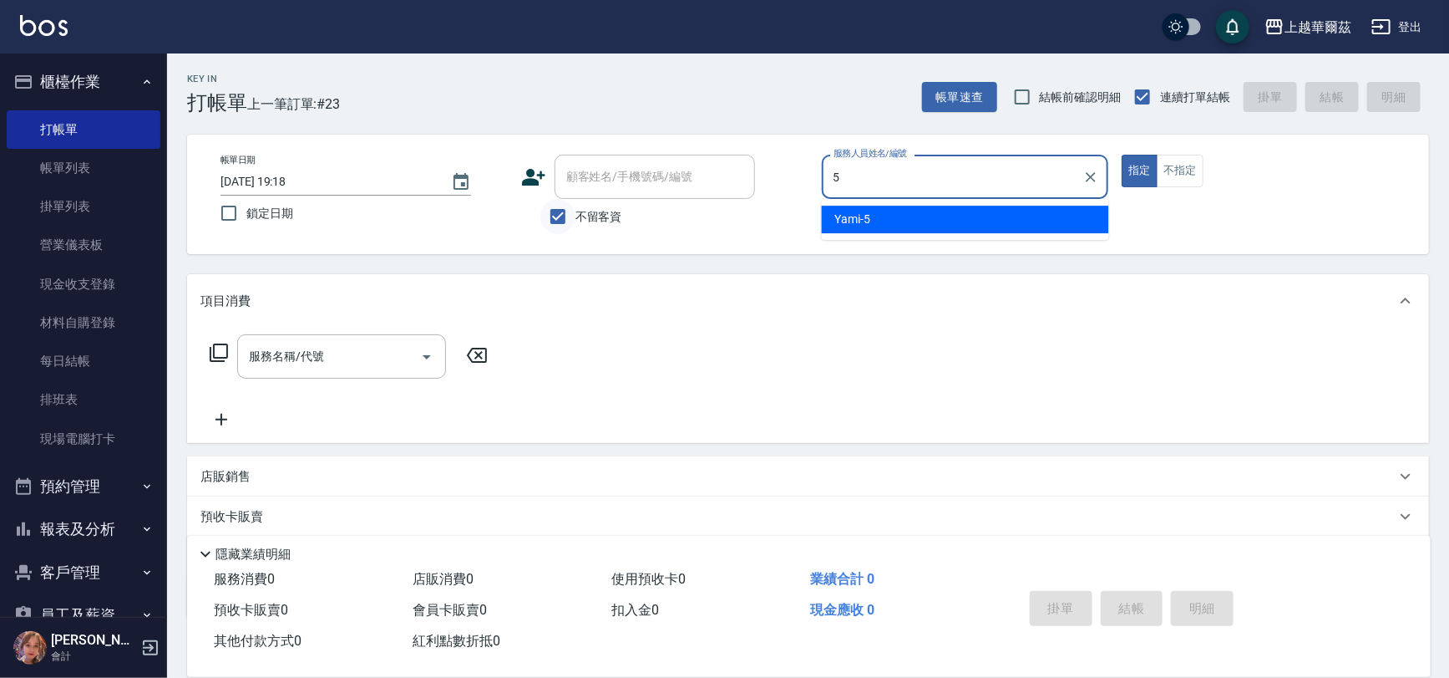
type input "Yami-5"
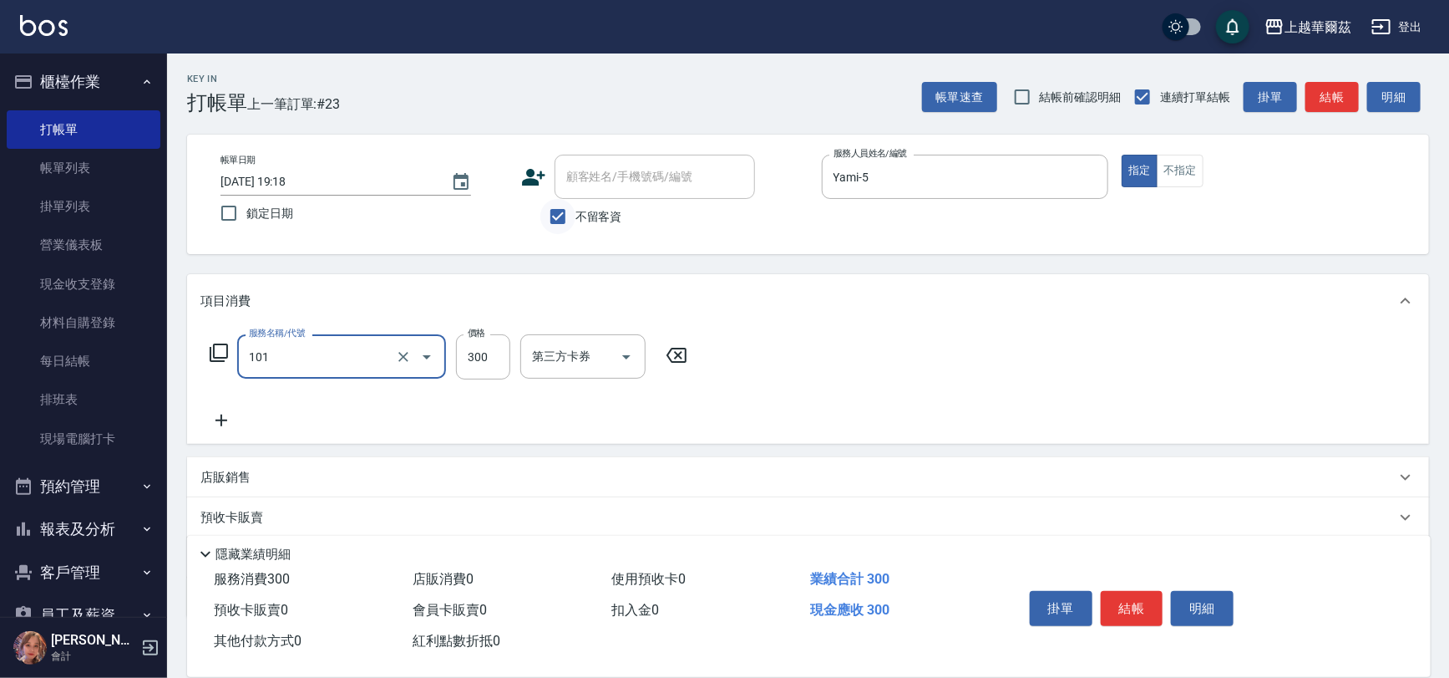
type input "洗髮300(101)"
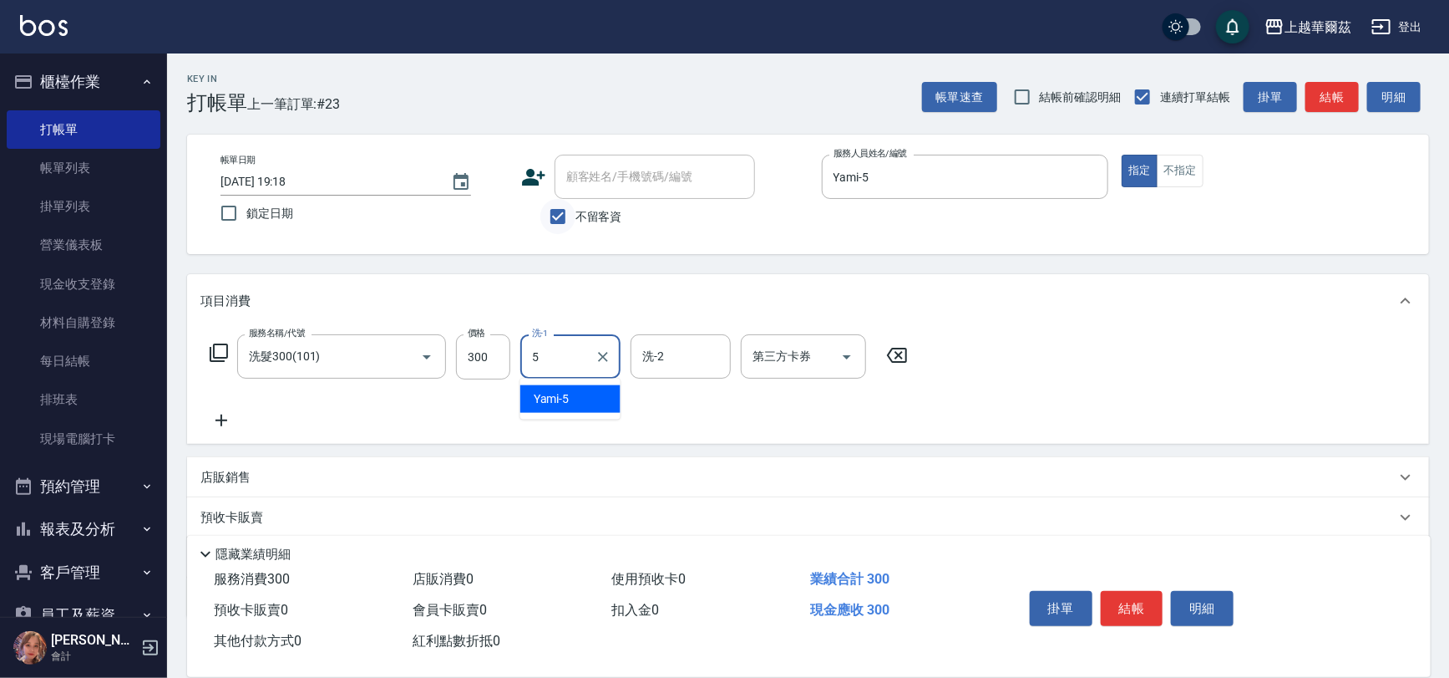
type input "Yami-5"
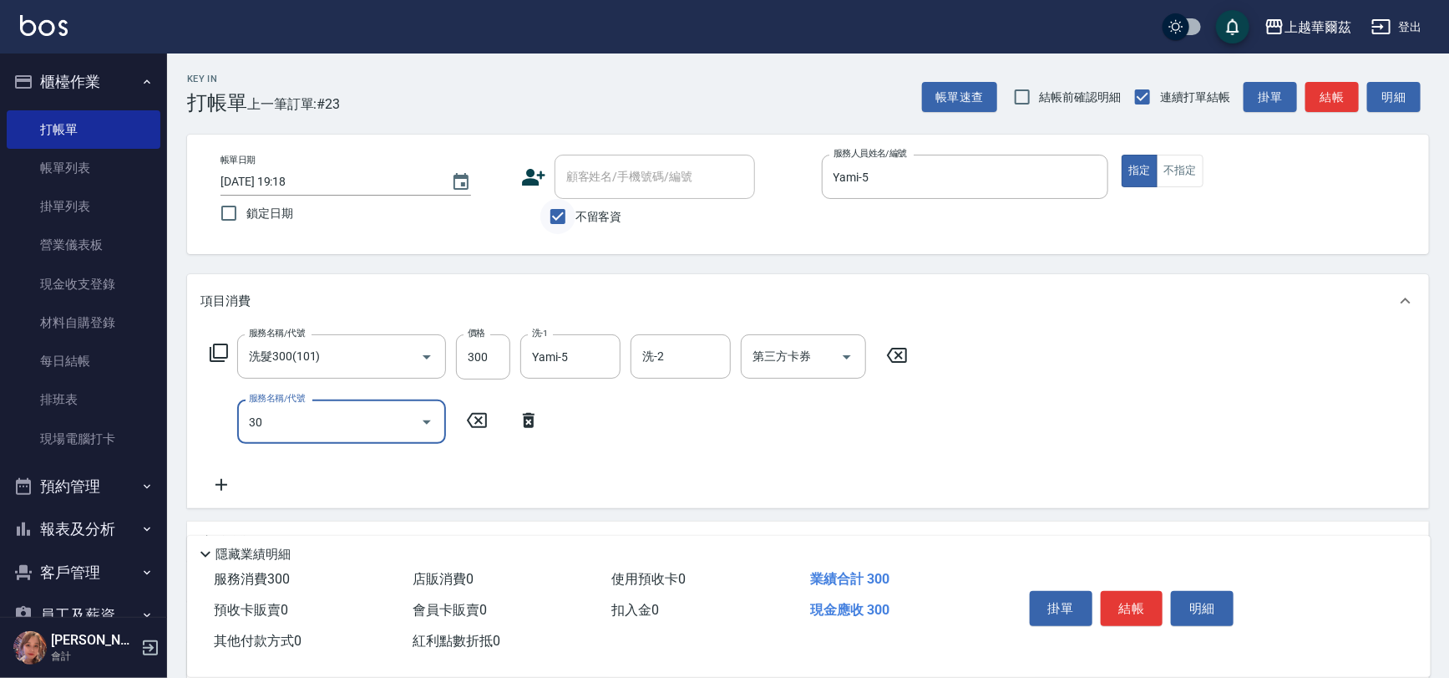
type input "304"
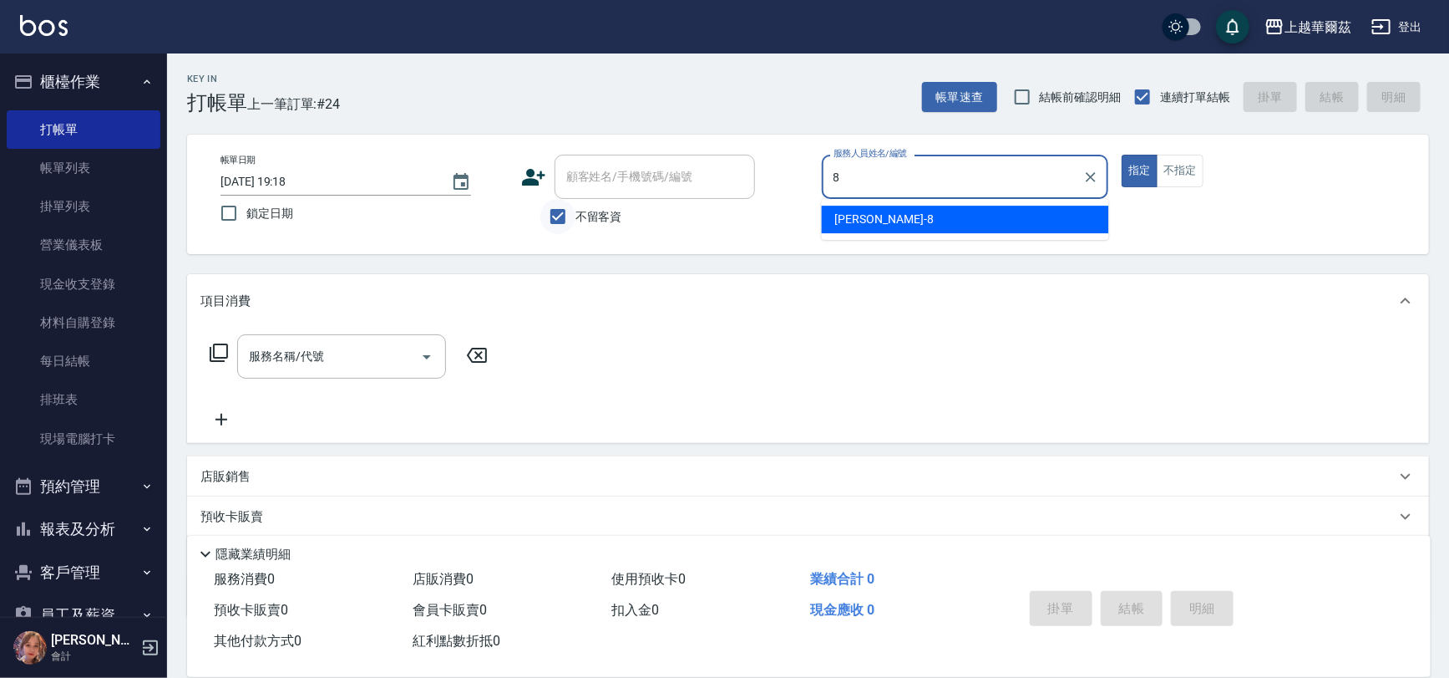
type input "Tina-8"
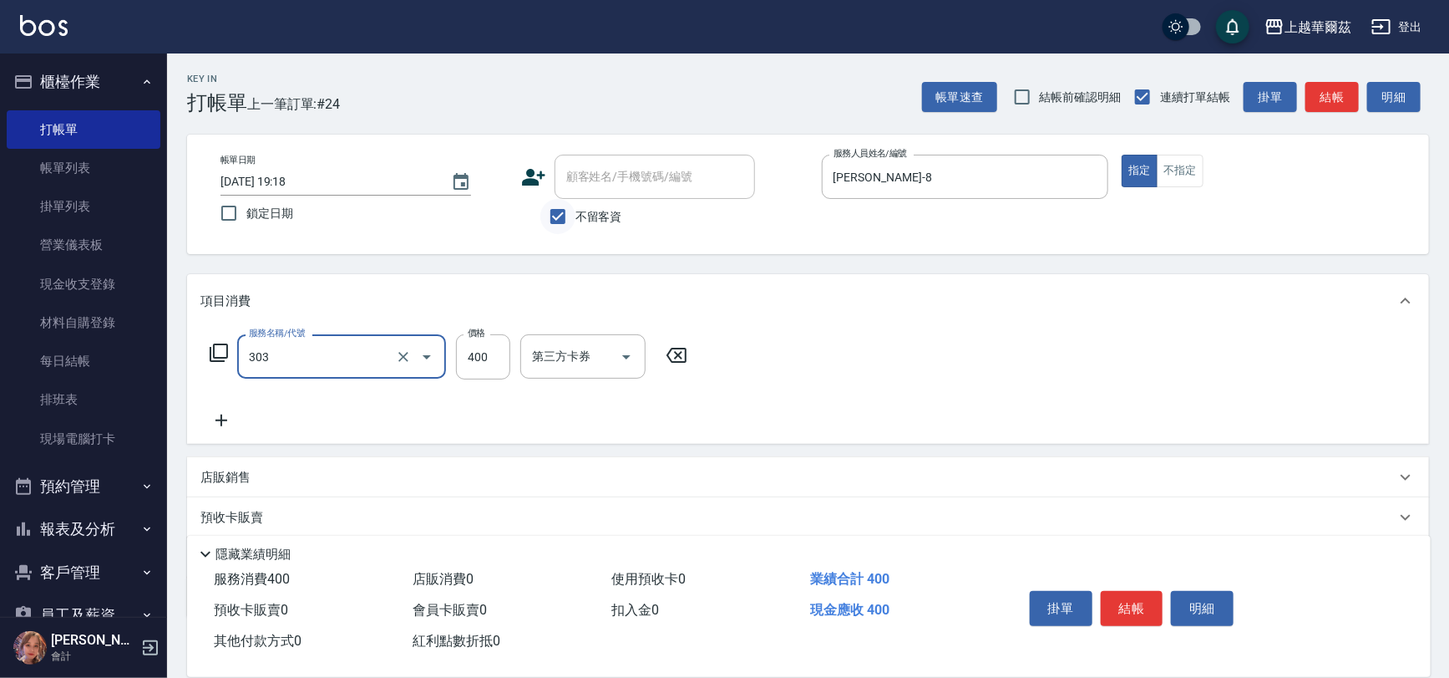
type input "剪髮400(303)"
type input "450"
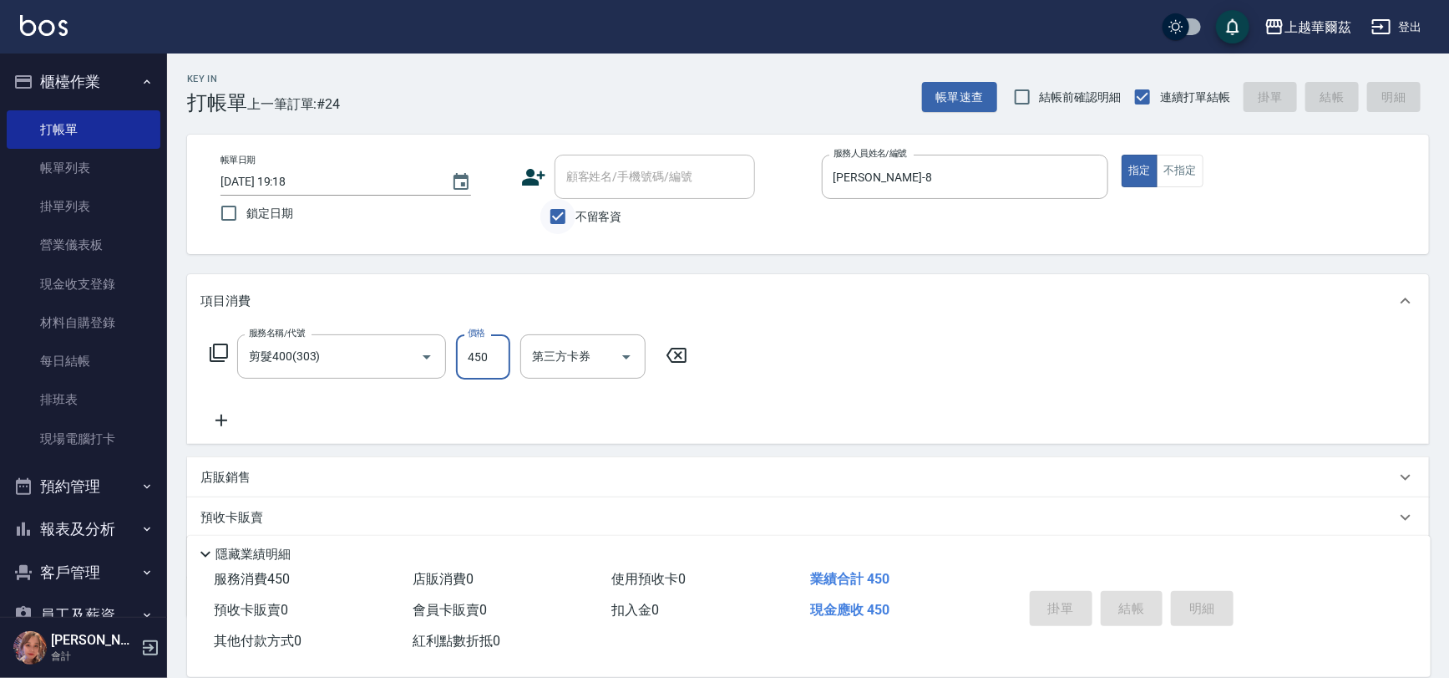
type input "2025/10/04 19:19"
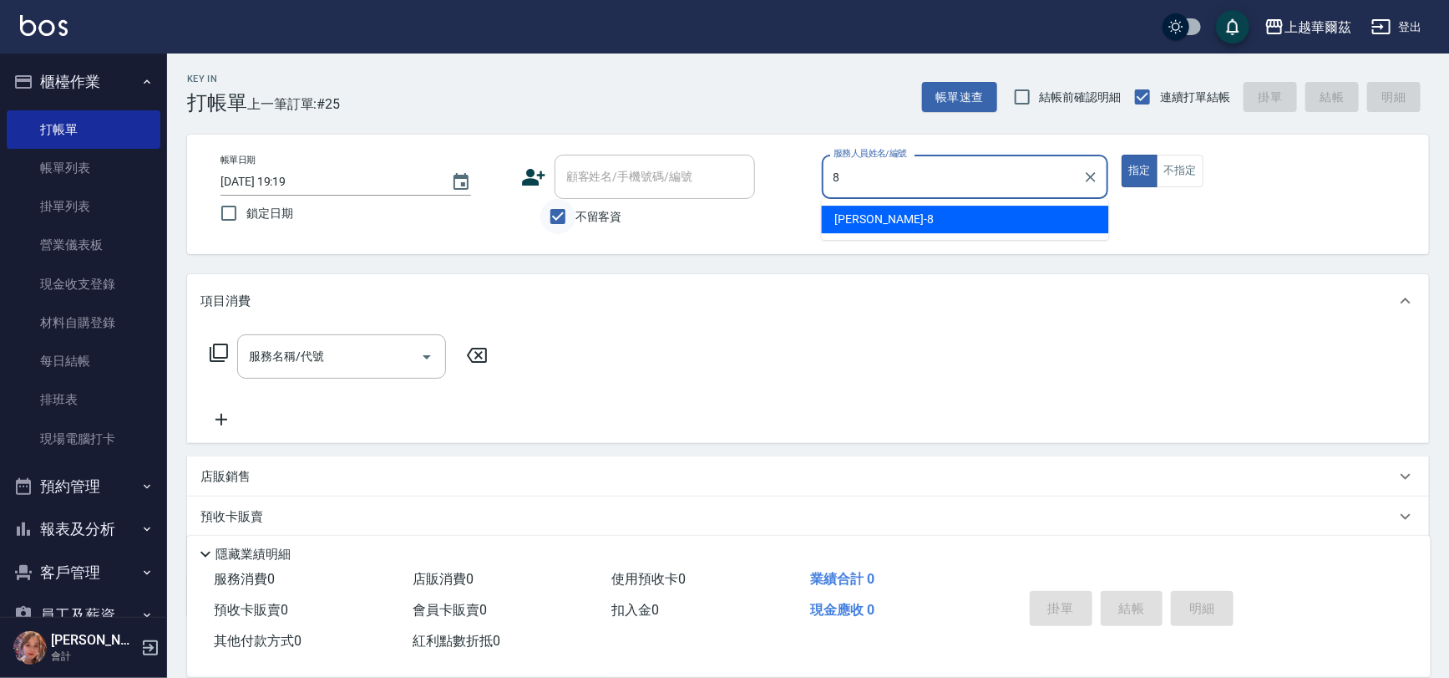
type input "Tina-8"
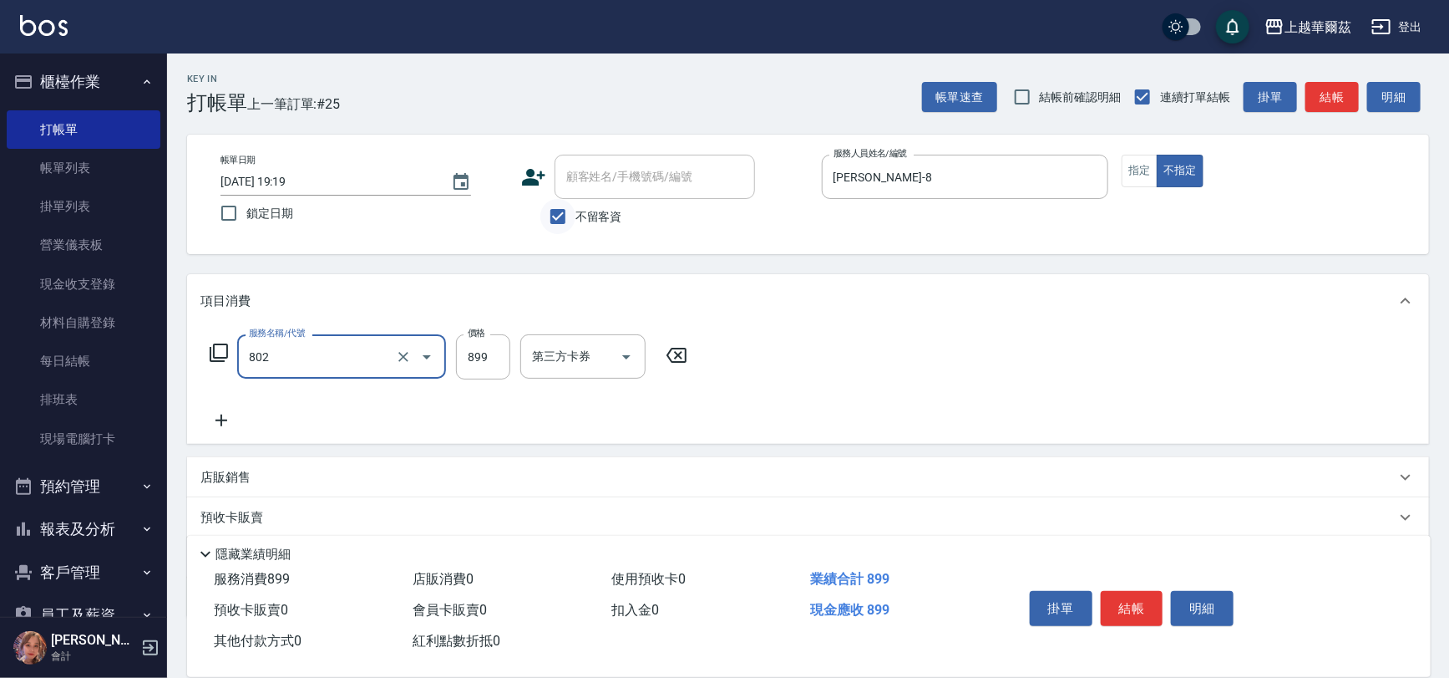
type input "舒壓洗899(802)"
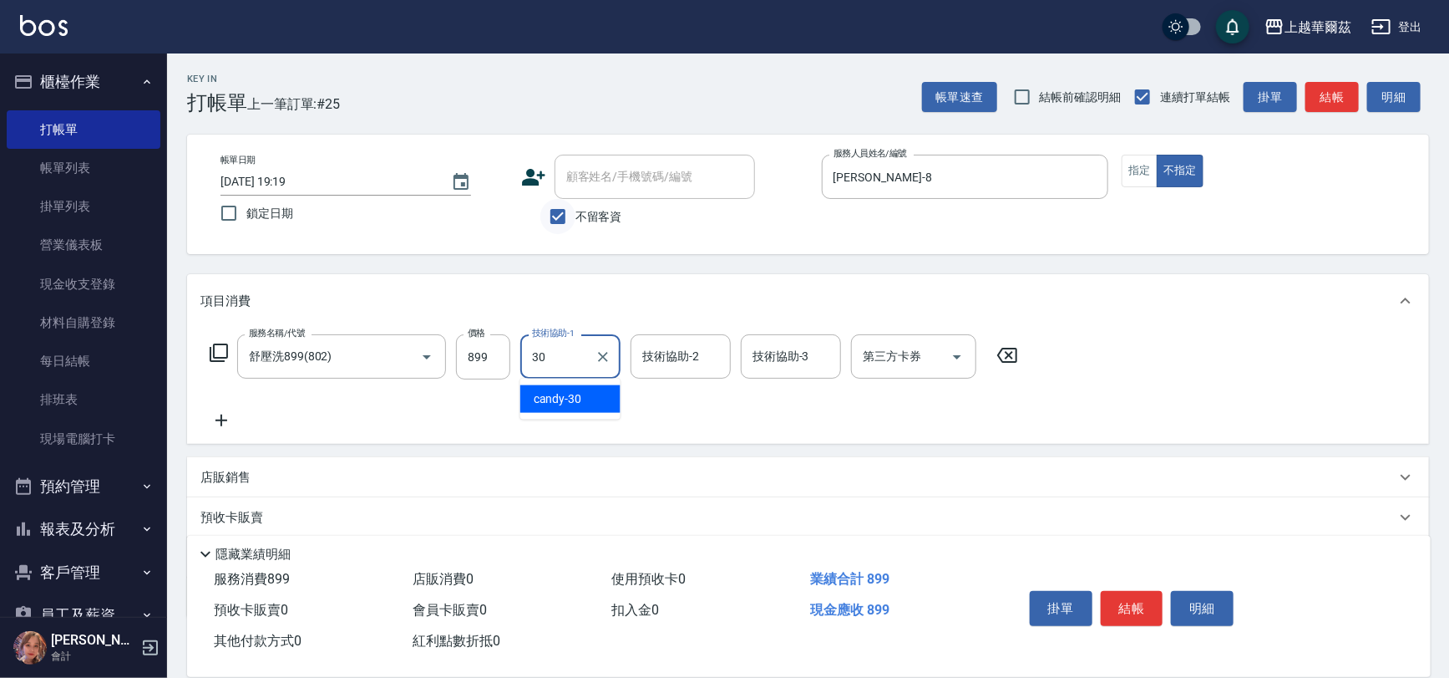
type input "candy-30"
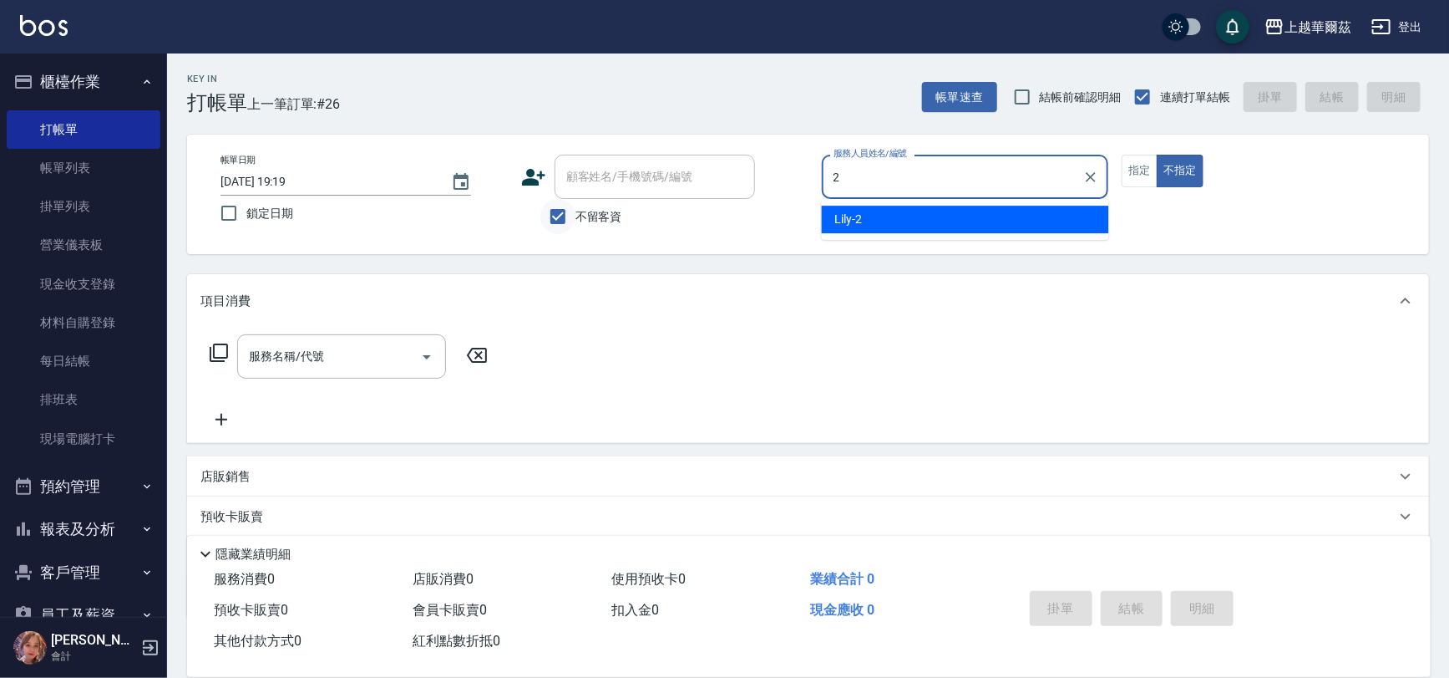
type input "Lily-2"
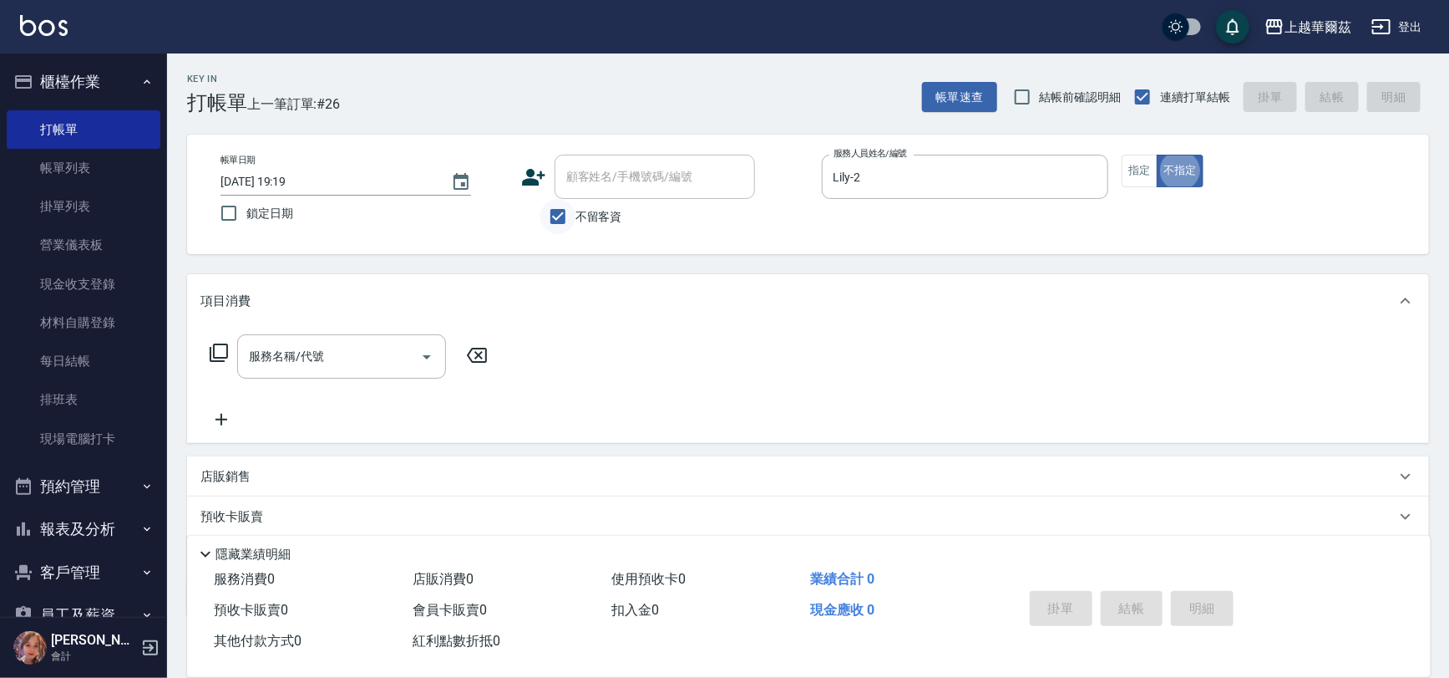
type button "false"
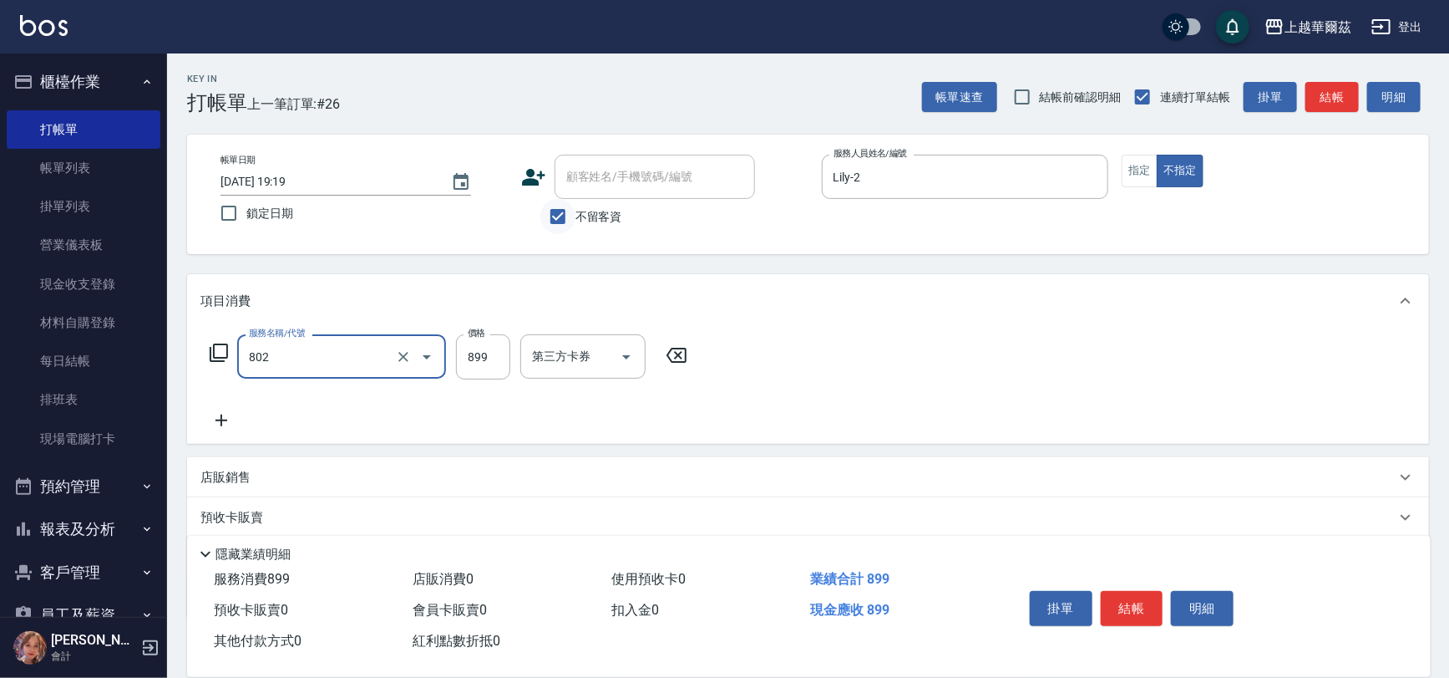
type input "舒壓洗899(802)"
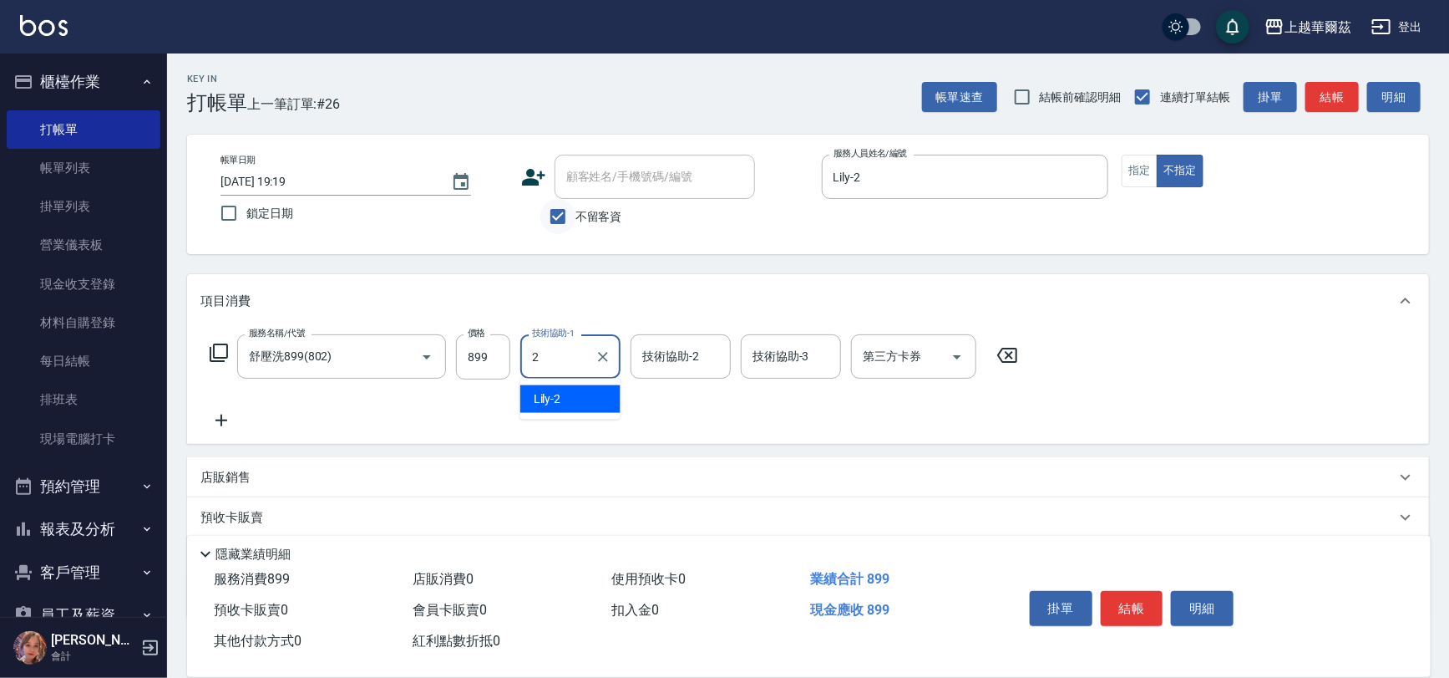
type input "Lily-2"
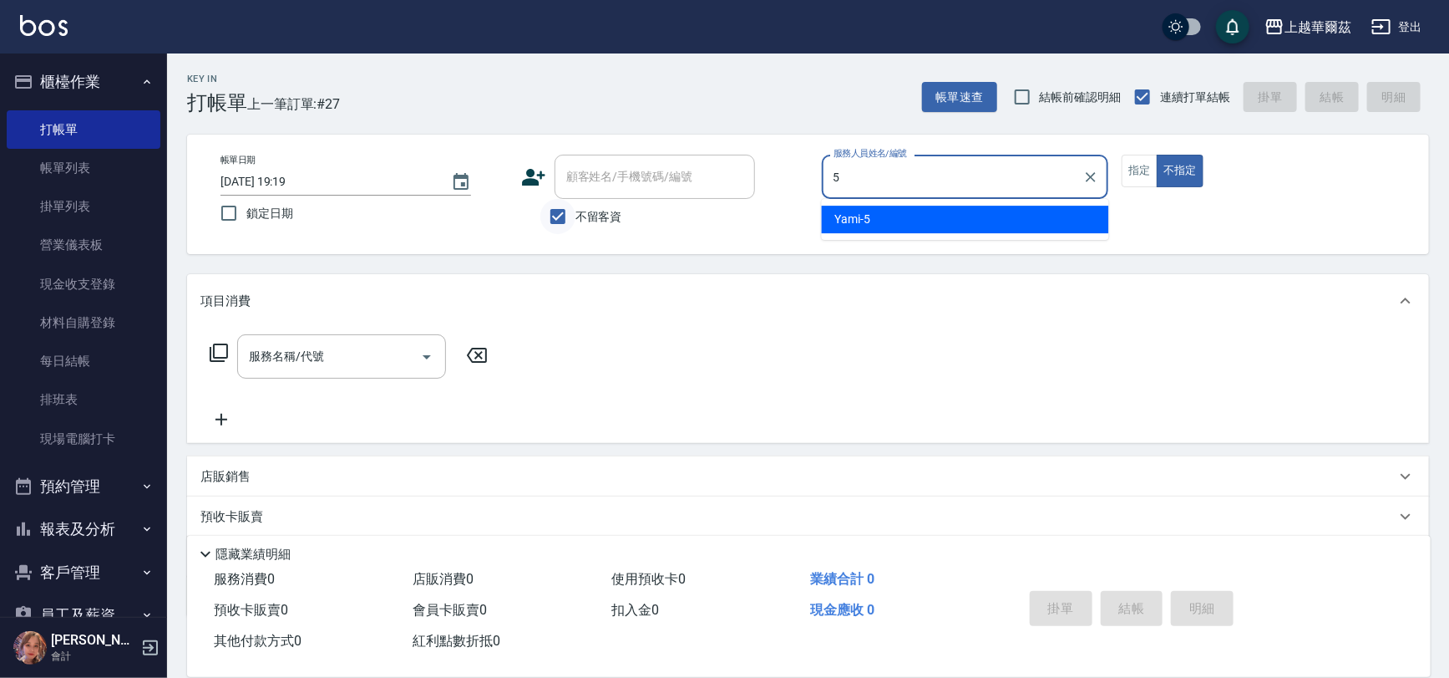
type input "Yami-5"
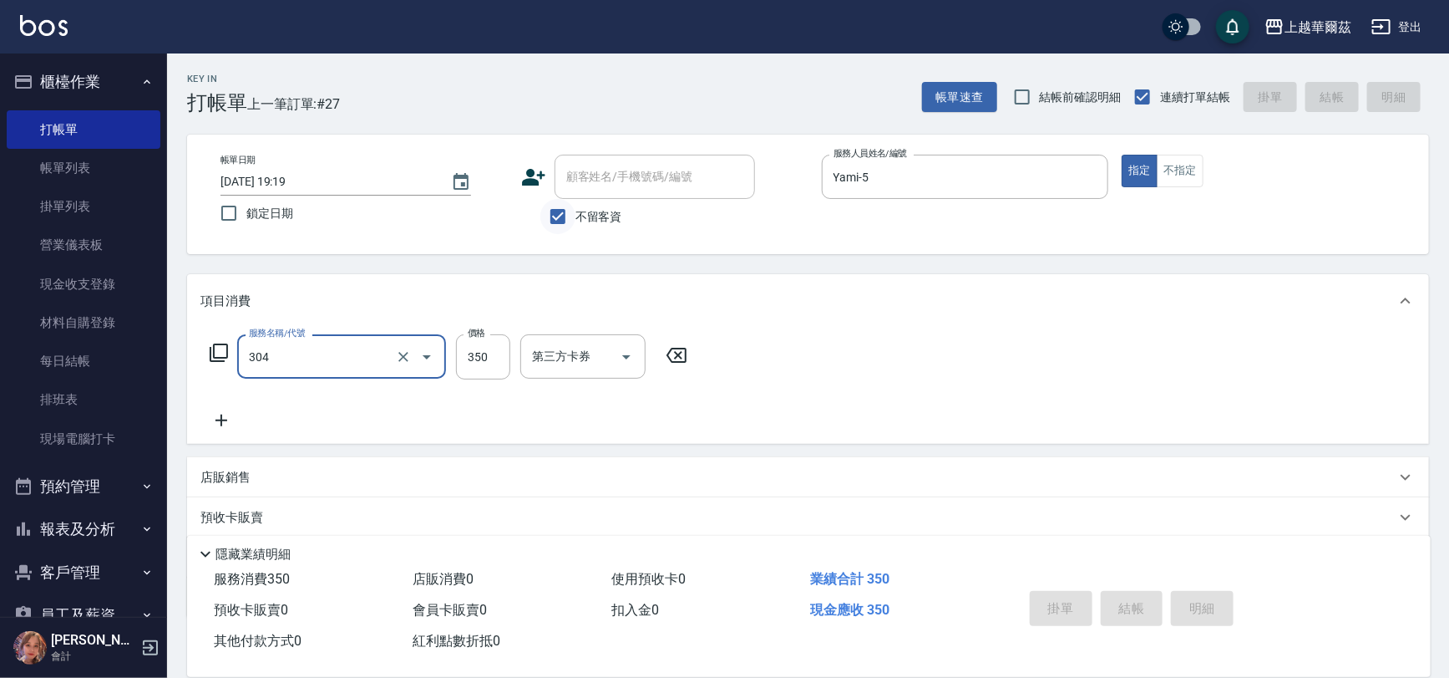
type input "304"
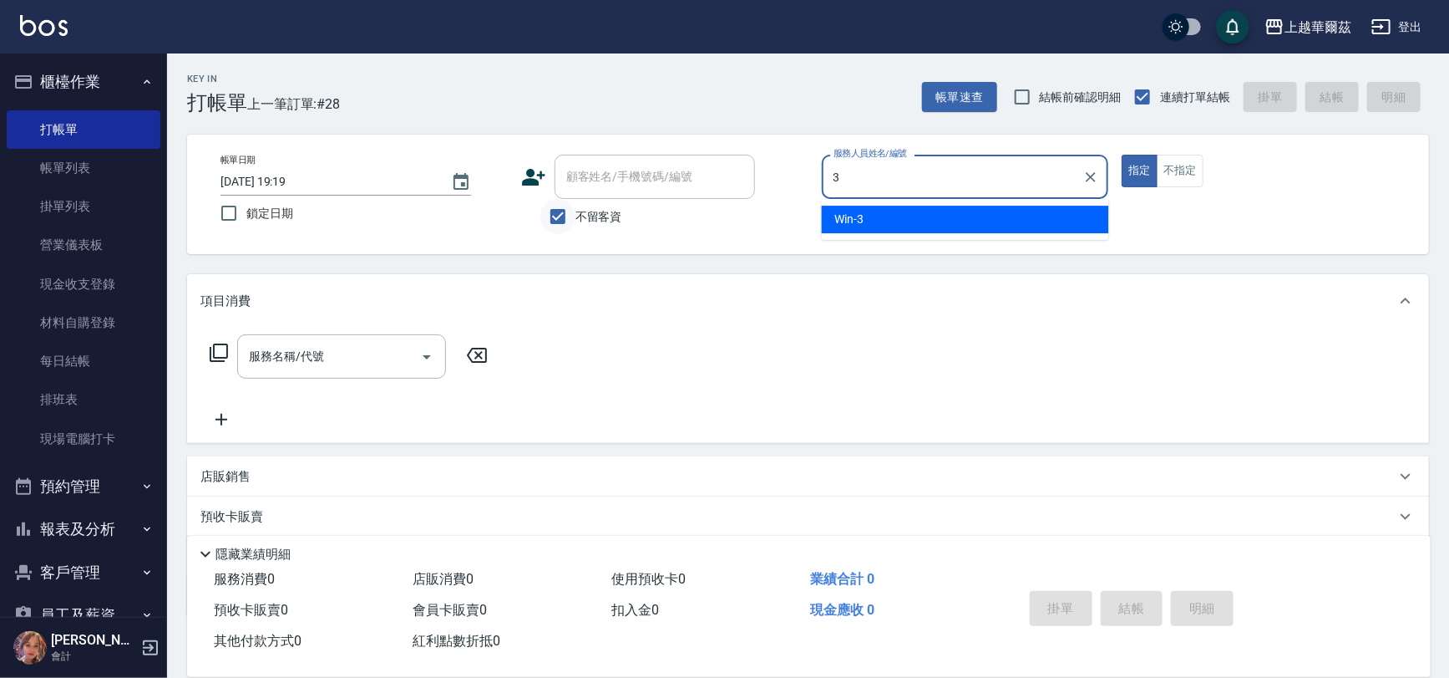
type input "Win-3"
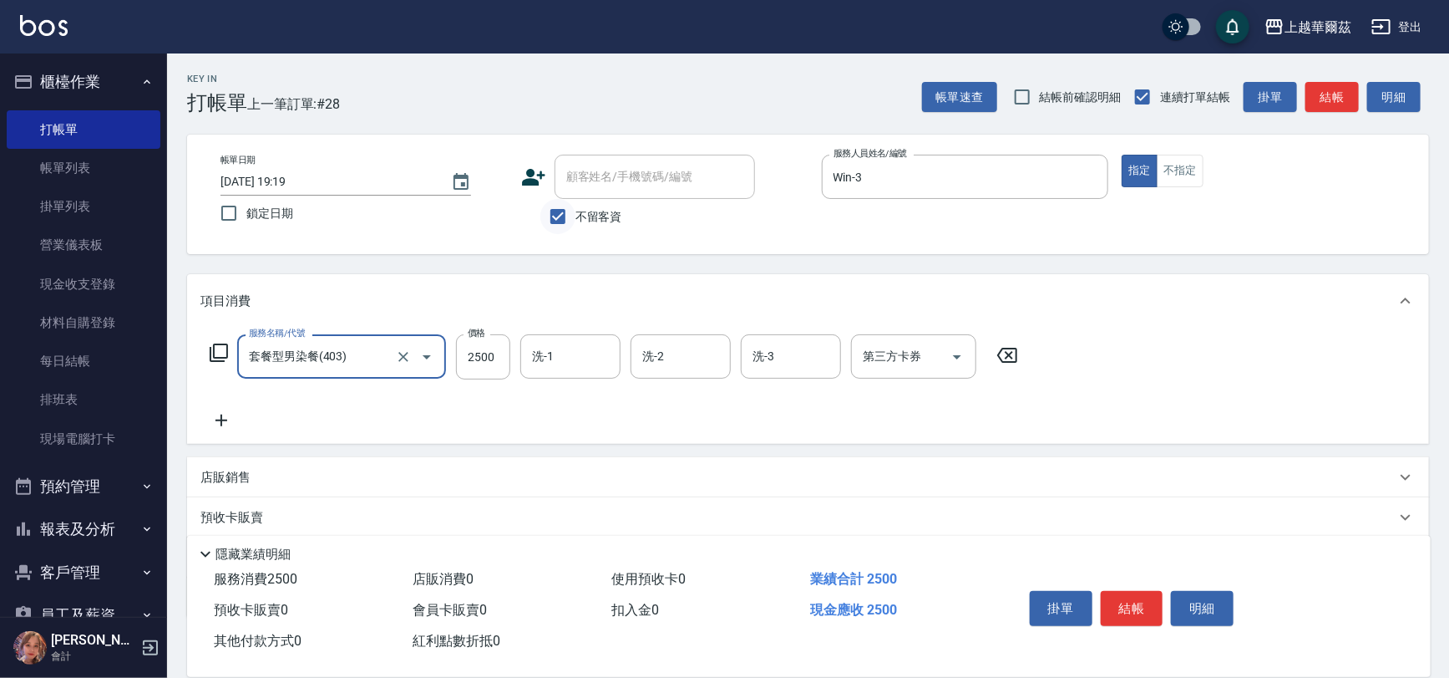
type input "套餐型男染餐(403)"
type input "3500"
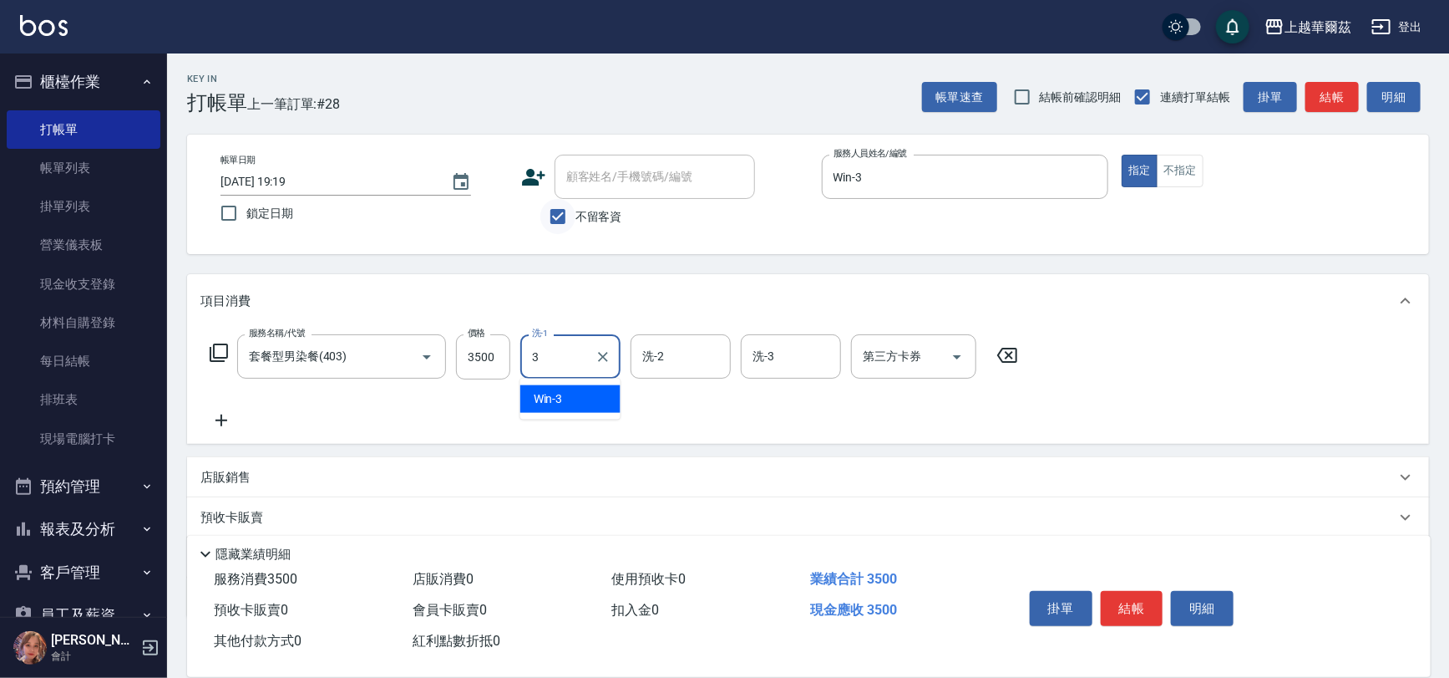
type input "Win-3"
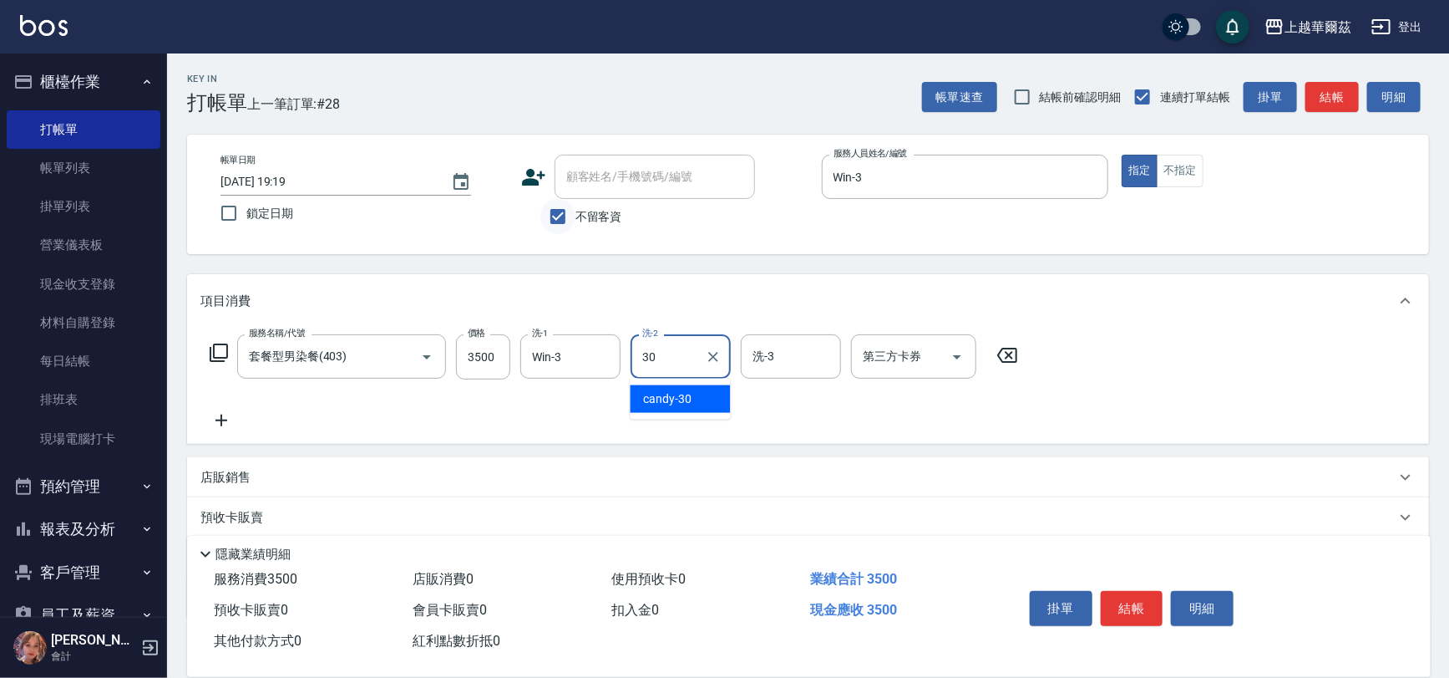
type input "candy-30"
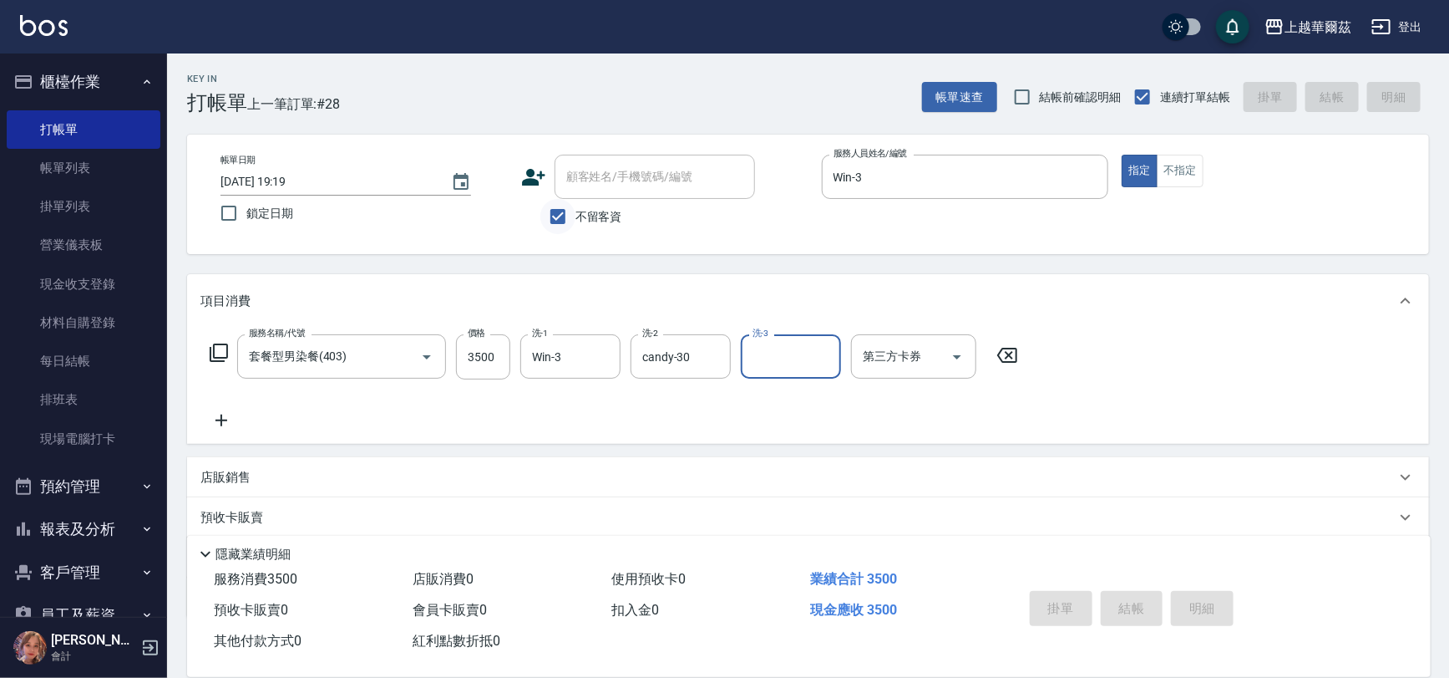
type input "2025/10/04 19:20"
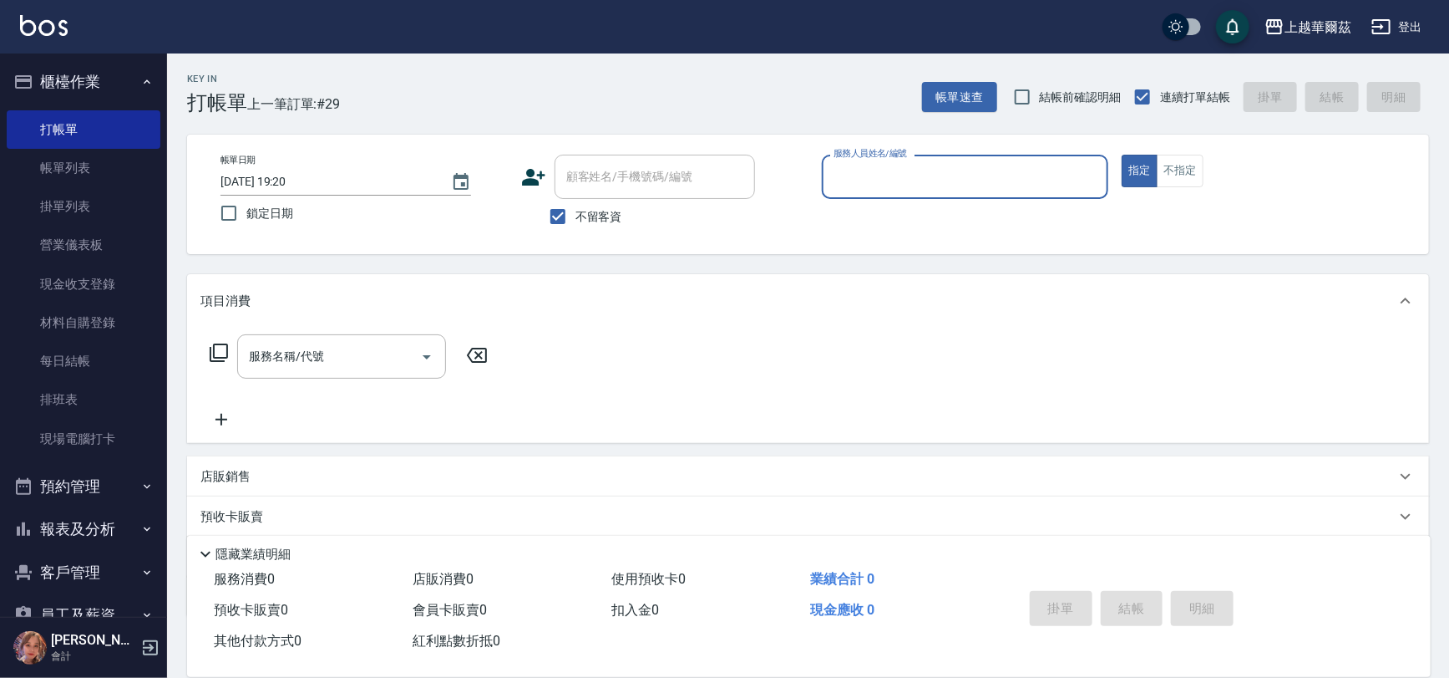
click at [98, 80] on button "櫃檯作業" at bounding box center [84, 81] width 154 height 43
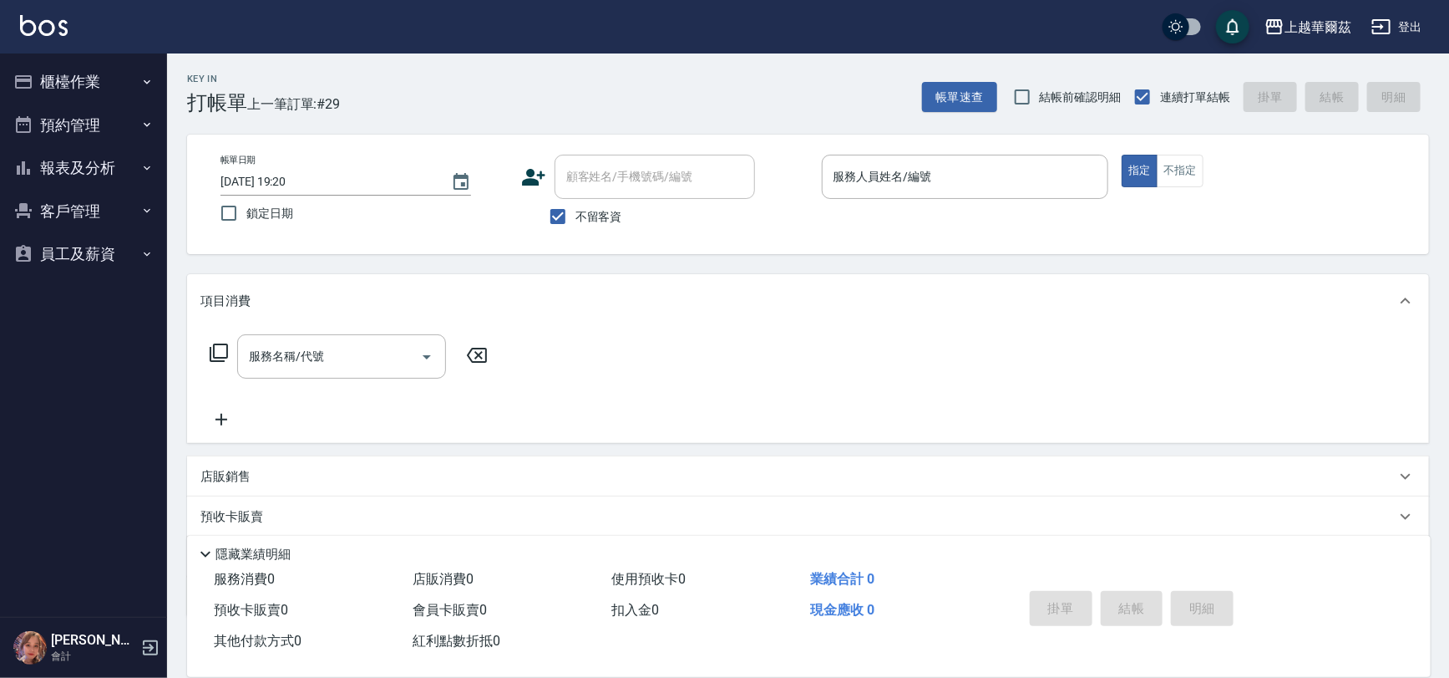
click at [98, 198] on button "客戶管理" at bounding box center [84, 211] width 154 height 43
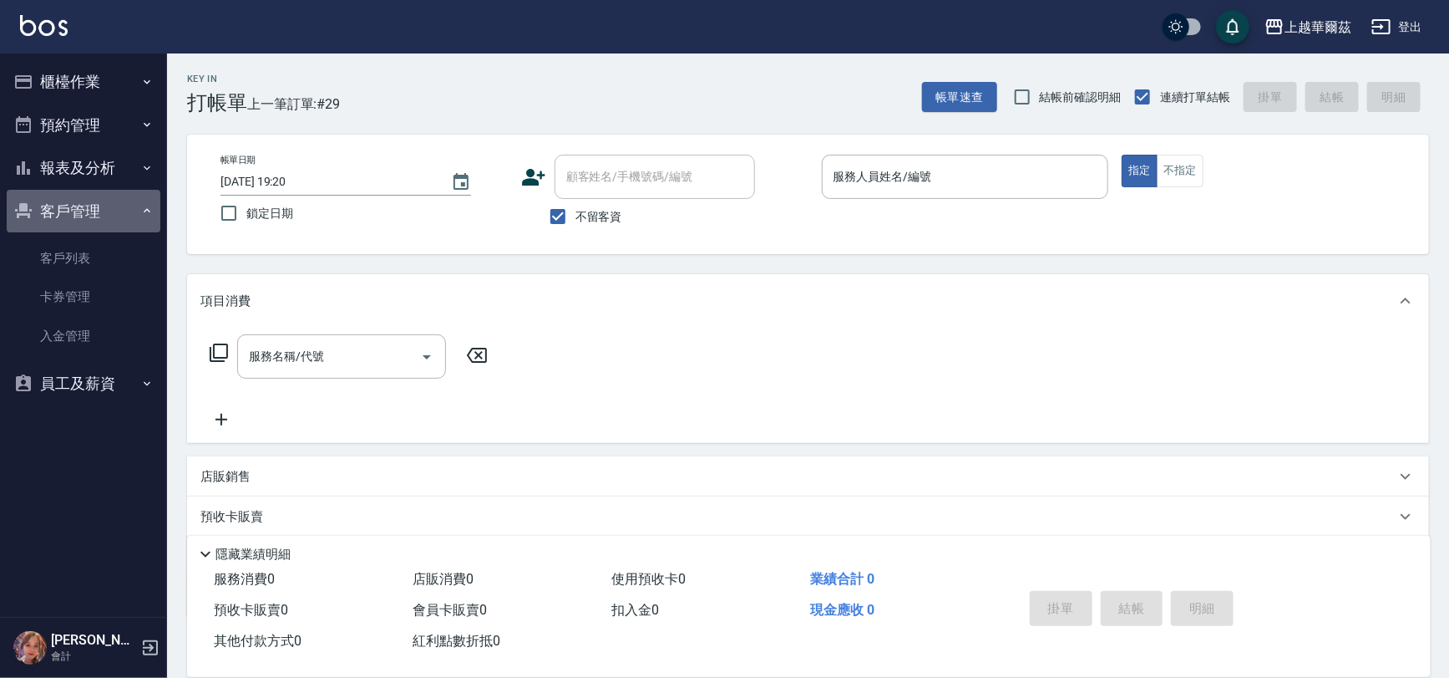
click at [95, 193] on button "客戶管理" at bounding box center [84, 211] width 154 height 43
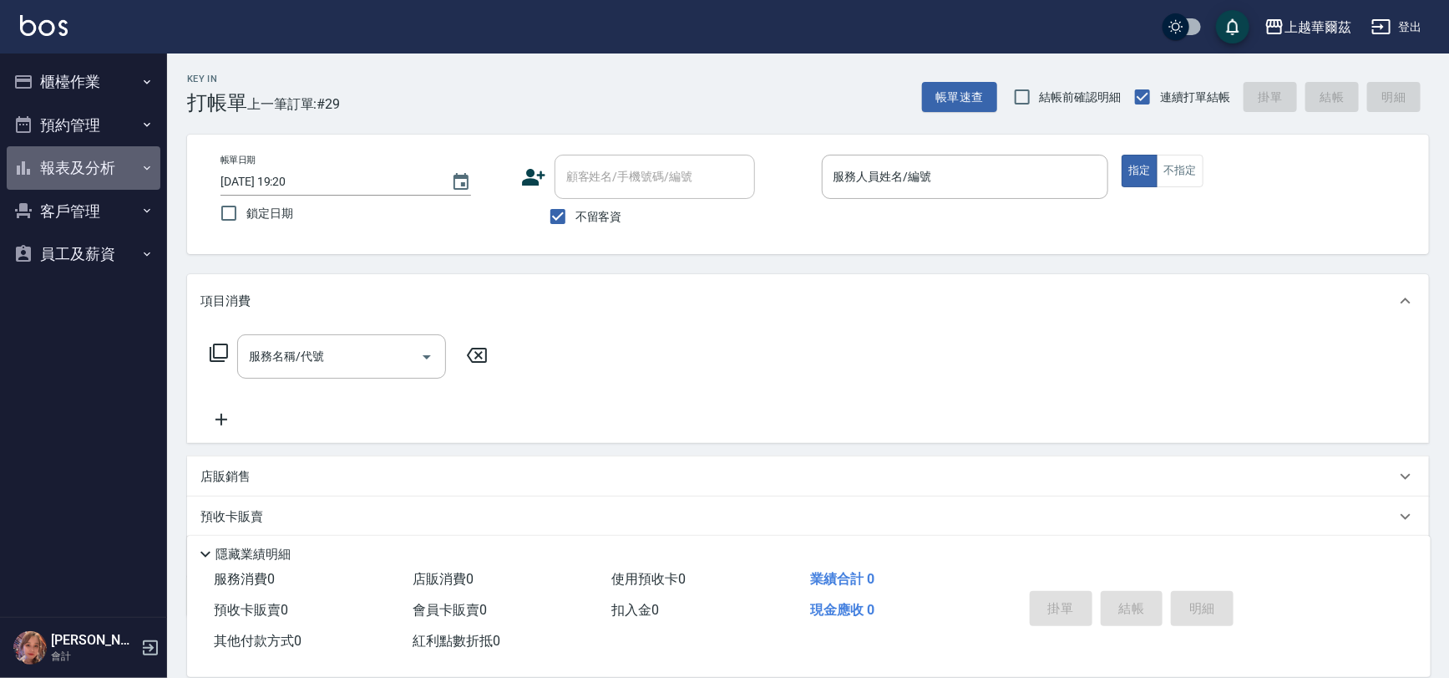
click at [101, 170] on button "報表及分析" at bounding box center [84, 167] width 154 height 43
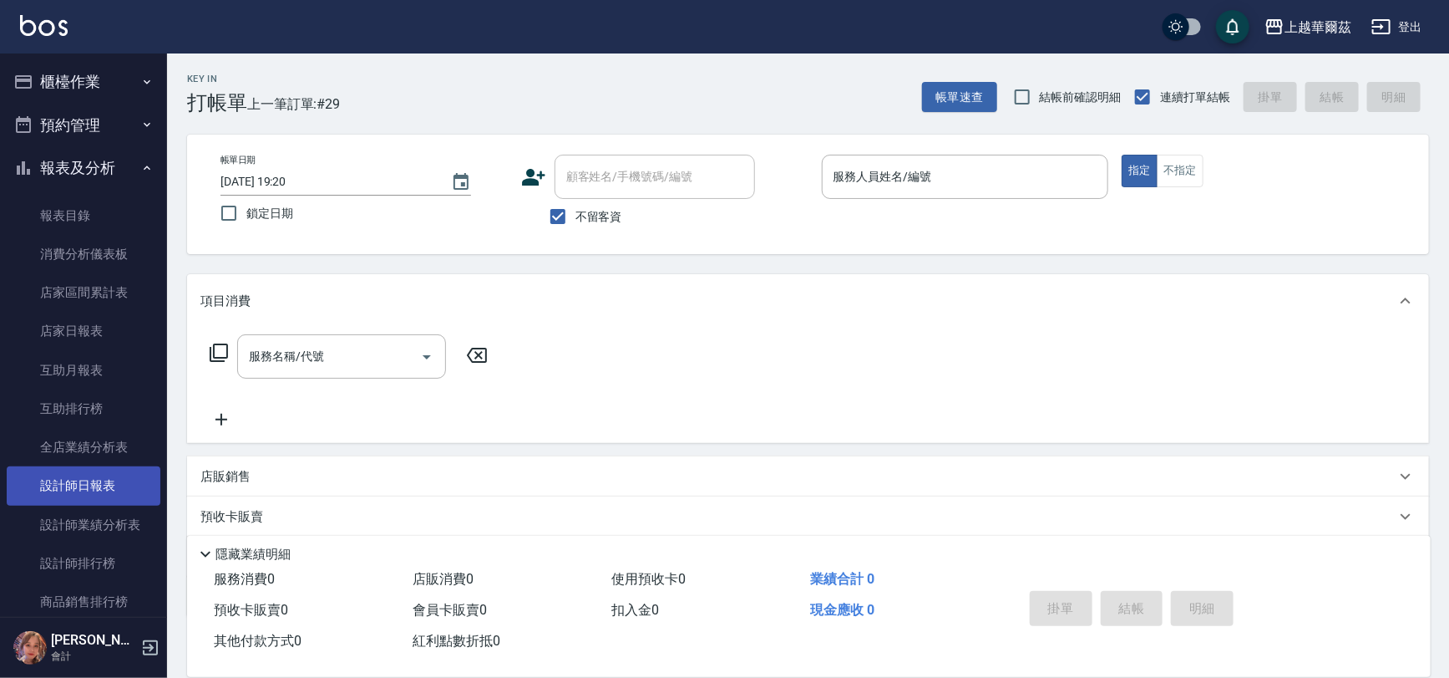
click at [104, 482] on link "設計師日報表" at bounding box center [84, 485] width 154 height 38
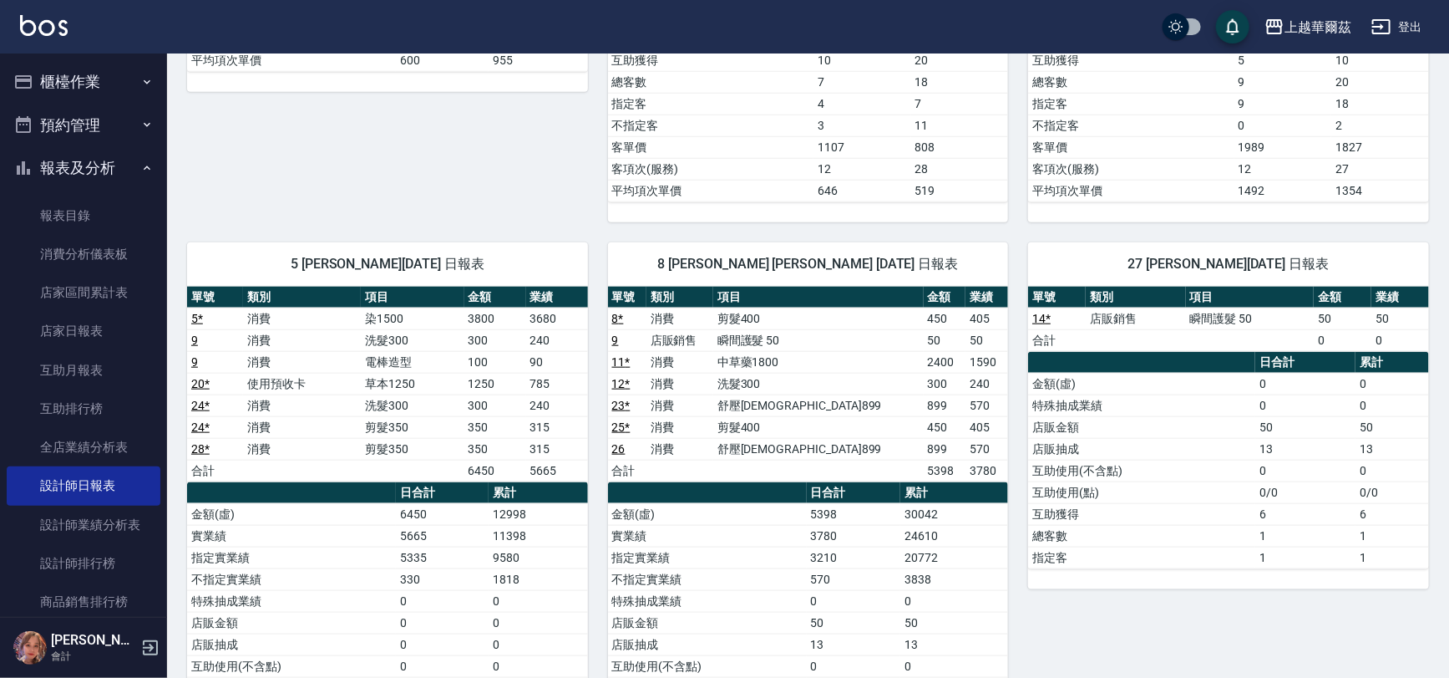
scroll to position [724, 0]
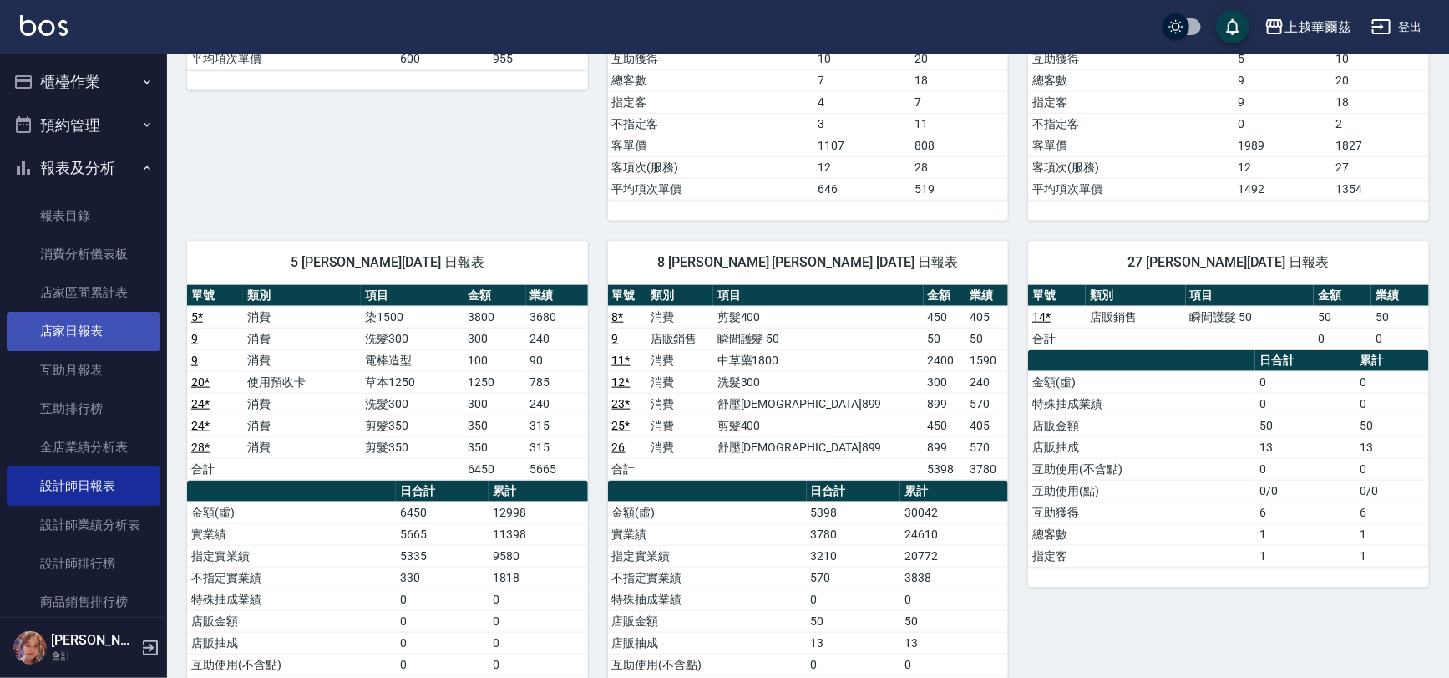
click at [91, 326] on link "店家日報表" at bounding box center [84, 331] width 154 height 38
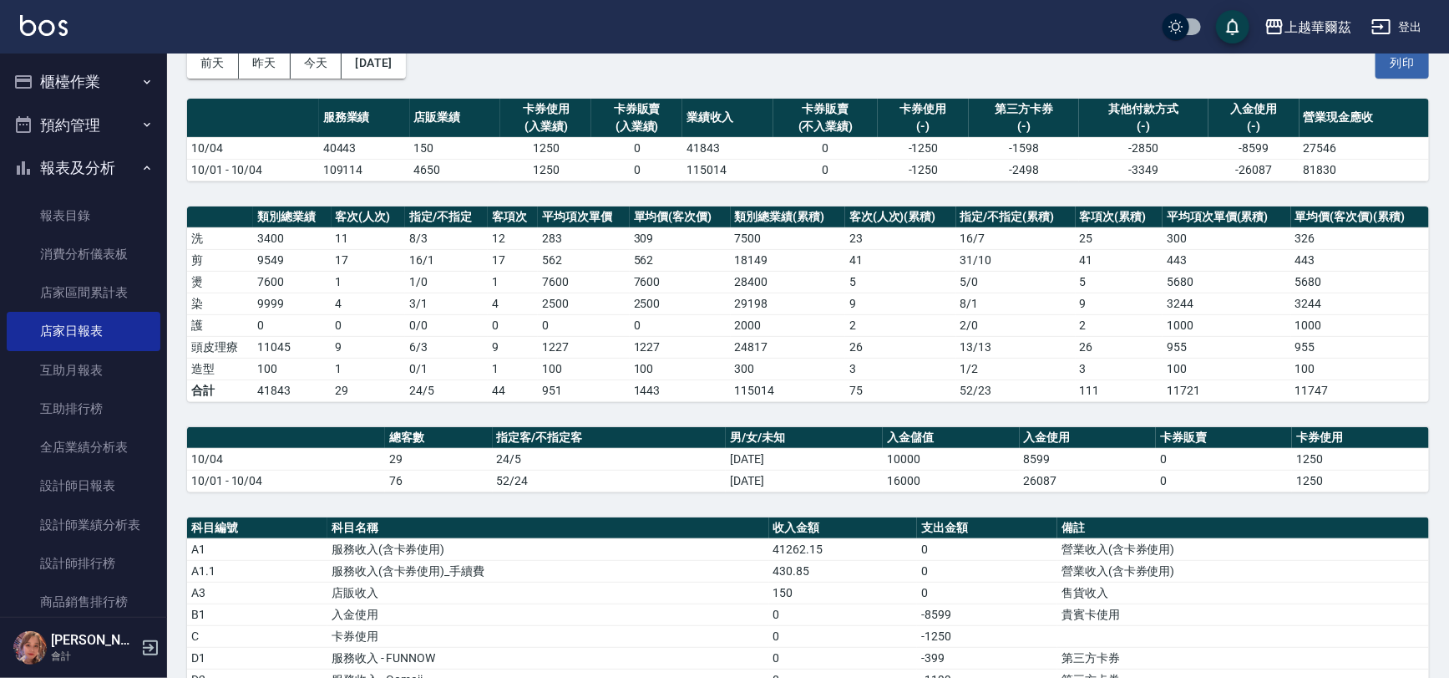
scroll to position [239, 0]
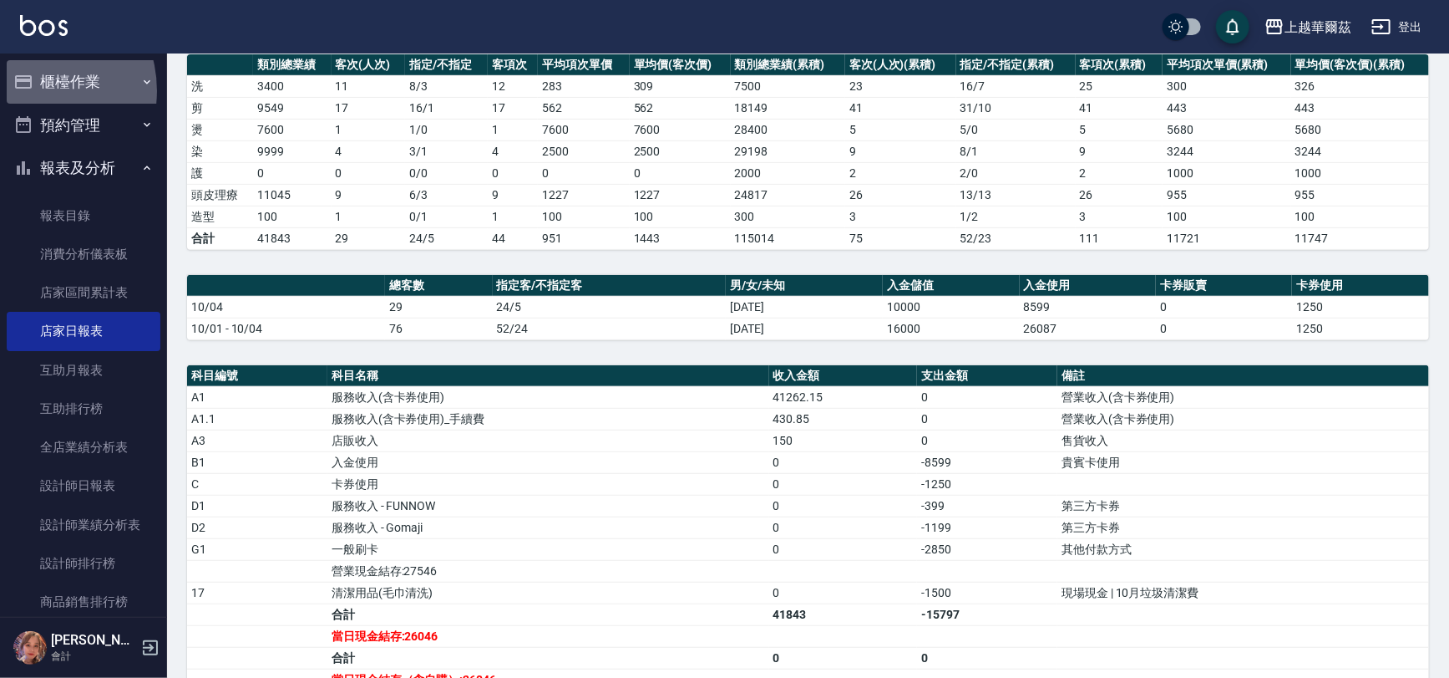
click at [28, 90] on icon "button" at bounding box center [23, 82] width 20 height 20
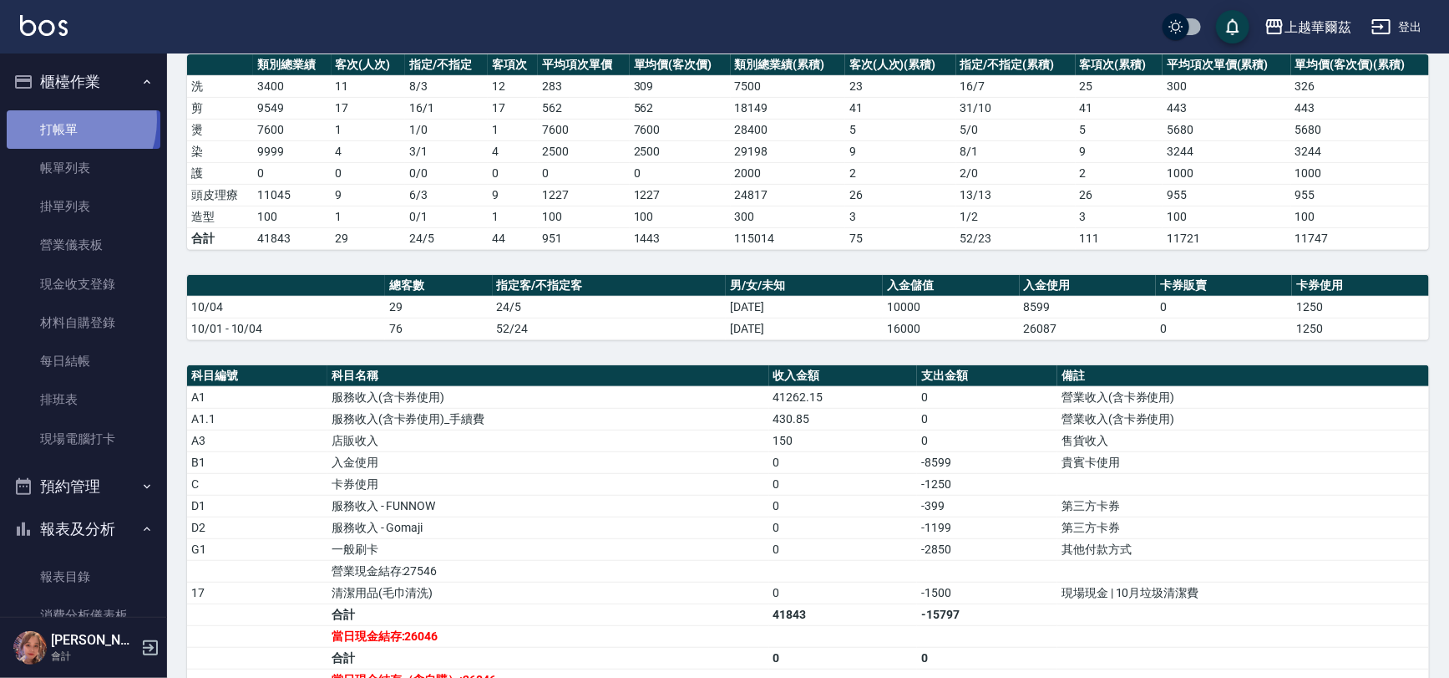
click at [63, 119] on link "打帳單" at bounding box center [84, 129] width 154 height 38
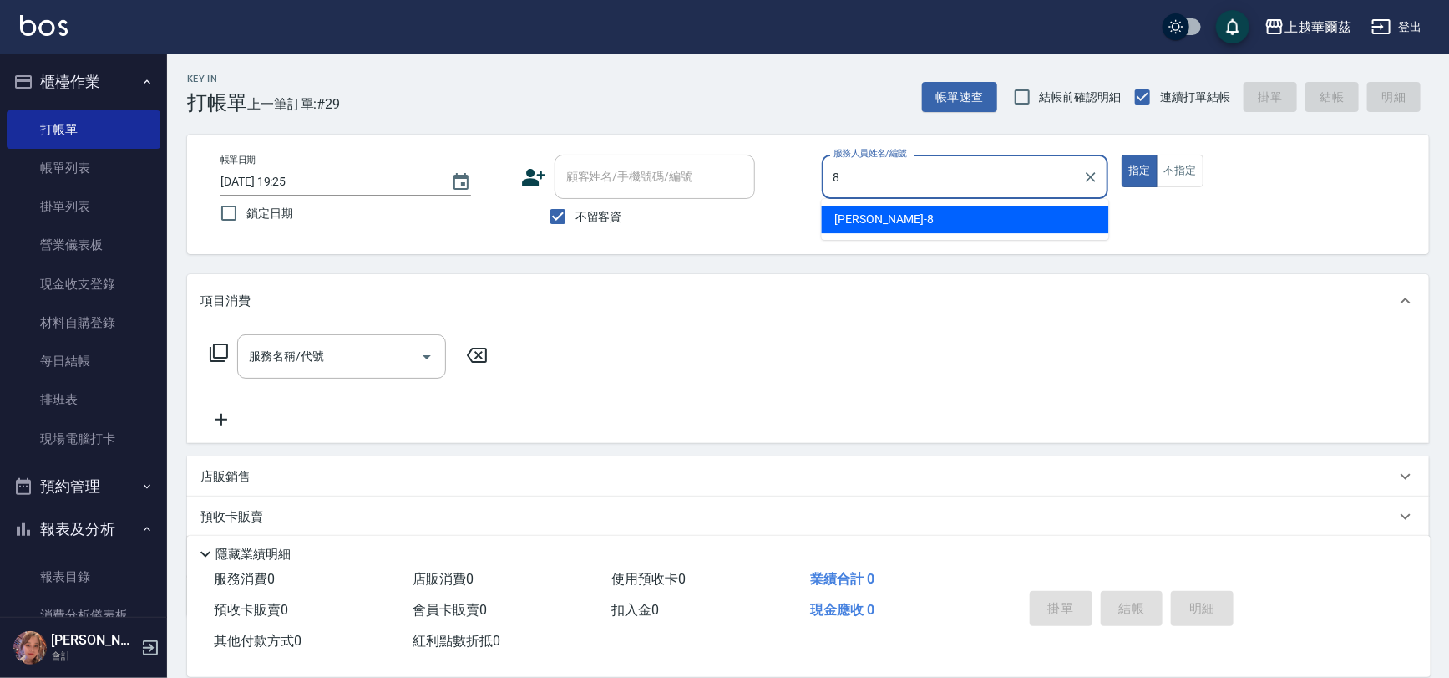
type input "Tina-8"
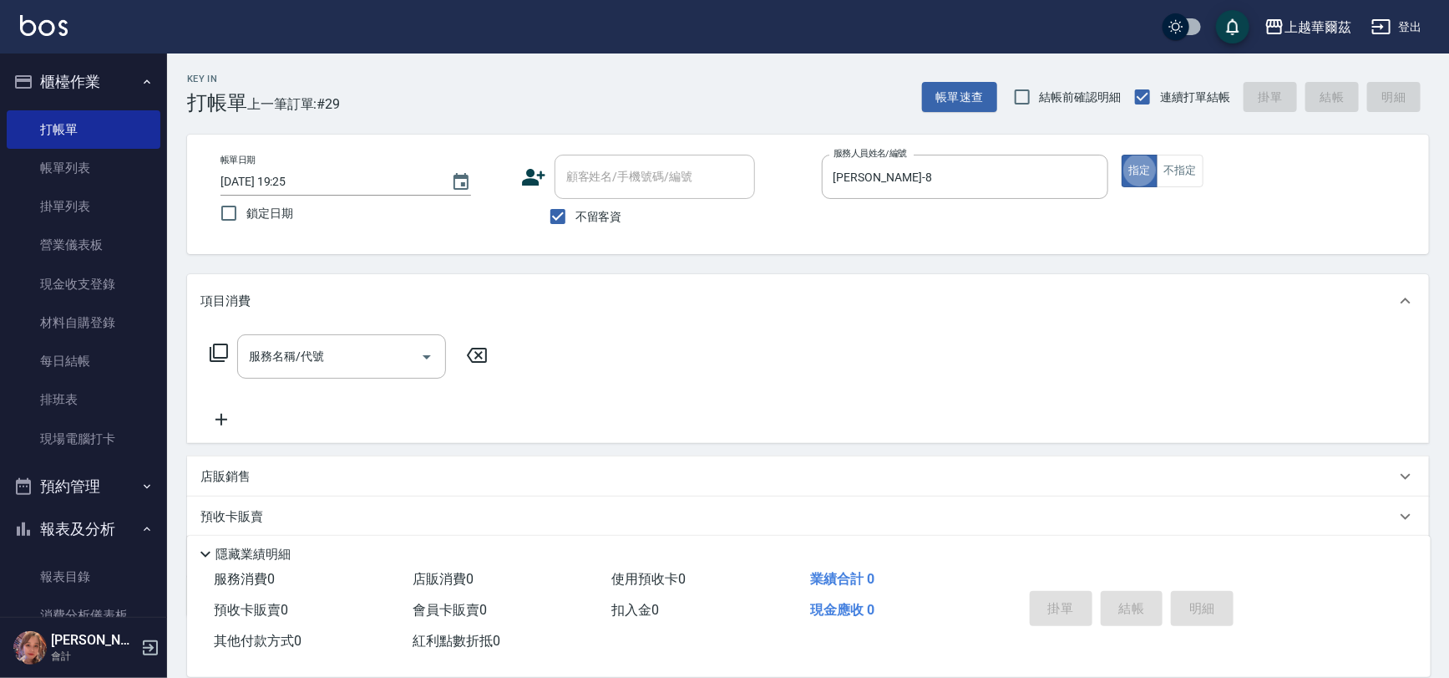
type button "true"
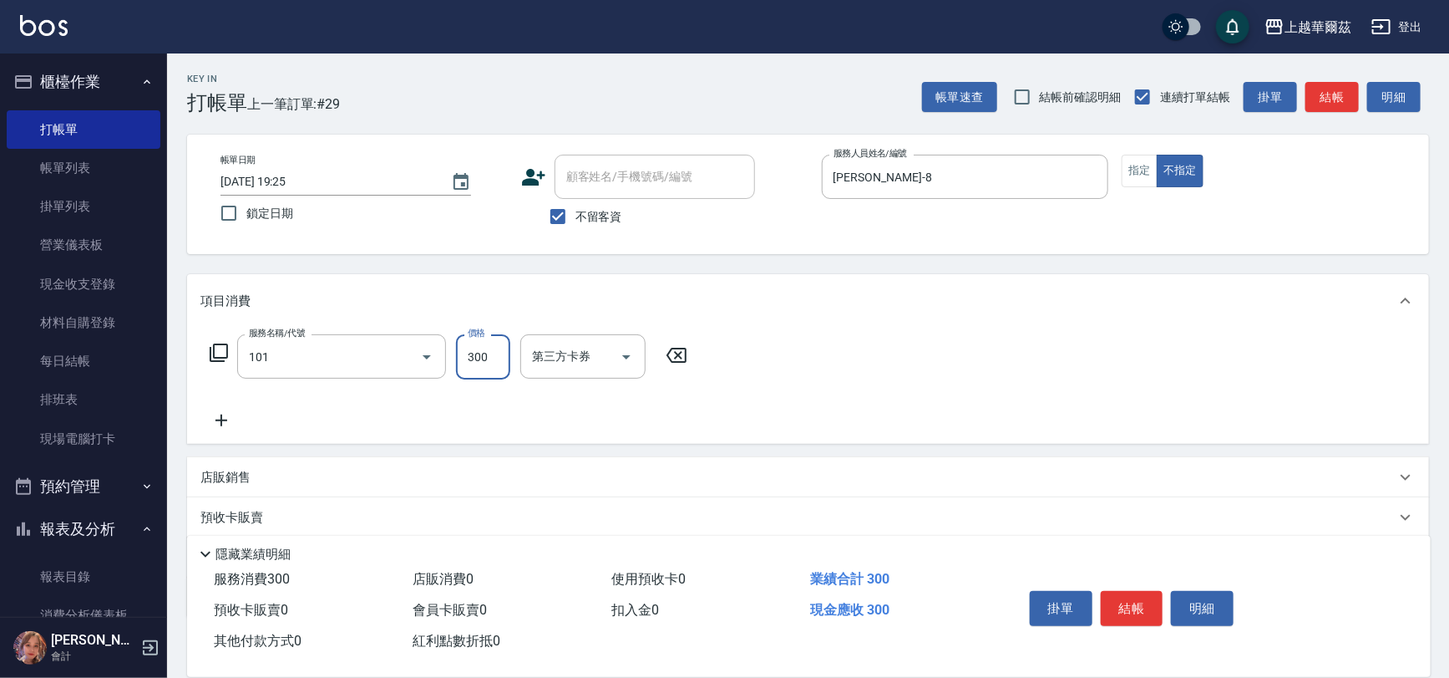
type input "洗髮300(101)"
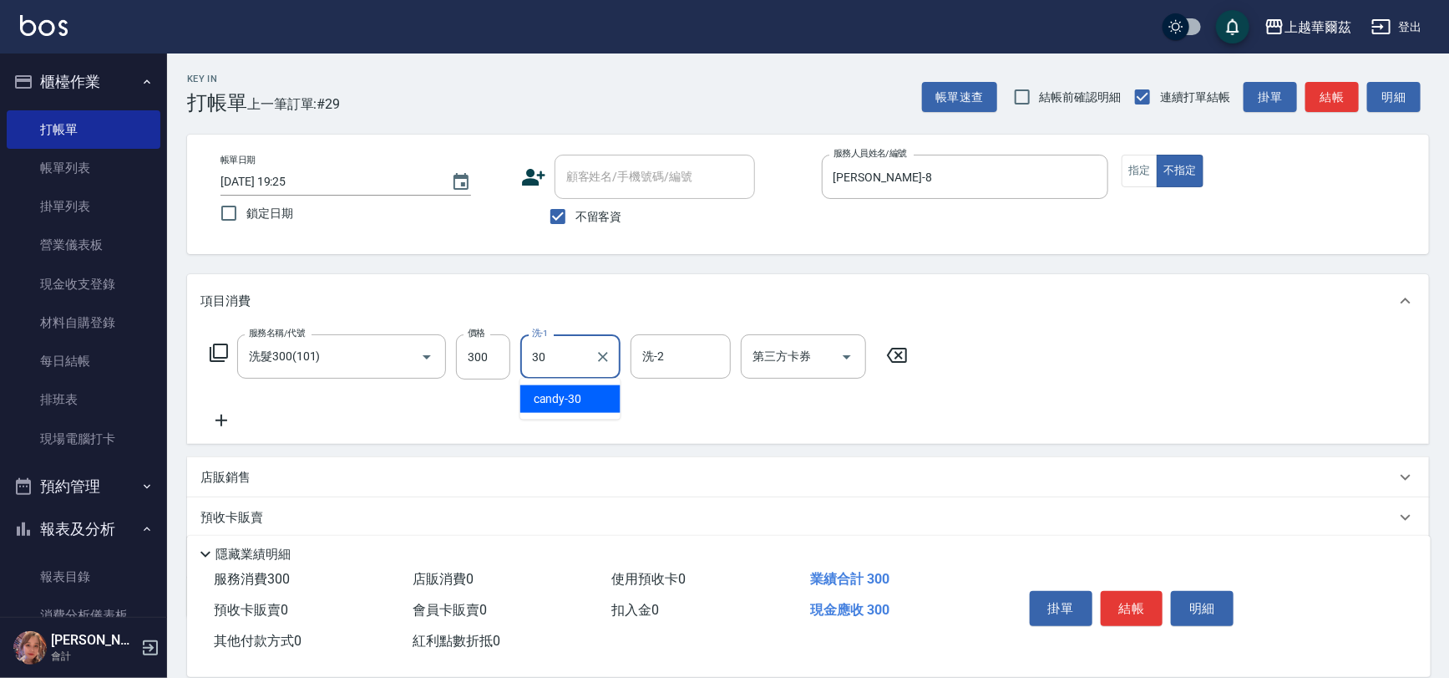
type input "candy-30"
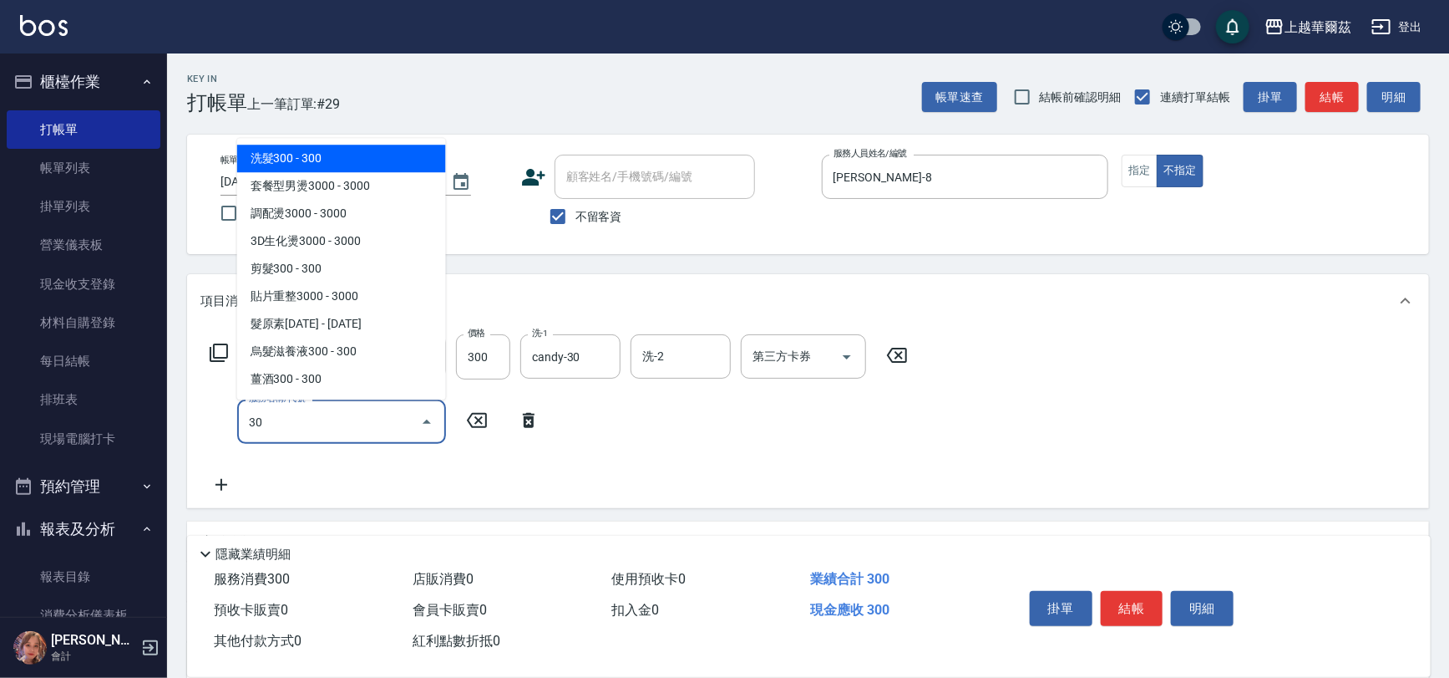
type input "305"
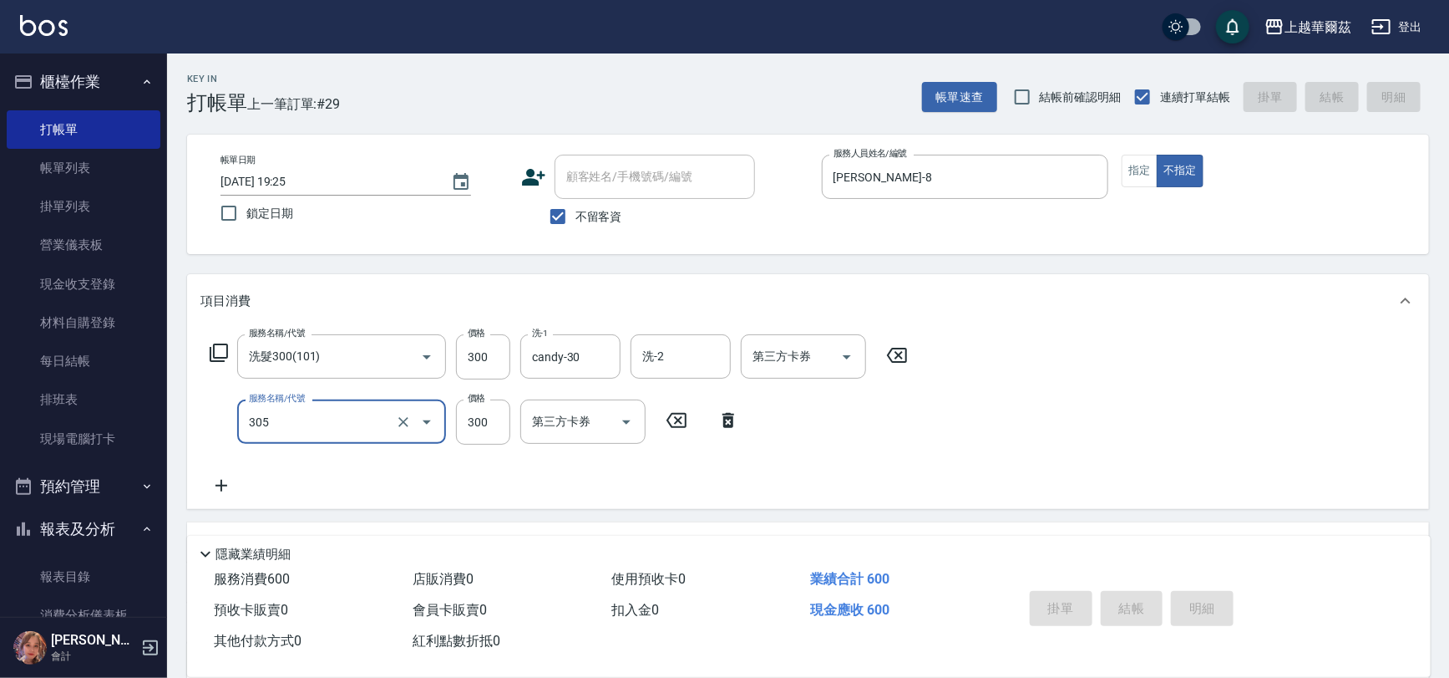
type input "2025/10/04 19:26"
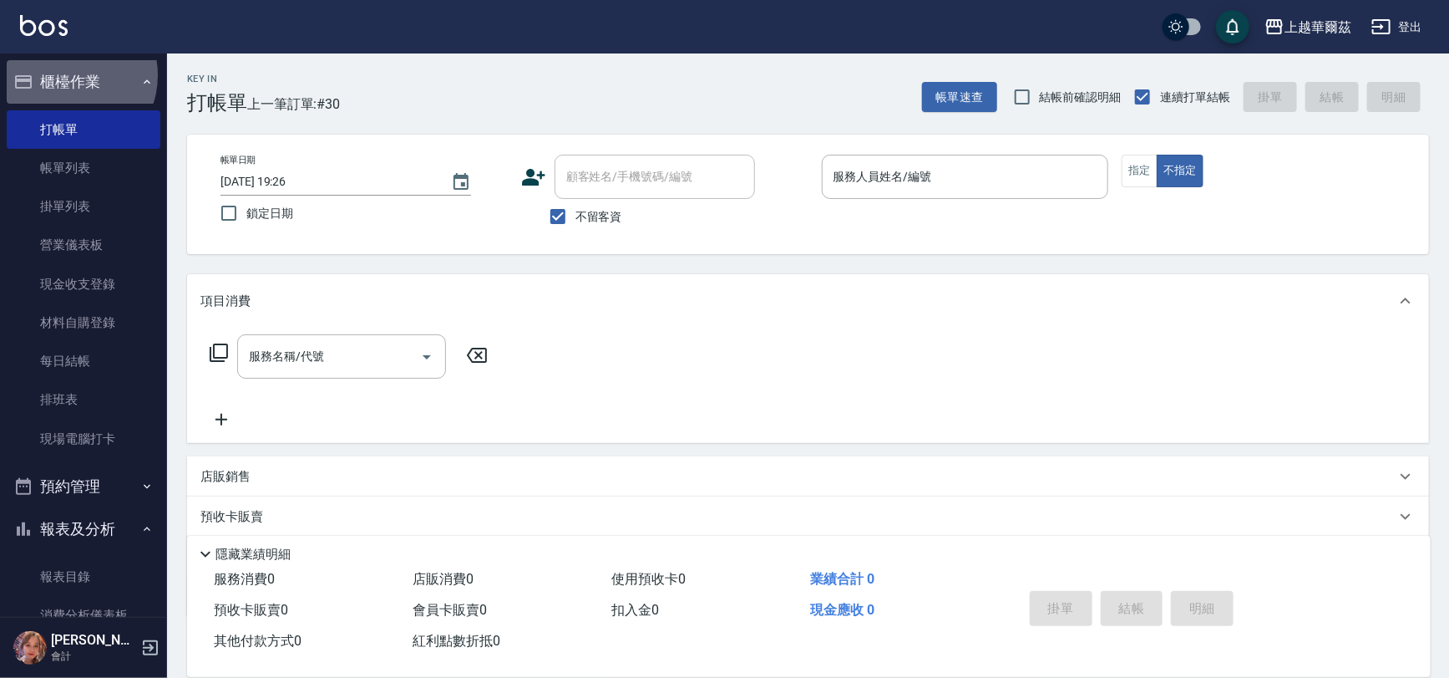
click at [68, 75] on button "櫃檯作業" at bounding box center [84, 81] width 154 height 43
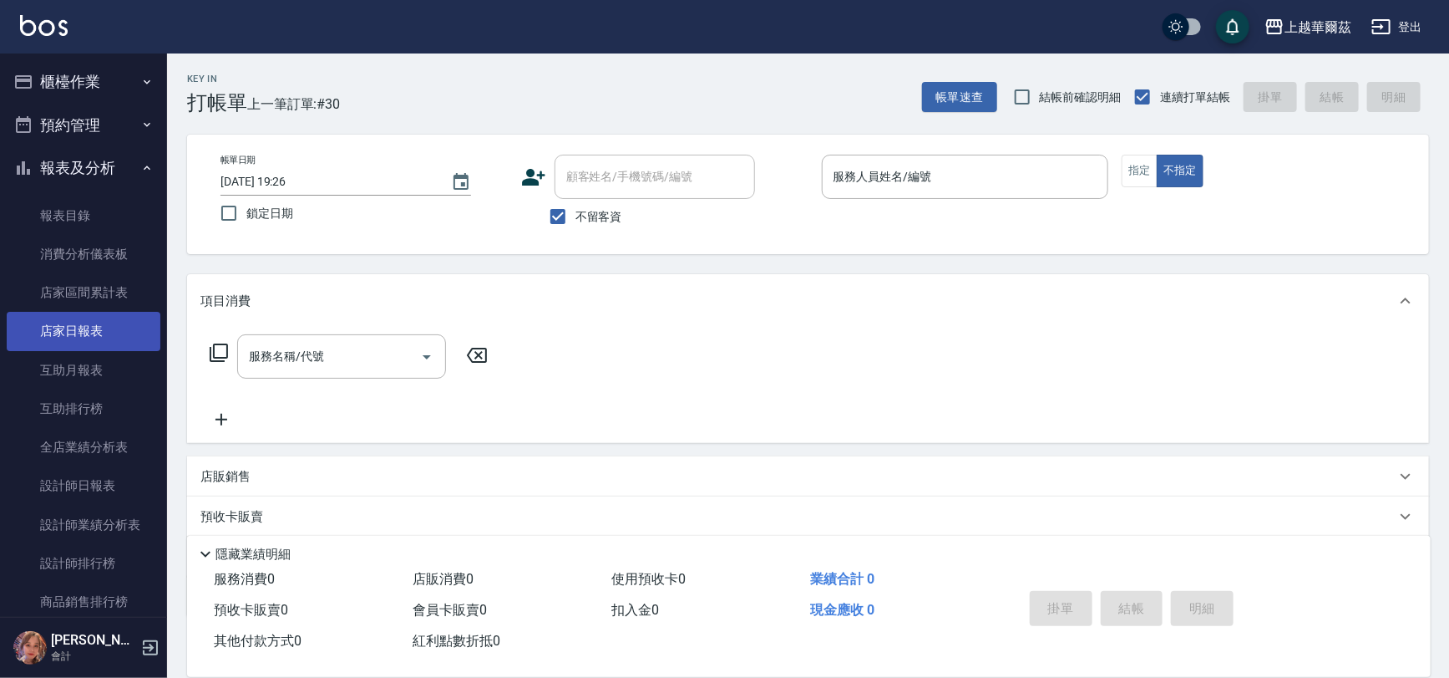
click at [99, 334] on link "店家日報表" at bounding box center [84, 331] width 154 height 38
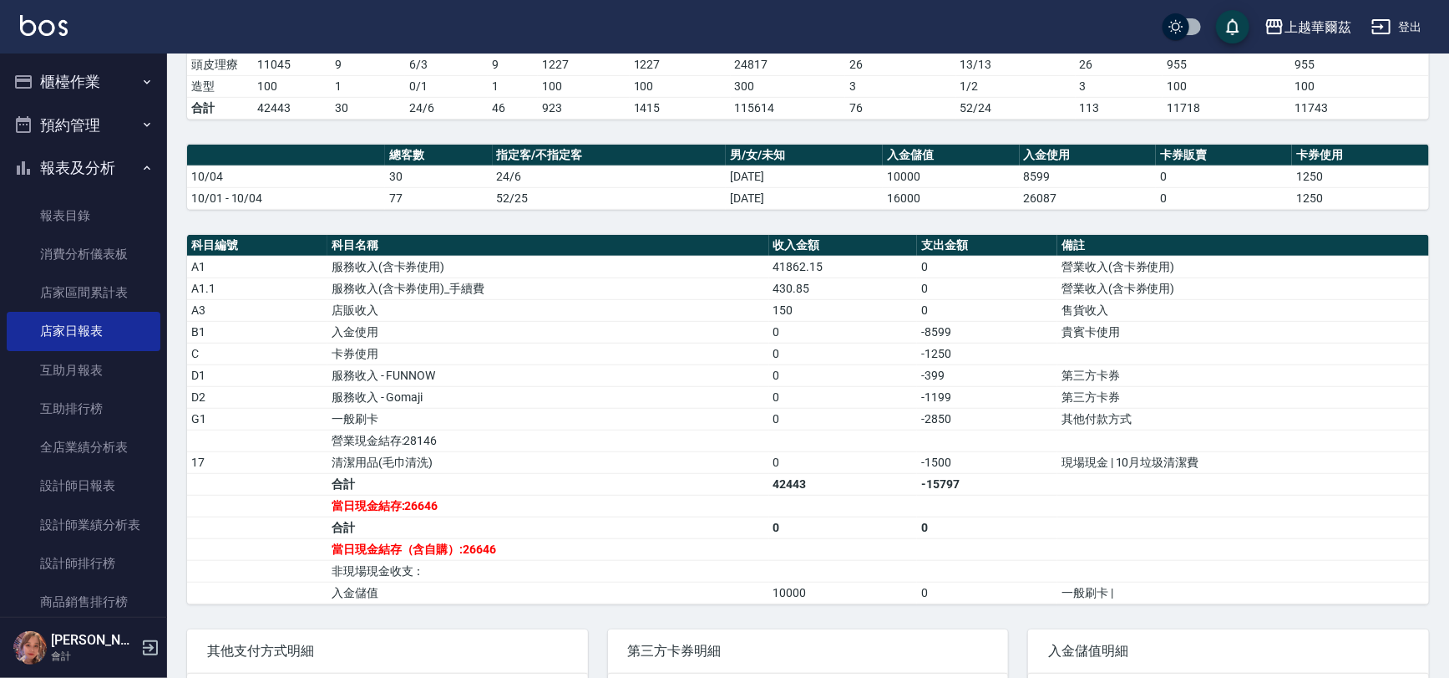
scroll to position [393, 0]
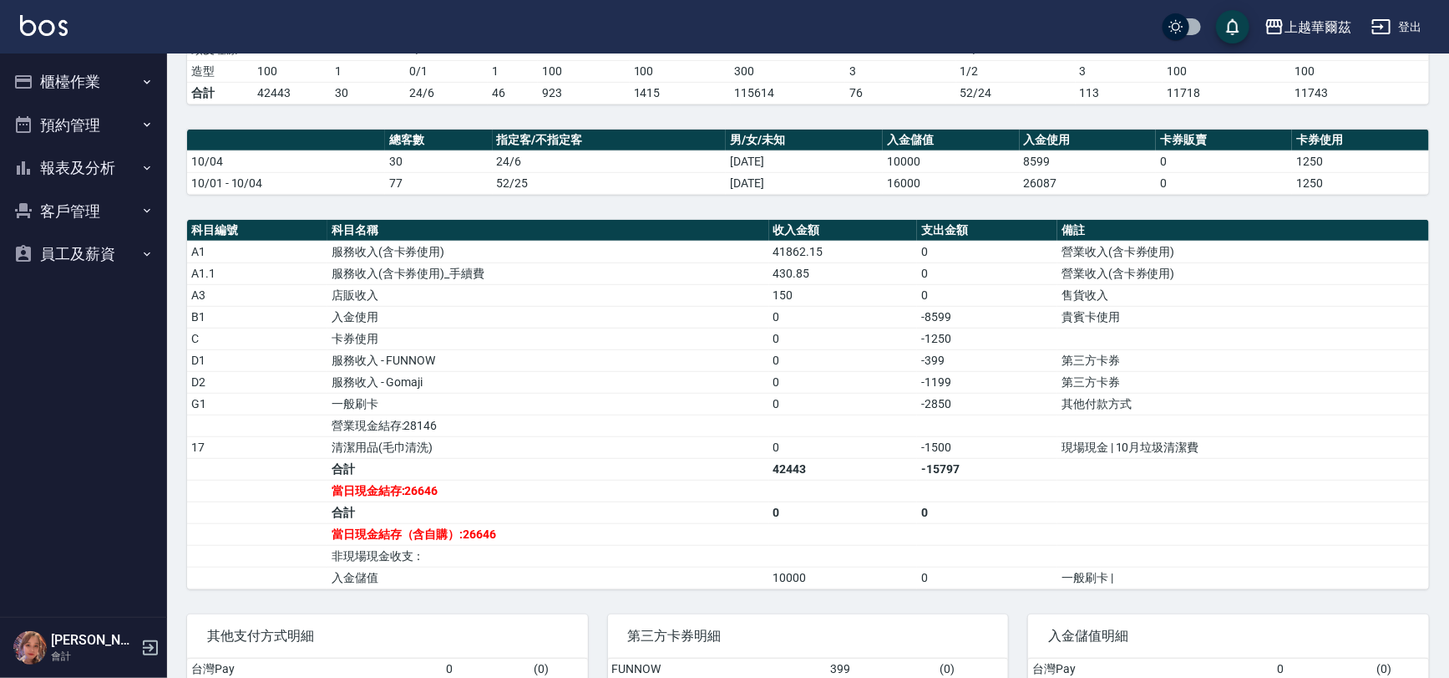
scroll to position [410, 0]
